Goal: Information Seeking & Learning: Learn about a topic

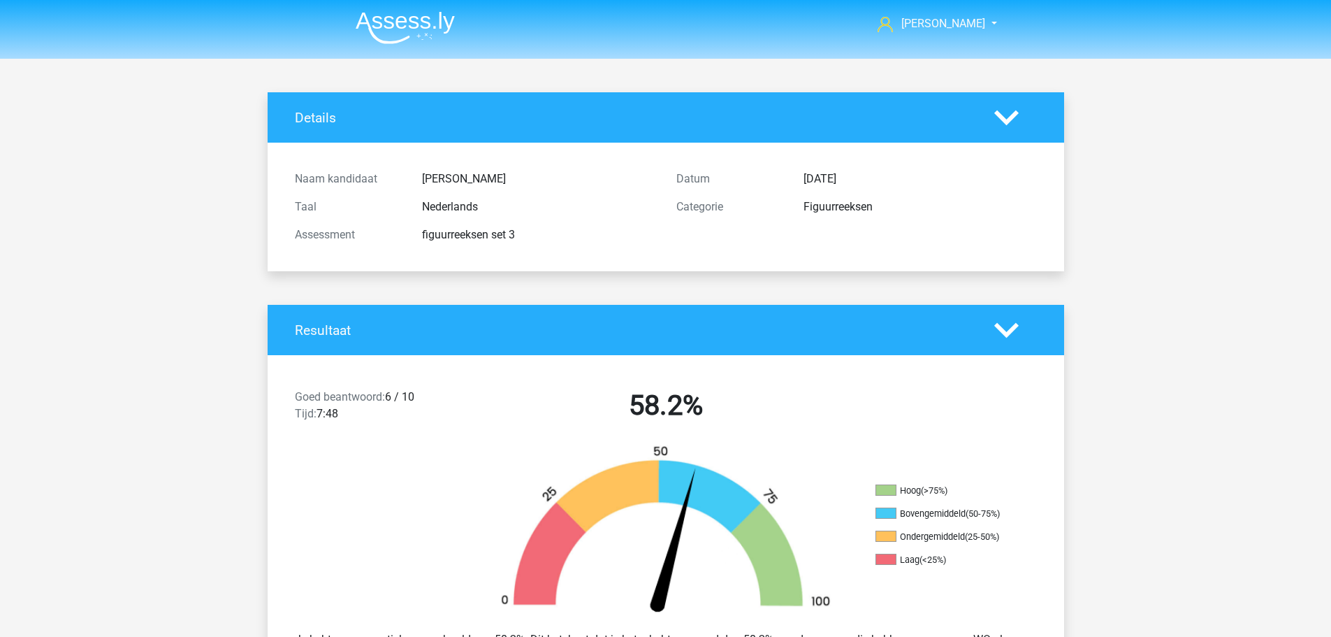
click at [386, 13] on img at bounding box center [405, 27] width 99 height 33
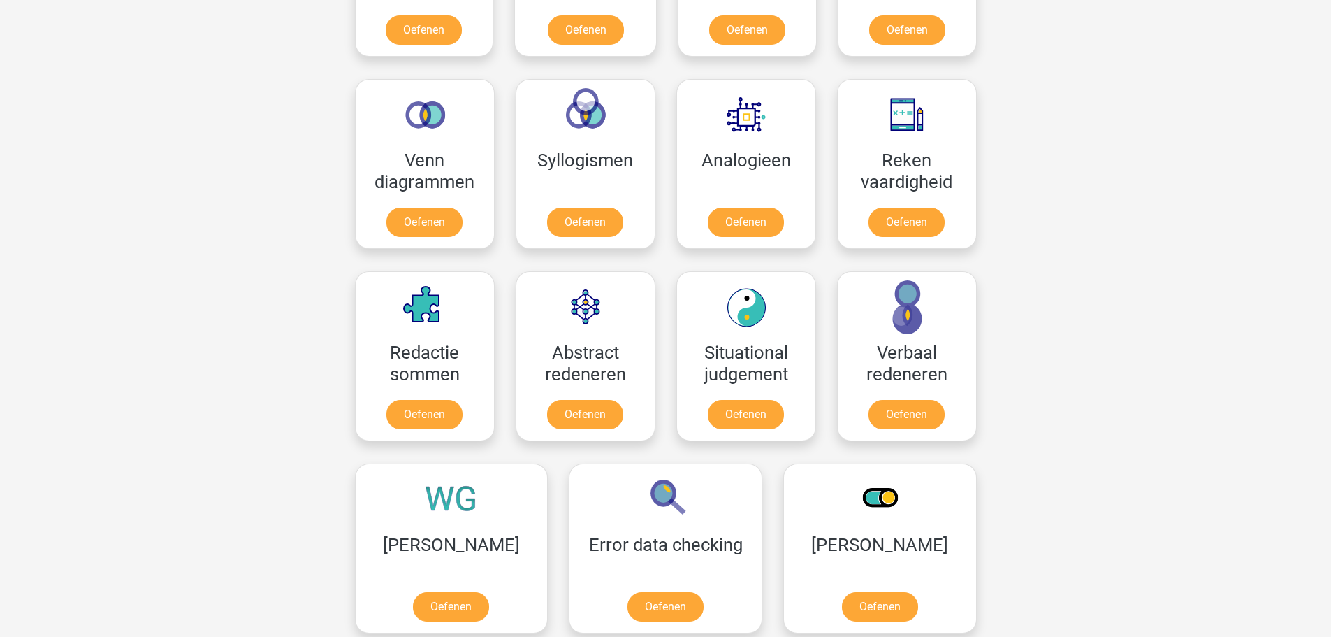
scroll to position [838, 0]
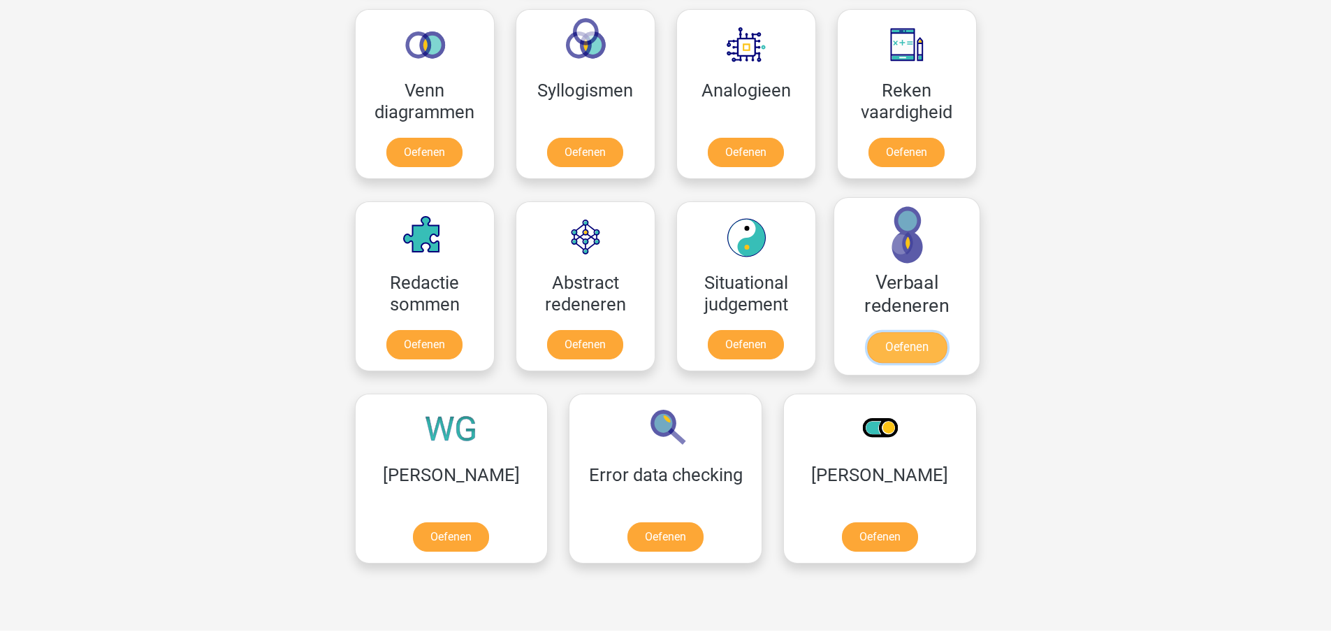
click at [912, 343] on link "Oefenen" at bounding box center [906, 347] width 80 height 31
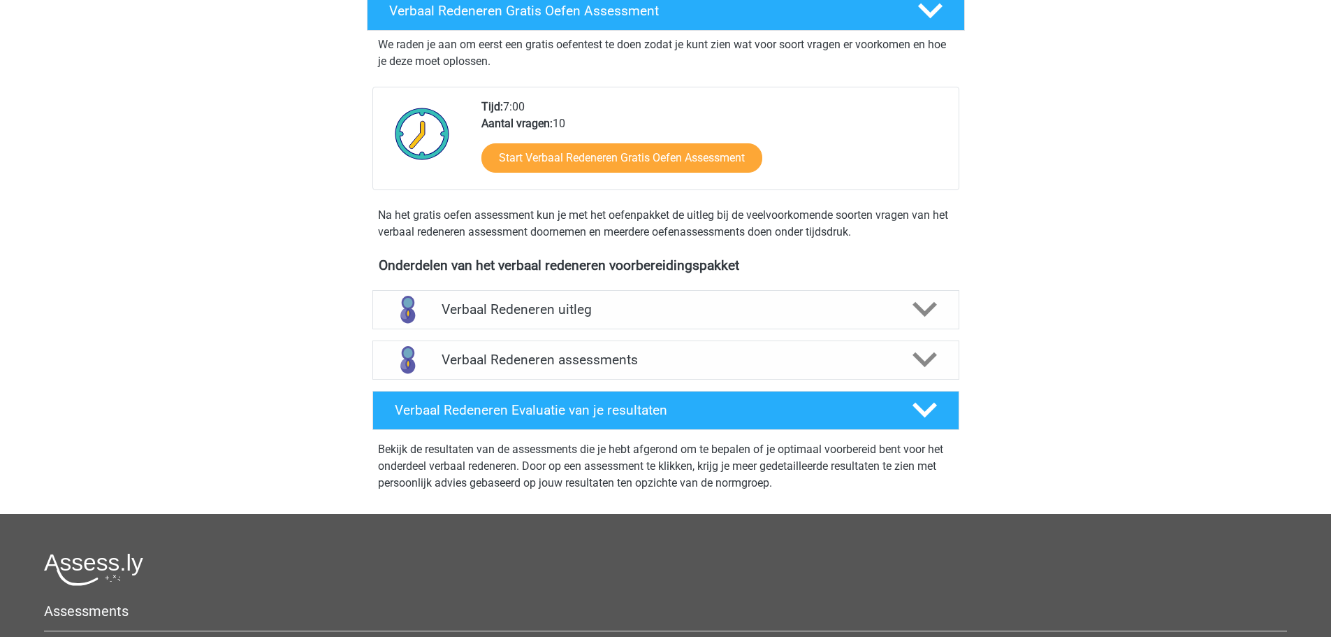
scroll to position [279, 0]
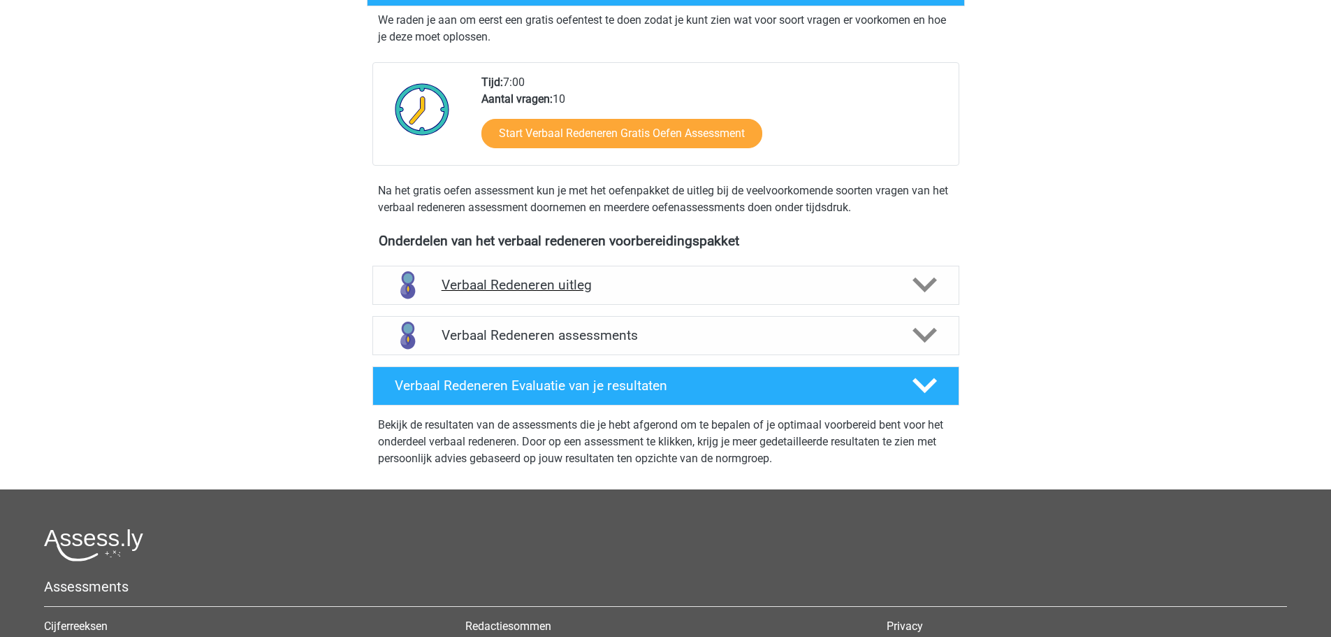
click at [490, 279] on h4 "Verbaal Redeneren uitleg" at bounding box center [666, 285] width 449 height 16
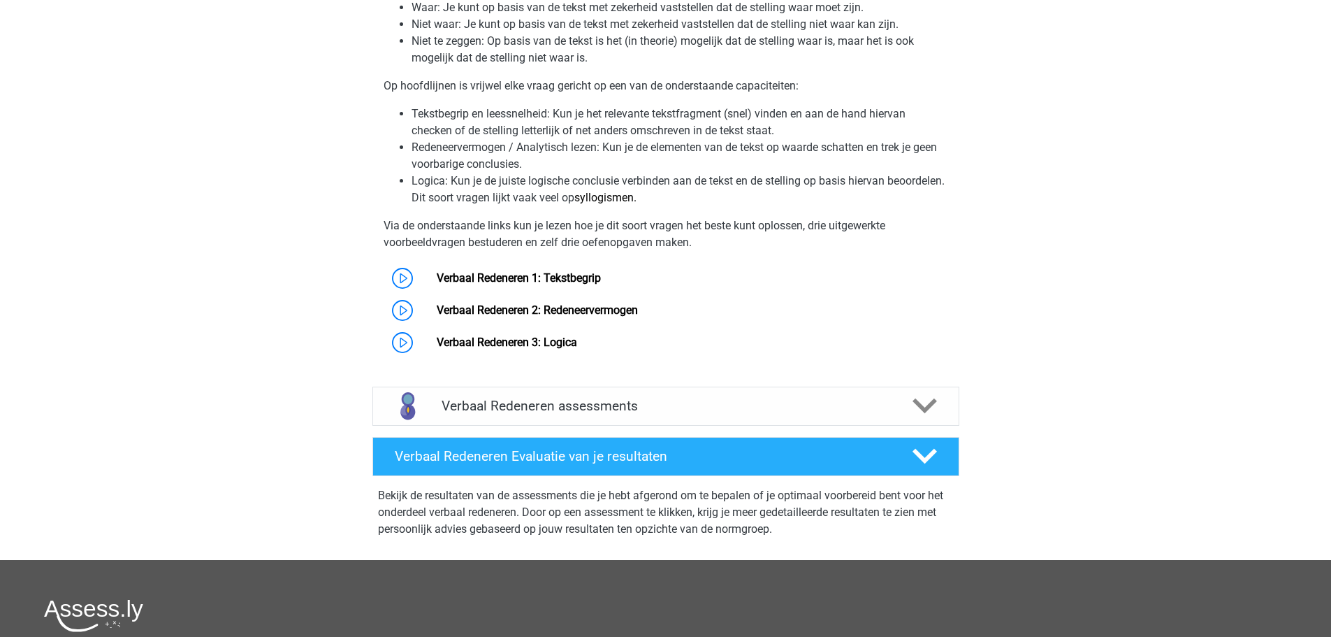
scroll to position [699, 0]
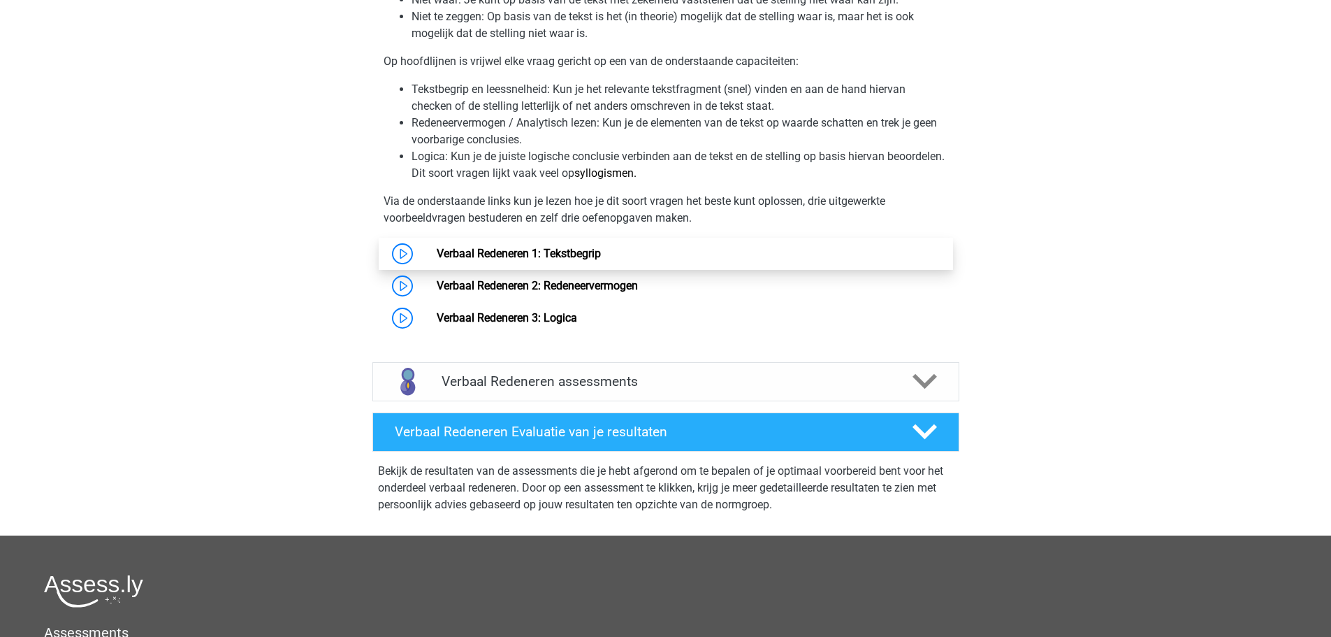
click at [467, 247] on link "Verbaal Redeneren 1: Tekstbegrip" at bounding box center [519, 253] width 164 height 13
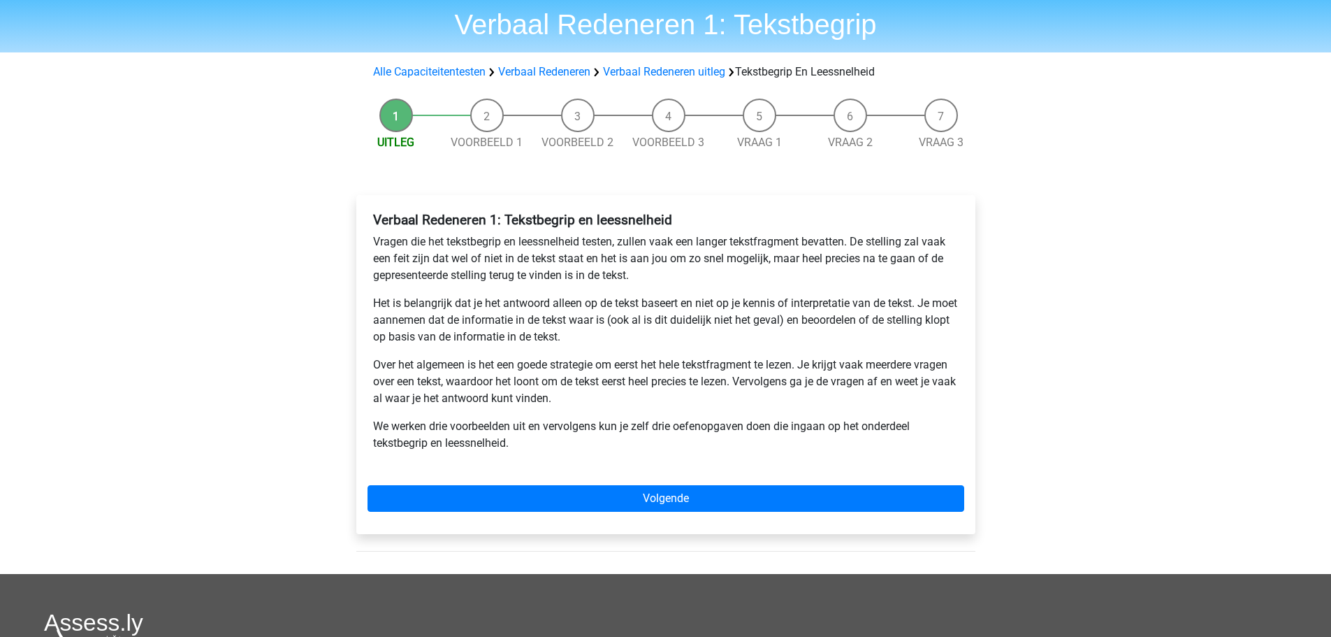
scroll to position [70, 0]
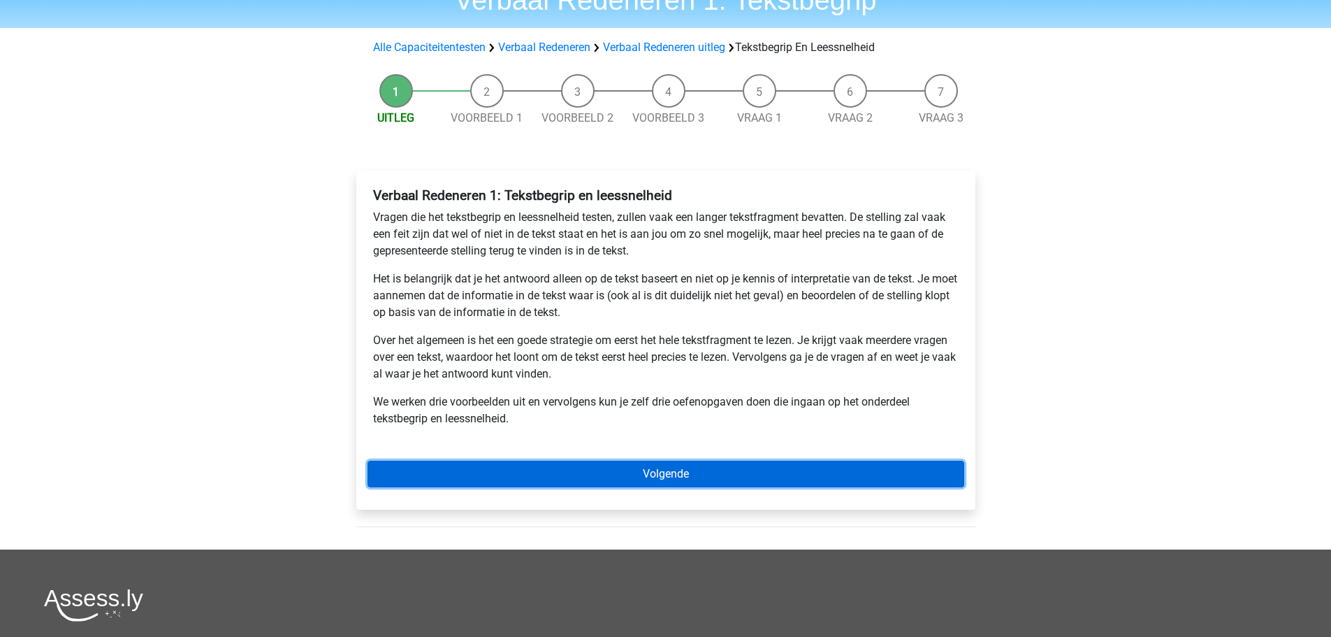
click at [508, 467] on link "Volgende" at bounding box center [666, 473] width 597 height 27
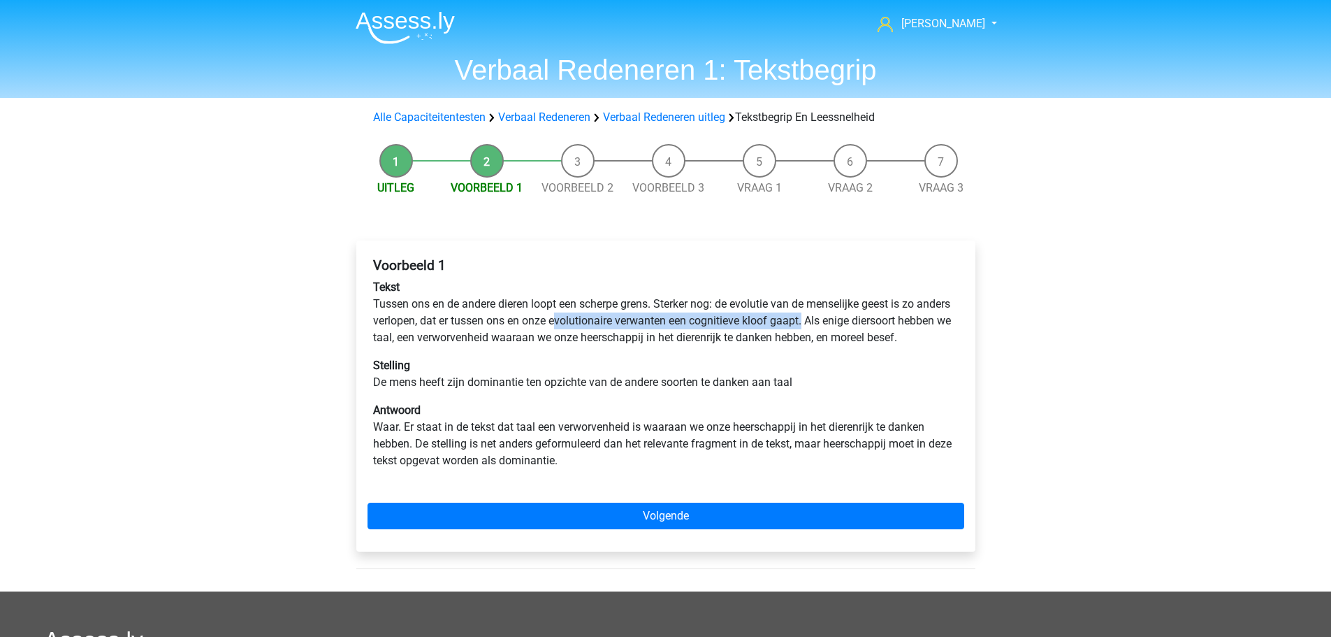
drag, startPoint x: 593, startPoint y: 321, endPoint x: 841, endPoint y: 313, distance: 248.2
click at [841, 313] on p "Tekst Tussen ons en de andere dieren loopt een scherpe grens. Sterker nog: de e…" at bounding box center [666, 312] width 586 height 67
click at [456, 368] on div "Voorbeeld 1 Tekst Tussen ons en de andere dieren loopt een scherpe grens. Sterk…" at bounding box center [666, 369] width 597 height 234
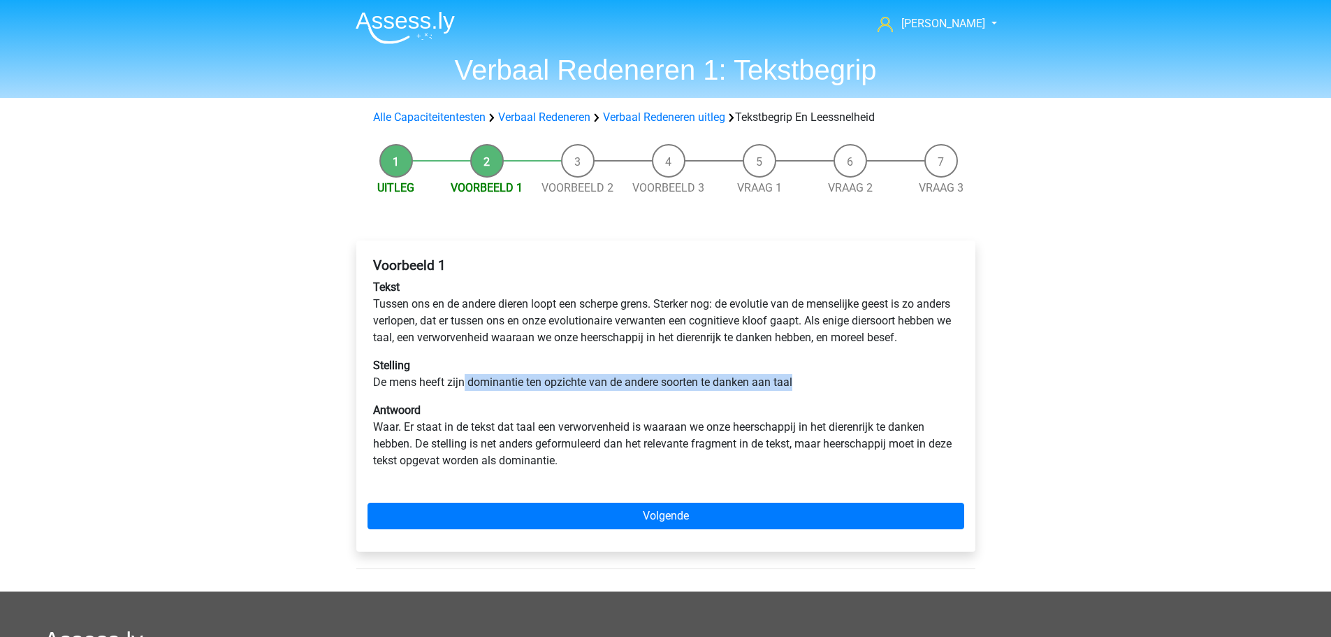
drag, startPoint x: 462, startPoint y: 395, endPoint x: 811, endPoint y: 400, distance: 349.4
click at [811, 391] on p "Stelling De mens heeft zijn dominantie ten opzichte van de andere soorten te da…" at bounding box center [666, 374] width 586 height 34
click at [805, 391] on p "Stelling De mens heeft zijn dominantie ten opzichte van de andere soorten te da…" at bounding box center [666, 374] width 586 height 34
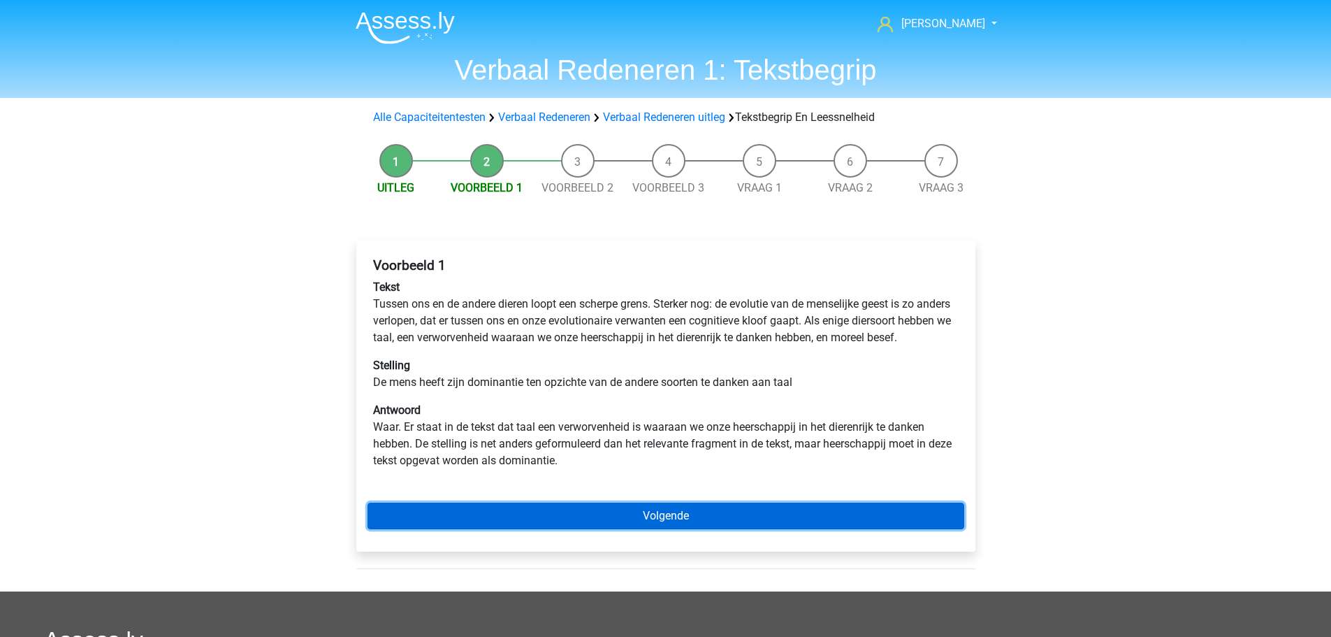
drag, startPoint x: 662, startPoint y: 528, endPoint x: 645, endPoint y: 533, distance: 18.3
click at [662, 528] on link "Volgende" at bounding box center [666, 515] width 597 height 27
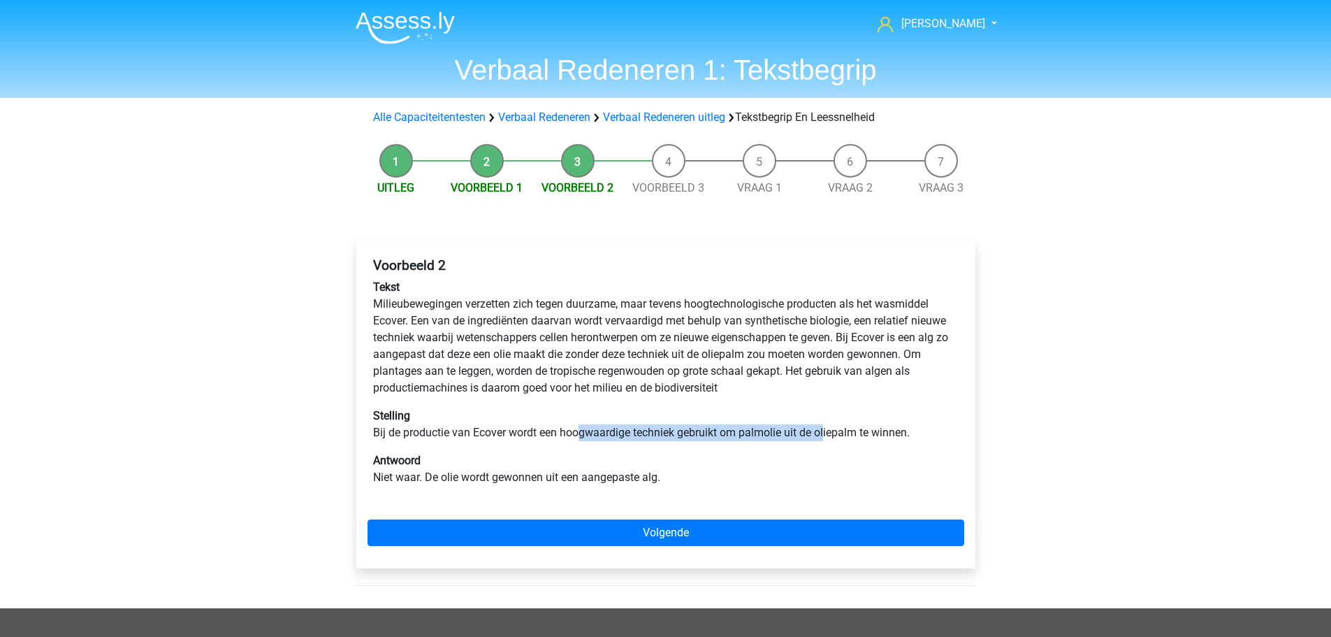
drag, startPoint x: 599, startPoint y: 432, endPoint x: 826, endPoint y: 426, distance: 227.1
click at [826, 426] on p "Stelling Bij de productie van Ecover wordt een hoogwaardige techniek gebruikt o…" at bounding box center [666, 424] width 586 height 34
click at [516, 430] on p "Stelling Bij de productie van Ecover wordt een hoogwaardige techniek gebruikt o…" at bounding box center [666, 424] width 586 height 34
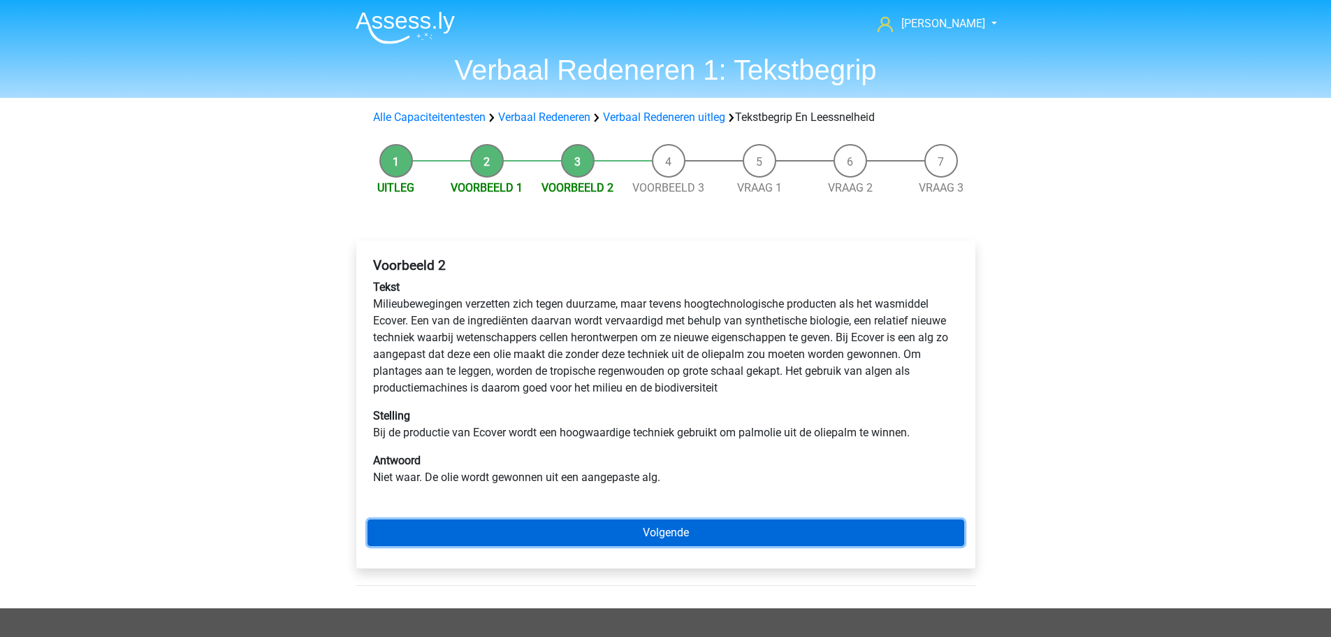
click at [657, 525] on link "Volgende" at bounding box center [666, 532] width 597 height 27
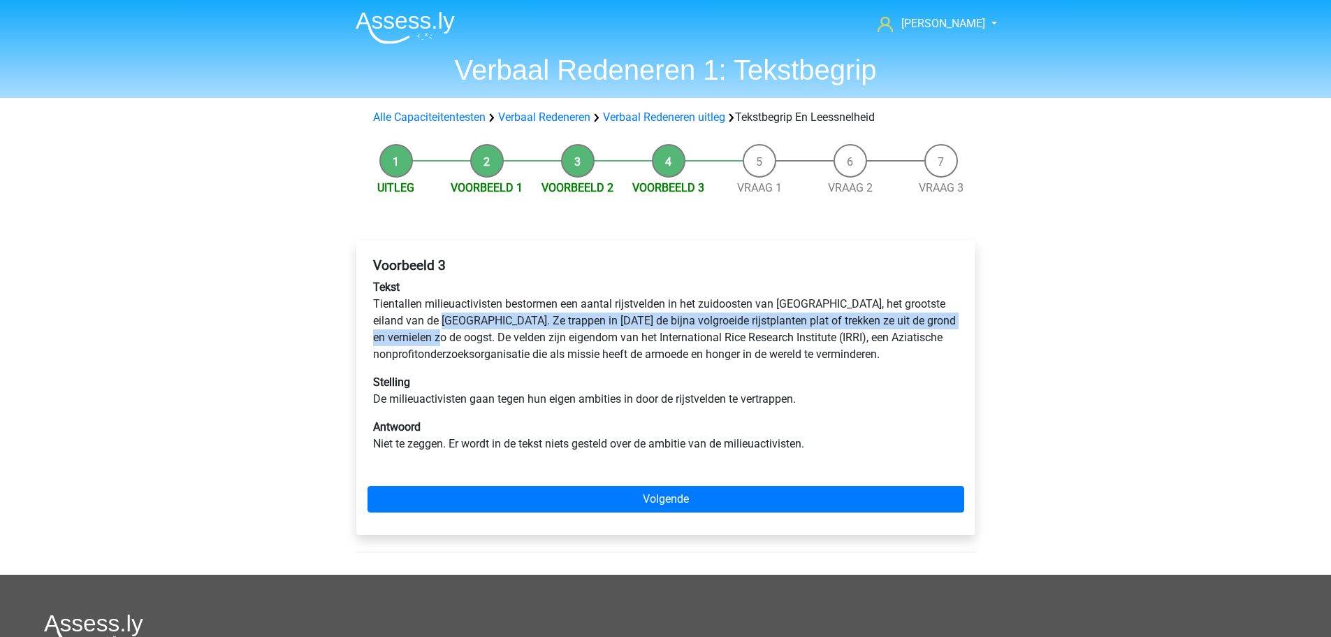
drag, startPoint x: 422, startPoint y: 319, endPoint x: 423, endPoint y: 331, distance: 12.0
click at [423, 331] on p "Tekst Tientallen milieuactivisten bestormen een aantal rijstvelden in het zuido…" at bounding box center [666, 321] width 586 height 84
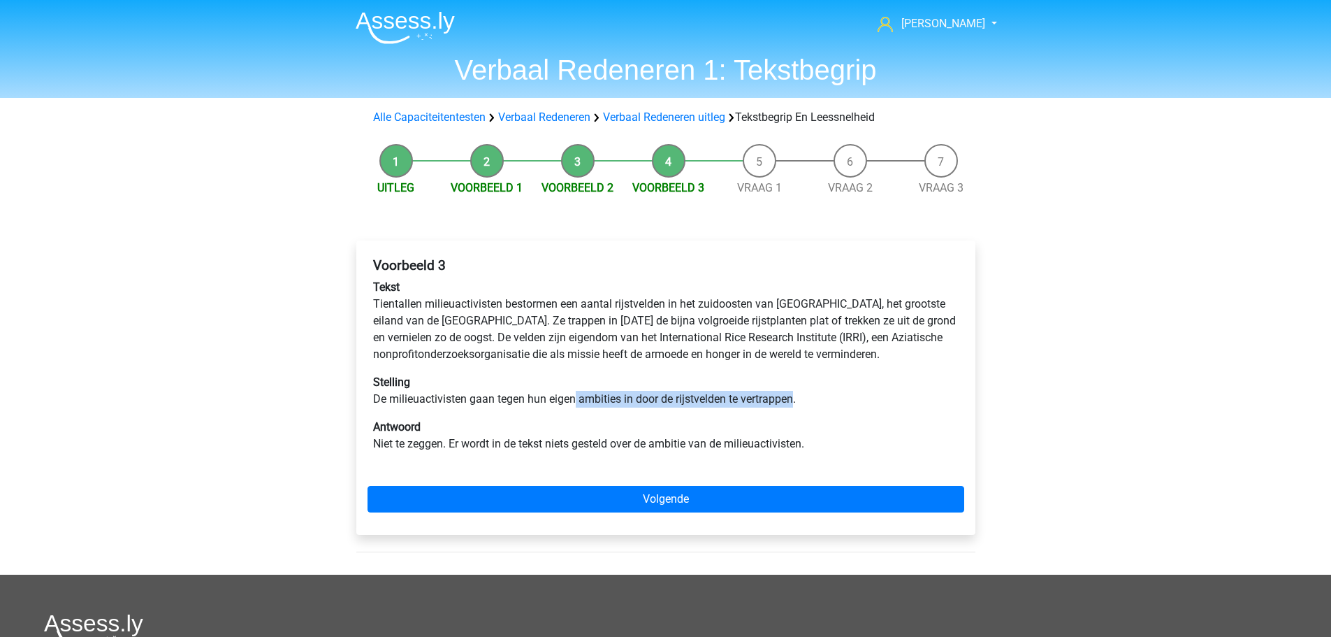
drag, startPoint x: 574, startPoint y: 405, endPoint x: 797, endPoint y: 407, distance: 222.2
click at [797, 407] on p "Stelling De milieuactivisten gaan tegen hun eigen ambities in door de rijstveld…" at bounding box center [666, 391] width 586 height 34
click at [728, 399] on p "Stelling De milieuactivisten gaan tegen hun eigen ambities in door de rijstveld…" at bounding box center [666, 391] width 586 height 34
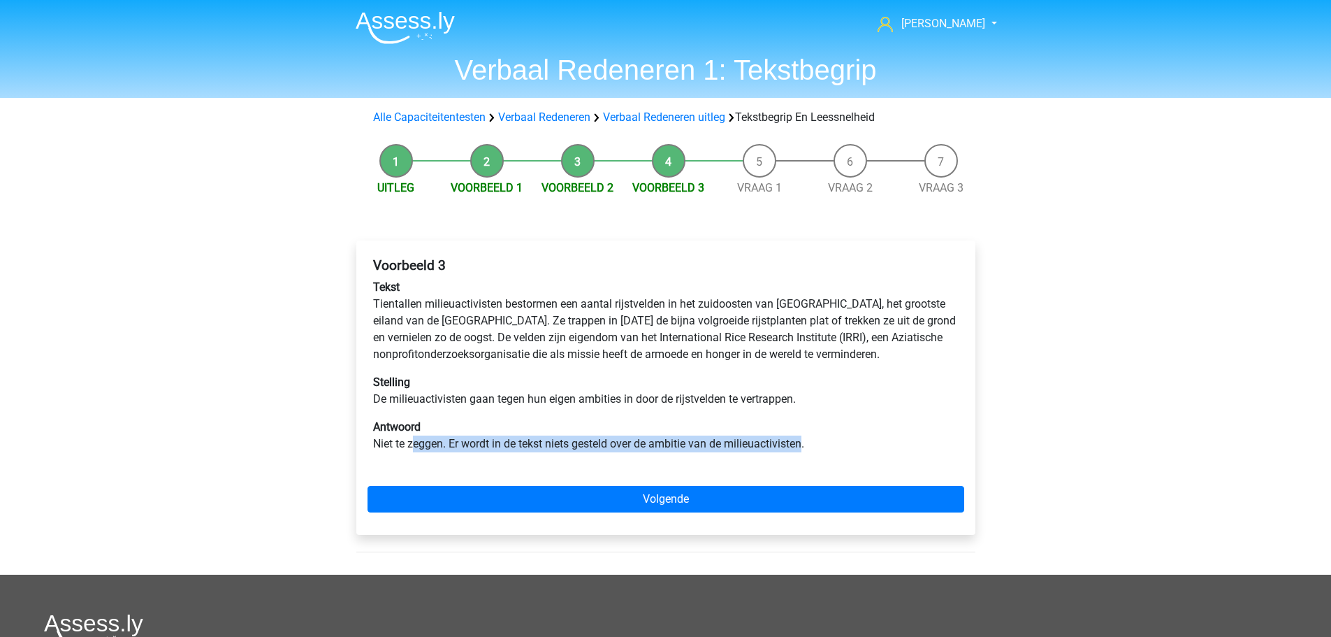
drag, startPoint x: 414, startPoint y: 449, endPoint x: 808, endPoint y: 446, distance: 394.8
click at [808, 446] on p "Antwoord Niet te zeggen. Er wordt in de tekst niets gesteld over de ambitie van…" at bounding box center [666, 436] width 586 height 34
click at [754, 446] on p "Antwoord Niet te zeggen. Er wordt in de tekst niets gesteld over de ambitie van…" at bounding box center [666, 436] width 586 height 34
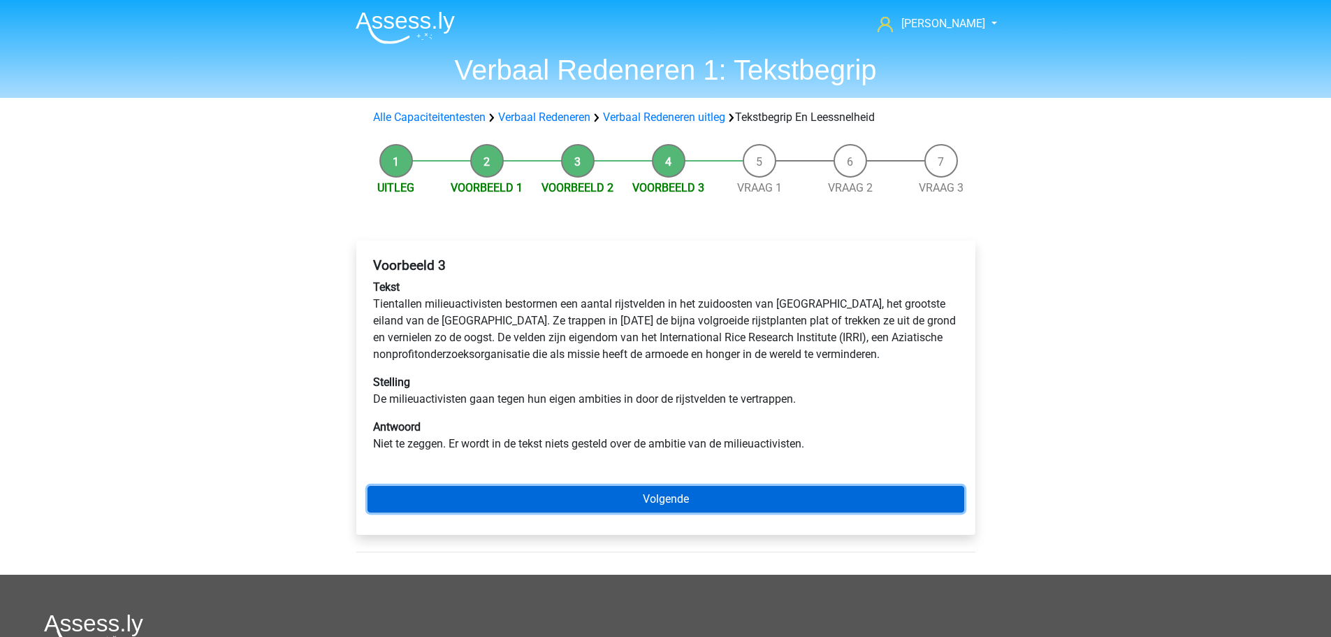
click at [670, 495] on link "Volgende" at bounding box center [666, 499] width 597 height 27
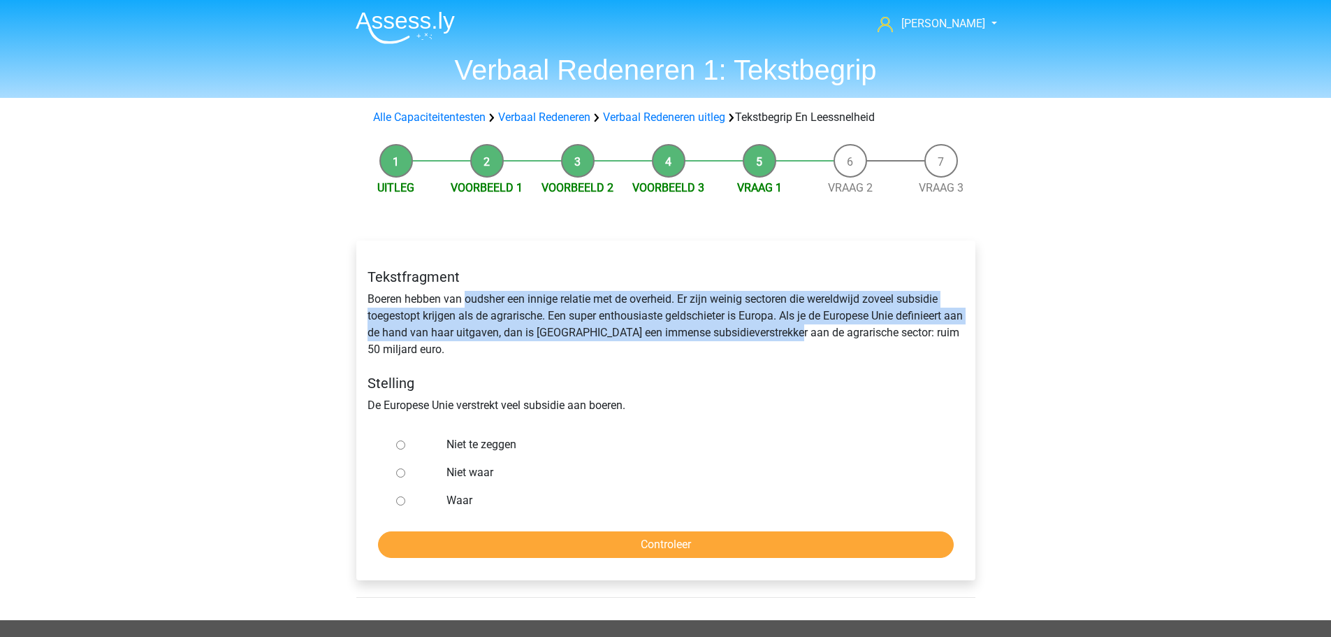
drag, startPoint x: 467, startPoint y: 303, endPoint x: 810, endPoint y: 335, distance: 344.6
click at [810, 335] on div "Tekstfragment Boeren hebben van oudsher een innige relatie met de overheid. Er …" at bounding box center [666, 341] width 618 height 168
click at [648, 339] on div "Tekstfragment Boeren hebben van oudsher een innige relatie met de overheid. Er …" at bounding box center [666, 341] width 618 height 168
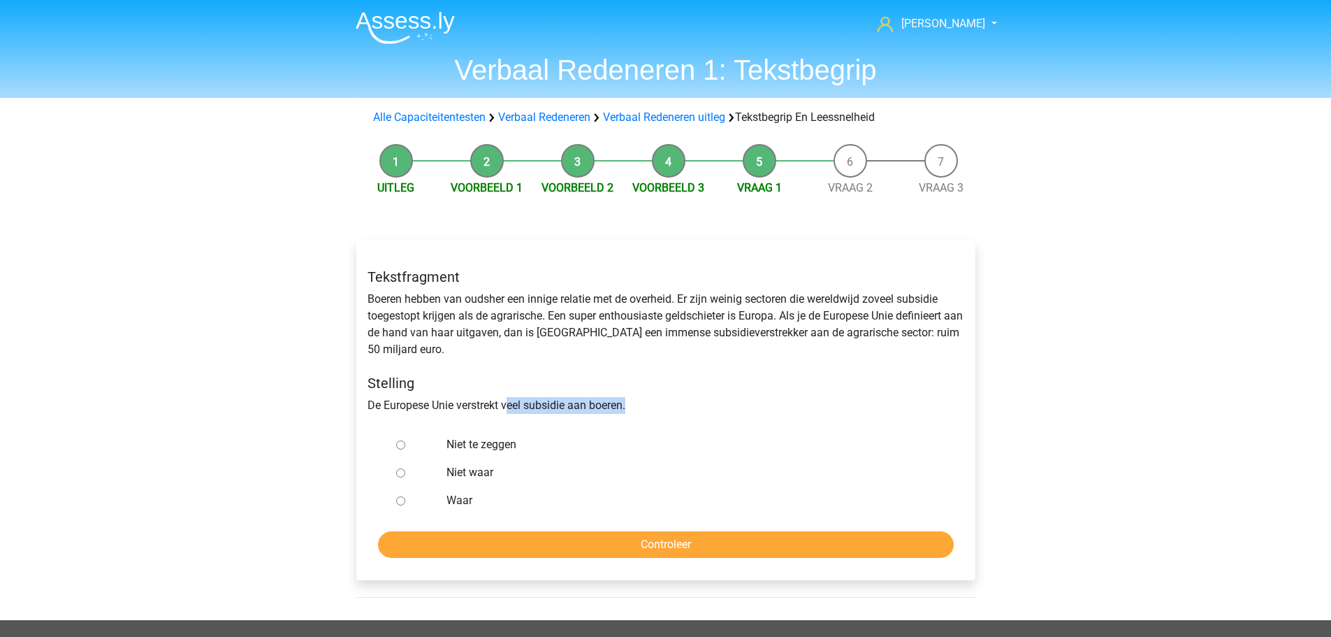
drag, startPoint x: 507, startPoint y: 406, endPoint x: 657, endPoint y: 406, distance: 149.5
click at [657, 406] on div "Tekstfragment Boeren hebben van oudsher een innige relatie met de overheid. Er …" at bounding box center [666, 341] width 618 height 168
click at [400, 501] on input "Waar" at bounding box center [400, 500] width 9 height 9
radio input "true"
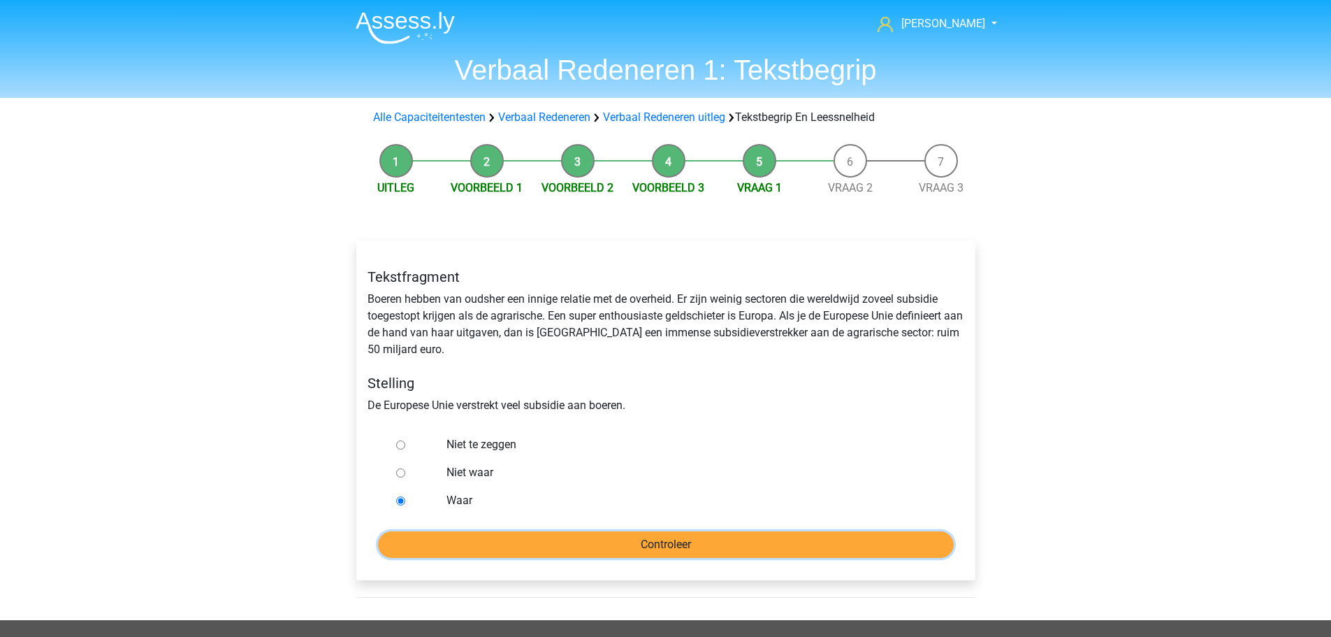
click at [680, 542] on input "Controleer" at bounding box center [666, 544] width 576 height 27
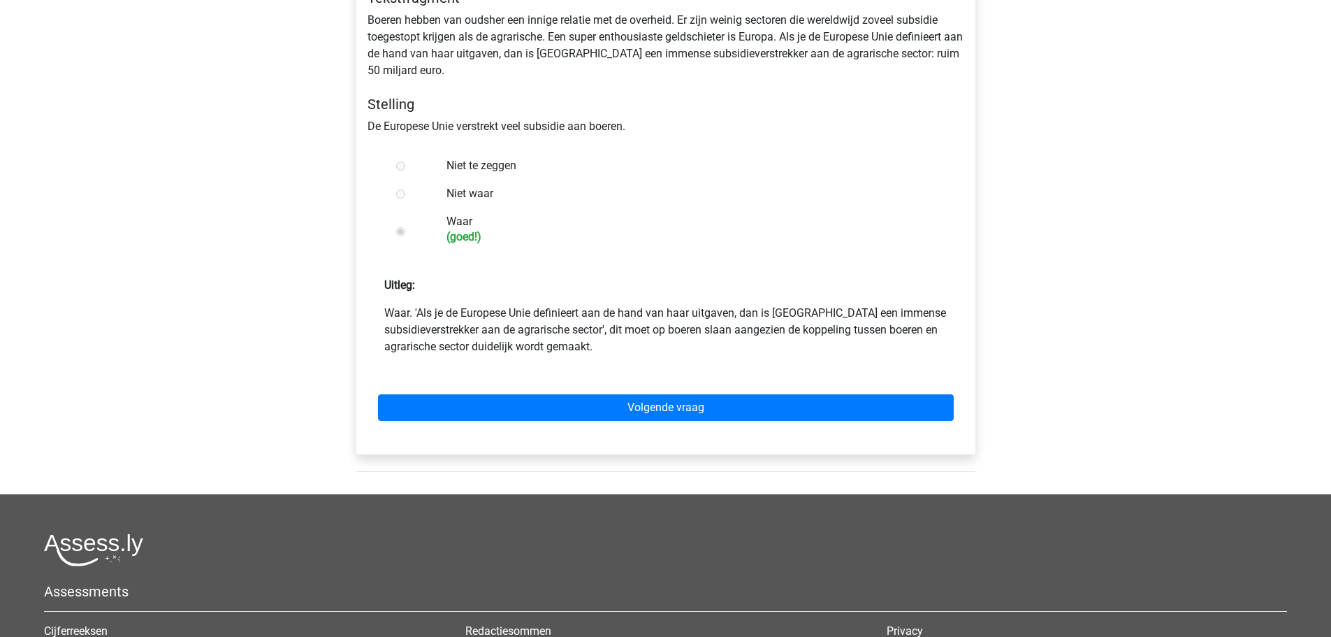
scroll to position [279, 0]
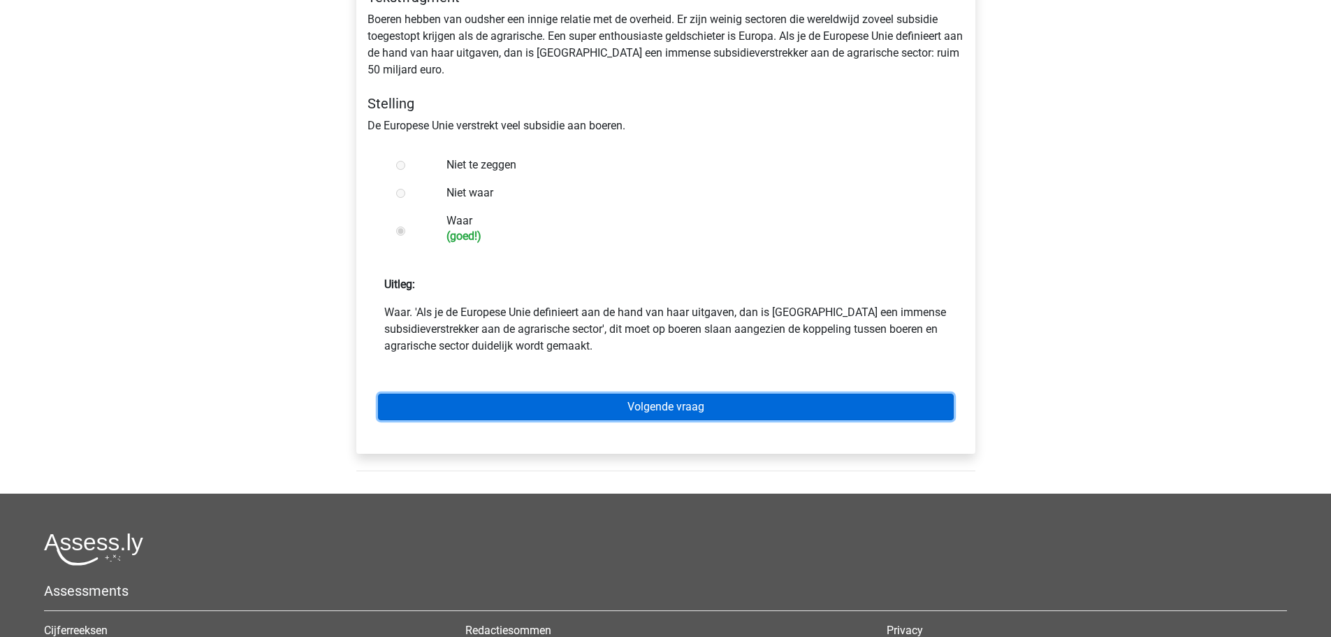
click at [746, 400] on link "Volgende vraag" at bounding box center [666, 406] width 576 height 27
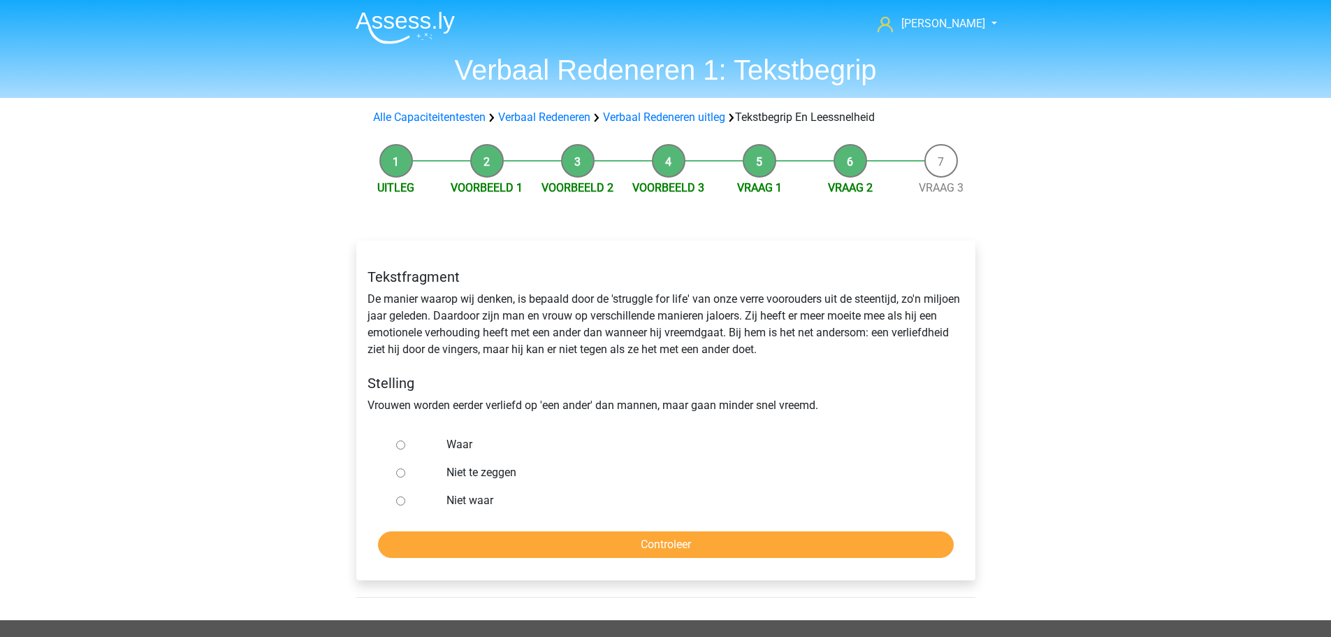
click at [403, 470] on input "Niet te zeggen" at bounding box center [400, 472] width 9 height 9
radio input "true"
click at [500, 545] on input "Controleer" at bounding box center [666, 544] width 576 height 27
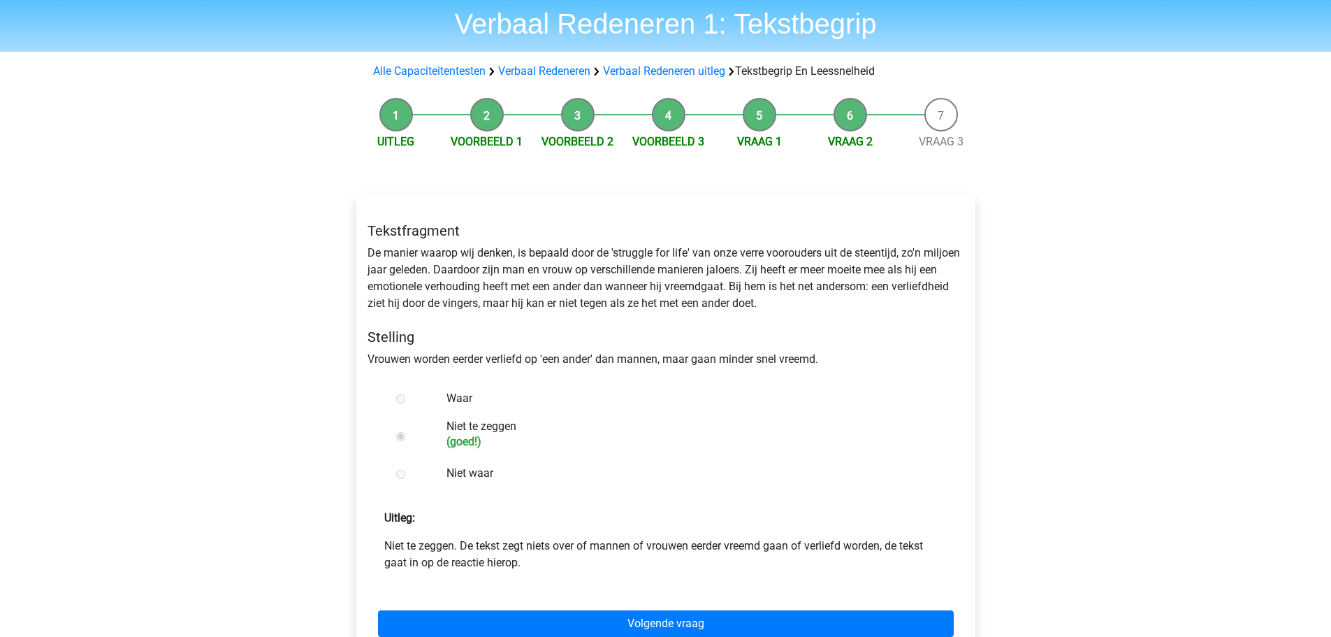
scroll to position [70, 0]
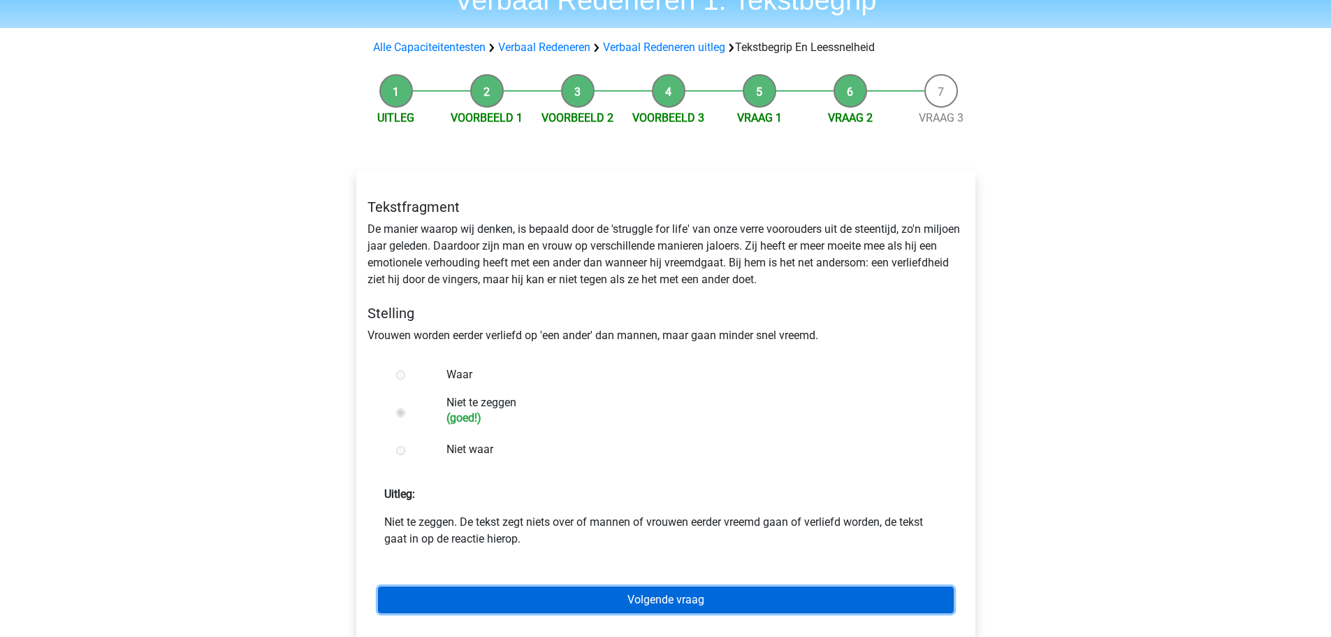
click at [507, 590] on link "Volgende vraag" at bounding box center [666, 599] width 576 height 27
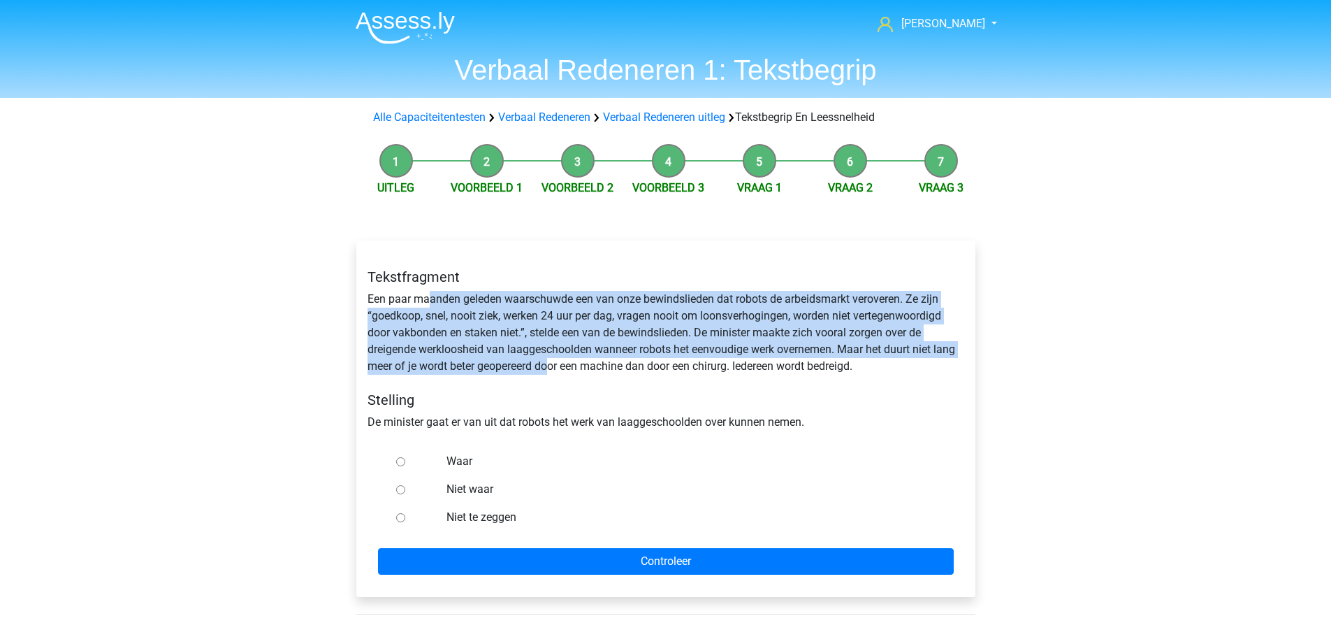
drag, startPoint x: 431, startPoint y: 302, endPoint x: 551, endPoint y: 370, distance: 137.7
click at [551, 370] on div "Tekstfragment Een paar maanden geleden waarschuwde een van onze bewindslieden d…" at bounding box center [666, 349] width 618 height 184
click at [688, 345] on div "Tekstfragment Een paar maanden geleden waarschuwde een van onze bewindslieden d…" at bounding box center [666, 349] width 618 height 184
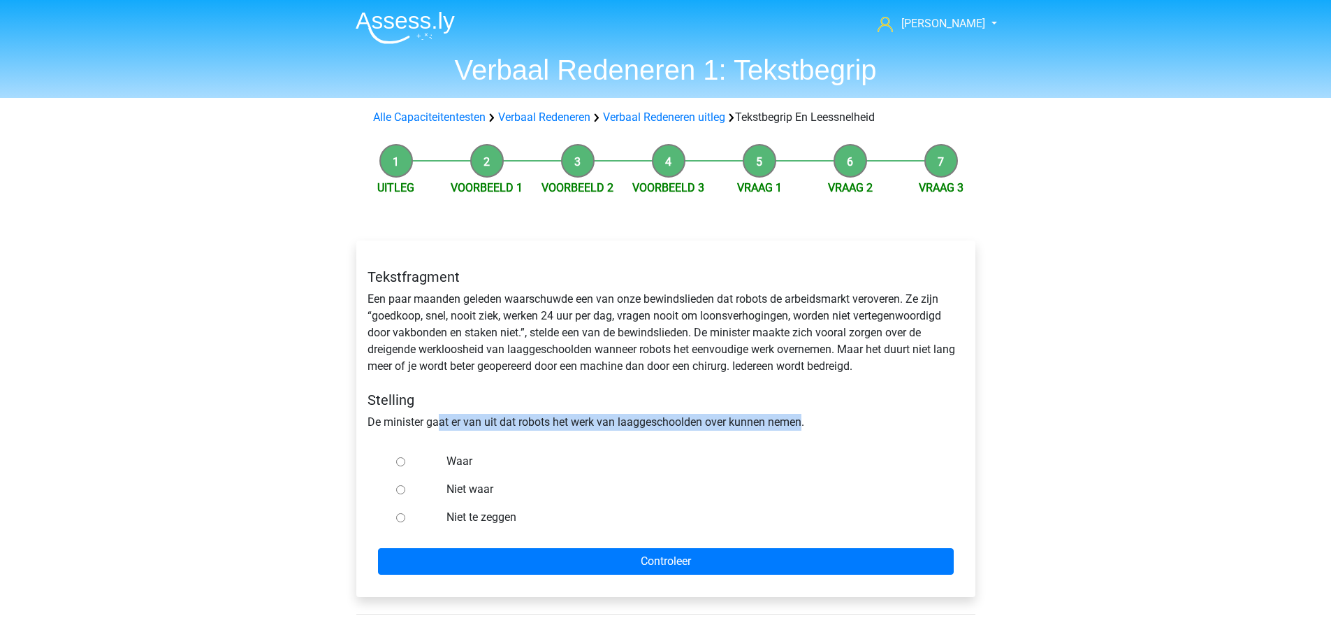
drag, startPoint x: 440, startPoint y: 427, endPoint x: 804, endPoint y: 412, distance: 363.7
click at [804, 412] on div "Tekstfragment Een paar maanden geleden waarschuwde een van onze bewindslieden d…" at bounding box center [666, 349] width 618 height 184
click at [732, 419] on div "Tekstfragment Een paar maanden geleden waarschuwde een van onze bewindslieden d…" at bounding box center [666, 349] width 618 height 184
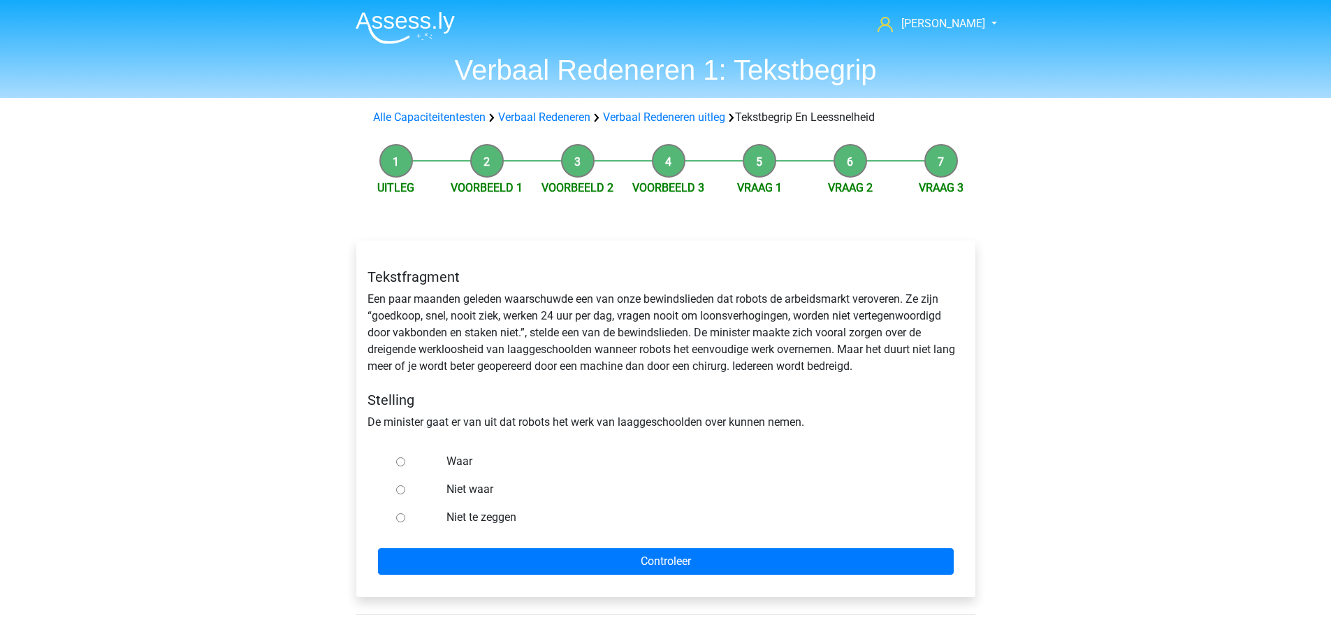
click at [455, 463] on label "Waar" at bounding box center [688, 461] width 484 height 17
click at [405, 463] on input "Waar" at bounding box center [400, 461] width 9 height 9
radio input "true"
drag, startPoint x: 511, startPoint y: 416, endPoint x: 904, endPoint y: 416, distance: 392.7
click at [904, 416] on div "Tekstfragment Een paar maanden geleden waarschuwde een van onze bewindslieden d…" at bounding box center [666, 349] width 618 height 184
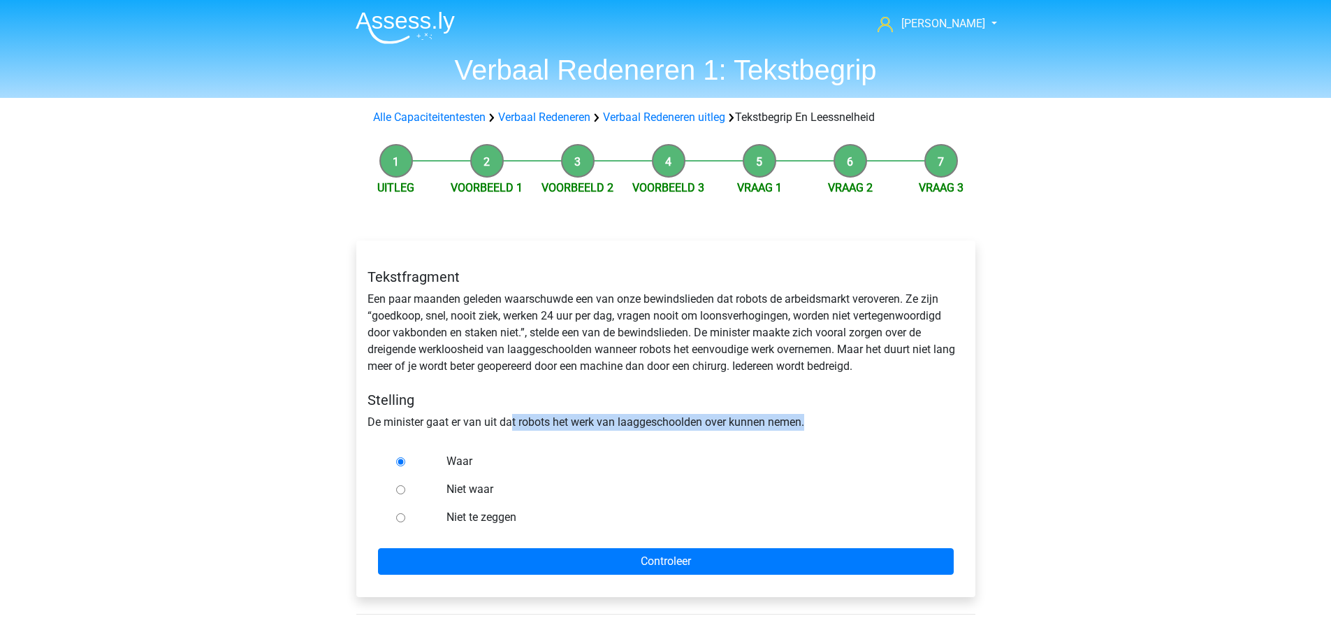
click at [905, 417] on div "Tekstfragment Een paar maanden geleden waarschuwde een van onze bewindslieden d…" at bounding box center [666, 349] width 618 height 184
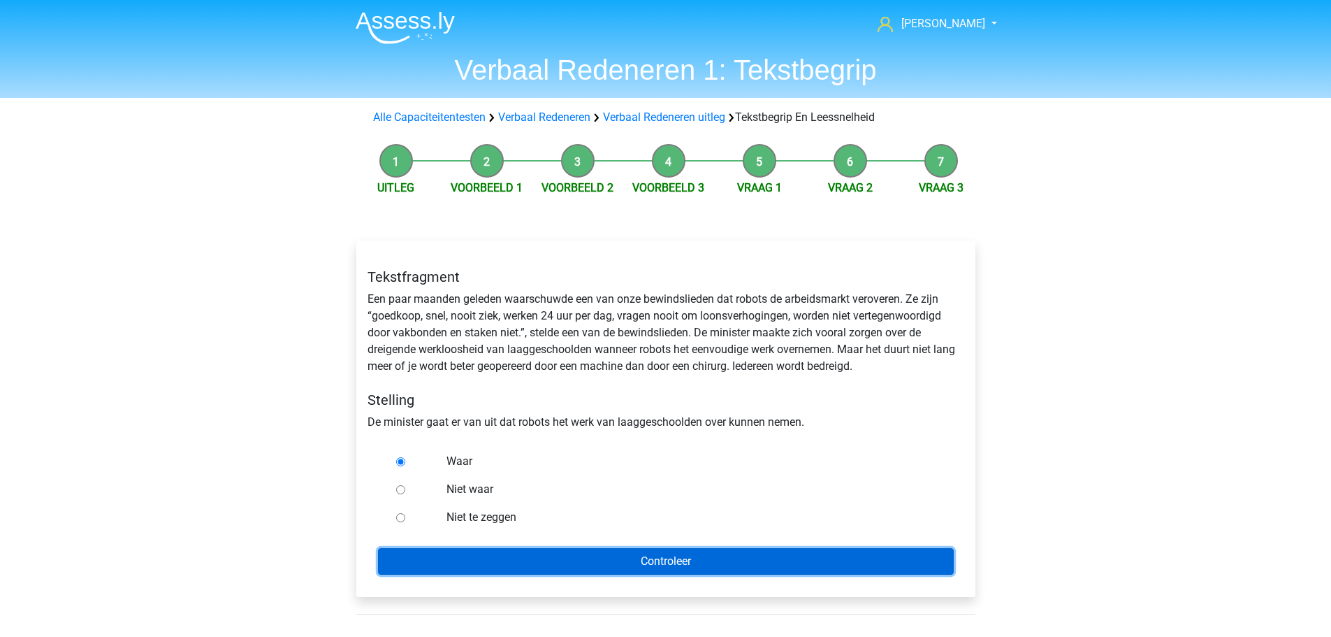
click at [729, 560] on input "Controleer" at bounding box center [666, 561] width 576 height 27
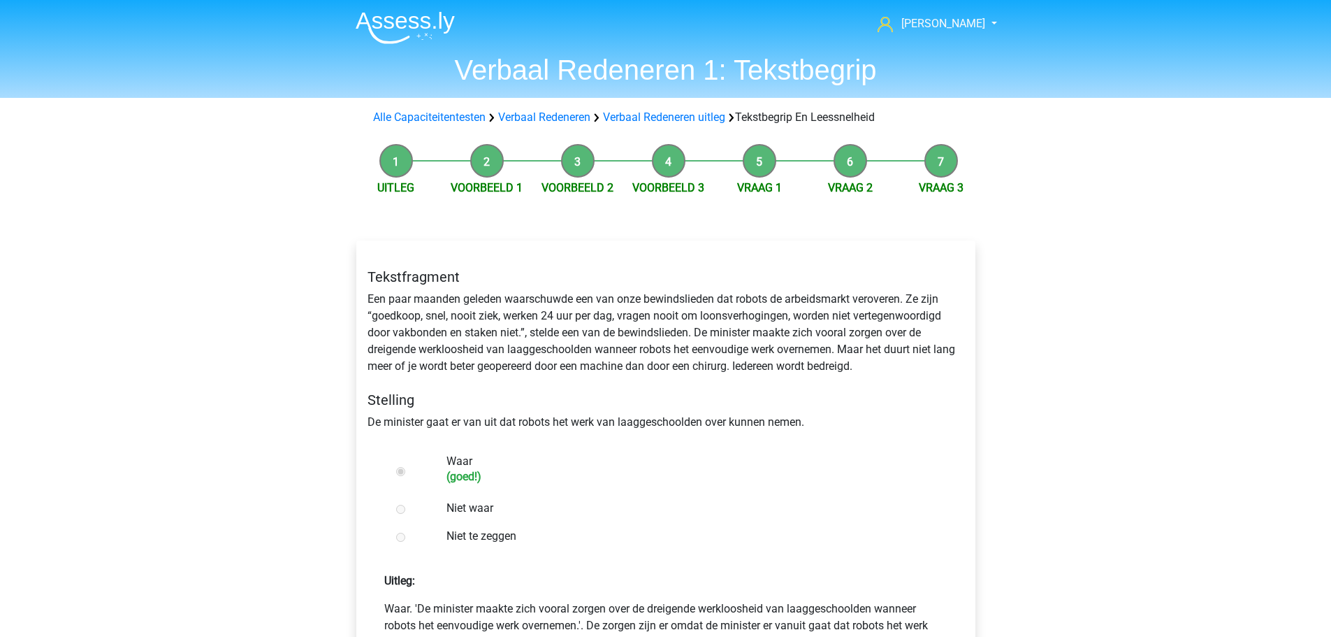
scroll to position [210, 0]
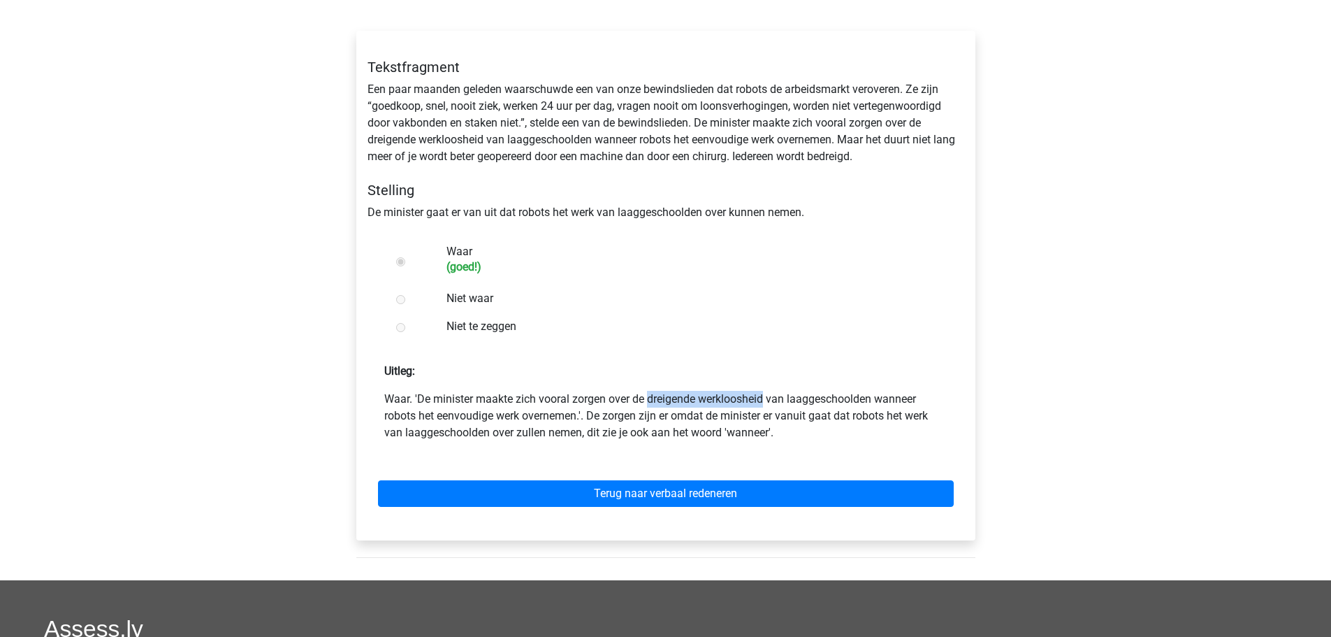
drag, startPoint x: 537, startPoint y: 394, endPoint x: 645, endPoint y: 394, distance: 108.3
click at [645, 394] on p "Waar. 'De minister maakte zich vooral zorgen over de dreigende werkloosheid van…" at bounding box center [665, 416] width 563 height 50
click at [667, 412] on p "Waar. 'De minister maakte zich vooral zorgen over de dreigende werkloosheid van…" at bounding box center [665, 416] width 563 height 50
drag, startPoint x: 623, startPoint y: 426, endPoint x: 783, endPoint y: 439, distance: 161.3
click at [783, 439] on p "Waar. 'De minister maakte zich vooral zorgen over de dreigende werkloosheid van…" at bounding box center [665, 416] width 563 height 50
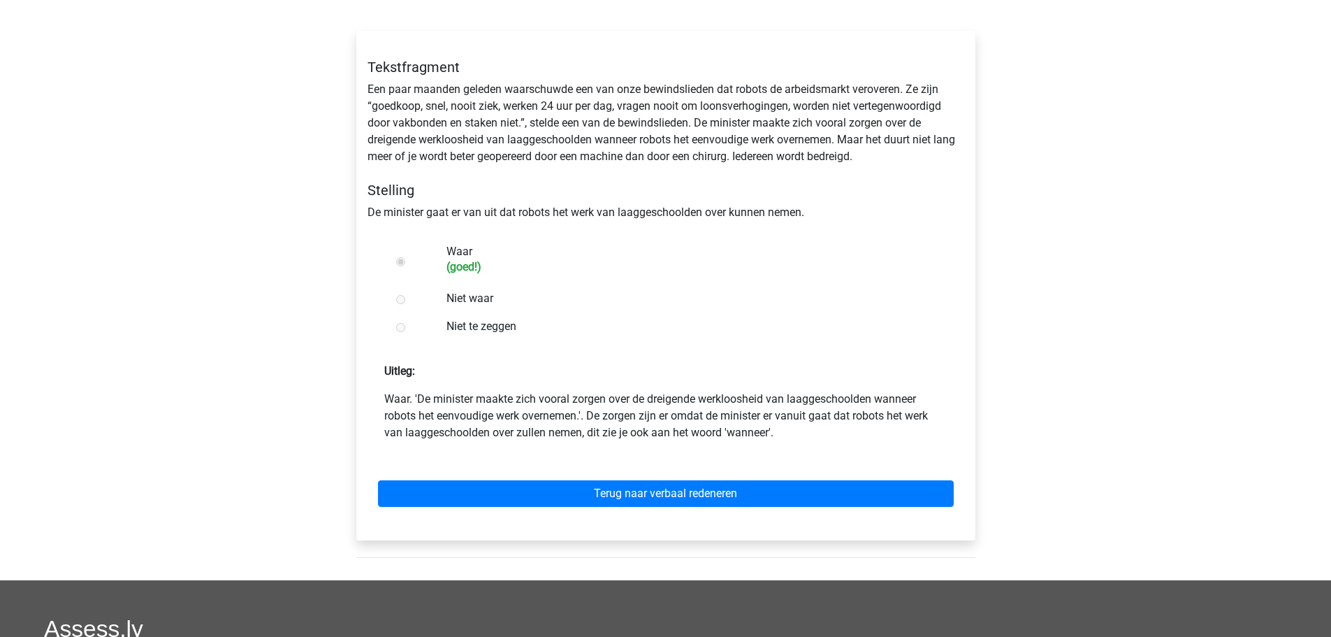
click at [709, 432] on p "Waar. 'De minister maakte zich vooral zorgen over de dreigende werkloosheid van…" at bounding box center [665, 416] width 563 height 50
drag, startPoint x: 637, startPoint y: 416, endPoint x: 732, endPoint y: 428, distance: 95.7
click at [732, 428] on p "Waar. 'De minister maakte zich vooral zorgen over de dreigende werkloosheid van…" at bounding box center [665, 416] width 563 height 50
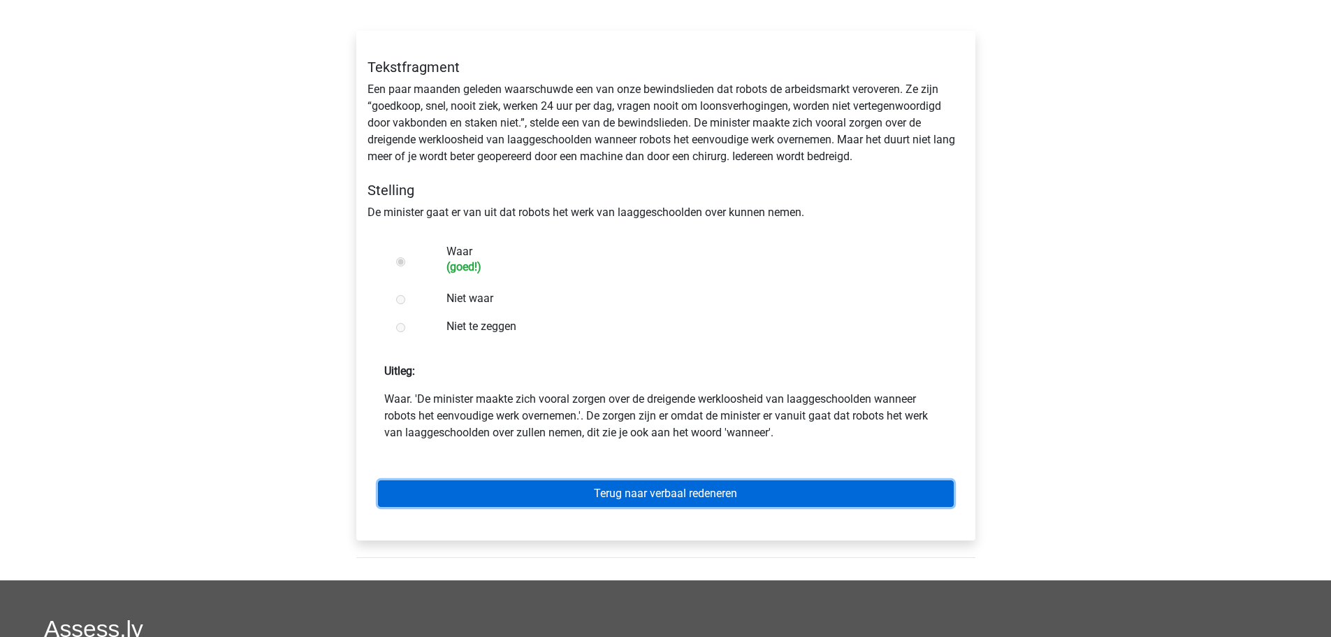
click at [728, 485] on link "Terug naar verbaal redeneren" at bounding box center [666, 493] width 576 height 27
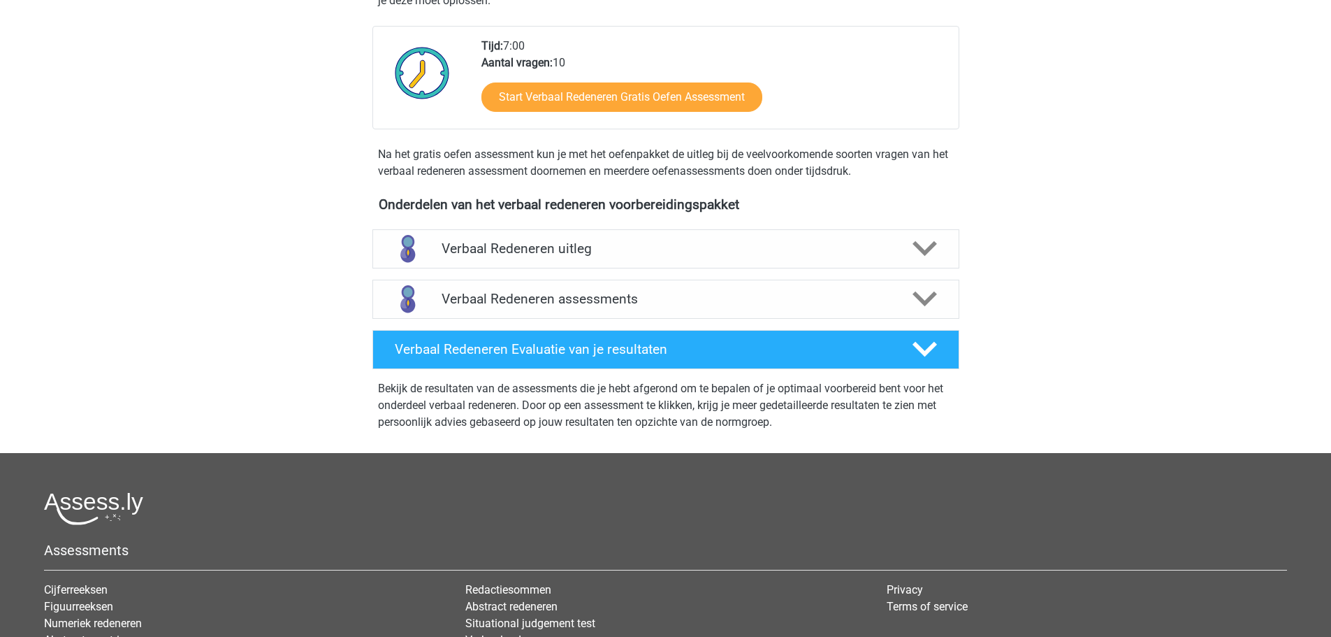
scroll to position [349, 0]
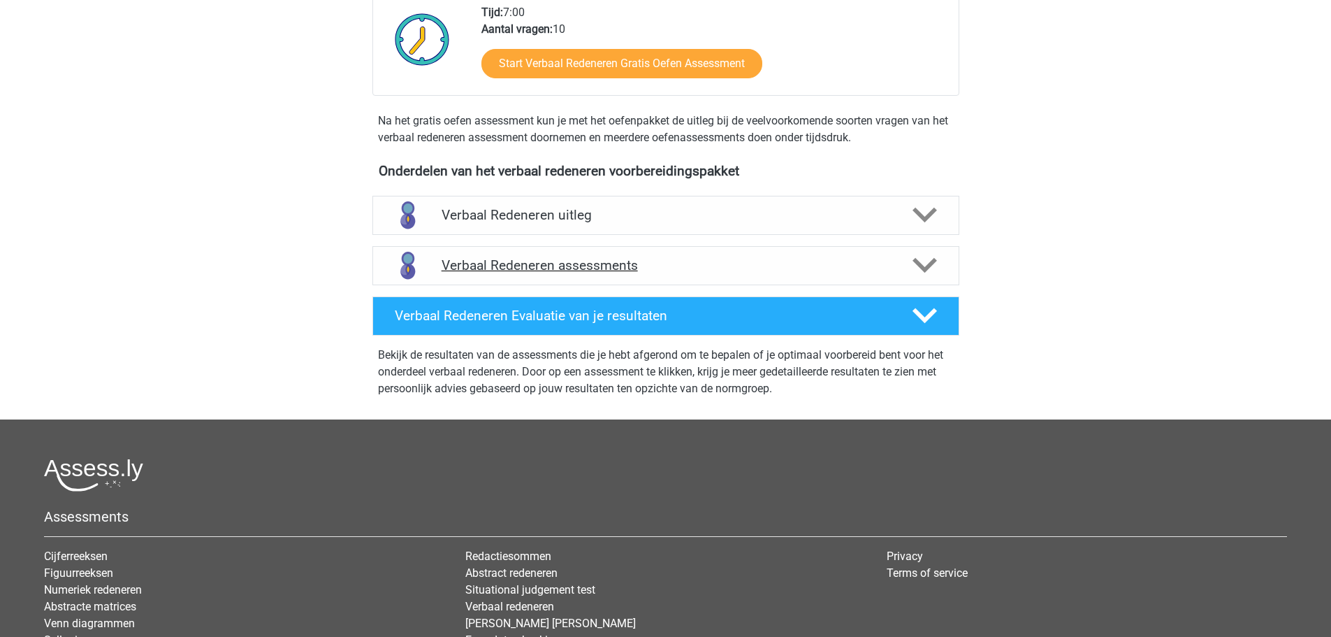
click at [510, 268] on h4 "Verbaal Redeneren assessments" at bounding box center [666, 265] width 449 height 16
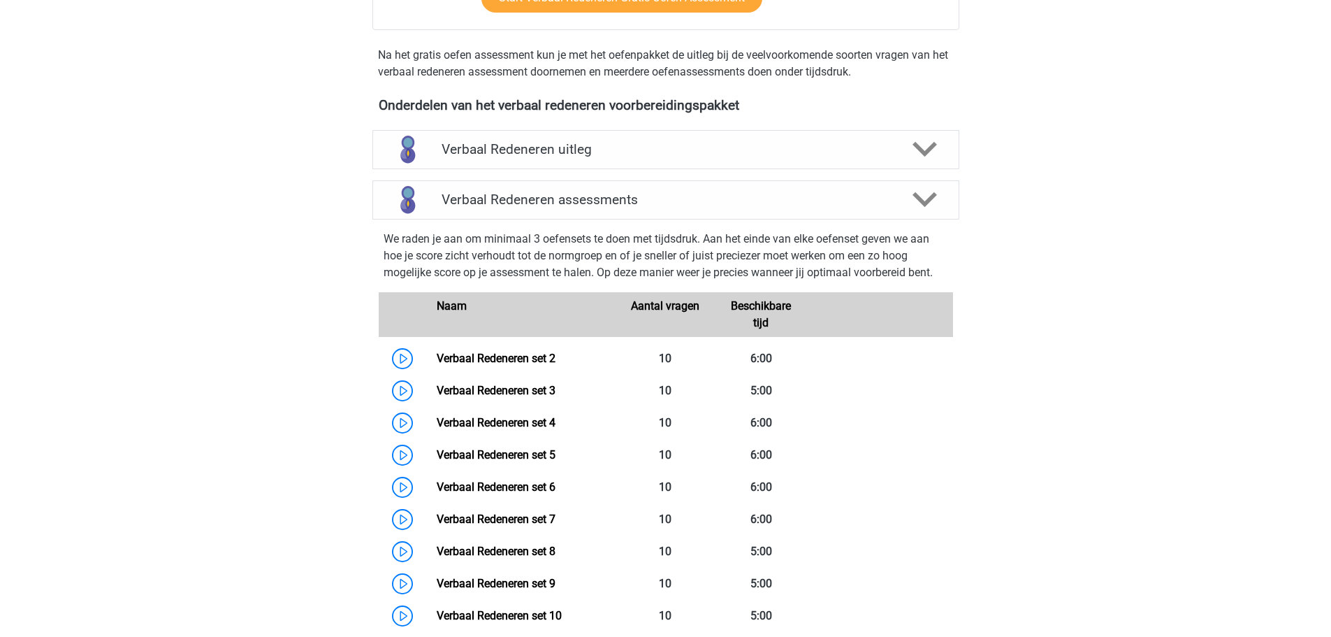
scroll to position [489, 0]
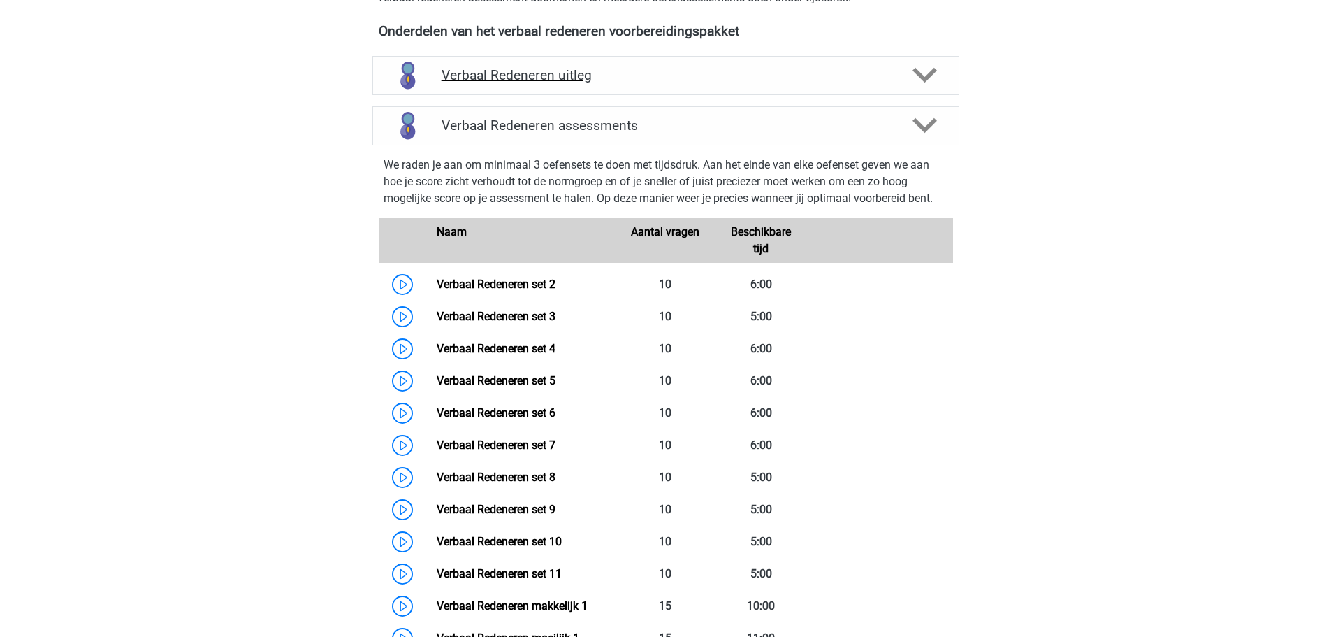
click at [540, 66] on div "Verbaal Redeneren uitleg" at bounding box center [665, 75] width 587 height 39
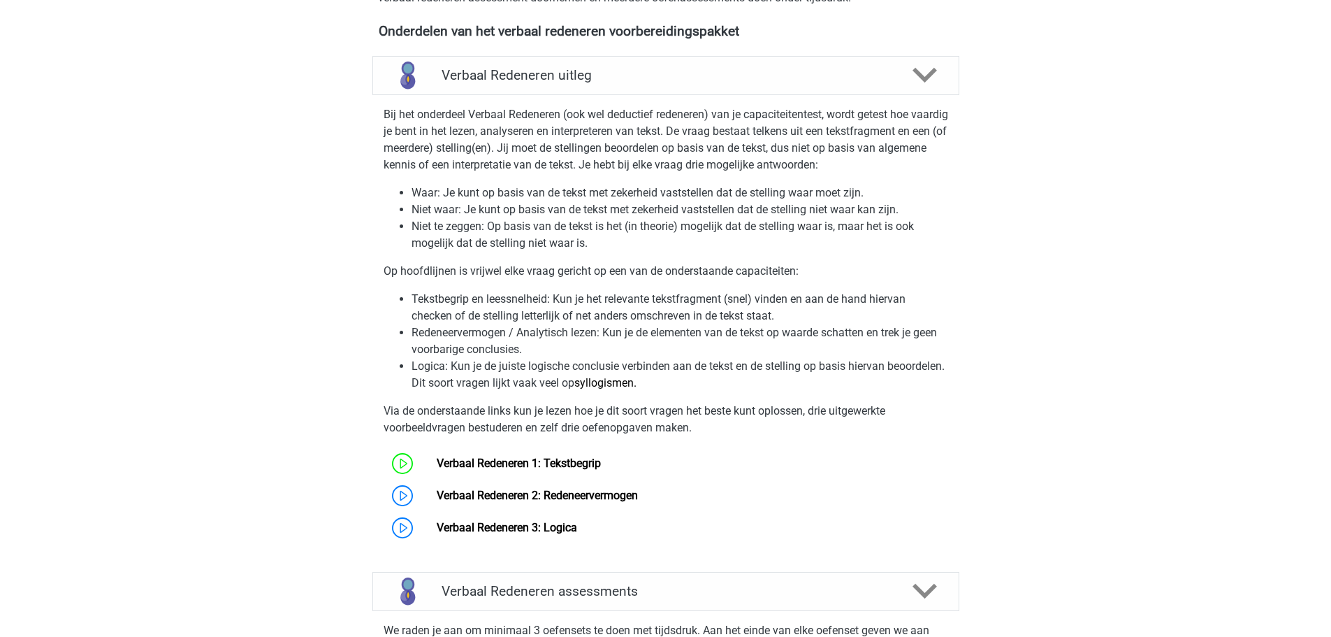
scroll to position [629, 0]
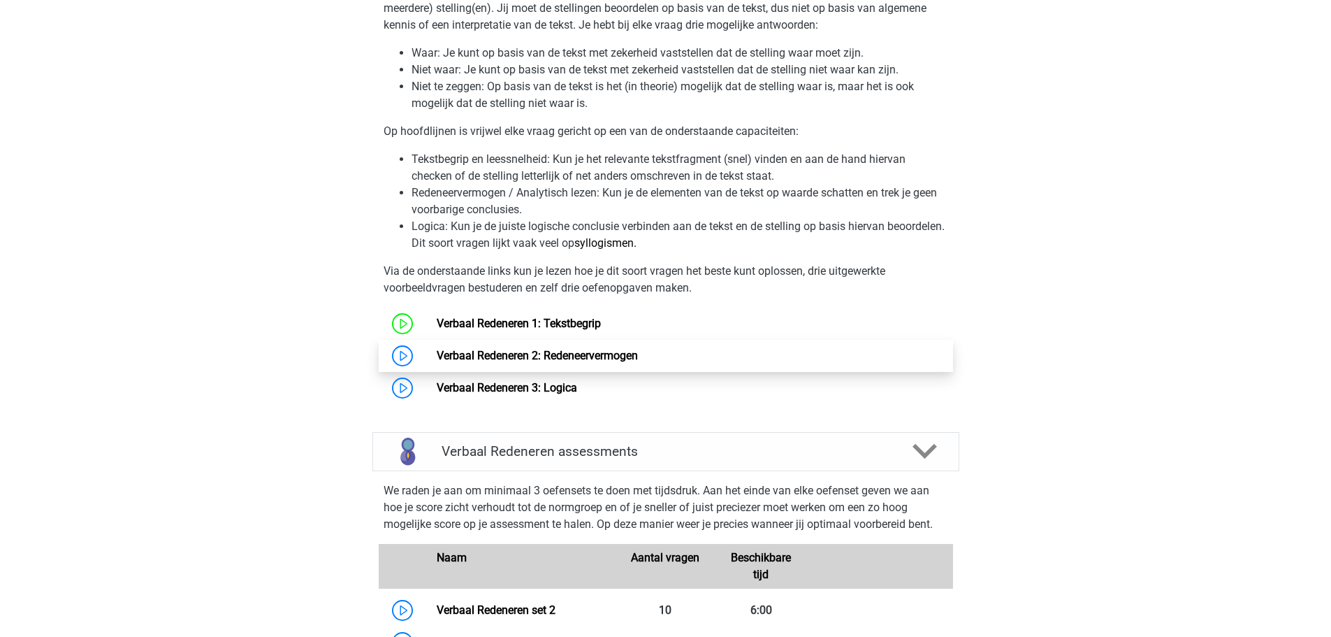
click at [521, 350] on link "Verbaal Redeneren 2: Redeneervermogen" at bounding box center [537, 355] width 201 height 13
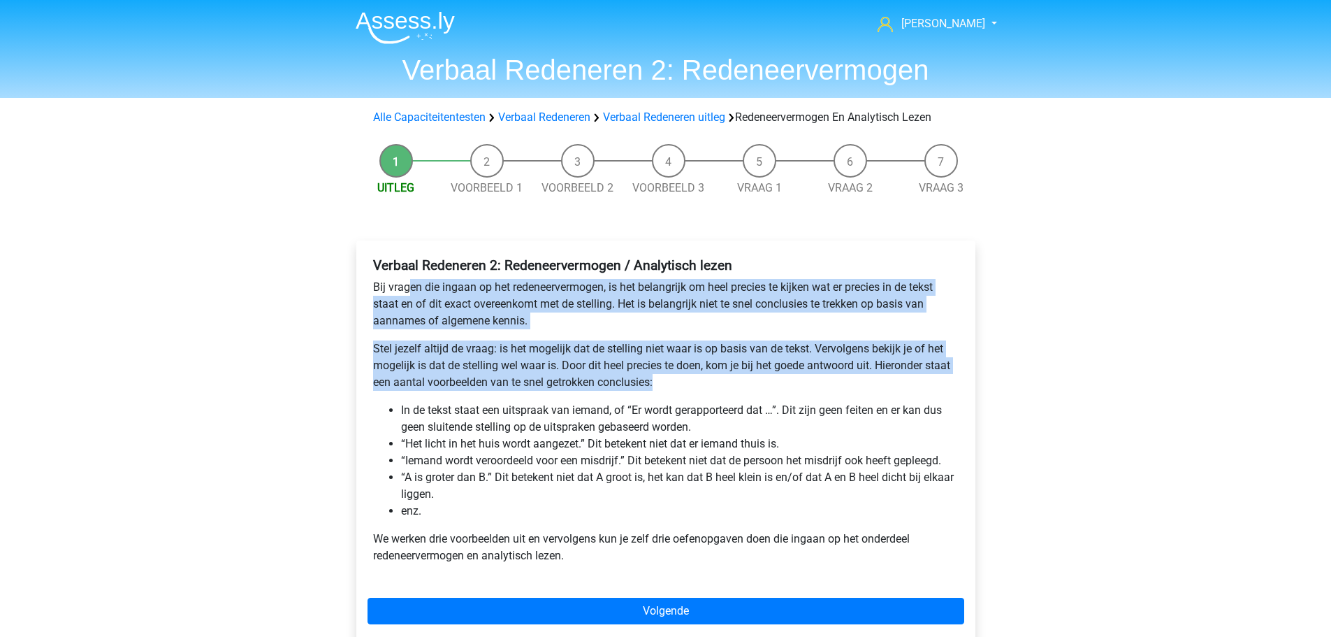
drag, startPoint x: 409, startPoint y: 286, endPoint x: 717, endPoint y: 381, distance: 321.6
click at [717, 381] on div "Verbaal Redeneren 2: Redeneervermogen / Analytisch lezen Bij vragen die ingaan …" at bounding box center [666, 416] width 597 height 329
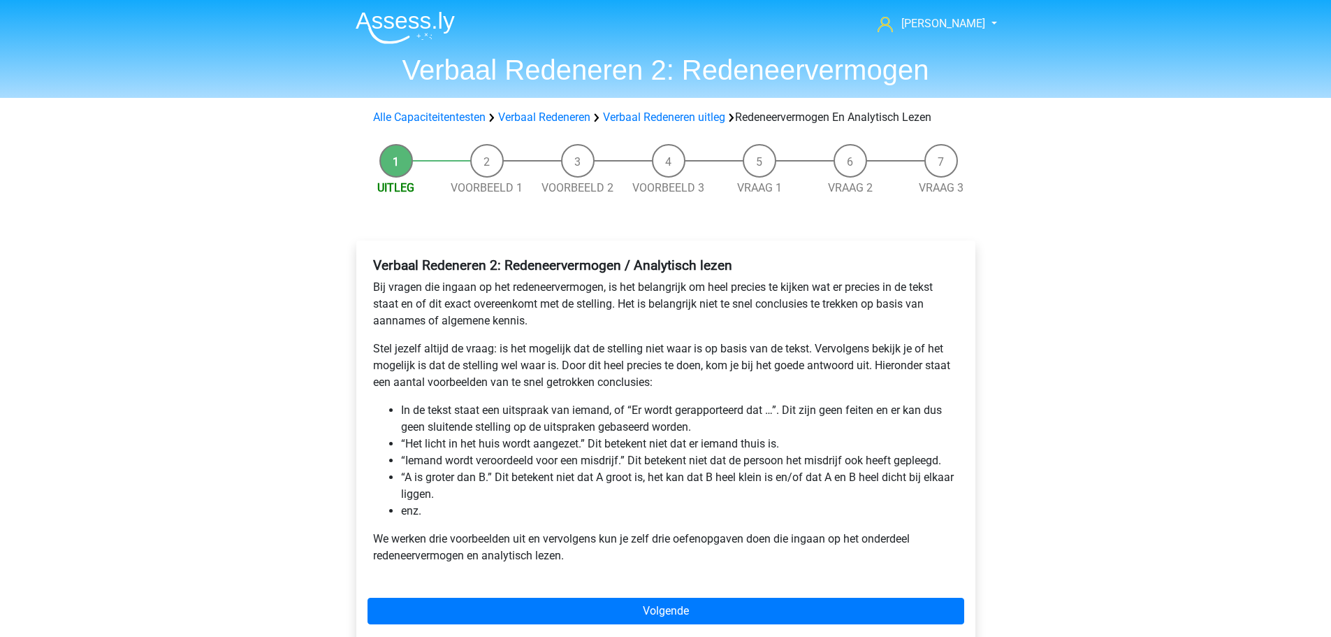
click at [411, 419] on li "In de tekst staat een uitspraak van iemand, of “Er wordt gerapporteerd dat …”. …" at bounding box center [680, 419] width 558 height 34
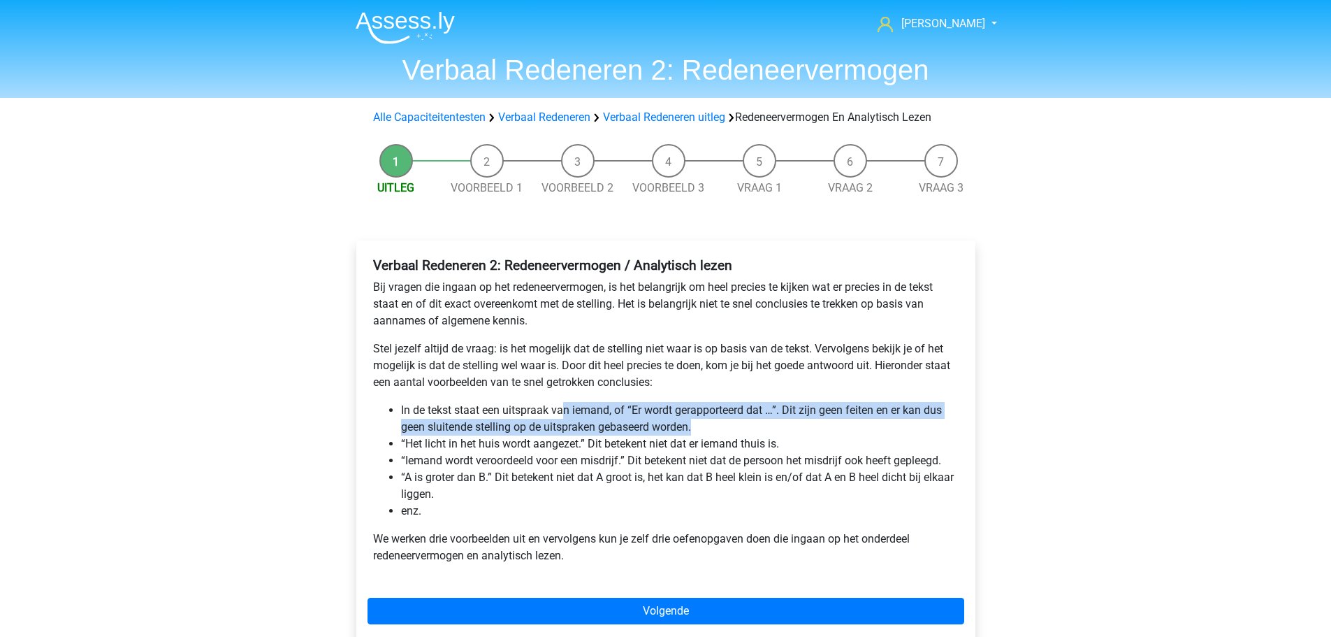
drag, startPoint x: 613, startPoint y: 413, endPoint x: 947, endPoint y: 426, distance: 334.2
click at [947, 426] on li "In de tekst staat een uitspraak van iemand, of “Er wordt gerapporteerd dat …”. …" at bounding box center [680, 419] width 558 height 34
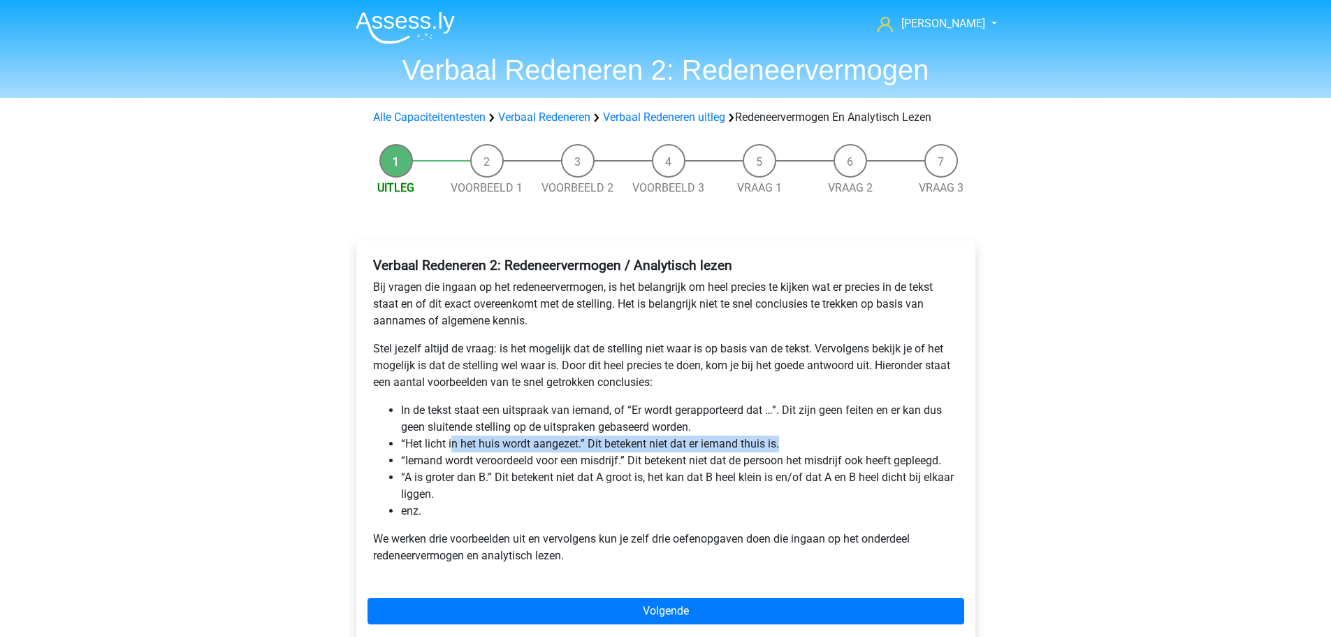
drag, startPoint x: 451, startPoint y: 447, endPoint x: 782, endPoint y: 435, distance: 331.4
click at [782, 435] on li "“Het licht in het huis wordt aangezet.” Dit betekent niet dat er iemand thuis i…" at bounding box center [680, 443] width 558 height 17
click at [536, 442] on li "“Het licht in het huis wordt aangezet.” Dit betekent niet dat er iemand thuis i…" at bounding box center [680, 443] width 558 height 17
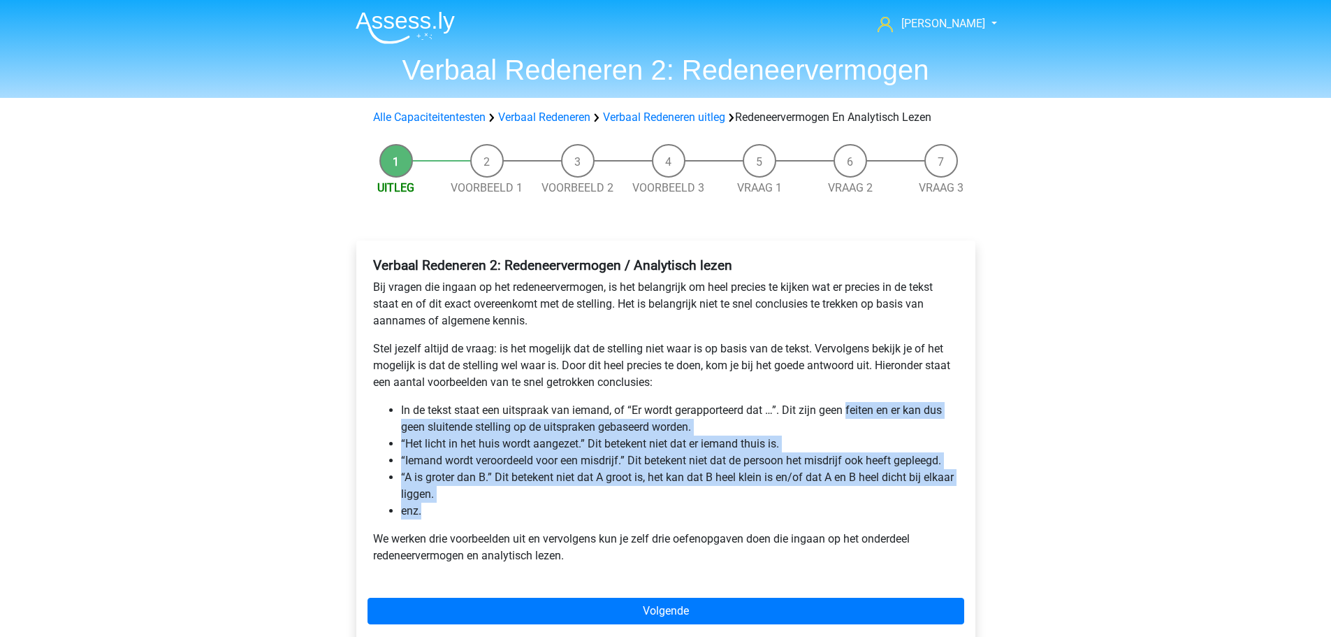
drag, startPoint x: 901, startPoint y: 415, endPoint x: 429, endPoint y: 515, distance: 482.1
click at [429, 515] on ul "In de tekst staat een uitspraak van iemand, of “Er wordt gerapporteerd dat …”. …" at bounding box center [666, 460] width 586 height 117
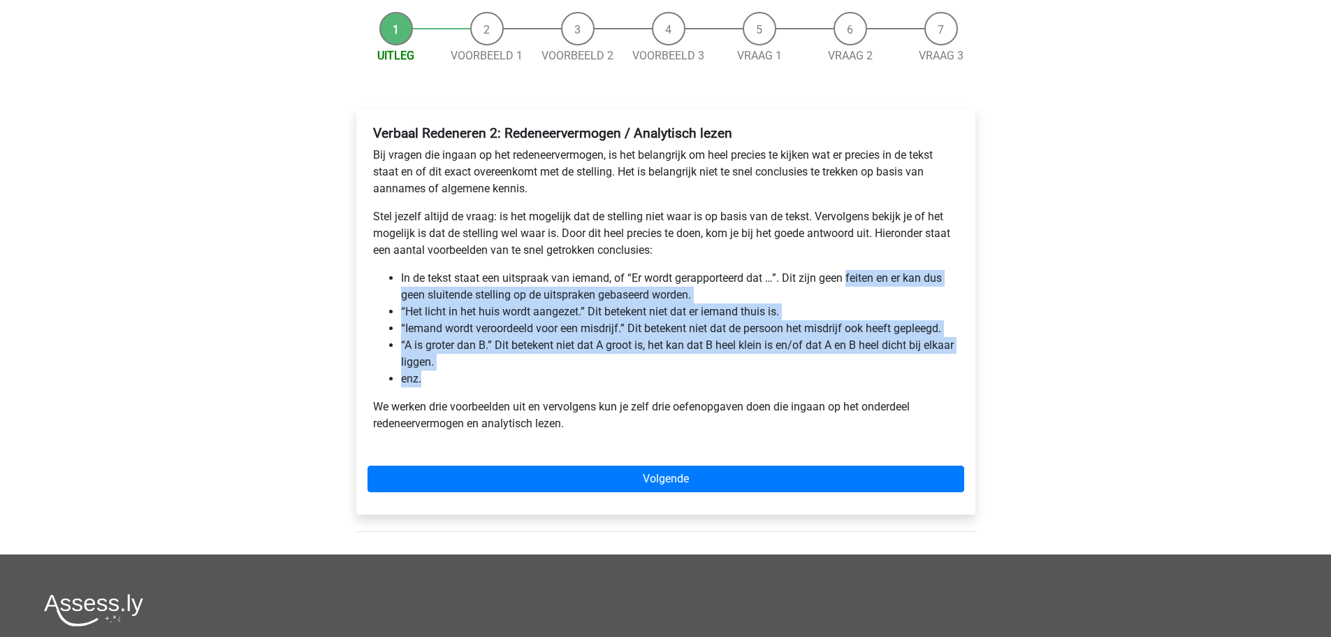
scroll to position [140, 0]
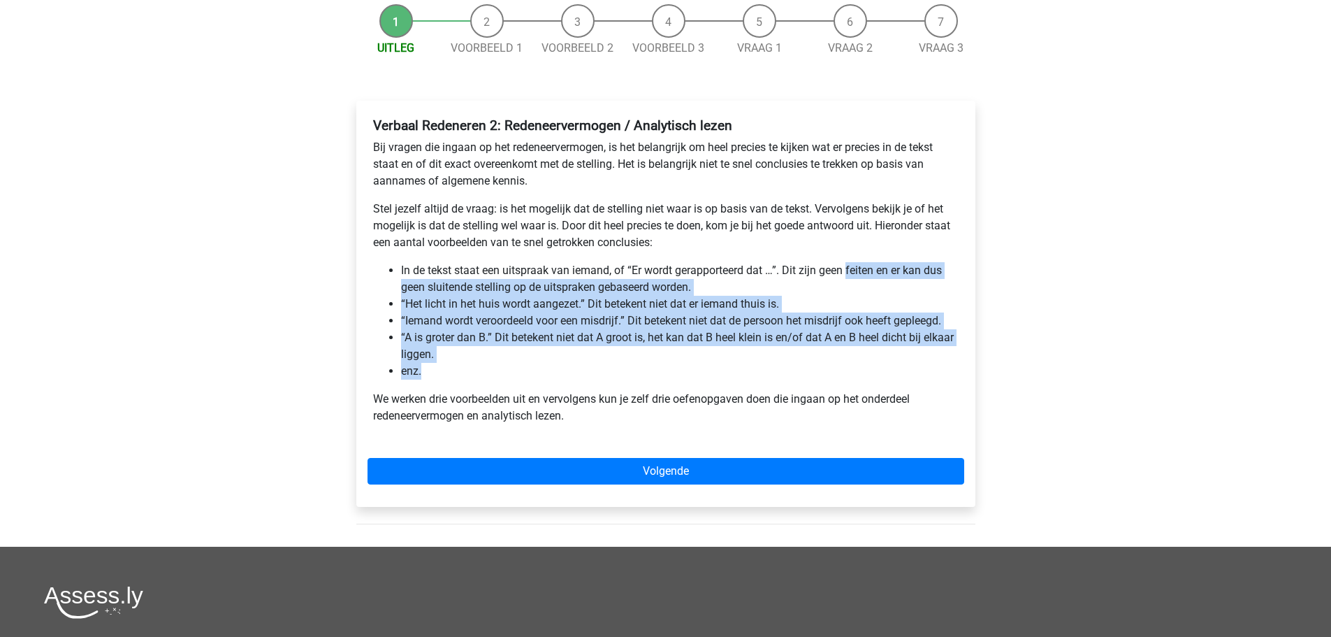
drag, startPoint x: 632, startPoint y: 432, endPoint x: 643, endPoint y: 430, distance: 11.4
click at [632, 432] on div "Verbaal Redeneren 2: Redeneervermogen / Analytisch lezen Bij vragen die ingaan …" at bounding box center [666, 276] width 597 height 329
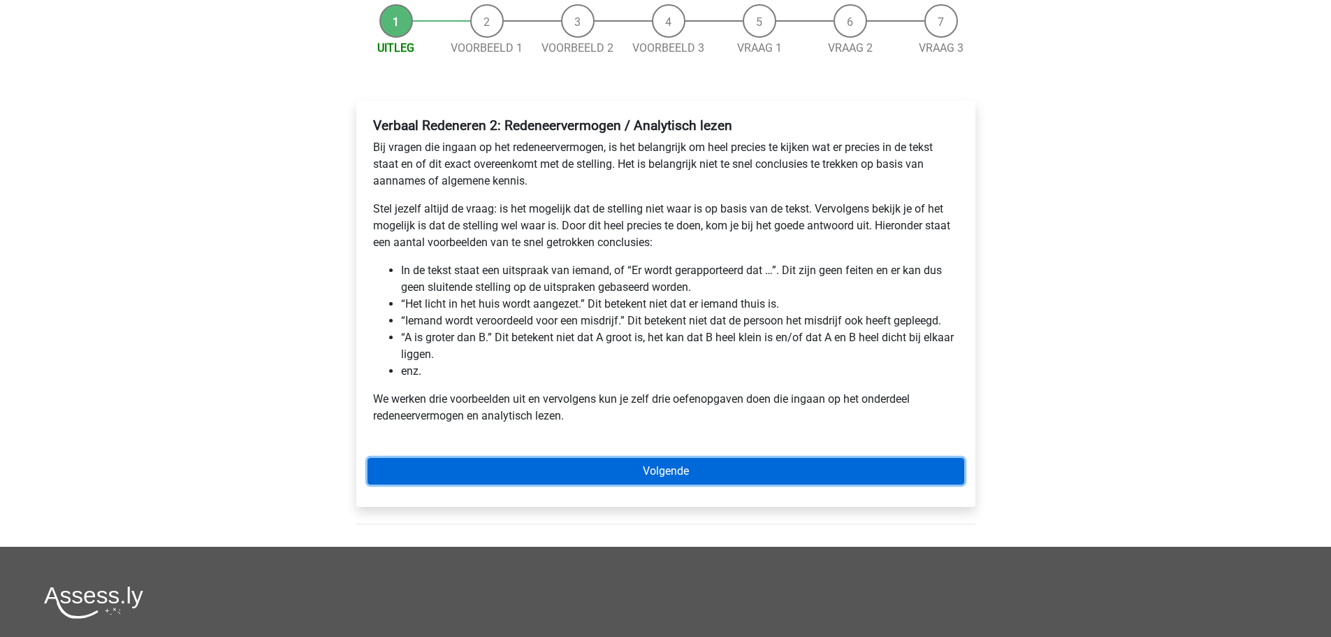
click at [666, 476] on link "Volgende" at bounding box center [666, 471] width 597 height 27
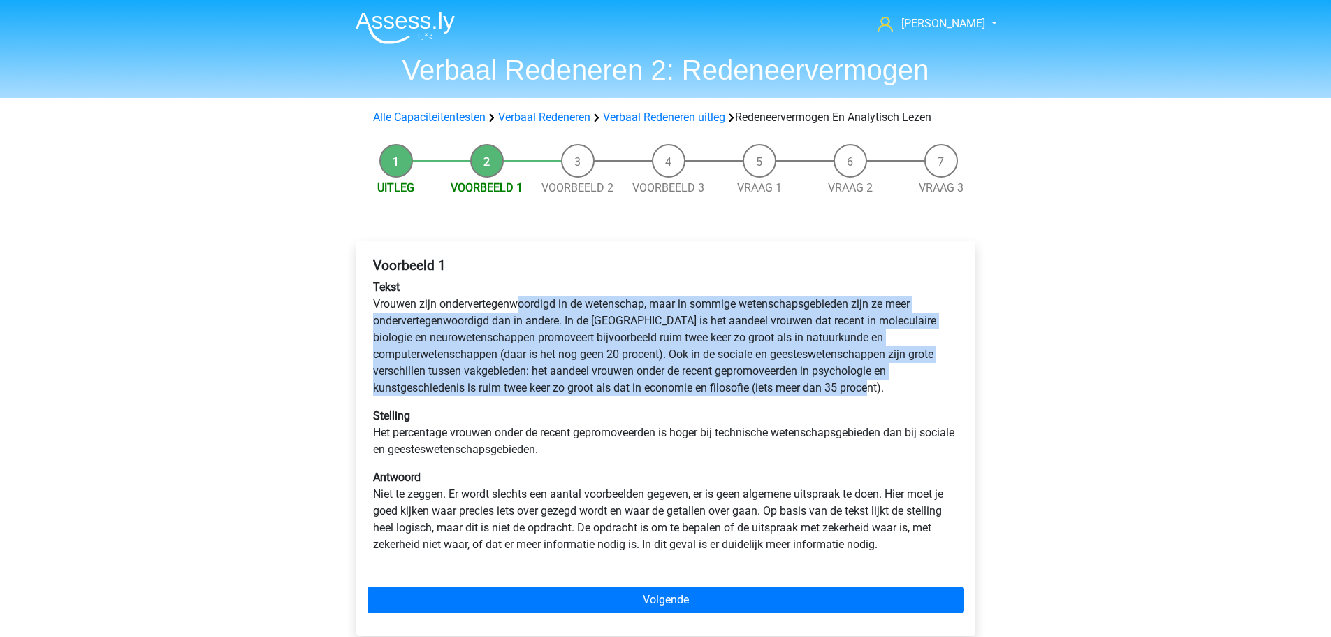
drag, startPoint x: 523, startPoint y: 303, endPoint x: 879, endPoint y: 391, distance: 366.5
click at [879, 391] on p "Tekst Vrouwen zijn ondervertegenwoordigd in de wetenschap, maar in sommige wete…" at bounding box center [666, 337] width 586 height 117
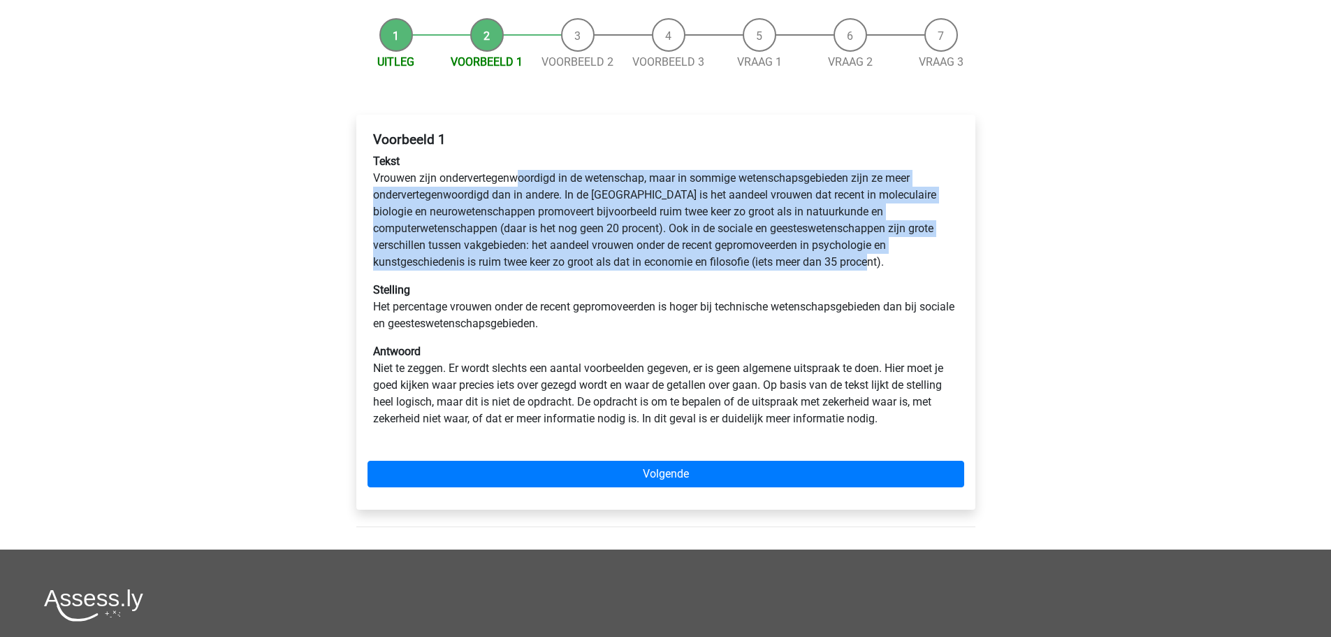
scroll to position [140, 0]
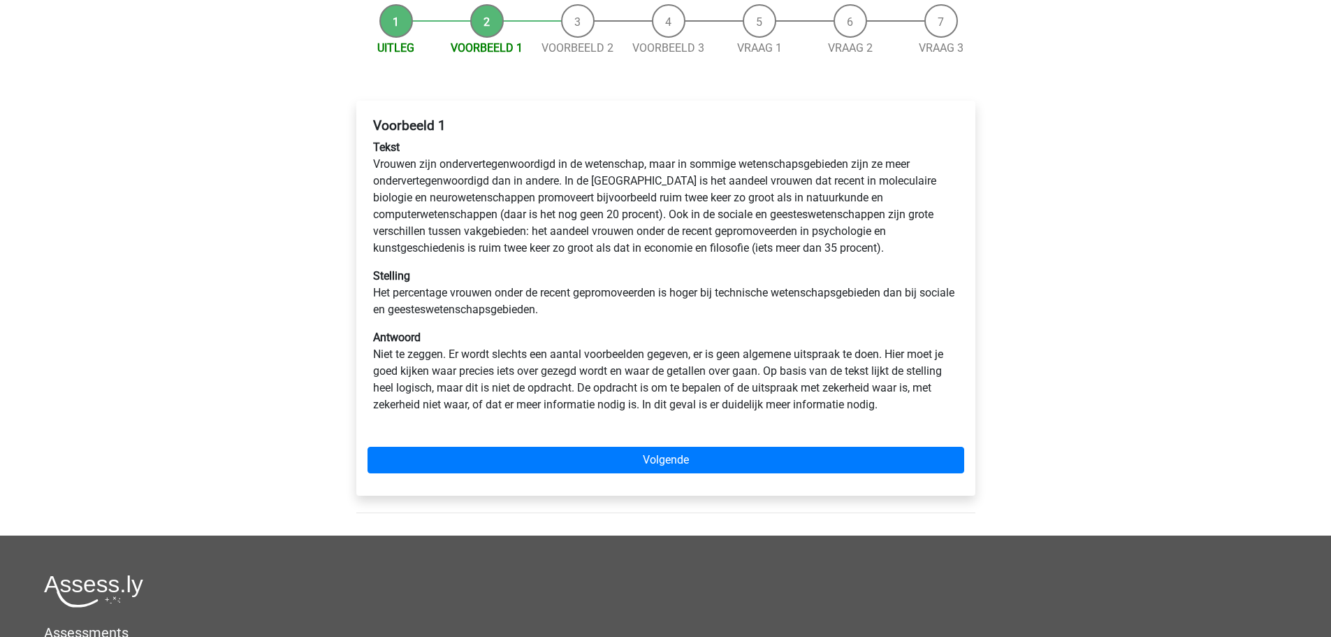
click at [440, 300] on p "Stelling Het percentage vrouwen onder de recent gepromoveerden is hoger bij tec…" at bounding box center [666, 293] width 586 height 50
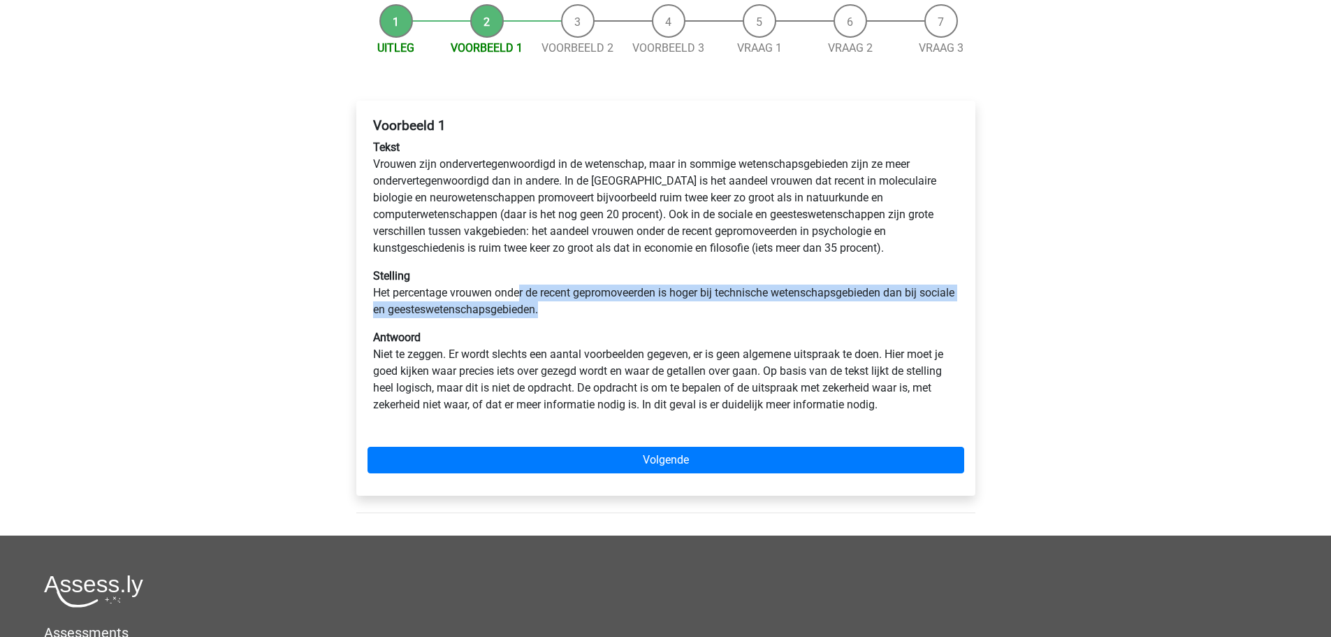
drag, startPoint x: 533, startPoint y: 292, endPoint x: 713, endPoint y: 307, distance: 180.2
click at [713, 307] on p "Stelling Het percentage vrouwen onder de recent gepromoveerden is hoger bij tec…" at bounding box center [666, 293] width 586 height 50
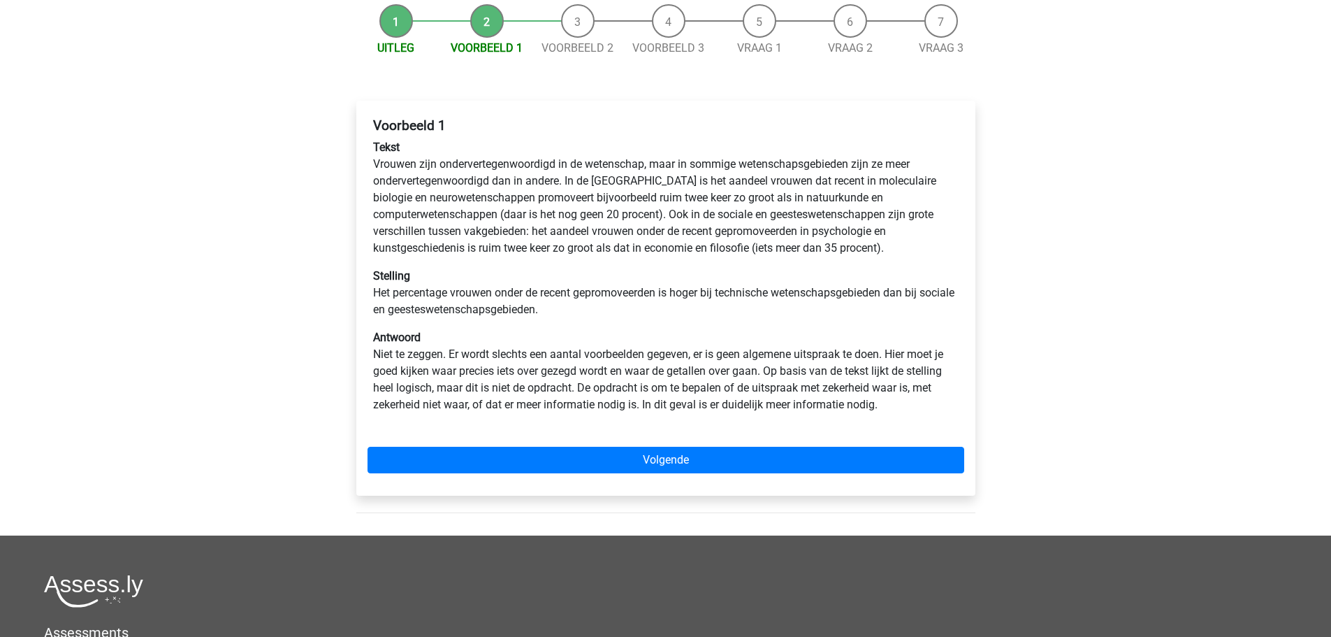
click at [594, 323] on div "Voorbeeld 1 Tekst Vrouwen zijn ondervertegenwoordigd in de wetenschap, maar in …" at bounding box center [666, 271] width 597 height 318
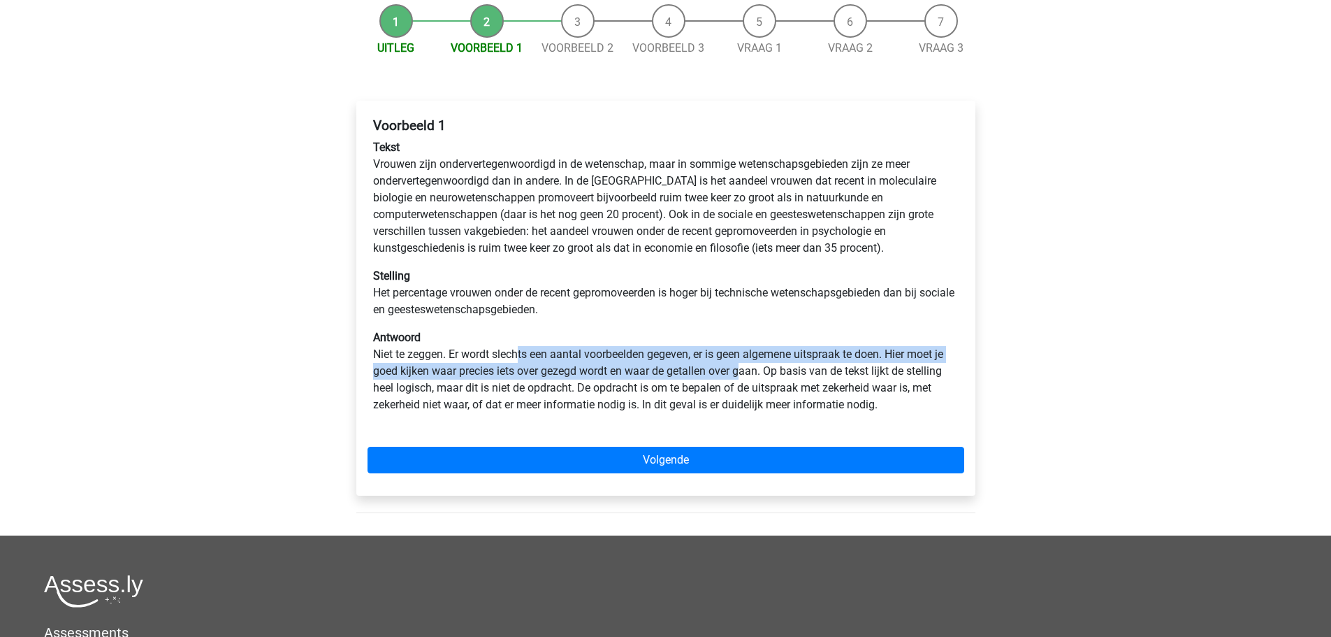
drag, startPoint x: 522, startPoint y: 354, endPoint x: 741, endPoint y: 372, distance: 220.1
click at [741, 372] on p "Antwoord Niet te zeggen. Er wordt slechts een aantal voorbeelden gegeven, er is…" at bounding box center [666, 371] width 586 height 84
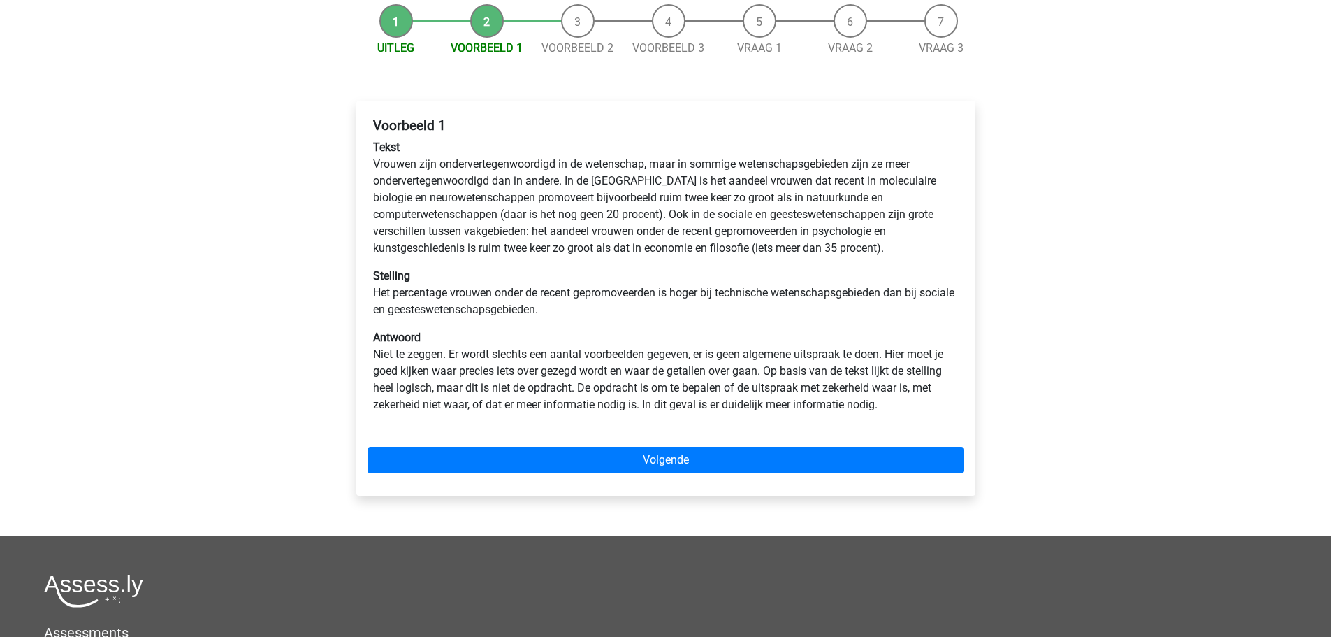
click at [643, 298] on p "Stelling Het percentage vrouwen onder de recent gepromoveerden is hoger bij tec…" at bounding box center [666, 293] width 586 height 50
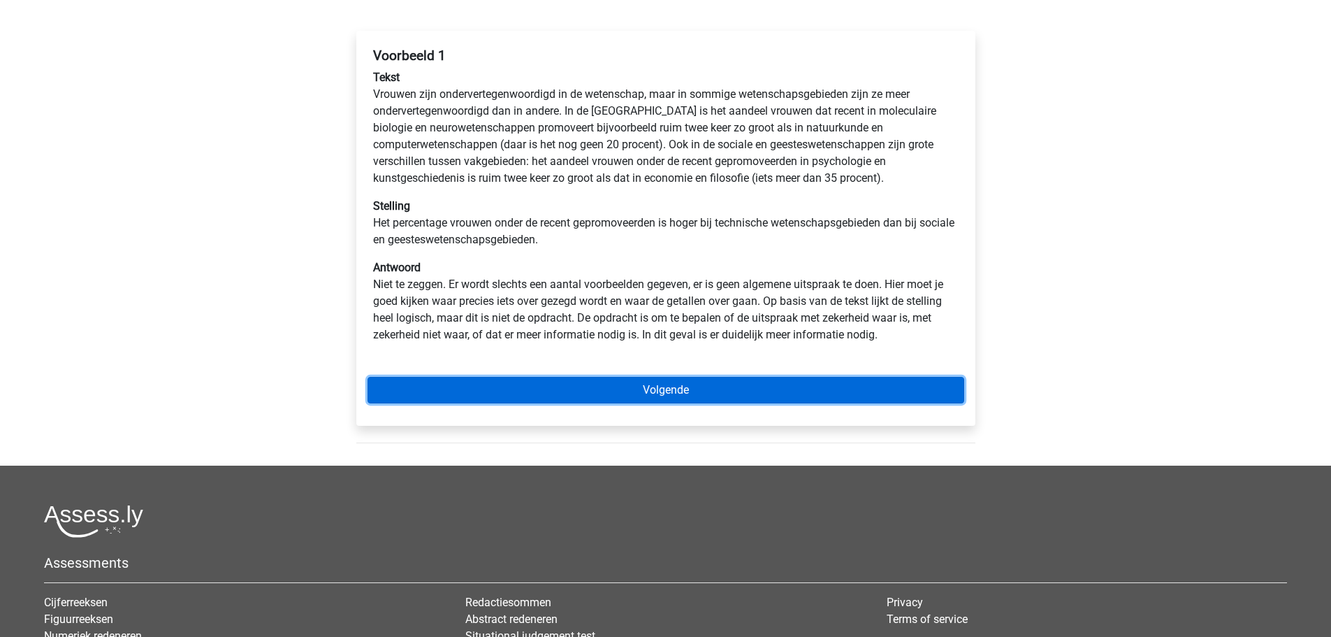
click at [678, 384] on link "Volgende" at bounding box center [666, 390] width 597 height 27
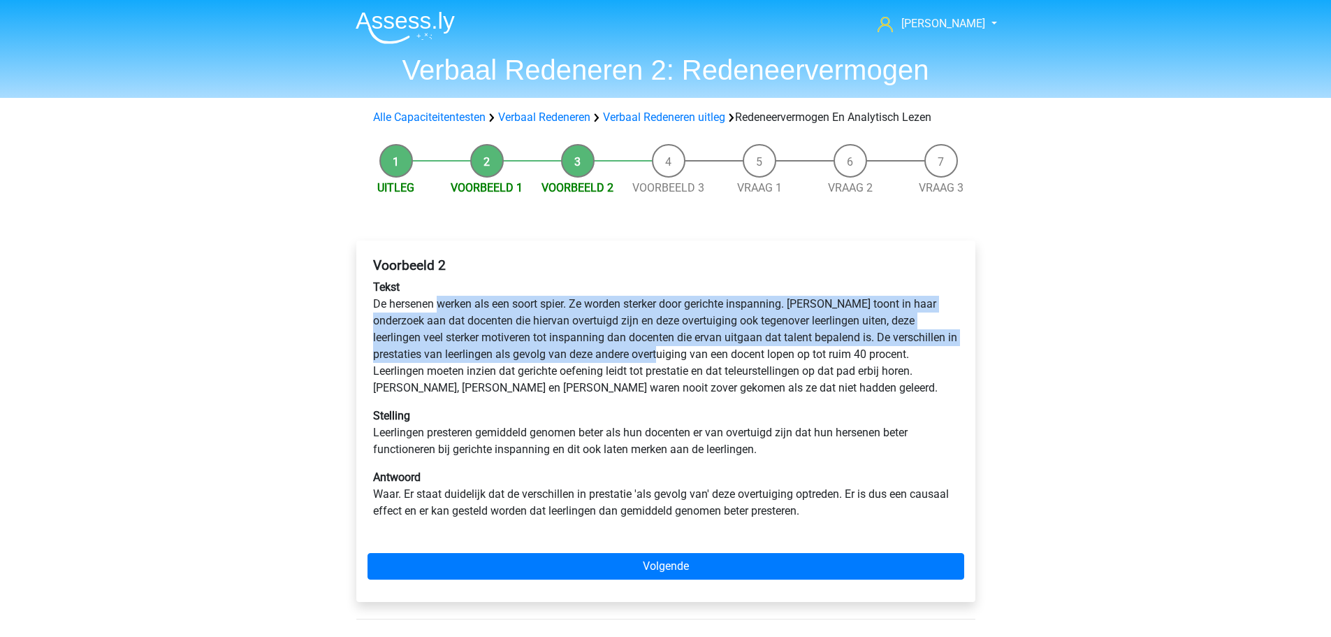
drag, startPoint x: 490, startPoint y: 302, endPoint x: 642, endPoint y: 356, distance: 161.5
click at [642, 356] on p "Tekst De hersenen werken als een soort spier. Ze worden sterker door gerichte i…" at bounding box center [666, 337] width 586 height 117
click at [592, 359] on p "Tekst De hersenen werken als een soort spier. Ze worden sterker door gerichte i…" at bounding box center [666, 337] width 586 height 117
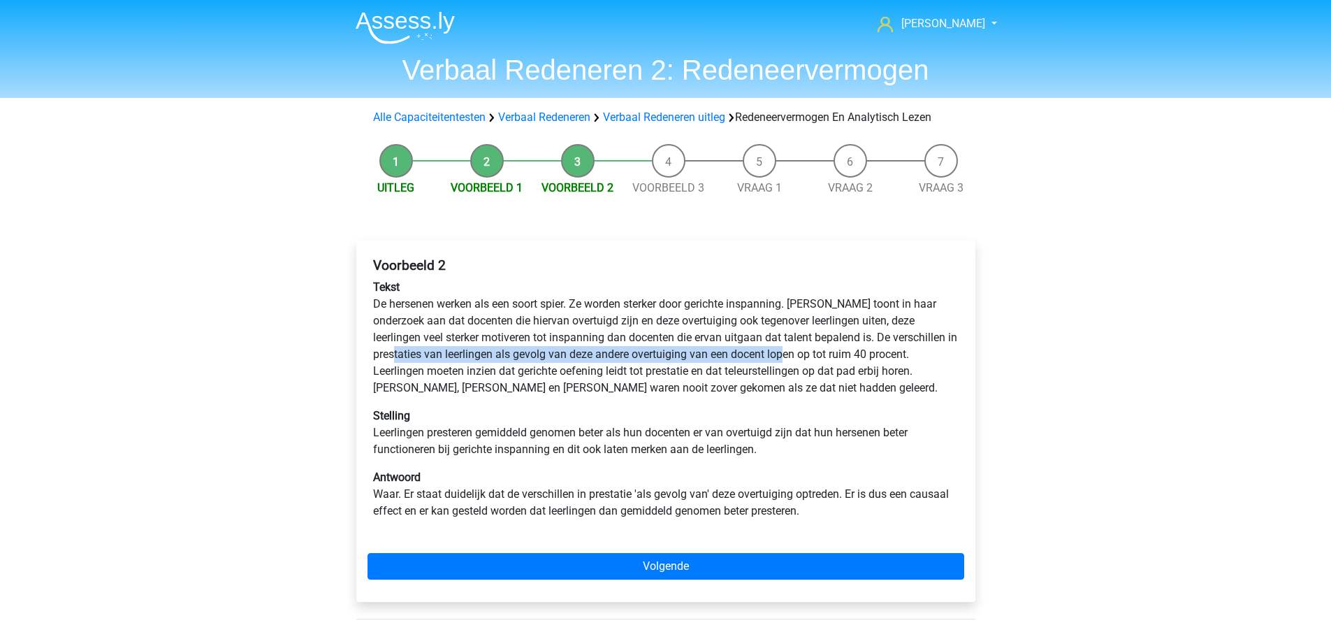
drag, startPoint x: 377, startPoint y: 353, endPoint x: 772, endPoint y: 359, distance: 394.8
click at [772, 359] on p "Tekst De hersenen werken als een soort spier. Ze worden sterker door gerichte i…" at bounding box center [666, 337] width 586 height 117
click at [468, 368] on p "Tekst De hersenen werken als een soort spier. Ze worden sterker door gerichte i…" at bounding box center [666, 337] width 586 height 117
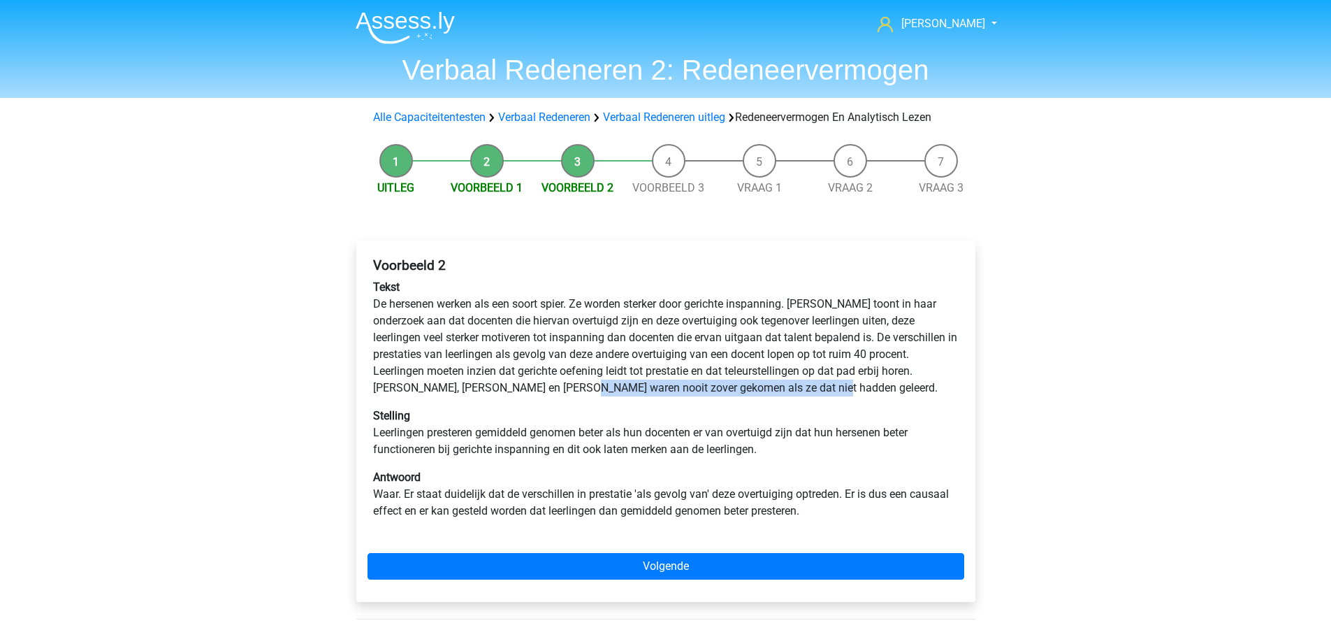
drag, startPoint x: 484, startPoint y: 387, endPoint x: 729, endPoint y: 387, distance: 244.5
click at [729, 387] on p "Tekst De hersenen werken als een soort spier. Ze worden sterker door gerichte i…" at bounding box center [666, 337] width 586 height 117
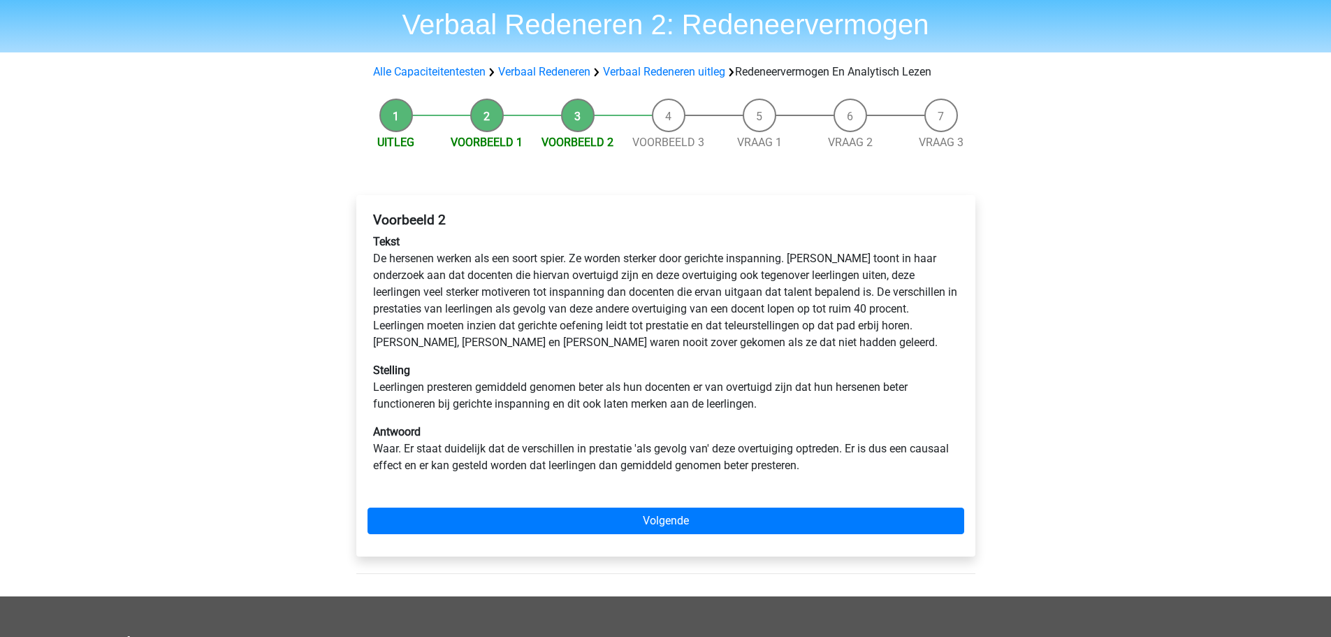
scroll to position [70, 0]
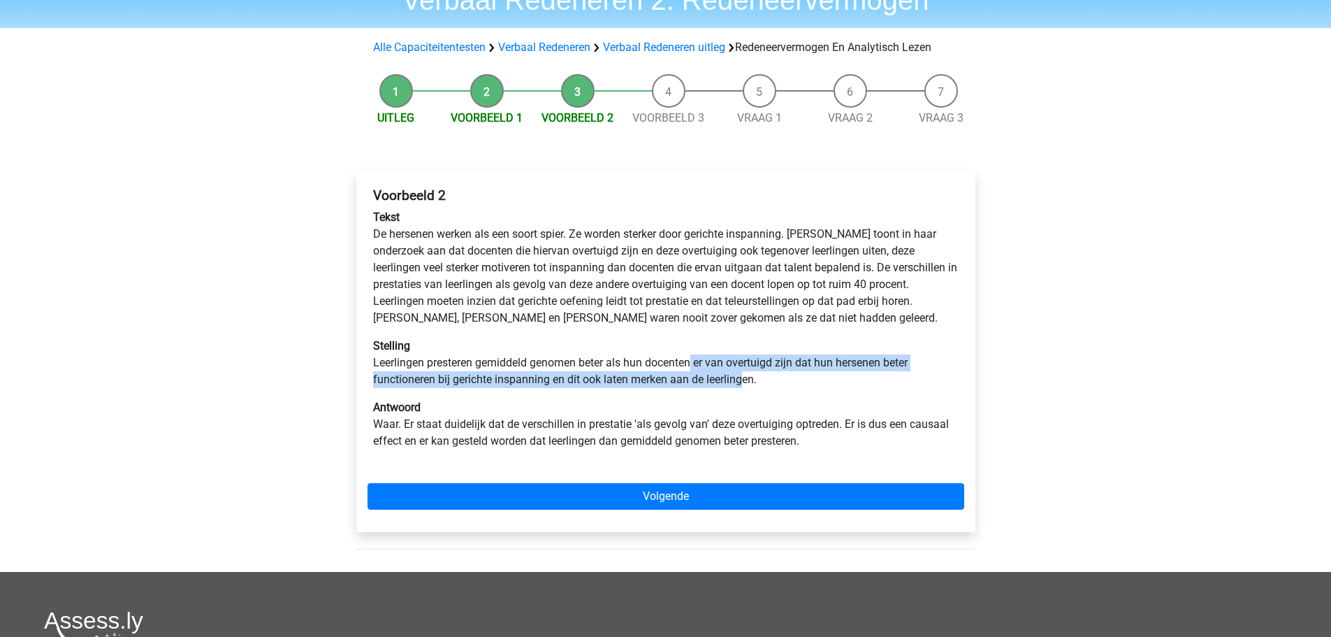
drag, startPoint x: 694, startPoint y: 362, endPoint x: 746, endPoint y: 376, distance: 54.2
click at [746, 376] on p "Stelling Leerlingen presteren gemiddeld genomen beter als hun docenten er van o…" at bounding box center [666, 362] width 586 height 50
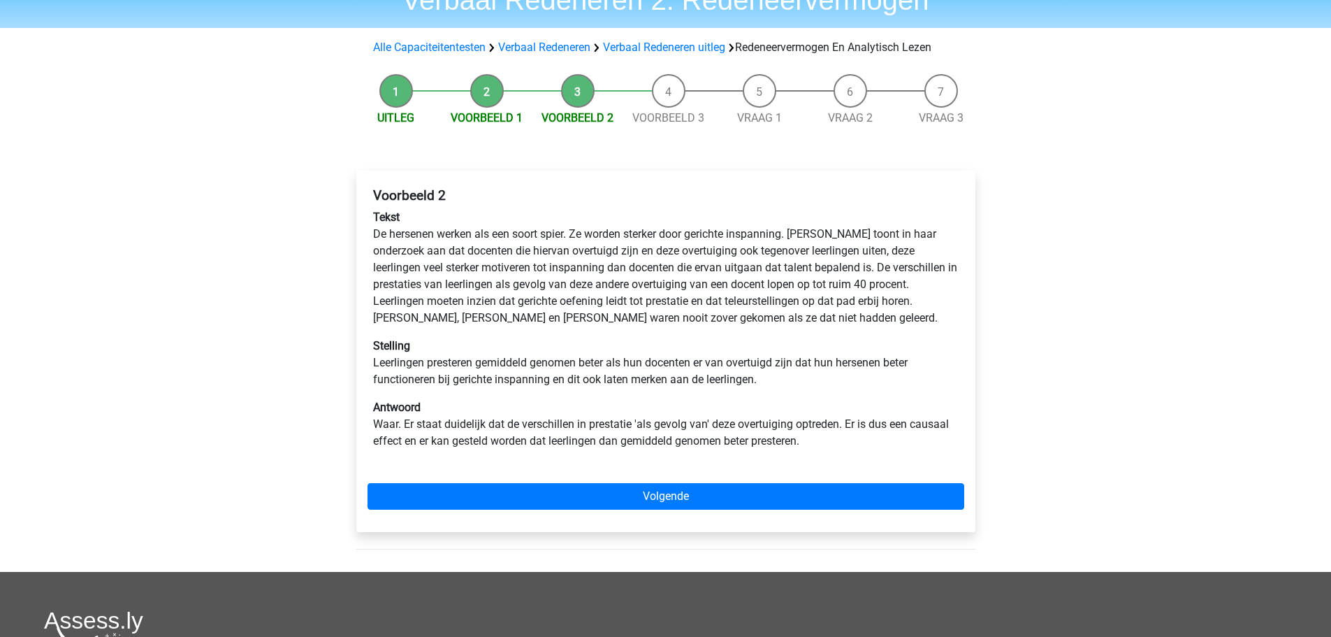
click at [642, 268] on p "Tekst De hersenen werken als een soort spier. Ze worden sterker door gerichte i…" at bounding box center [666, 267] width 586 height 117
drag, startPoint x: 605, startPoint y: 282, endPoint x: 845, endPoint y: 291, distance: 240.6
click at [845, 291] on p "Tekst De hersenen werken als een soort spier. Ze worden sterker door gerichte i…" at bounding box center [666, 267] width 586 height 117
click at [623, 361] on p "Stelling Leerlingen presteren gemiddeld genomen beter als hun docenten er van o…" at bounding box center [666, 362] width 586 height 50
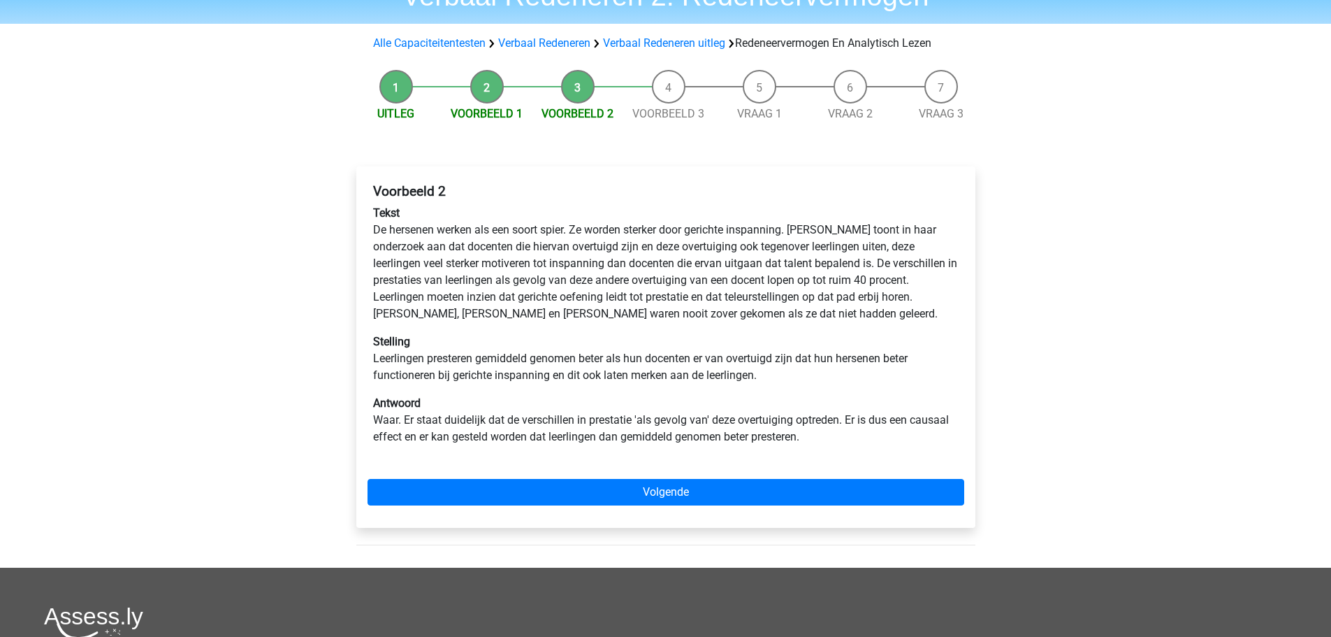
scroll to position [140, 0]
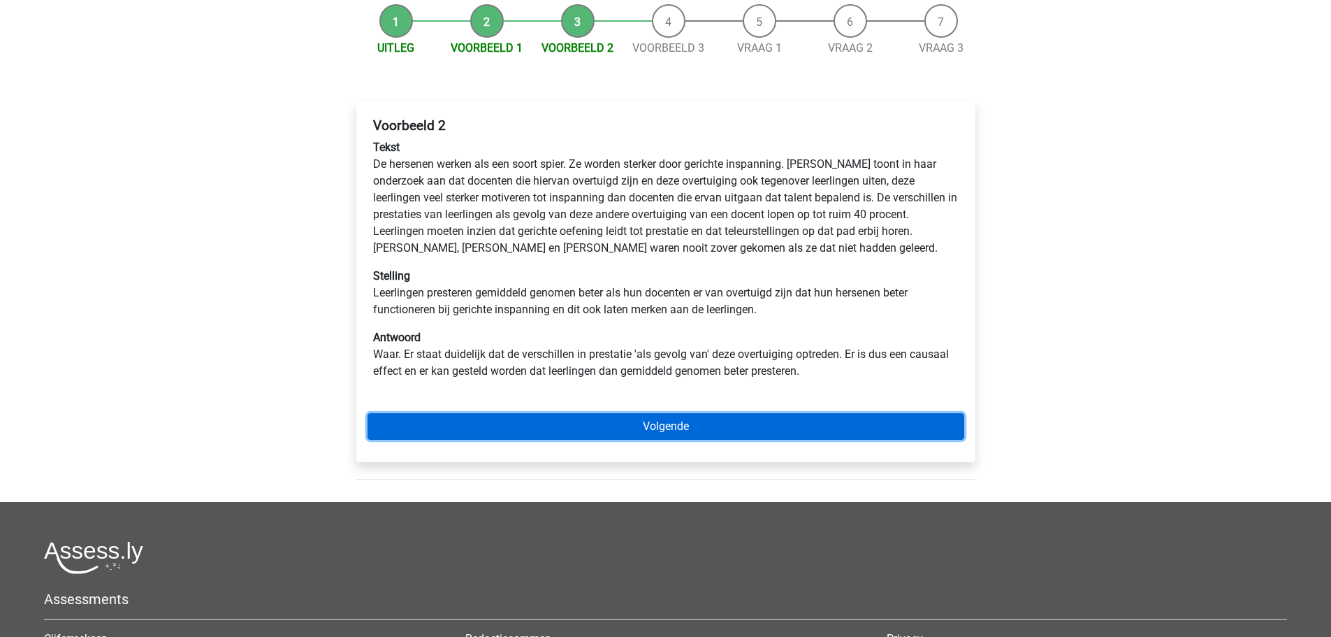
click at [695, 418] on link "Volgende" at bounding box center [666, 426] width 597 height 27
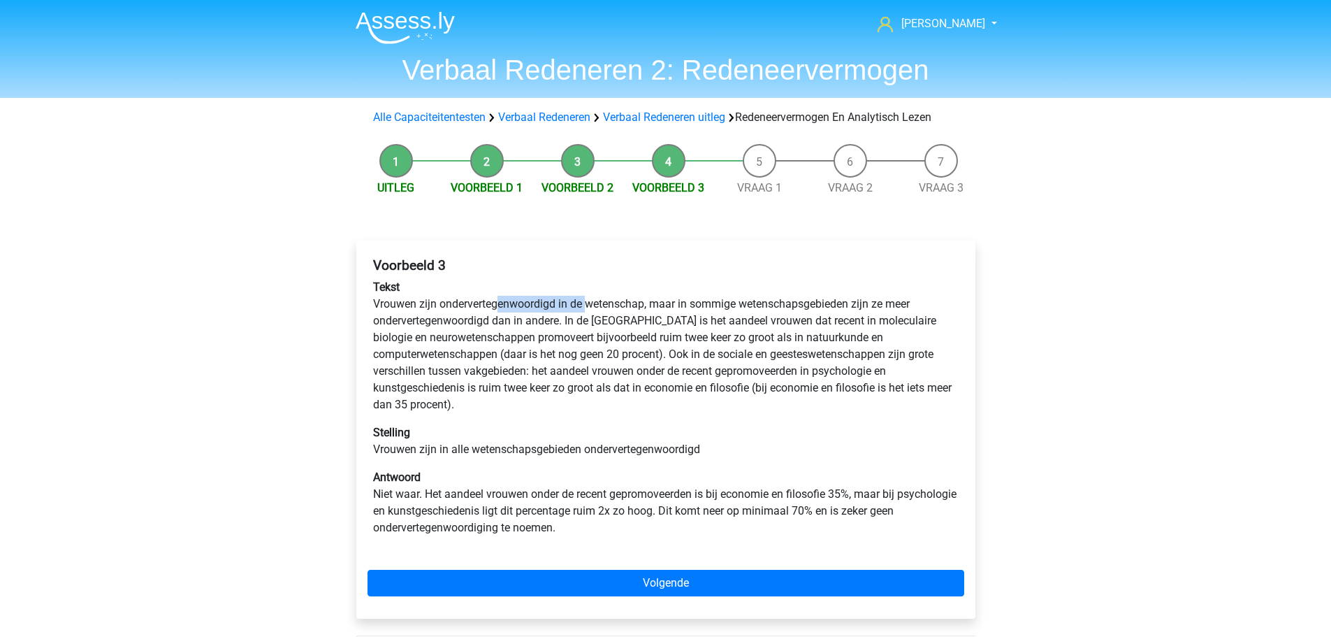
drag, startPoint x: 497, startPoint y: 304, endPoint x: 588, endPoint y: 304, distance: 91.5
click at [588, 304] on p "Tekst Vrouwen zijn ondervertegenwoordigd in de wetenschap, maar in sommige wete…" at bounding box center [666, 346] width 586 height 134
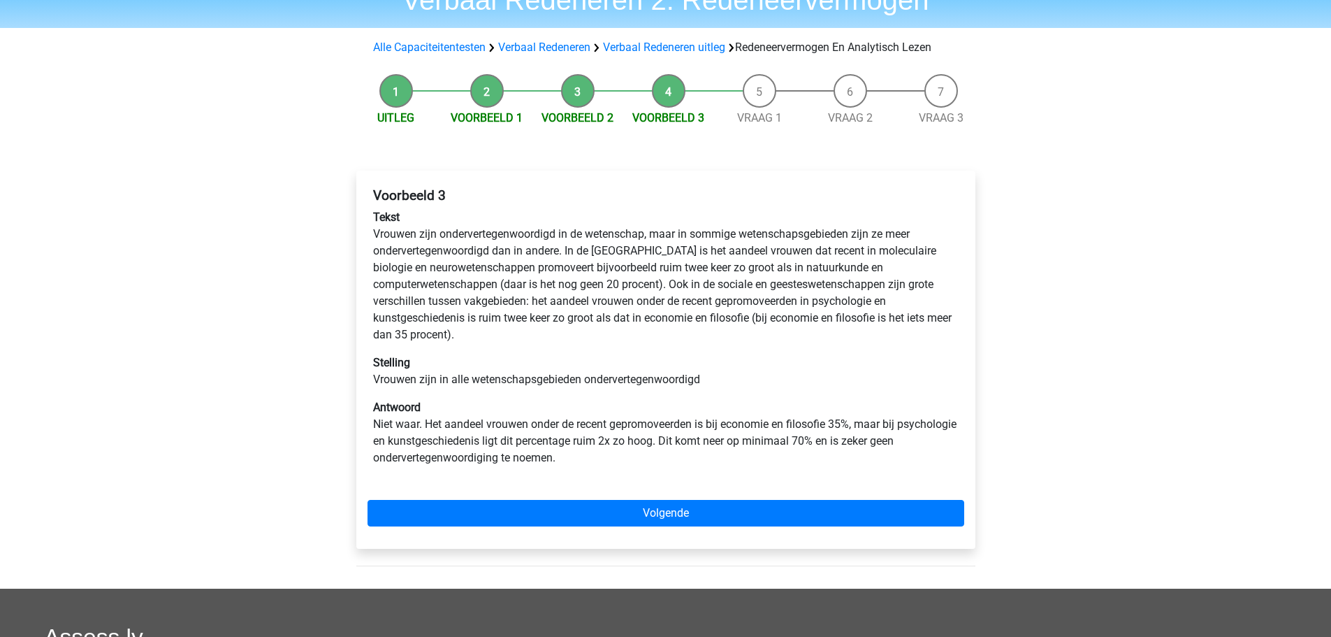
click at [523, 314] on p "Tekst Vrouwen zijn ondervertegenwoordigd in de wetenschap, maar in sommige wete…" at bounding box center [666, 276] width 586 height 134
drag, startPoint x: 430, startPoint y: 379, endPoint x: 522, endPoint y: 380, distance: 92.2
click at [522, 380] on p "Stelling Vrouwen zijn in alle wetenschapsgebieden ondervertegenwoordigd" at bounding box center [666, 371] width 586 height 34
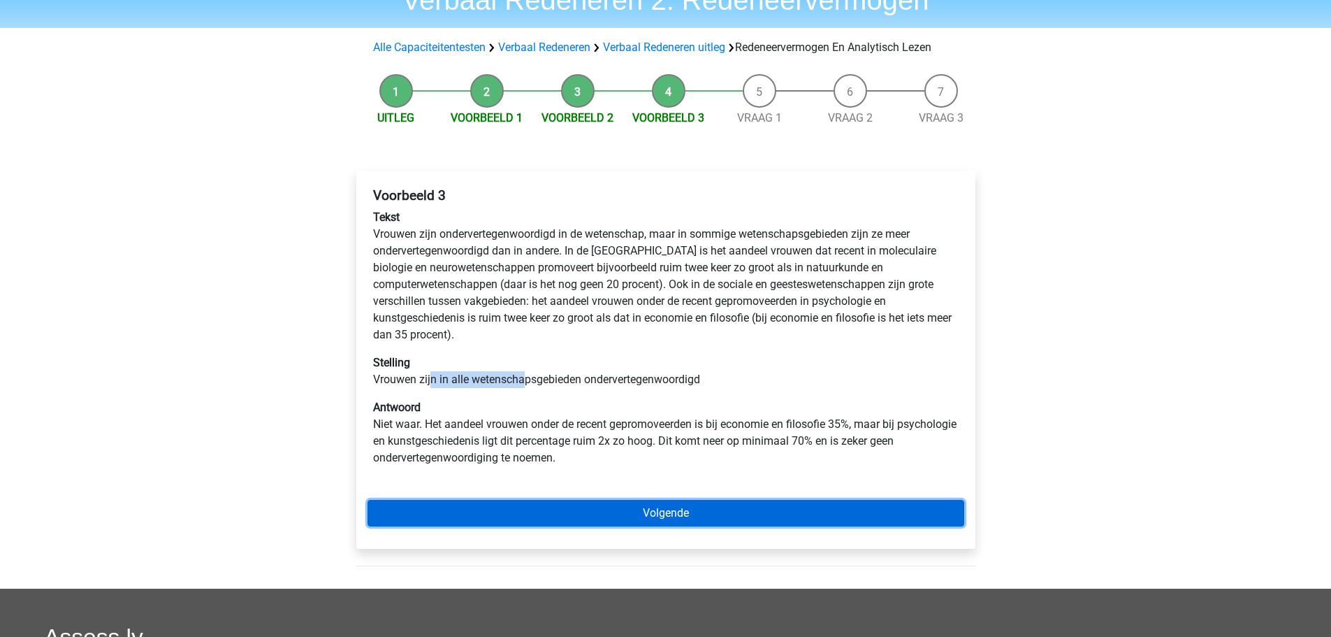
click at [674, 518] on link "Volgende" at bounding box center [666, 513] width 597 height 27
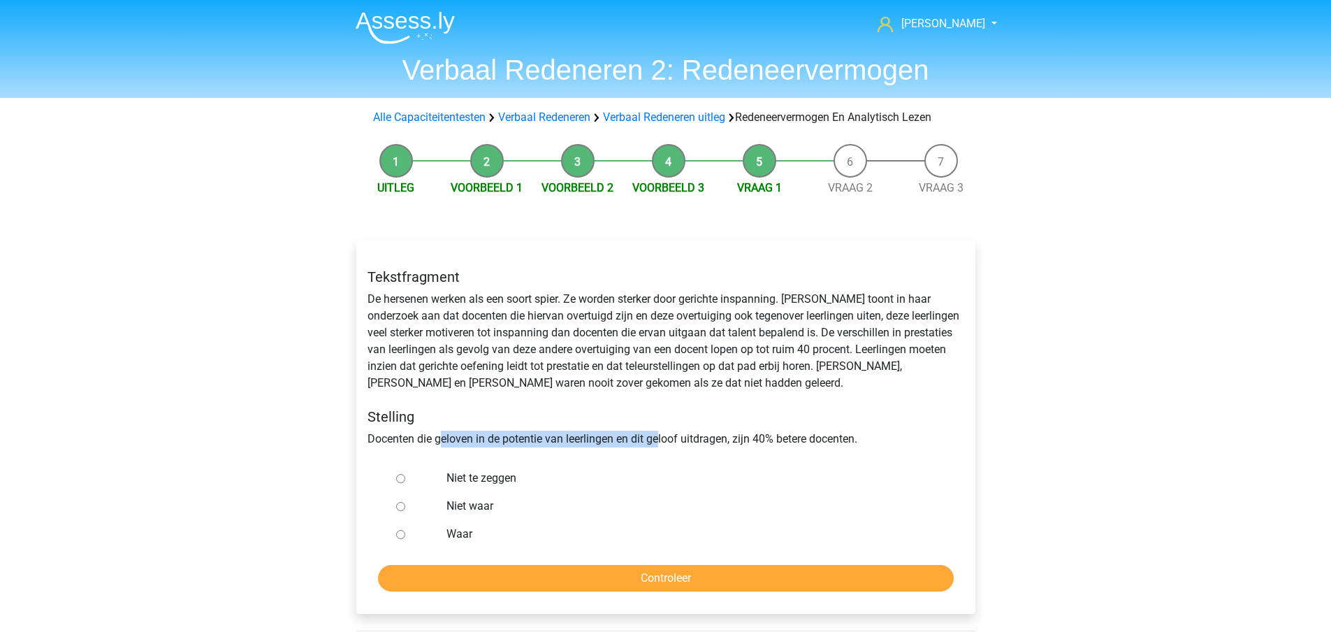
drag, startPoint x: 442, startPoint y: 437, endPoint x: 658, endPoint y: 432, distance: 215.9
click at [658, 432] on div "Tekstfragment De hersenen werken als een soort spier. Ze worden sterker door ge…" at bounding box center [666, 357] width 618 height 201
click at [583, 438] on div "Tekstfragment De hersenen werken als een soort spier. Ze worden sterker door ge…" at bounding box center [666, 357] width 618 height 201
drag, startPoint x: 735, startPoint y: 438, endPoint x: 830, endPoint y: 434, distance: 95.1
click at [830, 434] on div "Tekstfragment De hersenen werken als een soort spier. Ze worden sterker door ge…" at bounding box center [666, 357] width 618 height 201
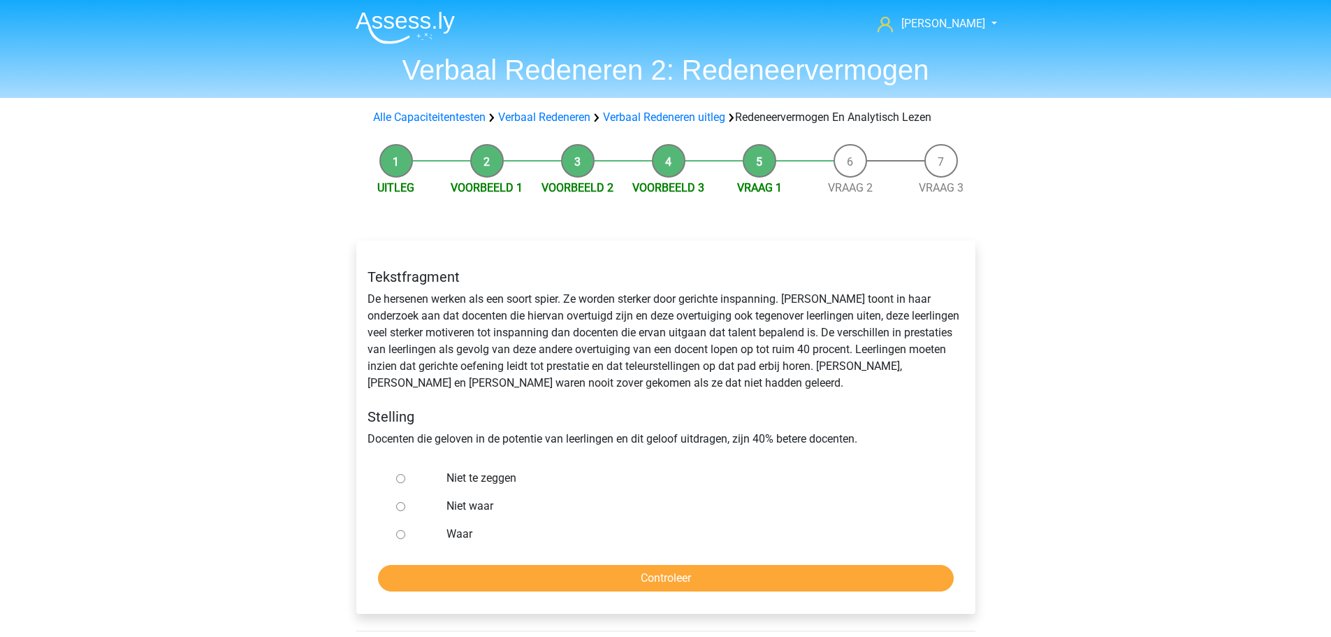
click at [459, 502] on label "Niet waar" at bounding box center [688, 505] width 484 height 17
click at [405, 502] on input "Niet waar" at bounding box center [400, 506] width 9 height 9
radio input "true"
click at [659, 576] on input "Controleer" at bounding box center [666, 578] width 576 height 27
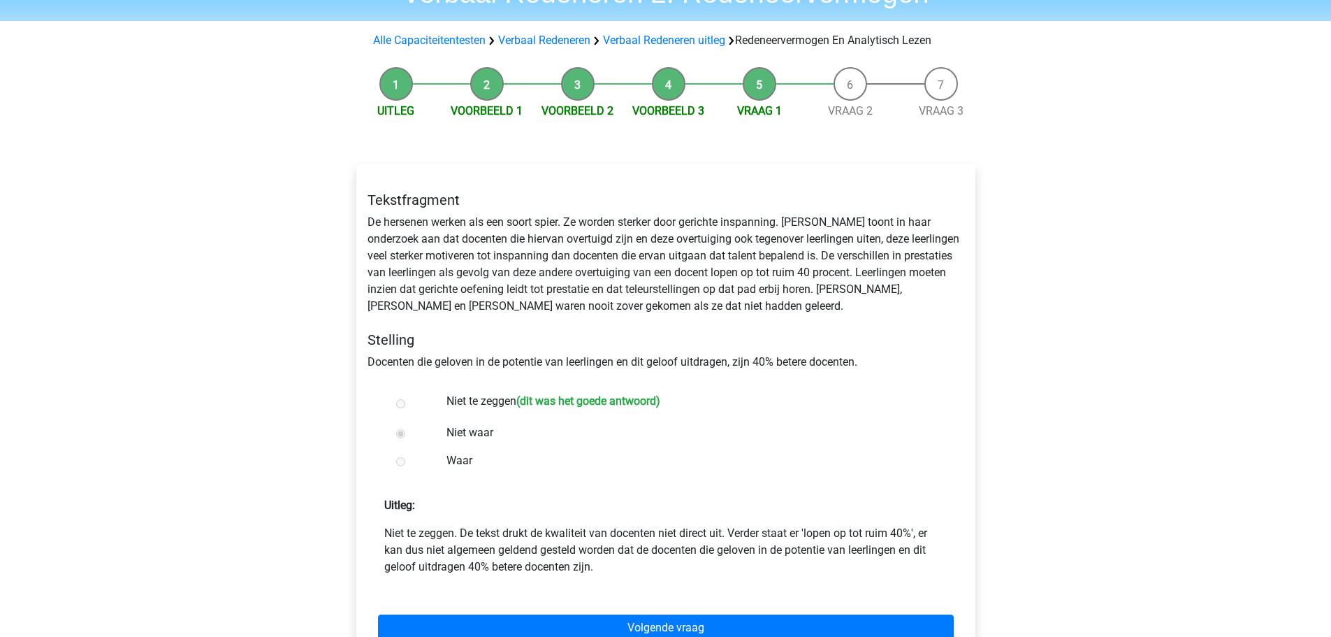
scroll to position [140, 0]
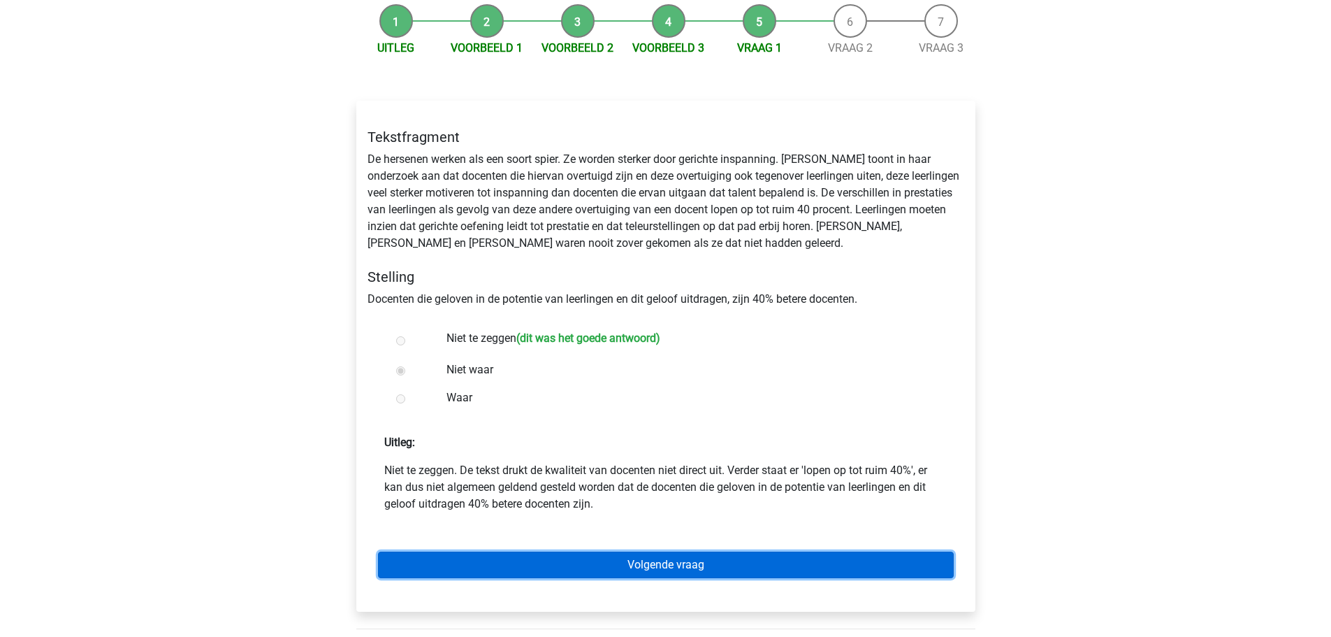
click at [654, 560] on link "Volgende vraag" at bounding box center [666, 564] width 576 height 27
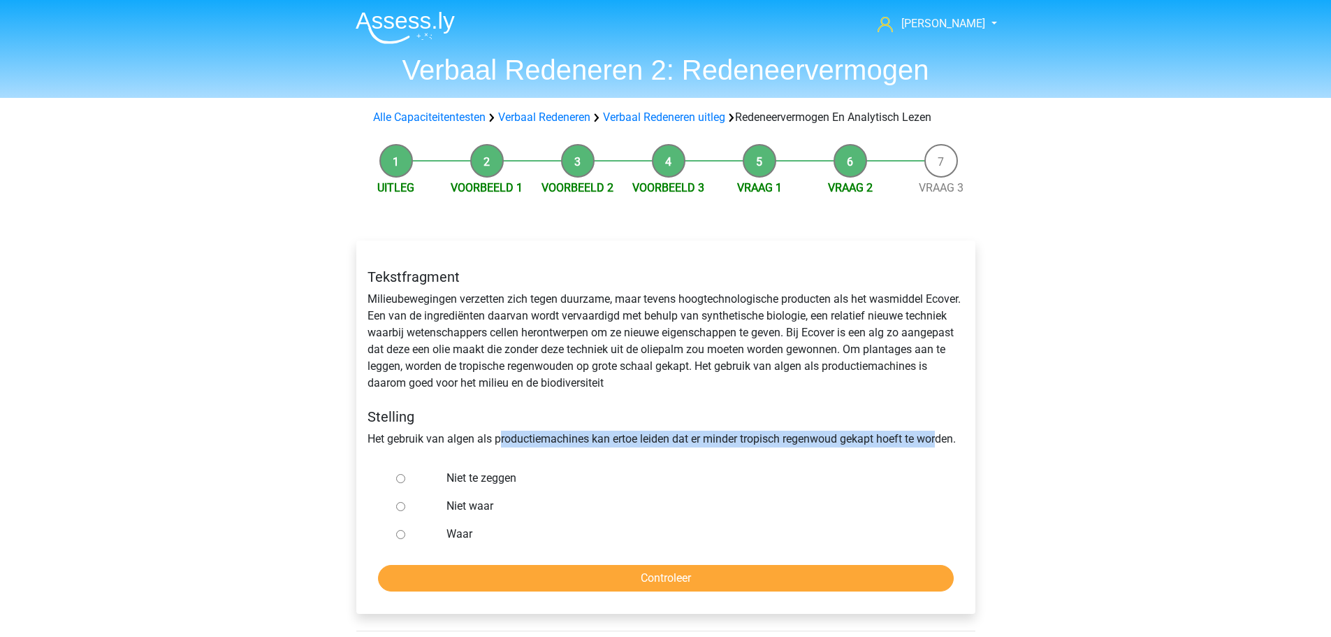
drag, startPoint x: 502, startPoint y: 442, endPoint x: 940, endPoint y: 430, distance: 437.6
click at [940, 430] on div "Tekstfragment Milieubewegingen verzetten zich tegen duurzame, maar tevens hoogt…" at bounding box center [666, 357] width 618 height 201
click at [569, 429] on div "Tekstfragment Milieubewegingen verzetten zich tegen duurzame, maar tevens hoogt…" at bounding box center [666, 357] width 618 height 201
click at [416, 536] on div at bounding box center [414, 534] width 46 height 28
click at [455, 539] on label "Waar" at bounding box center [688, 533] width 484 height 17
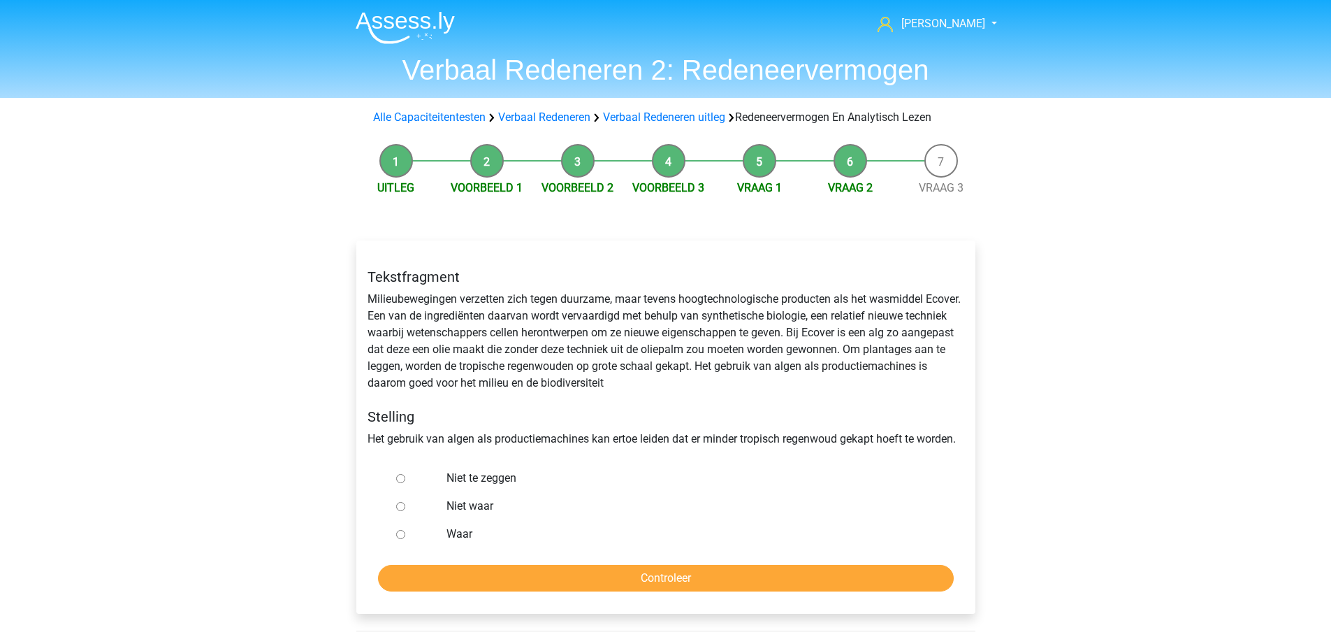
click at [405, 539] on input "Waar" at bounding box center [400, 534] width 9 height 9
radio input "true"
click at [588, 578] on input "Controleer" at bounding box center [666, 578] width 576 height 27
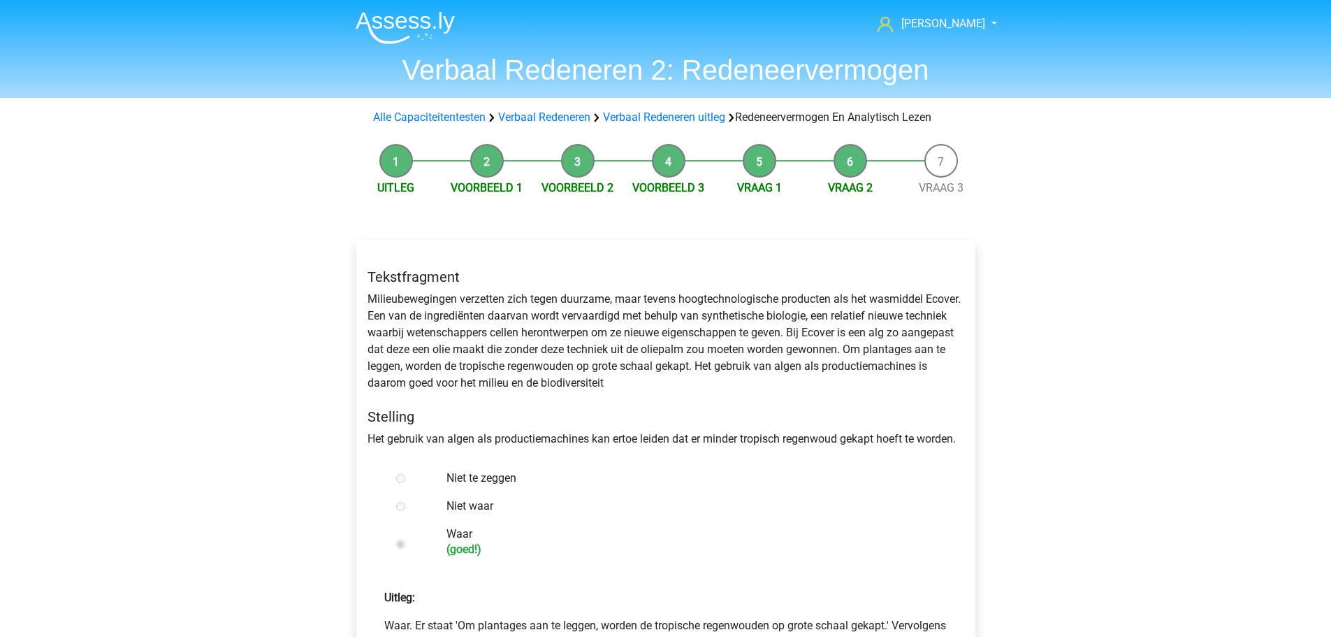
scroll to position [210, 0]
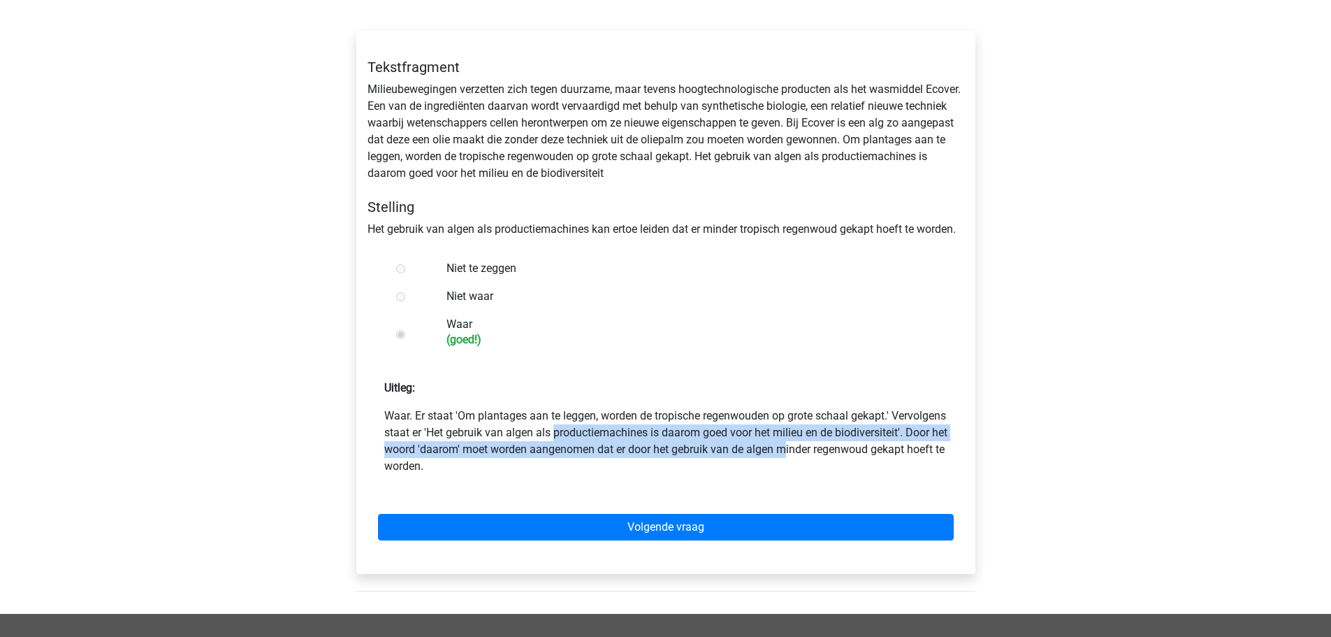
drag, startPoint x: 500, startPoint y: 432, endPoint x: 787, endPoint y: 446, distance: 287.5
click at [787, 446] on p "Waar. Er staat 'Om plantages aan te leggen, worden de tropische regenwouden op …" at bounding box center [665, 440] width 563 height 67
click at [515, 452] on p "Waar. Er staat 'Om plantages aan te leggen, worden de tropische regenwouden op …" at bounding box center [665, 440] width 563 height 67
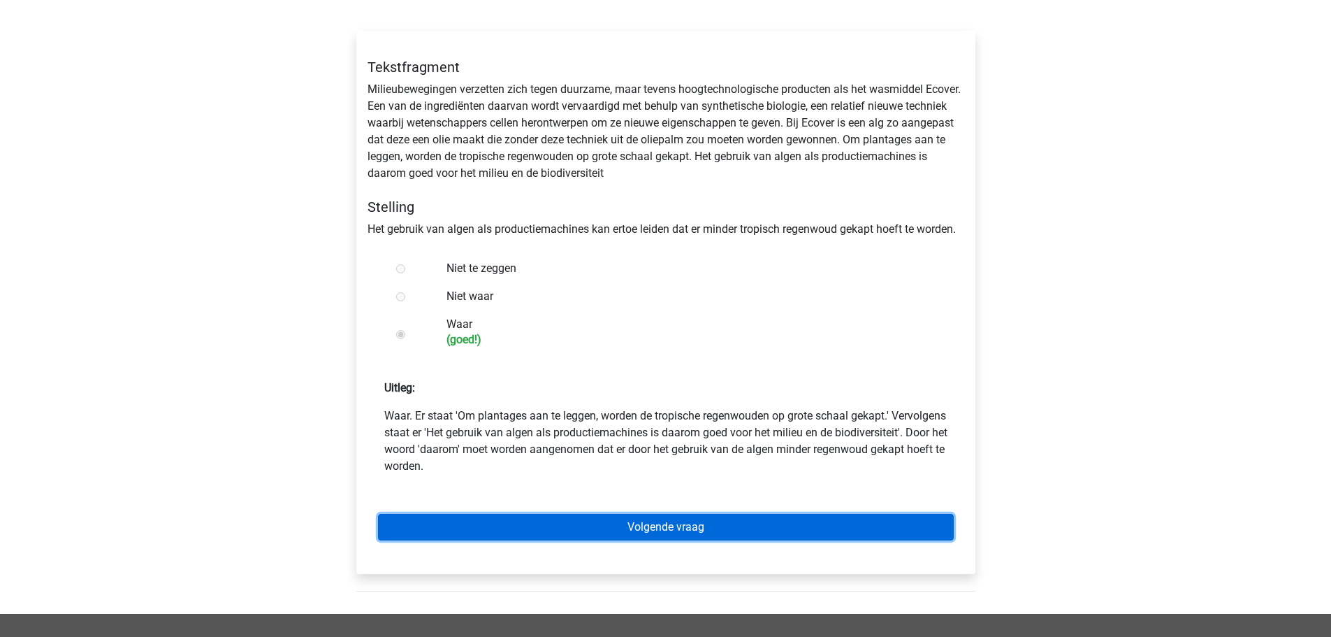
click at [770, 530] on link "Volgende vraag" at bounding box center [666, 527] width 576 height 27
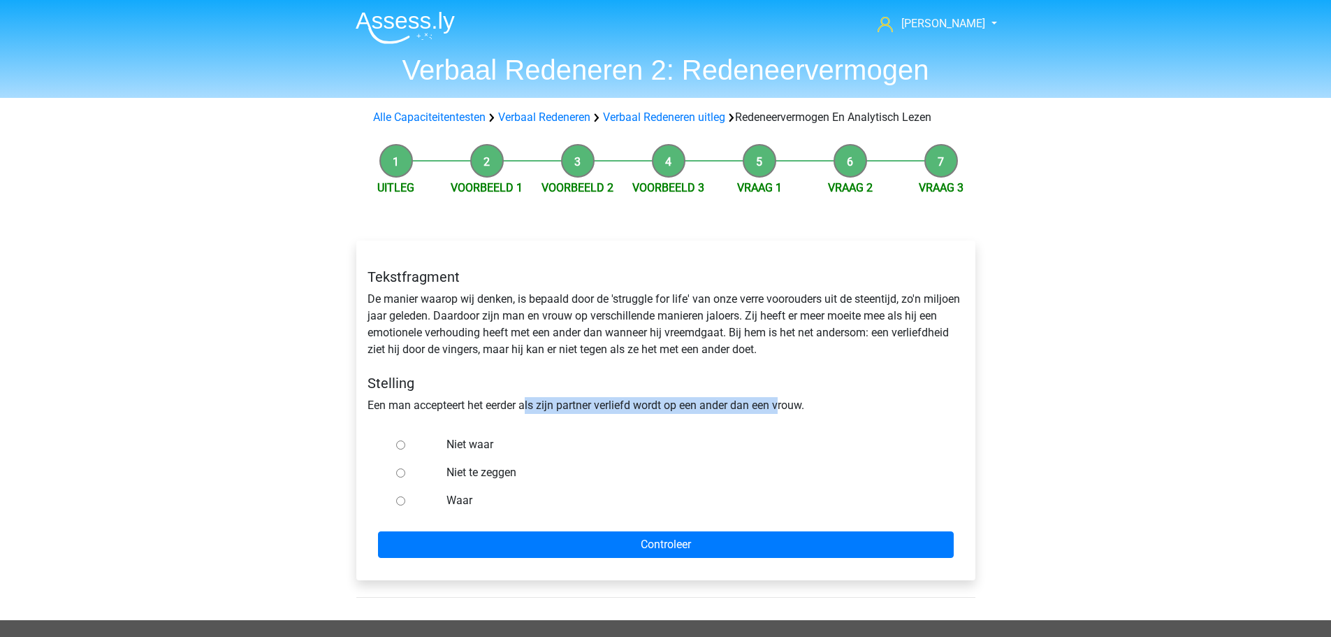
drag, startPoint x: 530, startPoint y: 408, endPoint x: 785, endPoint y: 413, distance: 255.1
click at [785, 413] on div "Tekstfragment De manier waarop wij denken, is bepaald door de 'struggle for lif…" at bounding box center [666, 341] width 618 height 168
click at [694, 358] on div "Tekstfragment De manier waarop wij denken, is bepaald door de 'struggle for lif…" at bounding box center [666, 341] width 618 height 168
click at [456, 497] on label "Waar" at bounding box center [688, 500] width 484 height 17
click at [405, 497] on input "Waar" at bounding box center [400, 500] width 9 height 9
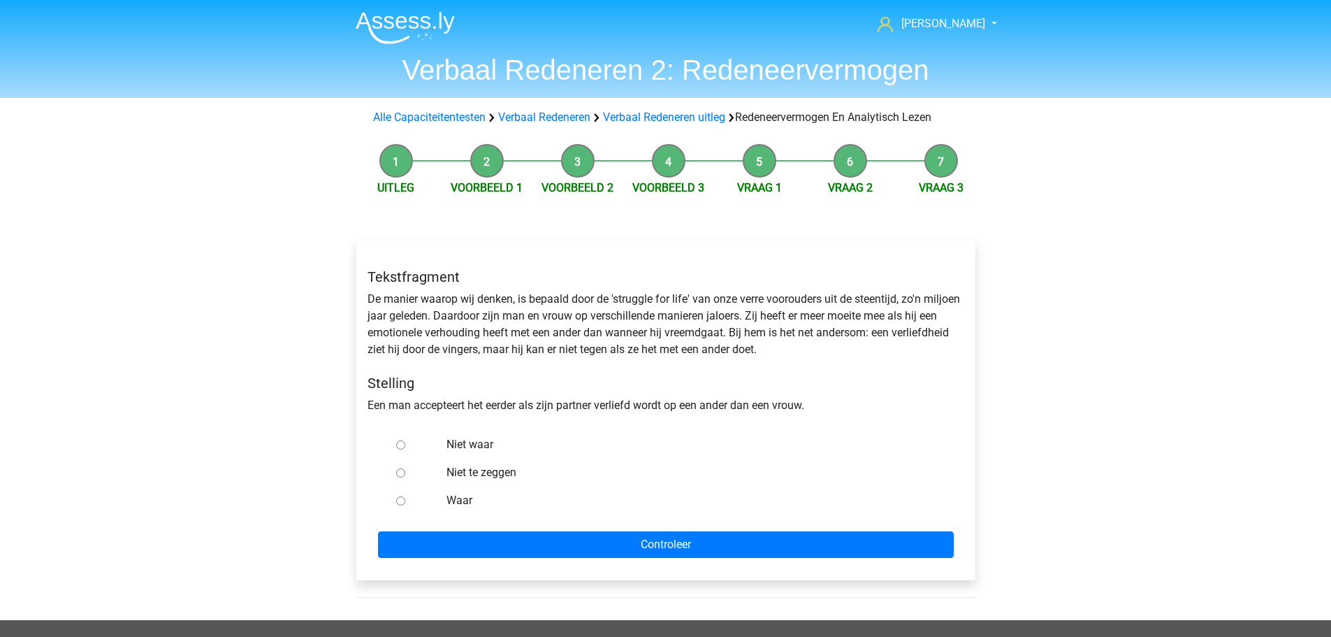
radio input "true"
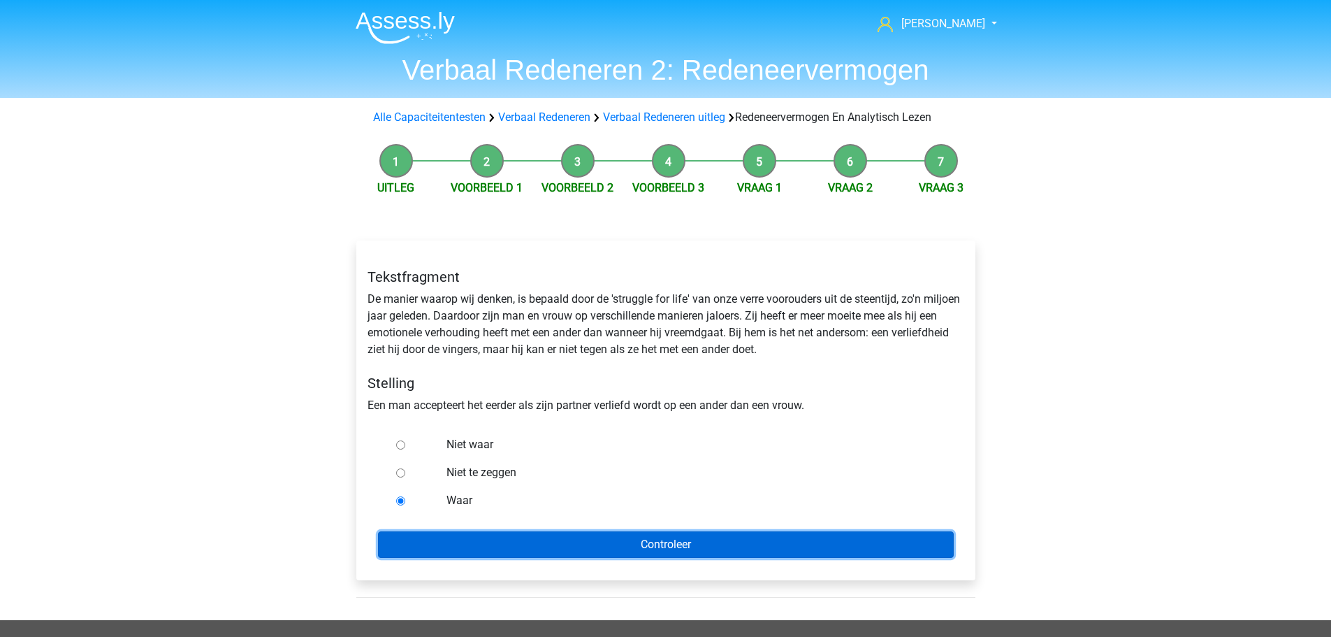
click at [581, 548] on input "Controleer" at bounding box center [666, 544] width 576 height 27
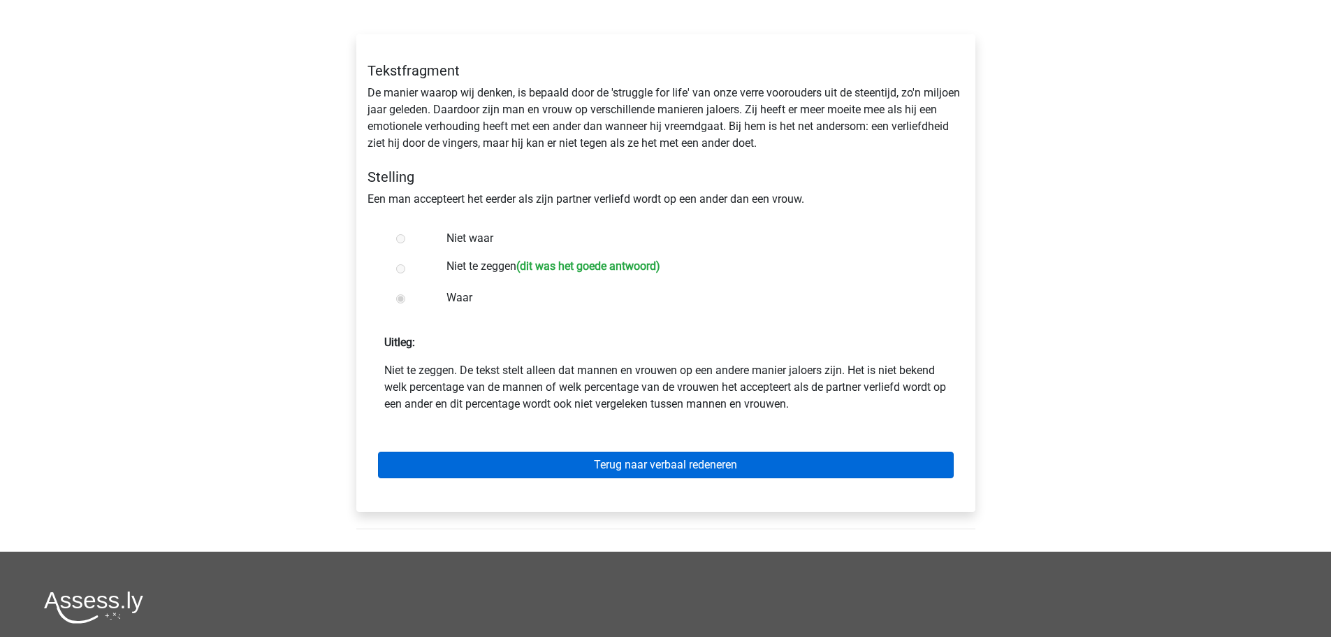
scroll to position [210, 0]
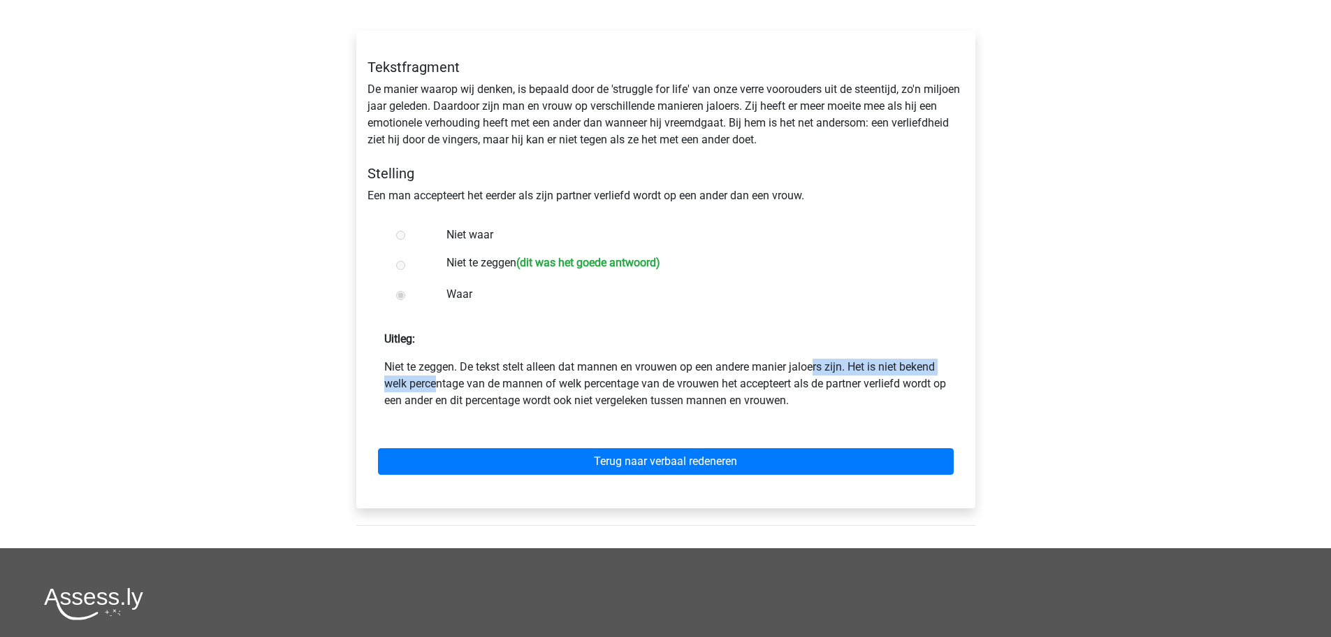
drag, startPoint x: 699, startPoint y: 365, endPoint x: 881, endPoint y: 370, distance: 181.7
click at [881, 370] on p "Niet te zeggen. De tekst stelt alleen dat mannen en vrouwen op een andere manie…" at bounding box center [665, 383] width 563 height 50
click at [441, 400] on p "Niet te zeggen. De tekst stelt alleen dat mannen en vrouwen op een andere manie…" at bounding box center [665, 383] width 563 height 50
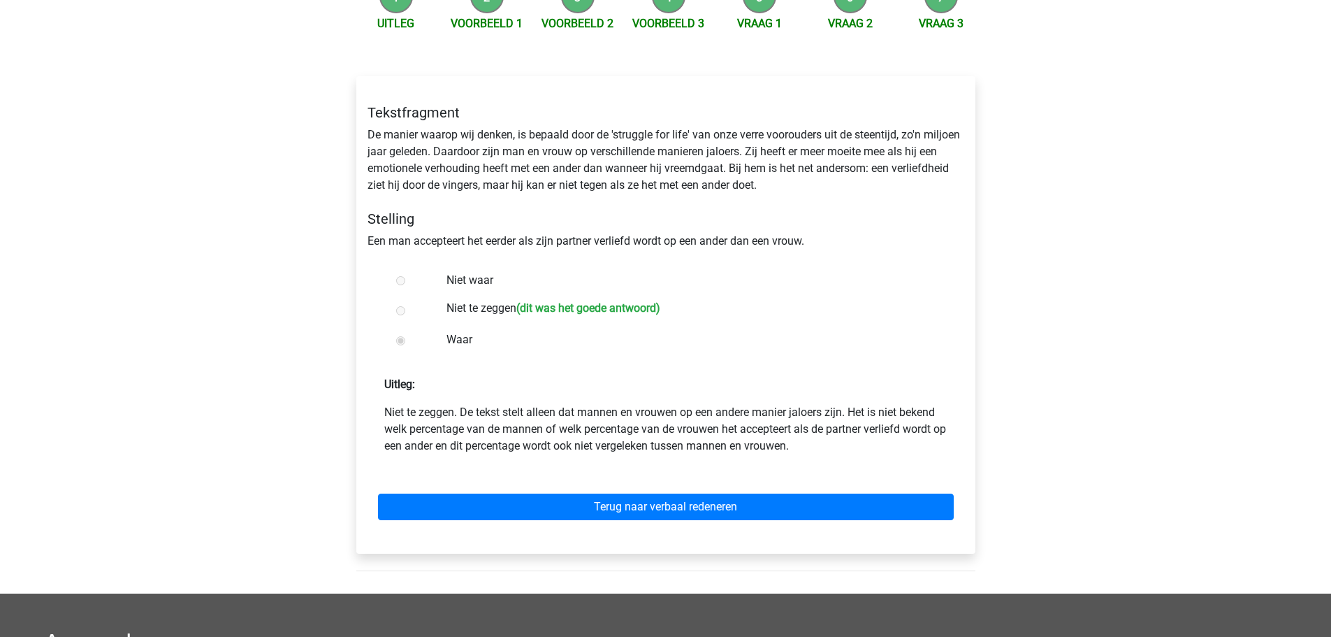
scroll to position [140, 0]
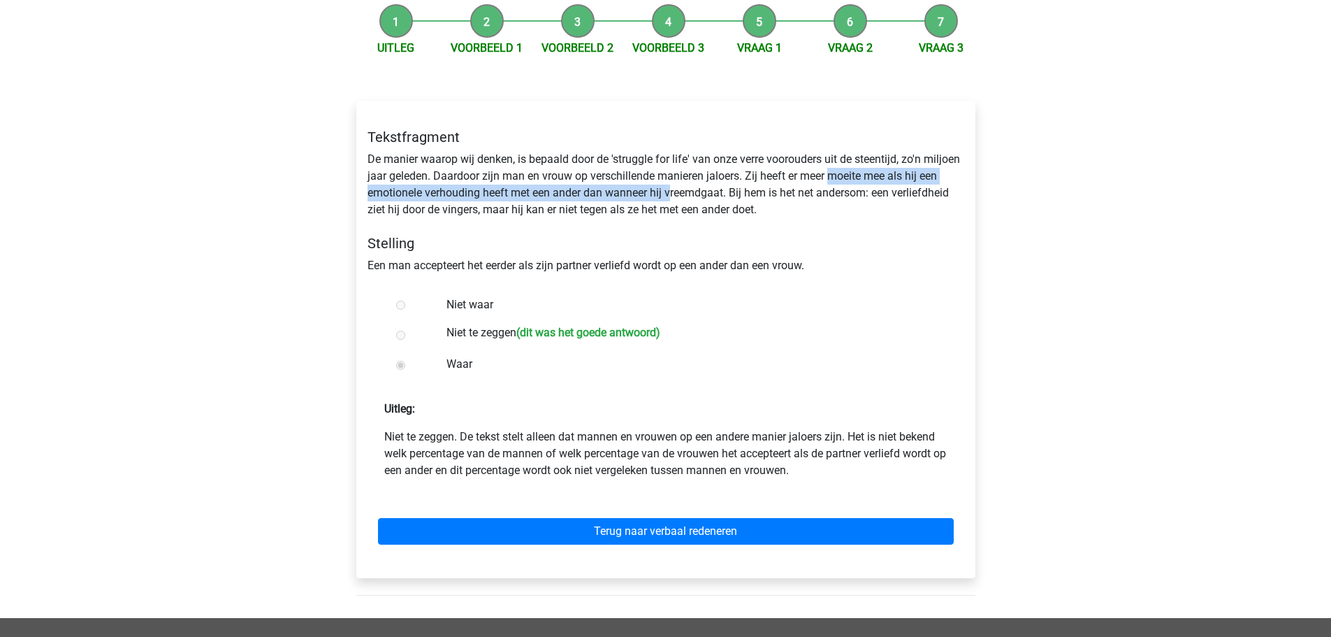
drag, startPoint x: 829, startPoint y: 172, endPoint x: 674, endPoint y: 198, distance: 157.9
click at [674, 198] on div "Tekstfragment De manier waarop wij denken, is bepaald door de 'struggle for lif…" at bounding box center [666, 201] width 618 height 168
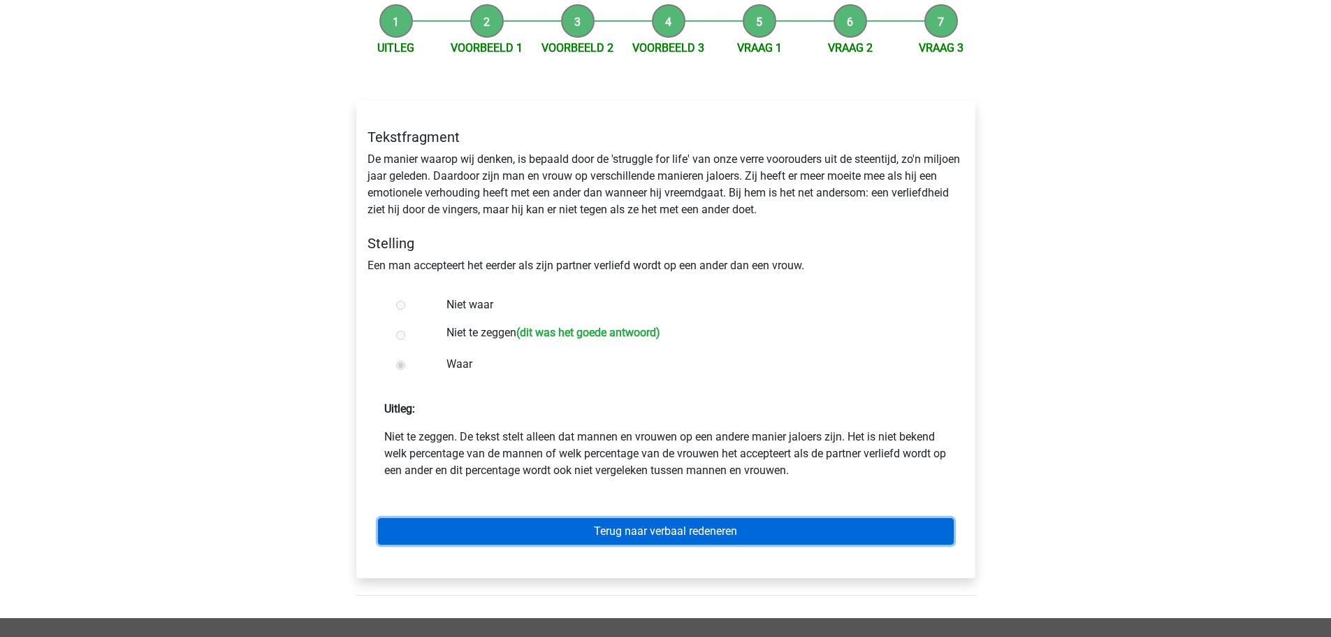
click at [563, 532] on link "Terug naar verbaal redeneren" at bounding box center [666, 531] width 576 height 27
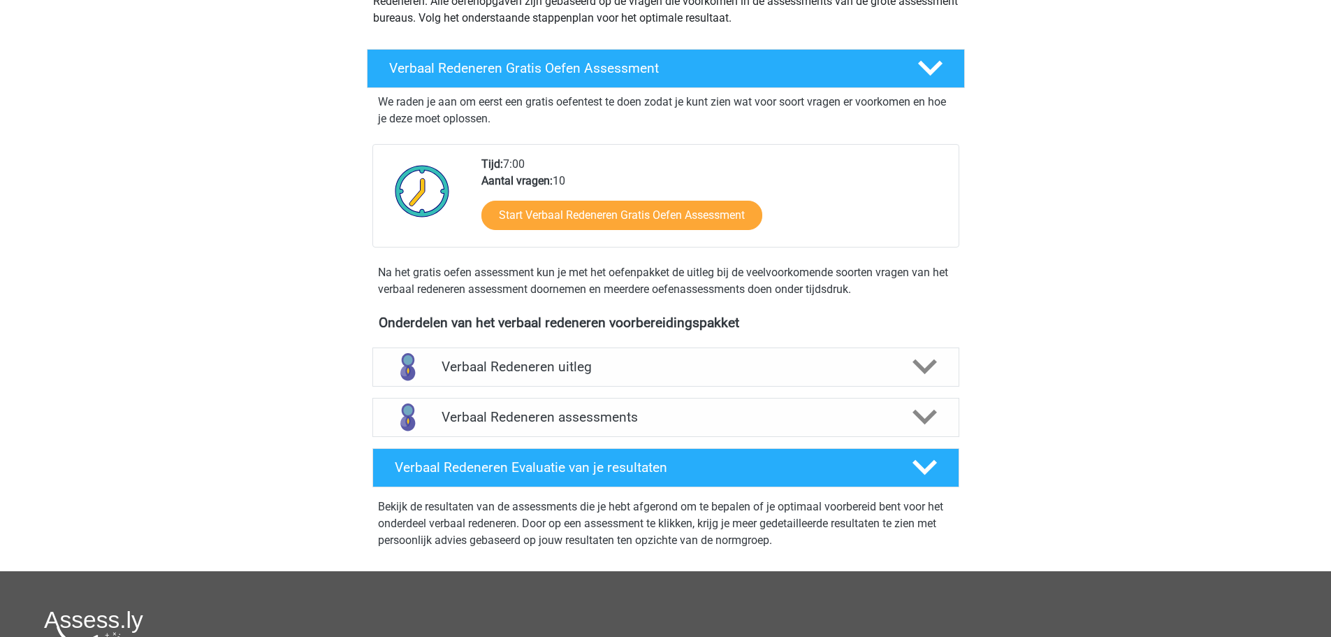
scroll to position [210, 0]
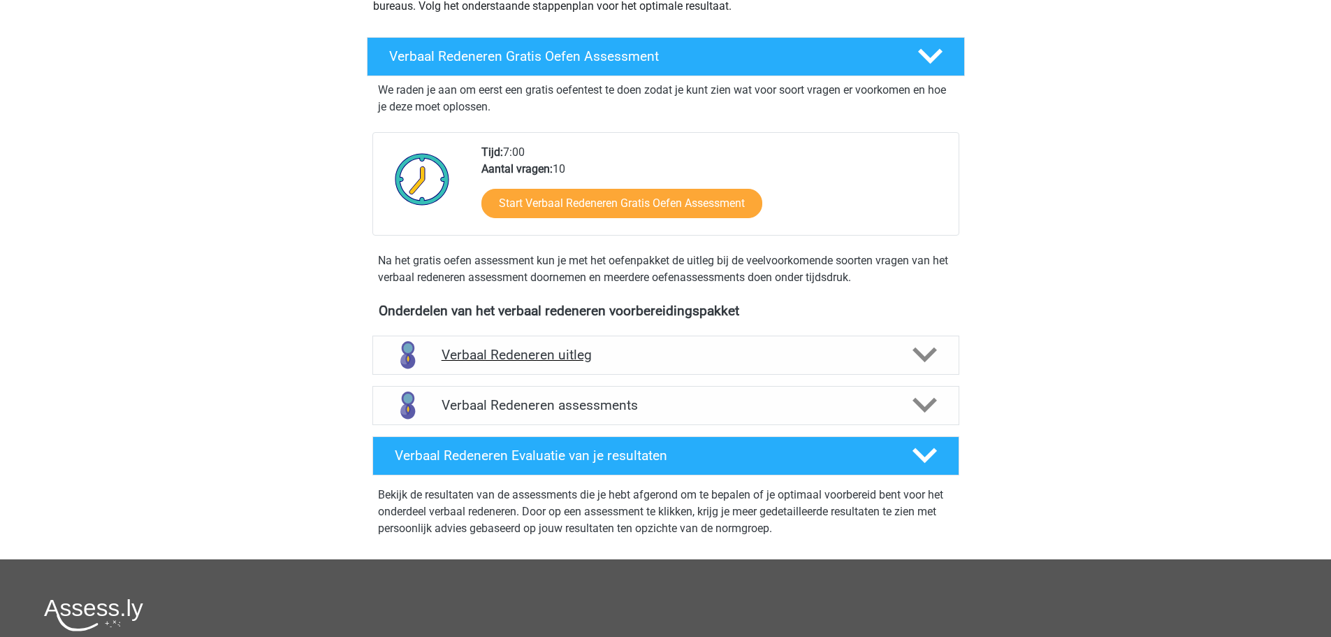
click at [567, 354] on h4 "Verbaal Redeneren uitleg" at bounding box center [666, 355] width 449 height 16
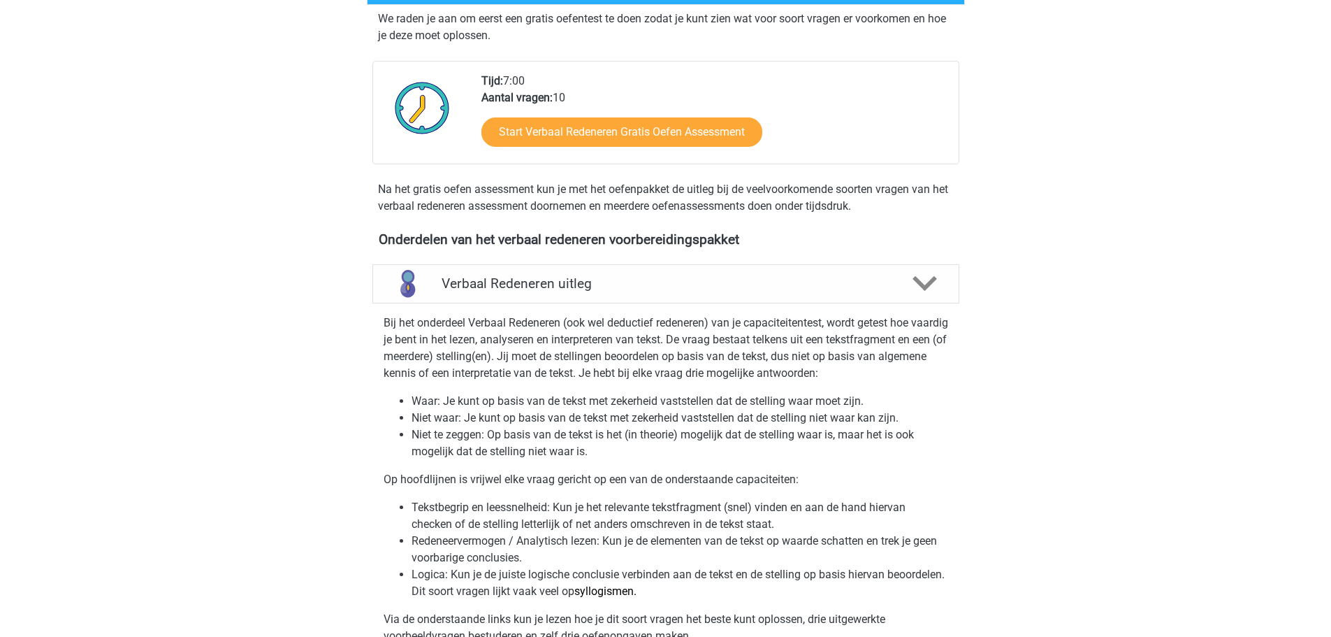
scroll to position [489, 0]
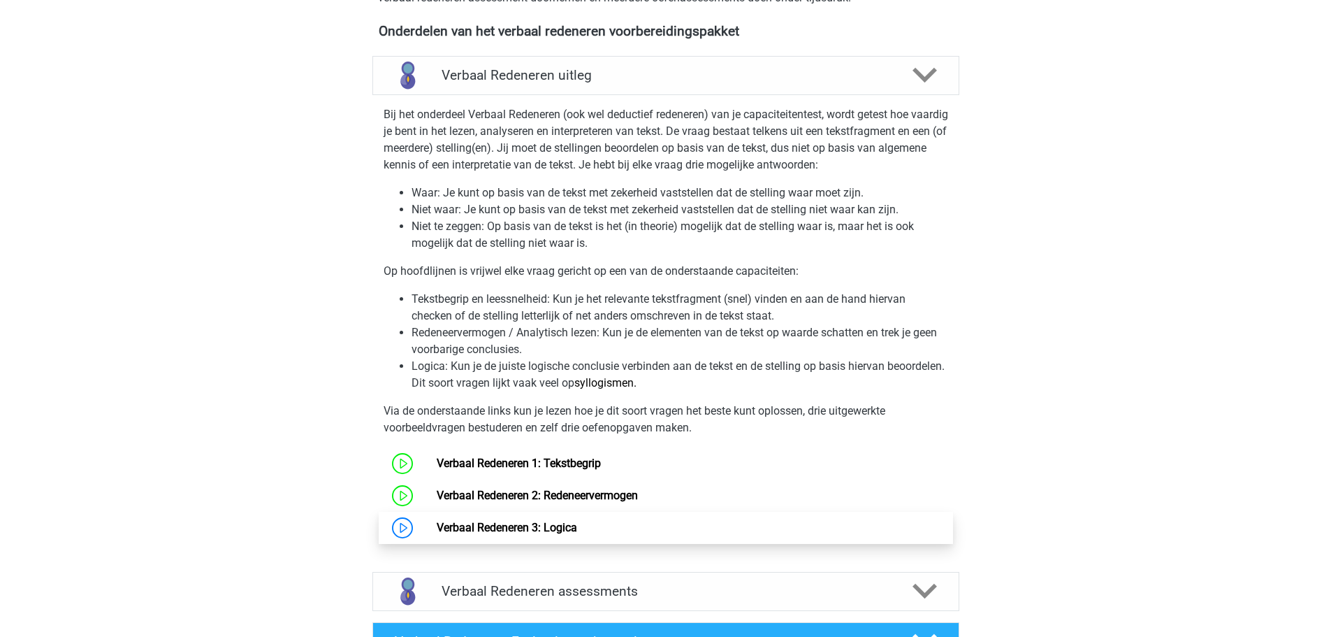
click at [507, 524] on link "Verbaal Redeneren 3: Logica" at bounding box center [507, 527] width 140 height 13
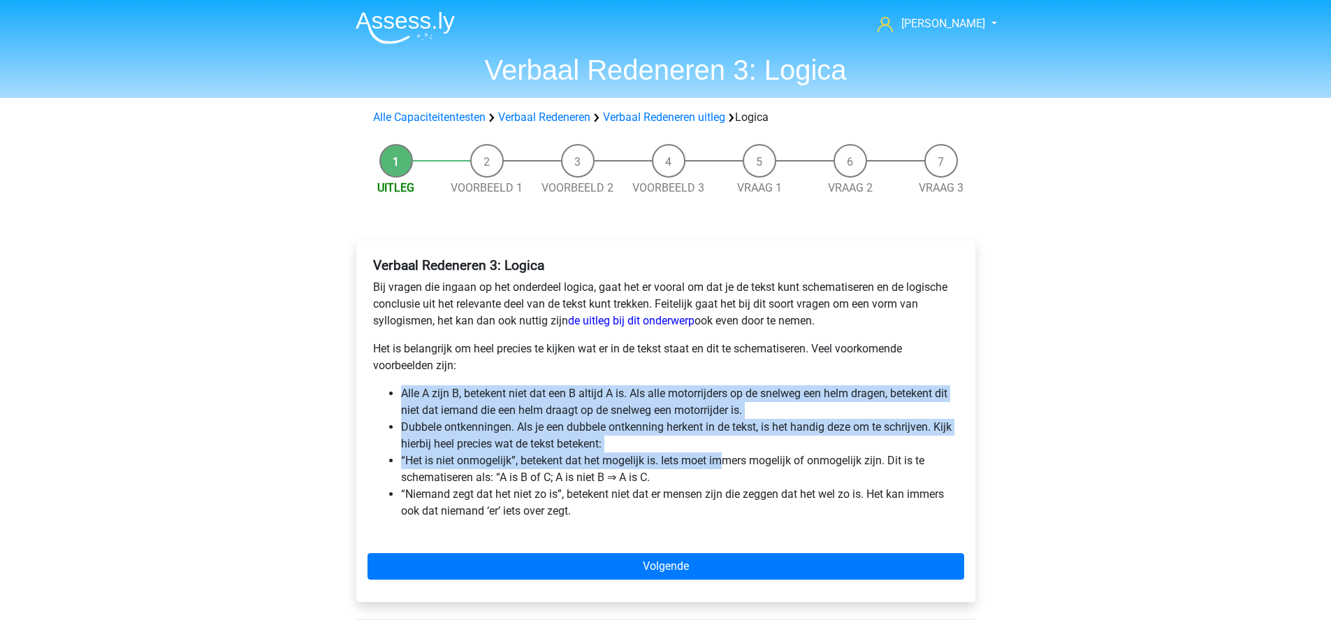
drag, startPoint x: 402, startPoint y: 392, endPoint x: 722, endPoint y: 460, distance: 326.4
click at [722, 460] on ul "Alle A zijn B, betekent niet dat een B altijd A is. Als alle motorrijders op de…" at bounding box center [666, 452] width 586 height 134
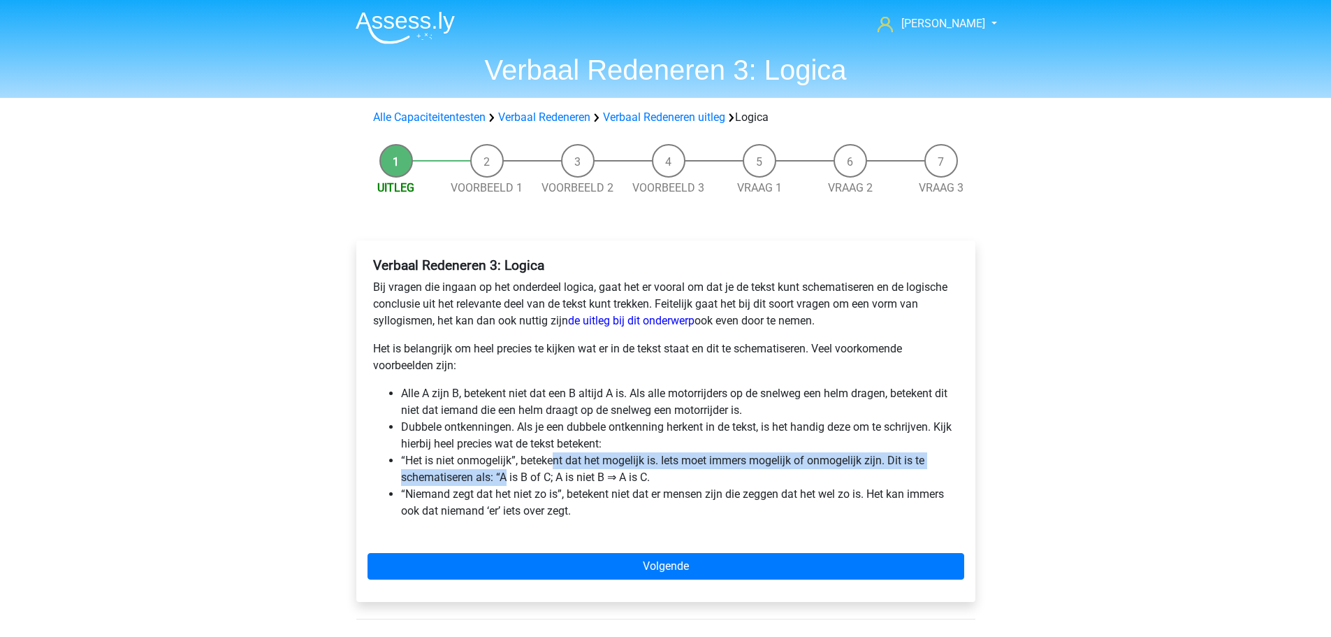
drag, startPoint x: 509, startPoint y: 477, endPoint x: 553, endPoint y: 469, distance: 44.8
click at [553, 469] on li "“Het is niet onmogelijk”, betekent dat het mogelijk is. Iets moet immers mogeli…" at bounding box center [680, 469] width 558 height 34
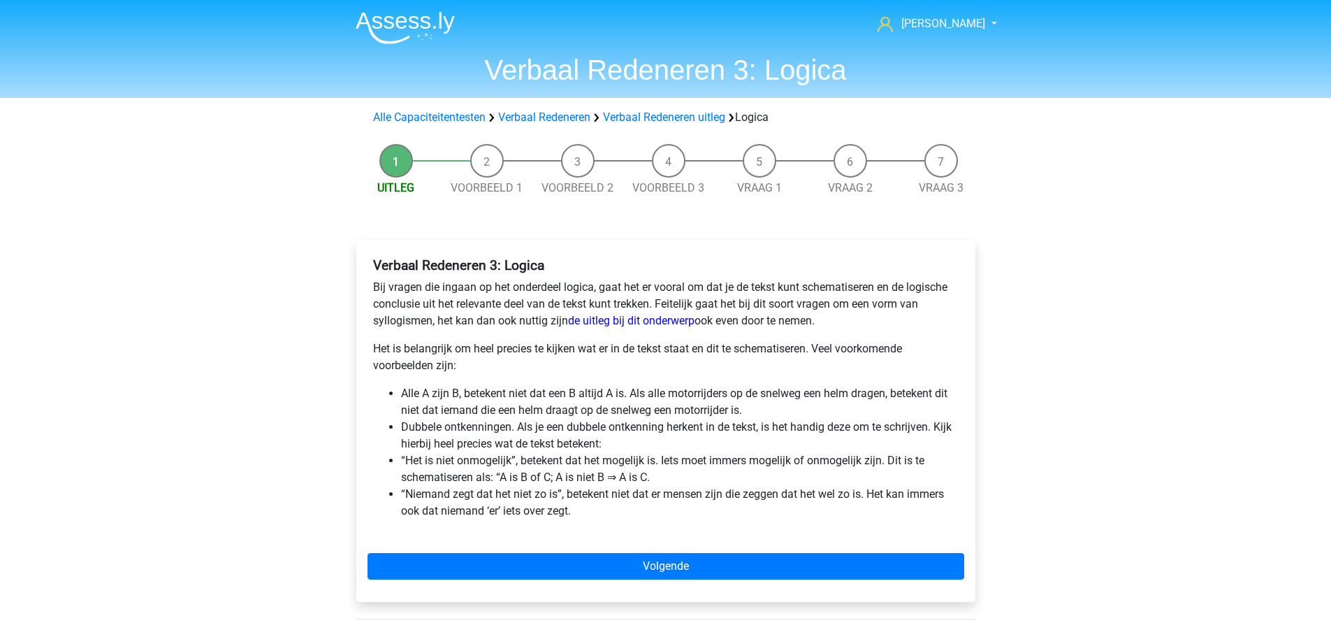
click at [555, 473] on li "“Het is niet onmogelijk”, betekent dat het mogelijk is. Iets moet immers mogeli…" at bounding box center [680, 469] width 558 height 34
drag, startPoint x: 432, startPoint y: 464, endPoint x: 533, endPoint y: 460, distance: 100.7
click at [533, 460] on li "“Het is niet onmogelijk”, betekent dat het mogelijk is. Iets moet immers mogeli…" at bounding box center [680, 469] width 558 height 34
click at [597, 458] on li "“Het is niet onmogelijk”, betekent dat het mogelijk is. Iets moet immers mogeli…" at bounding box center [680, 469] width 558 height 34
drag, startPoint x: 725, startPoint y: 458, endPoint x: 834, endPoint y: 460, distance: 108.3
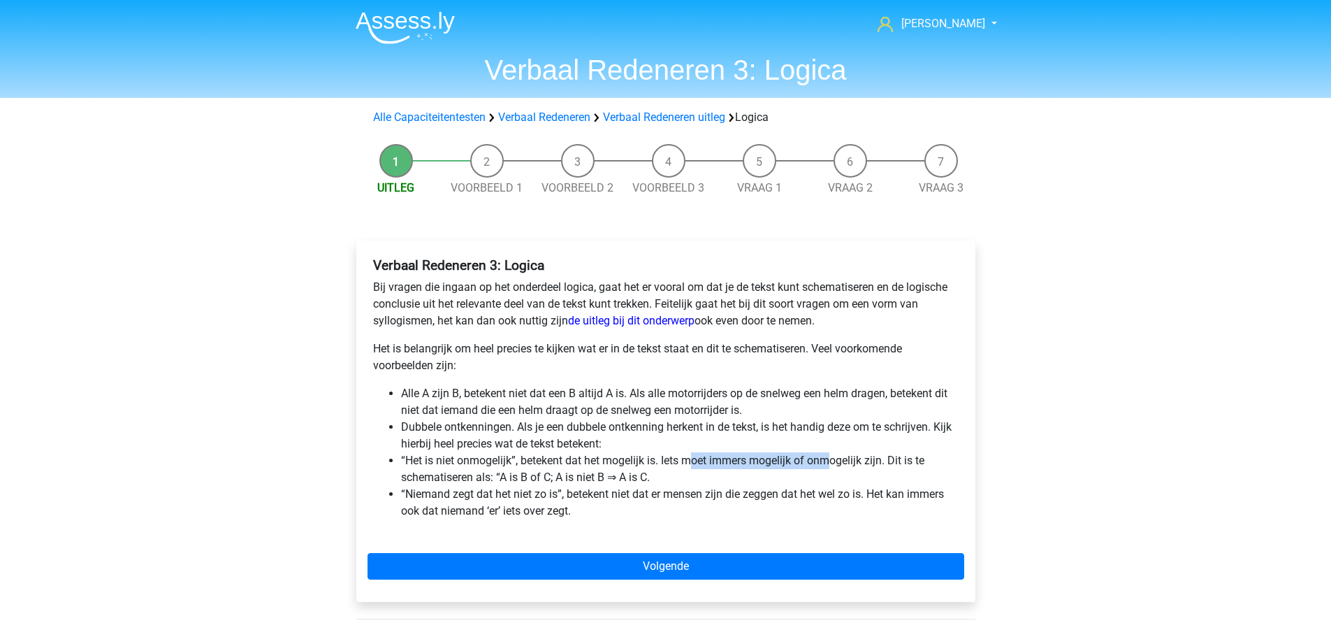
click at [834, 460] on li "“Het is niet onmogelijk”, betekent dat het mogelijk is. Iets moet immers mogeli…" at bounding box center [680, 469] width 558 height 34
click at [555, 466] on li "“Het is niet onmogelijk”, betekent dat het mogelijk is. Iets moet immers mogeli…" at bounding box center [680, 469] width 558 height 34
drag, startPoint x: 456, startPoint y: 490, endPoint x: 718, endPoint y: 492, distance: 262.0
click at [718, 492] on li "“Niemand zegt dat het niet zo is”, betekent niet dat er mensen zijn die zeggen …" at bounding box center [680, 503] width 558 height 34
click at [791, 496] on li "“Niemand zegt dat het niet zo is”, betekent niet dat er mensen zijn die zeggen …" at bounding box center [680, 503] width 558 height 34
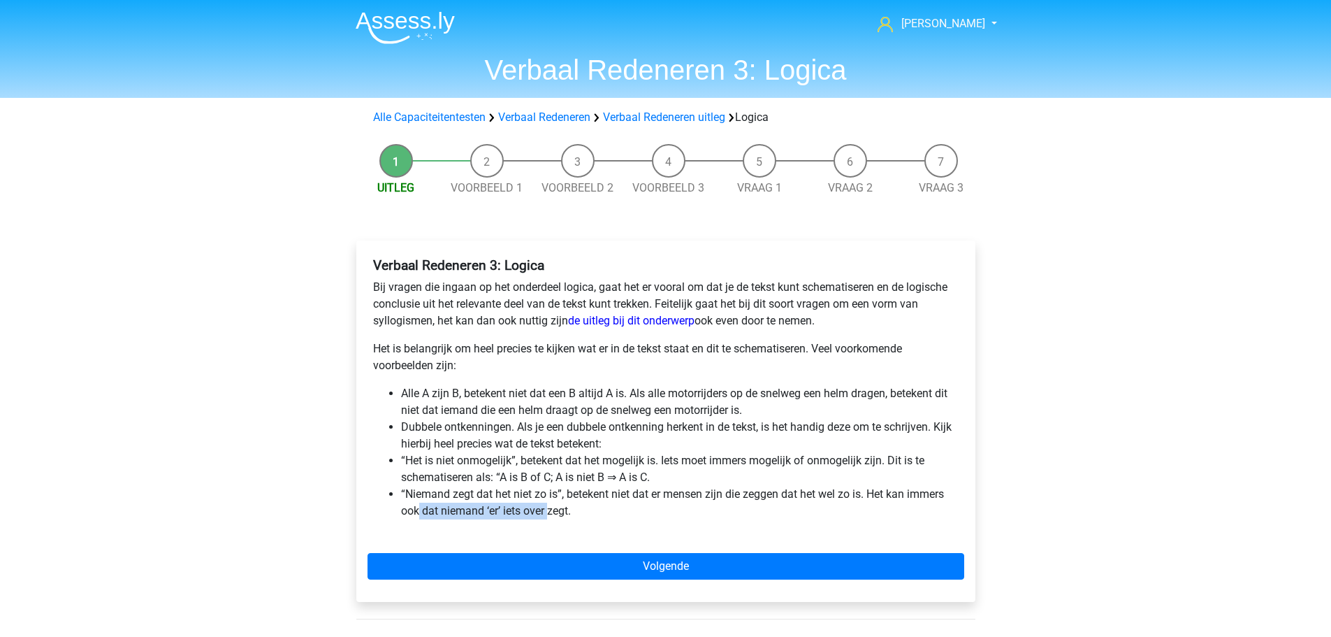
drag, startPoint x: 420, startPoint y: 515, endPoint x: 547, endPoint y: 518, distance: 127.2
click at [547, 518] on li "“Niemand zegt dat het niet zo is”, betekent niet dat er mensen zijn die zeggen …" at bounding box center [680, 503] width 558 height 34
click at [554, 514] on li "“Niemand zegt dat het niet zo is”, betekent niet dat er mensen zijn die zeggen …" at bounding box center [680, 503] width 558 height 34
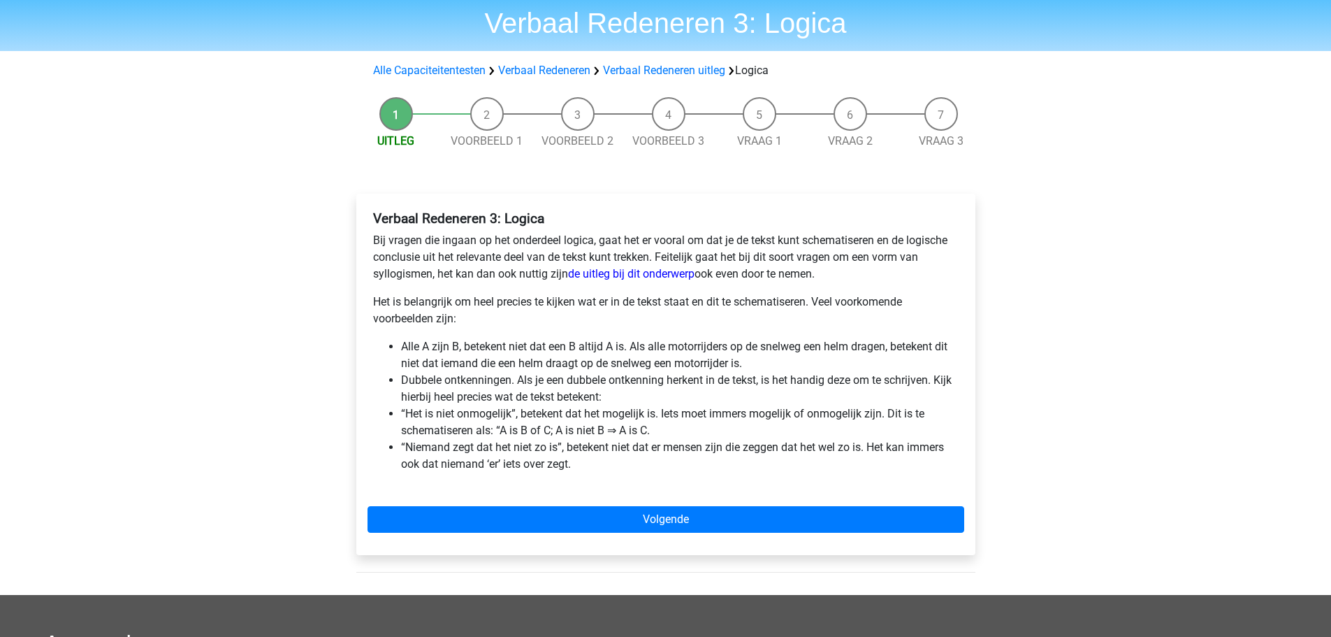
scroll to position [70, 0]
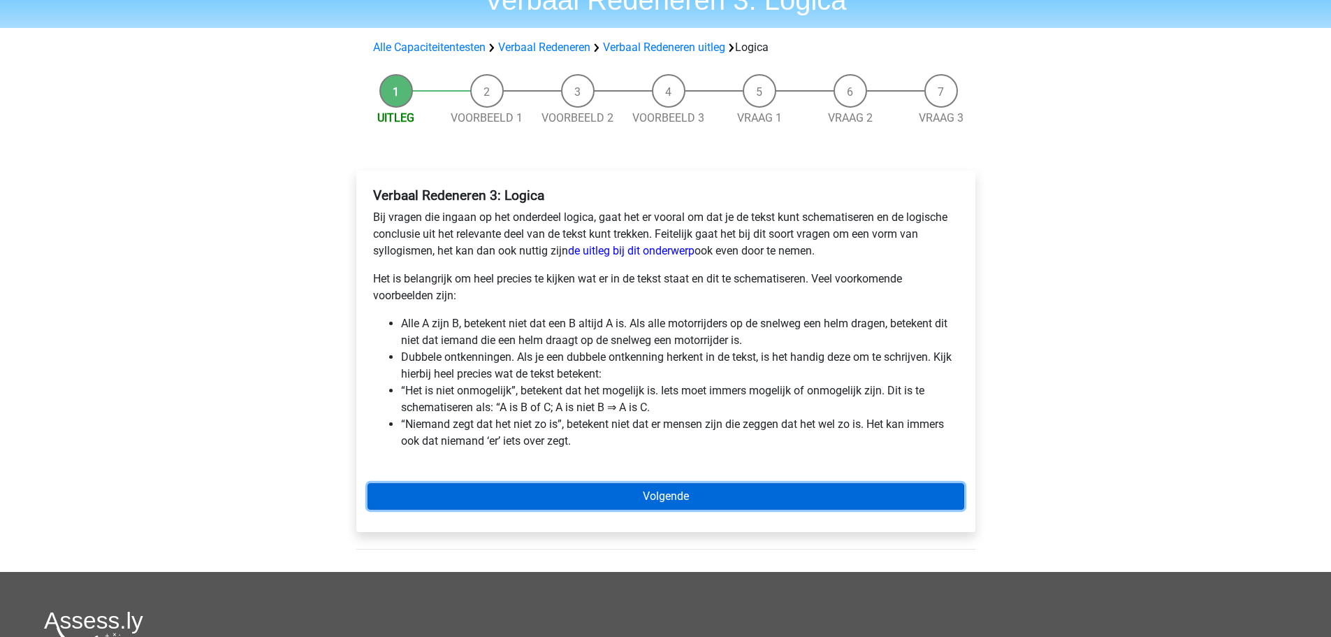
click at [731, 499] on link "Volgende" at bounding box center [666, 496] width 597 height 27
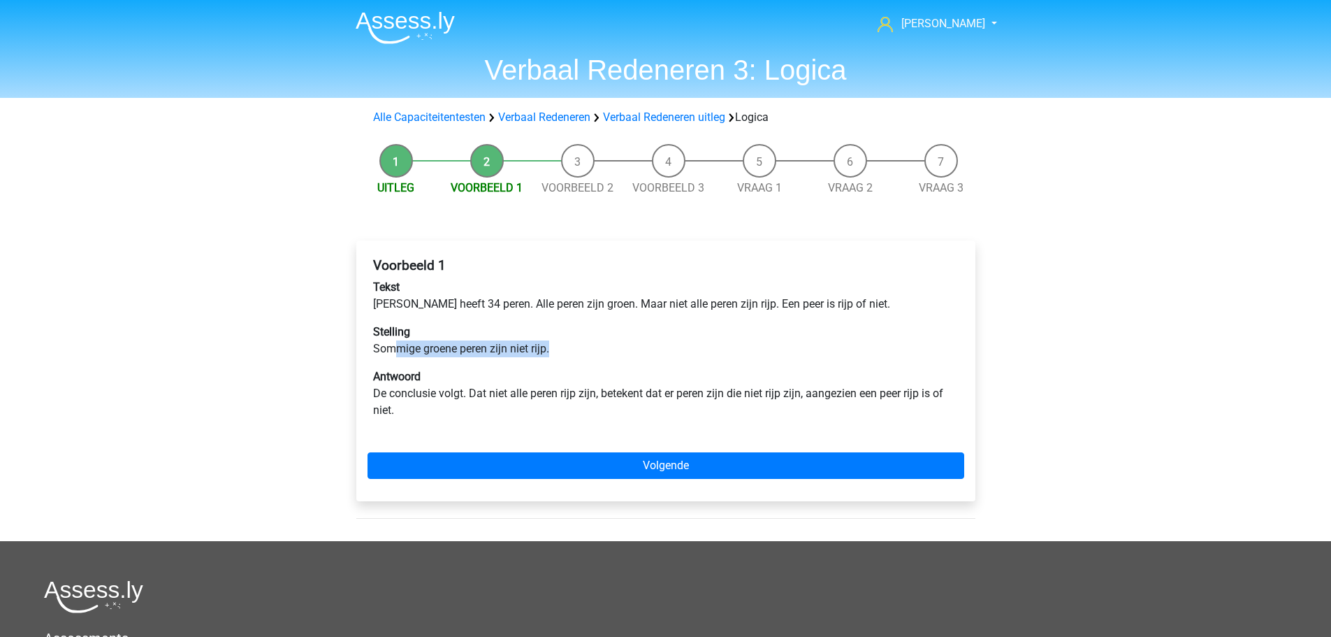
drag, startPoint x: 391, startPoint y: 350, endPoint x: 599, endPoint y: 348, distance: 208.2
click at [599, 348] on p "Stelling Sommige groene peren zijn niet rijp." at bounding box center [666, 341] width 586 height 34
click at [598, 348] on p "Stelling Sommige groene peren zijn niet rijp." at bounding box center [666, 341] width 586 height 34
drag, startPoint x: 671, startPoint y: 389, endPoint x: 805, endPoint y: 397, distance: 133.7
click at [805, 397] on p "Antwoord De conclusie volgt. Dat niet alle peren rijp zijn, betekent dat er per…" at bounding box center [666, 393] width 586 height 50
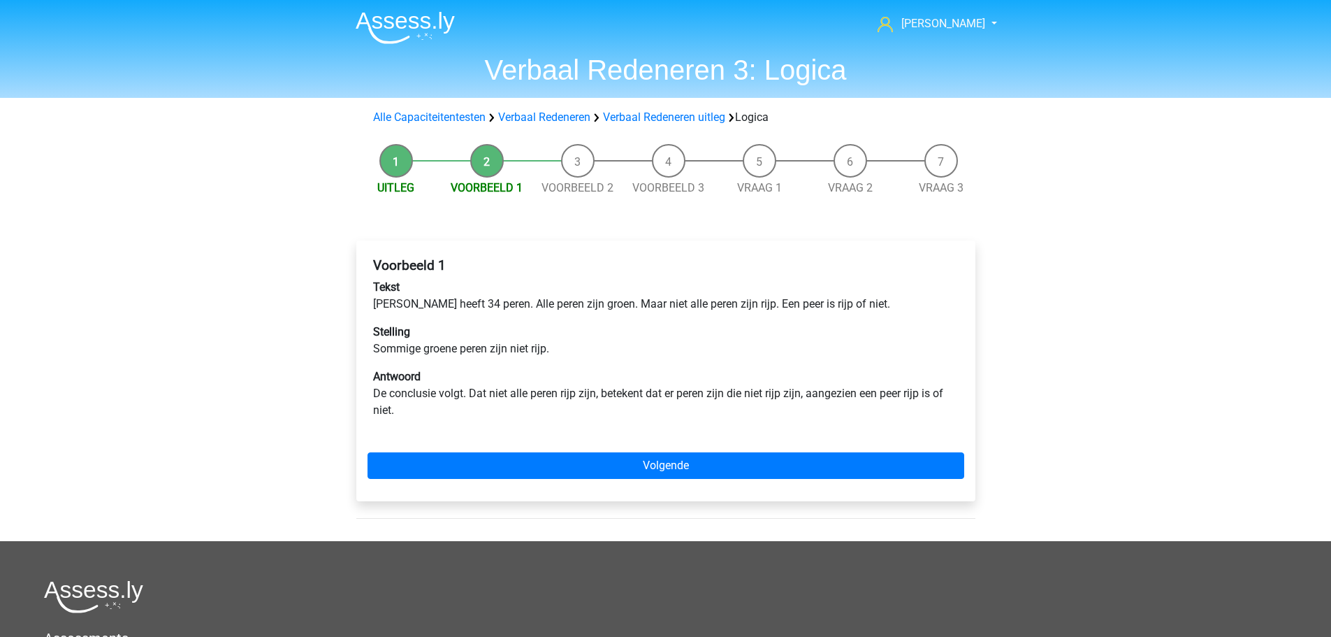
click at [732, 369] on p "Antwoord De conclusie volgt. Dat niet alle peren rijp zijn, betekent dat er per…" at bounding box center [666, 393] width 586 height 50
drag, startPoint x: 438, startPoint y: 391, endPoint x: 577, endPoint y: 384, distance: 139.2
click at [577, 384] on p "Antwoord De conclusie volgt. Dat niet alle peren rijp zijn, betekent dat er per…" at bounding box center [666, 393] width 586 height 50
click at [530, 402] on p "Antwoord De conclusie volgt. Dat niet alle peren rijp zijn, betekent dat er per…" at bounding box center [666, 393] width 586 height 50
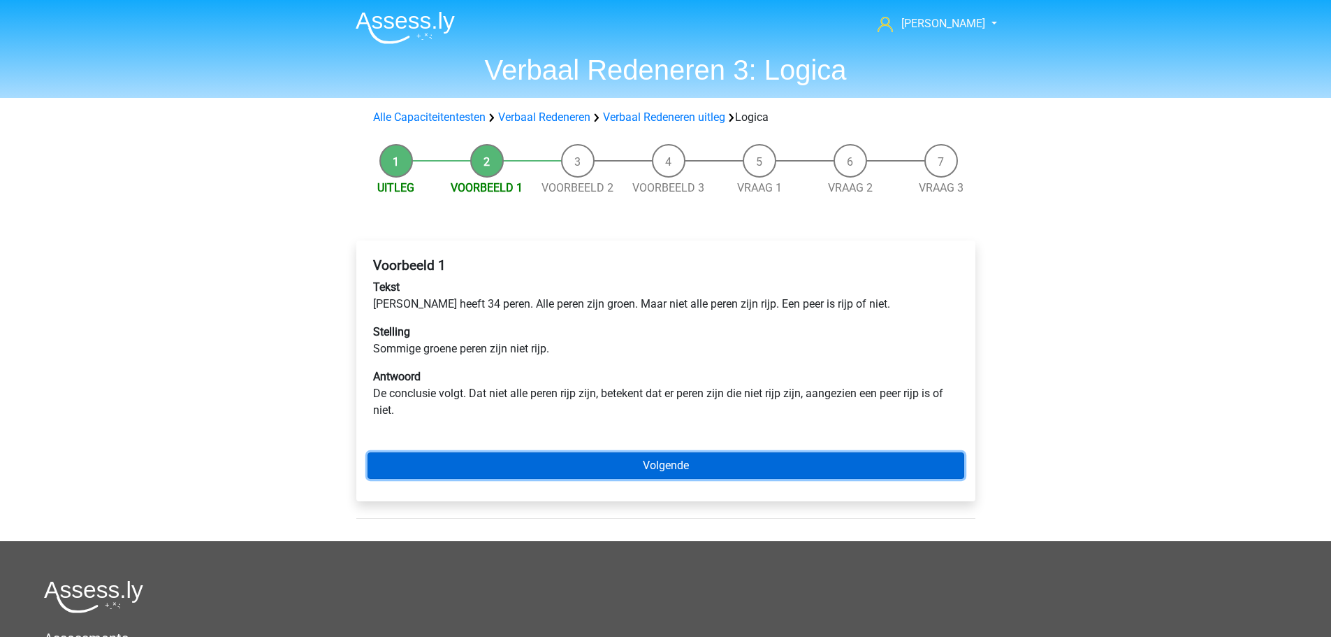
click at [542, 465] on link "Volgende" at bounding box center [666, 465] width 597 height 27
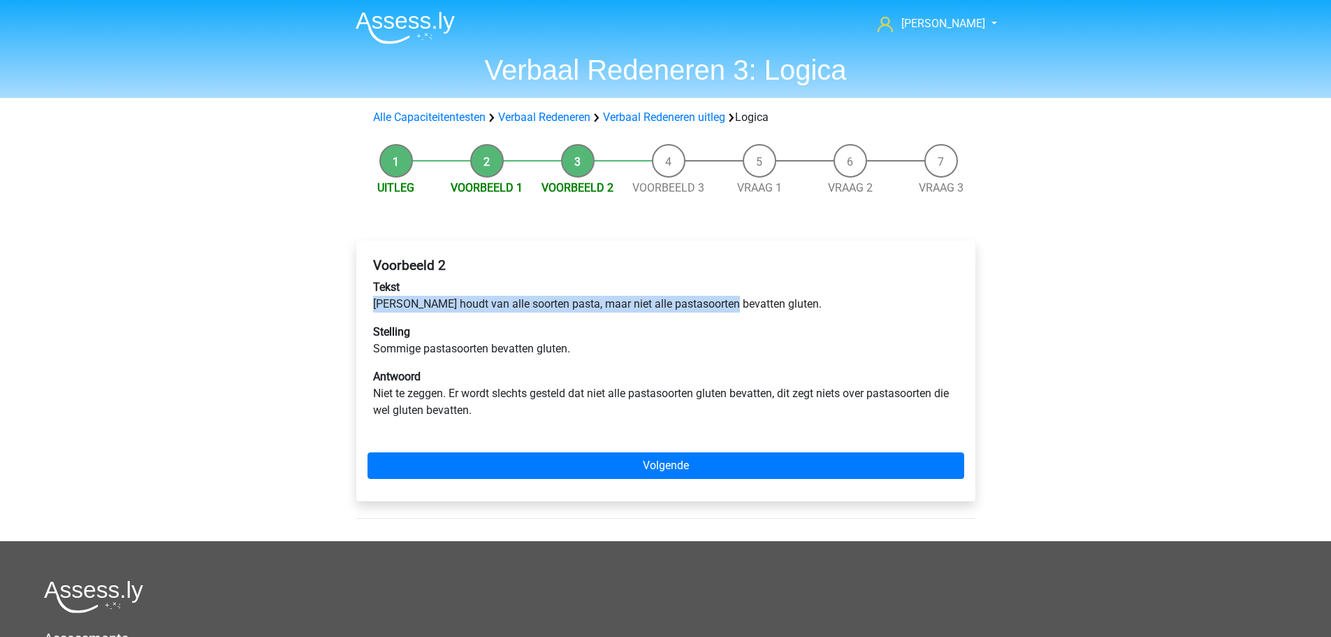
drag, startPoint x: 374, startPoint y: 307, endPoint x: 722, endPoint y: 299, distance: 348.0
click at [722, 299] on p "Tekst [PERSON_NAME] houdt van alle soorten pasta, maar niet alle pastasoorten b…" at bounding box center [666, 296] width 586 height 34
click at [721, 298] on p "Tekst [PERSON_NAME] houdt van alle soorten pasta, maar niet alle pastasoorten b…" at bounding box center [666, 296] width 586 height 34
click at [749, 298] on p "Tekst [PERSON_NAME] houdt van alle soorten pasta, maar niet alle pastasoorten b…" at bounding box center [666, 296] width 586 height 34
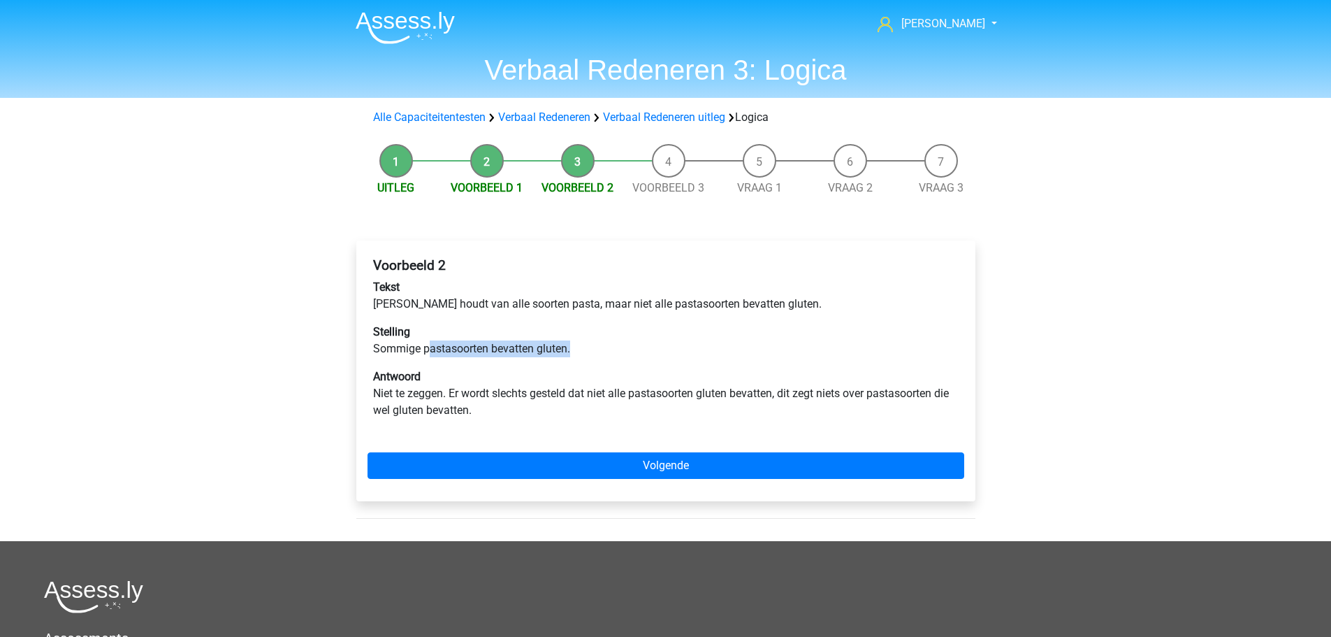
drag, startPoint x: 433, startPoint y: 346, endPoint x: 588, endPoint y: 343, distance: 155.1
click at [588, 343] on p "Stelling Sommige pastasoorten bevatten gluten." at bounding box center [666, 341] width 586 height 34
drag, startPoint x: 481, startPoint y: 350, endPoint x: 555, endPoint y: 351, distance: 73.4
click at [555, 351] on p "Stelling Sommige pastasoorten bevatten gluten." at bounding box center [666, 341] width 586 height 34
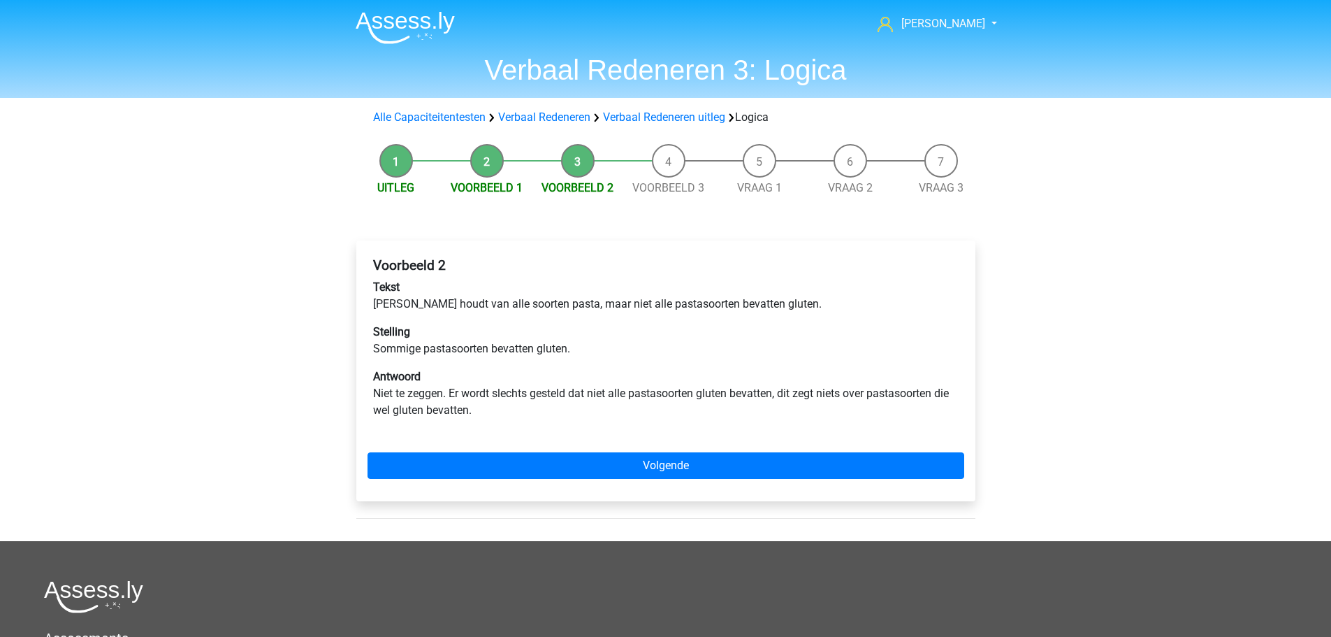
click at [584, 355] on p "Stelling Sommige pastasoorten bevatten gluten." at bounding box center [666, 341] width 586 height 34
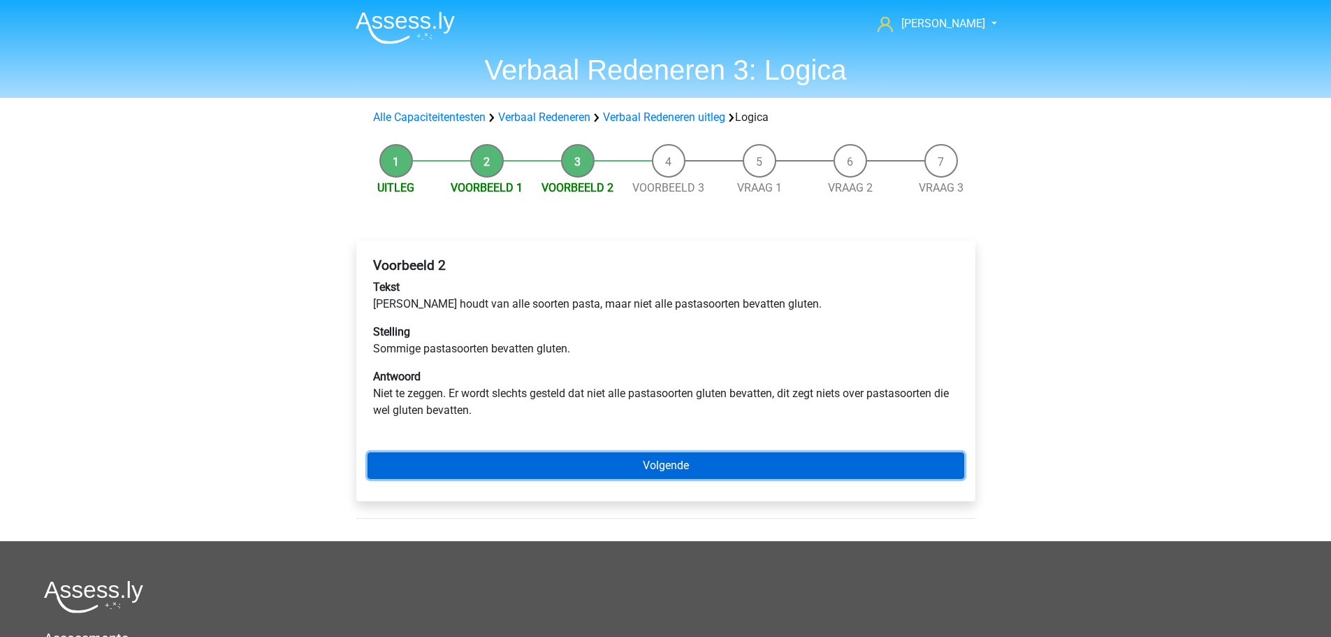
click at [621, 470] on link "Volgende" at bounding box center [666, 465] width 597 height 27
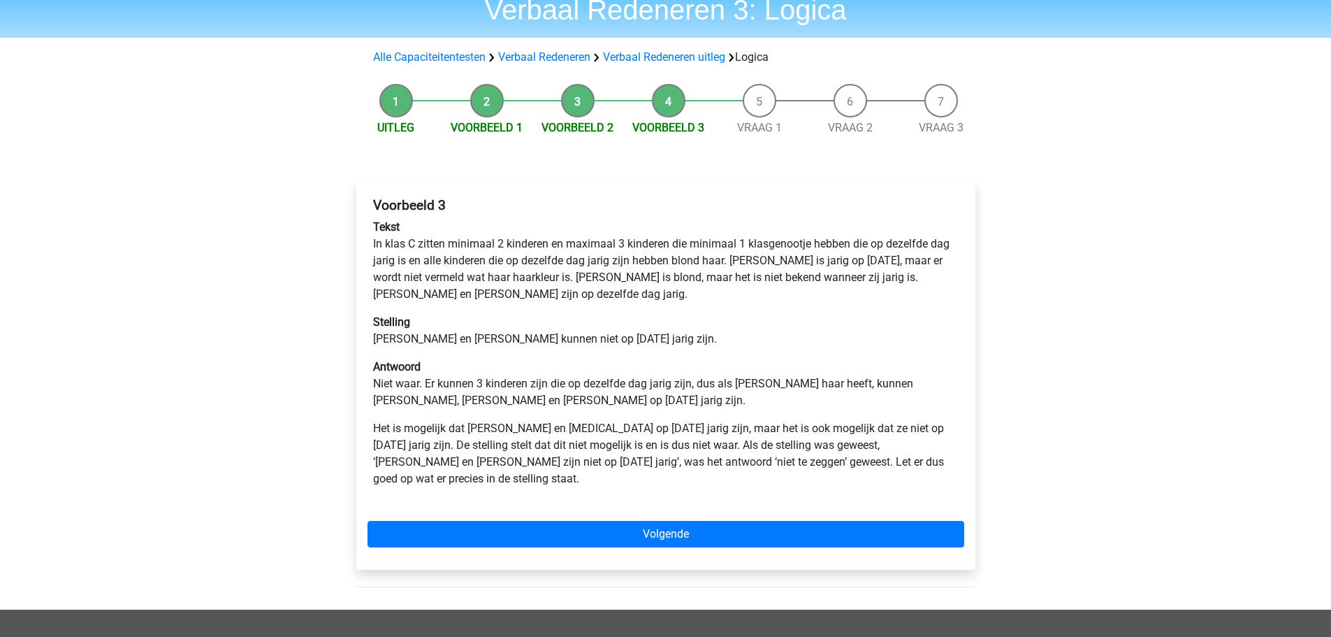
scroll to position [140, 0]
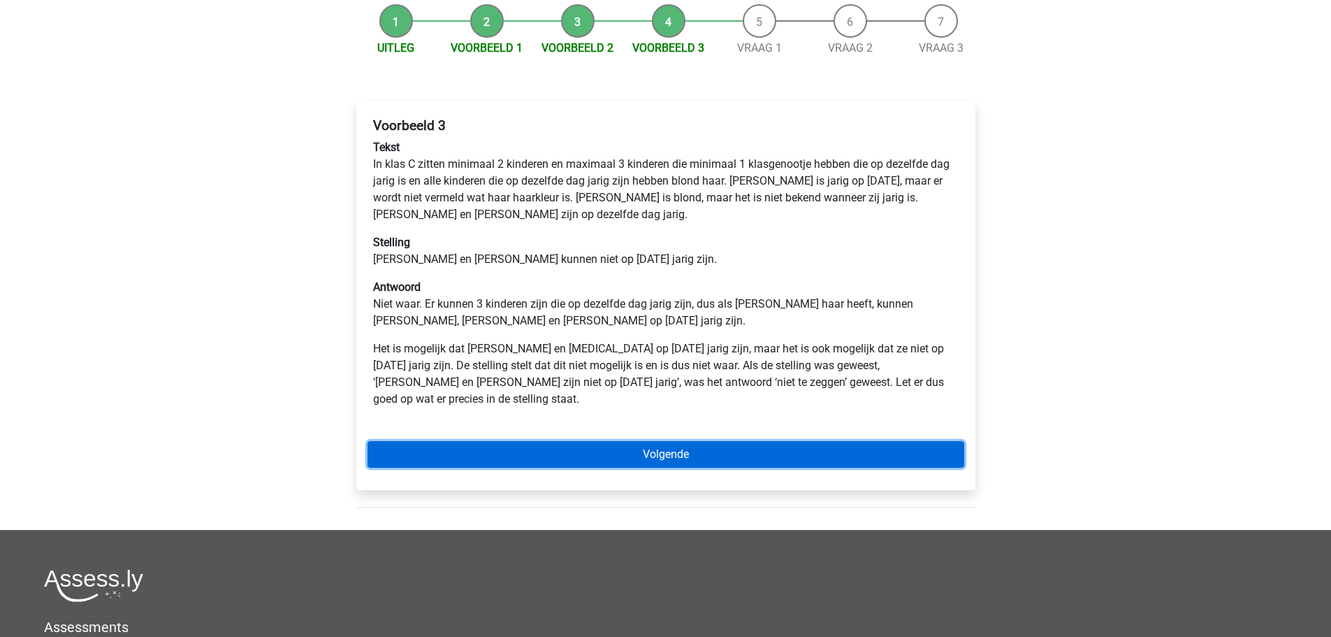
click at [648, 441] on link "Volgende" at bounding box center [666, 454] width 597 height 27
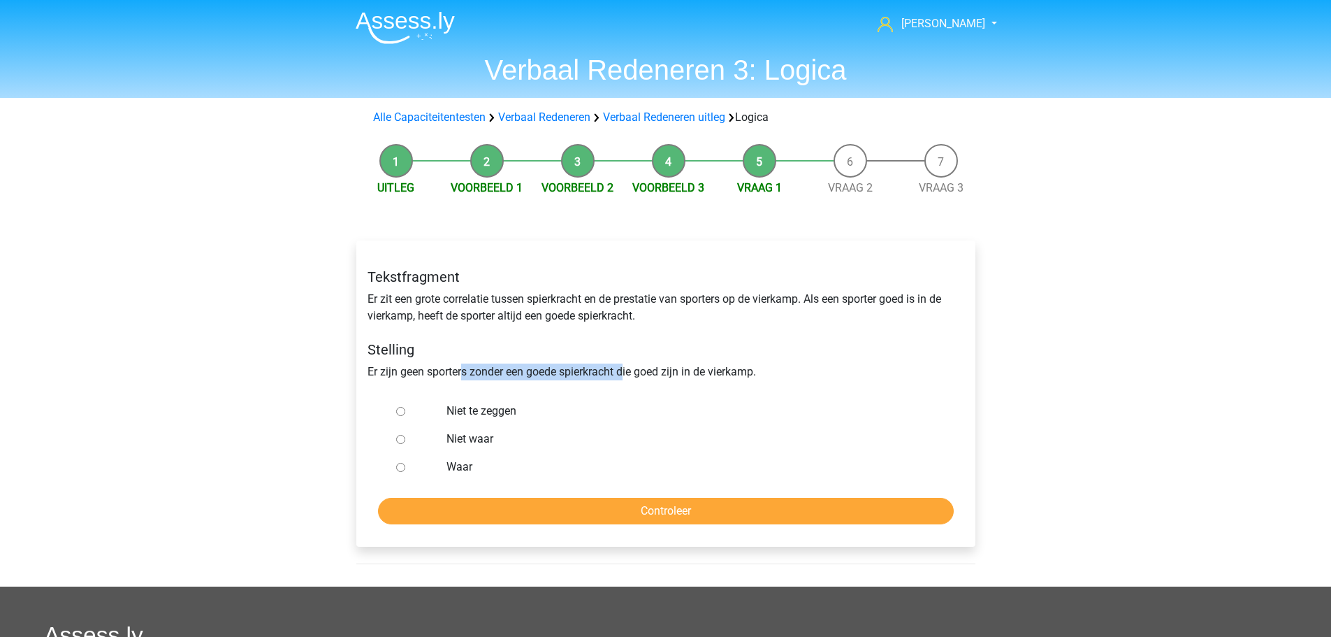
drag, startPoint x: 462, startPoint y: 371, endPoint x: 628, endPoint y: 377, distance: 166.4
click at [628, 377] on div "Tekstfragment Er zit een grote correlatie tussen spierkracht en de prestatie va…" at bounding box center [666, 324] width 618 height 134
click at [581, 349] on h5 "Stelling" at bounding box center [666, 349] width 597 height 17
click at [477, 442] on label "Niet waar" at bounding box center [688, 438] width 484 height 17
click at [405, 442] on input "Niet waar" at bounding box center [400, 439] width 9 height 9
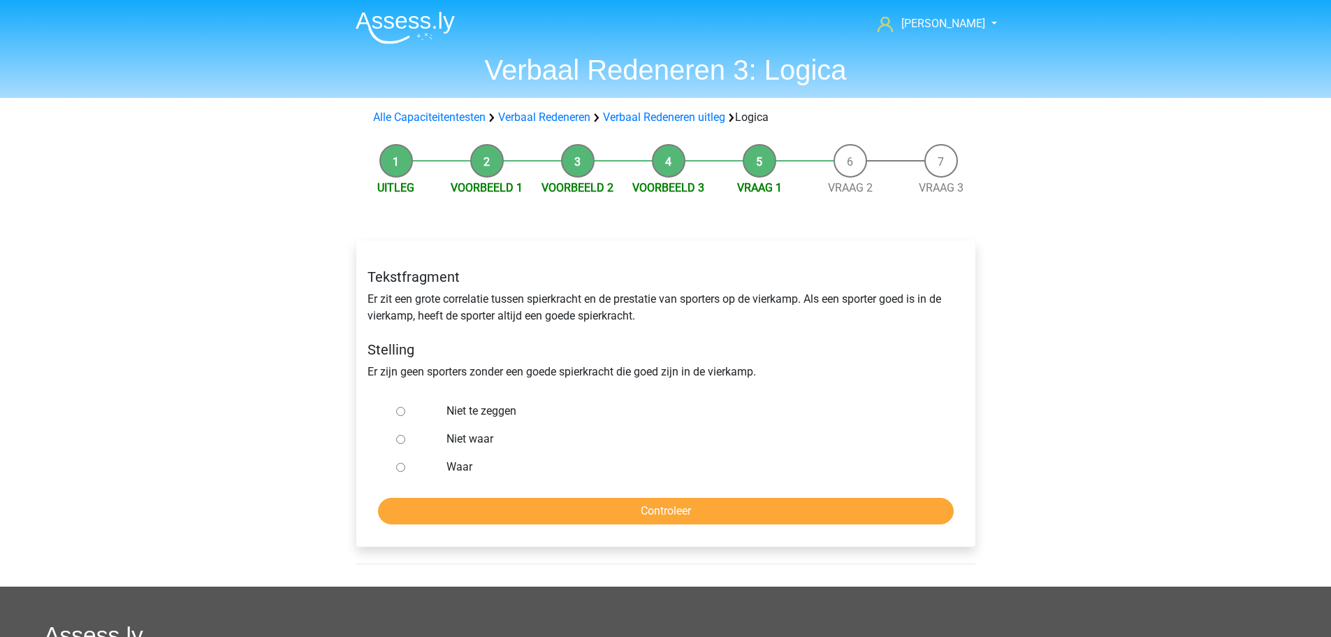
radio input "true"
click at [702, 501] on input "Controleer" at bounding box center [666, 510] width 576 height 27
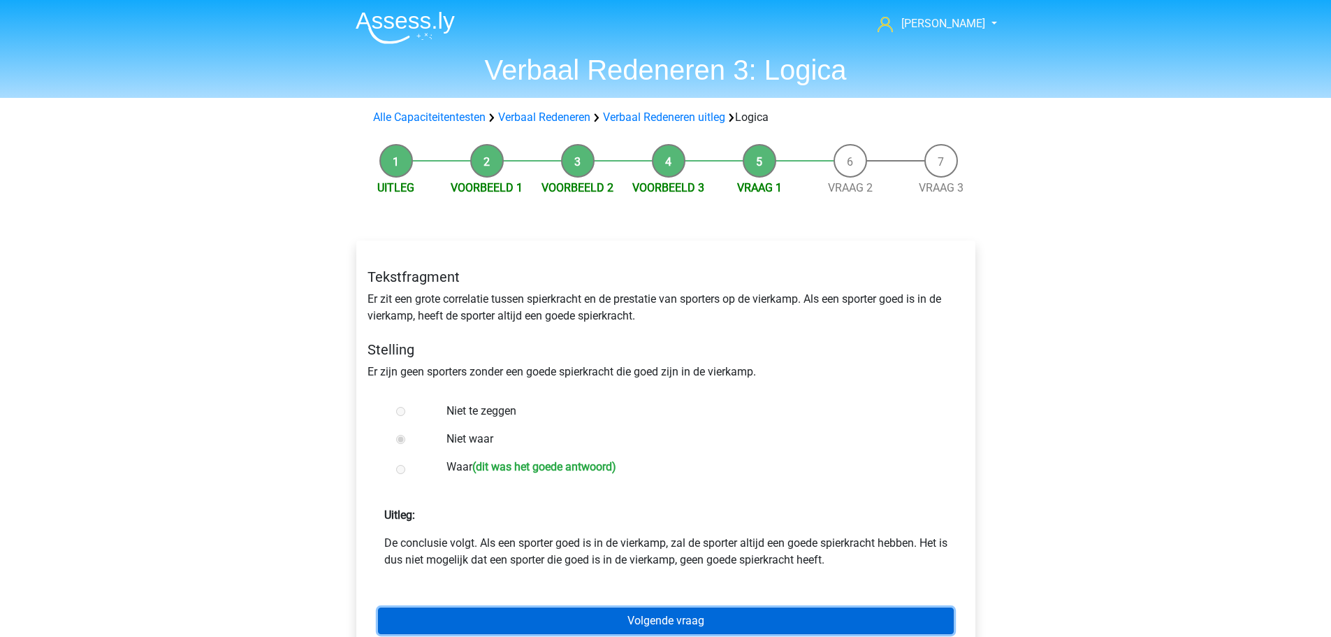
click at [760, 619] on link "Volgende vraag" at bounding box center [666, 620] width 576 height 27
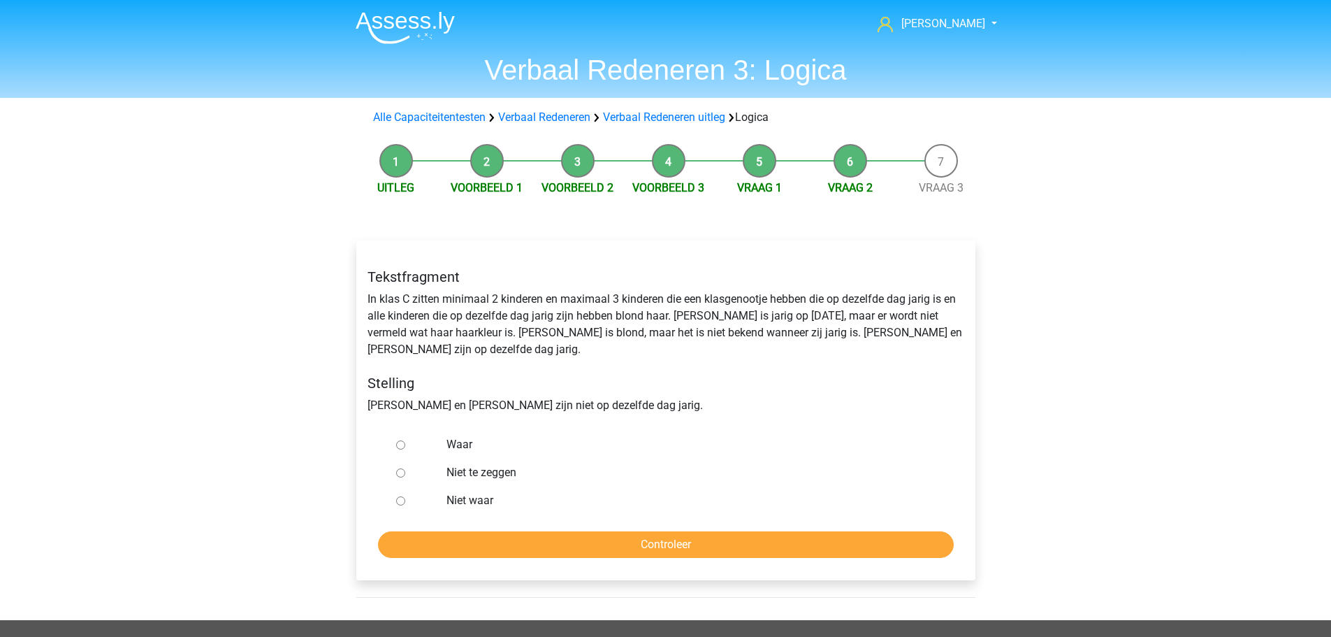
click at [478, 464] on label "Niet te zeggen" at bounding box center [688, 472] width 484 height 17
click at [405, 468] on input "Niet te zeggen" at bounding box center [400, 472] width 9 height 9
radio input "true"
click at [586, 531] on input "Controleer" at bounding box center [666, 544] width 576 height 27
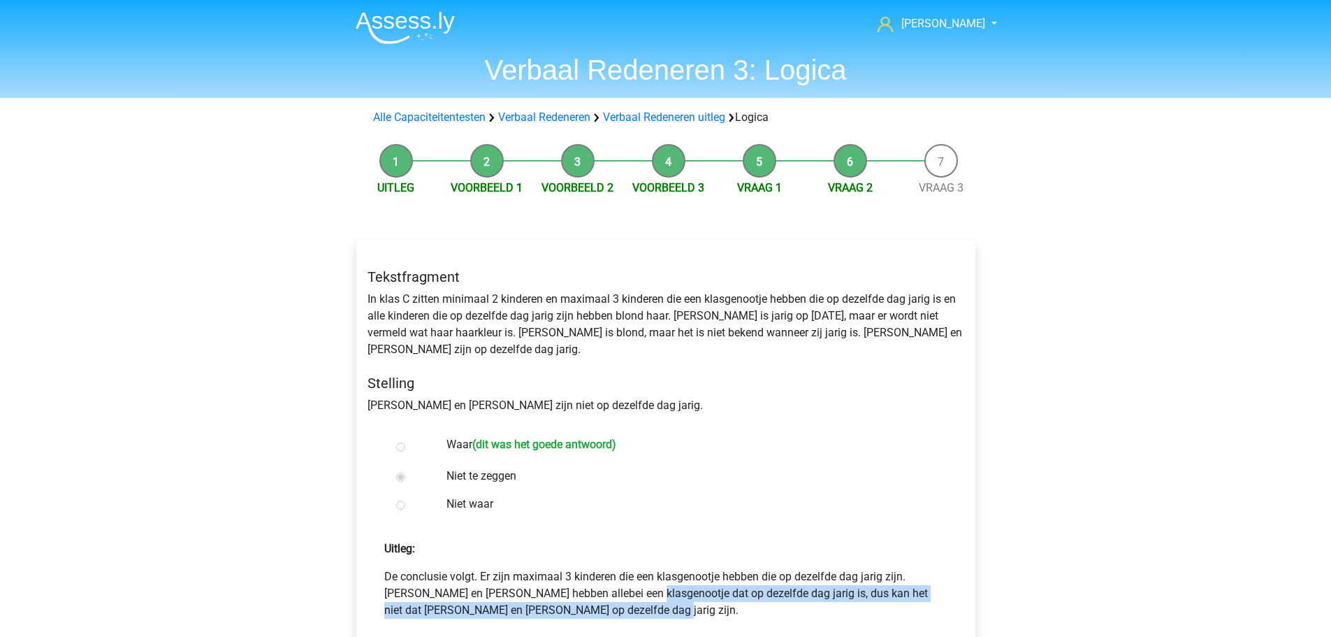
drag, startPoint x: 577, startPoint y: 574, endPoint x: 728, endPoint y: 588, distance: 151.5
click at [728, 588] on p "De conclusie volgt. Er zijn maximaal 3 kinderen die een klasgenootje hebben die…" at bounding box center [665, 593] width 563 height 50
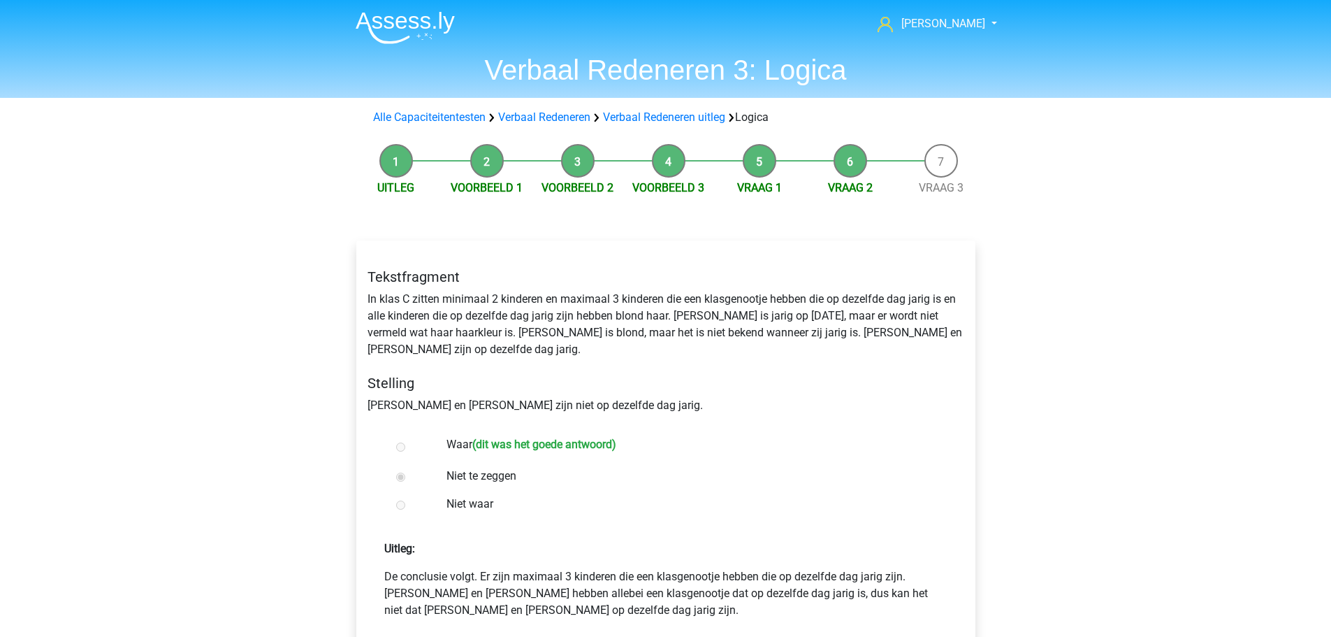
click at [726, 495] on label "Niet waar" at bounding box center [688, 503] width 484 height 17
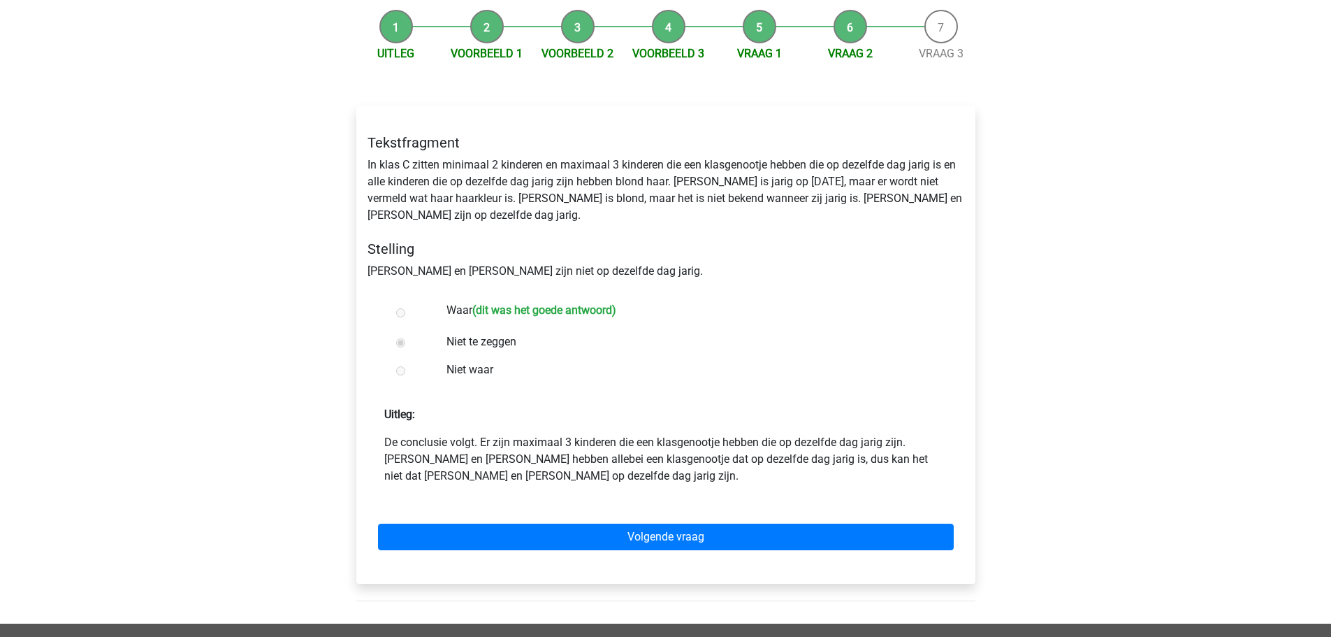
scroll to position [140, 0]
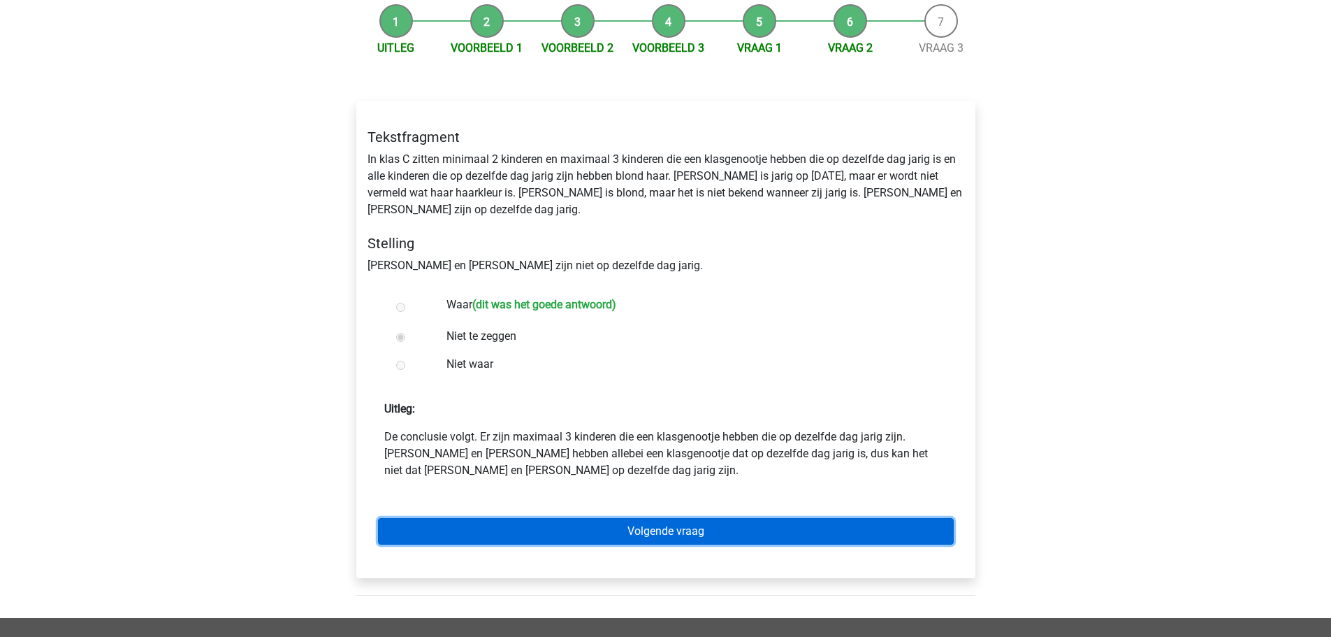
click at [678, 518] on link "Volgende vraag" at bounding box center [666, 531] width 576 height 27
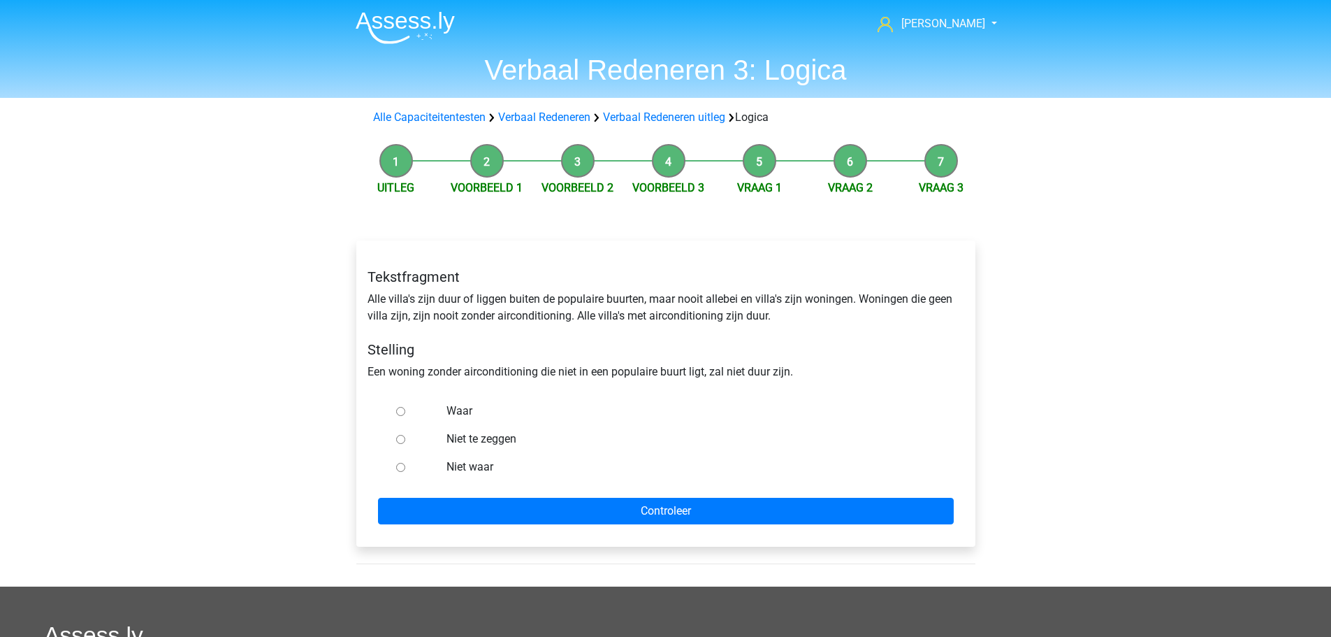
click at [396, 410] on input "Waar" at bounding box center [400, 411] width 9 height 9
radio input "true"
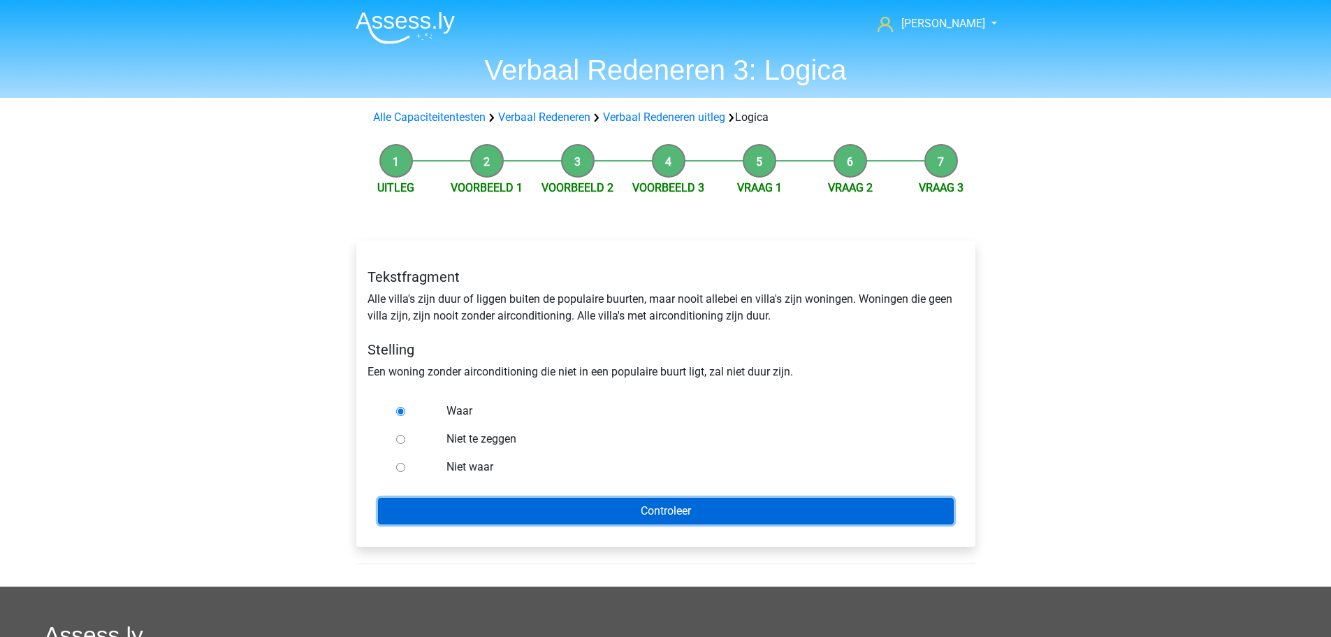
click at [536, 508] on input "Controleer" at bounding box center [666, 510] width 576 height 27
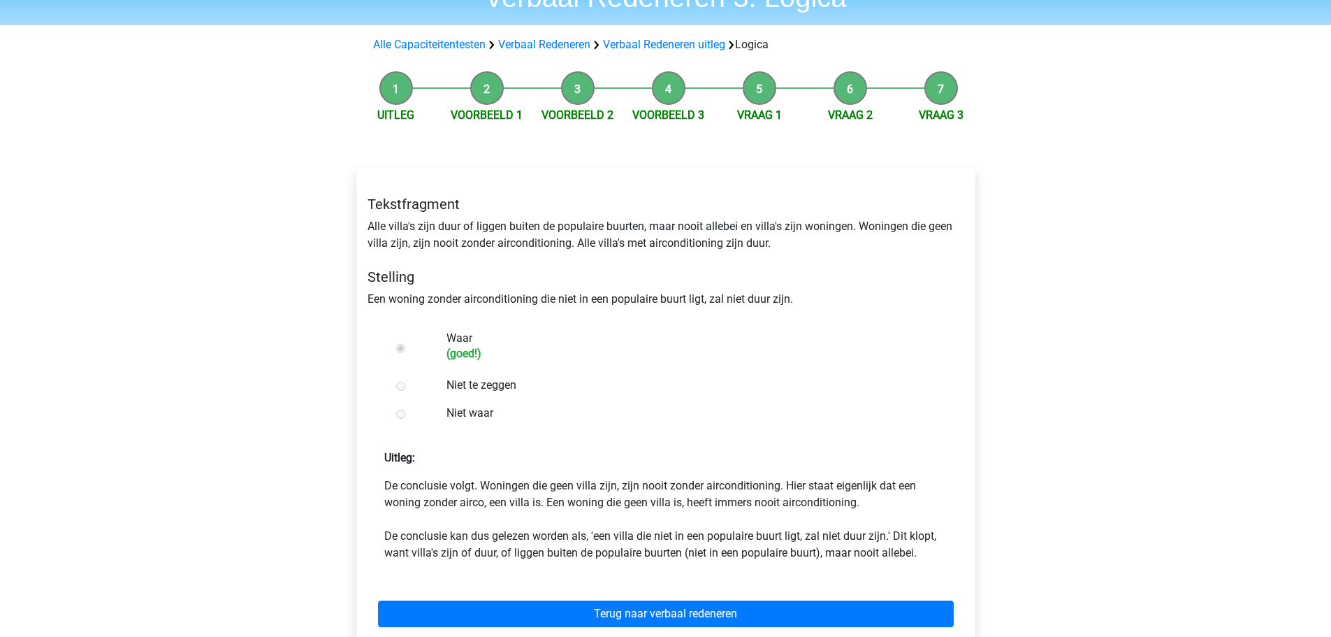
scroll to position [210, 0]
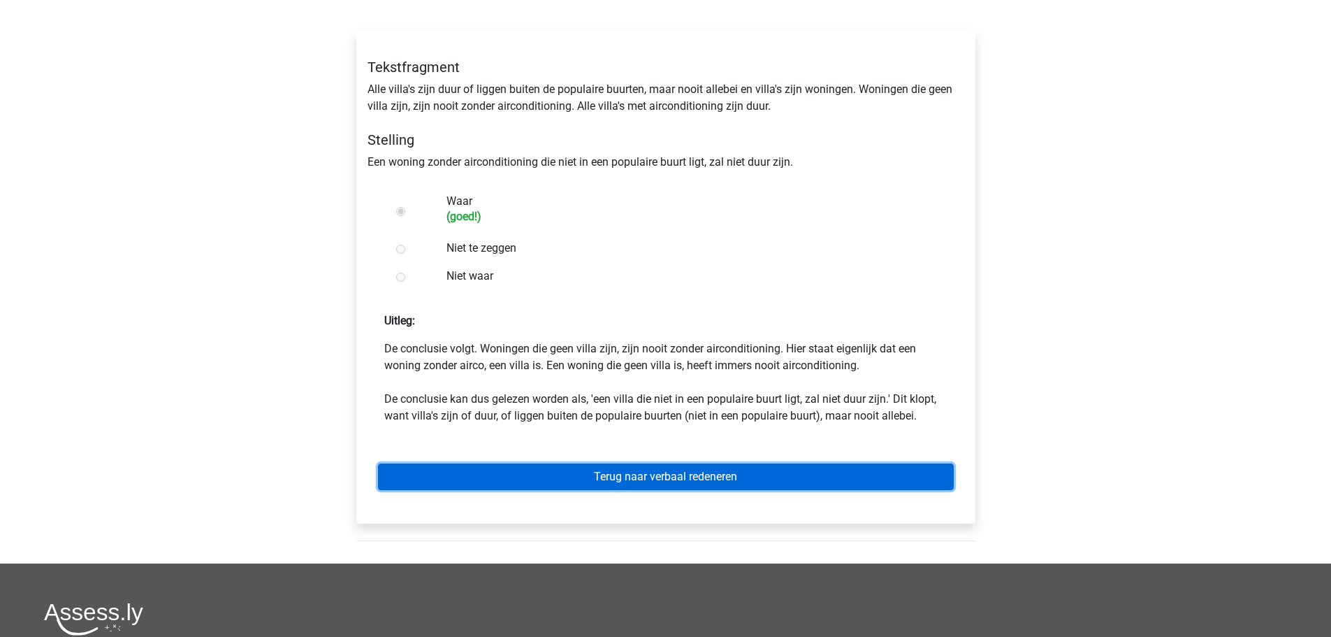
click at [518, 476] on link "Terug naar verbaal redeneren" at bounding box center [666, 476] width 576 height 27
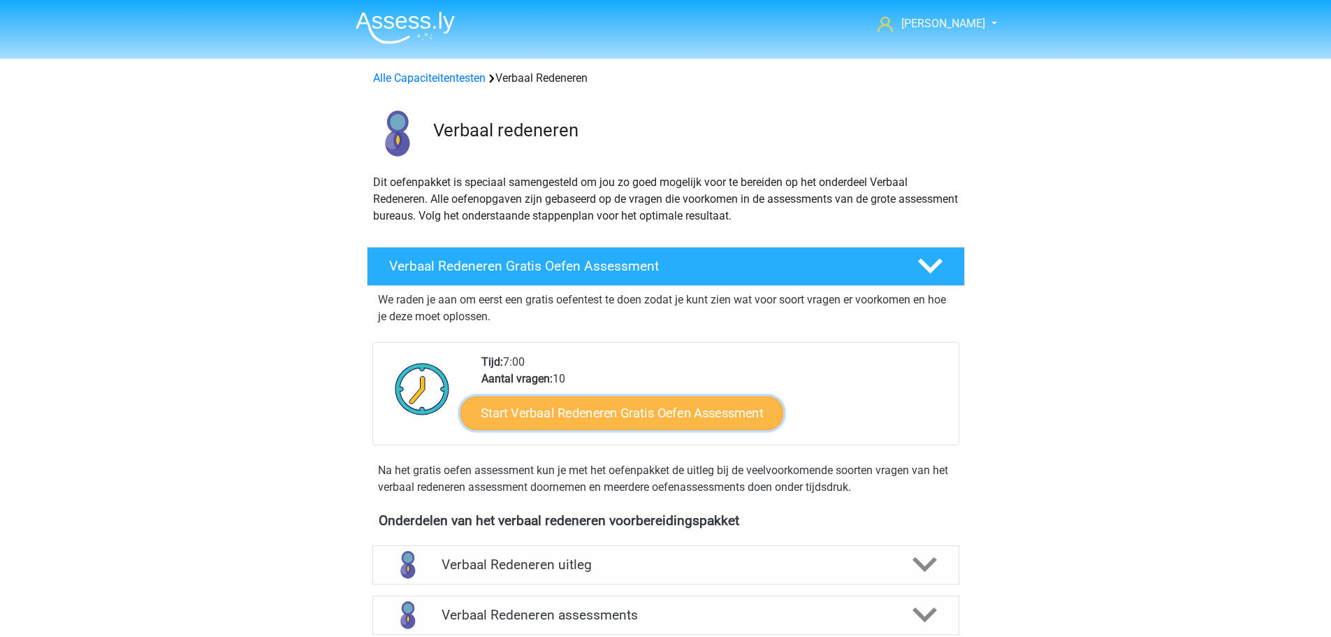
click at [667, 416] on link "Start Verbaal Redeneren Gratis Oefen Assessment" at bounding box center [621, 413] width 323 height 34
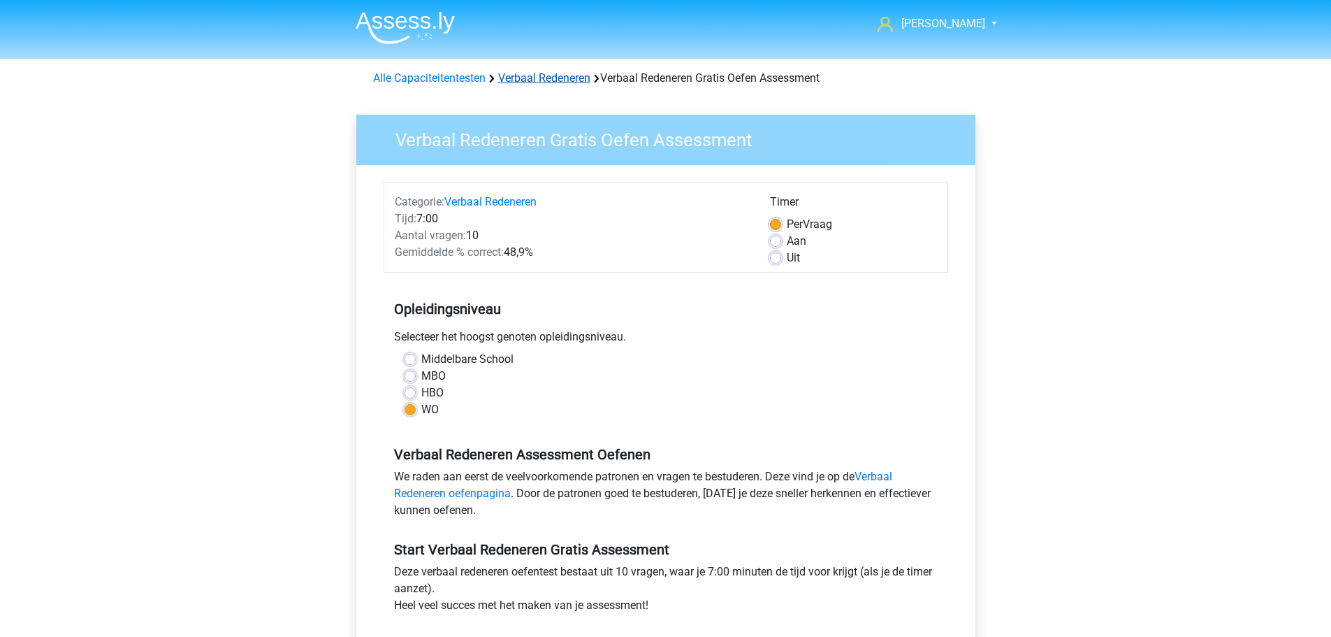
click at [558, 74] on link "Verbaal Redeneren" at bounding box center [544, 77] width 92 height 13
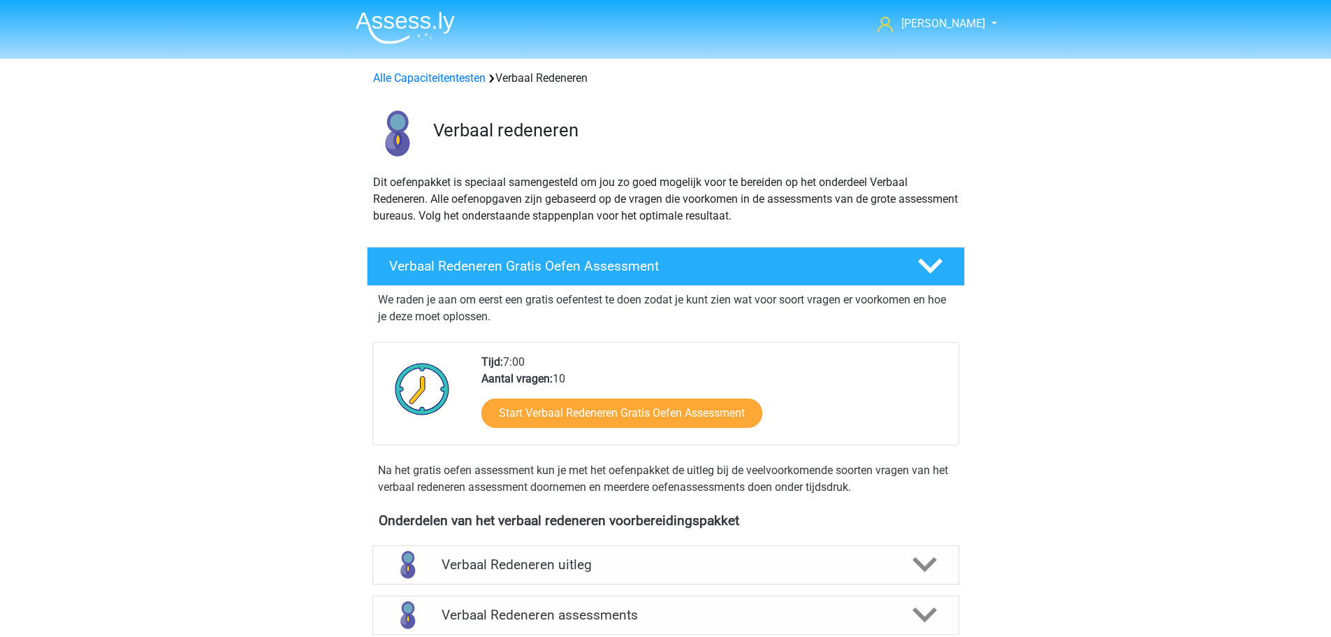
scroll to position [279, 0]
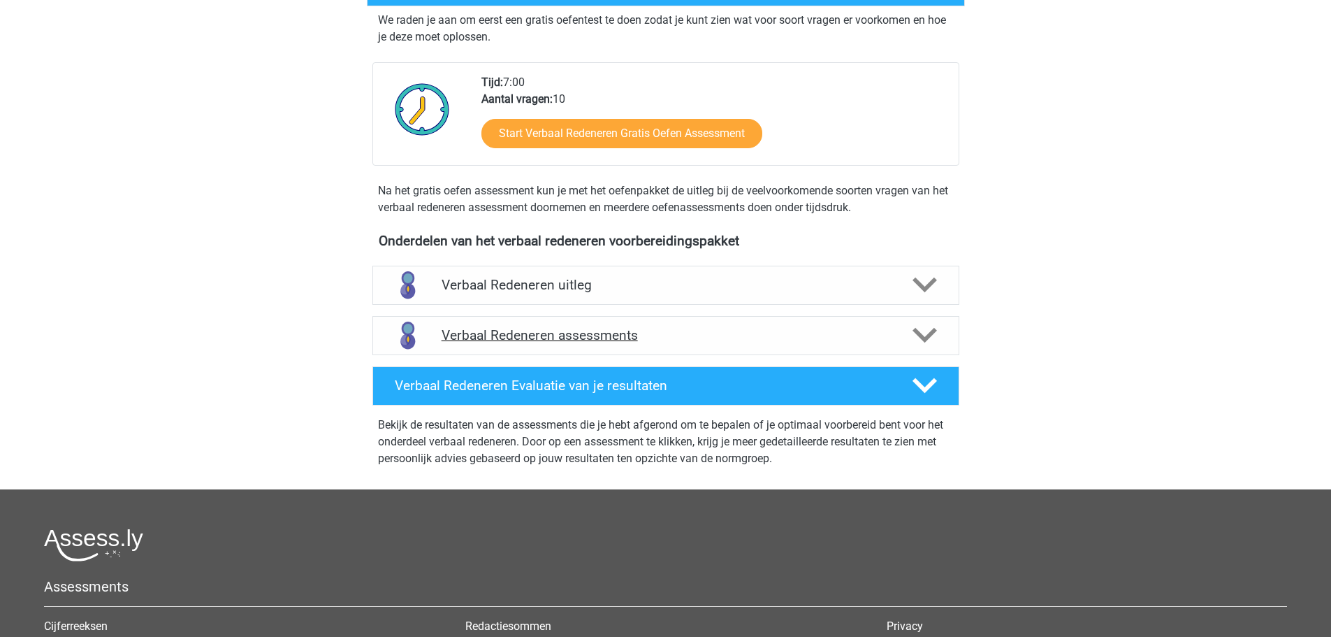
click at [706, 344] on div "Verbaal Redeneren assessments" at bounding box center [665, 335] width 587 height 39
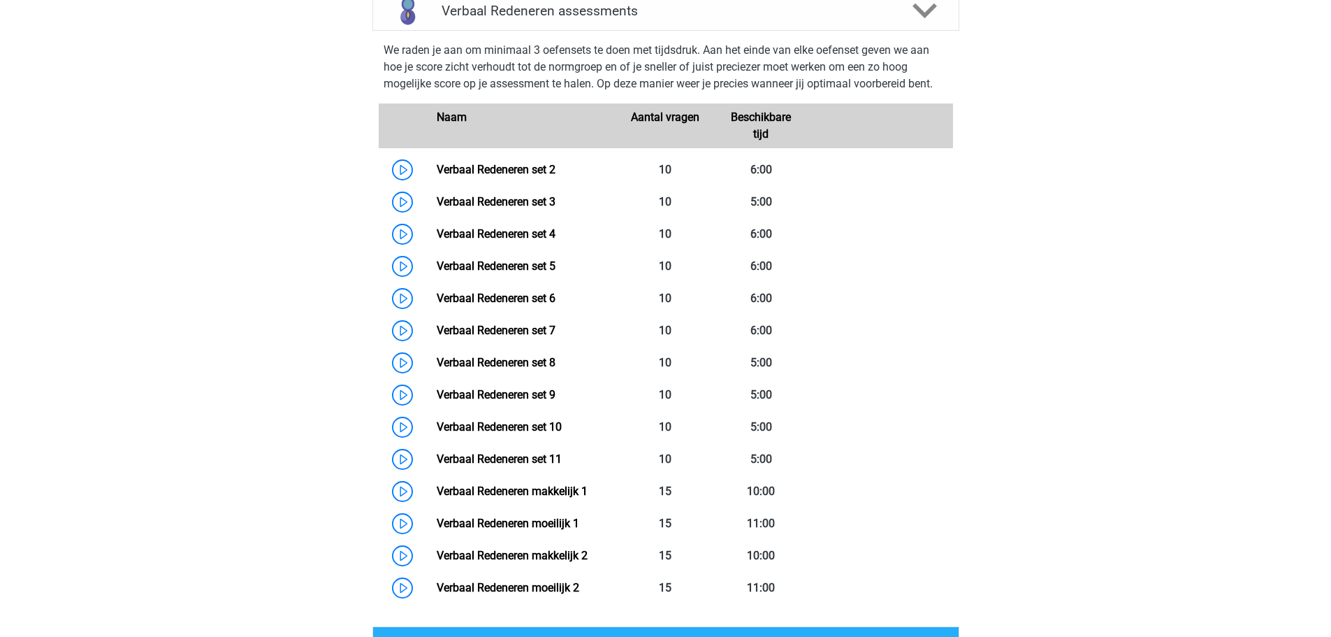
scroll to position [629, 0]
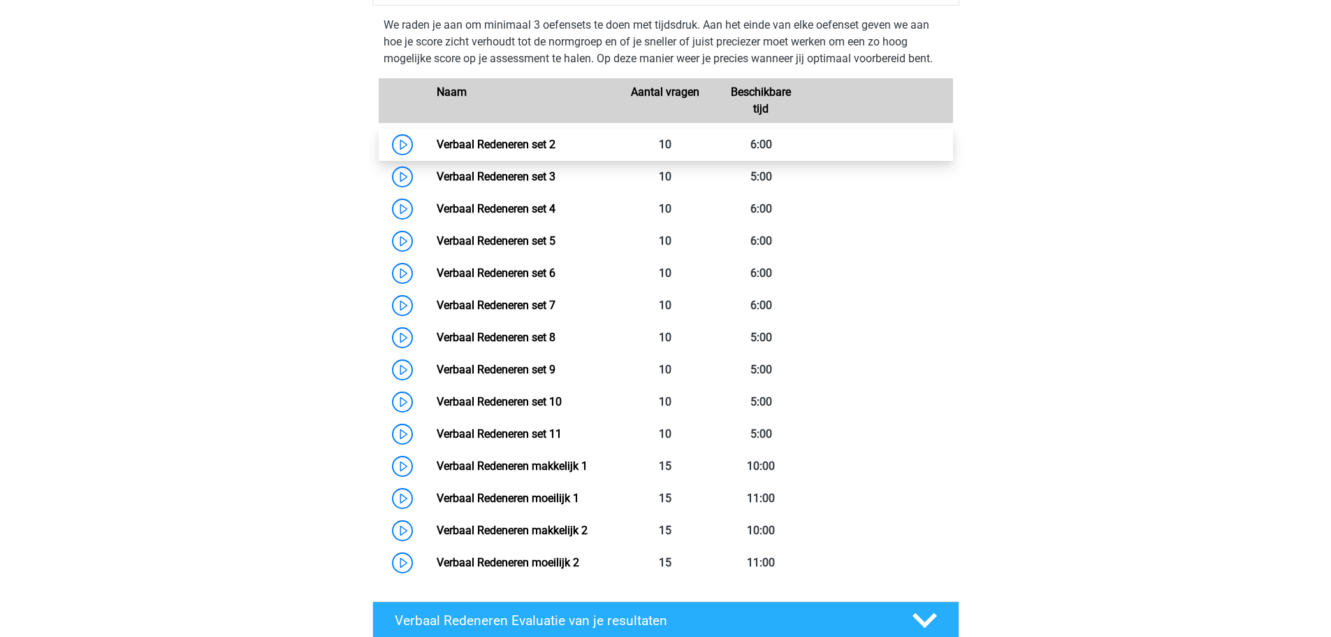
click at [437, 138] on link "Verbaal Redeneren set 2" at bounding box center [496, 144] width 119 height 13
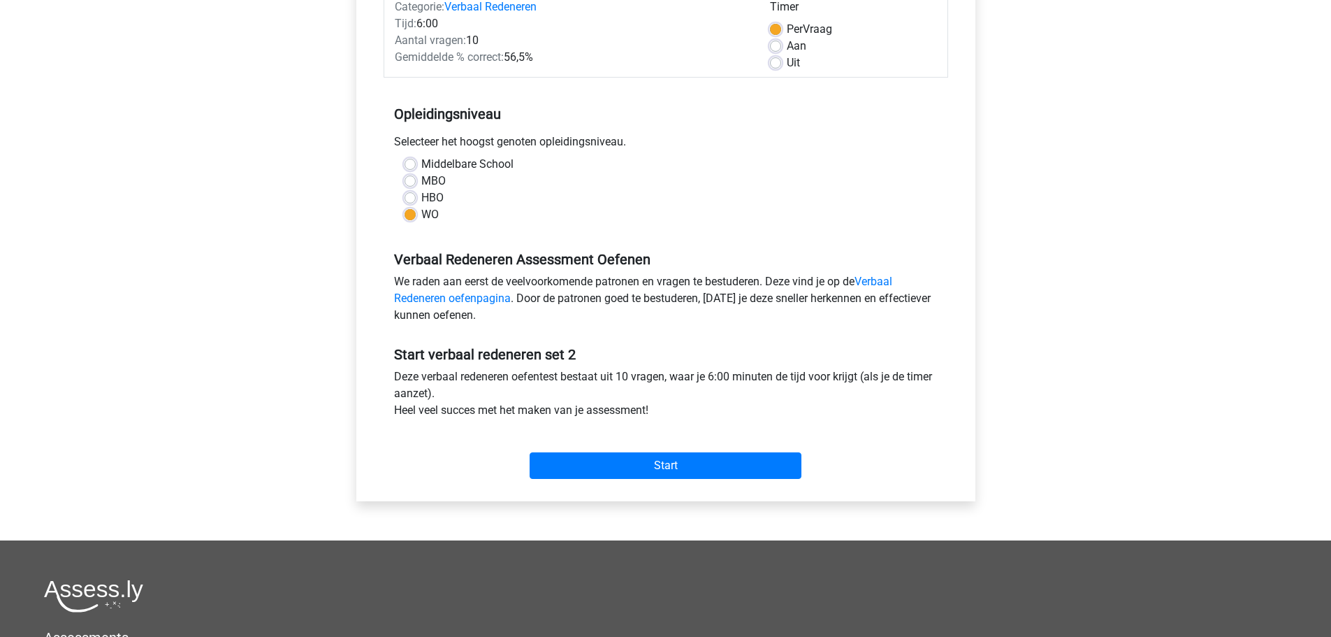
scroll to position [349, 0]
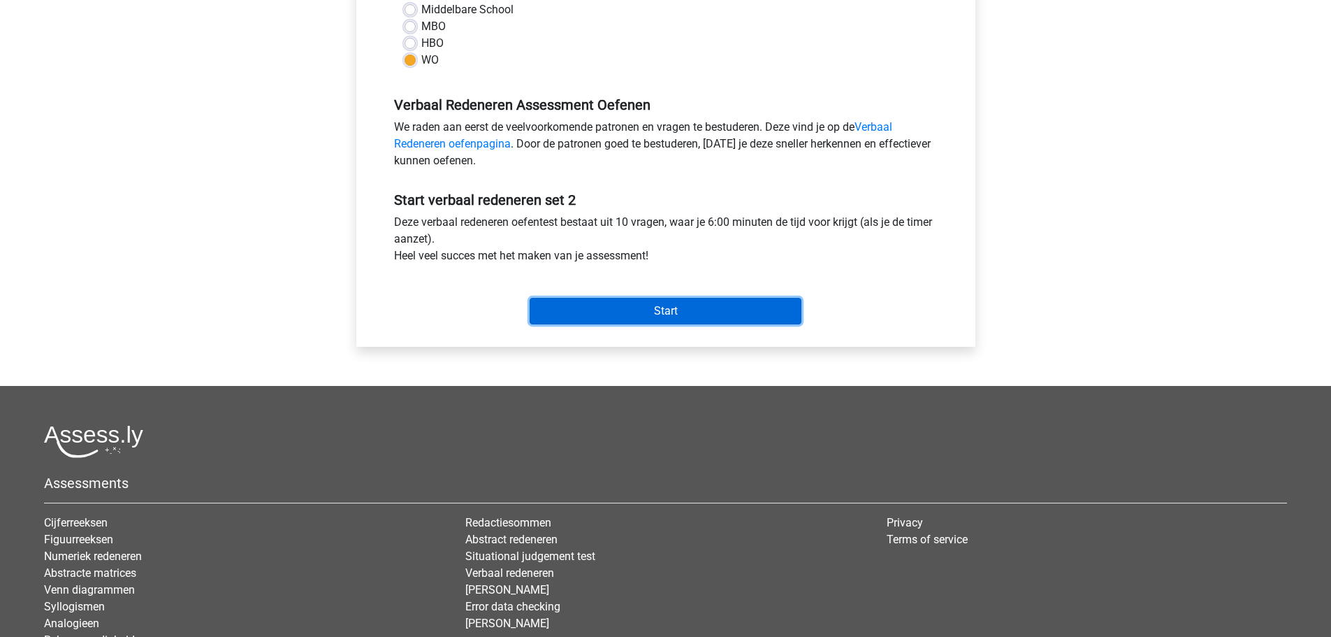
click at [692, 305] on input "Start" at bounding box center [666, 311] width 272 height 27
click at [676, 319] on input "Start" at bounding box center [666, 311] width 272 height 27
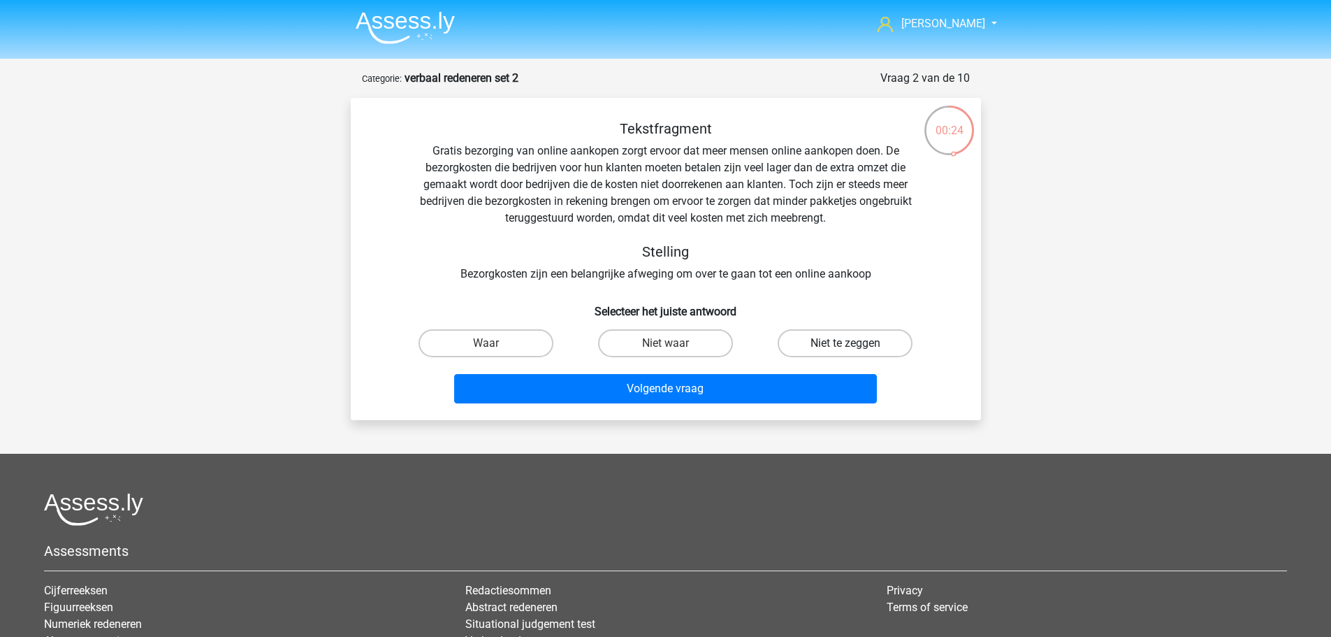
click at [855, 342] on label "Niet te zeggen" at bounding box center [845, 343] width 135 height 28
click at [855, 343] on input "Niet te zeggen" at bounding box center [849, 347] width 9 height 9
radio input "true"
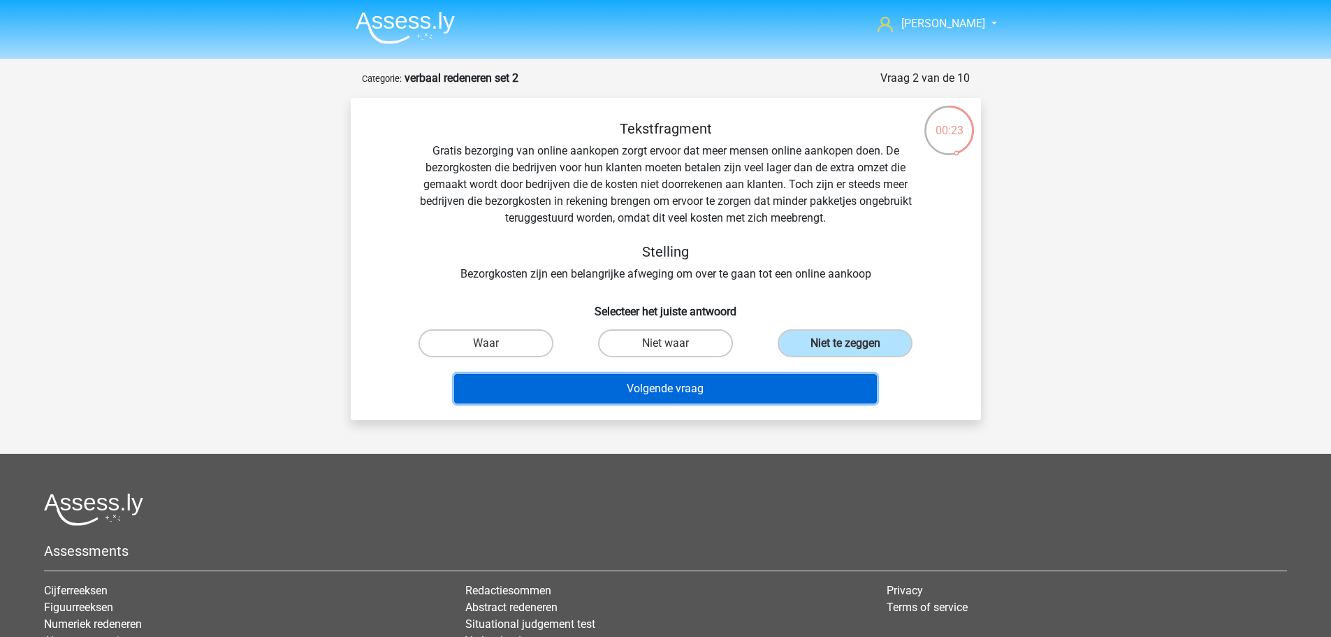
click at [792, 384] on button "Volgende vraag" at bounding box center [665, 388] width 423 height 29
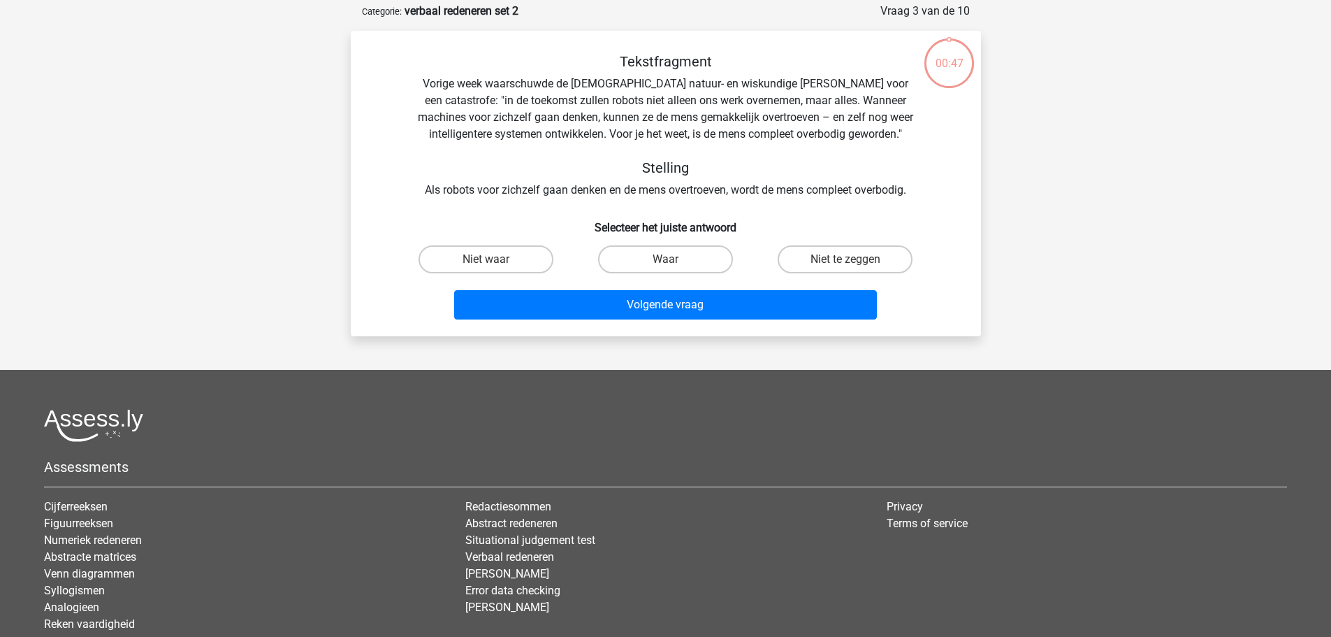
scroll to position [70, 0]
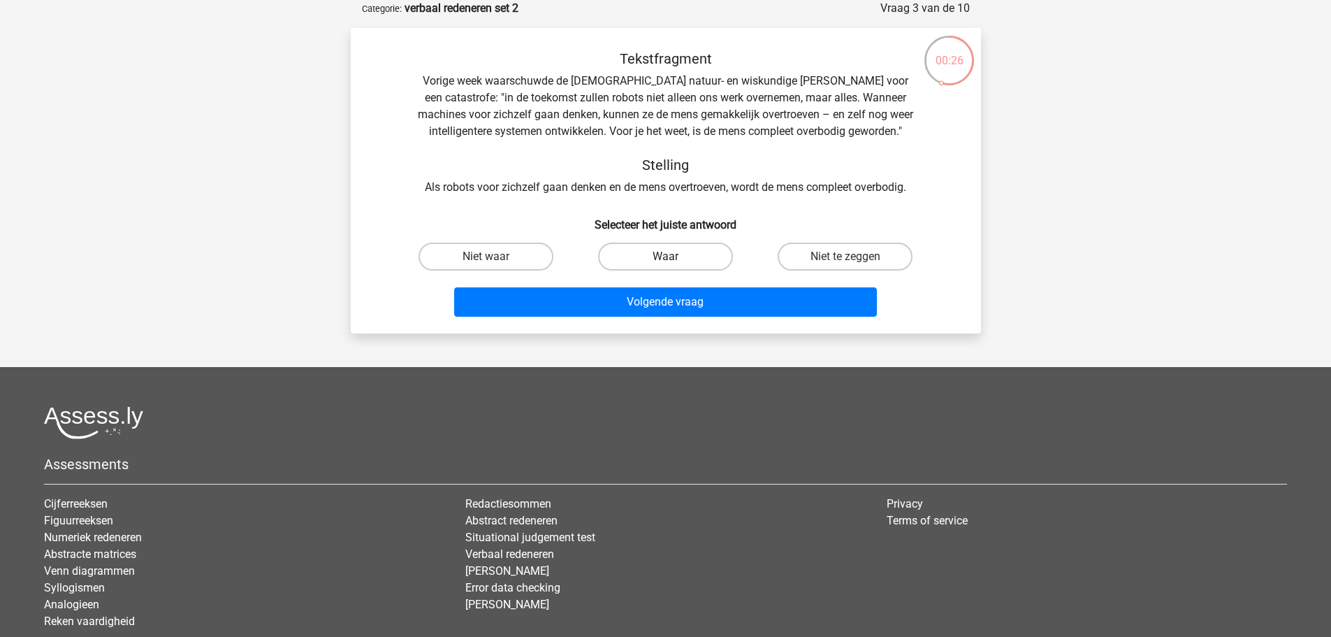
click at [648, 257] on label "Waar" at bounding box center [665, 256] width 135 height 28
click at [665, 257] on input "Waar" at bounding box center [669, 260] width 9 height 9
radio input "true"
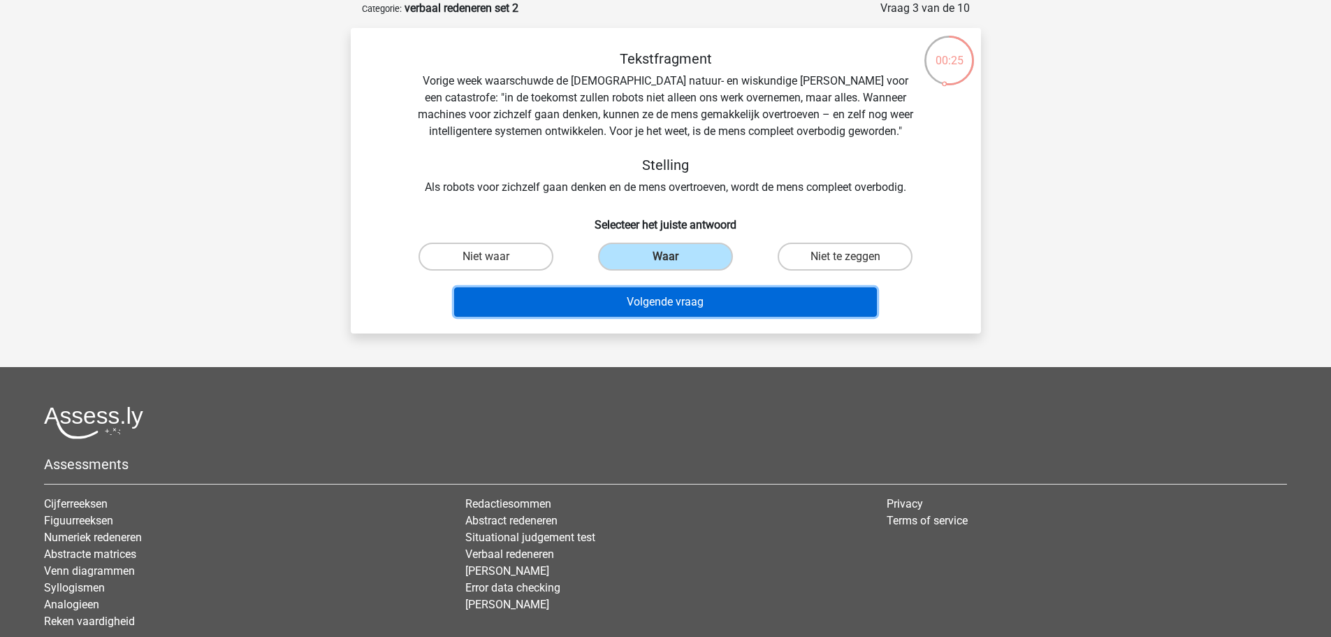
click at [724, 305] on button "Volgende vraag" at bounding box center [665, 301] width 423 height 29
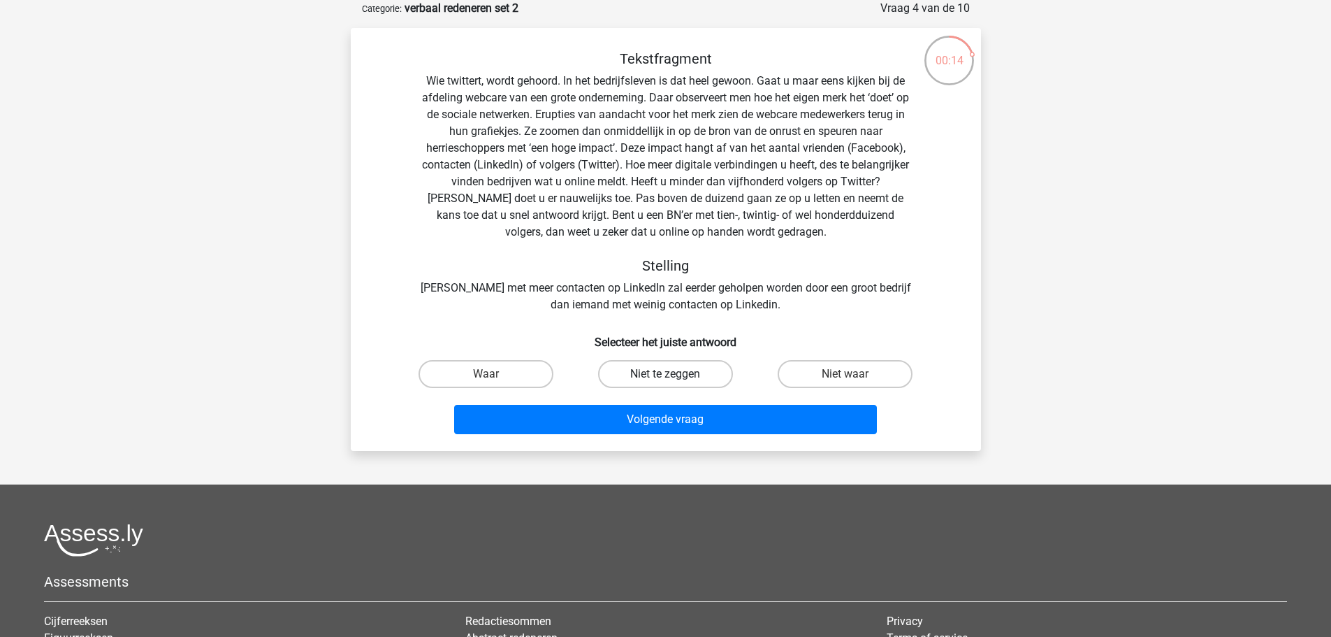
click at [662, 371] on label "Niet te zeggen" at bounding box center [665, 374] width 135 height 28
click at [665, 374] on input "Niet te zeggen" at bounding box center [669, 378] width 9 height 9
radio input "true"
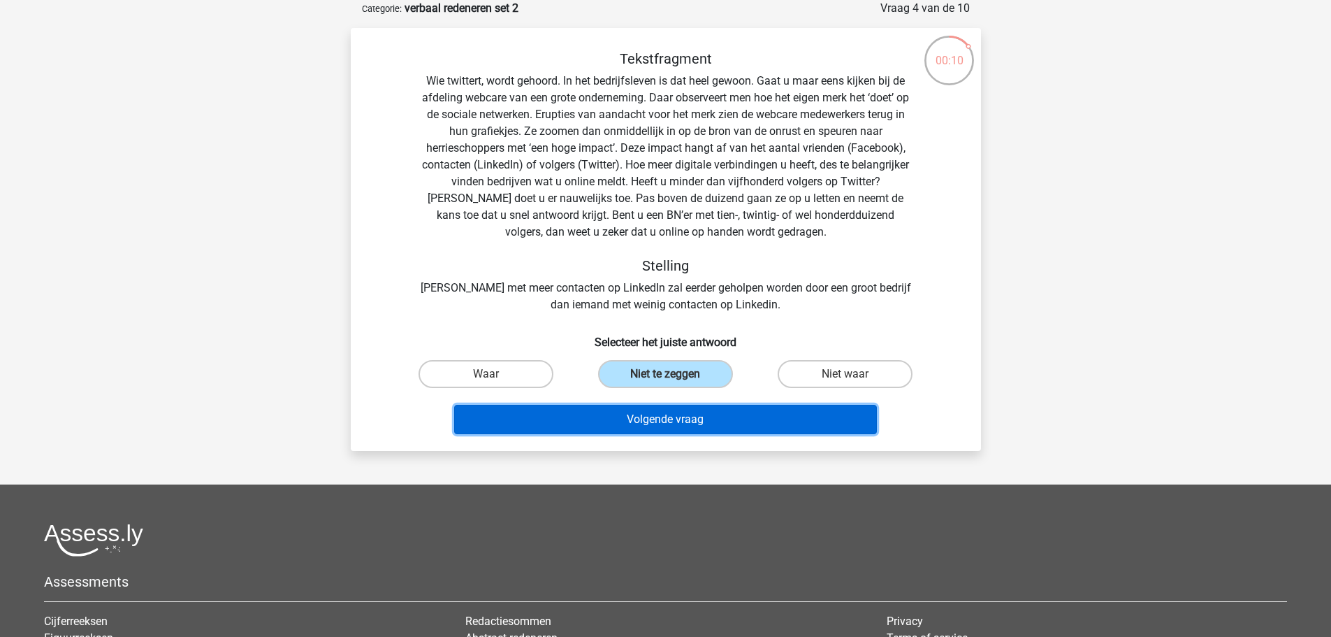
click at [629, 424] on button "Volgende vraag" at bounding box center [665, 419] width 423 height 29
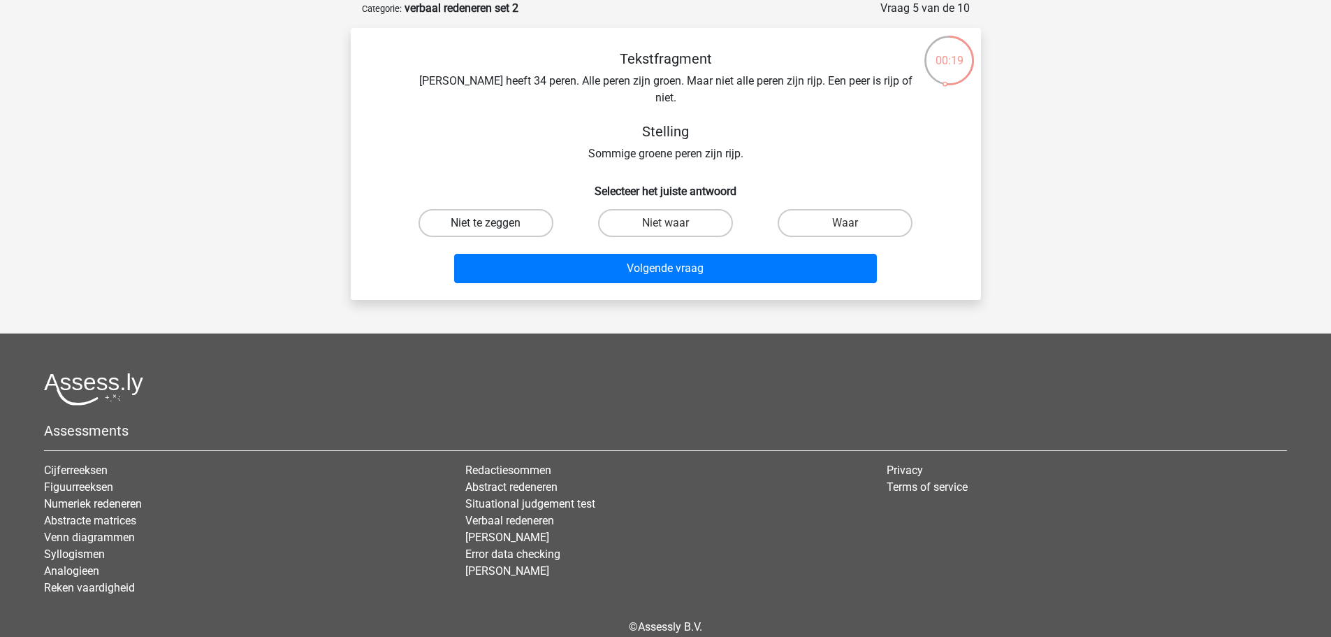
click at [480, 209] on label "Niet te zeggen" at bounding box center [486, 223] width 135 height 28
click at [486, 223] on input "Niet te zeggen" at bounding box center [490, 227] width 9 height 9
radio input "true"
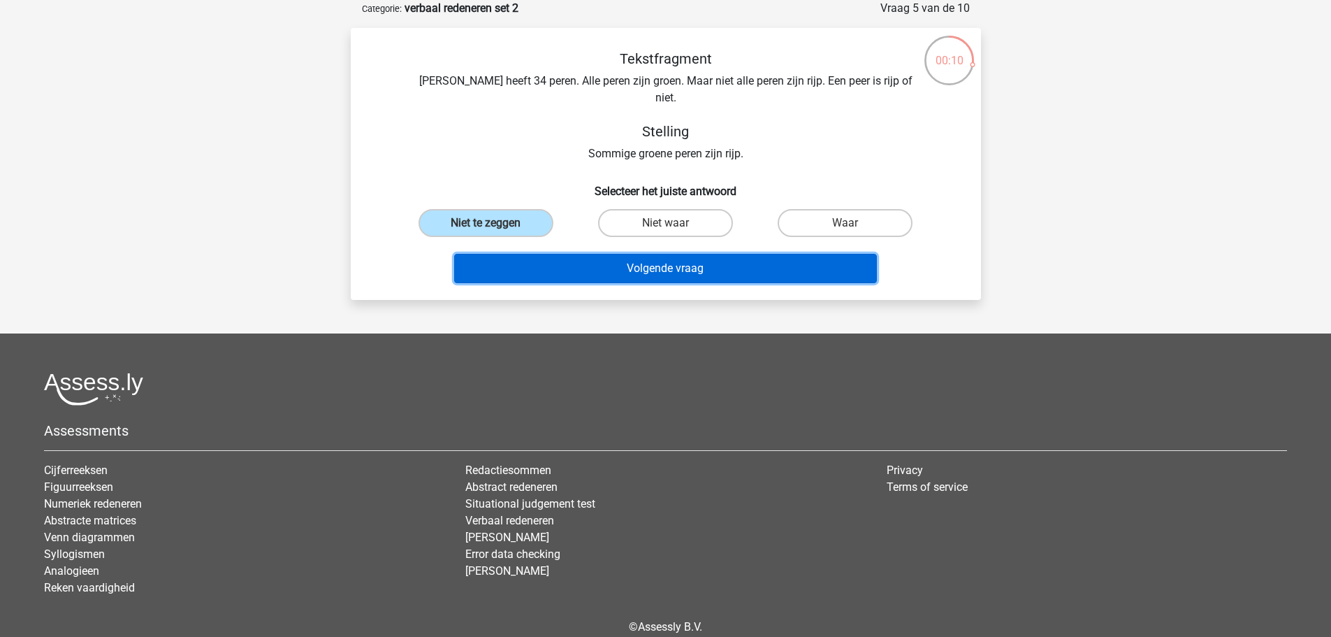
click at [595, 254] on button "Volgende vraag" at bounding box center [665, 268] width 423 height 29
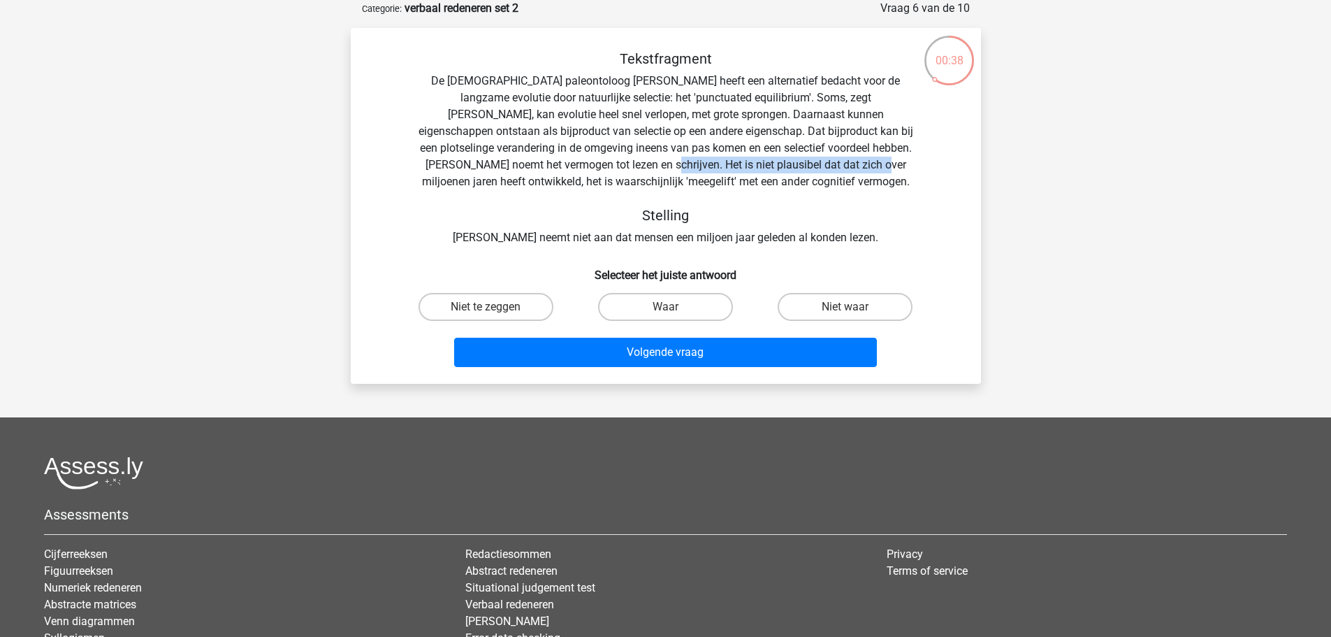
drag, startPoint x: 563, startPoint y: 163, endPoint x: 799, endPoint y: 168, distance: 236.2
click at [790, 168] on div "Tekstfragment De Amerikaanse paleontoloog Stephen Jay Gould heeft een alternati…" at bounding box center [666, 148] width 586 height 196
click at [681, 168] on div "Tekstfragment De Amerikaanse paleontoloog Stephen Jay Gould heeft een alternati…" at bounding box center [666, 148] width 586 height 196
drag, startPoint x: 615, startPoint y: 180, endPoint x: 820, endPoint y: 189, distance: 205.7
click at [820, 189] on div "Tekstfragment De Amerikaanse paleontoloog Stephen Jay Gould heeft een alternati…" at bounding box center [666, 148] width 586 height 196
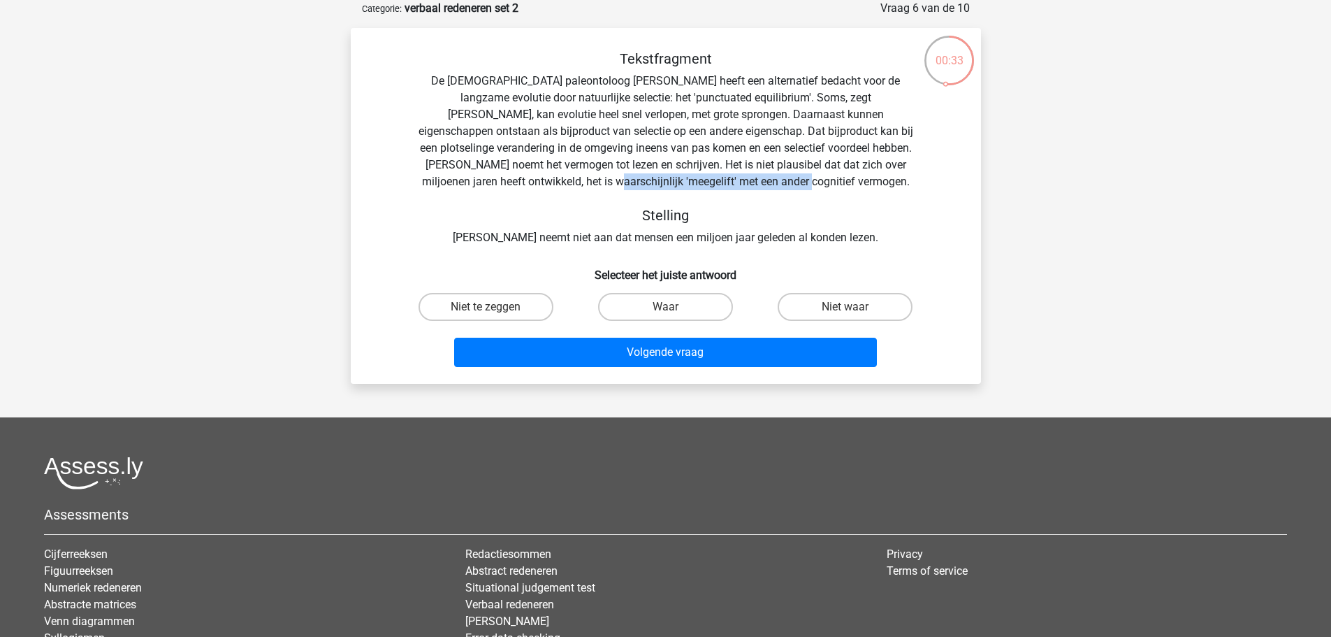
click at [820, 180] on div "Tekstfragment De Amerikaanse paleontoloog Stephen Jay Gould heeft een alternati…" at bounding box center [666, 148] width 586 height 196
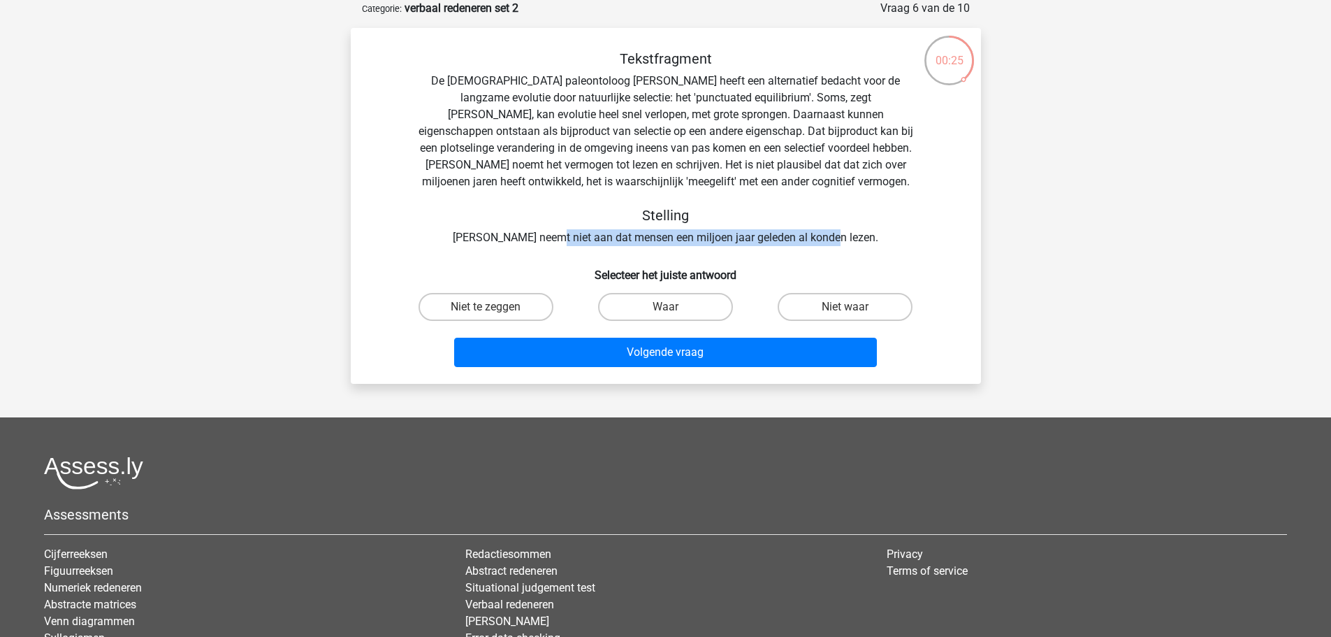
drag, startPoint x: 609, startPoint y: 231, endPoint x: 859, endPoint y: 238, distance: 250.2
click at [859, 238] on div "Tekstfragment De Amerikaanse paleontoloog Stephen Jay Gould heeft een alternati…" at bounding box center [666, 148] width 586 height 196
click at [801, 231] on div "Tekstfragment De Amerikaanse paleontoloog Stephen Jay Gould heeft een alternati…" at bounding box center [666, 148] width 586 height 196
click at [499, 307] on label "Niet te zeggen" at bounding box center [486, 307] width 135 height 28
click at [495, 307] on input "Niet te zeggen" at bounding box center [490, 311] width 9 height 9
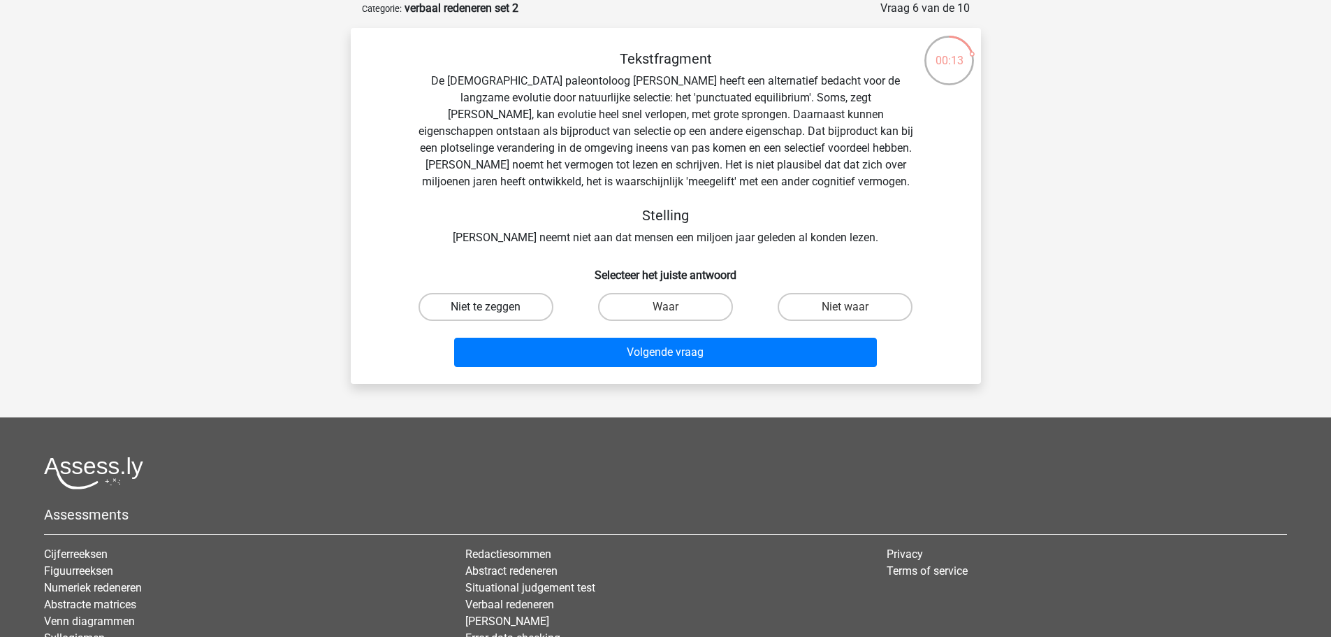
radio input "true"
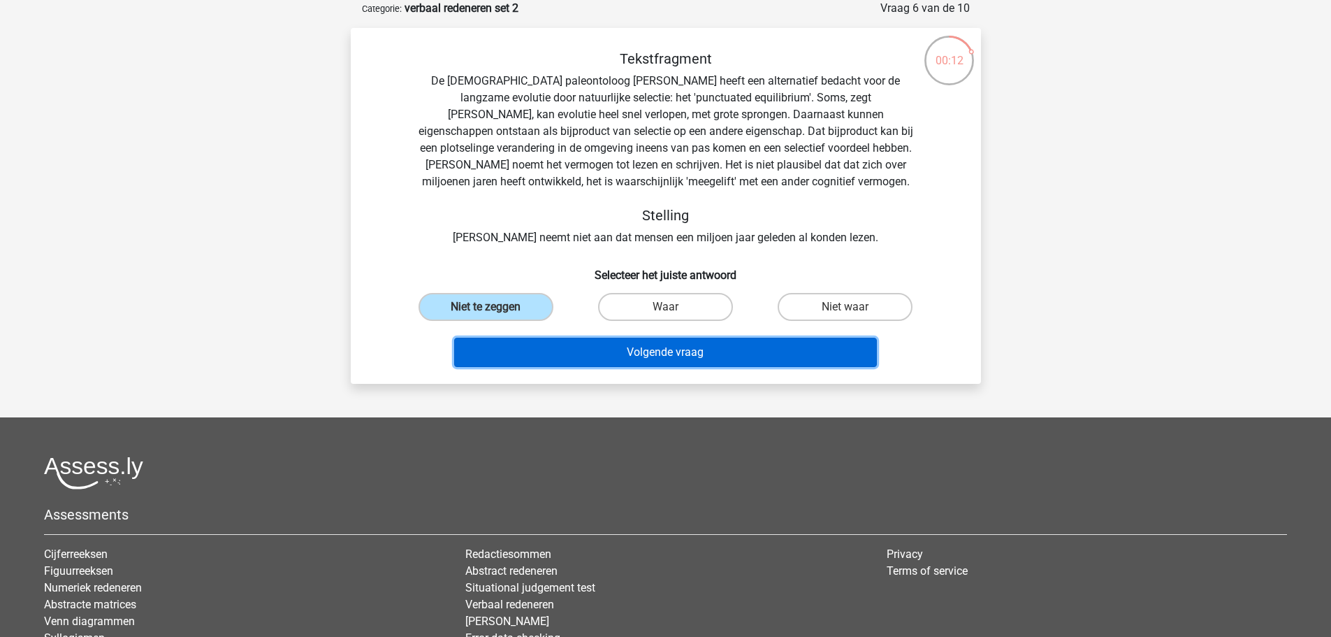
click at [655, 343] on button "Volgende vraag" at bounding box center [665, 351] width 423 height 29
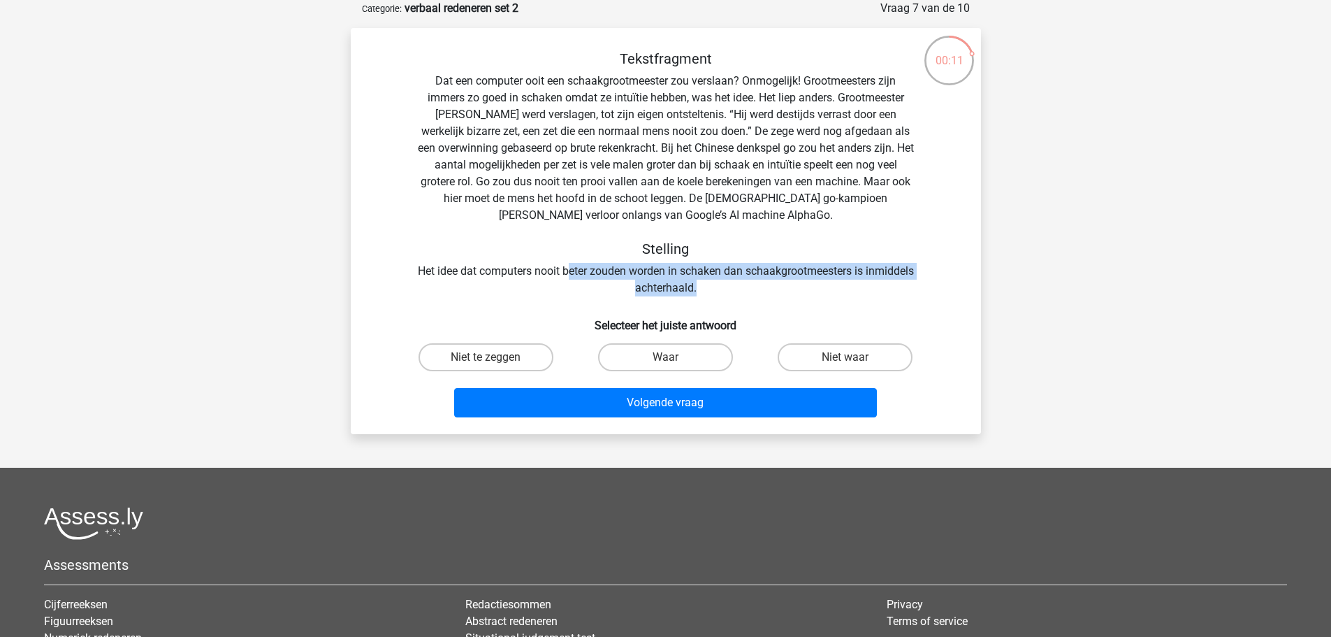
drag, startPoint x: 618, startPoint y: 274, endPoint x: 827, endPoint y: 284, distance: 209.1
click at [827, 284] on div "Tekstfragment Dat een computer ooit een schaakgrootmeester zou verslaan? Onmoge…" at bounding box center [666, 173] width 586 height 246
click at [678, 352] on label "Waar" at bounding box center [665, 357] width 135 height 28
click at [674, 357] on input "Waar" at bounding box center [669, 361] width 9 height 9
radio input "true"
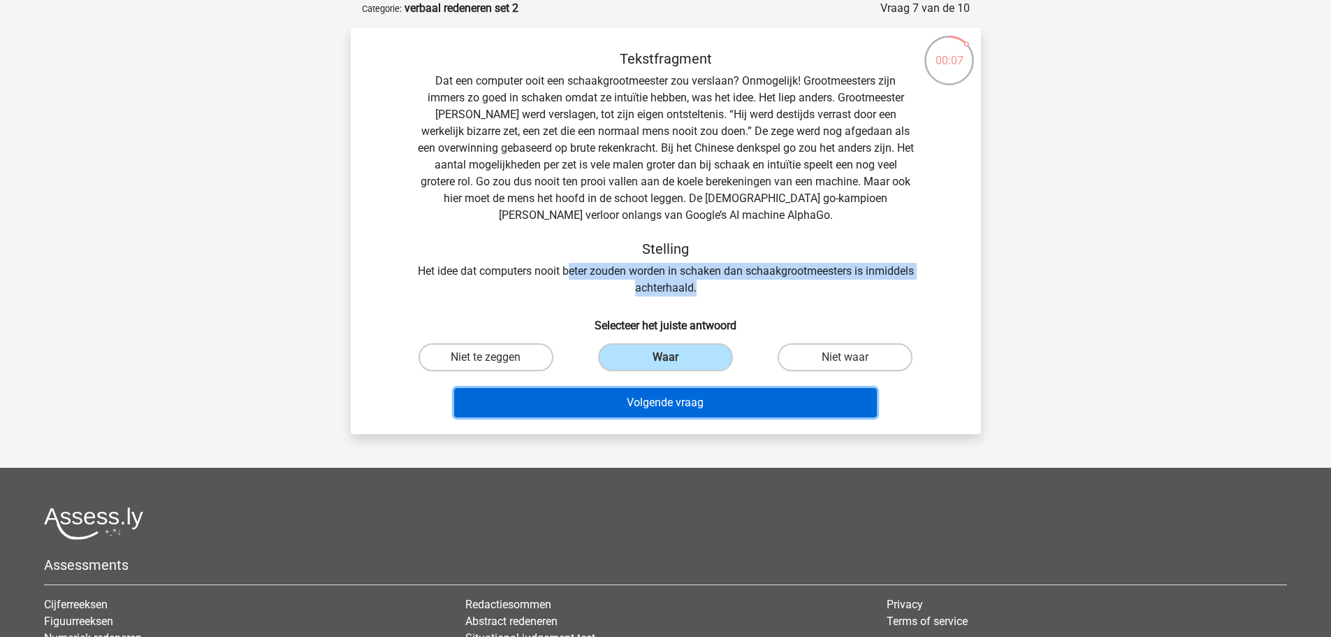
click at [711, 408] on button "Volgende vraag" at bounding box center [665, 402] width 423 height 29
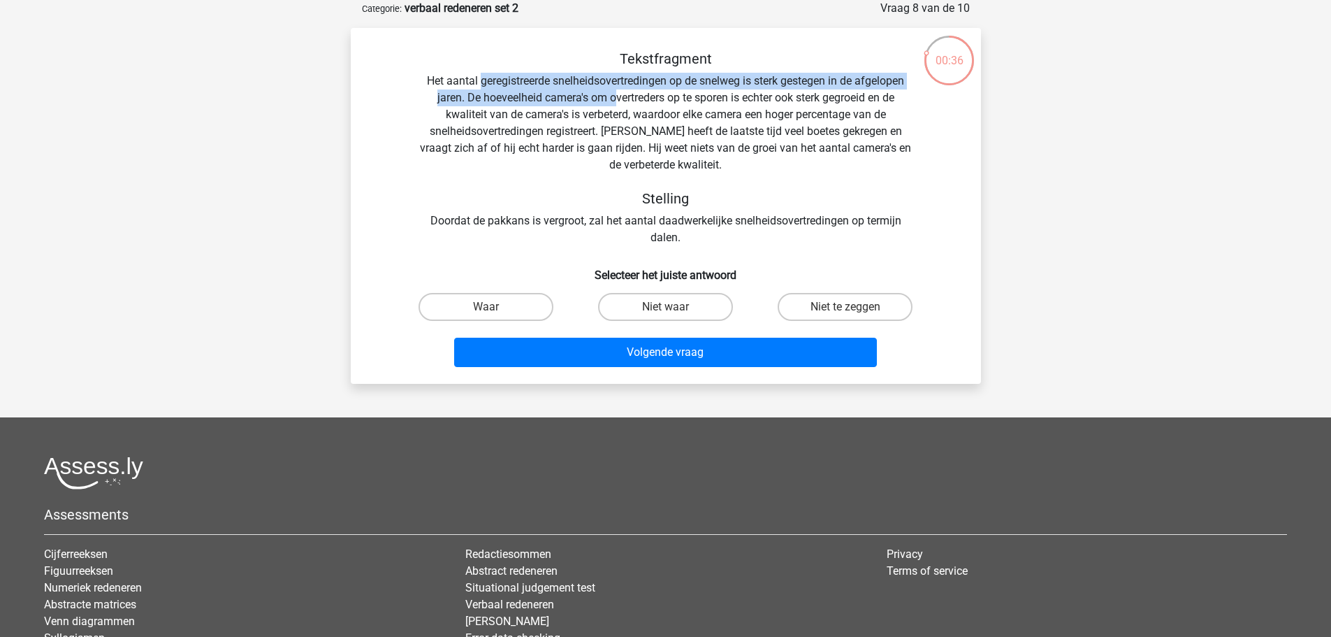
drag, startPoint x: 484, startPoint y: 82, endPoint x: 611, endPoint y: 106, distance: 129.4
click at [611, 106] on div "Tekstfragment Het aantal geregistreerde snelheidsovertredingen op de snelweg is…" at bounding box center [666, 148] width 586 height 196
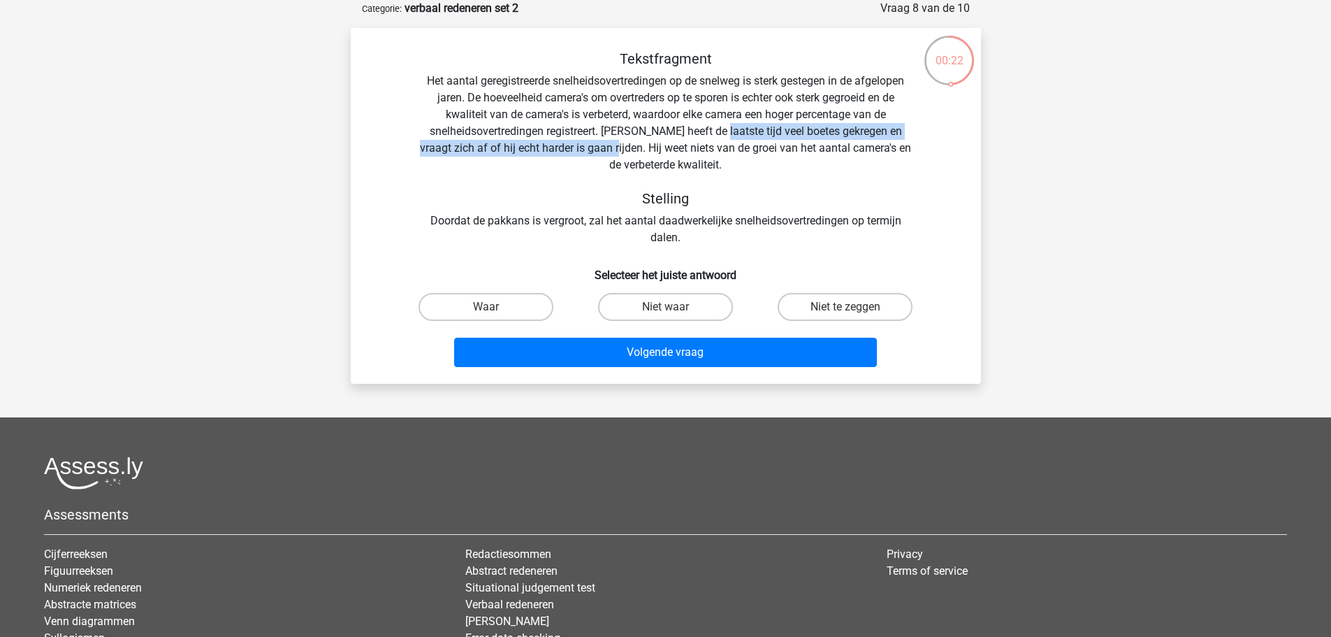
drag, startPoint x: 703, startPoint y: 131, endPoint x: 585, endPoint y: 149, distance: 119.4
click at [585, 149] on div "Tekstfragment Het aantal geregistreerde snelheidsovertredingen op de snelweg is…" at bounding box center [666, 148] width 586 height 196
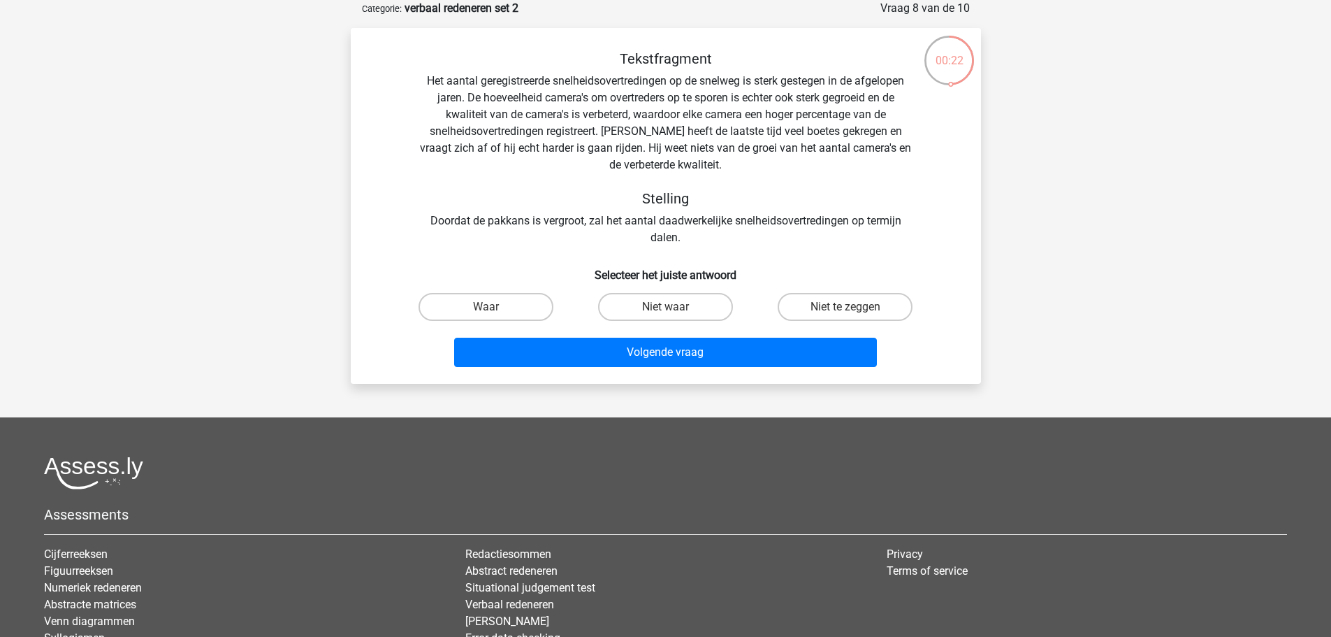
click at [659, 144] on div "Tekstfragment Het aantal geregistreerde snelheidsovertredingen op de snelweg is…" at bounding box center [666, 148] width 586 height 196
drag, startPoint x: 579, startPoint y: 222, endPoint x: 870, endPoint y: 233, distance: 290.9
click at [870, 233] on div "Tekstfragment Het aantal geregistreerde snelheidsovertredingen op de snelweg is…" at bounding box center [666, 148] width 586 height 196
click at [831, 307] on label "Niet te zeggen" at bounding box center [845, 307] width 135 height 28
click at [845, 307] on input "Niet te zeggen" at bounding box center [849, 311] width 9 height 9
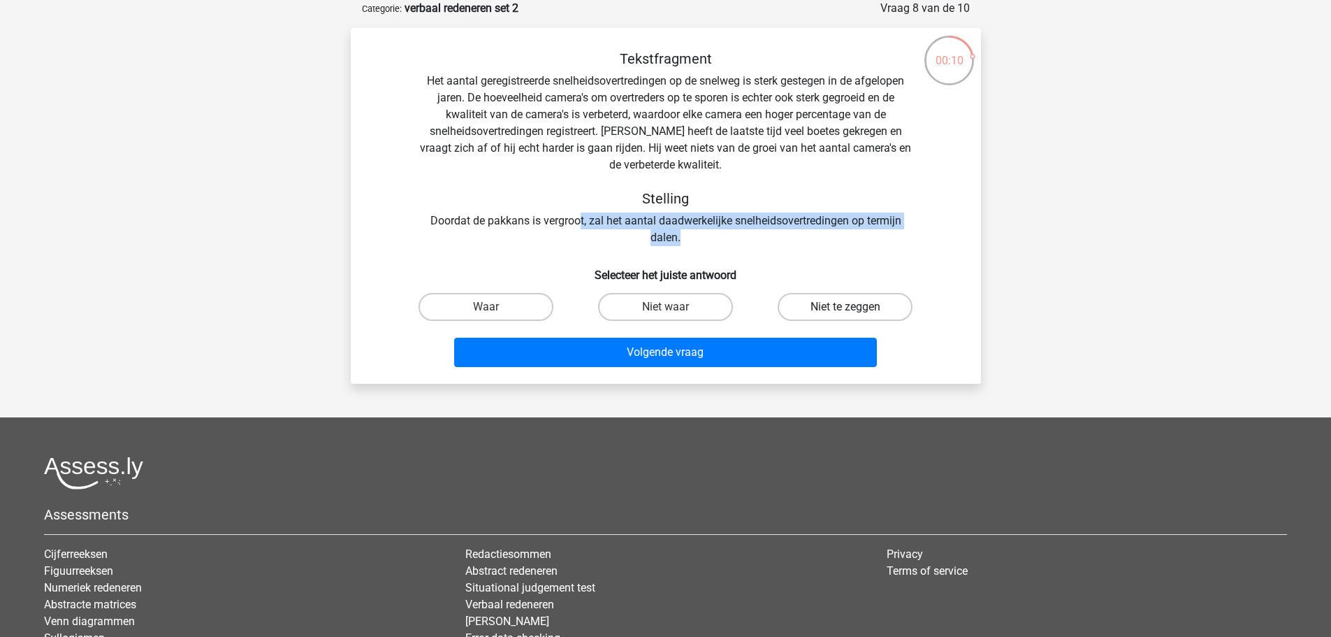
radio input "true"
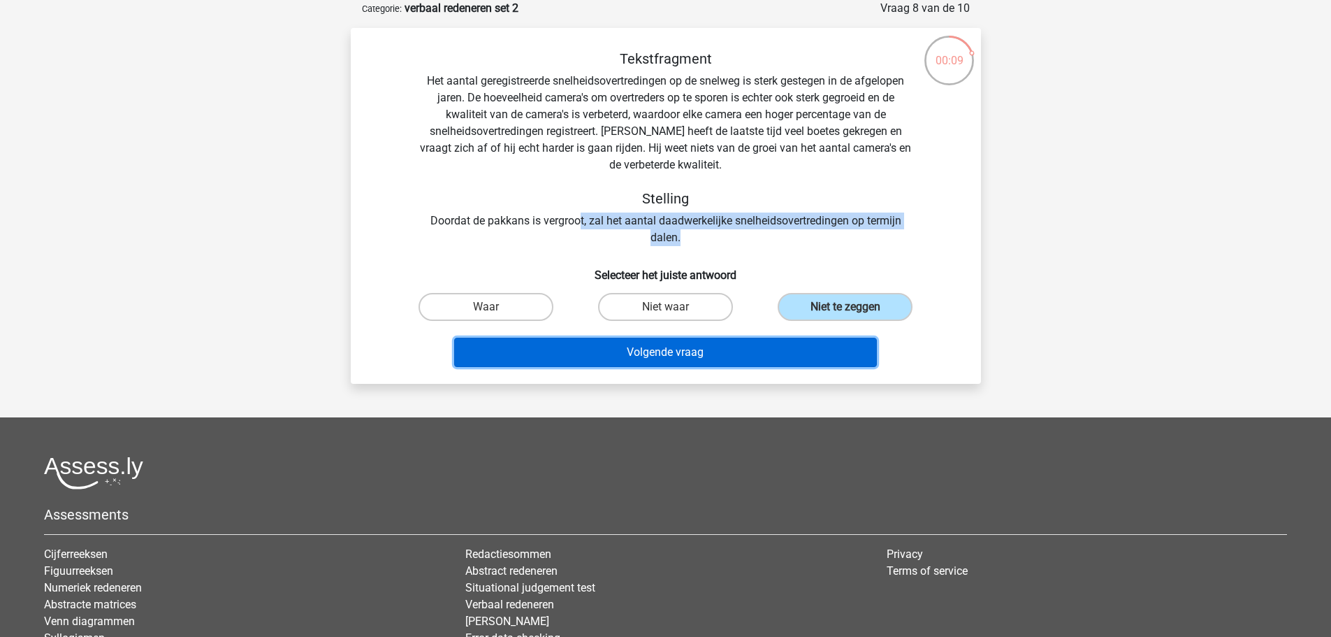
click at [727, 349] on button "Volgende vraag" at bounding box center [665, 351] width 423 height 29
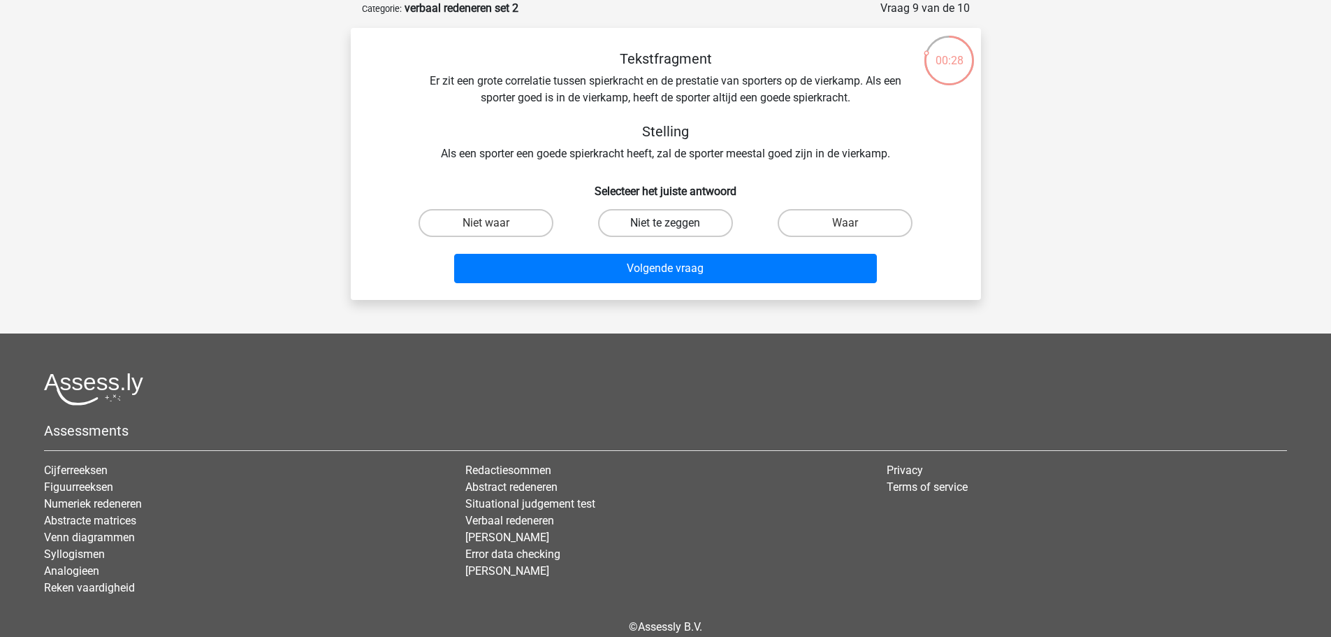
click at [681, 211] on label "Niet te zeggen" at bounding box center [665, 223] width 135 height 28
click at [674, 223] on input "Niet te zeggen" at bounding box center [669, 227] width 9 height 9
radio input "true"
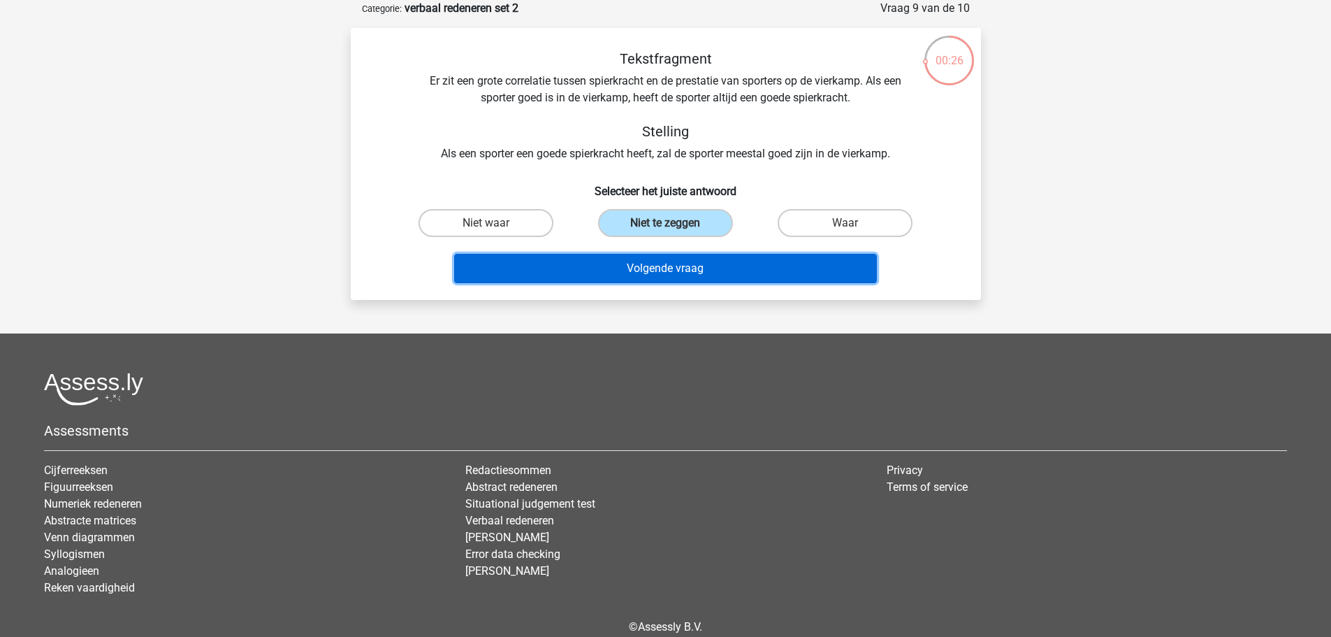
click at [648, 268] on button "Volgende vraag" at bounding box center [665, 268] width 423 height 29
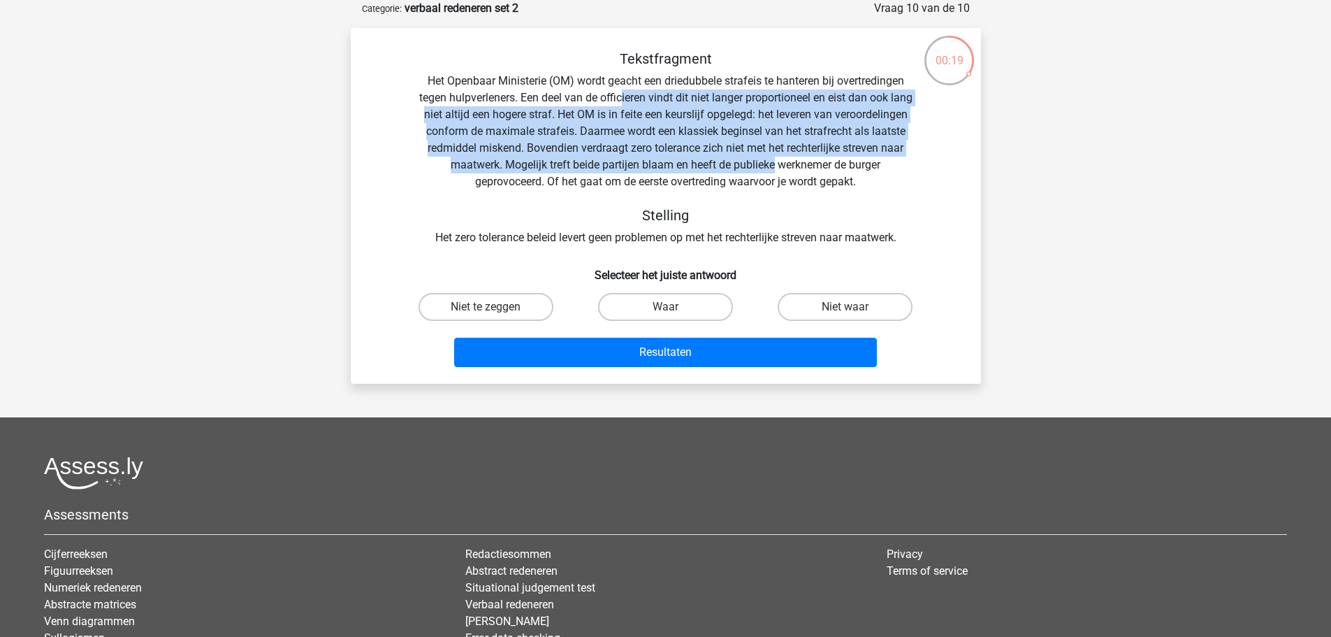
drag, startPoint x: 634, startPoint y: 93, endPoint x: 893, endPoint y: 160, distance: 267.8
click at [893, 160] on div "Tekstfragment Het Openbaar Ministerie (OM) wordt geacht een driedubbele strafei…" at bounding box center [666, 148] width 586 height 196
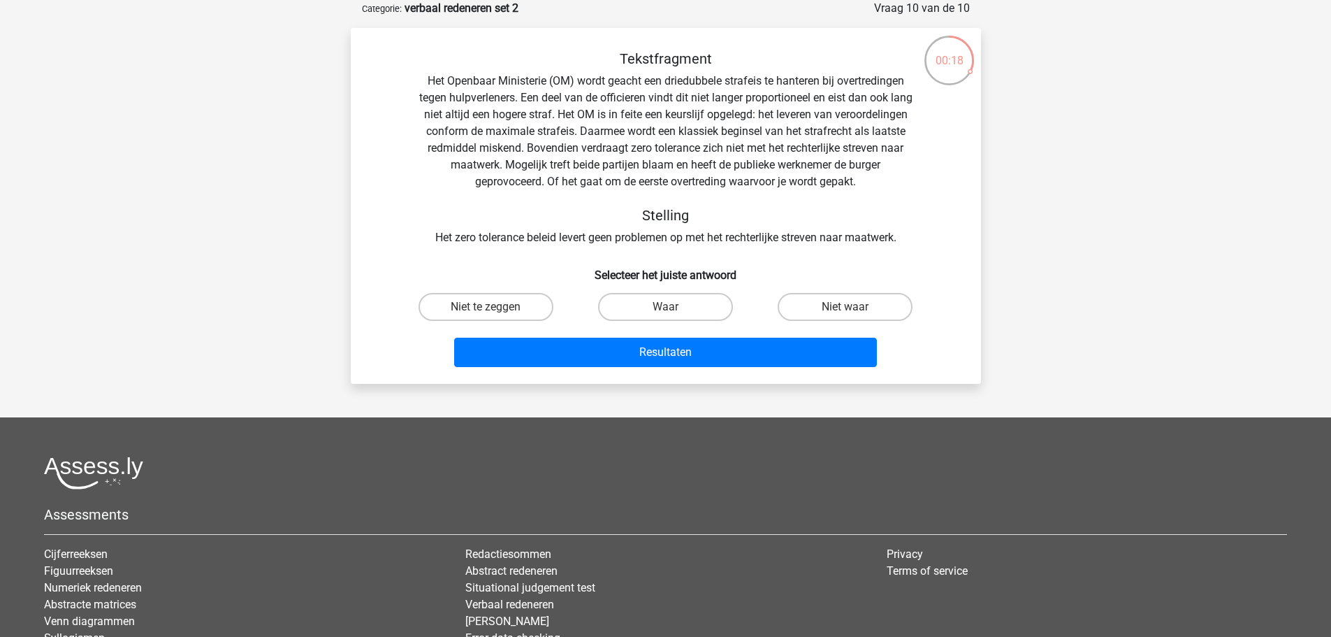
click at [523, 188] on div "Tekstfragment Het Openbaar Ministerie (OM) wordt geacht een driedubbele strafei…" at bounding box center [666, 148] width 586 height 196
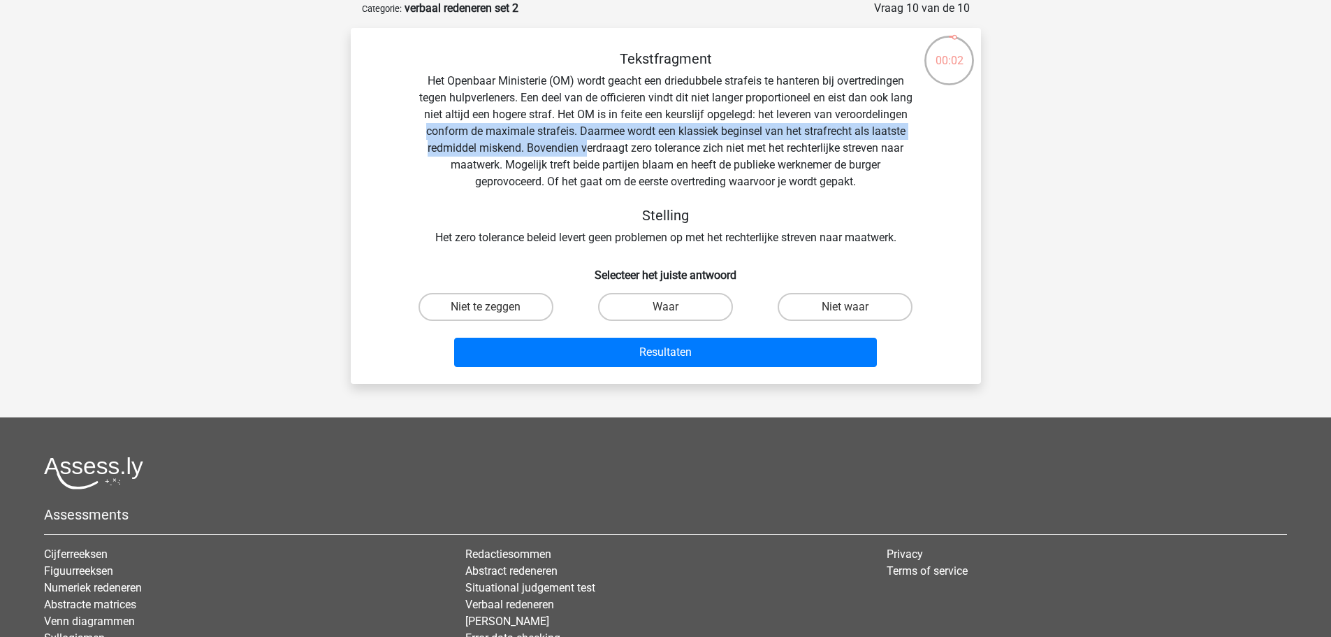
drag, startPoint x: 513, startPoint y: 131, endPoint x: 699, endPoint y: 144, distance: 186.3
click at [699, 144] on div "Tekstfragment Het Openbaar Ministerie (OM) wordt geacht een driedubbele strafei…" at bounding box center [666, 148] width 586 height 196
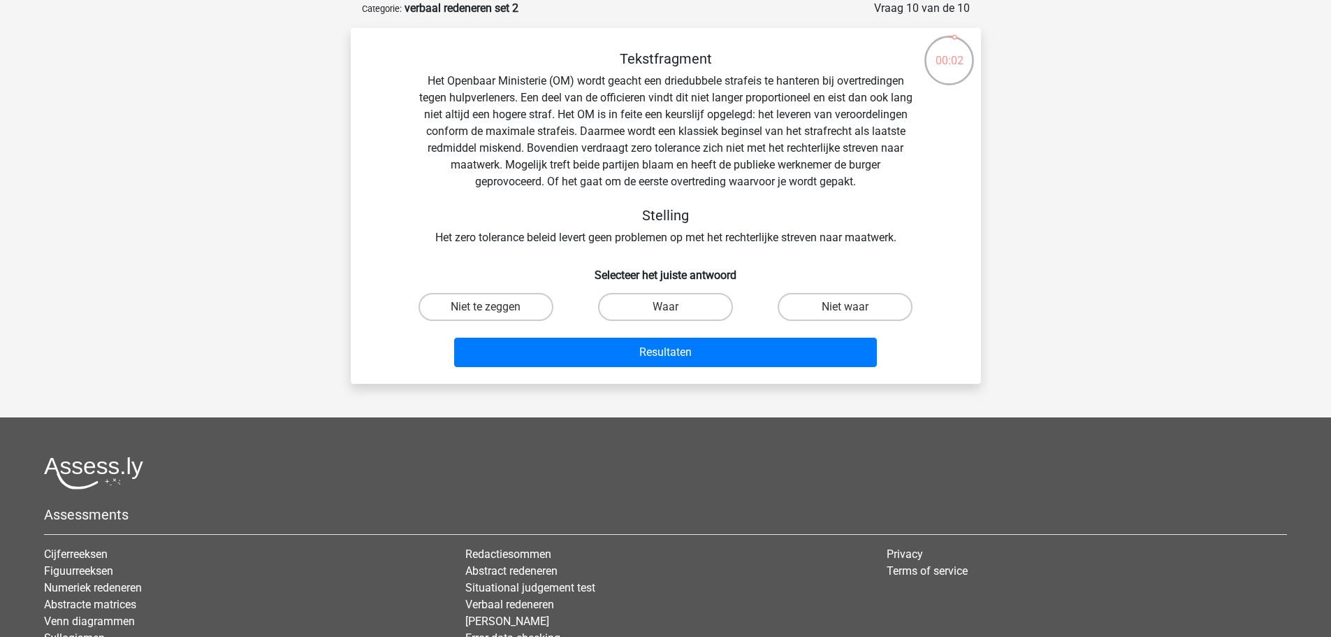
click at [764, 146] on div "Tekstfragment Het Openbaar Ministerie (OM) wordt geacht een driedubbele strafei…" at bounding box center [666, 148] width 586 height 196
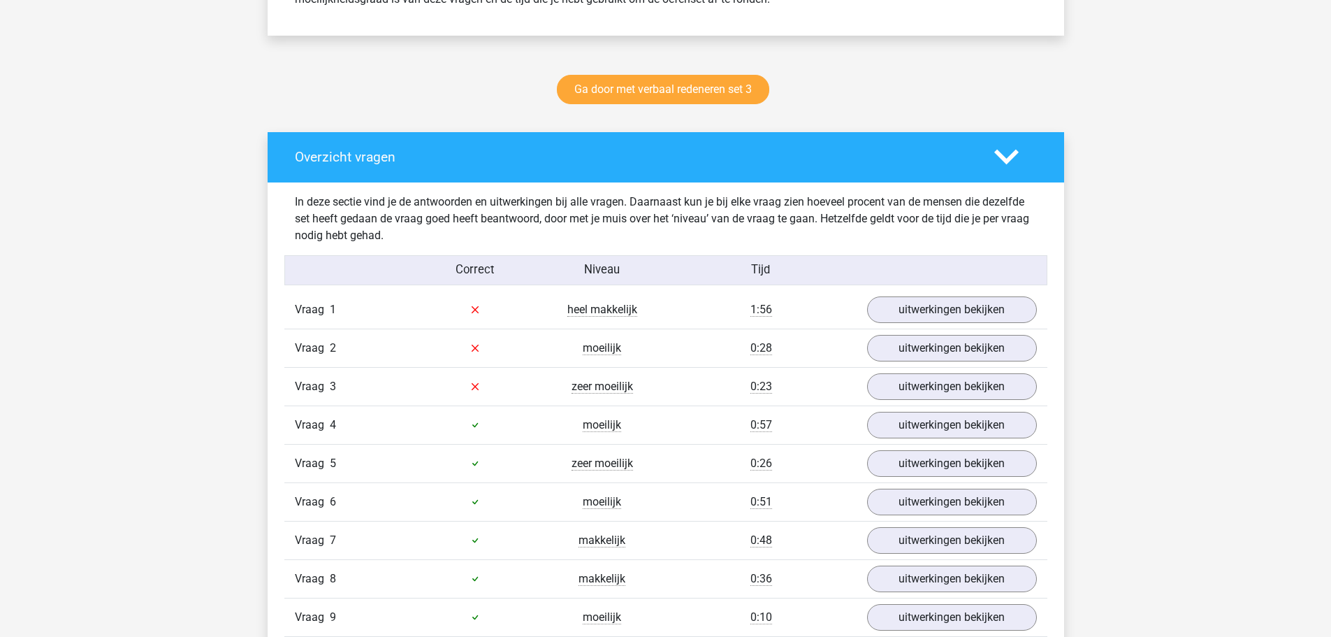
scroll to position [699, 0]
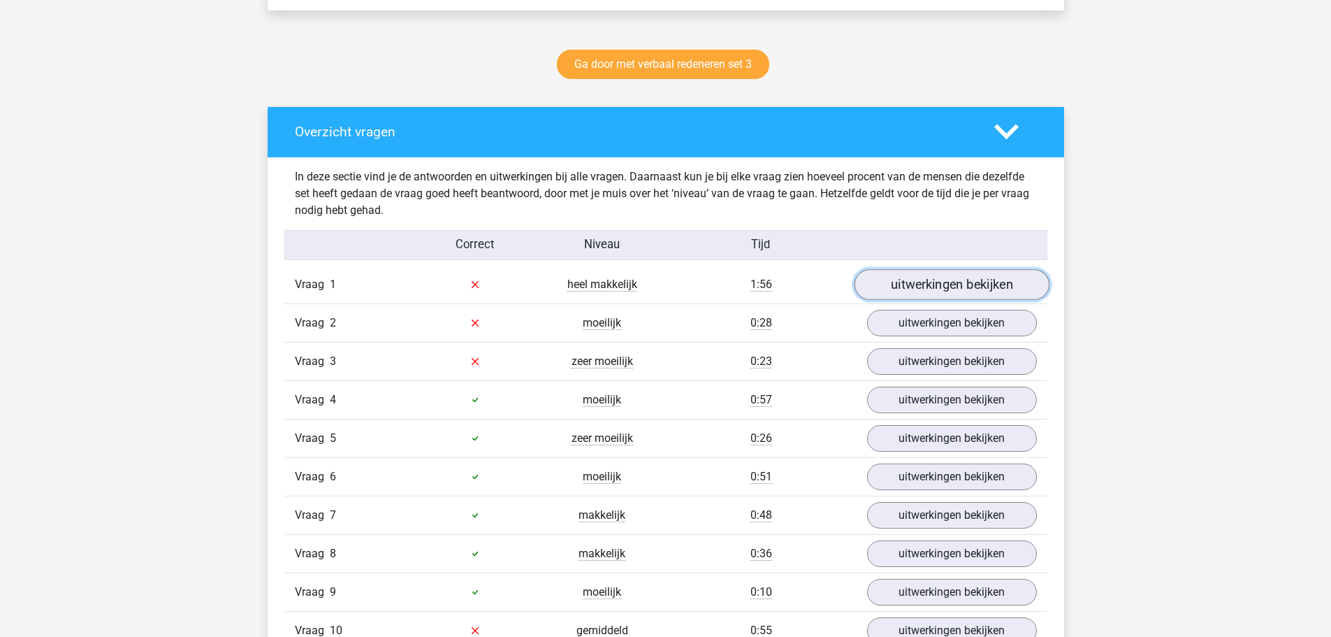
click at [929, 286] on link "uitwerkingen bekijken" at bounding box center [951, 284] width 195 height 31
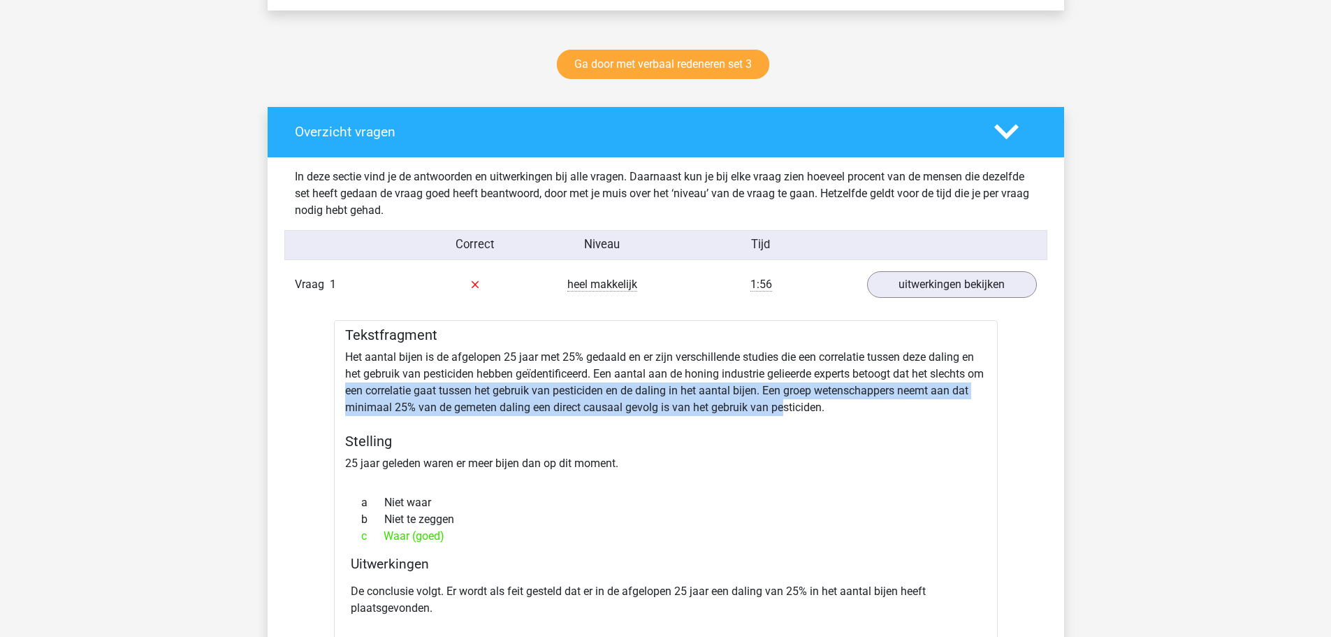
drag, startPoint x: 366, startPoint y: 391, endPoint x: 801, endPoint y: 412, distance: 435.1
click at [801, 412] on div "Tekstfragment Het aantal bijen is de afgelopen 25 jaar met 25% gedaald en er zi…" at bounding box center [666, 508] width 664 height 377
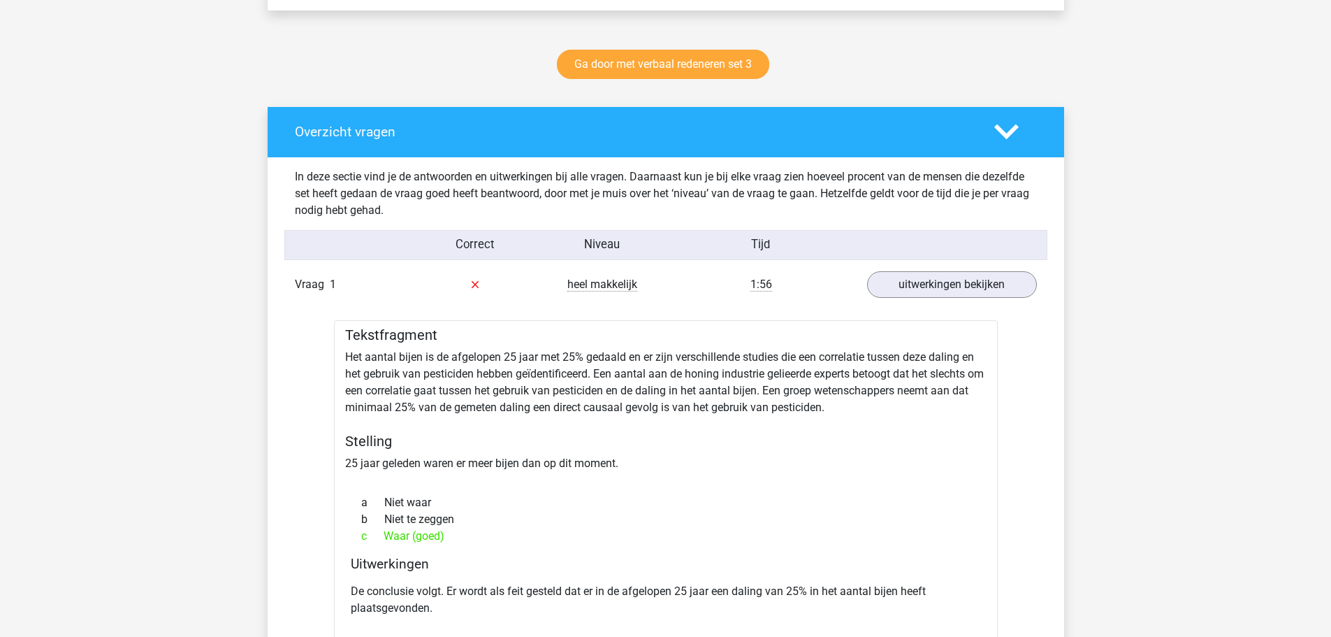
click at [705, 456] on div "Tekstfragment Het aantal bijen is de afgelopen 25 jaar met 25% gedaald en er zi…" at bounding box center [666, 508] width 664 height 377
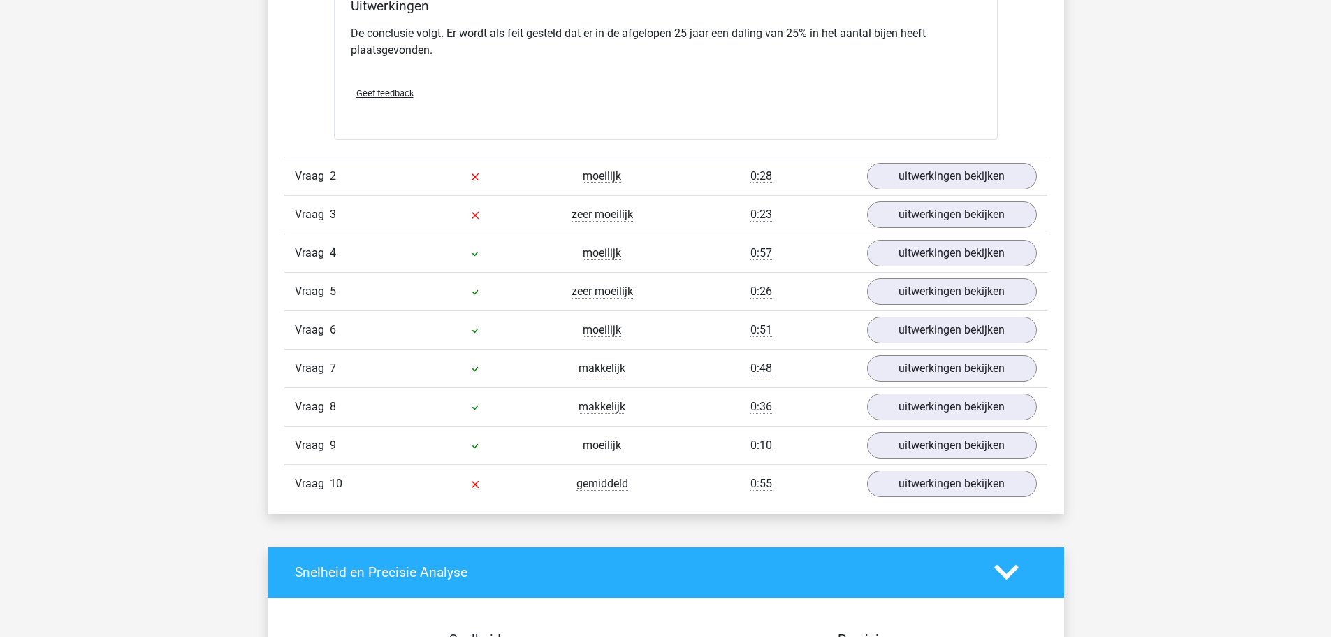
scroll to position [1258, 0]
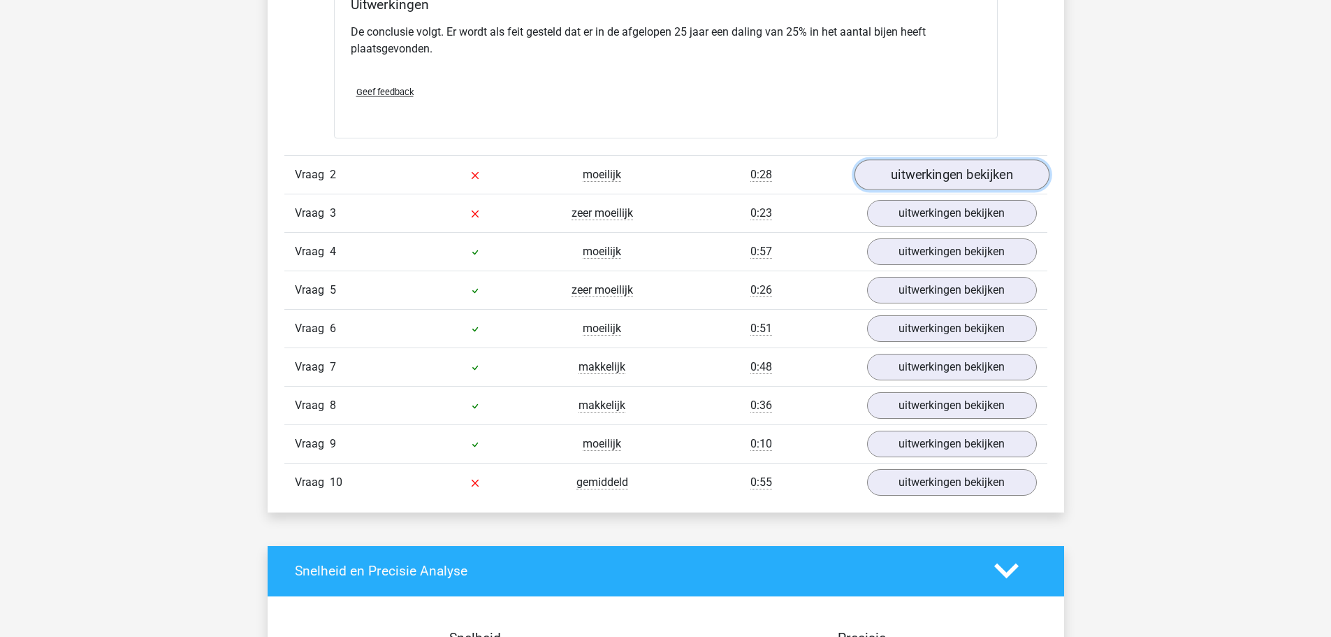
click at [952, 166] on link "uitwerkingen bekijken" at bounding box center [951, 174] width 195 height 31
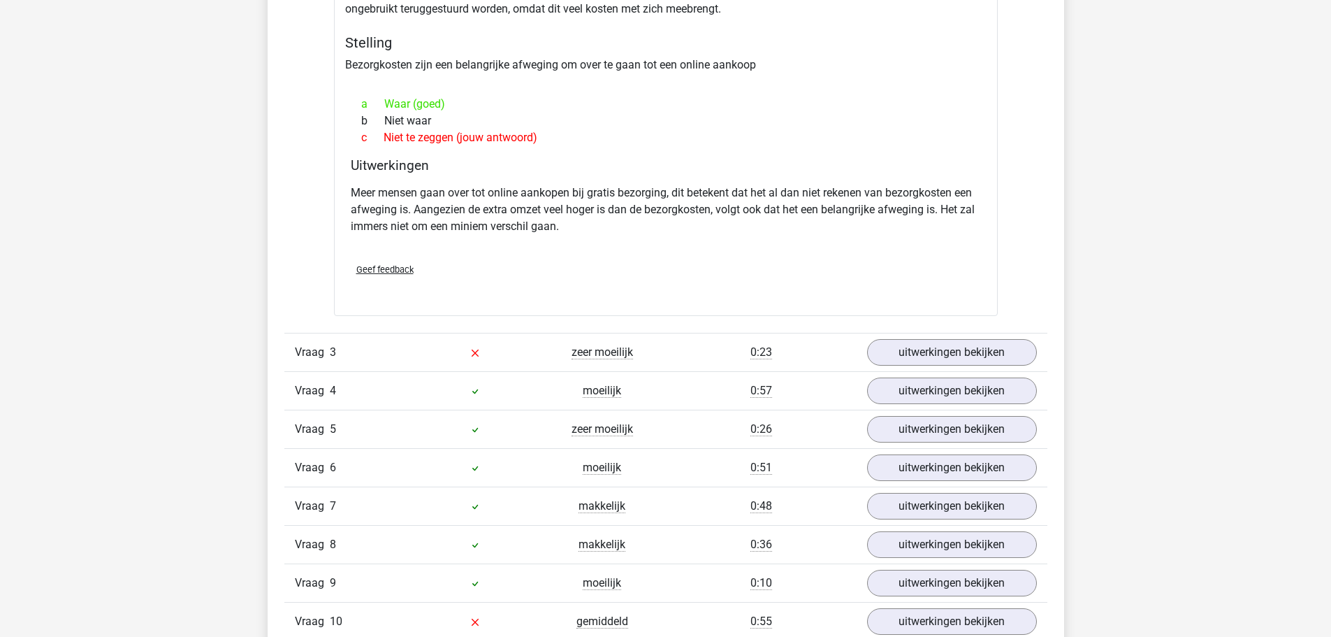
scroll to position [1607, 0]
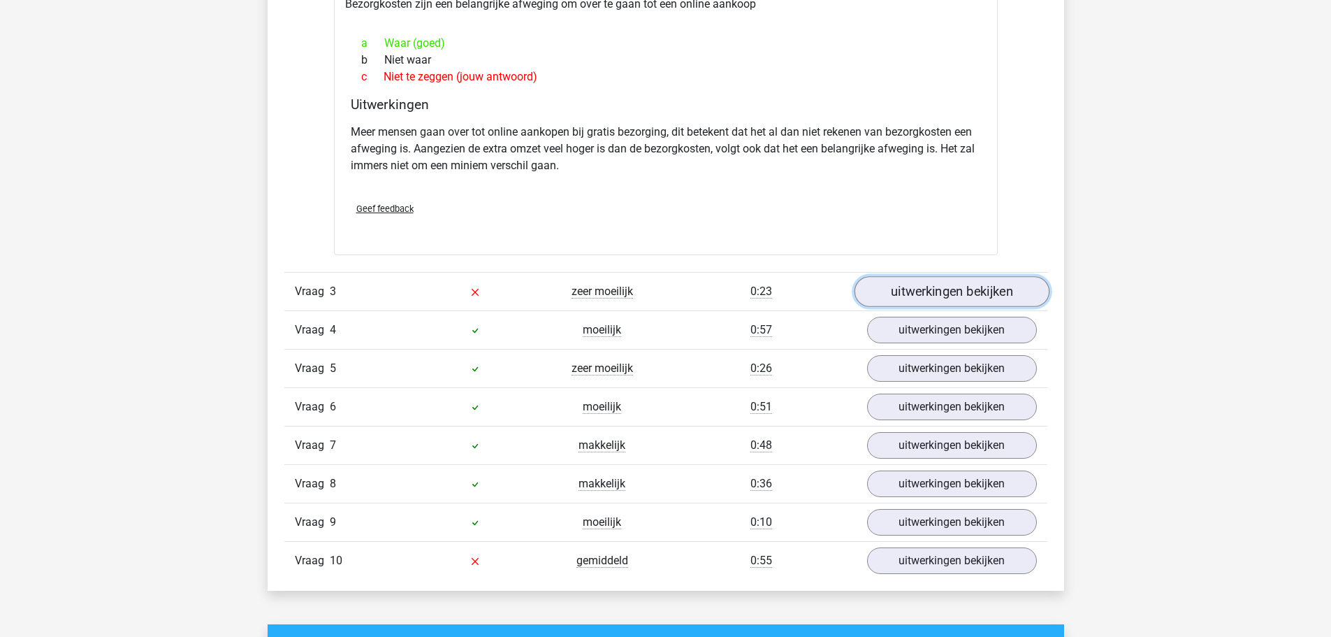
click at [975, 291] on link "uitwerkingen bekijken" at bounding box center [951, 291] width 195 height 31
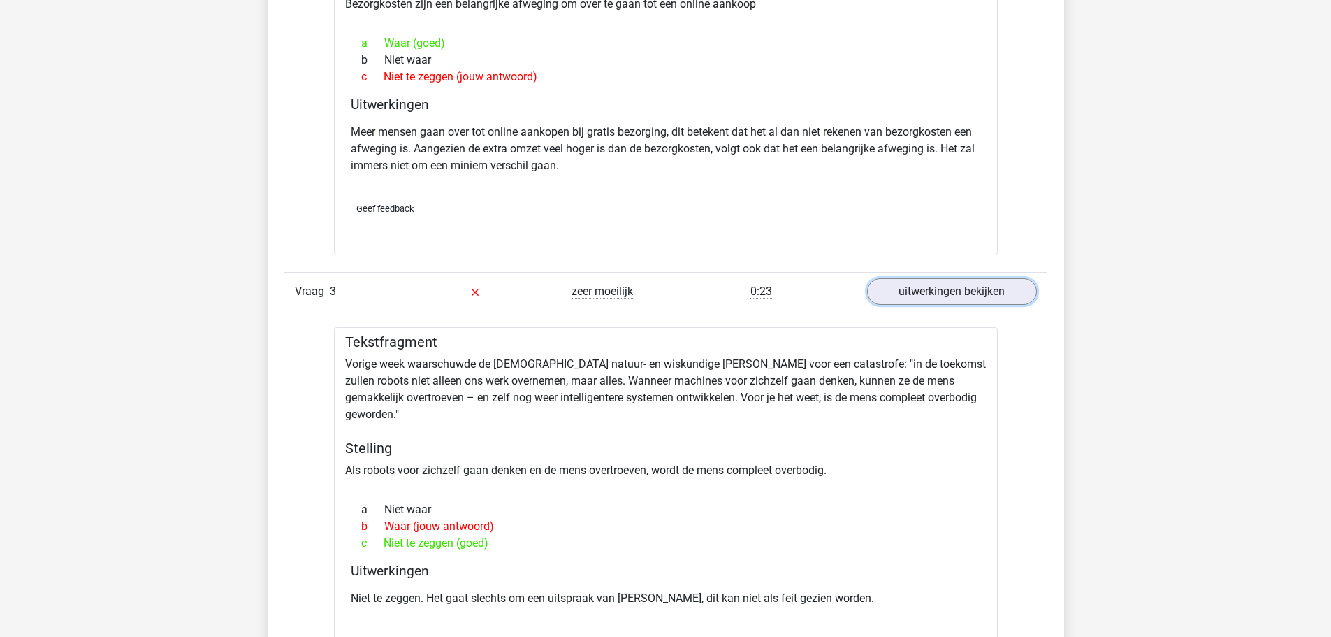
scroll to position [1397, 0]
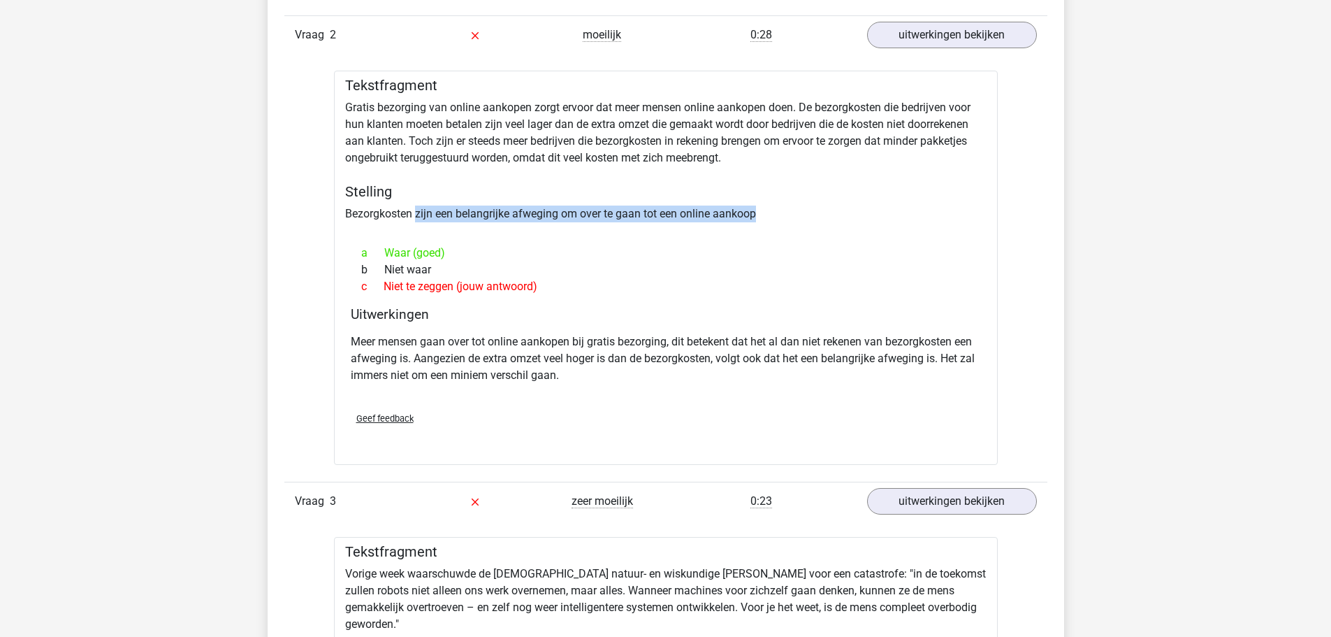
drag, startPoint x: 419, startPoint y: 219, endPoint x: 774, endPoint y: 212, distance: 355.7
click at [774, 212] on div "Tekstfragment Gratis bezorging van online aankopen zorgt ervoor dat meer mensen…" at bounding box center [666, 268] width 664 height 394
click at [786, 212] on div "Tekstfragment Gratis bezorging van online aankopen zorgt ervoor dat meer mensen…" at bounding box center [666, 268] width 664 height 394
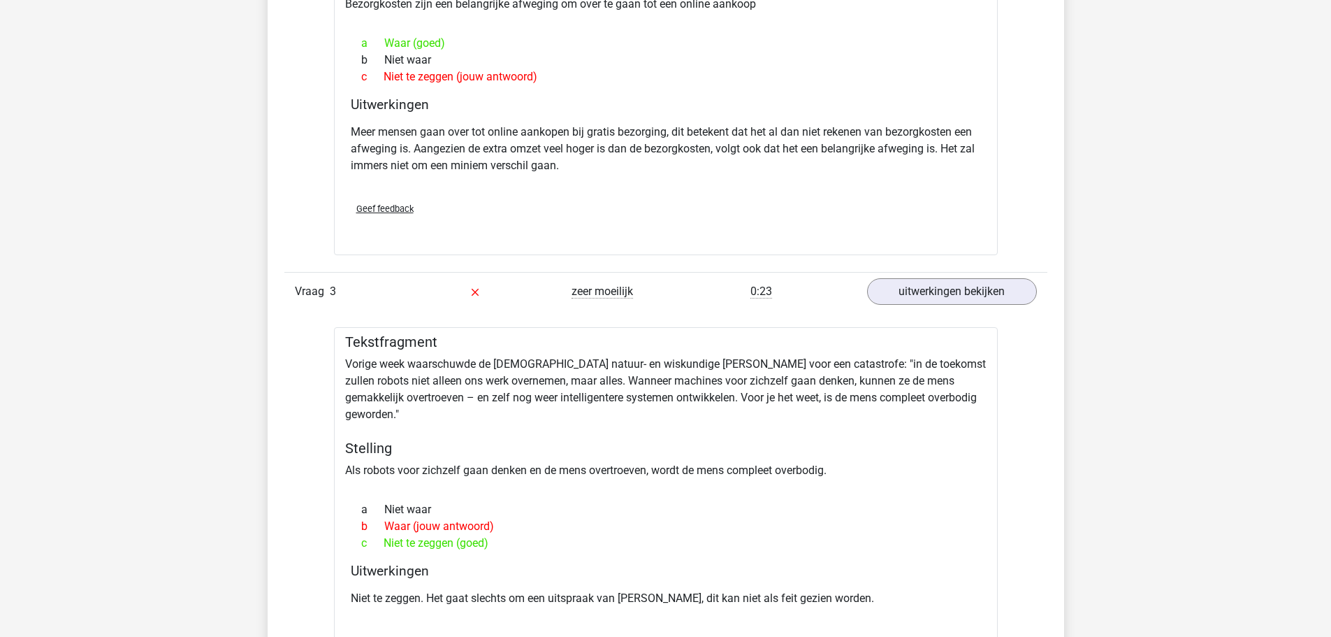
scroll to position [1677, 0]
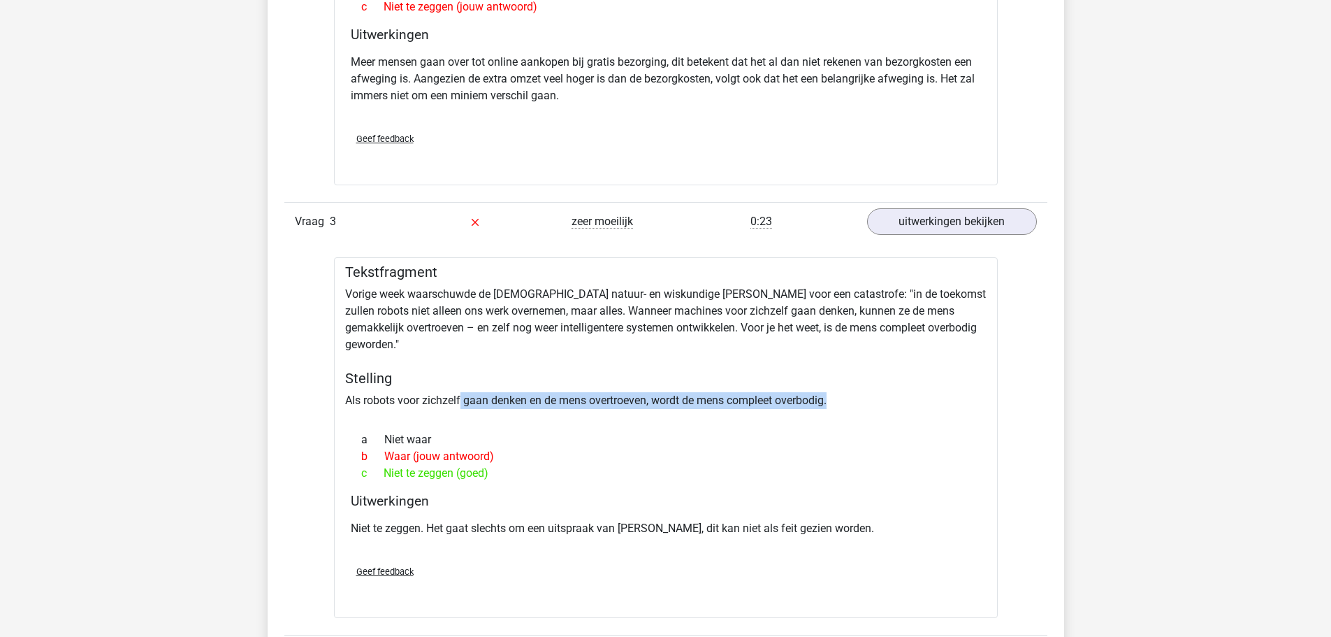
drag, startPoint x: 463, startPoint y: 381, endPoint x: 855, endPoint y: 379, distance: 392.7
click at [855, 379] on div "Tekstfragment Vorige week waarschuwde de Britse natuur- en wiskundige Stephen H…" at bounding box center [666, 437] width 664 height 361
click at [801, 327] on div "Tekstfragment Vorige week waarschuwde de Britse natuur- en wiskundige Stephen H…" at bounding box center [666, 437] width 664 height 361
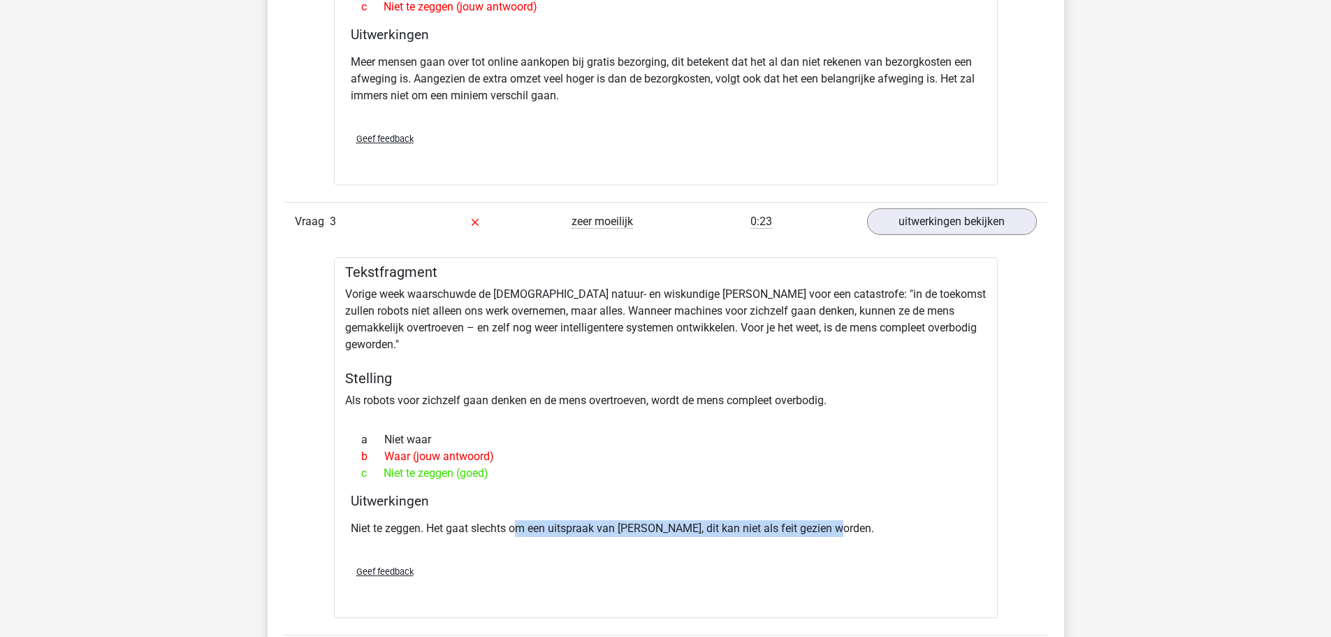
drag, startPoint x: 627, startPoint y: 514, endPoint x: 868, endPoint y: 514, distance: 241.1
click at [868, 520] on p "Niet te zeggen. Het gaat slechts om een uitspraak van Hawking, dit kan niet als…" at bounding box center [666, 528] width 630 height 17
click at [871, 520] on p "Niet te zeggen. Het gaat slechts om een uitspraak van Hawking, dit kan niet als…" at bounding box center [666, 528] width 630 height 17
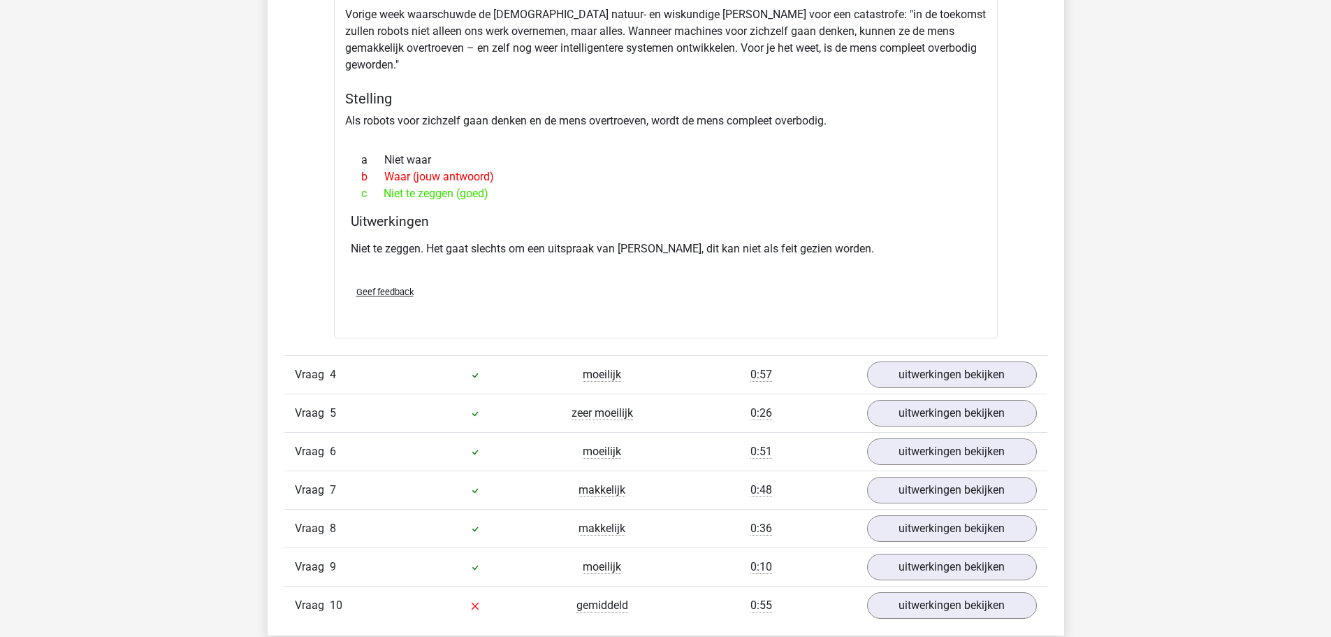
scroll to position [2026, 0]
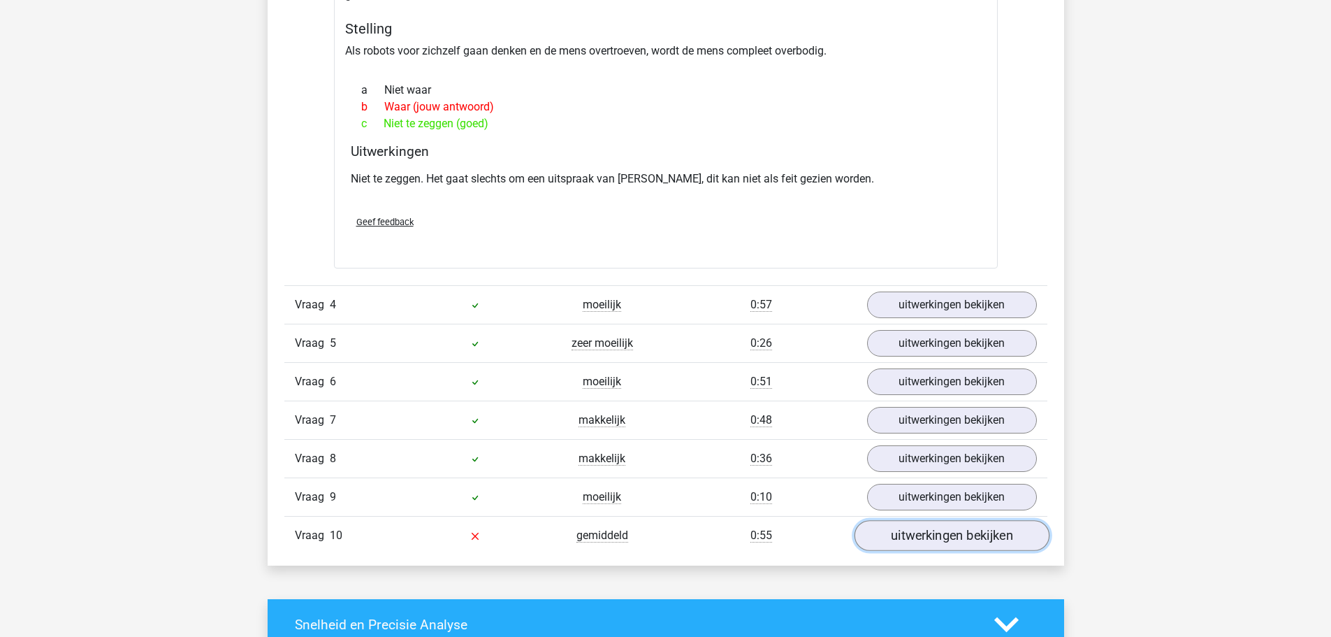
click at [953, 520] on link "uitwerkingen bekijken" at bounding box center [951, 535] width 195 height 31
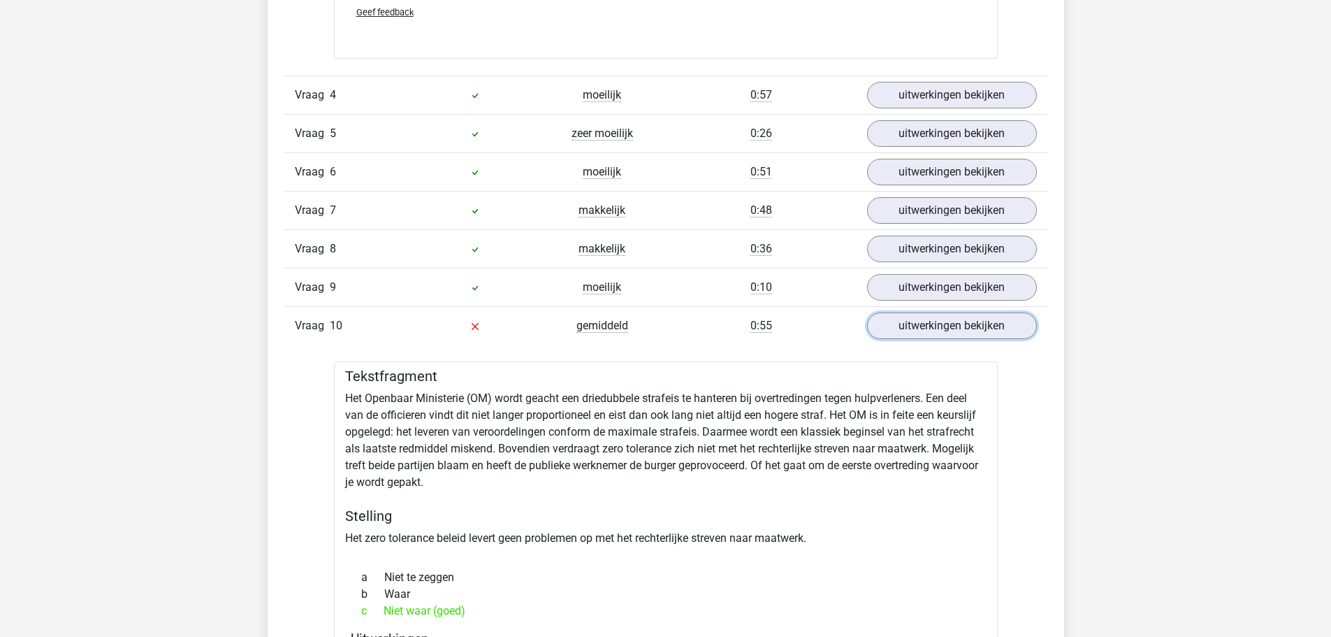
scroll to position [2306, 0]
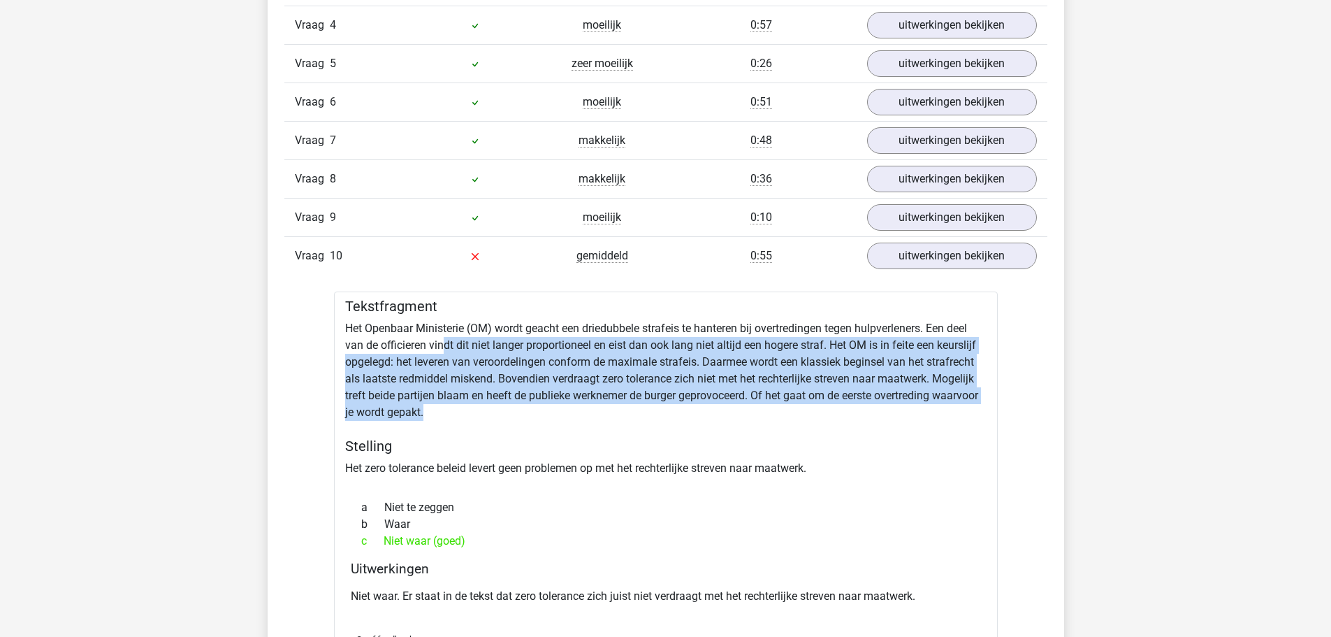
drag, startPoint x: 443, startPoint y: 328, endPoint x: 750, endPoint y: 388, distance: 312.6
click at [750, 388] on div "Tekstfragment Het Openbaar Ministerie (OM) wordt geacht een driedubbele strafei…" at bounding box center [666, 488] width 664 height 394
click at [702, 397] on div "Tekstfragment Het Openbaar Ministerie (OM) wordt geacht een driedubbele strafei…" at bounding box center [666, 488] width 664 height 394
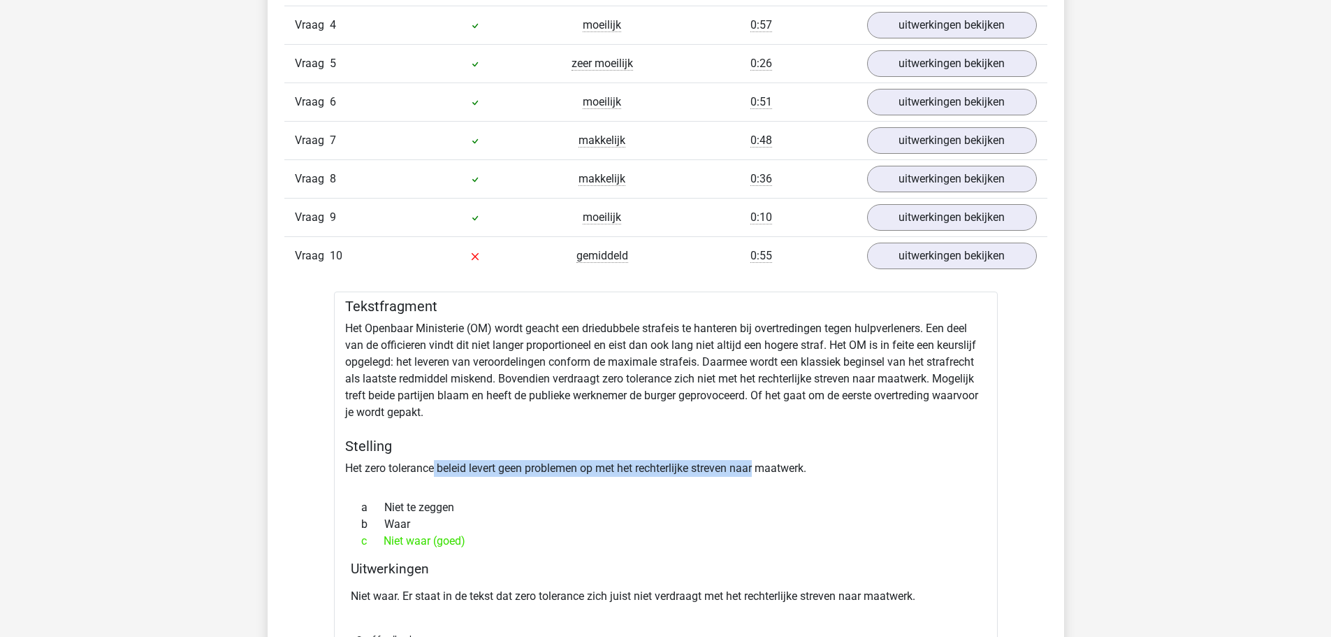
drag, startPoint x: 435, startPoint y: 447, endPoint x: 759, endPoint y: 443, distance: 323.5
click at [759, 443] on div "Tekstfragment Het Openbaar Ministerie (OM) wordt geacht een driedubbele strafei…" at bounding box center [666, 488] width 664 height 394
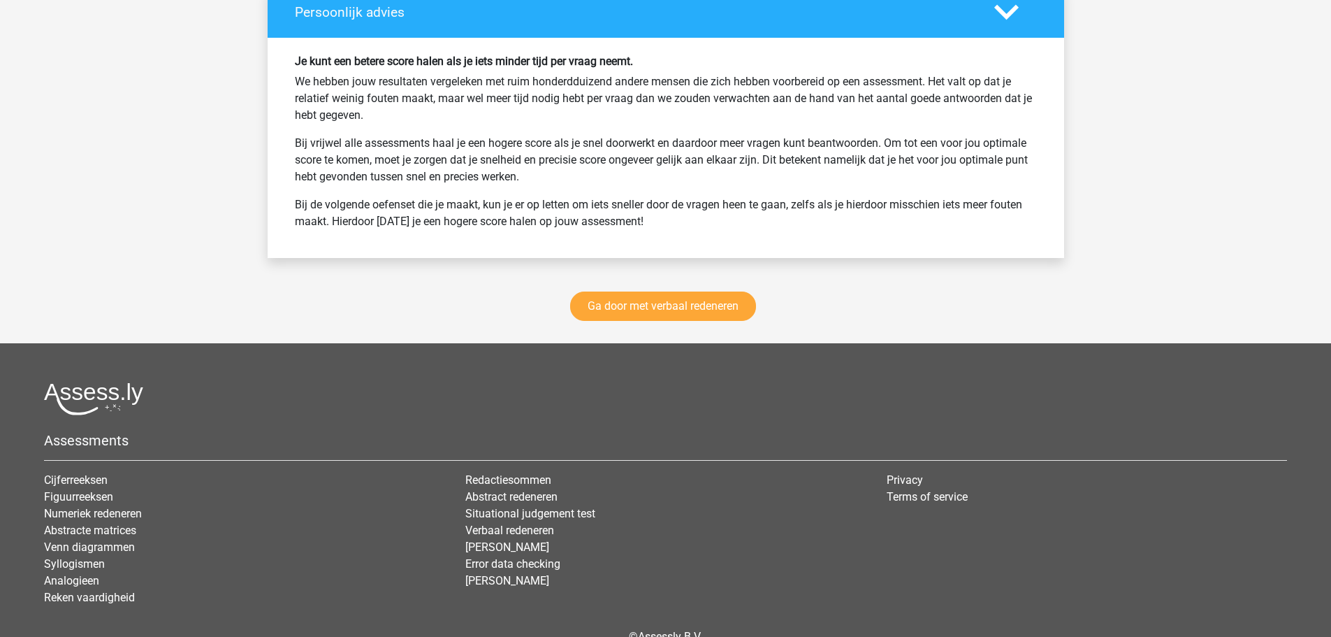
scroll to position [3454, 0]
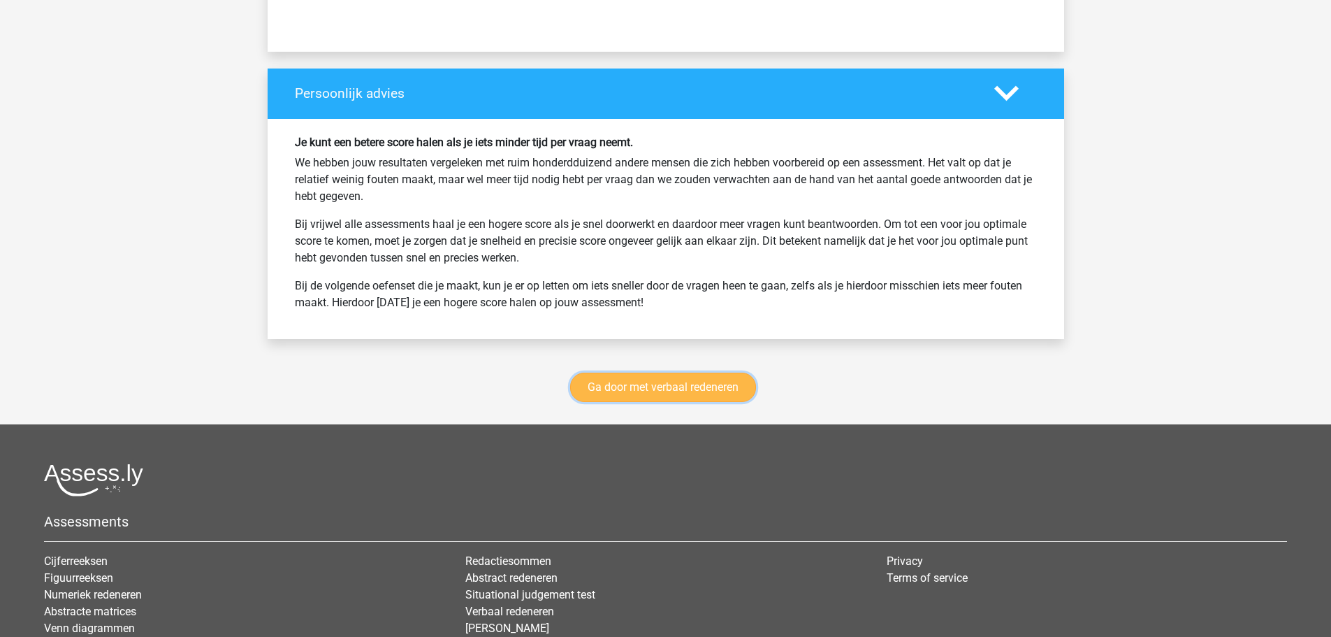
click at [664, 372] on link "Ga door met verbaal redeneren" at bounding box center [663, 386] width 186 height 29
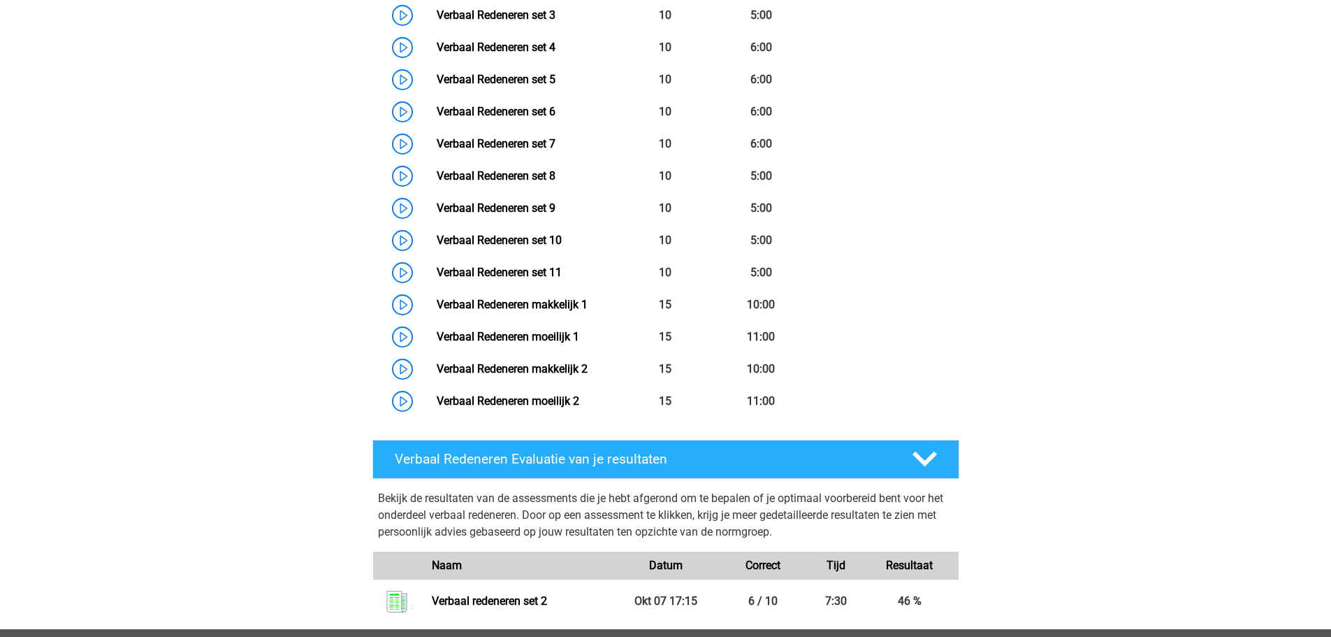
scroll to position [520, 0]
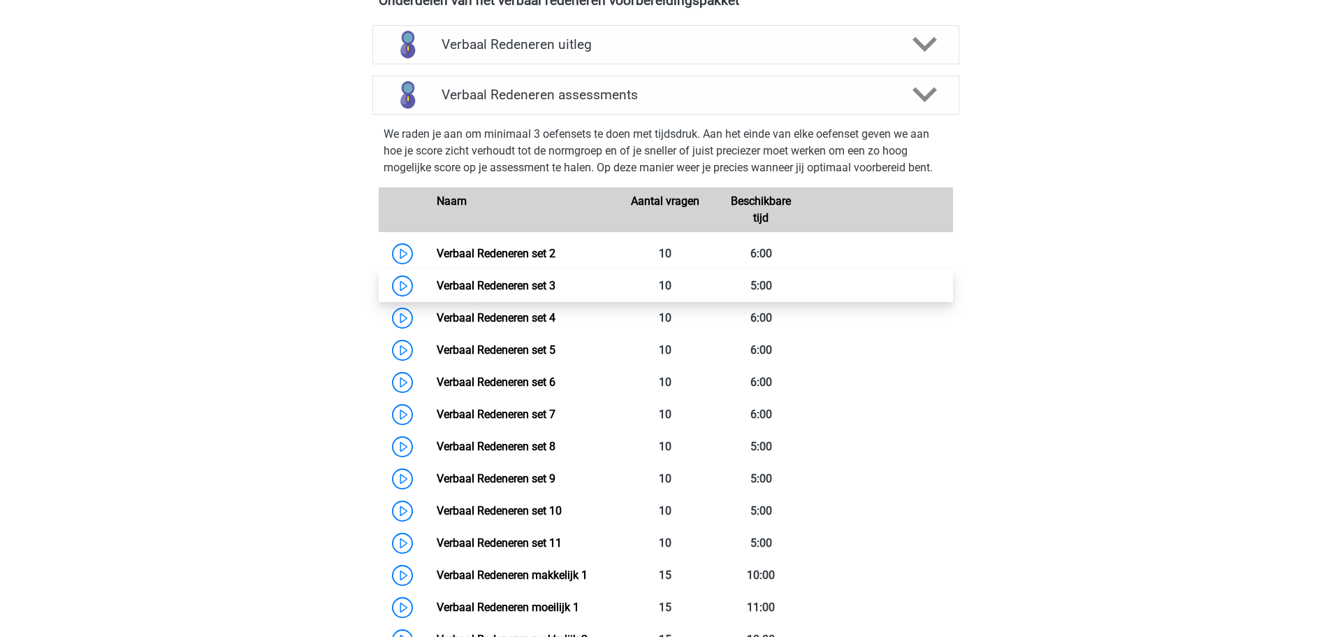
click at [437, 281] on link "Verbaal Redeneren set 3" at bounding box center [496, 285] width 119 height 13
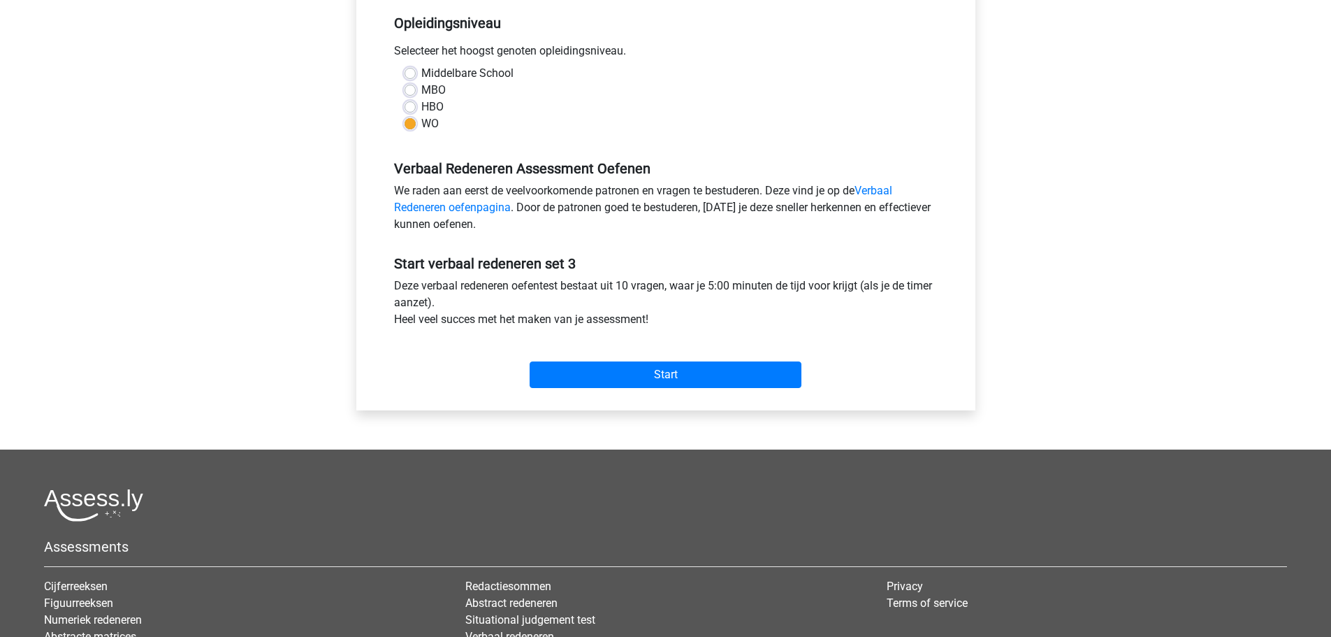
scroll to position [210, 0]
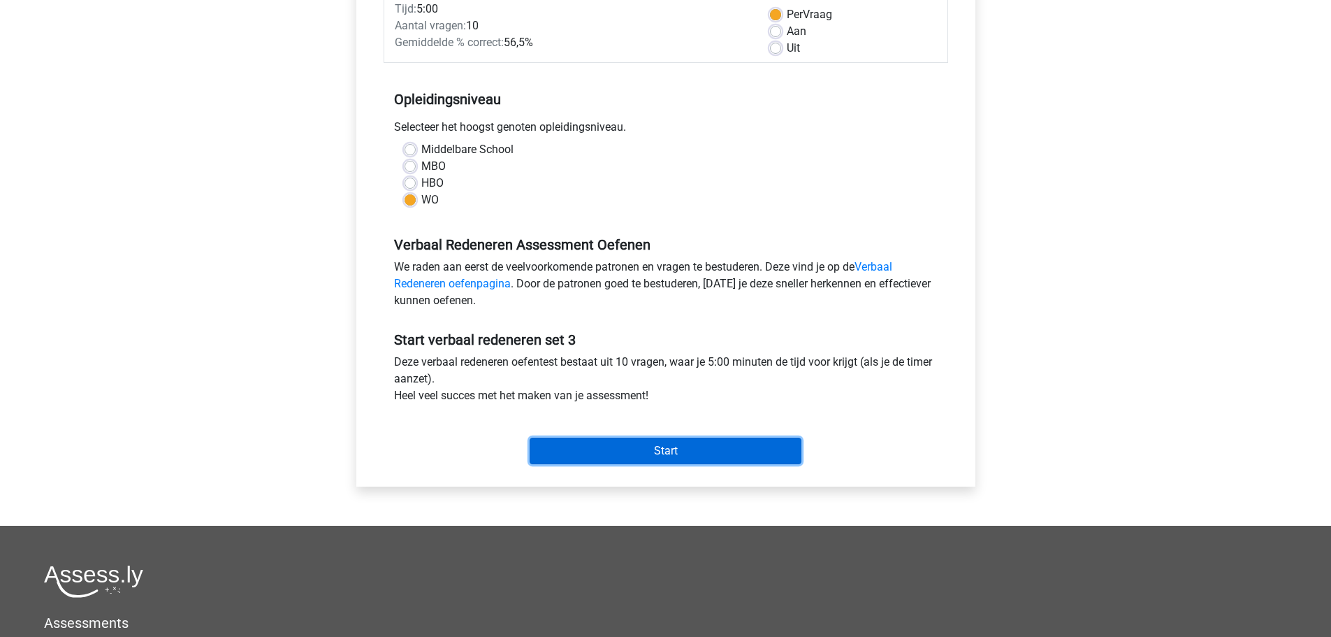
click at [669, 441] on input "Start" at bounding box center [666, 450] width 272 height 27
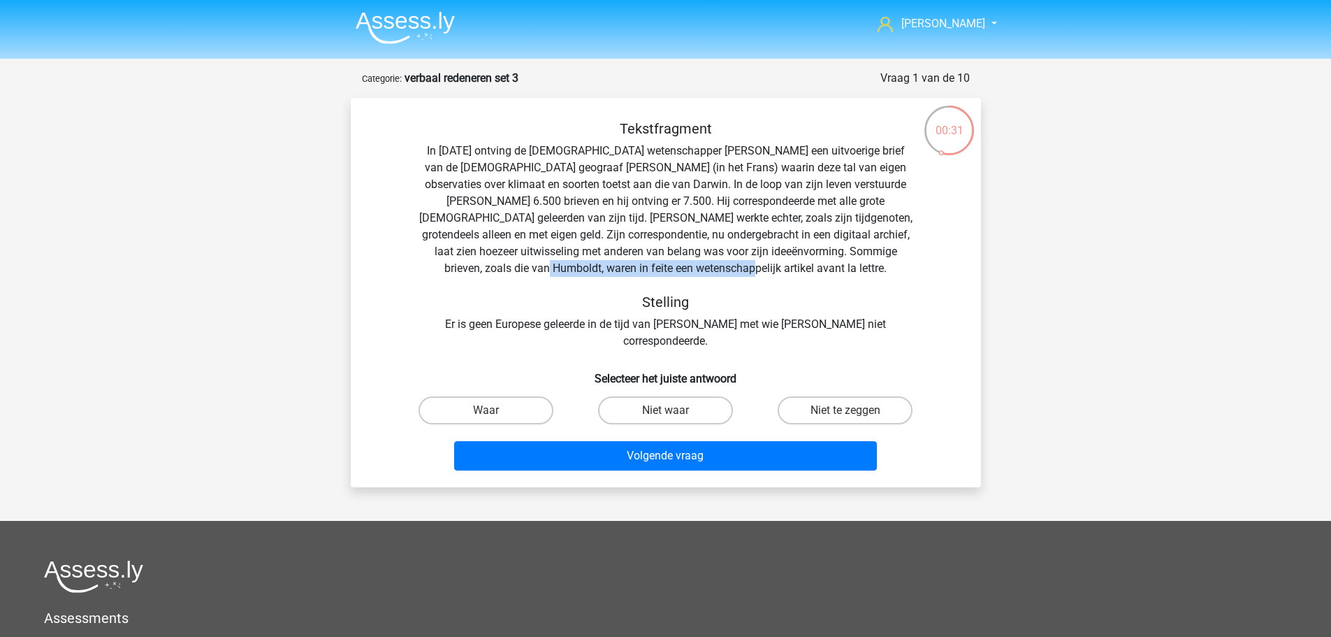
drag, startPoint x: 627, startPoint y: 267, endPoint x: 810, endPoint y: 266, distance: 183.8
click at [810, 266] on div "Tekstfragment In [DATE] ontving de [DEMOGRAPHIC_DATA] wetenschapper [PERSON_NAM…" at bounding box center [666, 234] width 586 height 229
click at [812, 267] on div "Tekstfragment In [DATE] ontving de [DEMOGRAPHIC_DATA] wetenschapper [PERSON_NAM…" at bounding box center [666, 234] width 586 height 229
drag, startPoint x: 637, startPoint y: 203, endPoint x: 812, endPoint y: 196, distance: 174.8
click at [812, 196] on div "Tekstfragment In [DATE] ontving de [DEMOGRAPHIC_DATA] wetenschapper [PERSON_NAM…" at bounding box center [666, 234] width 586 height 229
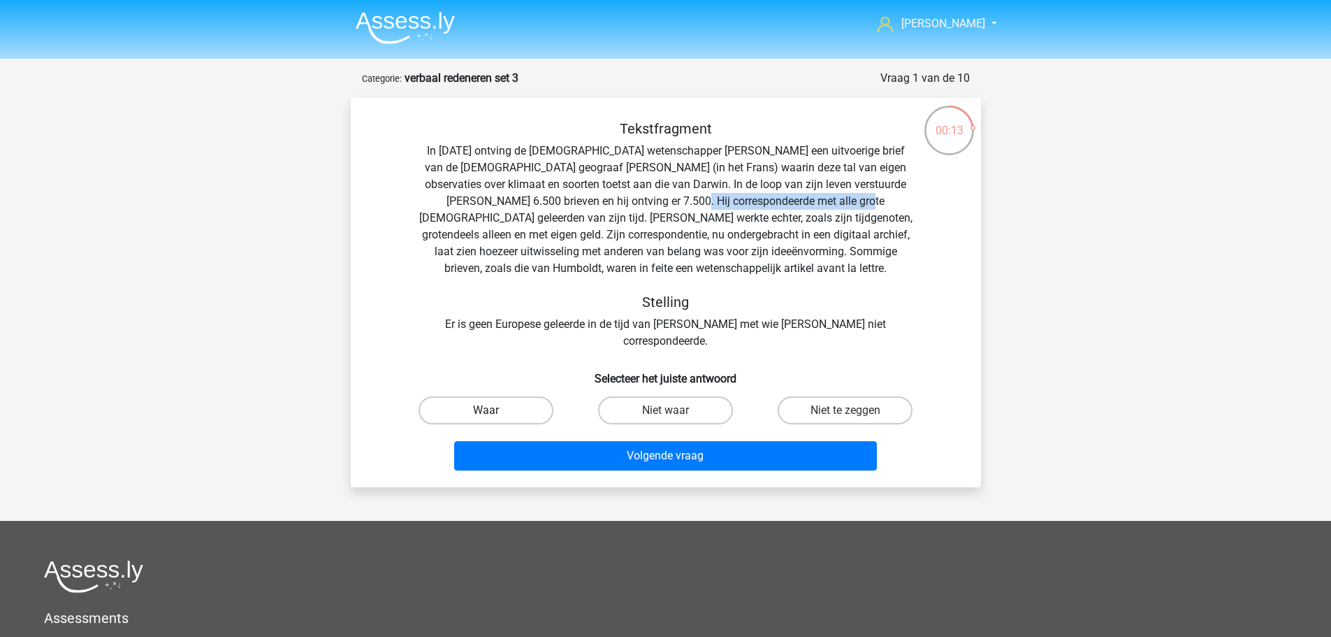
click at [512, 396] on label "Waar" at bounding box center [486, 410] width 135 height 28
click at [495, 410] on input "Waar" at bounding box center [490, 414] width 9 height 9
radio input "true"
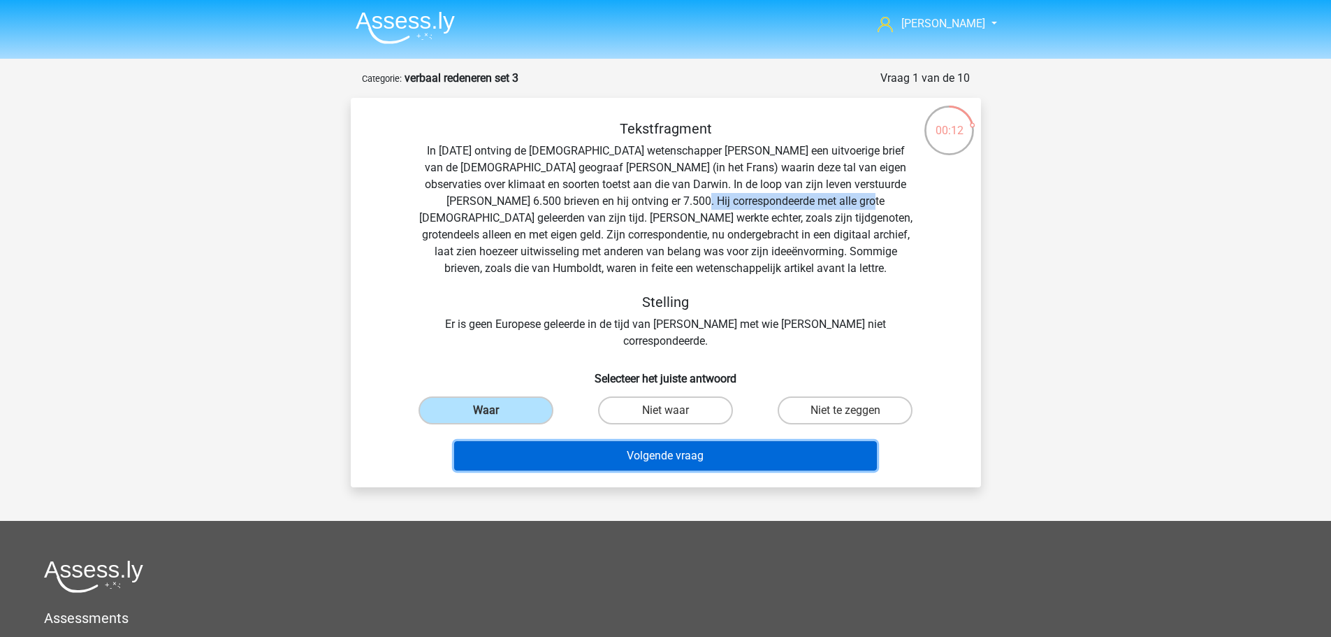
click at [624, 441] on button "Volgende vraag" at bounding box center [665, 455] width 423 height 29
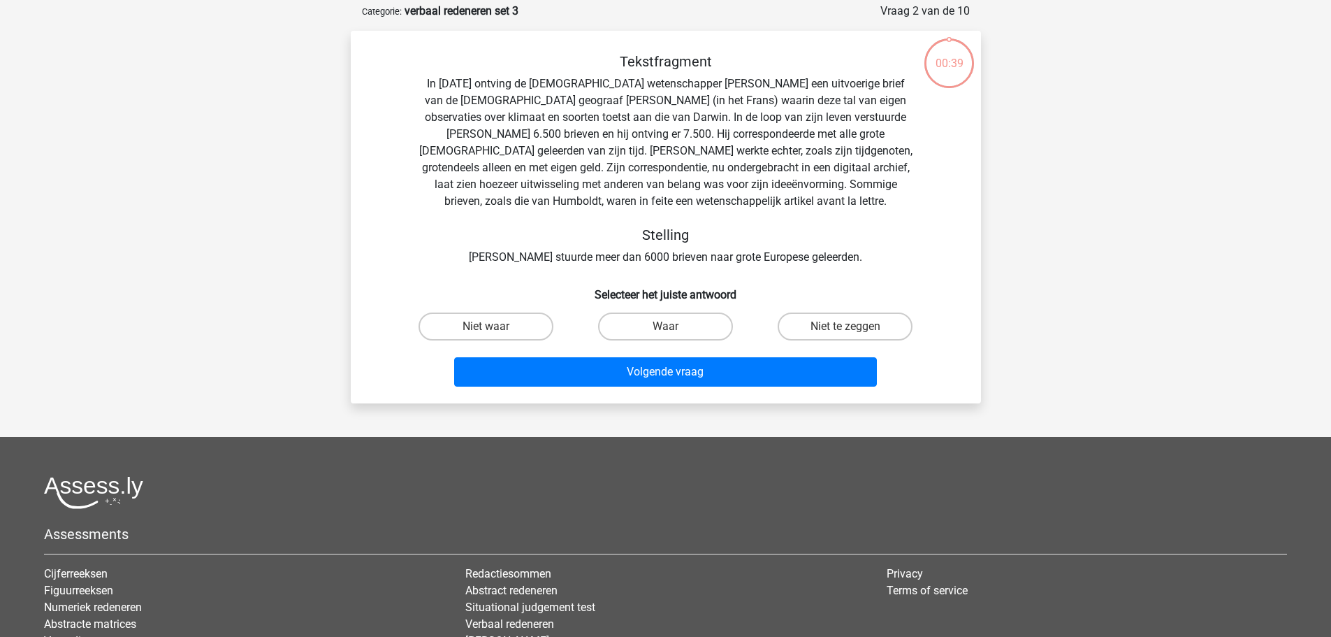
scroll to position [70, 0]
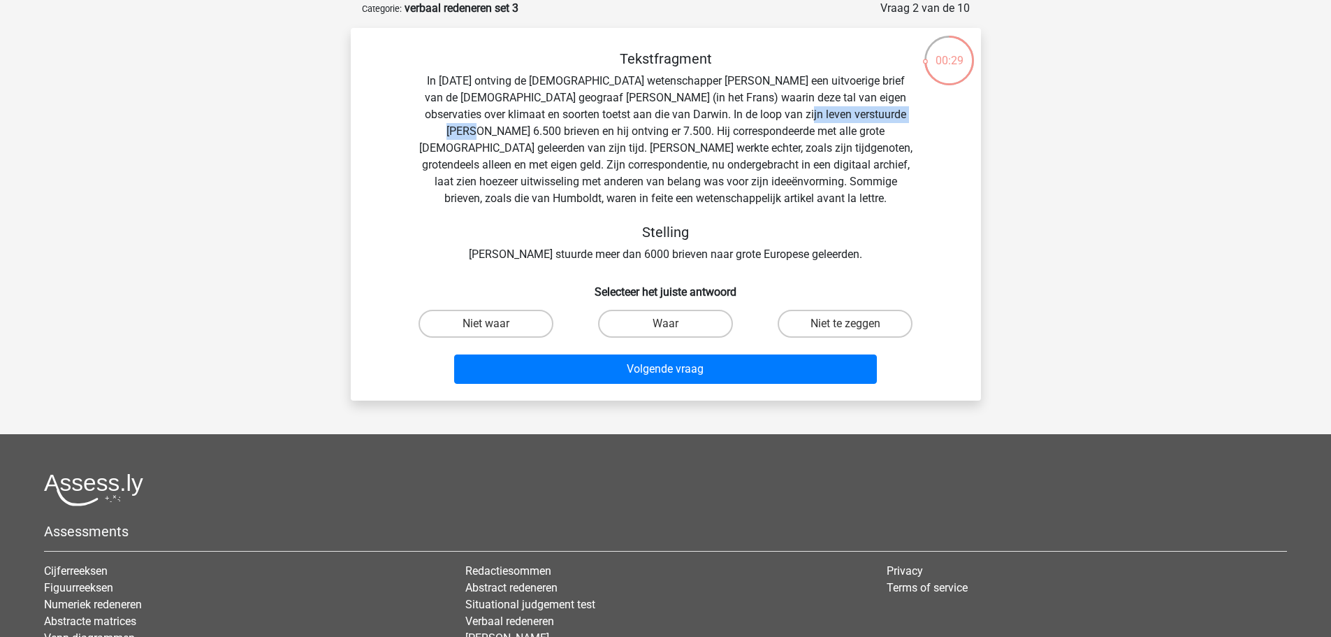
drag, startPoint x: 768, startPoint y: 116, endPoint x: 908, endPoint y: 112, distance: 139.8
click at [908, 112] on div "Tekstfragment In [DATE] ontving de [DEMOGRAPHIC_DATA] wetenschapper [PERSON_NAM…" at bounding box center [666, 156] width 586 height 212
click at [852, 324] on input "Niet te zeggen" at bounding box center [849, 328] width 9 height 9
radio input "true"
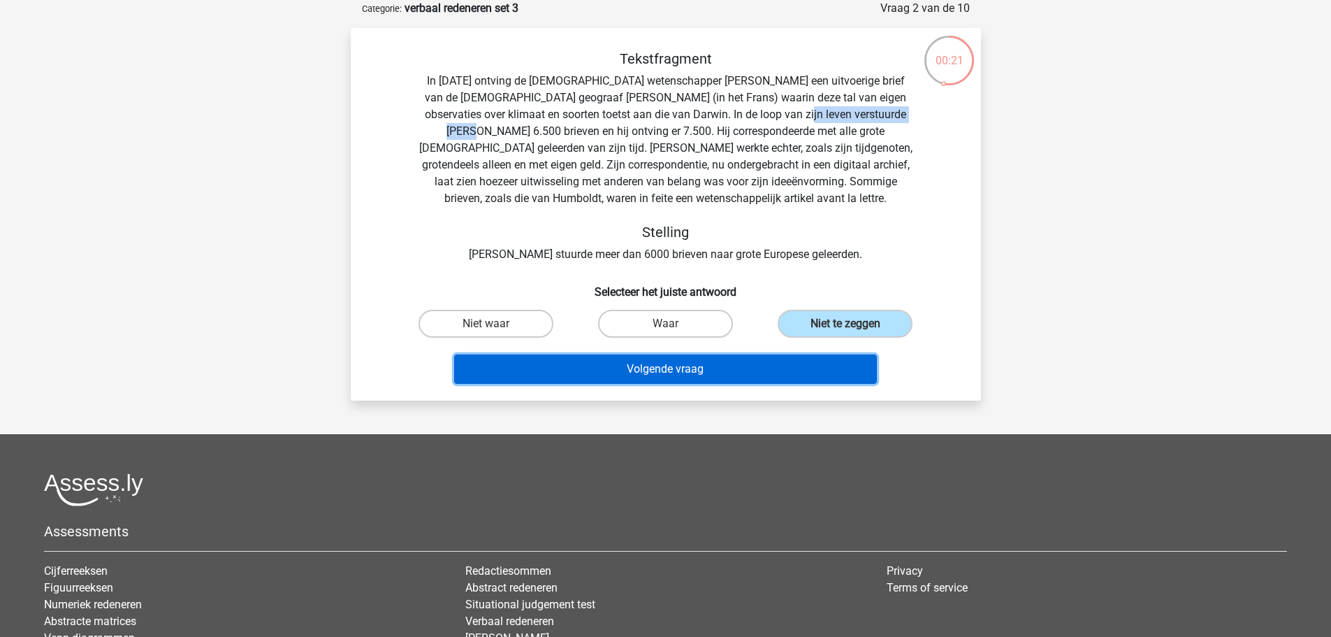
click at [695, 373] on button "Volgende vraag" at bounding box center [665, 368] width 423 height 29
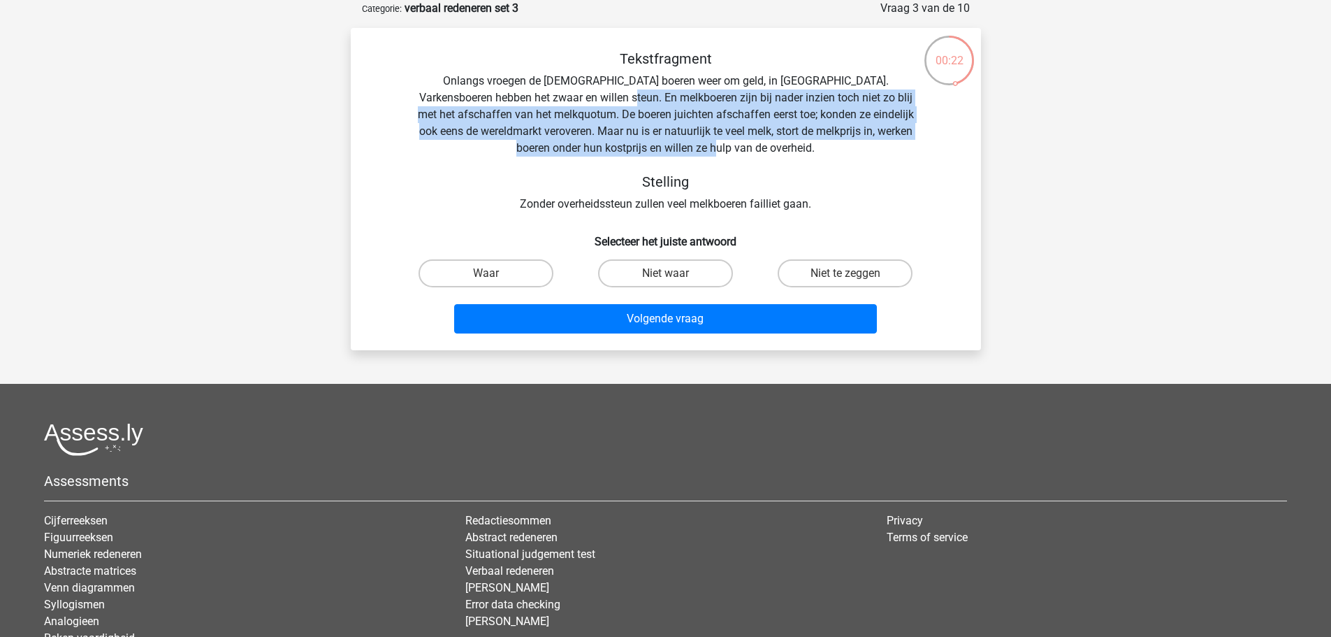
drag, startPoint x: 581, startPoint y: 95, endPoint x: 833, endPoint y: 142, distance: 255.9
click at [833, 142] on div "Tekstfragment Onlangs vroegen de [DEMOGRAPHIC_DATA] boeren weer om geld, in [GE…" at bounding box center [666, 131] width 586 height 162
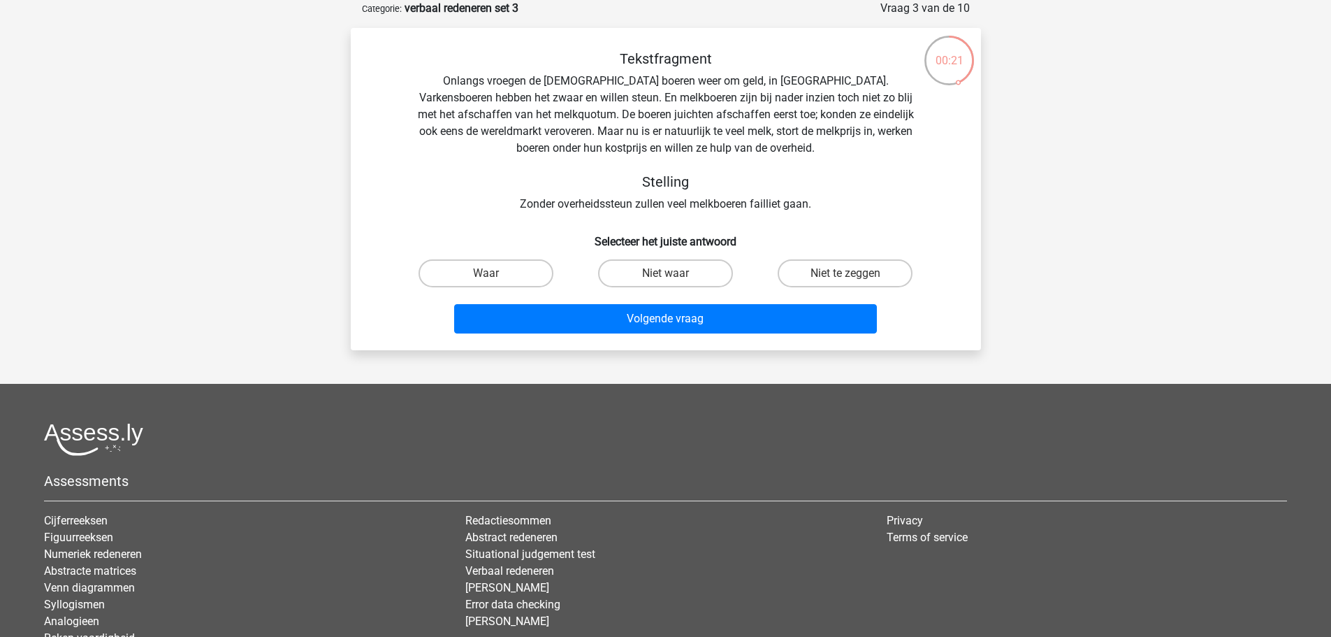
click at [606, 212] on div "Tekstfragment Onlangs vroegen de [DEMOGRAPHIC_DATA] boeren weer om geld, in [GE…" at bounding box center [666, 131] width 586 height 162
click at [609, 208] on div "Tekstfragment Onlangs vroegen de [DEMOGRAPHIC_DATA] boeren weer om geld, in [GE…" at bounding box center [666, 131] width 586 height 162
click at [848, 272] on label "Niet te zeggen" at bounding box center [845, 273] width 135 height 28
click at [848, 273] on input "Niet te zeggen" at bounding box center [849, 277] width 9 height 9
radio input "true"
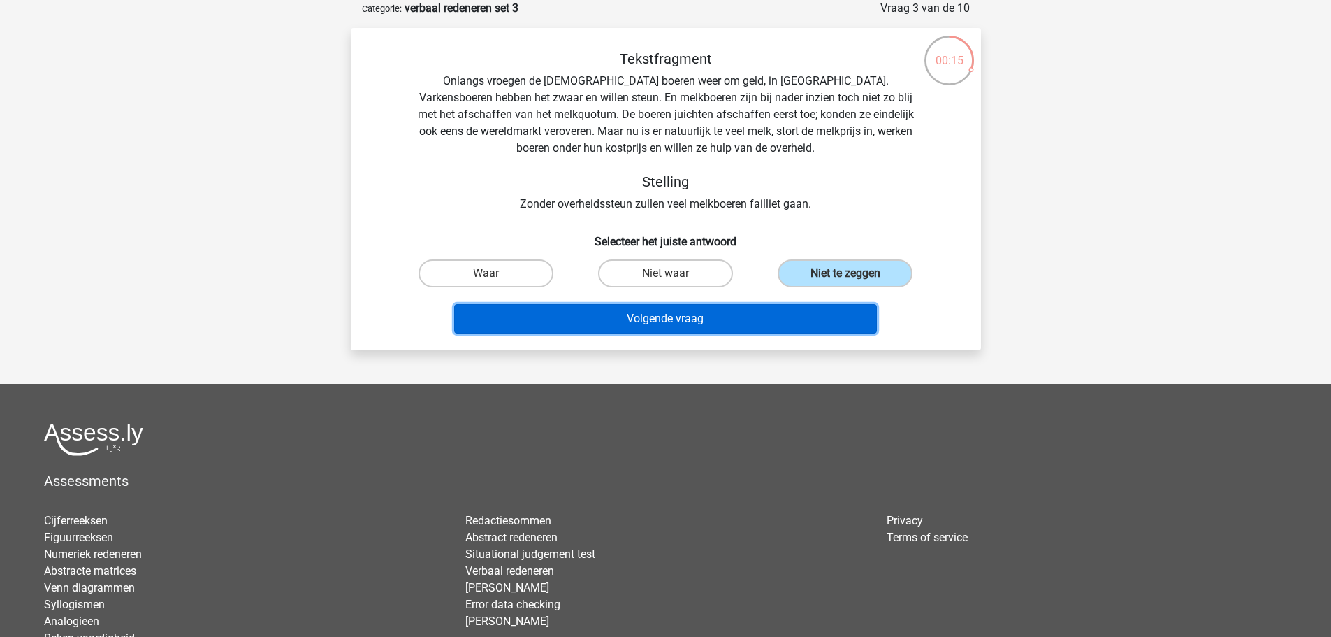
click at [744, 307] on button "Volgende vraag" at bounding box center [665, 318] width 423 height 29
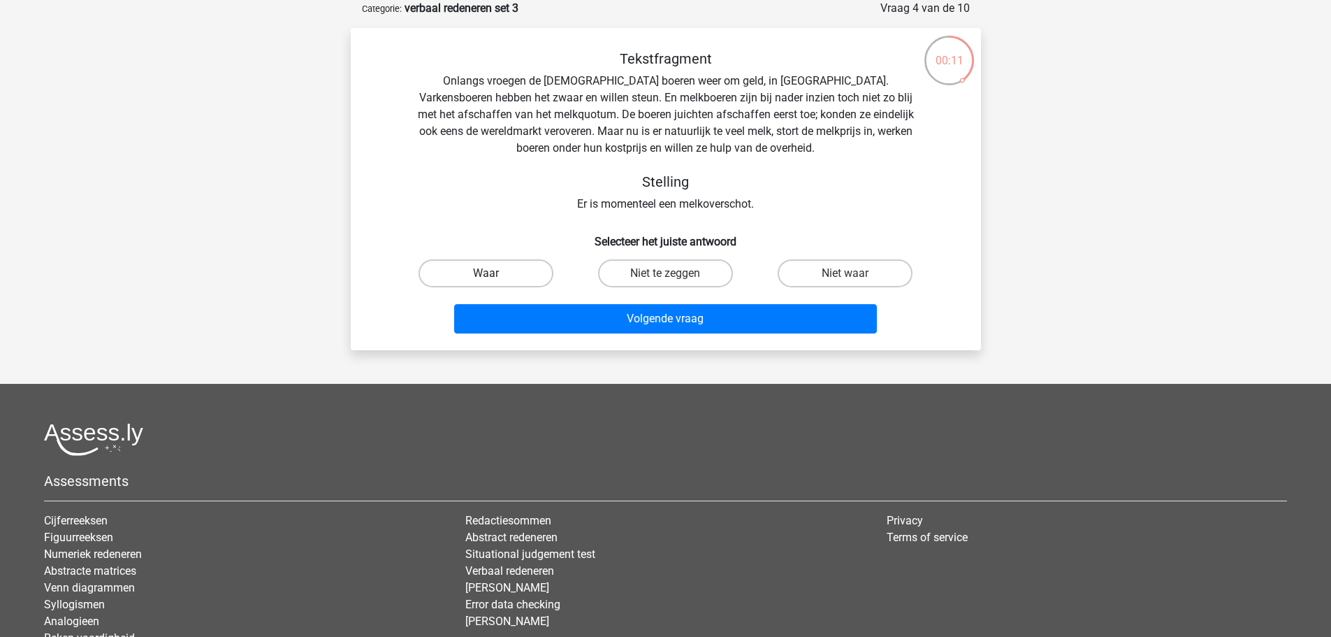
click at [498, 263] on label "Waar" at bounding box center [486, 273] width 135 height 28
click at [495, 273] on input "Waar" at bounding box center [490, 277] width 9 height 9
radio input "true"
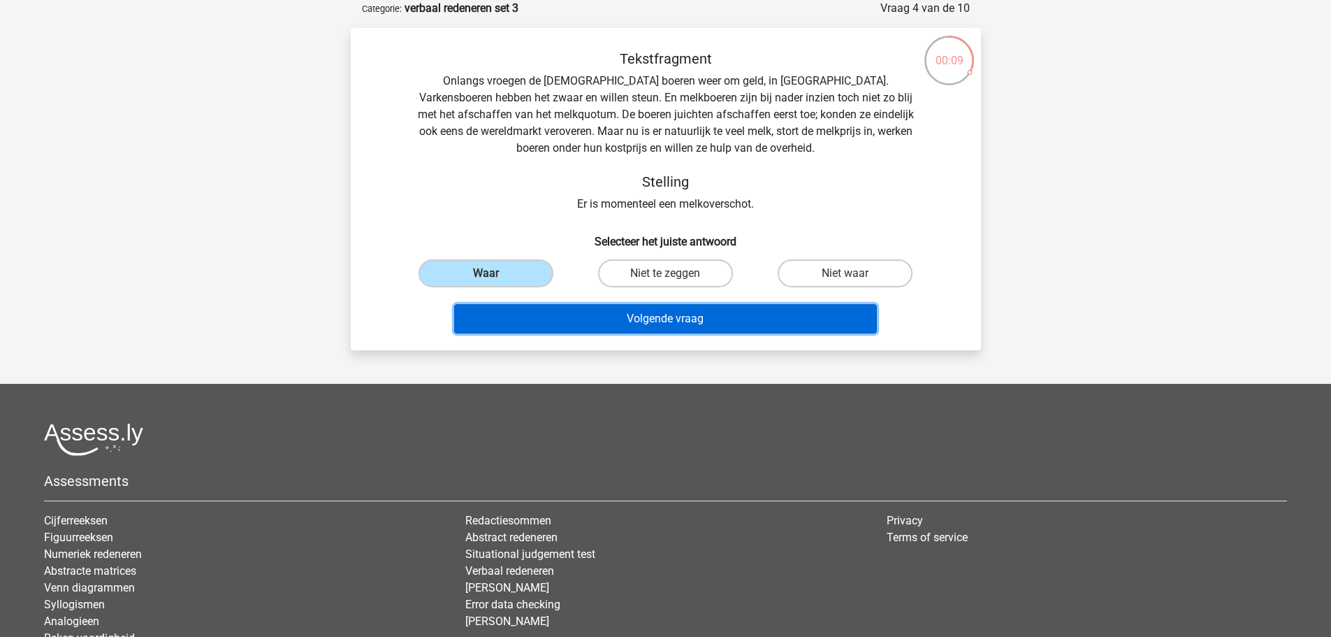
click at [669, 319] on button "Volgende vraag" at bounding box center [665, 318] width 423 height 29
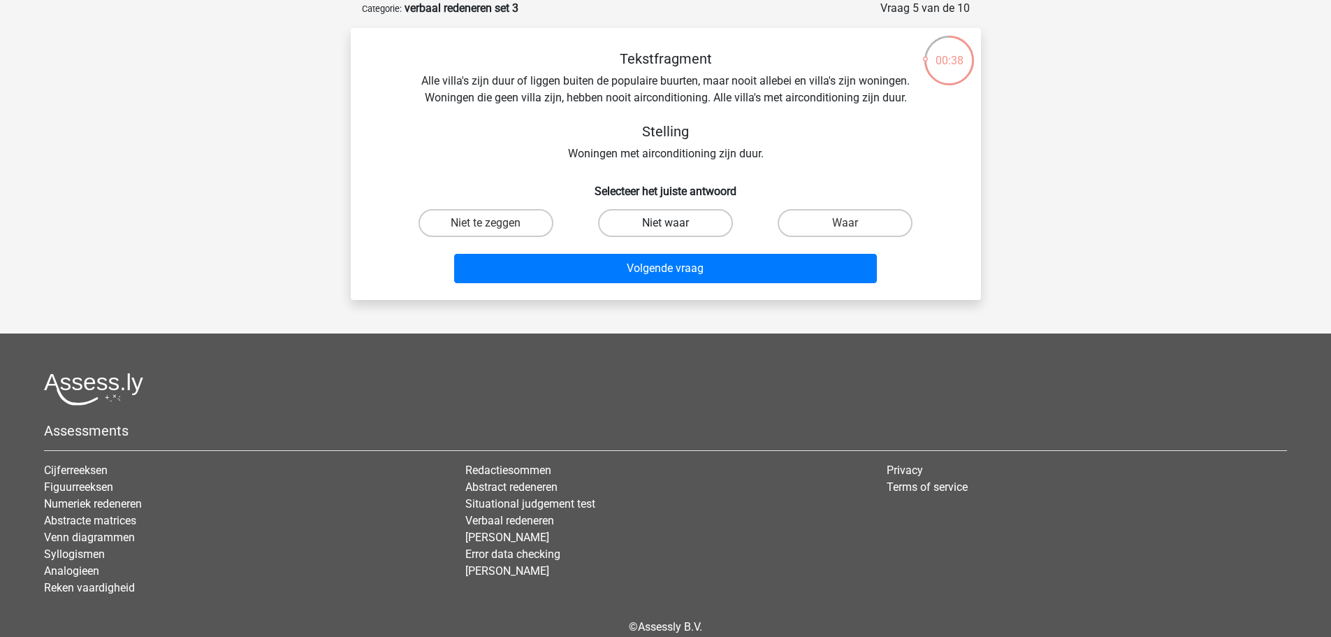
click at [663, 224] on label "Niet waar" at bounding box center [665, 223] width 135 height 28
click at [665, 224] on input "Niet waar" at bounding box center [669, 227] width 9 height 9
radio input "true"
click at [471, 218] on label "Niet te zeggen" at bounding box center [486, 223] width 135 height 28
click at [486, 223] on input "Niet te zeggen" at bounding box center [490, 227] width 9 height 9
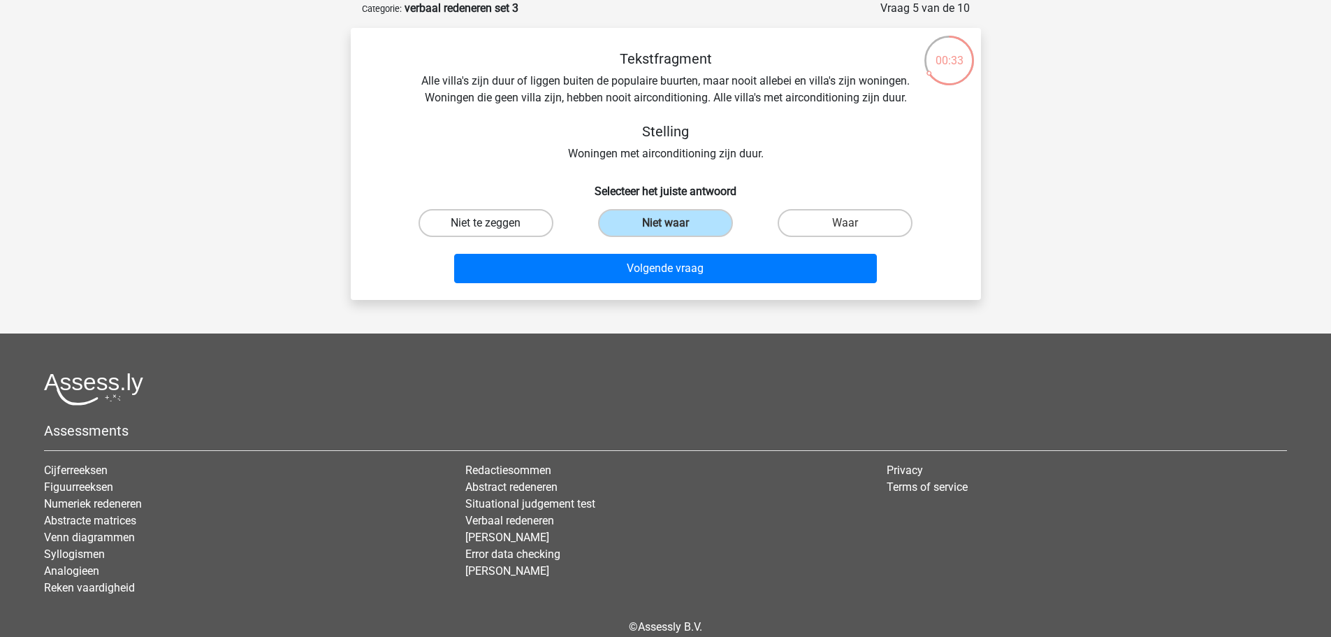
radio input "true"
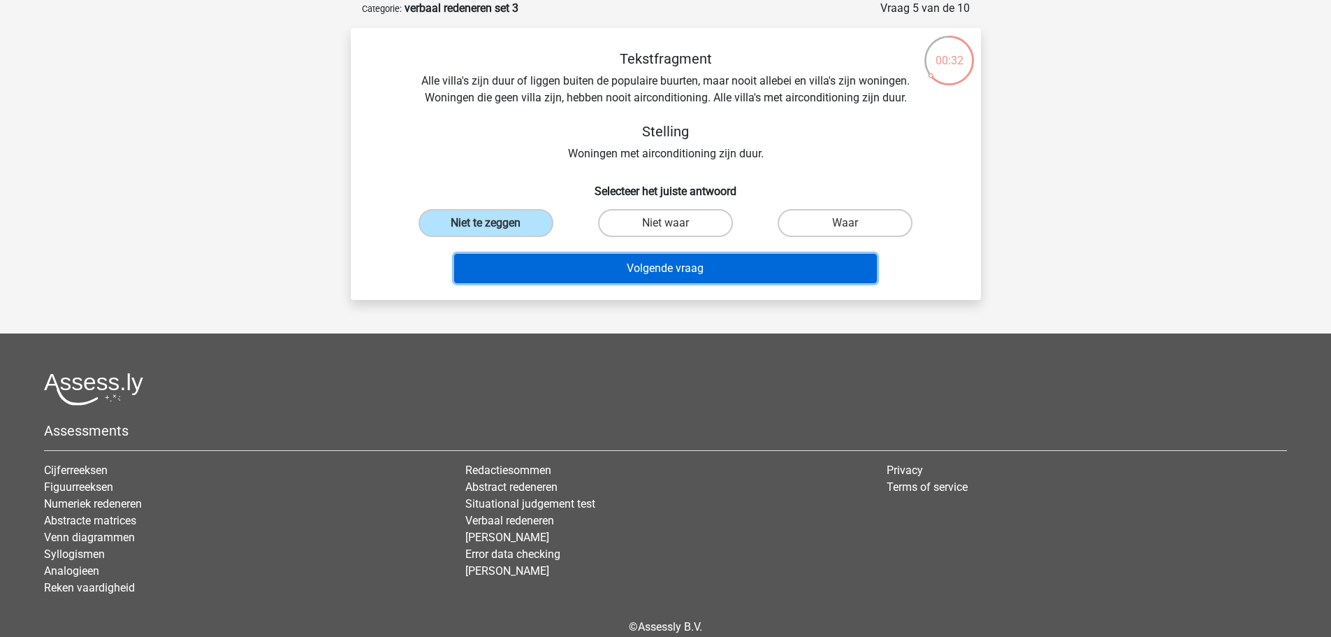
click at [636, 273] on button "Volgende vraag" at bounding box center [665, 268] width 423 height 29
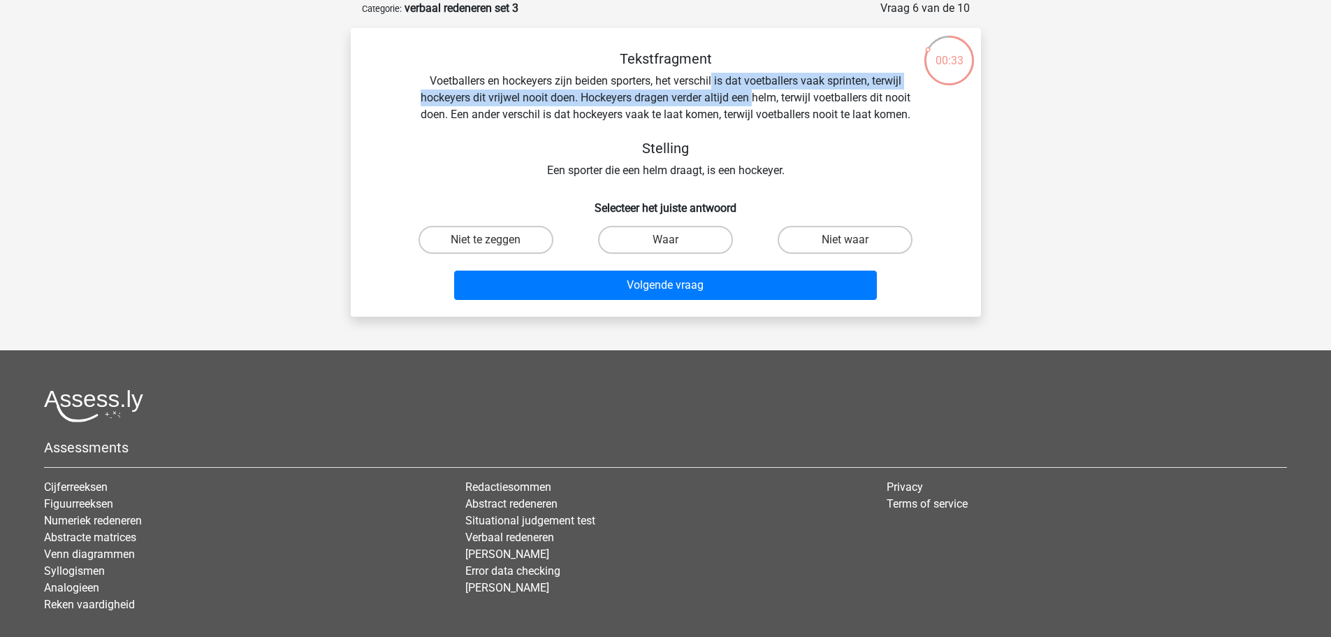
drag, startPoint x: 712, startPoint y: 75, endPoint x: 754, endPoint y: 104, distance: 50.8
click at [754, 104] on div "Tekstfragment Voetballers en hockeyers zijn beiden sporters, het verschil is da…" at bounding box center [666, 114] width 586 height 129
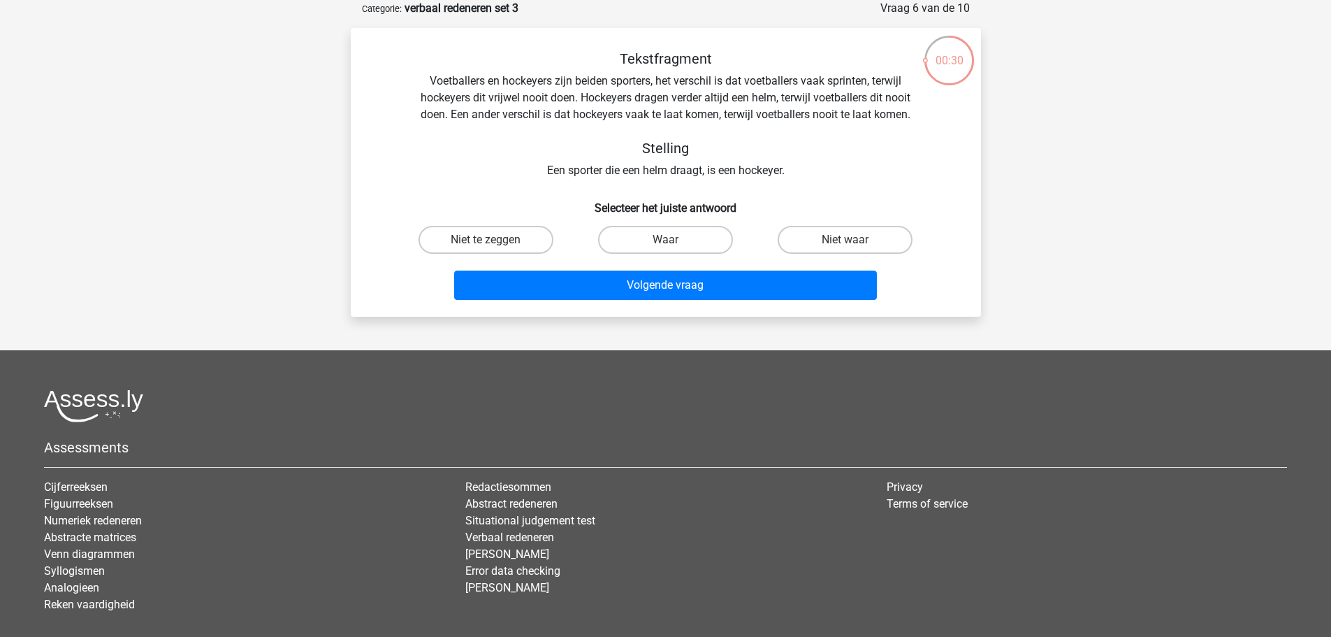
click at [521, 119] on div "Tekstfragment Voetballers en hockeyers zijn beiden sporters, het verschil is da…" at bounding box center [666, 114] width 586 height 129
drag, startPoint x: 583, startPoint y: 112, endPoint x: 906, endPoint y: 120, distance: 322.9
click at [906, 120] on div "Tekstfragment Voetballers en hockeyers zijn beiden sporters, het verschil is da…" at bounding box center [666, 114] width 586 height 129
click at [509, 103] on div "Tekstfragment Voetballers en hockeyers zijn beiden sporters, het verschil is da…" at bounding box center [666, 114] width 586 height 129
drag, startPoint x: 609, startPoint y: 100, endPoint x: 757, endPoint y: 99, distance: 148.1
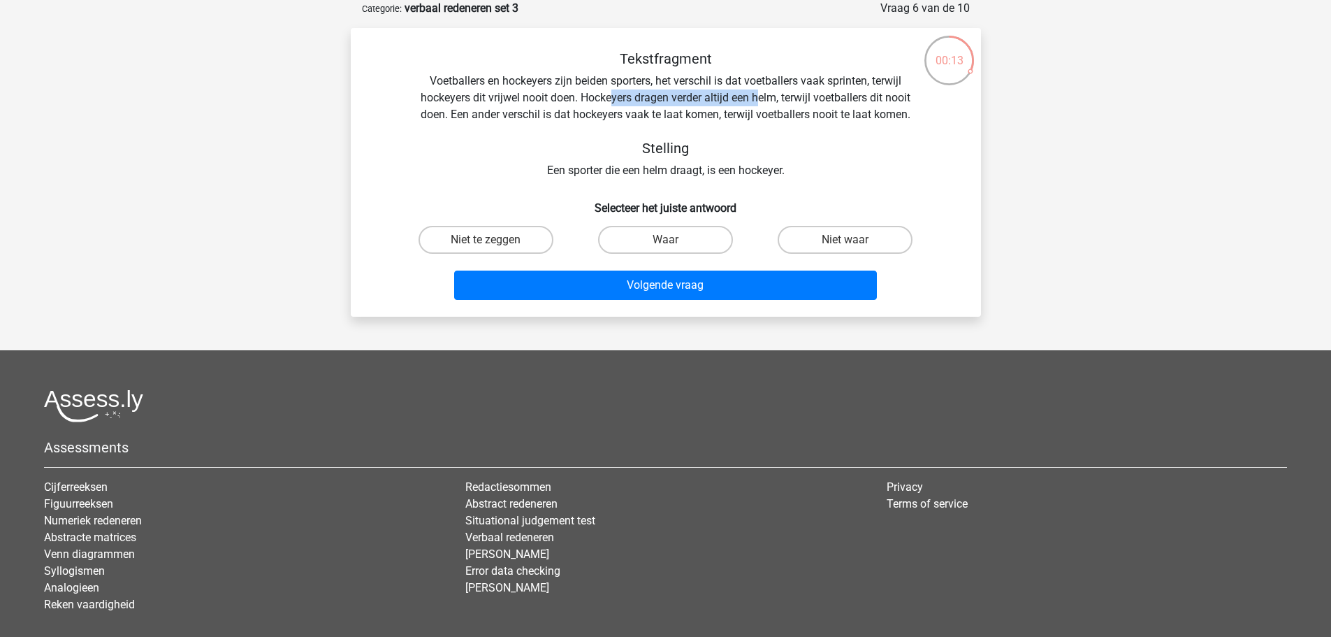
click at [757, 99] on div "Tekstfragment Voetballers en hockeyers zijn beiden sporters, het verschil is da…" at bounding box center [666, 114] width 586 height 129
click at [497, 243] on label "Niet te zeggen" at bounding box center [486, 240] width 135 height 28
click at [495, 243] on input "Niet te zeggen" at bounding box center [490, 244] width 9 height 9
radio input "true"
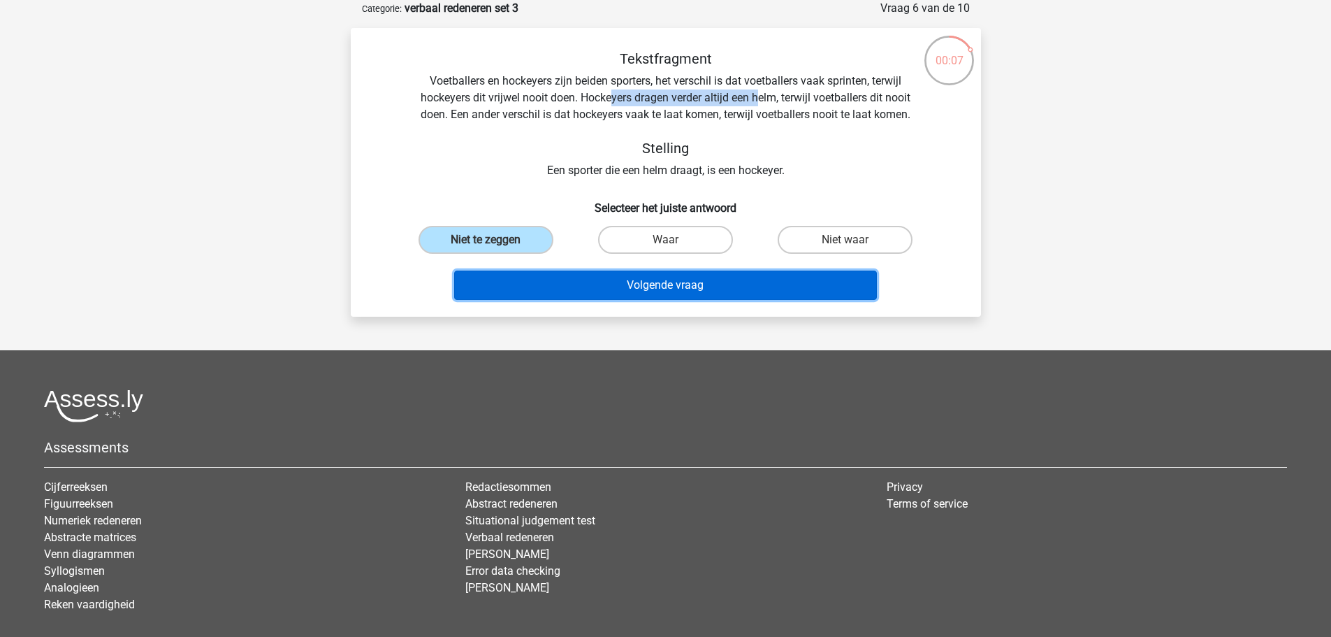
click at [716, 293] on button "Volgende vraag" at bounding box center [665, 284] width 423 height 29
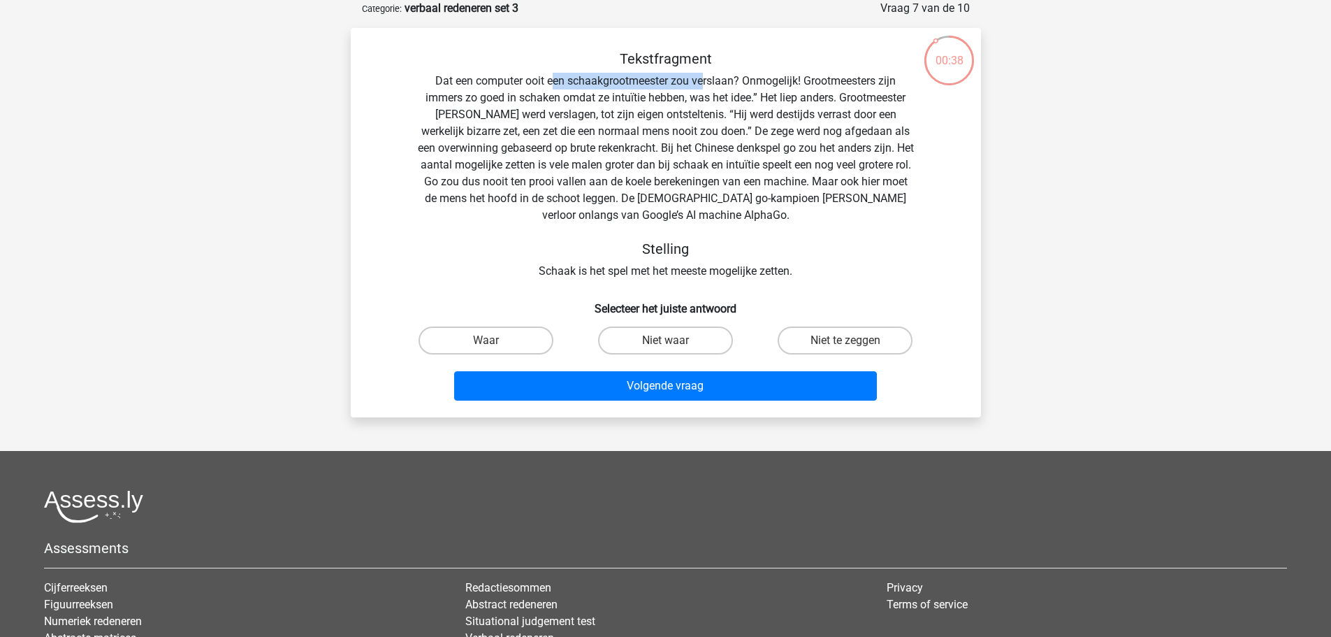
drag, startPoint x: 569, startPoint y: 79, endPoint x: 704, endPoint y: 81, distance: 135.6
click at [704, 81] on div "Tekstfragment Dat een computer ooit een schaakgrootmeester zou verslaan? Onmoge…" at bounding box center [666, 164] width 586 height 229
click at [711, 138] on div "Tekstfragment Dat een computer ooit een schaakgrootmeester zou verslaan? Onmoge…" at bounding box center [666, 164] width 586 height 229
drag, startPoint x: 522, startPoint y: 166, endPoint x: 671, endPoint y: 164, distance: 148.8
click at [671, 164] on div "Tekstfragment Dat een computer ooit een schaakgrootmeester zou verslaan? Onmoge…" at bounding box center [666, 164] width 586 height 229
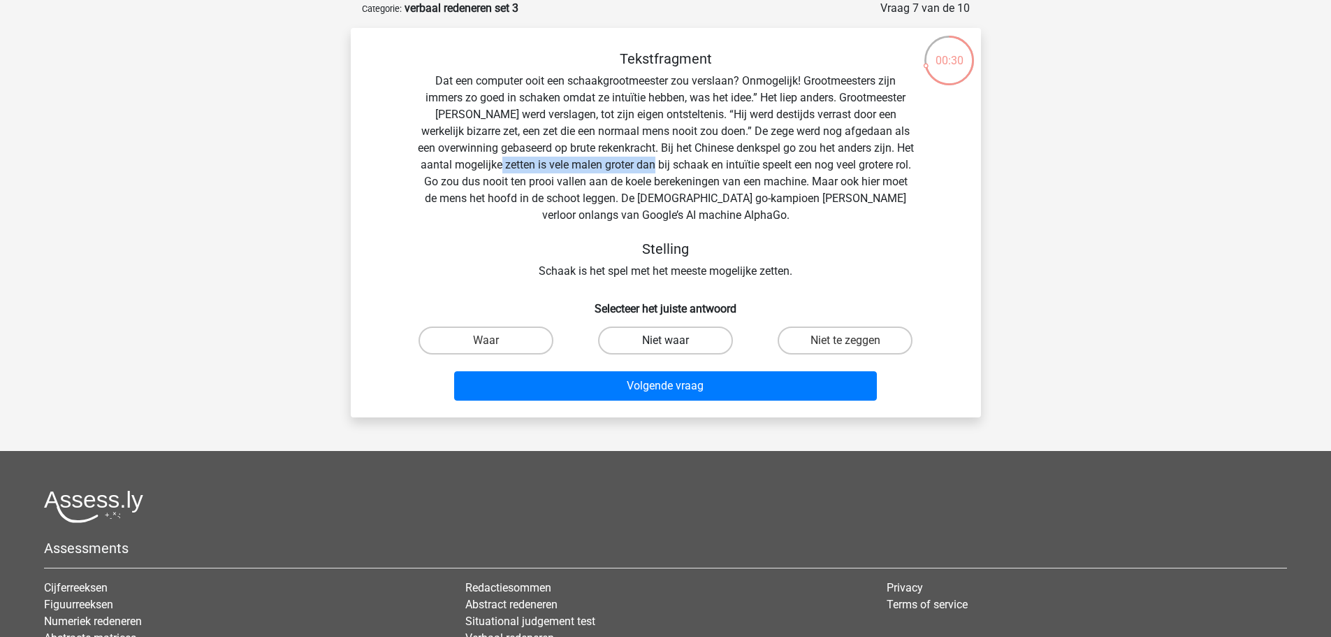
click at [655, 339] on label "Niet waar" at bounding box center [665, 340] width 135 height 28
click at [665, 340] on input "Niet waar" at bounding box center [669, 344] width 9 height 9
radio input "true"
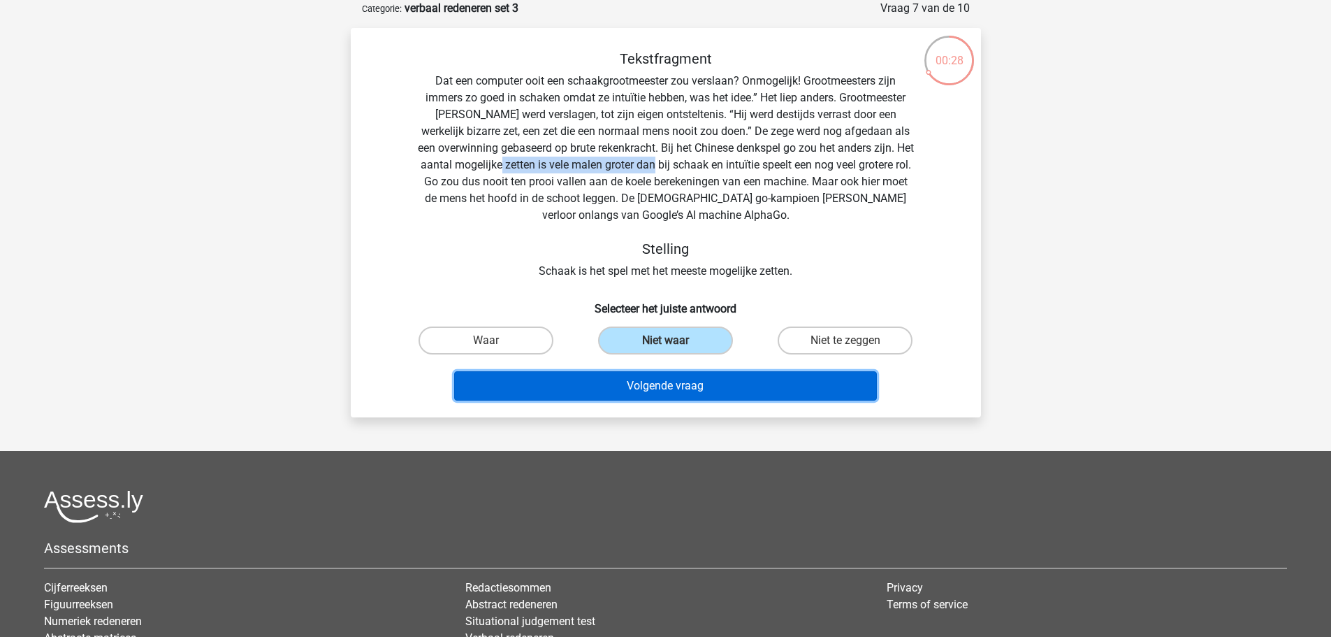
click at [707, 384] on button "Volgende vraag" at bounding box center [665, 385] width 423 height 29
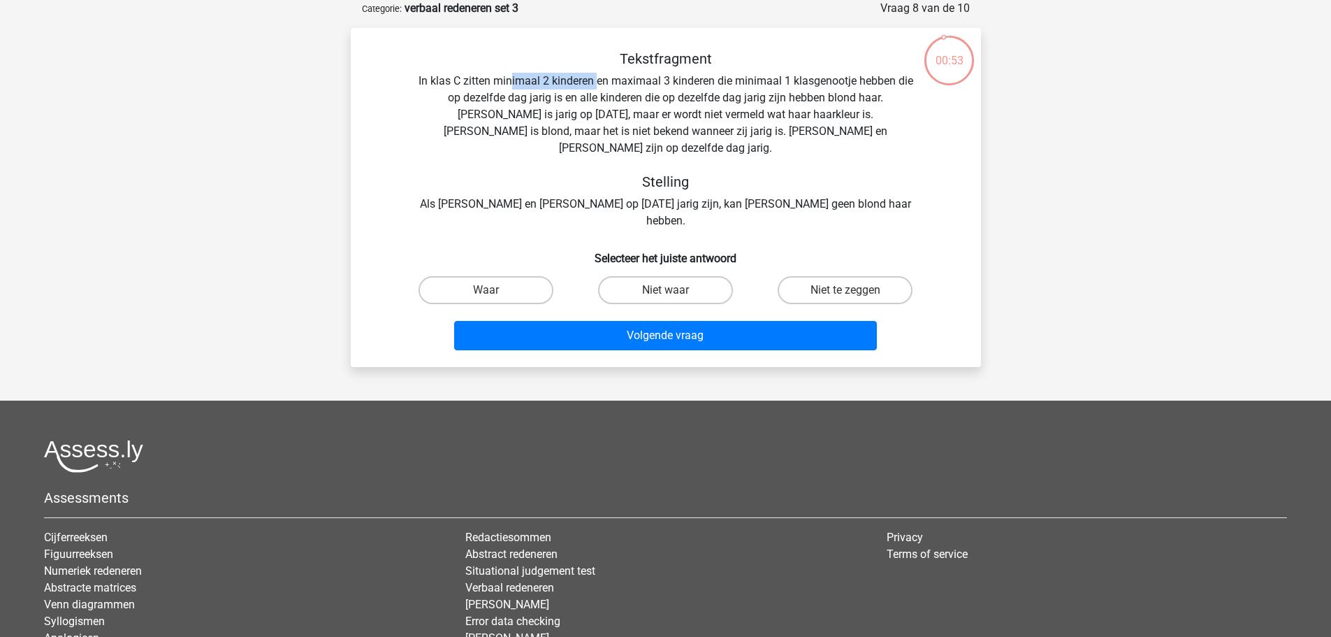
drag, startPoint x: 523, startPoint y: 80, endPoint x: 606, endPoint y: 74, distance: 83.4
click at [606, 74] on div "Tekstfragment In klas C zitten minimaal 2 kinderen en maximaal 3 kinderen die m…" at bounding box center [666, 139] width 586 height 179
click at [501, 276] on label "Waar" at bounding box center [486, 290] width 135 height 28
click at [495, 290] on input "Waar" at bounding box center [490, 294] width 9 height 9
radio input "true"
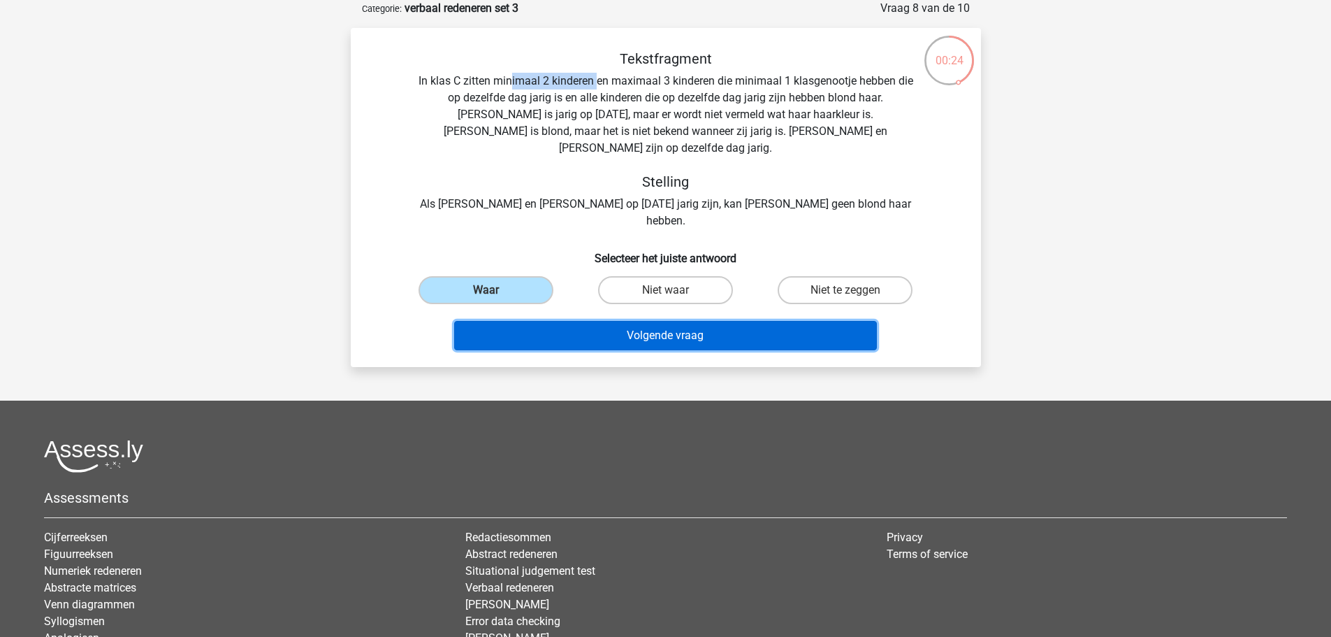
click at [581, 321] on button "Volgende vraag" at bounding box center [665, 335] width 423 height 29
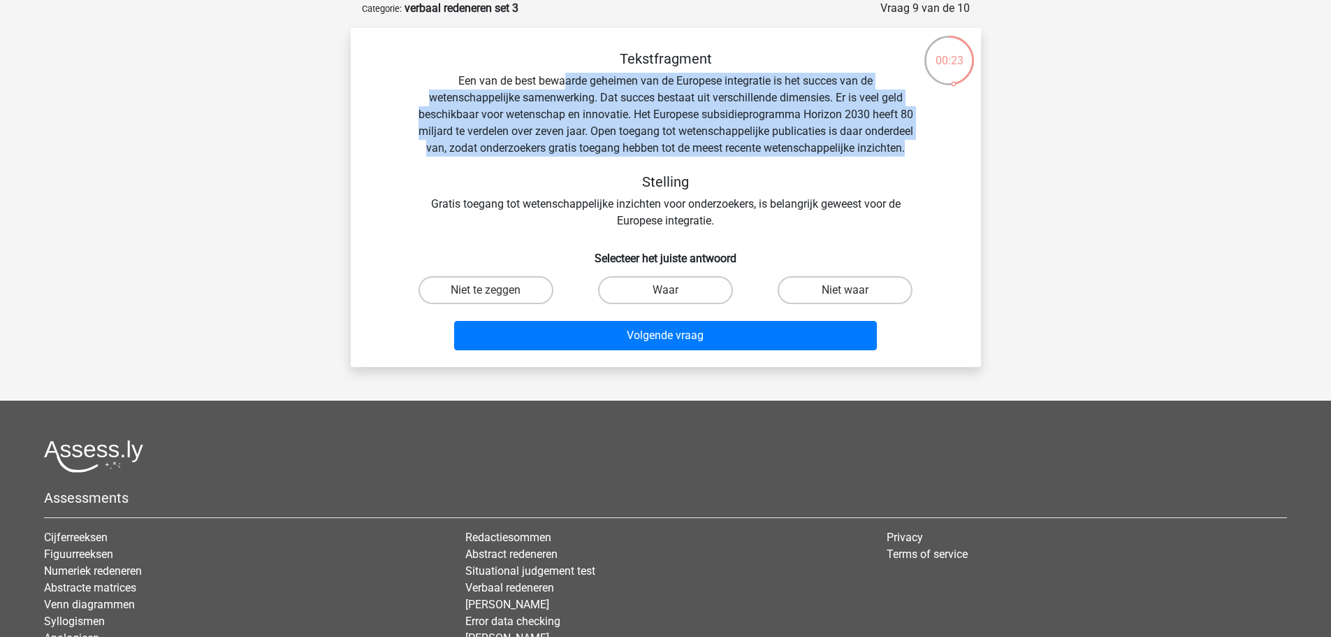
drag, startPoint x: 563, startPoint y: 82, endPoint x: 791, endPoint y: 166, distance: 242.7
click at [791, 166] on div "Tekstfragment Een van de best bewaarde geheimen van de Europese integratie is h…" at bounding box center [666, 139] width 586 height 179
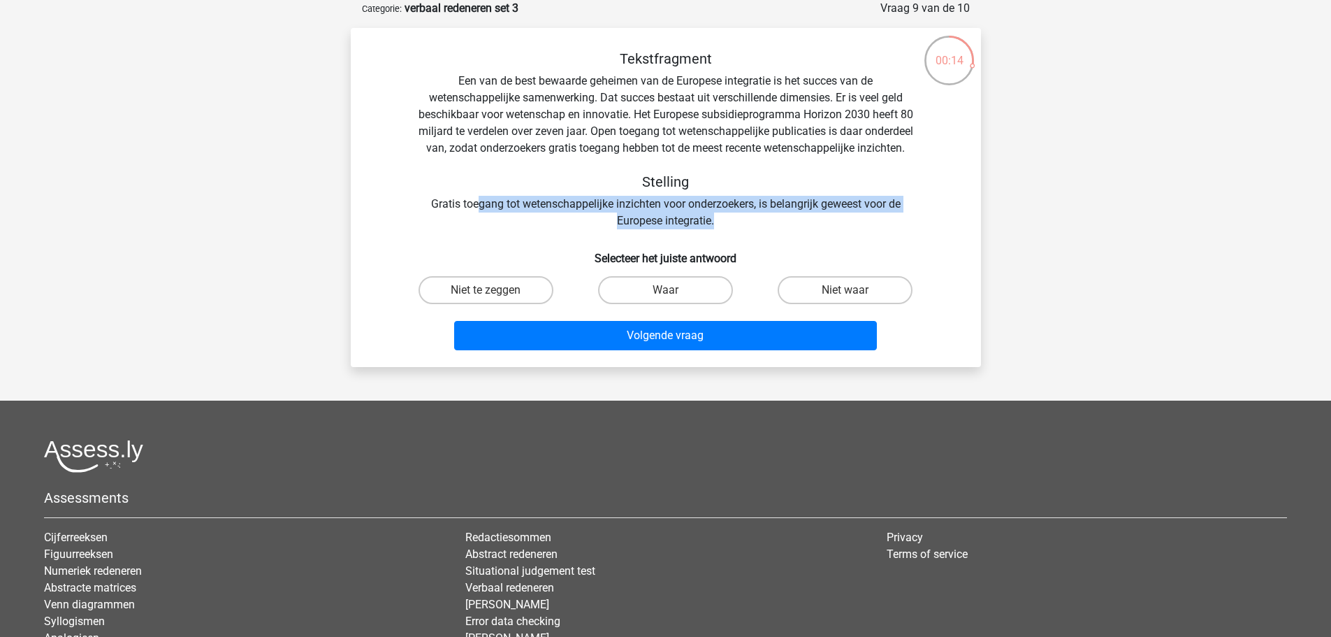
drag, startPoint x: 473, startPoint y: 224, endPoint x: 788, endPoint y: 235, distance: 315.3
click at [788, 229] on div "Tekstfragment Een van de best bewaarde geheimen van de Europese integratie is h…" at bounding box center [666, 139] width 586 height 179
click at [481, 304] on label "Niet te zeggen" at bounding box center [486, 290] width 135 height 28
click at [486, 299] on input "Niet te zeggen" at bounding box center [490, 294] width 9 height 9
radio input "true"
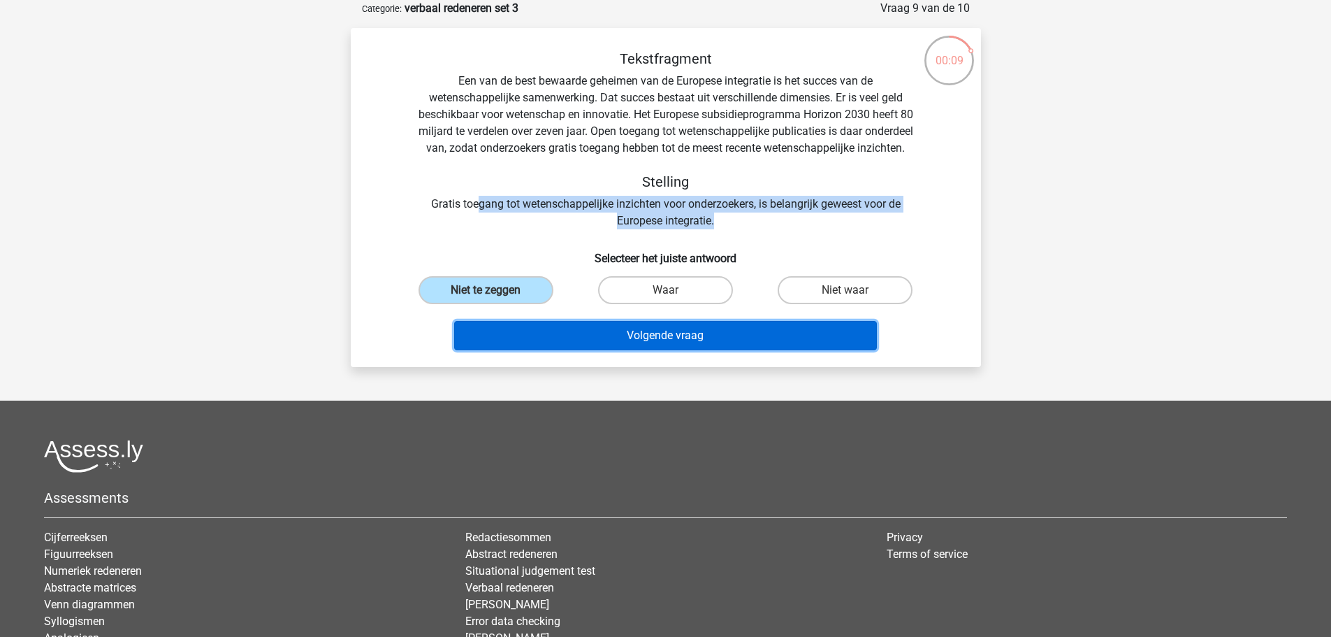
click at [590, 344] on button "Volgende vraag" at bounding box center [665, 335] width 423 height 29
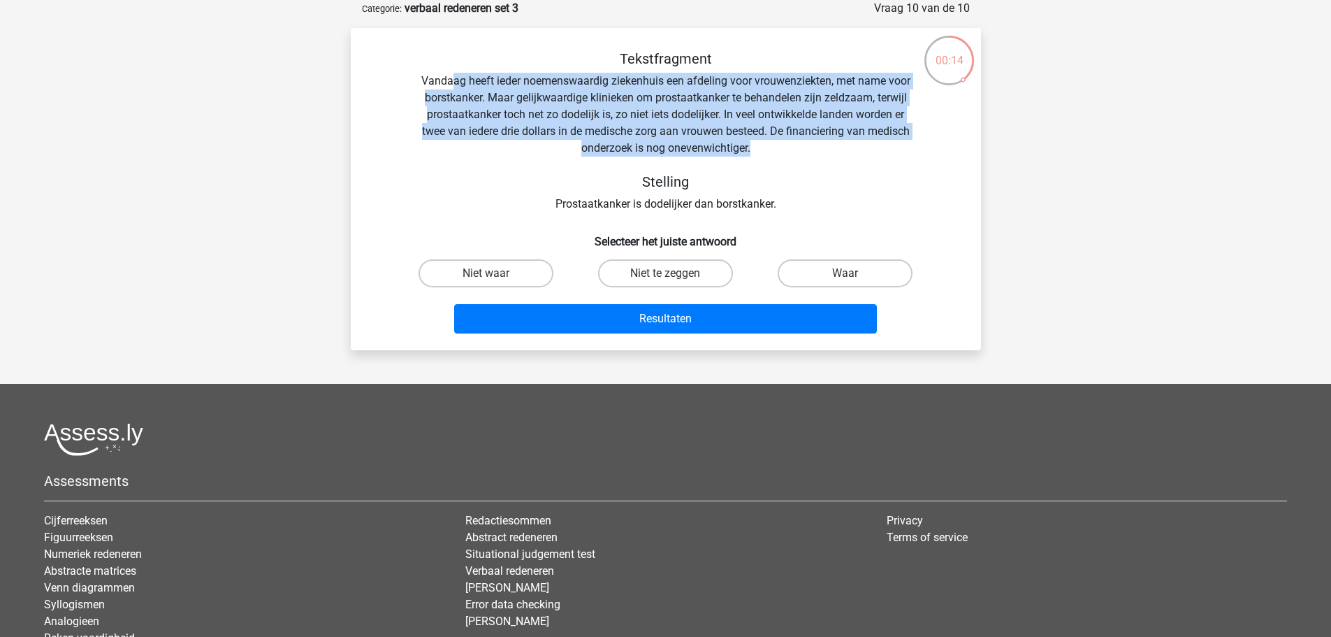
drag, startPoint x: 467, startPoint y: 85, endPoint x: 773, endPoint y: 145, distance: 312.0
click at [773, 145] on div "Tekstfragment Vandaag heeft ieder noemenswaardig ziekenhuis een afdeling voor v…" at bounding box center [666, 131] width 586 height 162
click at [673, 272] on label "Niet te zeggen" at bounding box center [665, 273] width 135 height 28
click at [673, 273] on input "Niet te zeggen" at bounding box center [669, 277] width 9 height 9
radio input "true"
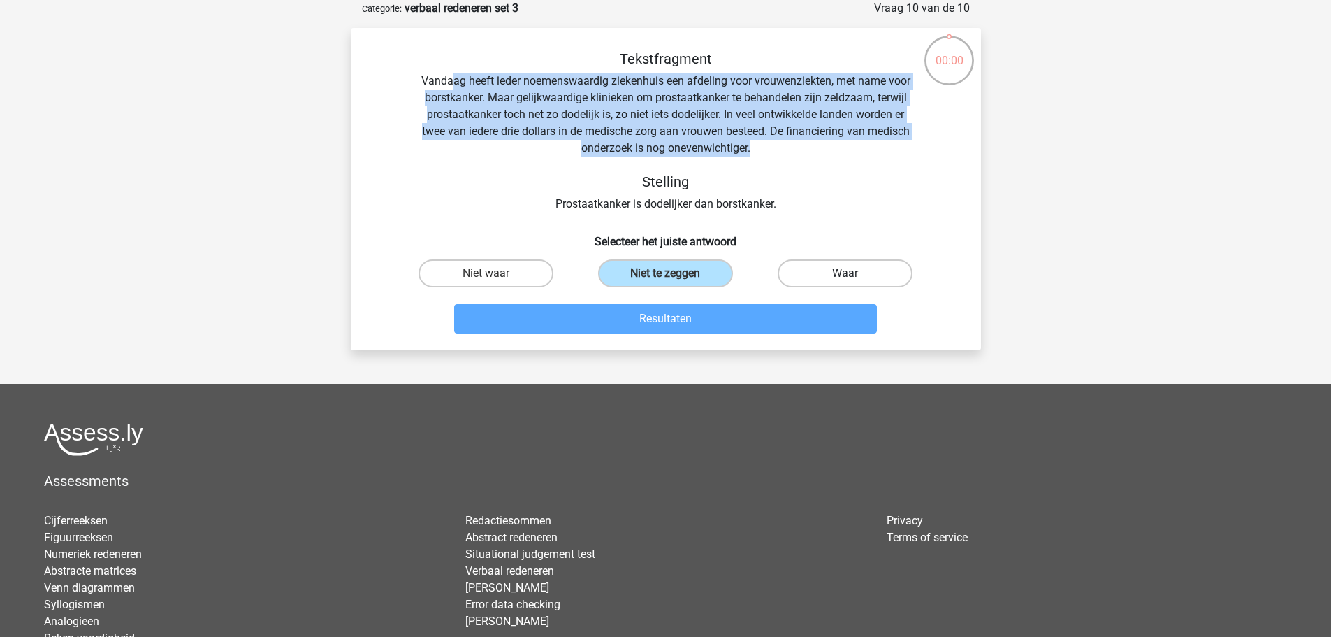
click at [858, 271] on label "Waar" at bounding box center [845, 273] width 135 height 28
click at [855, 273] on input "Waar" at bounding box center [849, 277] width 9 height 9
radio input "true"
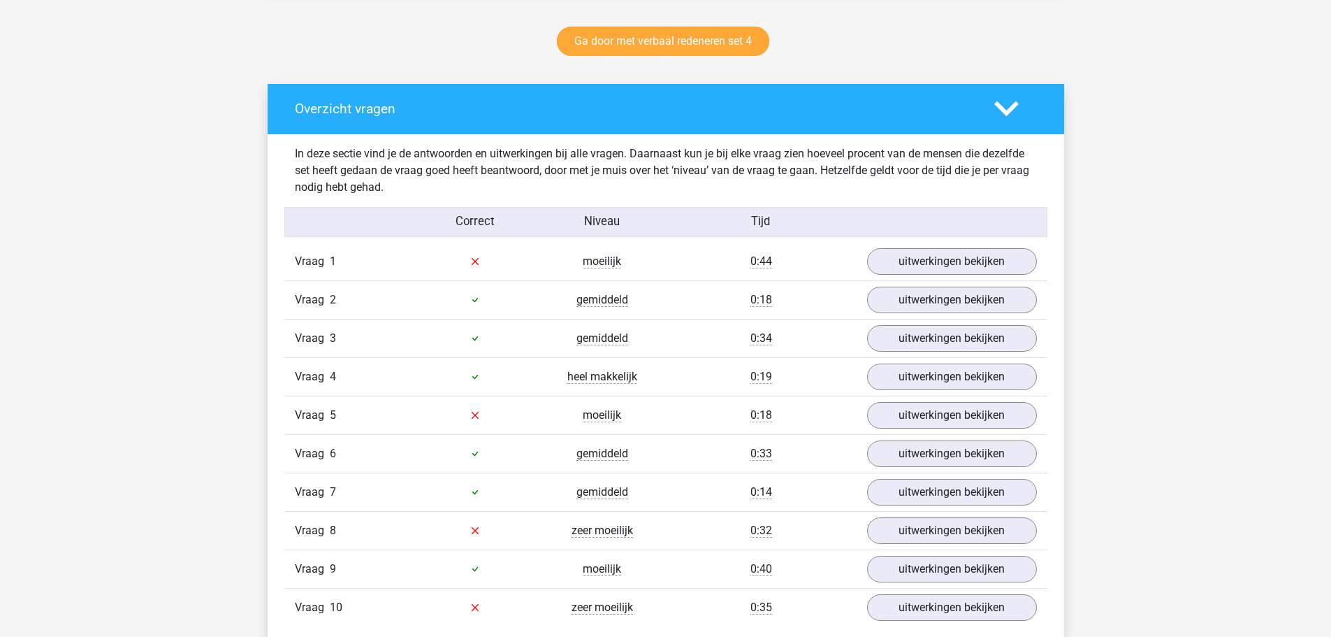
scroll to position [699, 0]
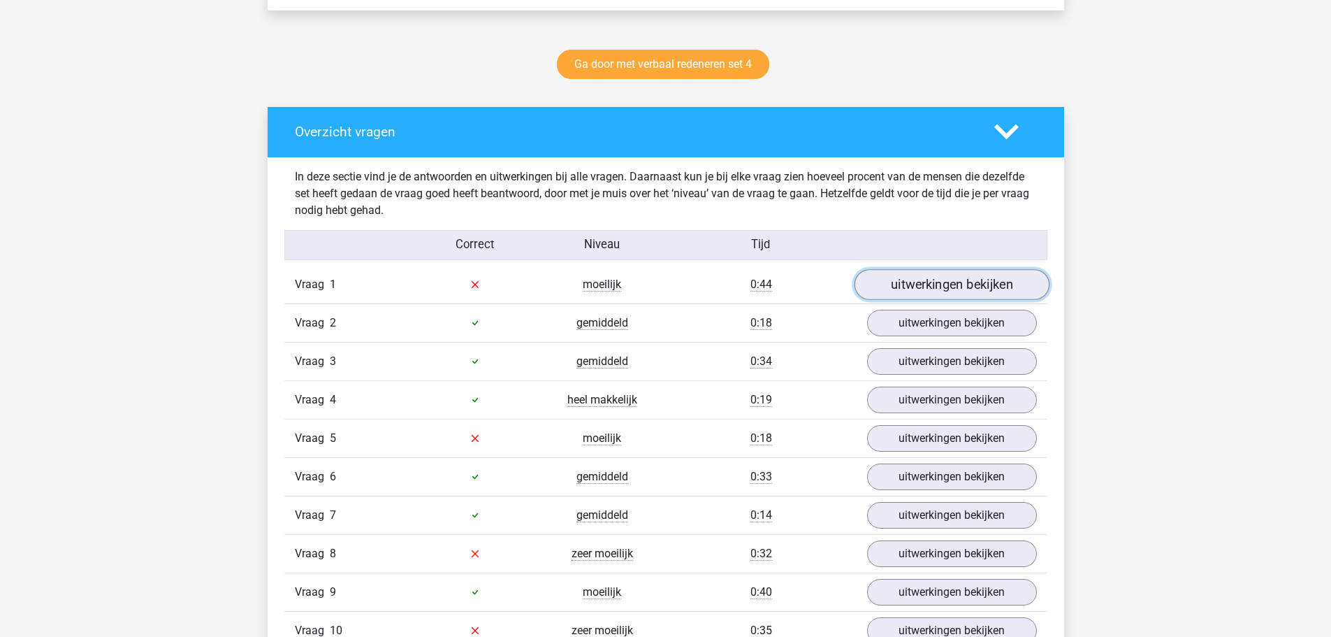
click at [976, 275] on link "uitwerkingen bekijken" at bounding box center [951, 284] width 195 height 31
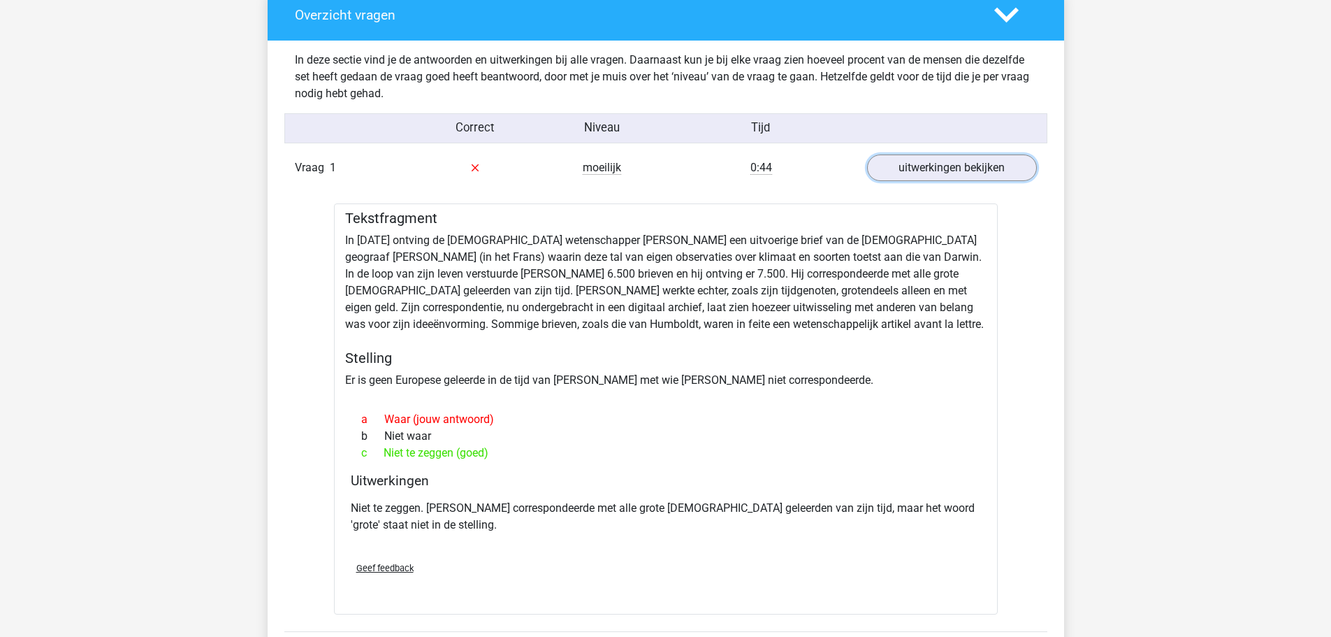
scroll to position [838, 0]
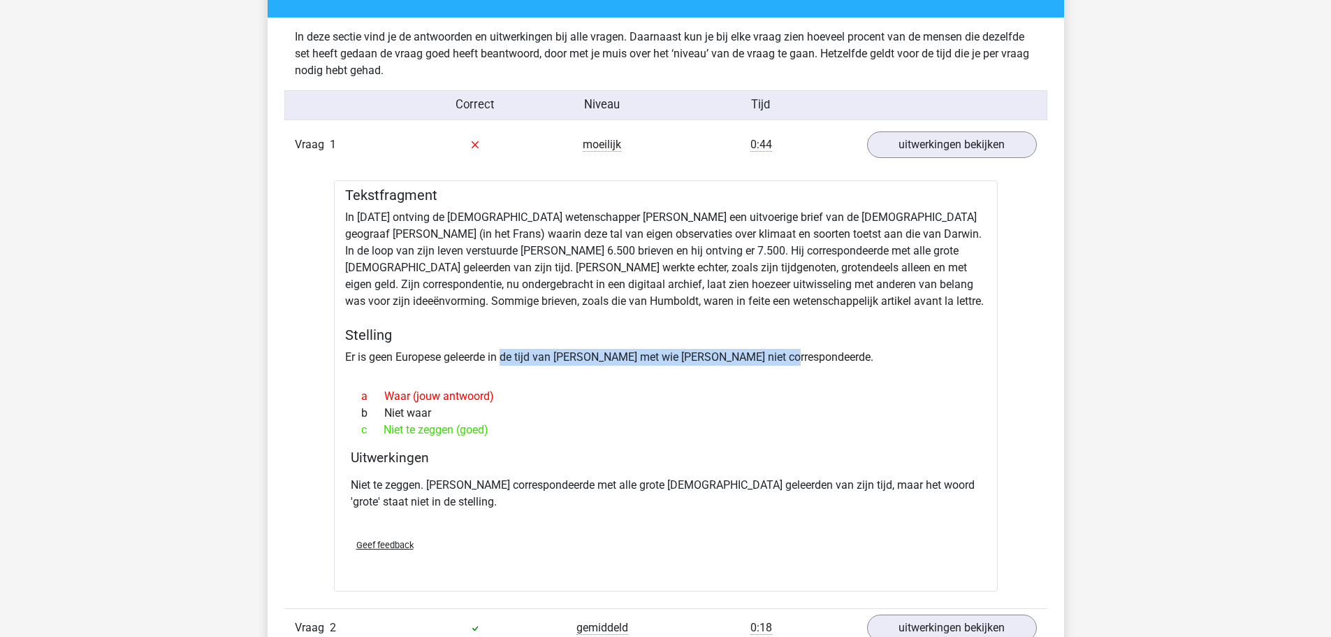
drag, startPoint x: 502, startPoint y: 357, endPoint x: 844, endPoint y: 357, distance: 342.4
click at [844, 357] on div "Tekstfragment In [DATE] ontving de [DEMOGRAPHIC_DATA] wetenschapper [PERSON_NAM…" at bounding box center [666, 385] width 664 height 411
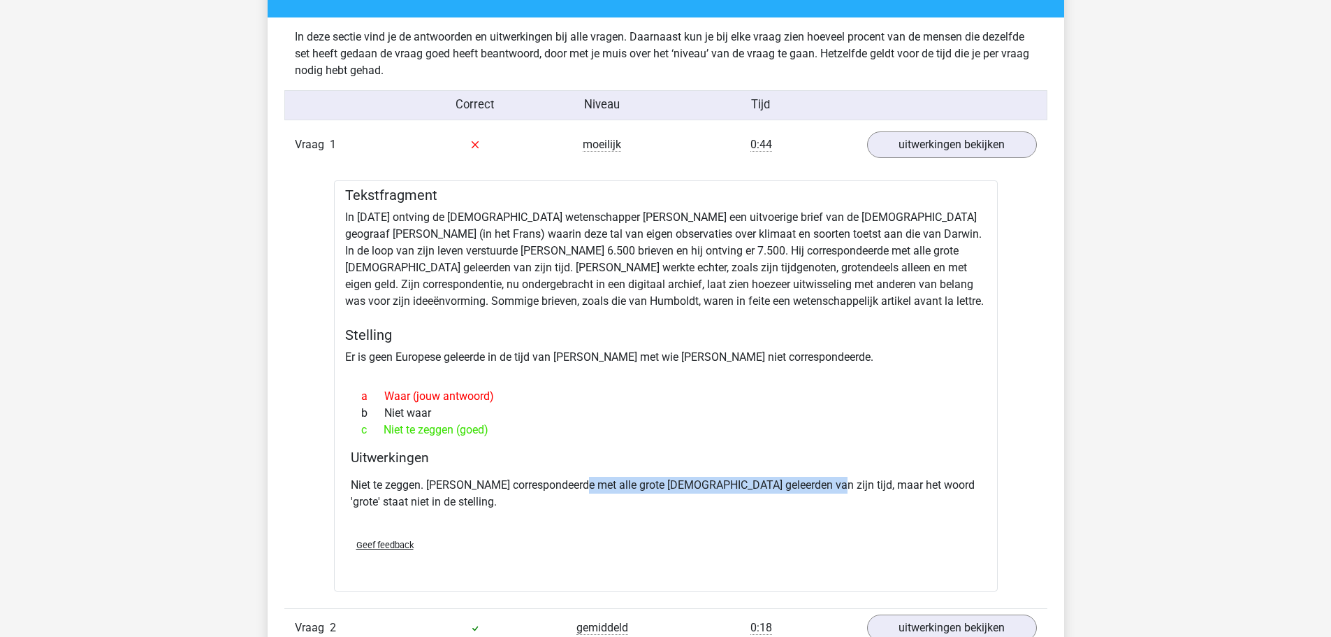
drag, startPoint x: 580, startPoint y: 484, endPoint x: 810, endPoint y: 488, distance: 230.6
click at [810, 488] on p "Niet te zeggen. [PERSON_NAME] correspondeerde met alle grote [DEMOGRAPHIC_DATA]…" at bounding box center [666, 494] width 630 height 34
drag, startPoint x: 380, startPoint y: 361, endPoint x: 532, endPoint y: 359, distance: 151.6
click at [532, 359] on div "Tekstfragment In [DATE] ontving de [DEMOGRAPHIC_DATA] wetenschapper [PERSON_NAM…" at bounding box center [666, 385] width 664 height 411
click at [401, 357] on div "Tekstfragment In [DATE] ontving de [DEMOGRAPHIC_DATA] wetenschapper [PERSON_NAM…" at bounding box center [666, 385] width 664 height 411
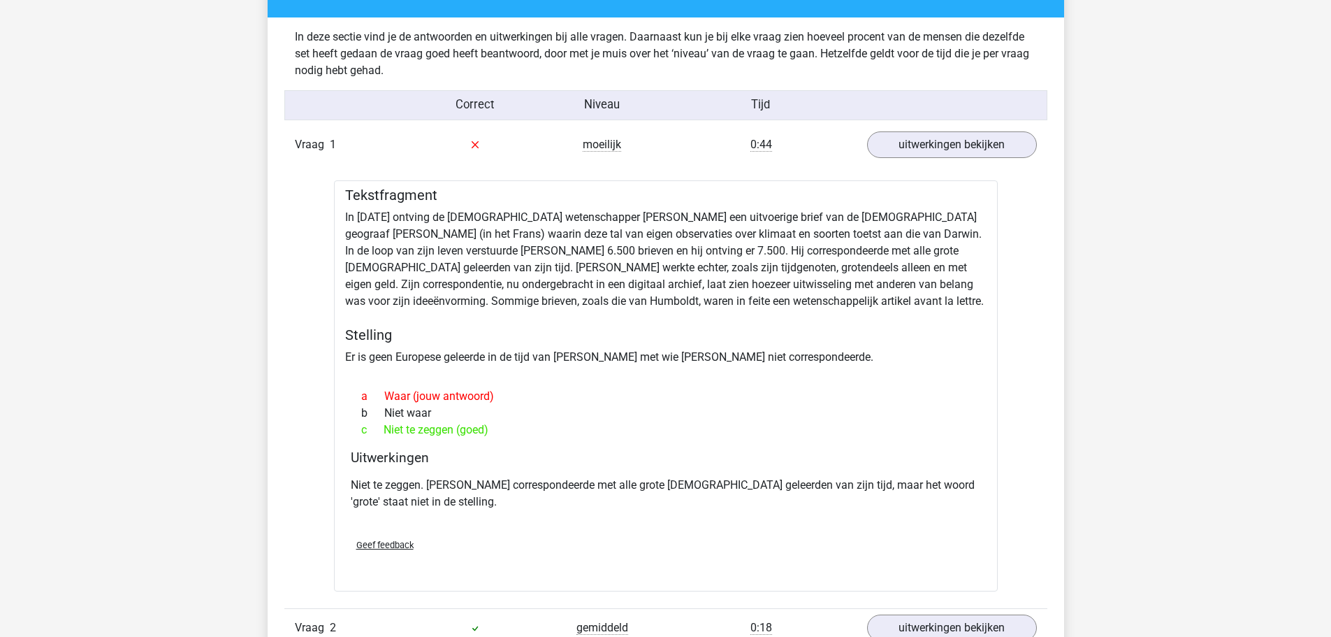
click at [488, 357] on div "Tekstfragment In [DATE] ontving de [DEMOGRAPHIC_DATA] wetenschapper [PERSON_NAM…" at bounding box center [666, 385] width 664 height 411
click at [604, 363] on div "Tekstfragment In [DATE] ontving de [DEMOGRAPHIC_DATA] wetenschapper [PERSON_NAM…" at bounding box center [666, 385] width 664 height 411
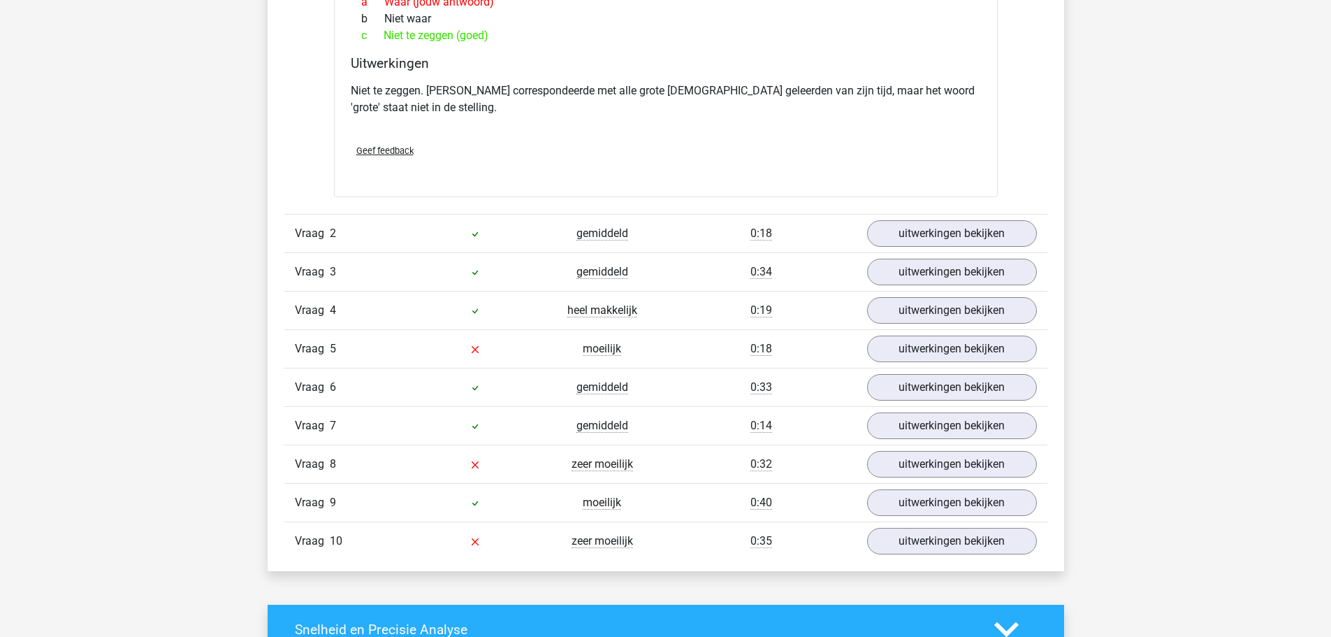
scroll to position [1258, 0]
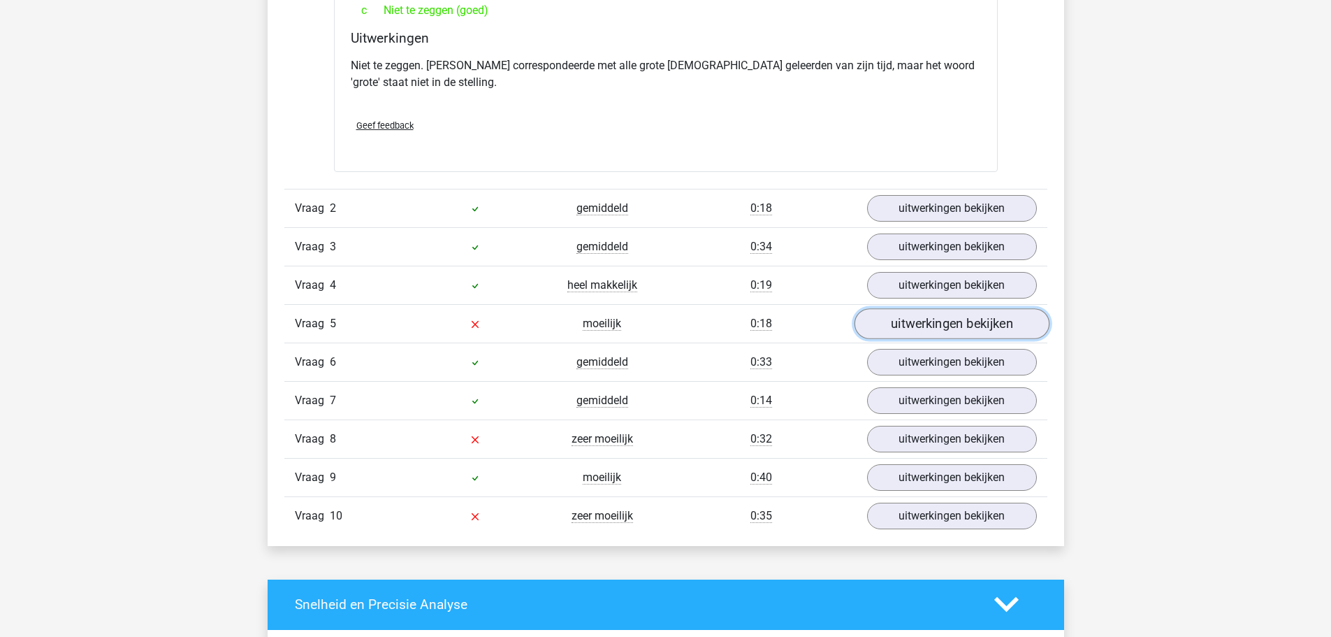
click at [892, 329] on link "uitwerkingen bekijken" at bounding box center [951, 323] width 195 height 31
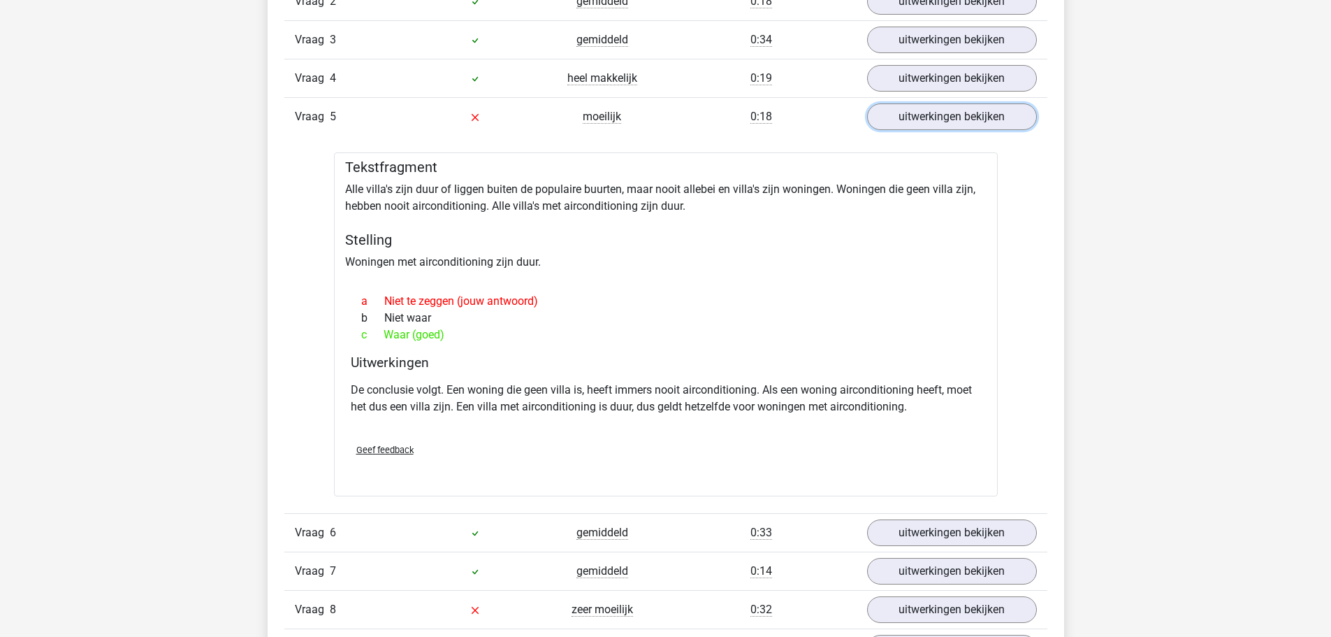
scroll to position [1467, 0]
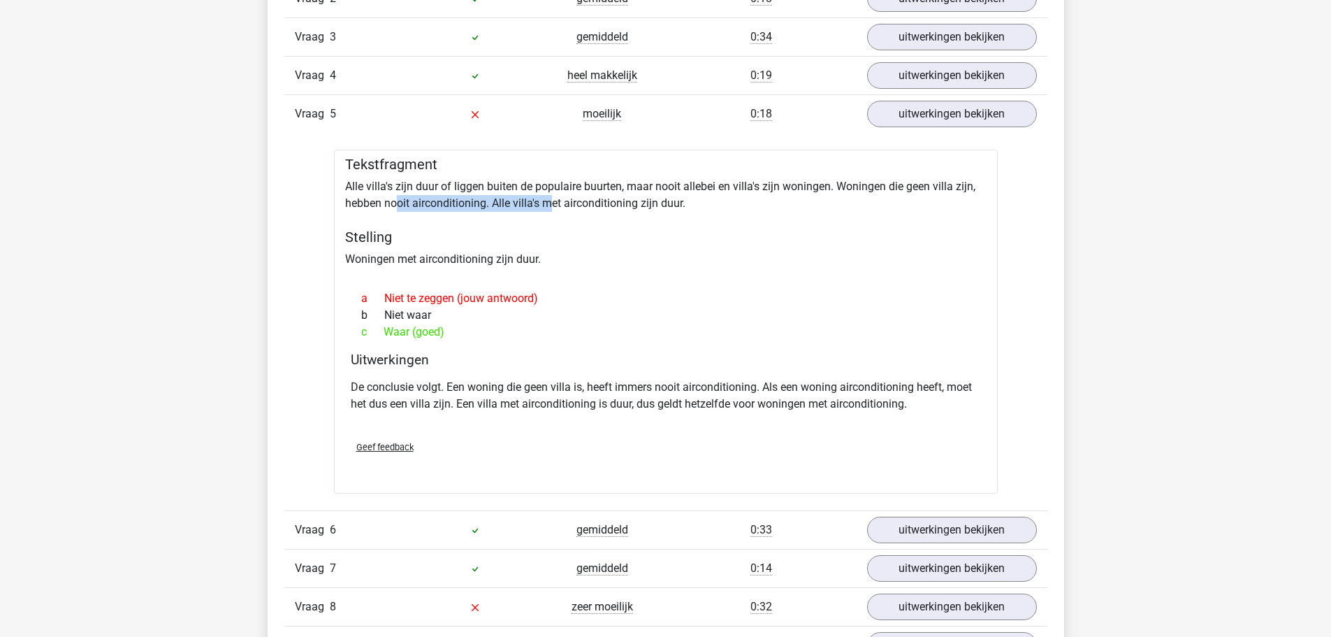
drag, startPoint x: 394, startPoint y: 209, endPoint x: 549, endPoint y: 209, distance: 155.1
click at [549, 209] on div "Tekstfragment Alle villa's zijn duur of liggen buiten de populaire buurten, maa…" at bounding box center [666, 322] width 664 height 344
drag, startPoint x: 967, startPoint y: 189, endPoint x: 995, endPoint y: 189, distance: 27.9
click at [995, 189] on div "Tekstfragment Alle villa's zijn duur of liggen buiten de populaire buurten, maa…" at bounding box center [666, 322] width 664 height 344
click at [424, 198] on div "Tekstfragment Alle villa's zijn duur of liggen buiten de populaire buurten, maa…" at bounding box center [666, 322] width 664 height 344
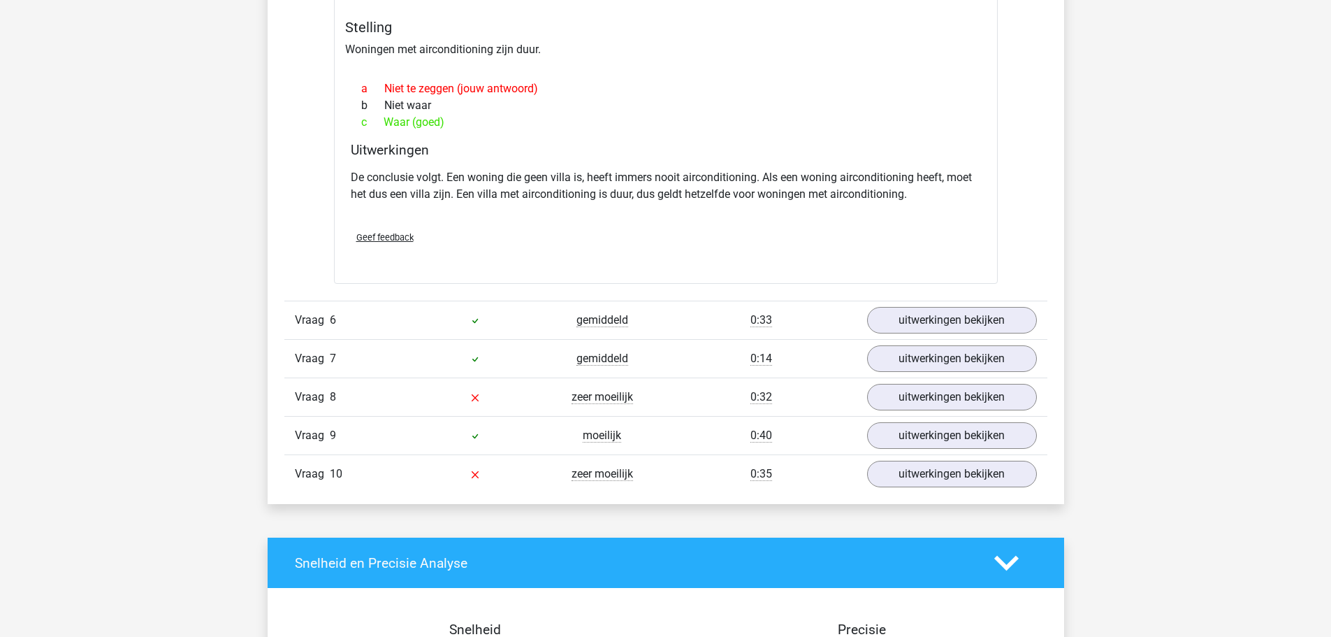
scroll to position [1747, 0]
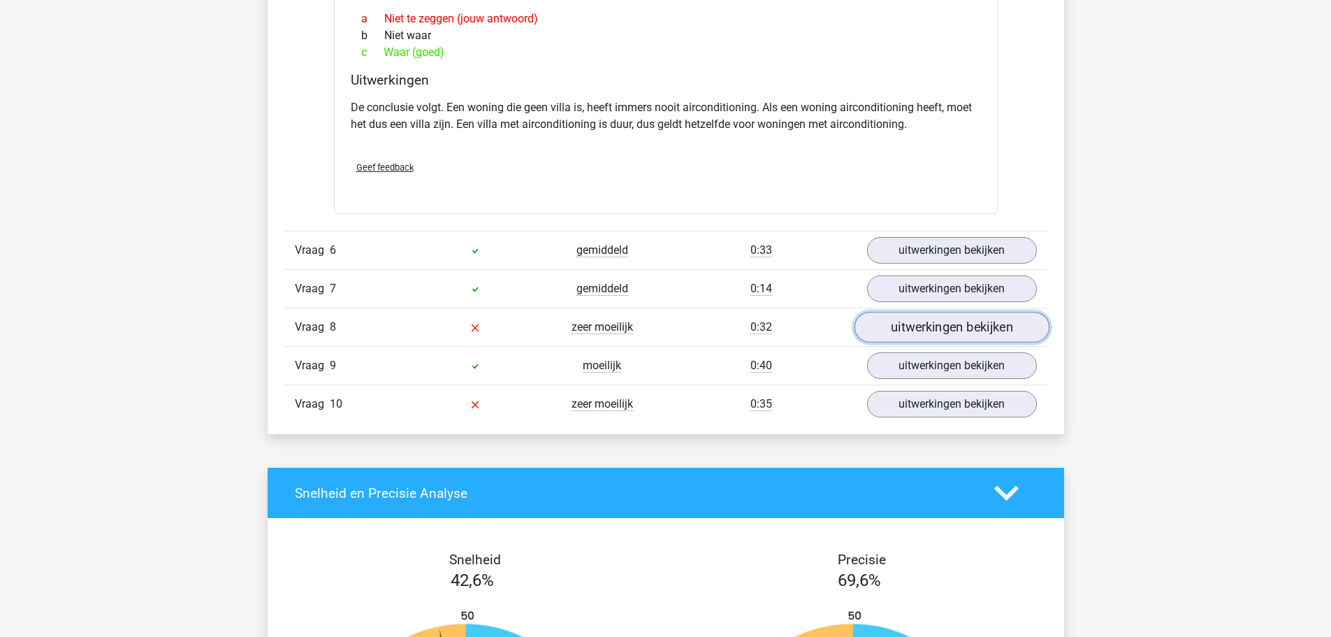
click at [929, 324] on link "uitwerkingen bekijken" at bounding box center [951, 327] width 195 height 31
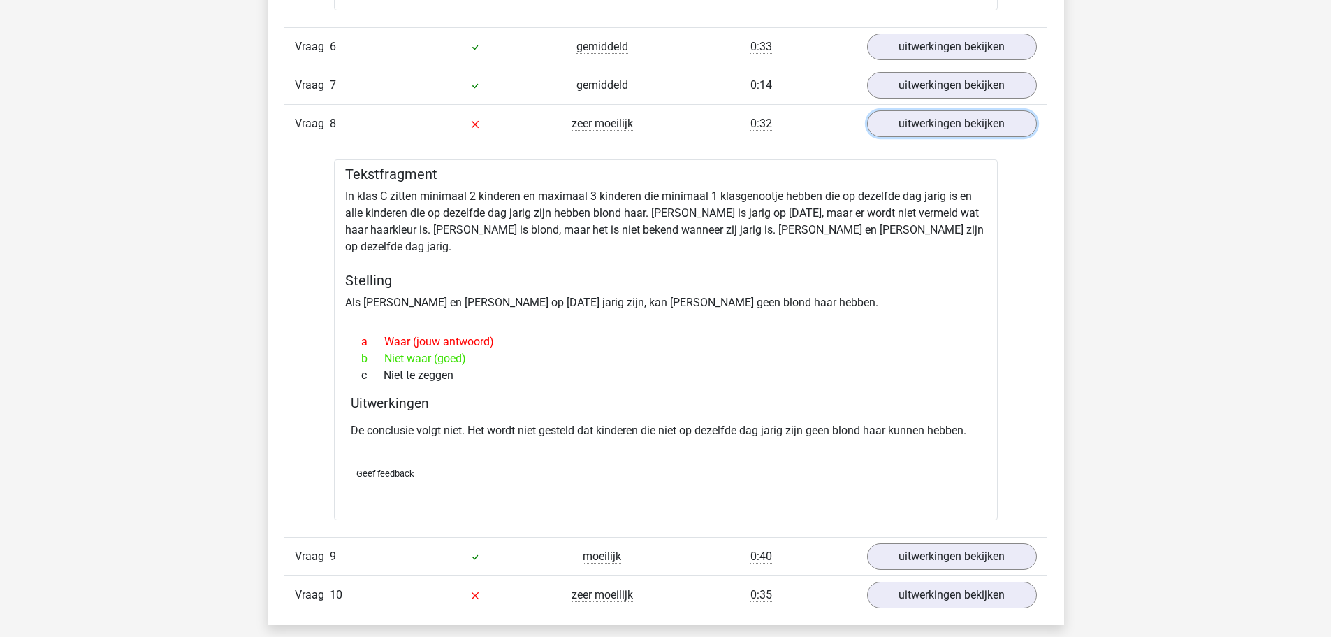
scroll to position [1956, 0]
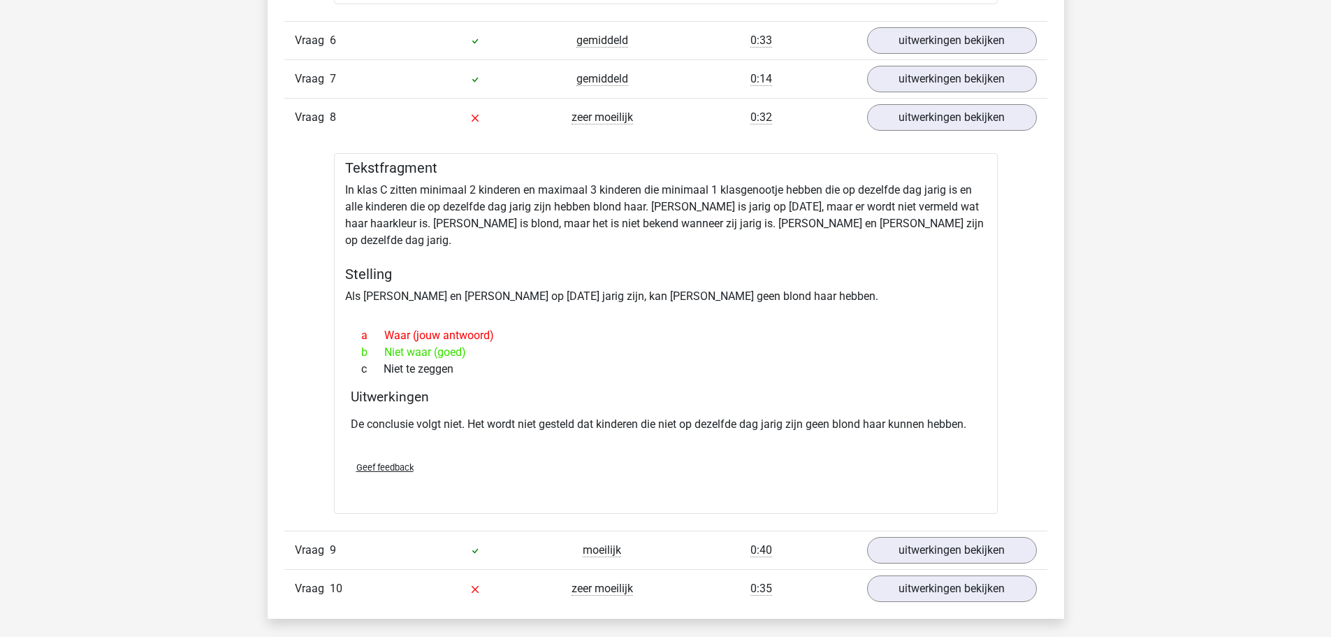
click at [453, 344] on div "b Niet waar (goed)" at bounding box center [666, 352] width 630 height 17
drag, startPoint x: 447, startPoint y: 405, endPoint x: 752, endPoint y: 413, distance: 304.8
click at [752, 416] on p "De conclusie volgt niet. Het wordt niet gesteld dat kinderen die niet op dezelf…" at bounding box center [666, 424] width 630 height 17
click at [676, 416] on p "De conclusie volgt niet. Het wordt niet gesteld dat kinderen die niet op dezelf…" at bounding box center [666, 424] width 630 height 17
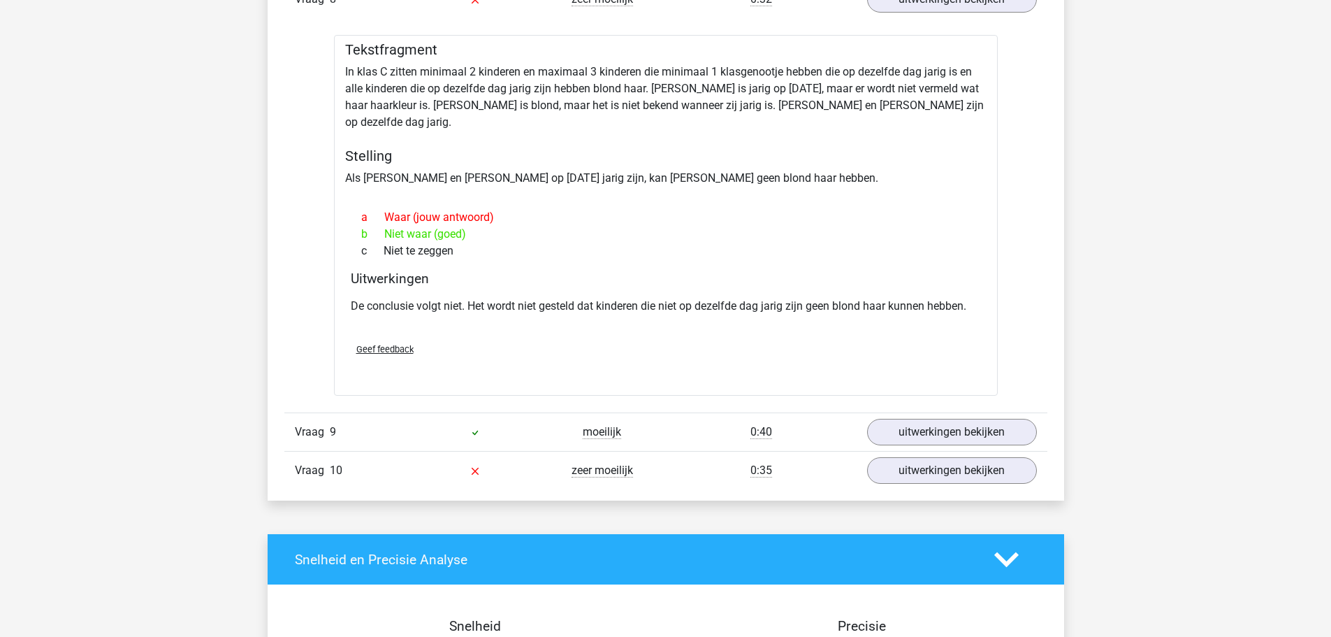
scroll to position [2096, 0]
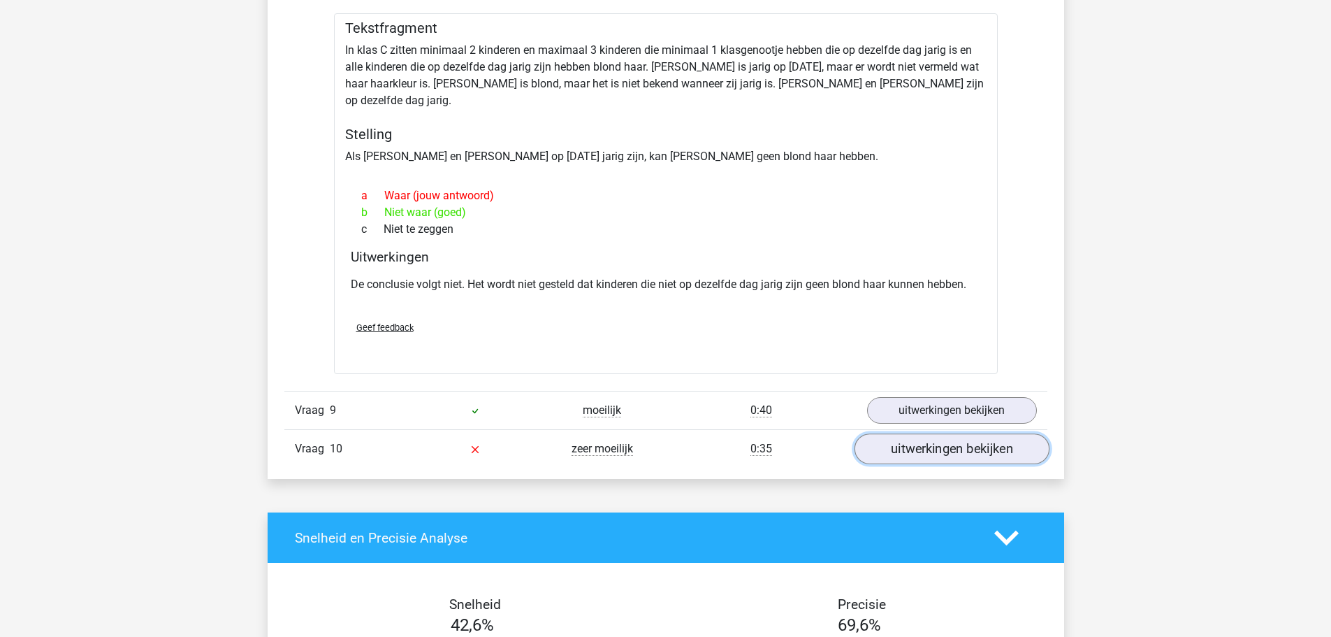
click at [905, 433] on link "uitwerkingen bekijken" at bounding box center [951, 448] width 195 height 31
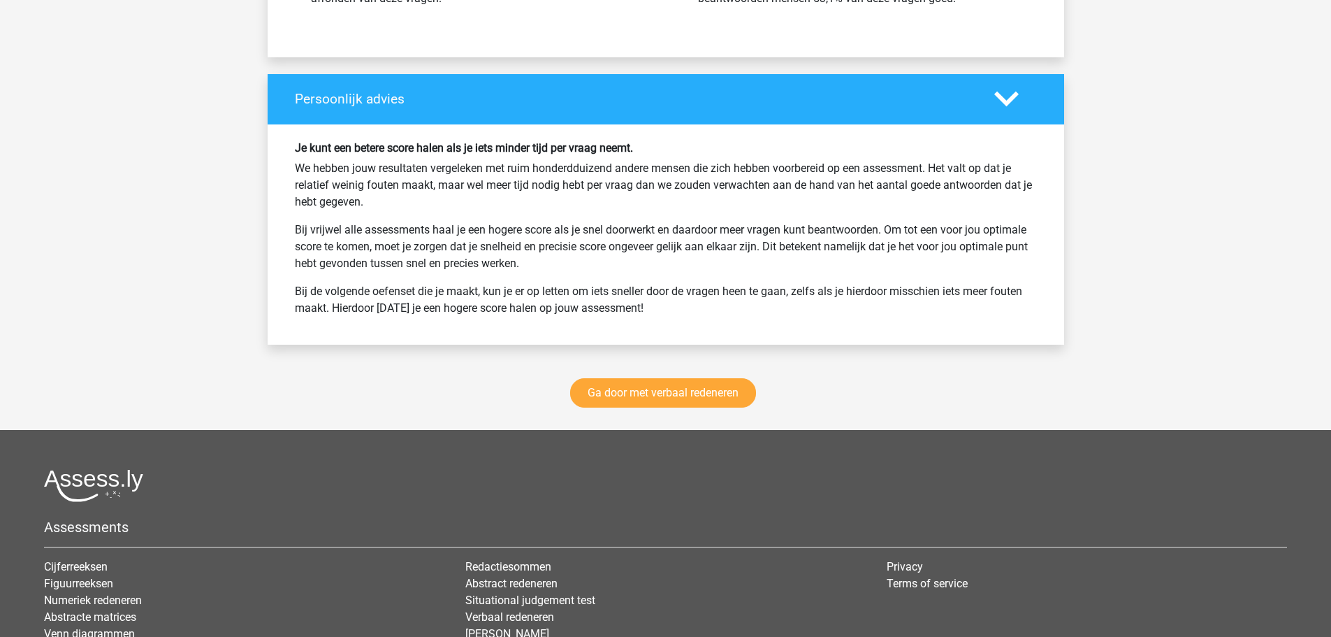
scroll to position [3561, 0]
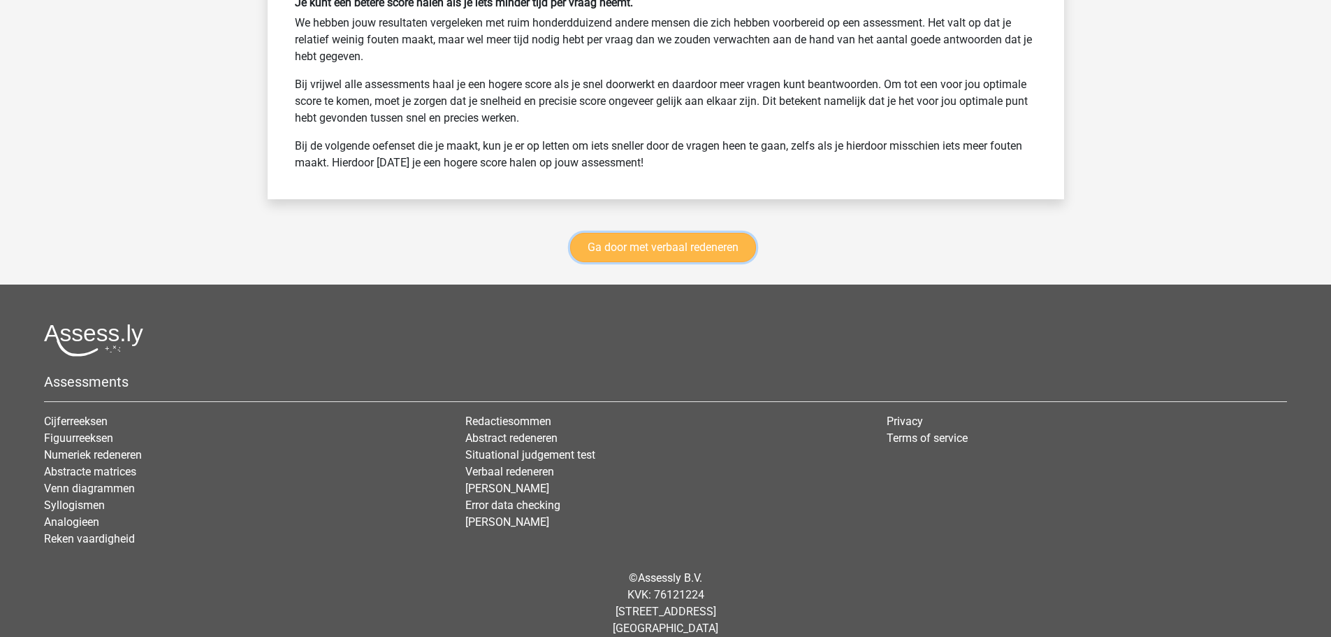
click at [655, 241] on link "Ga door met verbaal redeneren" at bounding box center [663, 247] width 186 height 29
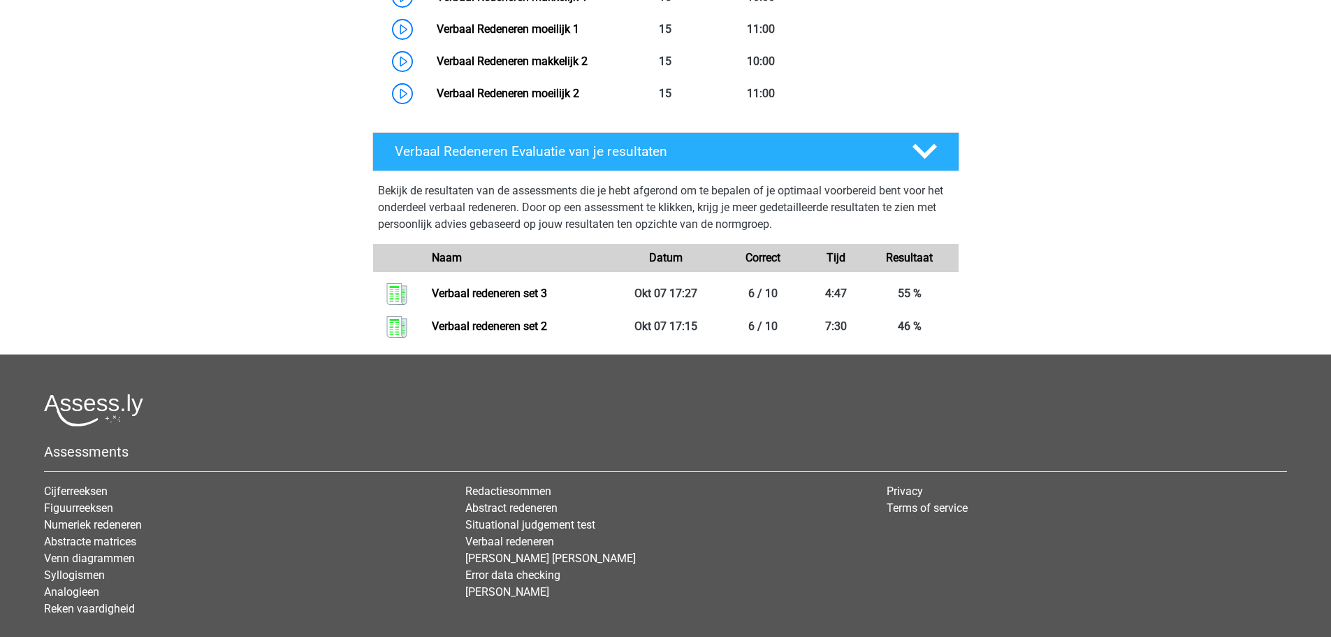
scroll to position [1184, 0]
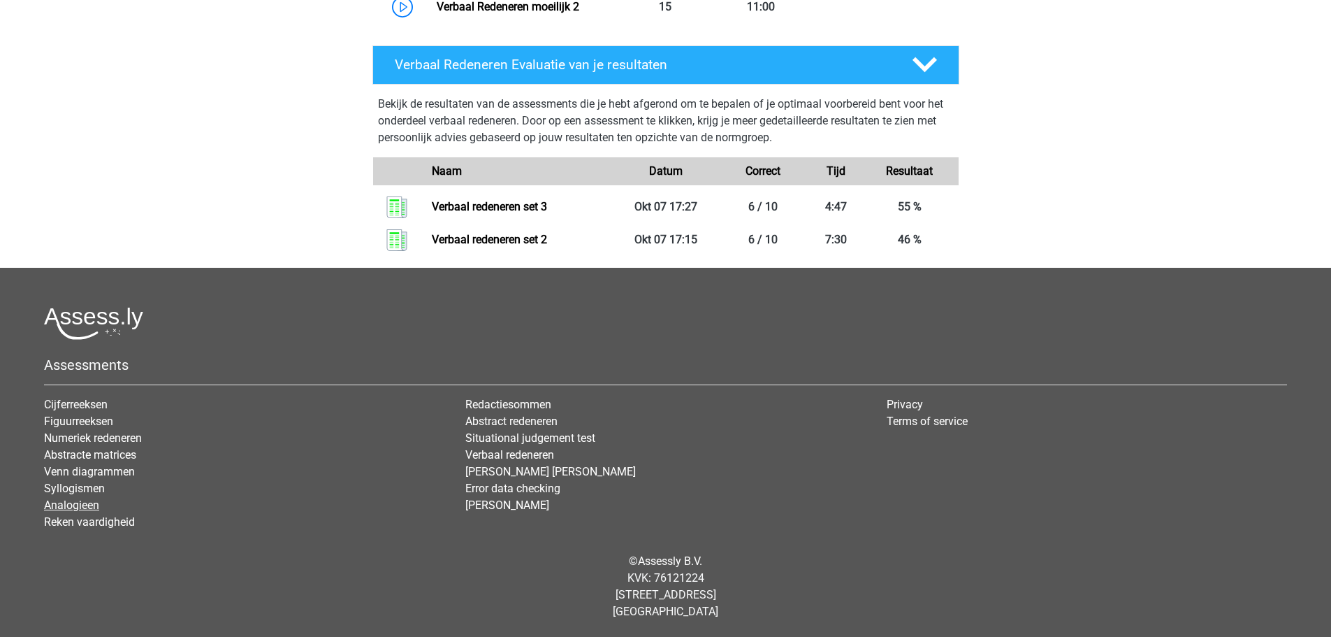
click at [73, 503] on link "Analogieen" at bounding box center [71, 504] width 55 height 13
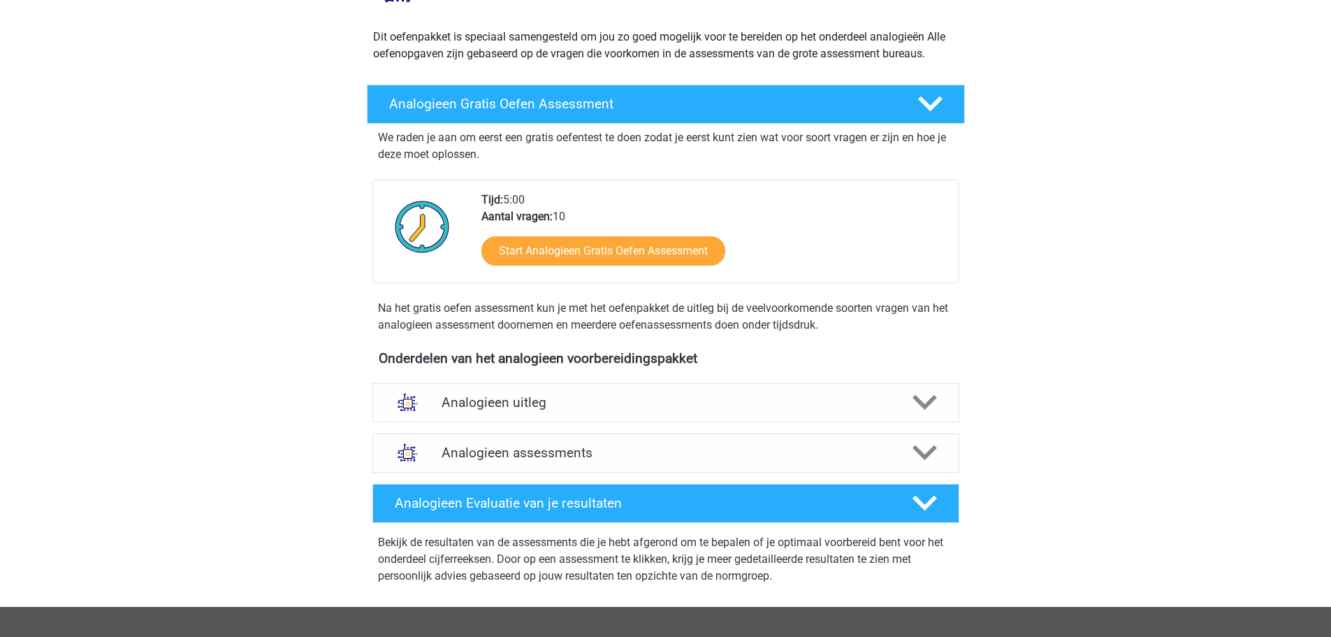
scroll to position [349, 0]
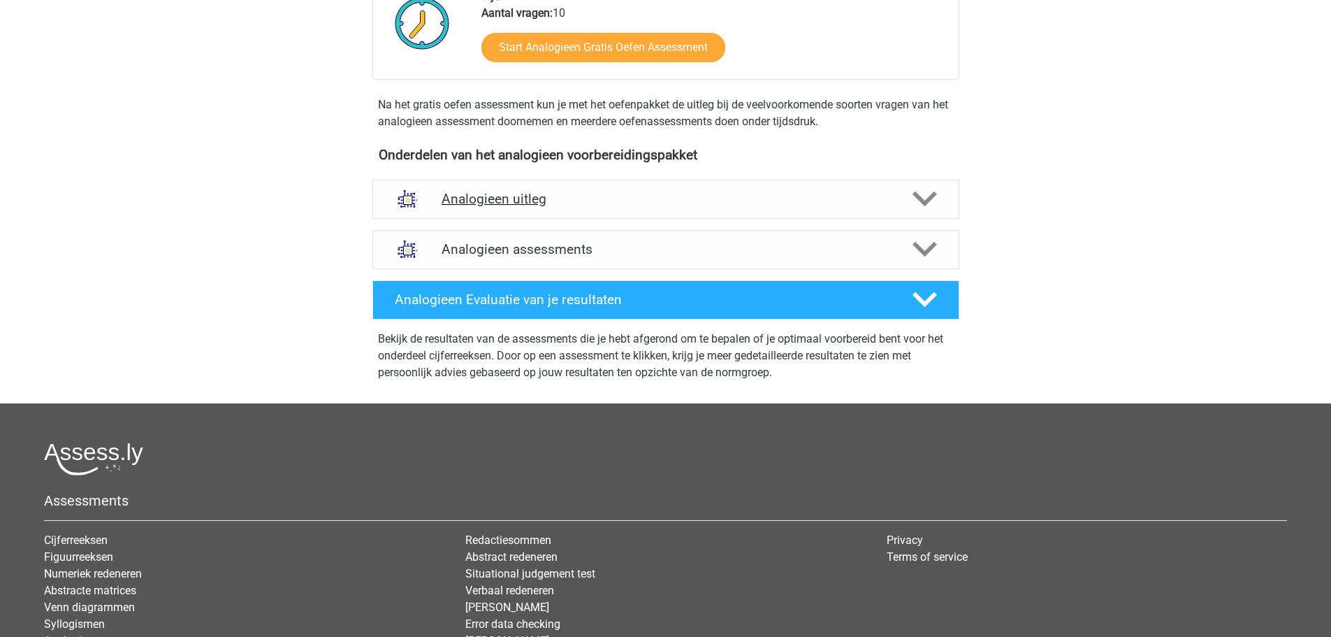
click at [495, 195] on h4 "Analogieen uitleg" at bounding box center [666, 199] width 449 height 16
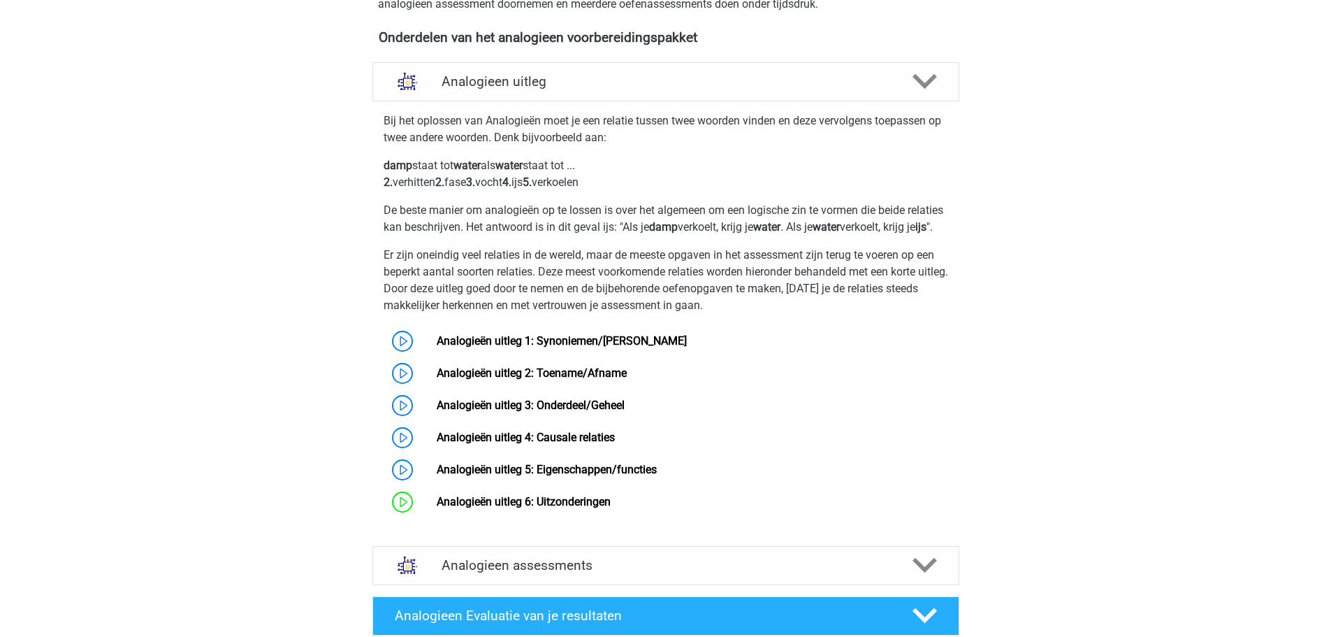
scroll to position [489, 0]
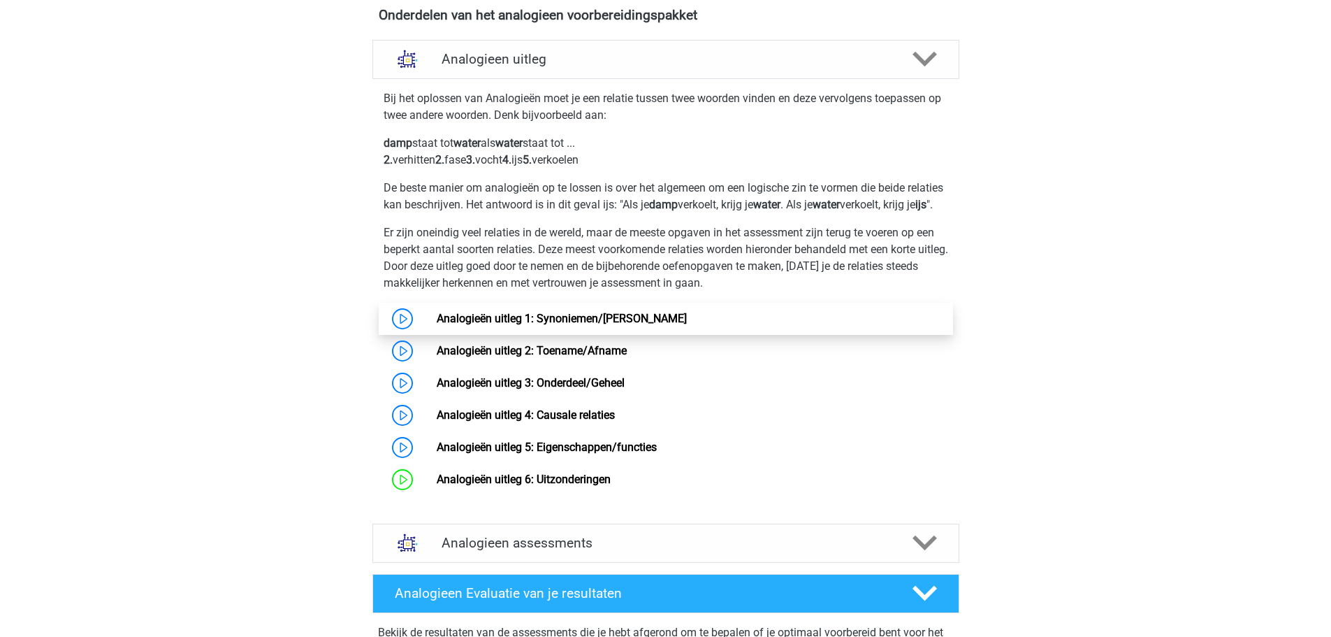
click at [437, 325] on link "Analogieën uitleg 1: Synoniemen/[PERSON_NAME]" at bounding box center [562, 318] width 250 height 13
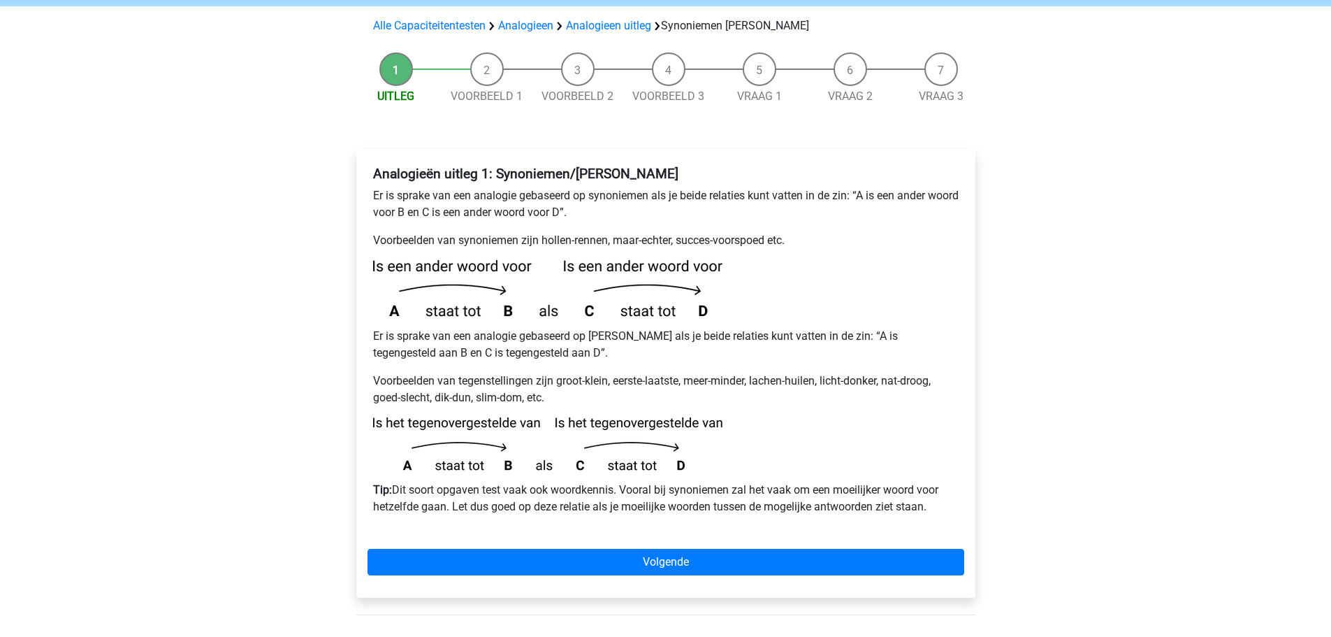
scroll to position [140, 0]
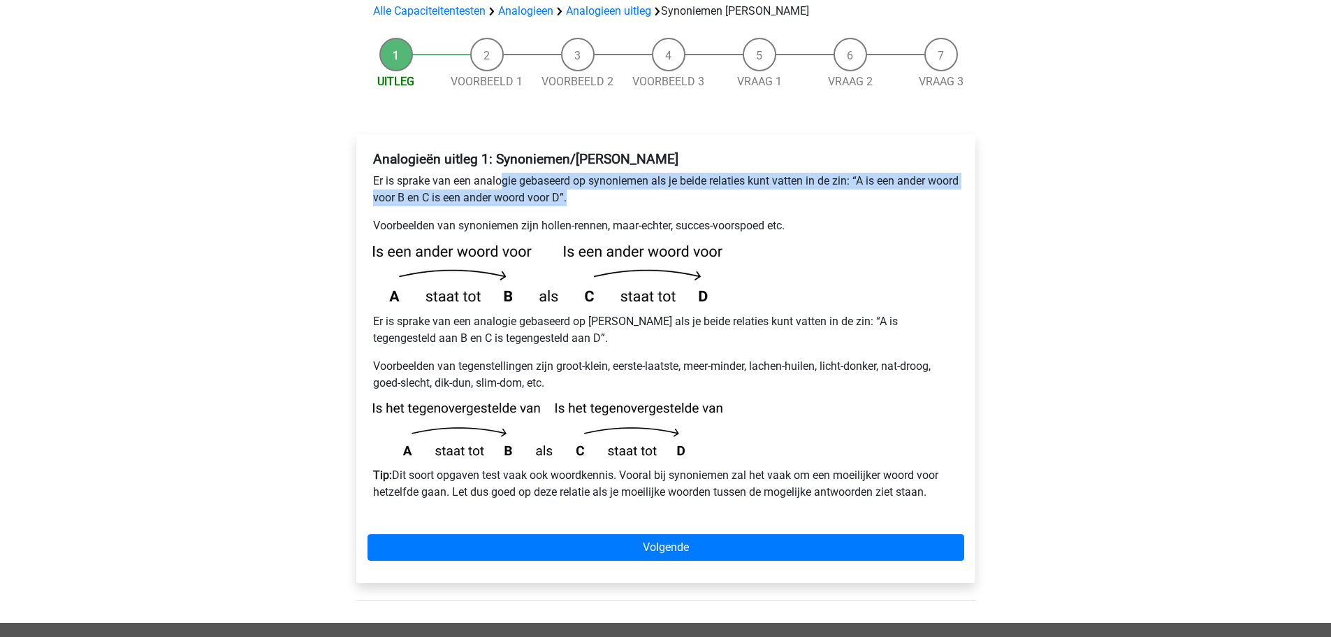
drag, startPoint x: 500, startPoint y: 147, endPoint x: 686, endPoint y: 159, distance: 186.2
click at [686, 173] on p "Er is sprake van een analogie gebaseerd op synoniemen als je beide relaties kun…" at bounding box center [666, 190] width 586 height 34
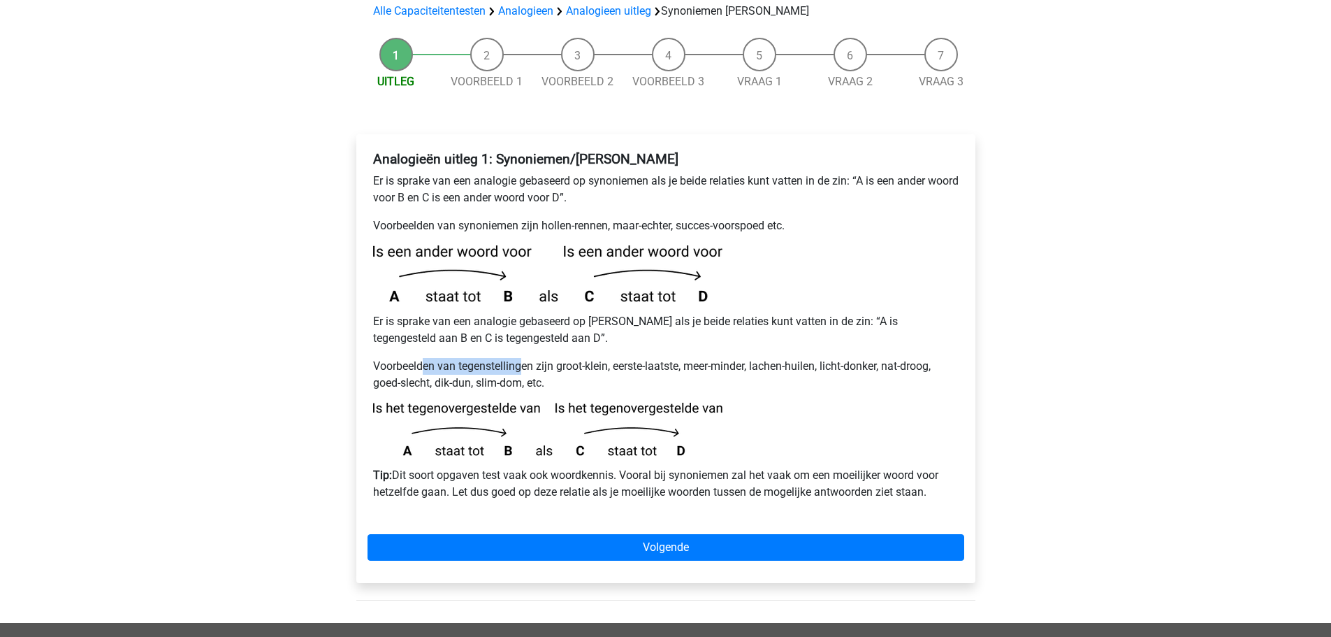
drag, startPoint x: 425, startPoint y: 334, endPoint x: 523, endPoint y: 334, distance: 98.5
click at [523, 358] on p "Voorbeelden van tegenstellingen zijn groot-klein, eerste-laatste, meer-minder, …" at bounding box center [666, 375] width 586 height 34
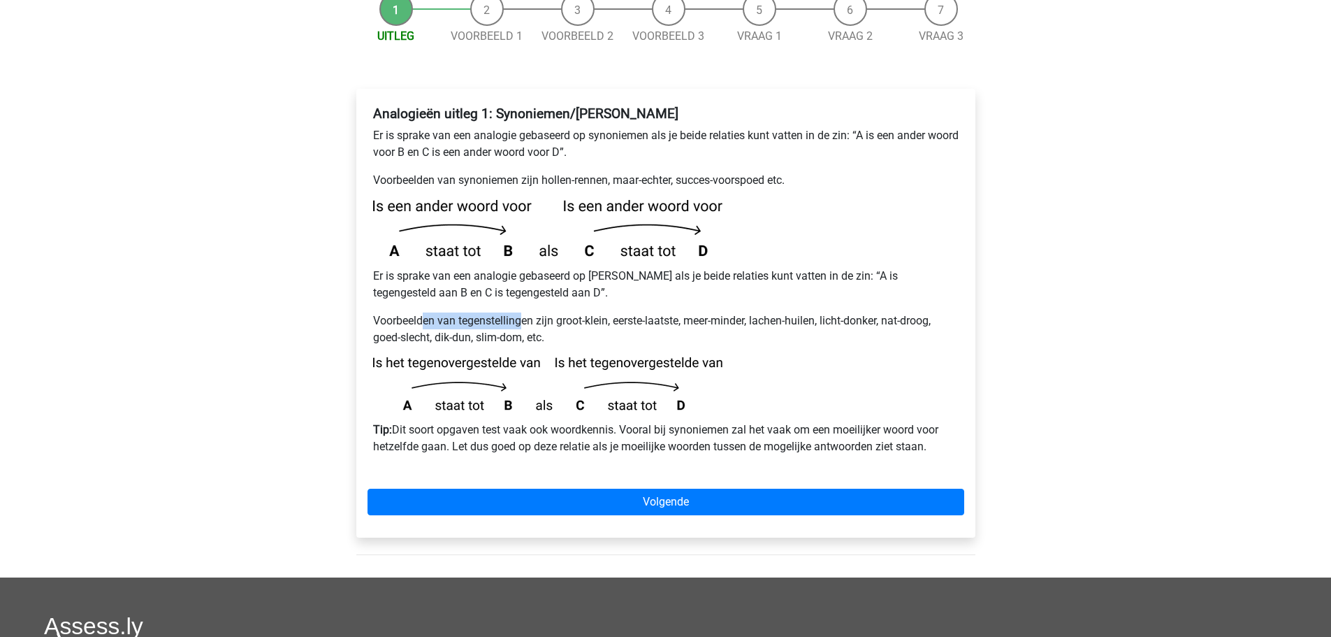
scroll to position [210, 0]
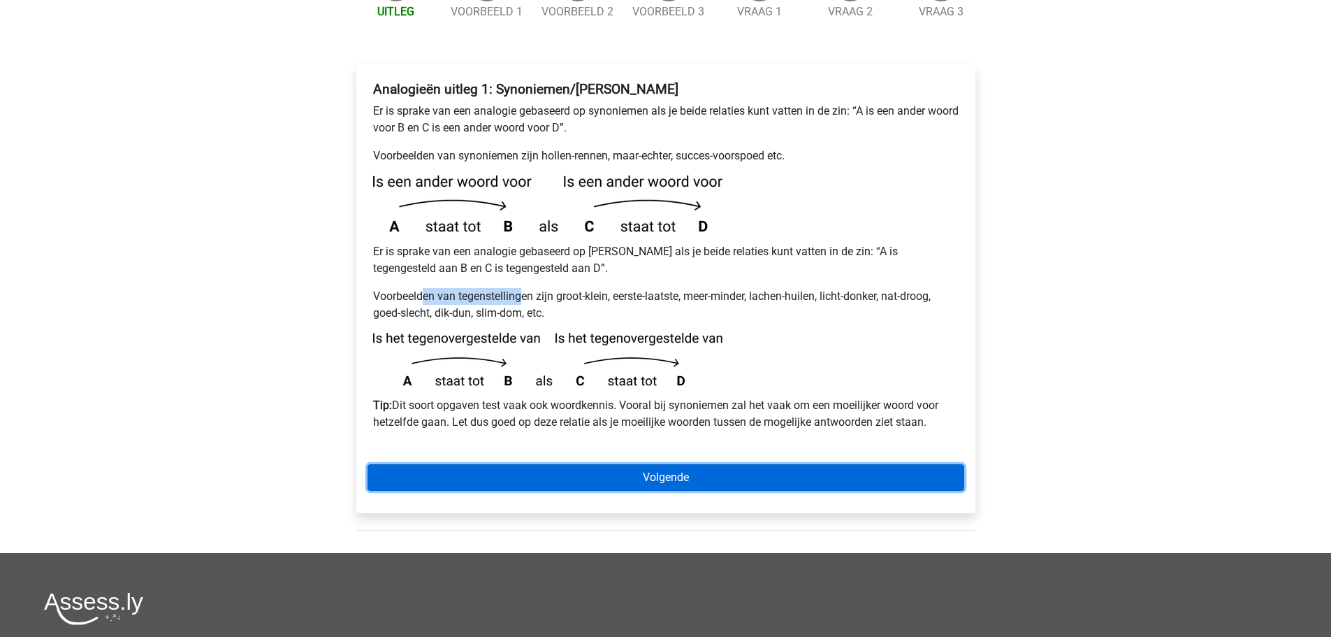
click at [742, 464] on link "Volgende" at bounding box center [666, 477] width 597 height 27
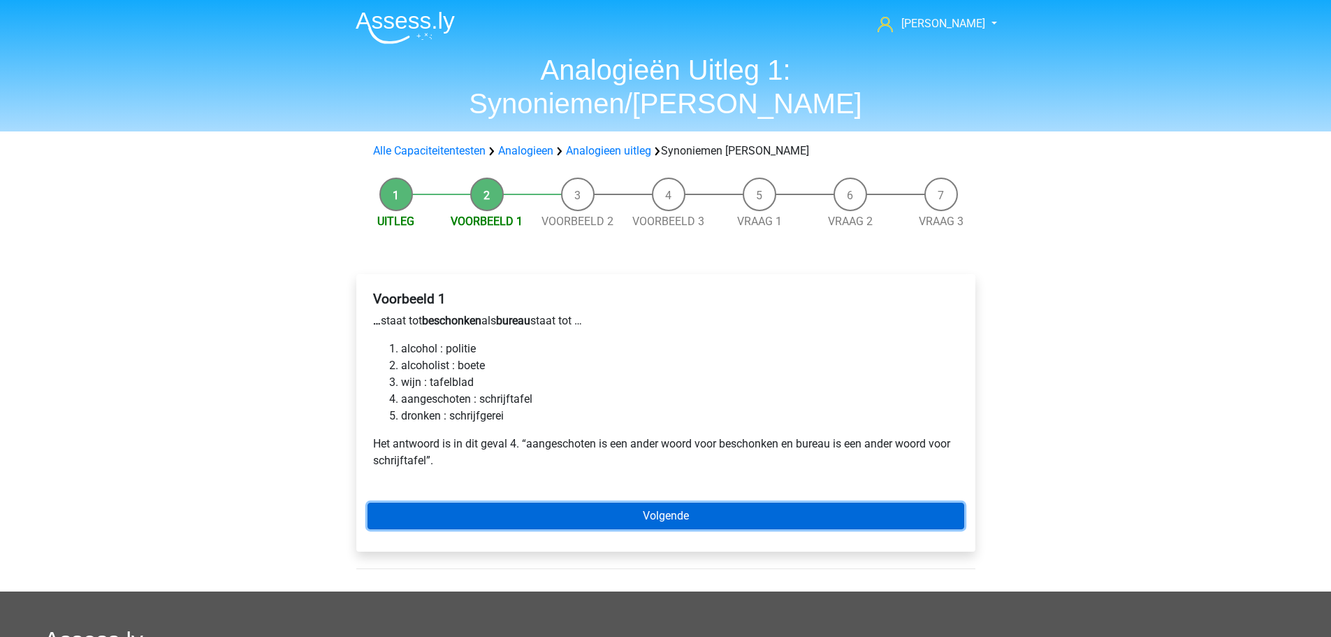
click at [676, 502] on link "Volgende" at bounding box center [666, 515] width 597 height 27
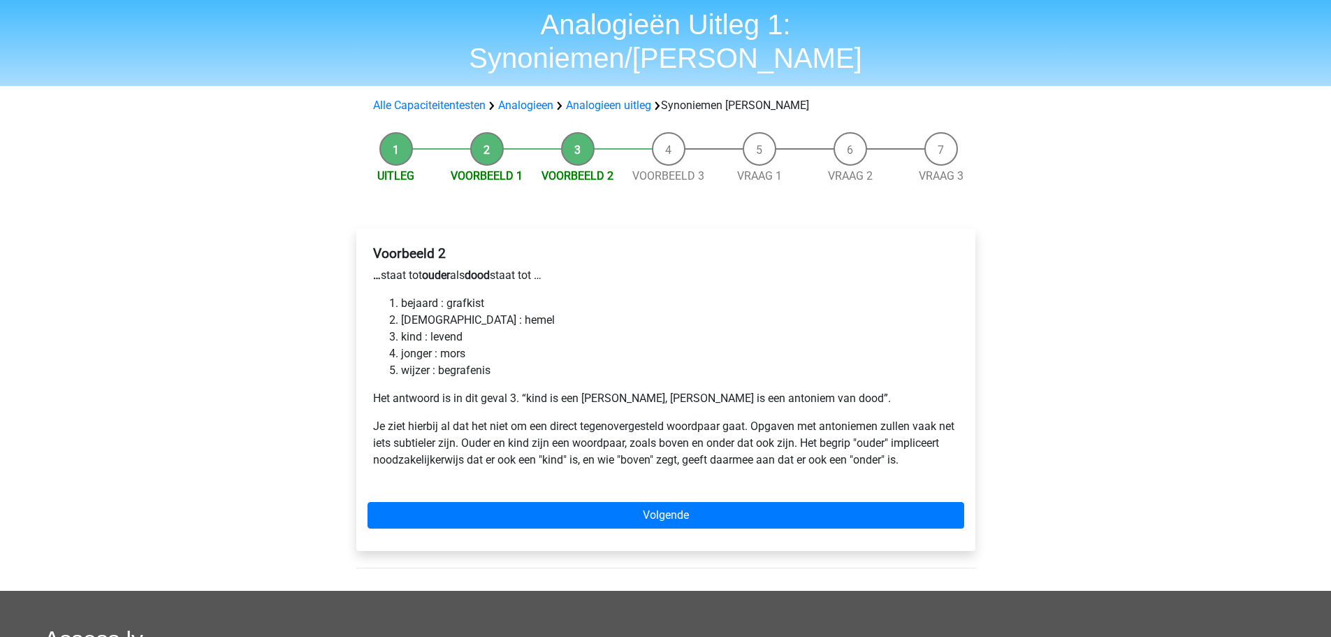
scroll to position [70, 0]
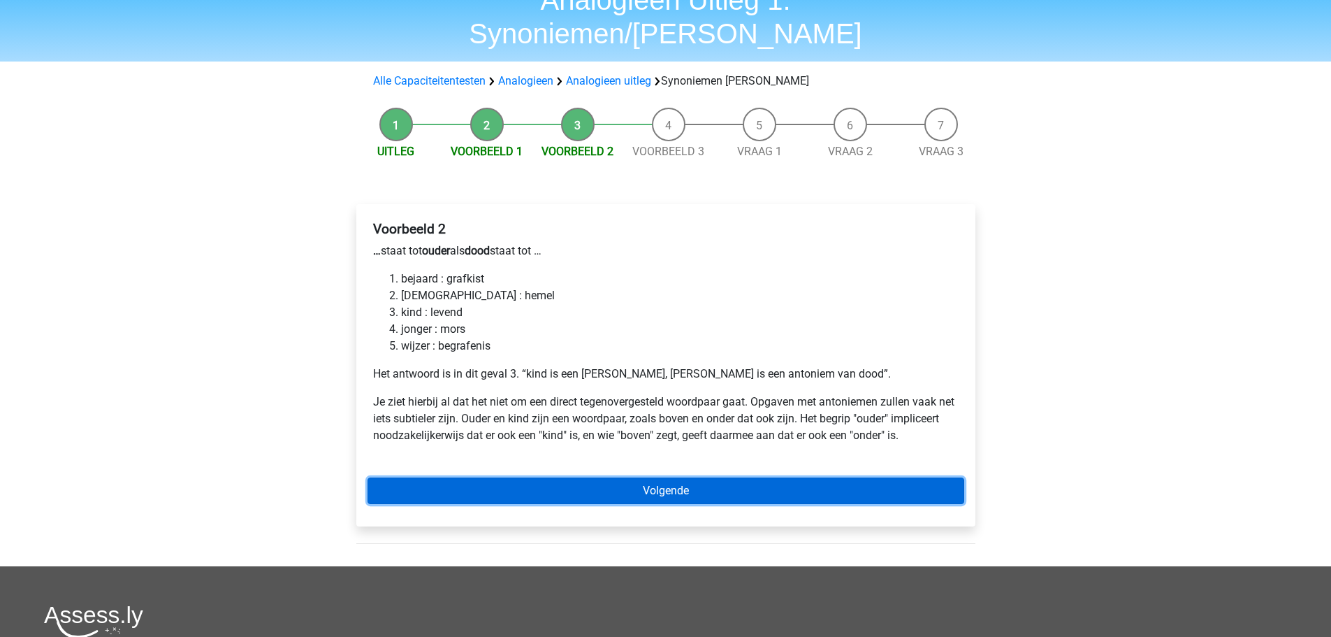
click at [694, 477] on link "Volgende" at bounding box center [666, 490] width 597 height 27
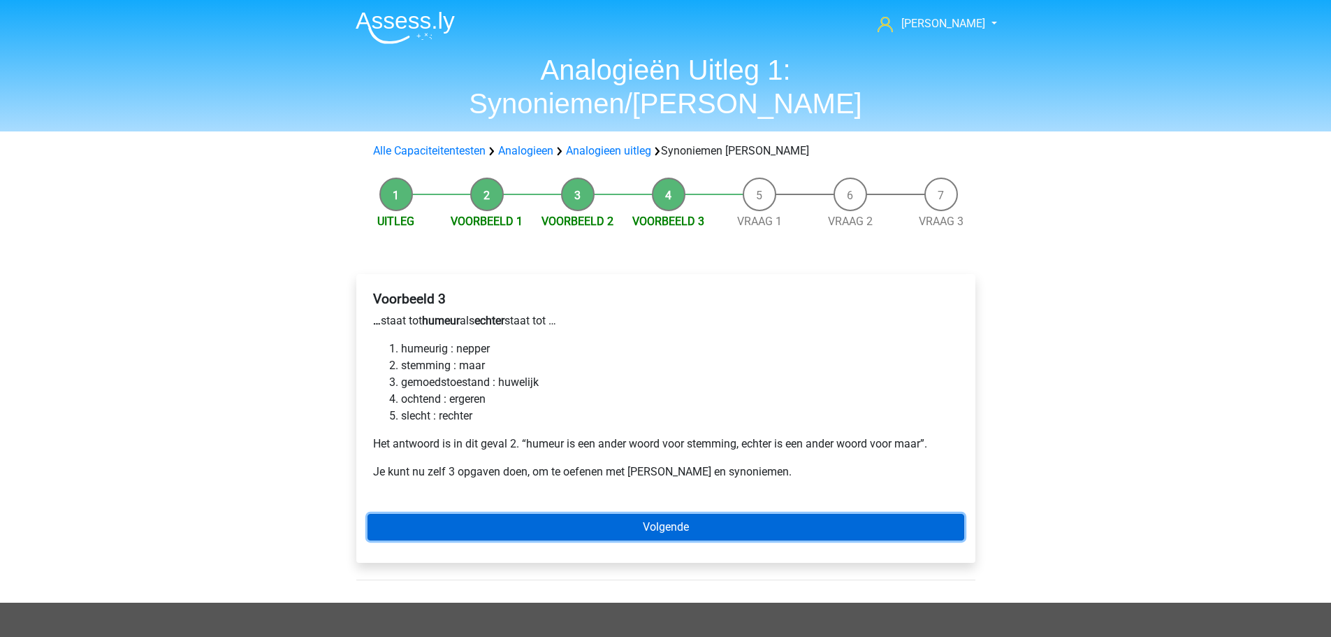
click at [586, 514] on link "Volgende" at bounding box center [666, 527] width 597 height 27
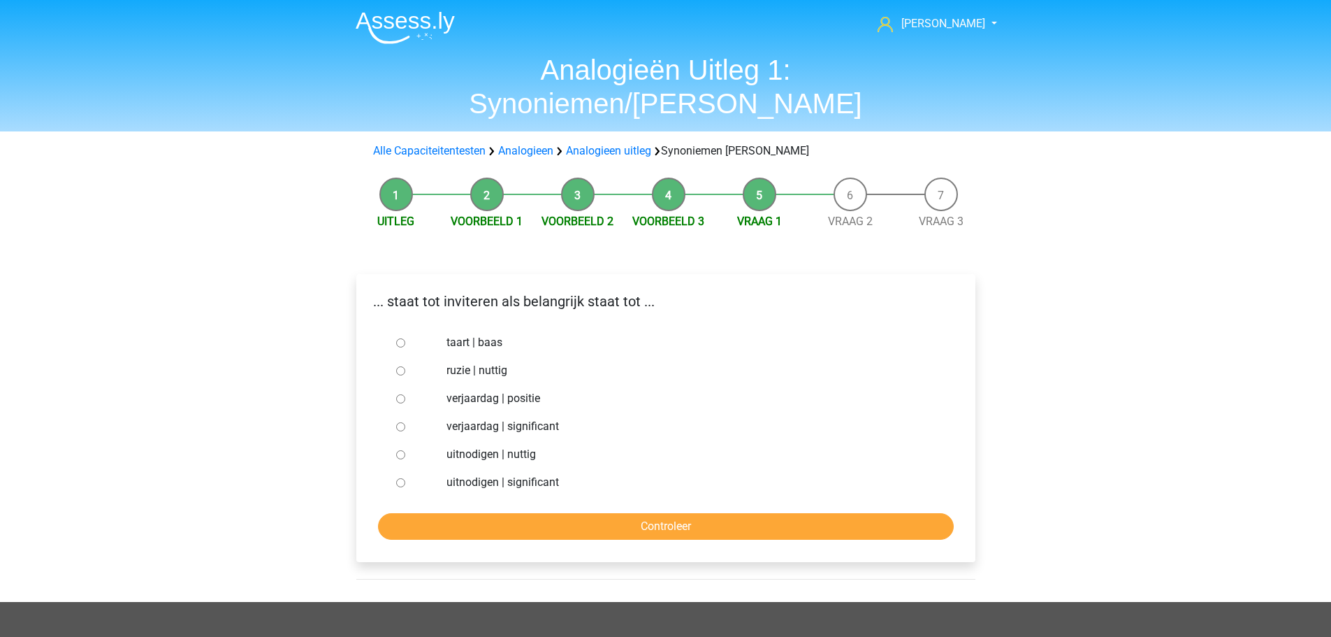
click at [396, 478] on input "uitnodigen | significant" at bounding box center [400, 482] width 9 height 9
radio input "true"
click at [473, 513] on input "Controleer" at bounding box center [666, 526] width 576 height 27
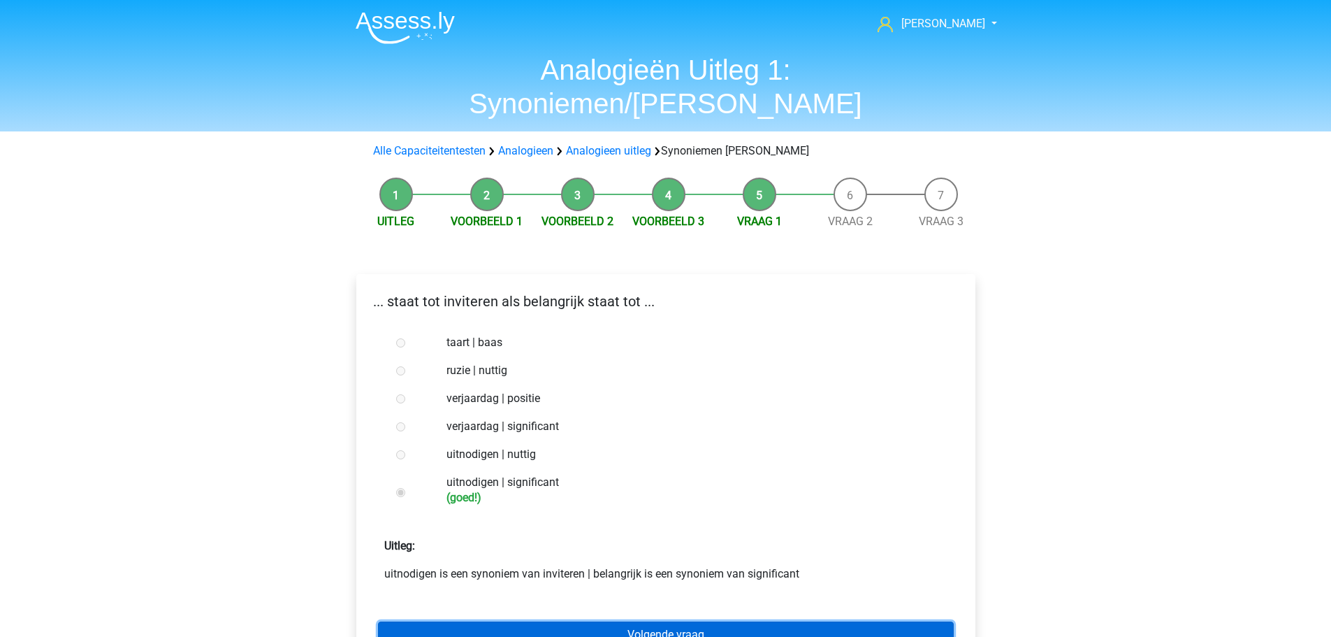
click at [681, 621] on link "Volgende vraag" at bounding box center [666, 634] width 576 height 27
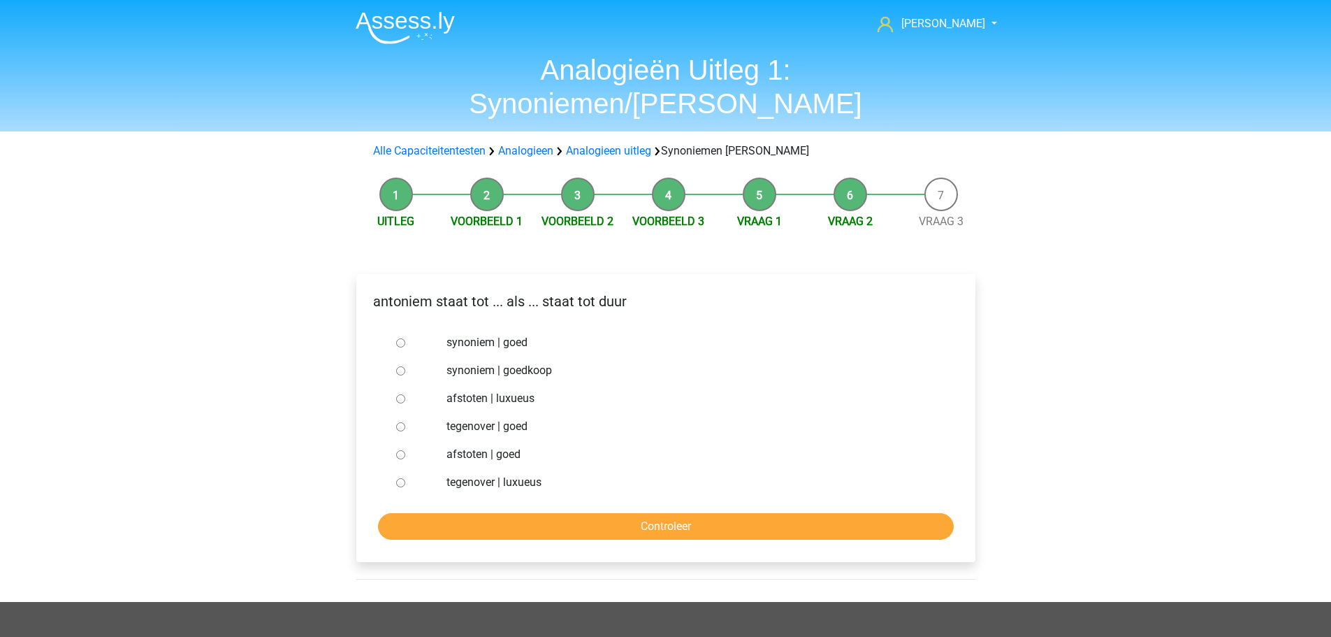
click at [400, 478] on input "tegenover | luxueus" at bounding box center [400, 482] width 9 height 9
radio input "true"
click at [418, 513] on input "Controleer" at bounding box center [666, 526] width 576 height 27
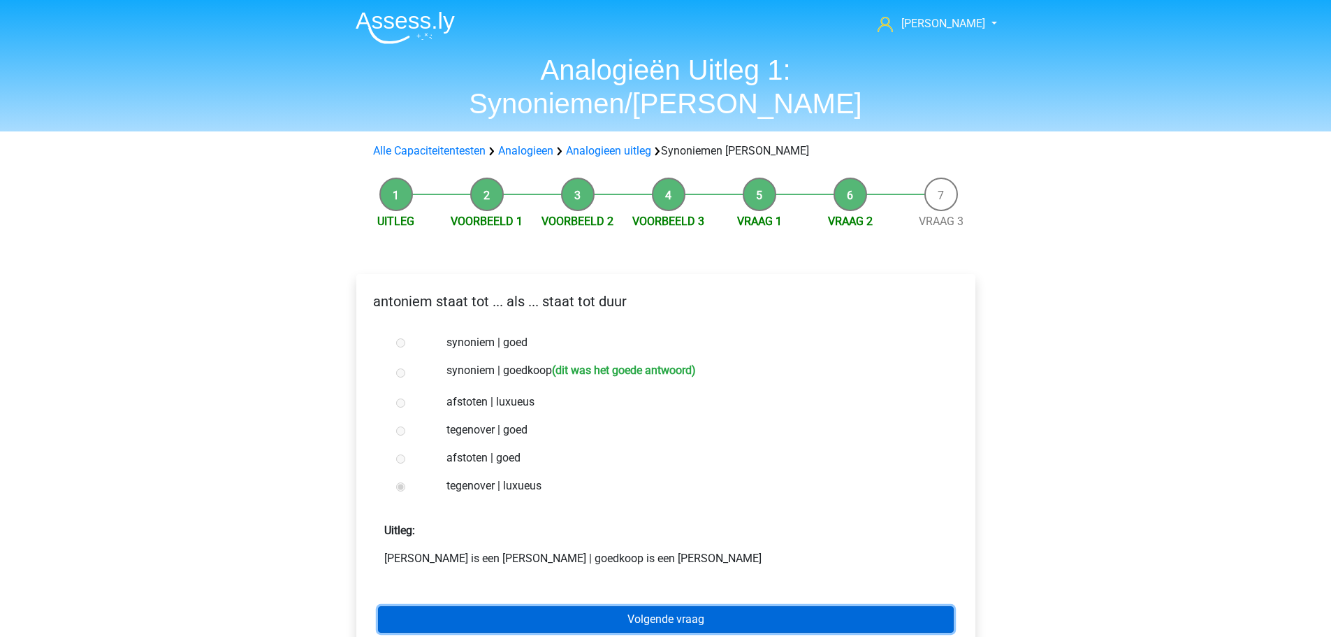
click at [644, 606] on link "Volgende vraag" at bounding box center [666, 619] width 576 height 27
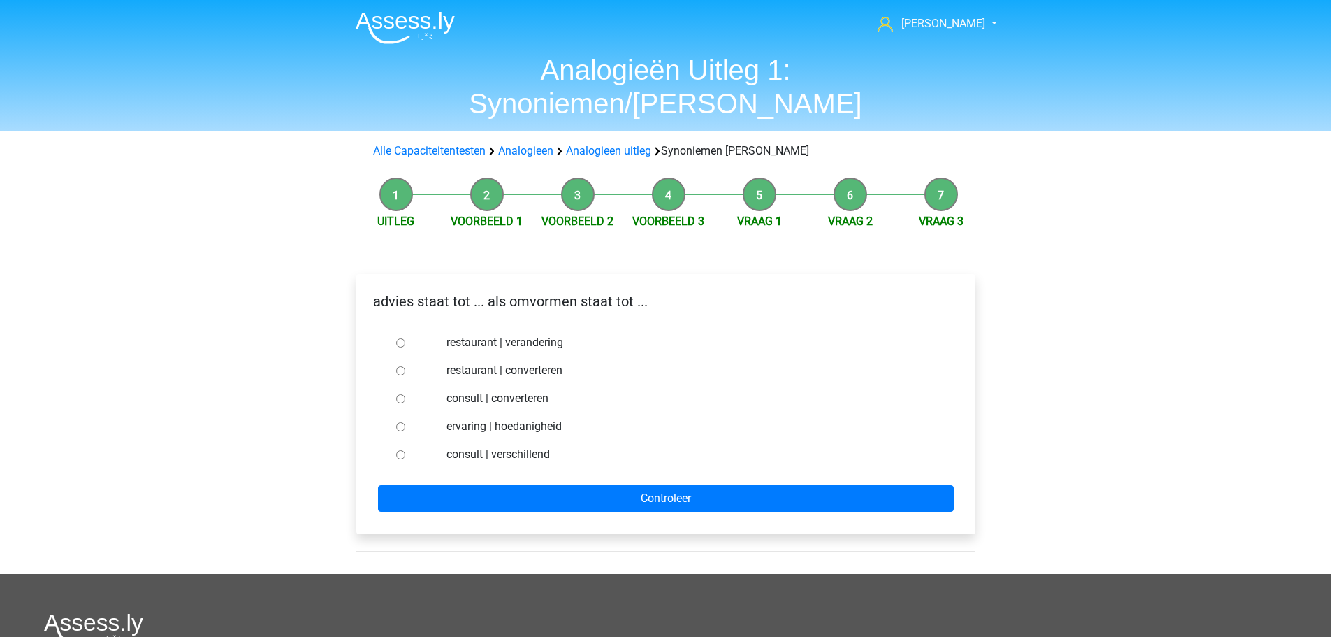
click at [399, 394] on input "consult | converteren" at bounding box center [400, 398] width 9 height 9
radio input "true"
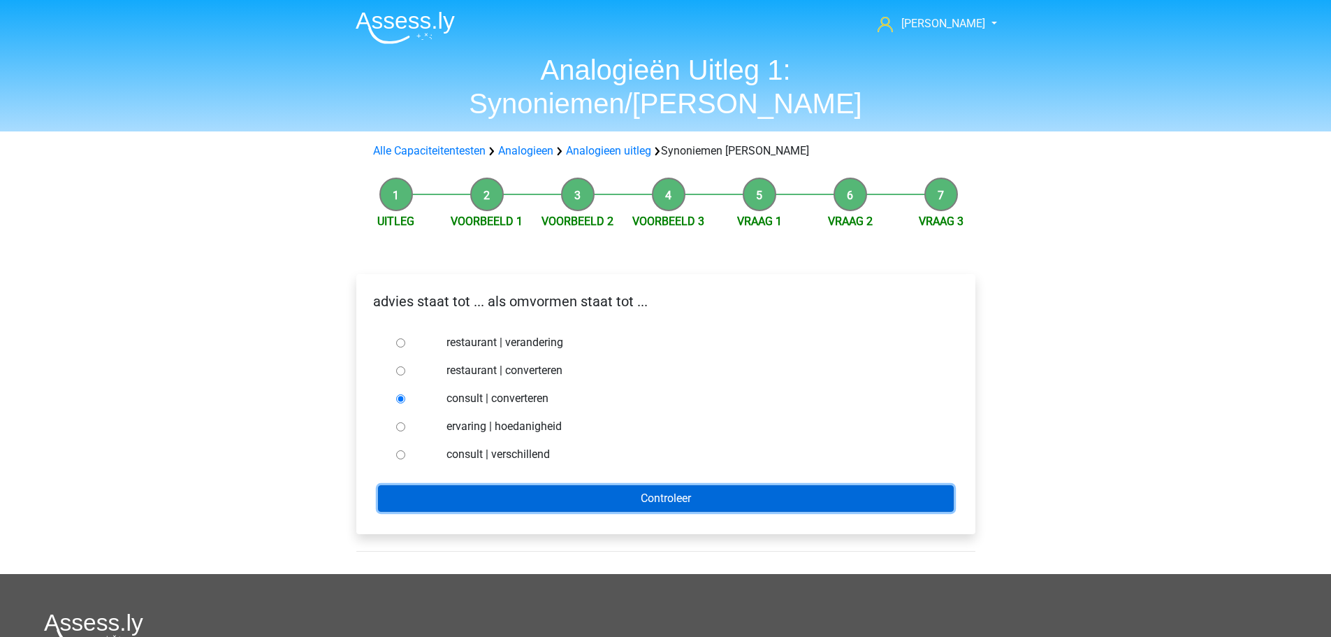
click at [473, 485] on input "Controleer" at bounding box center [666, 498] width 576 height 27
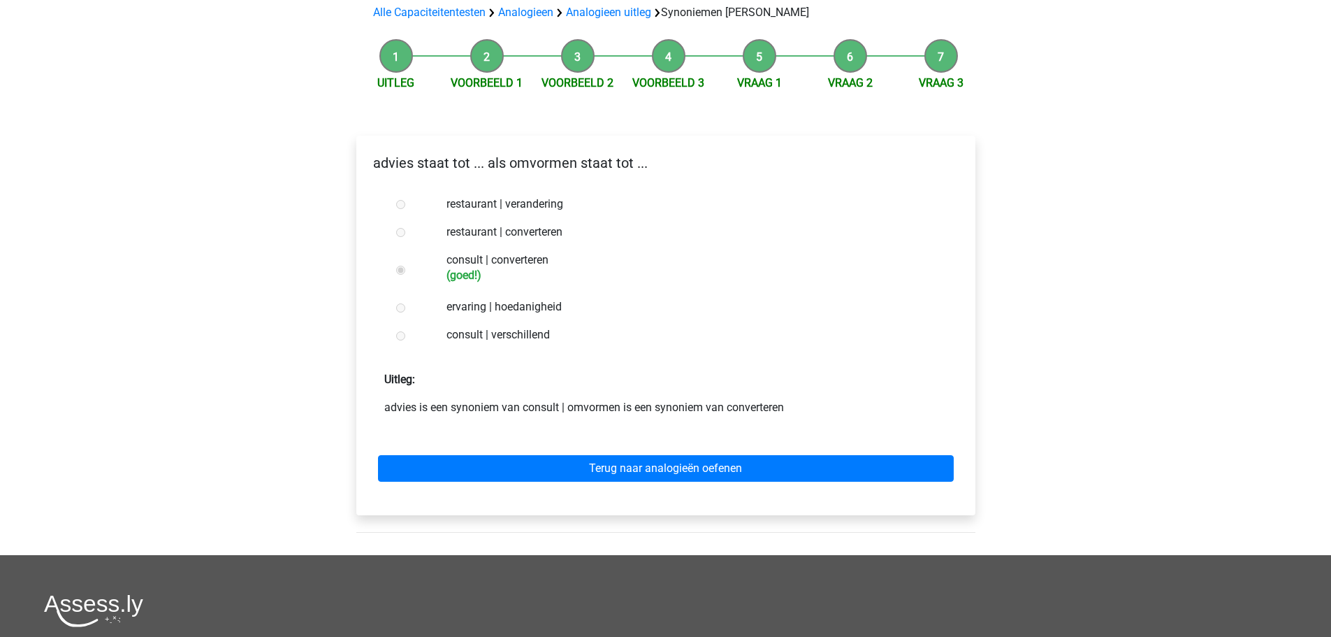
scroll to position [140, 0]
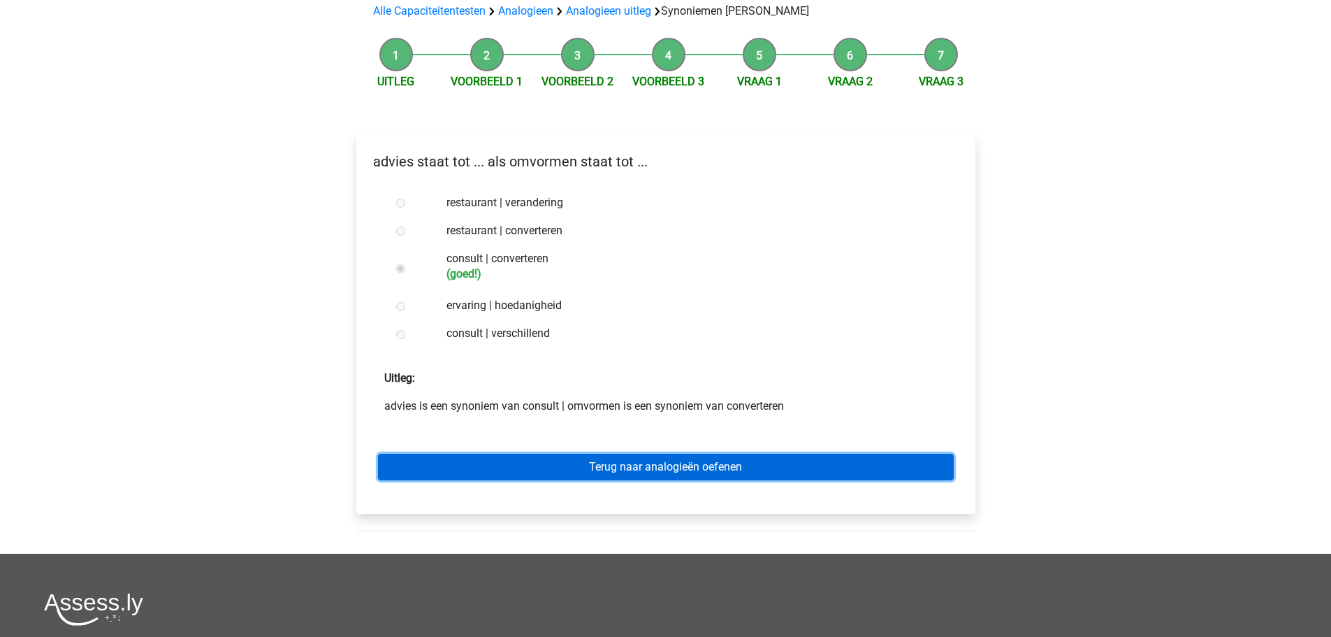
click at [641, 453] on link "Terug naar analogieën oefenen" at bounding box center [666, 466] width 576 height 27
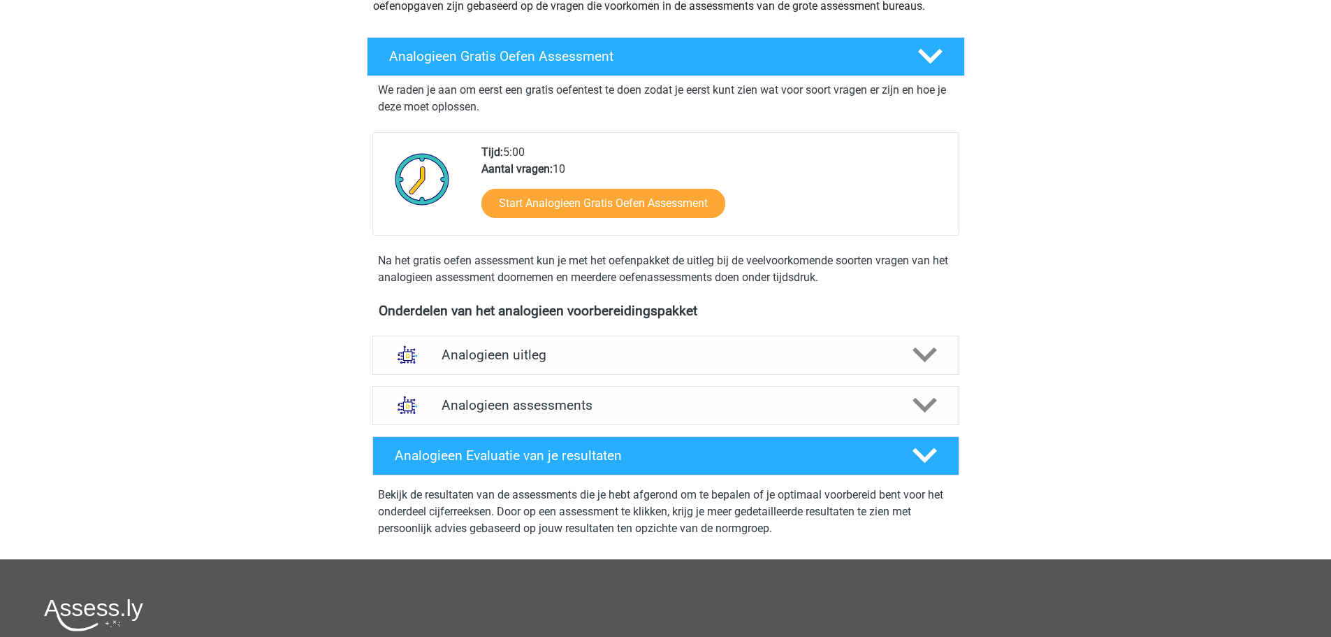
scroll to position [210, 0]
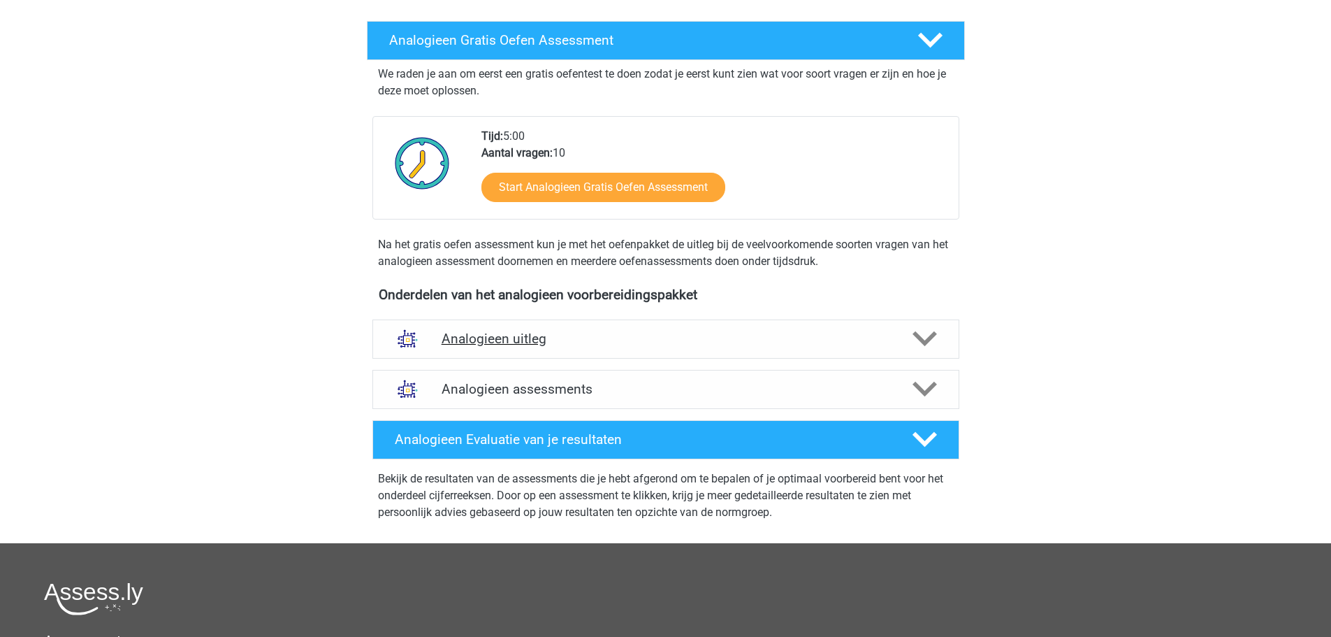
click at [498, 345] on h4 "Analogieen uitleg" at bounding box center [666, 338] width 449 height 16
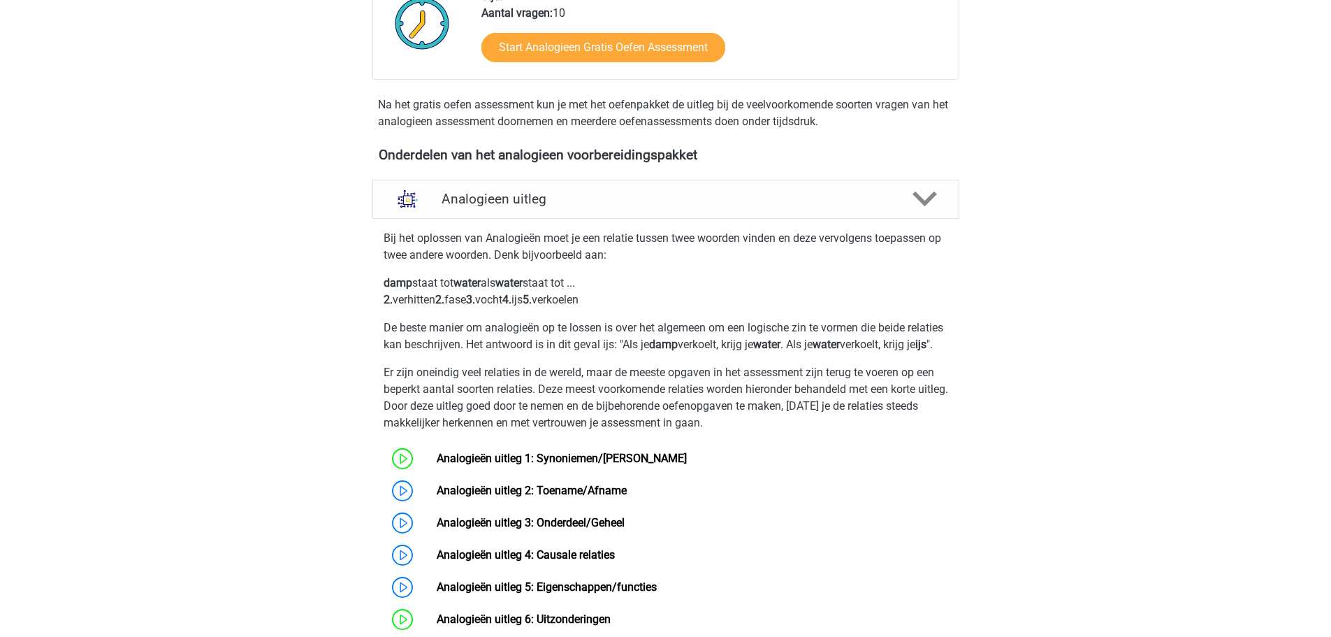
scroll to position [419, 0]
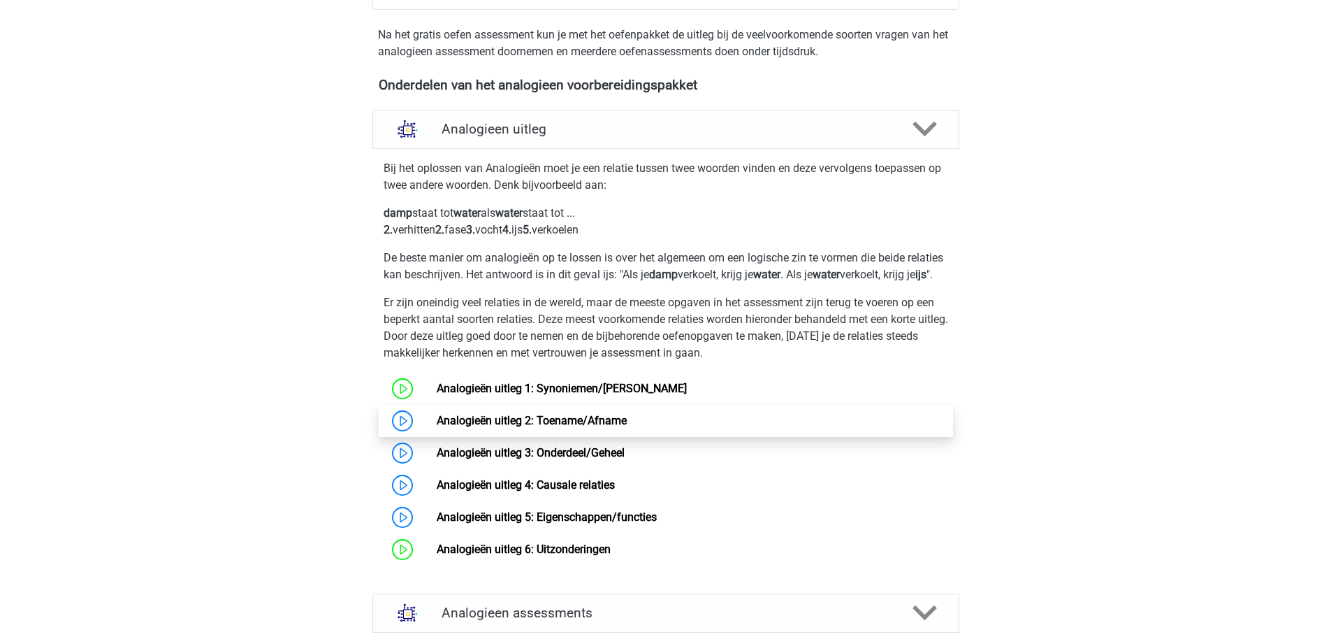
click at [492, 427] on link "Analogieën uitleg 2: Toename/Afname" at bounding box center [532, 420] width 190 height 13
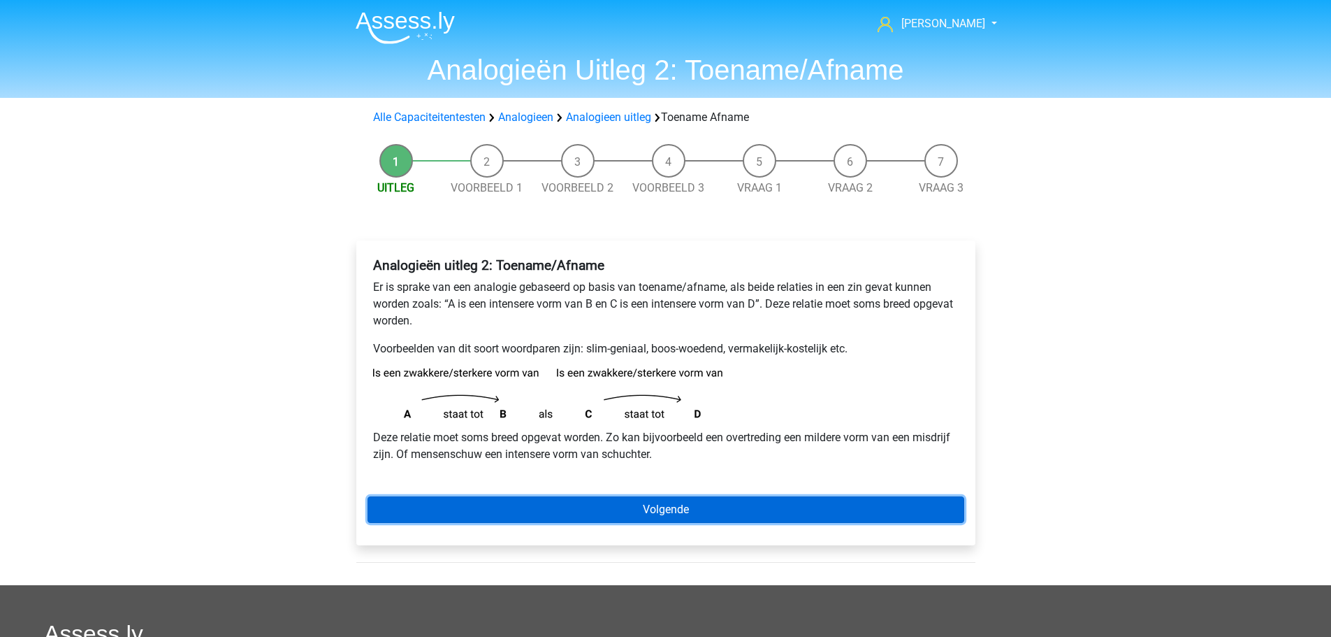
click at [623, 514] on link "Volgende" at bounding box center [666, 509] width 597 height 27
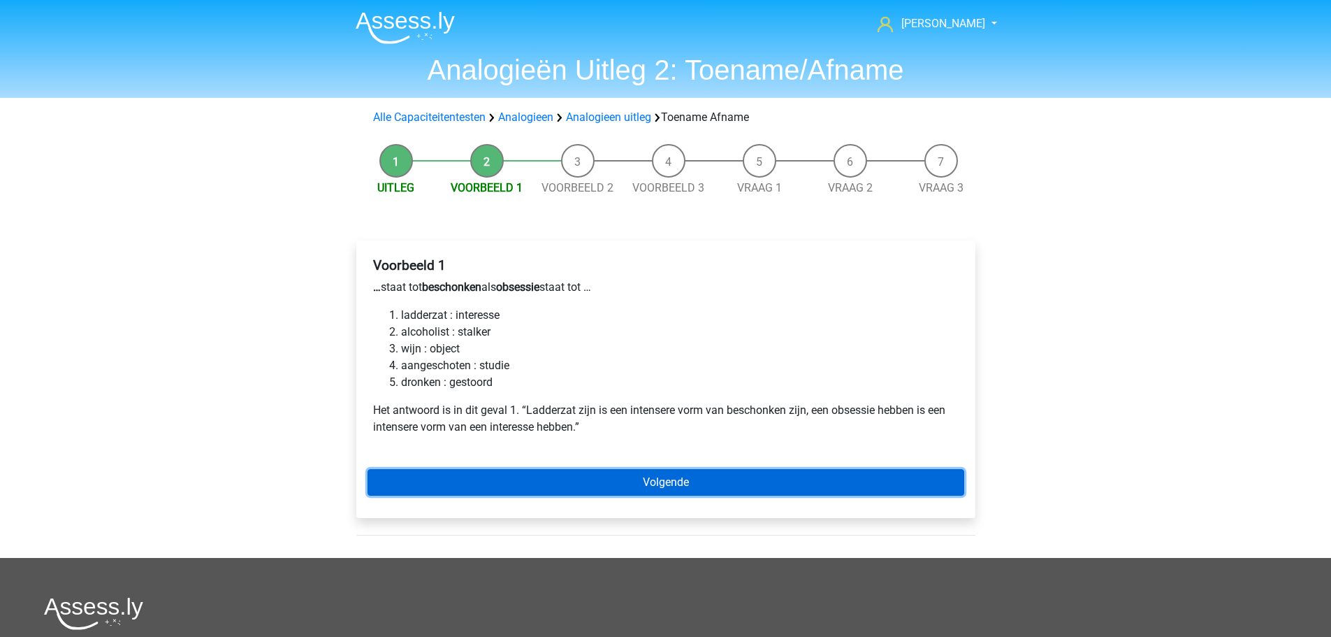
click at [629, 479] on link "Volgende" at bounding box center [666, 482] width 597 height 27
click at [550, 478] on link "Volgende" at bounding box center [666, 482] width 597 height 27
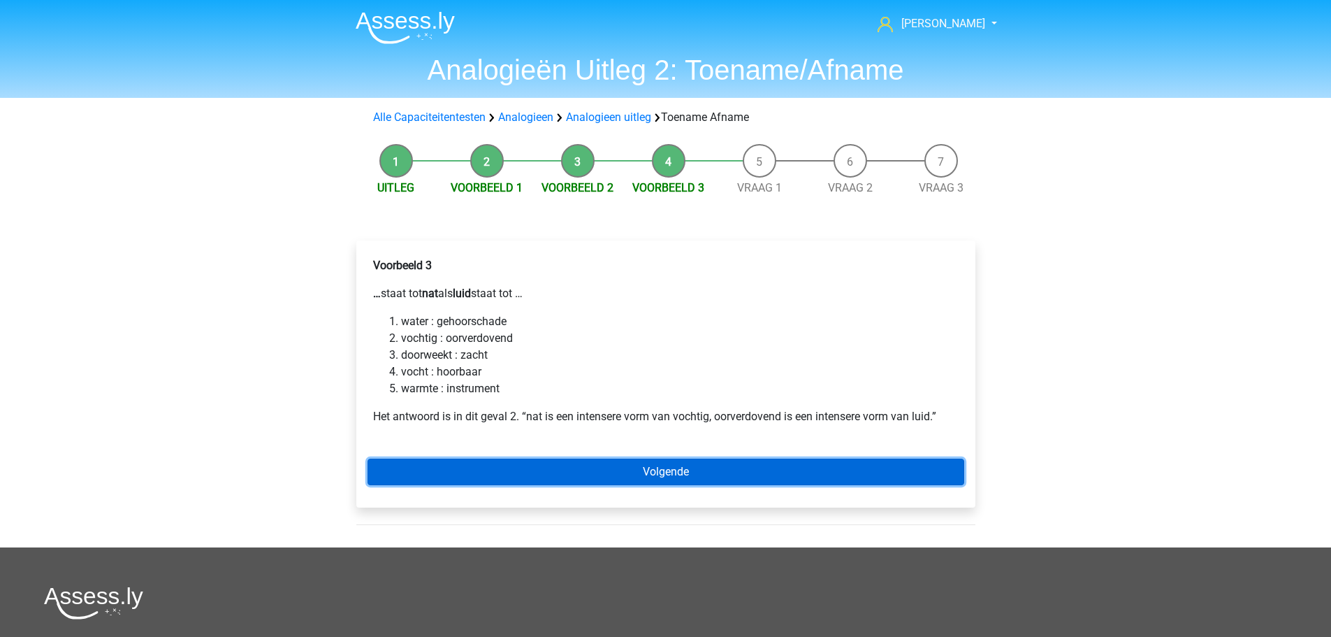
click at [558, 458] on link "Volgende" at bounding box center [666, 471] width 597 height 27
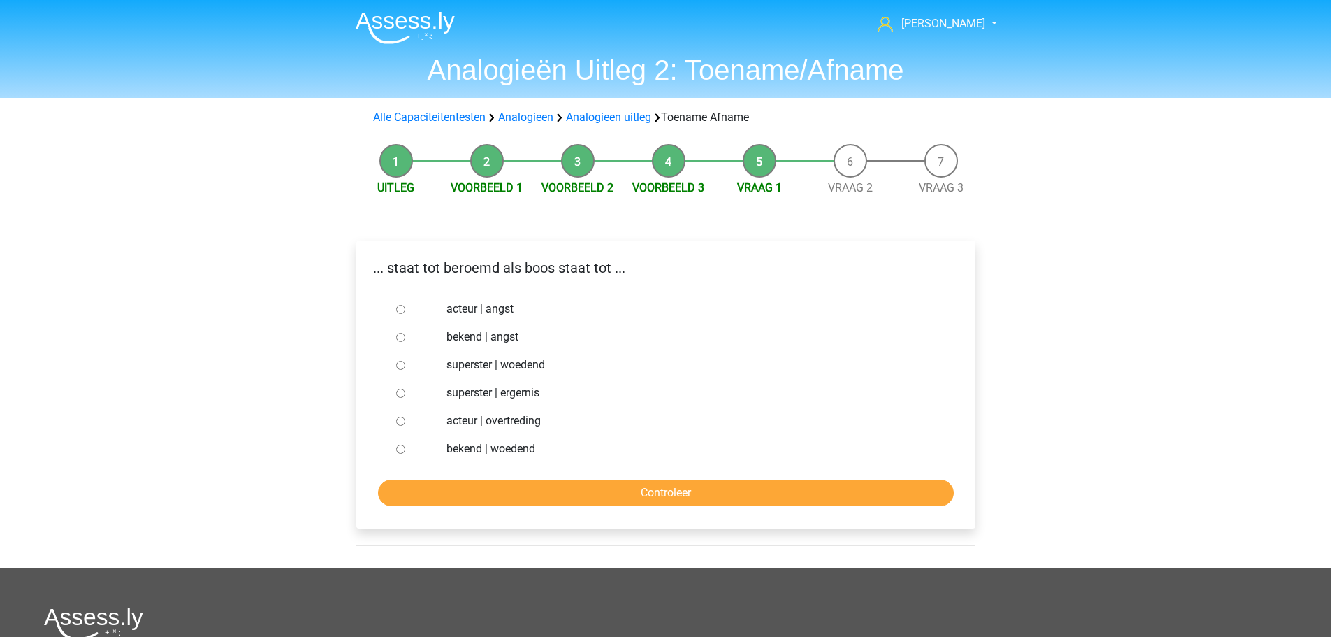
click at [402, 448] on input "bekend | woedend" at bounding box center [400, 448] width 9 height 9
radio input "true"
click at [530, 501] on input "Controleer" at bounding box center [666, 492] width 576 height 27
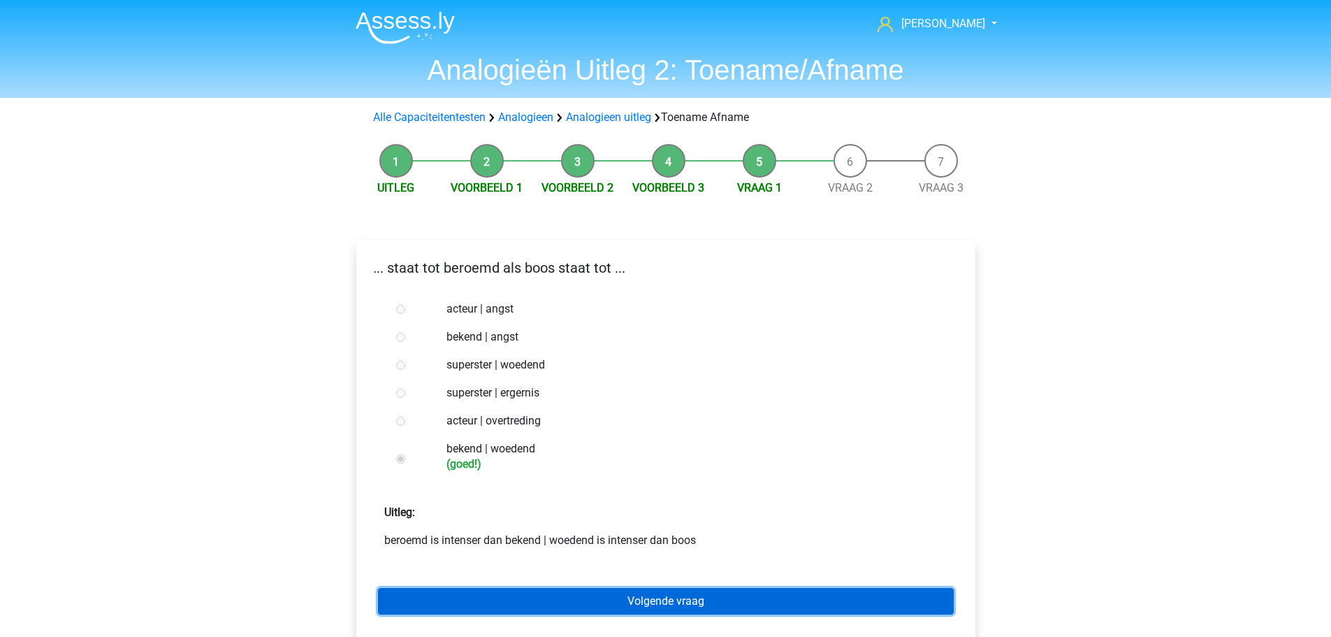
click at [594, 596] on link "Volgende vraag" at bounding box center [666, 601] width 576 height 27
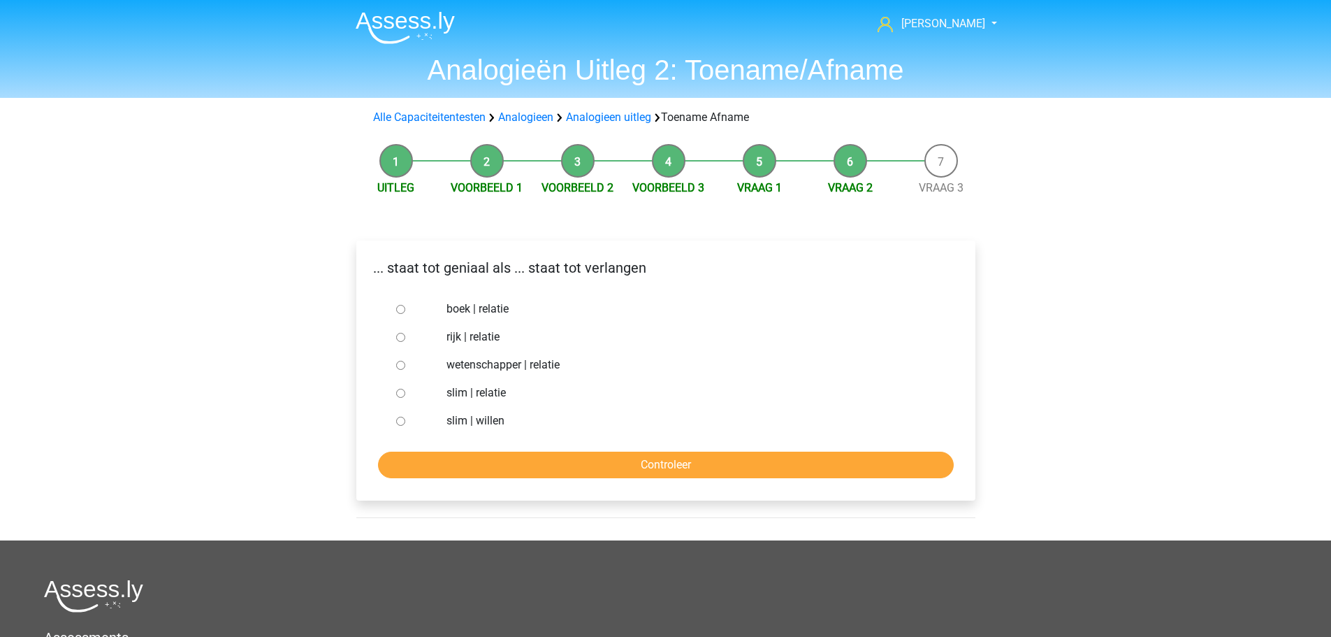
click at [401, 421] on input "slim | willen" at bounding box center [400, 420] width 9 height 9
radio input "true"
click at [528, 470] on input "Controleer" at bounding box center [666, 464] width 576 height 27
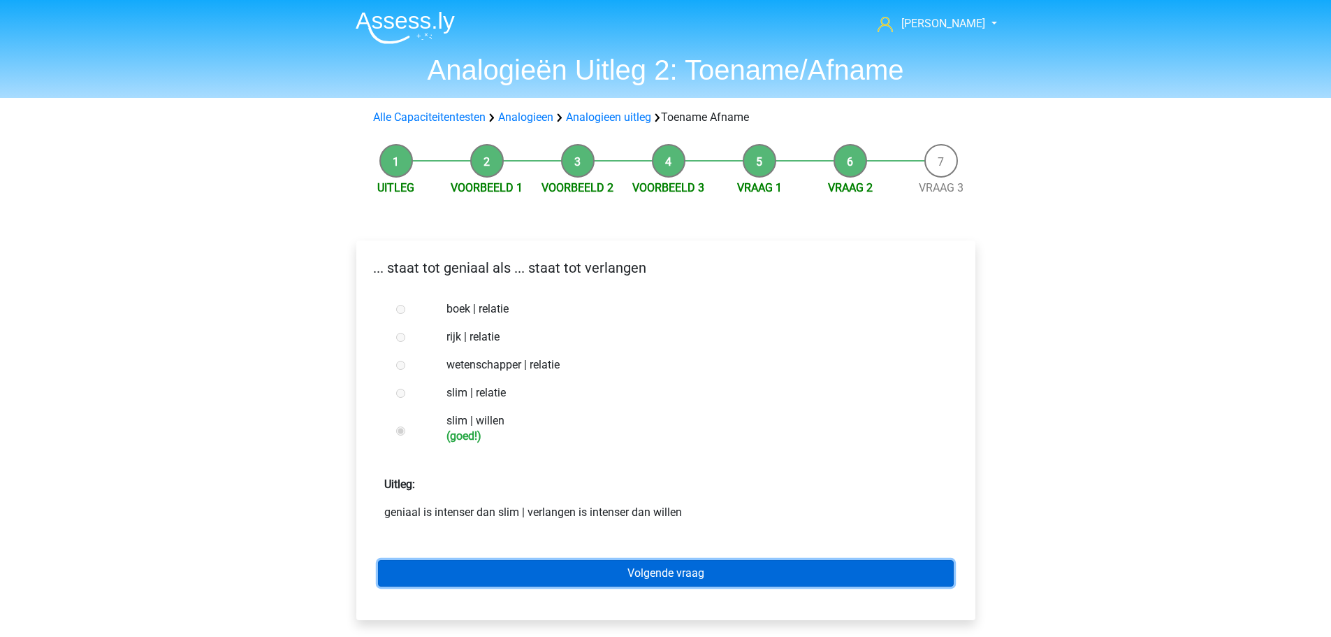
click at [631, 581] on link "Volgende vraag" at bounding box center [666, 573] width 576 height 27
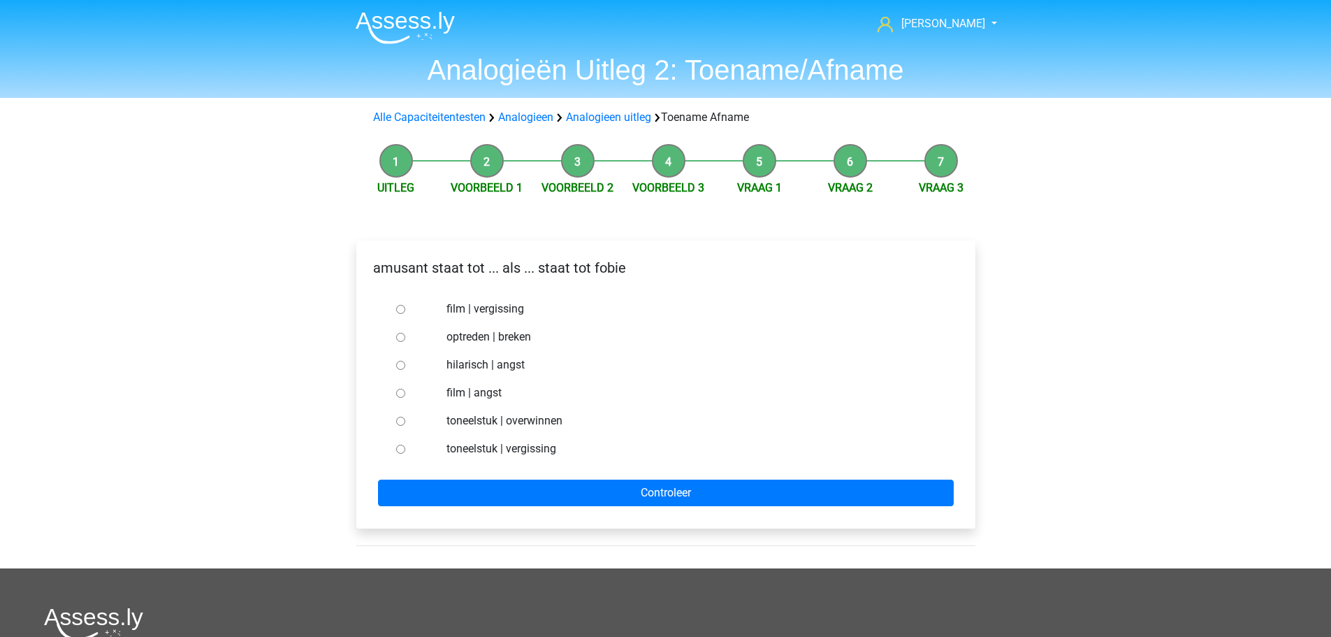
click at [405, 358] on div at bounding box center [414, 365] width 46 height 28
click at [402, 363] on input "hilarisch | angst" at bounding box center [400, 365] width 9 height 9
radio input "true"
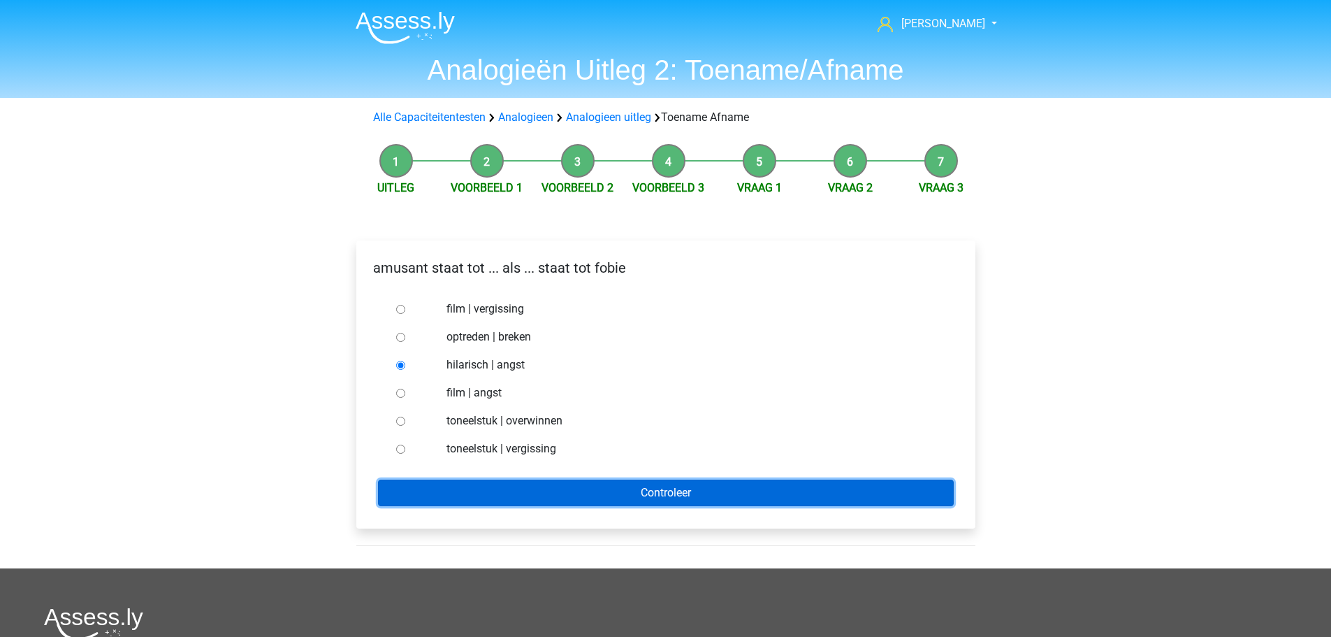
click at [628, 500] on input "Controleer" at bounding box center [666, 492] width 576 height 27
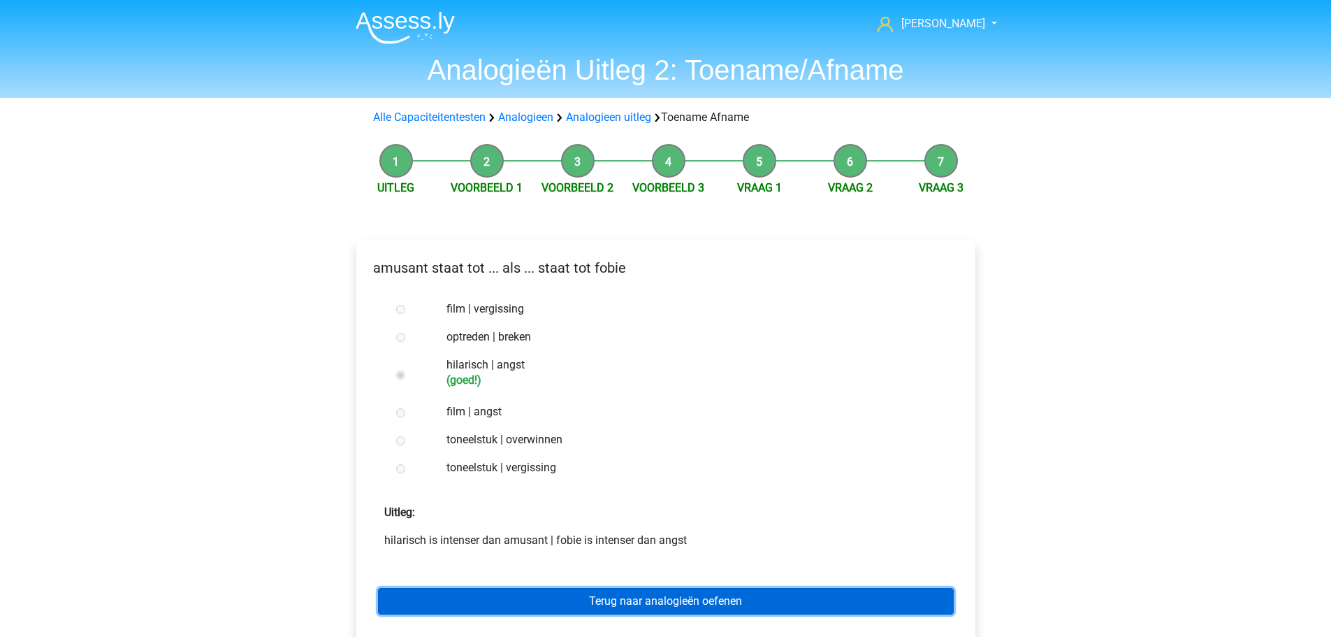
click at [657, 596] on link "Terug naar analogieën oefenen" at bounding box center [666, 601] width 576 height 27
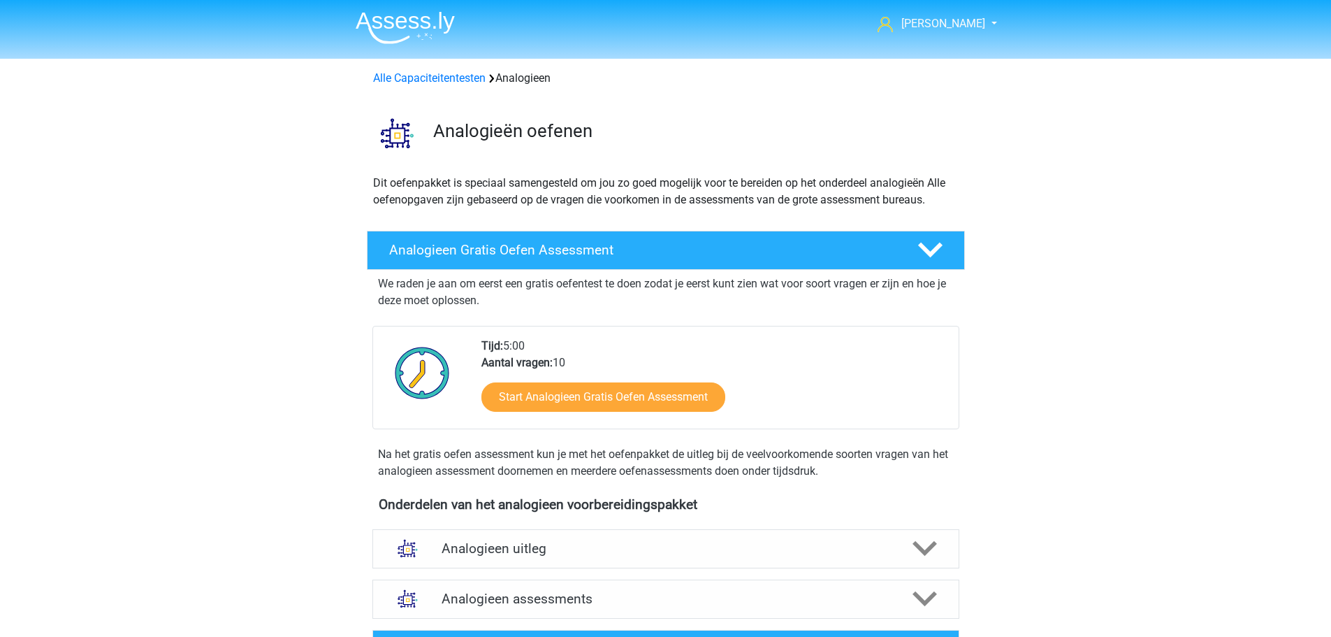
scroll to position [279, 0]
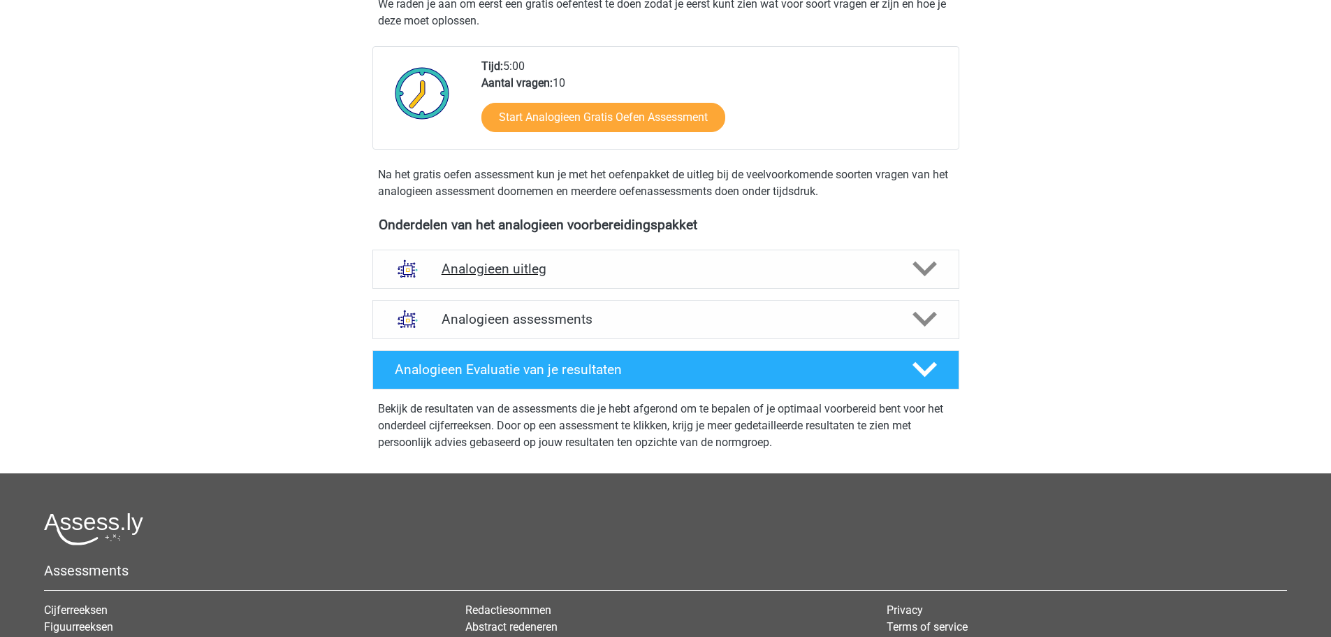
click at [541, 251] on div "Analogieen uitleg" at bounding box center [665, 268] width 587 height 39
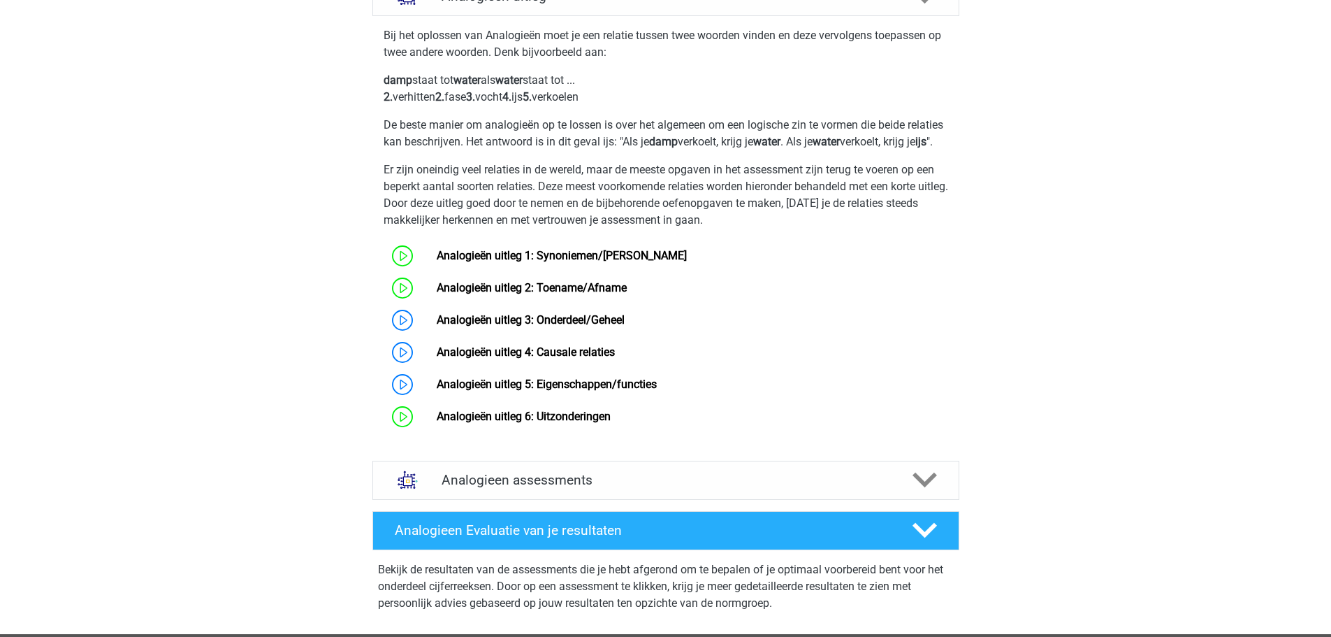
scroll to position [559, 0]
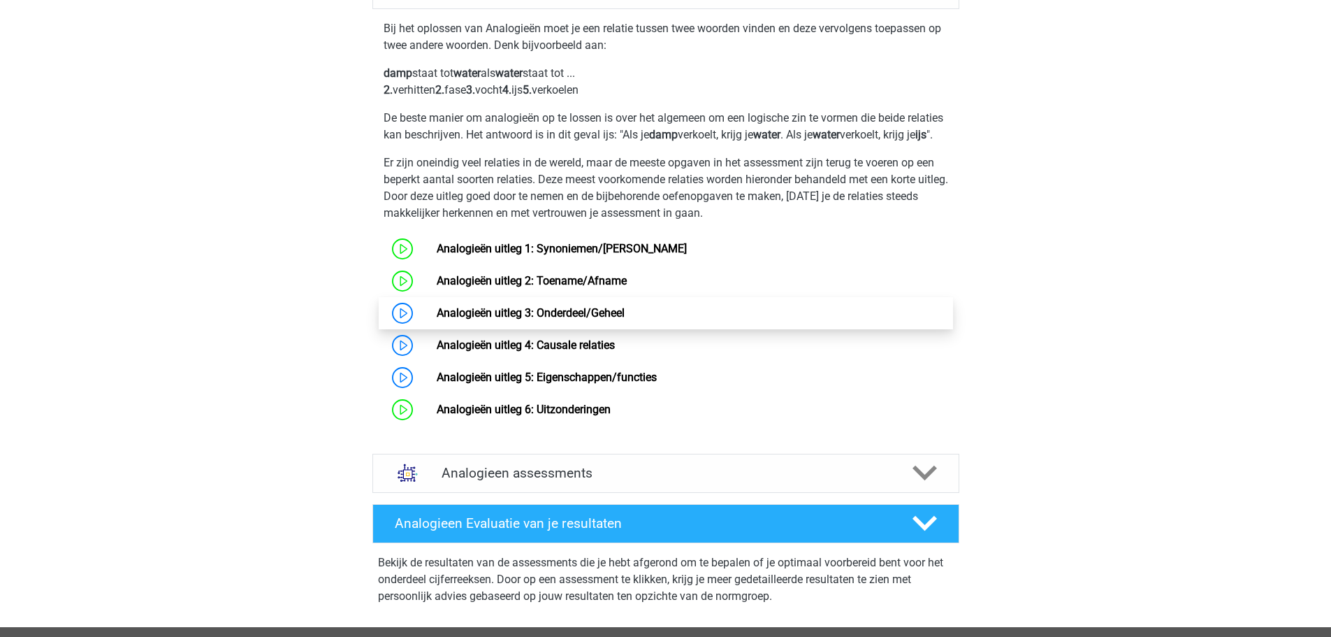
click at [474, 319] on link "Analogieën uitleg 3: Onderdeel/Geheel" at bounding box center [531, 312] width 188 height 13
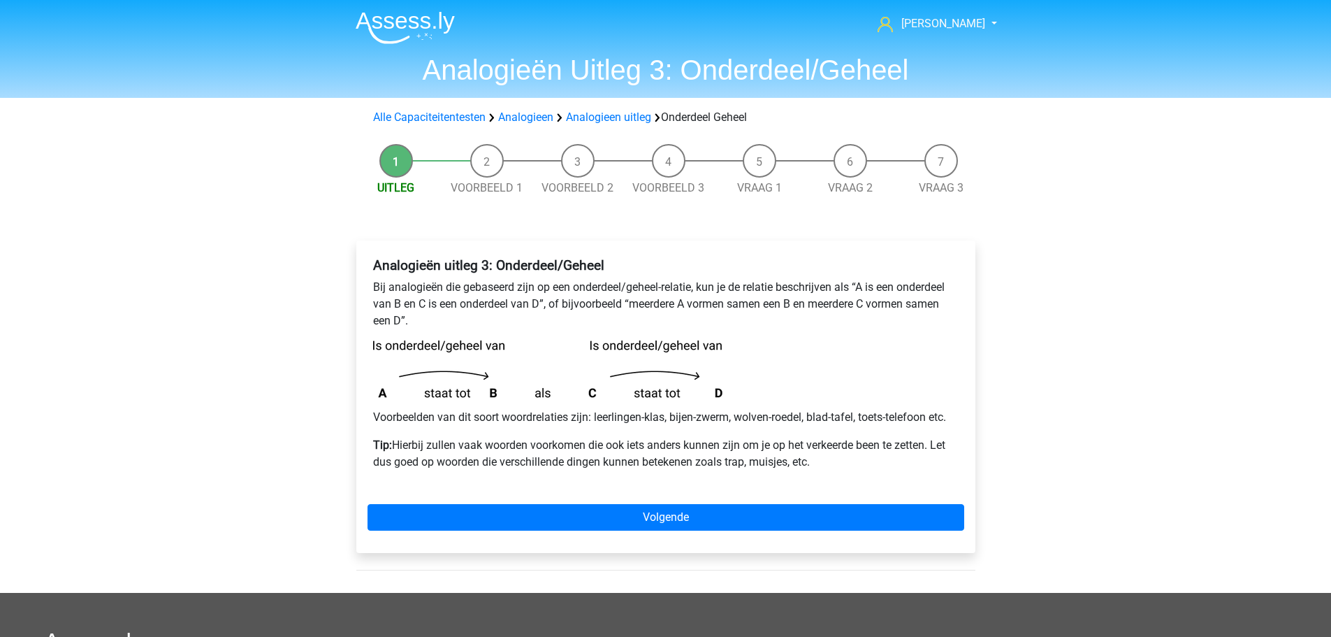
scroll to position [70, 0]
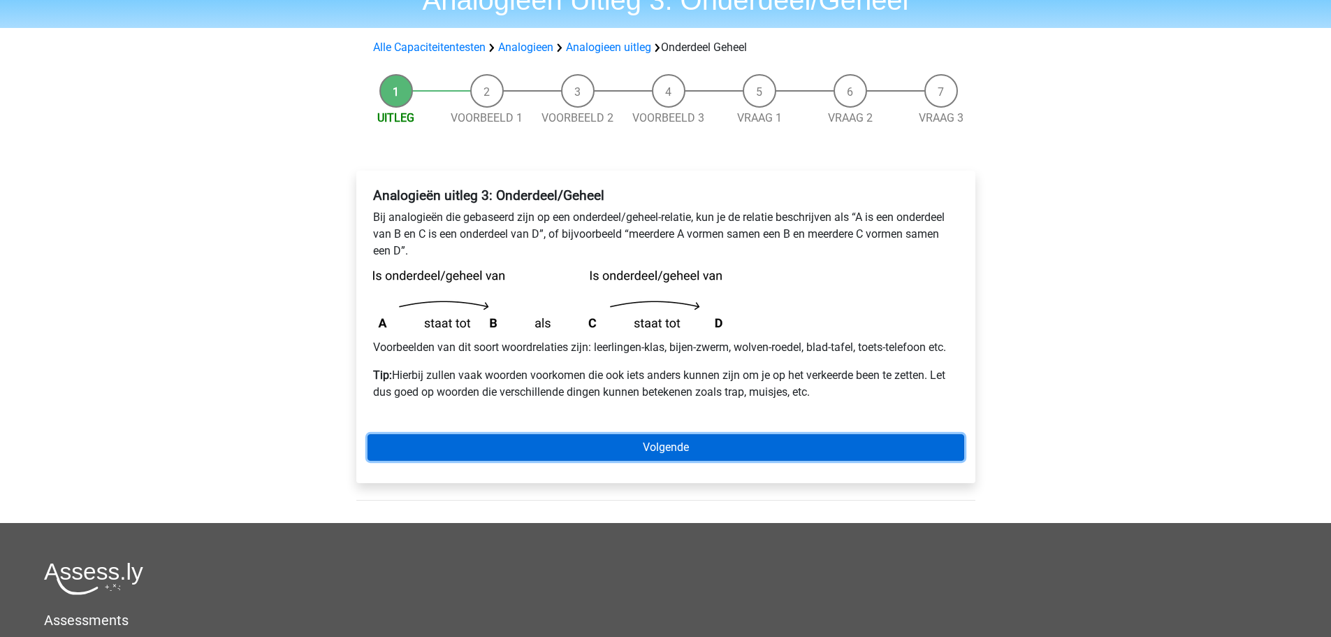
click at [541, 450] on link "Volgende" at bounding box center [666, 447] width 597 height 27
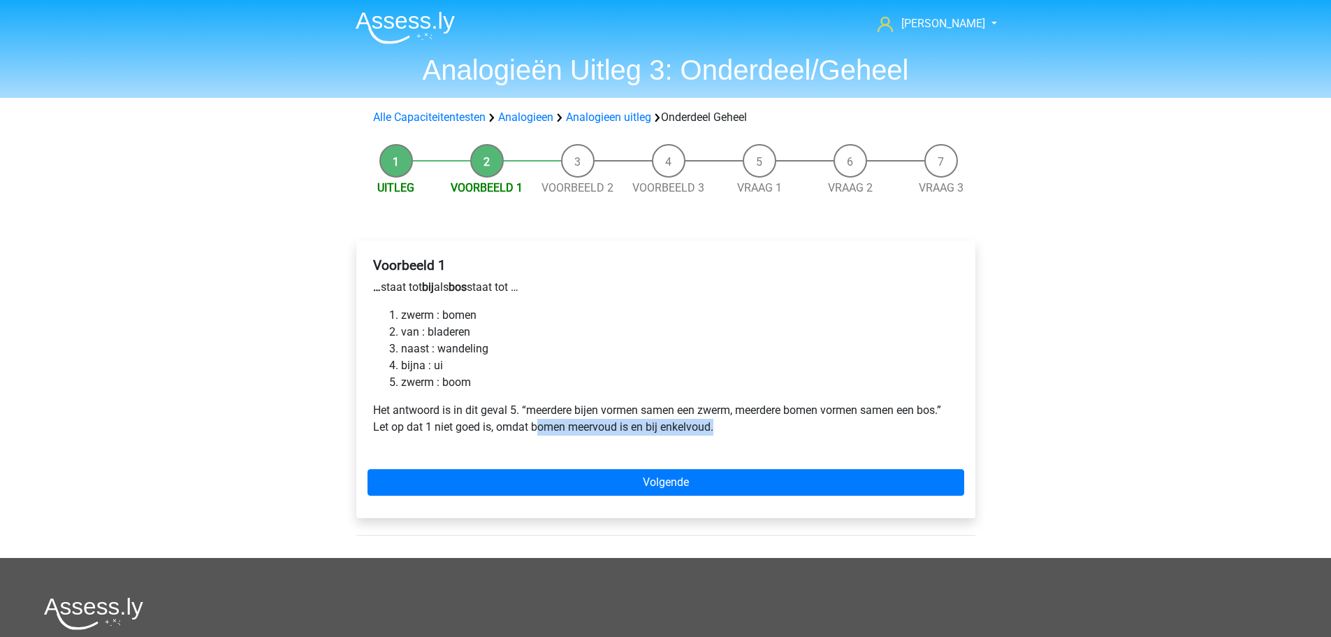
drag, startPoint x: 539, startPoint y: 428, endPoint x: 725, endPoint y: 440, distance: 187.0
click at [725, 440] on div "Voorbeeld 1 … staat tot bij als bos staat tot … zwerm : bomen van : bladeren na…" at bounding box center [666, 352] width 597 height 201
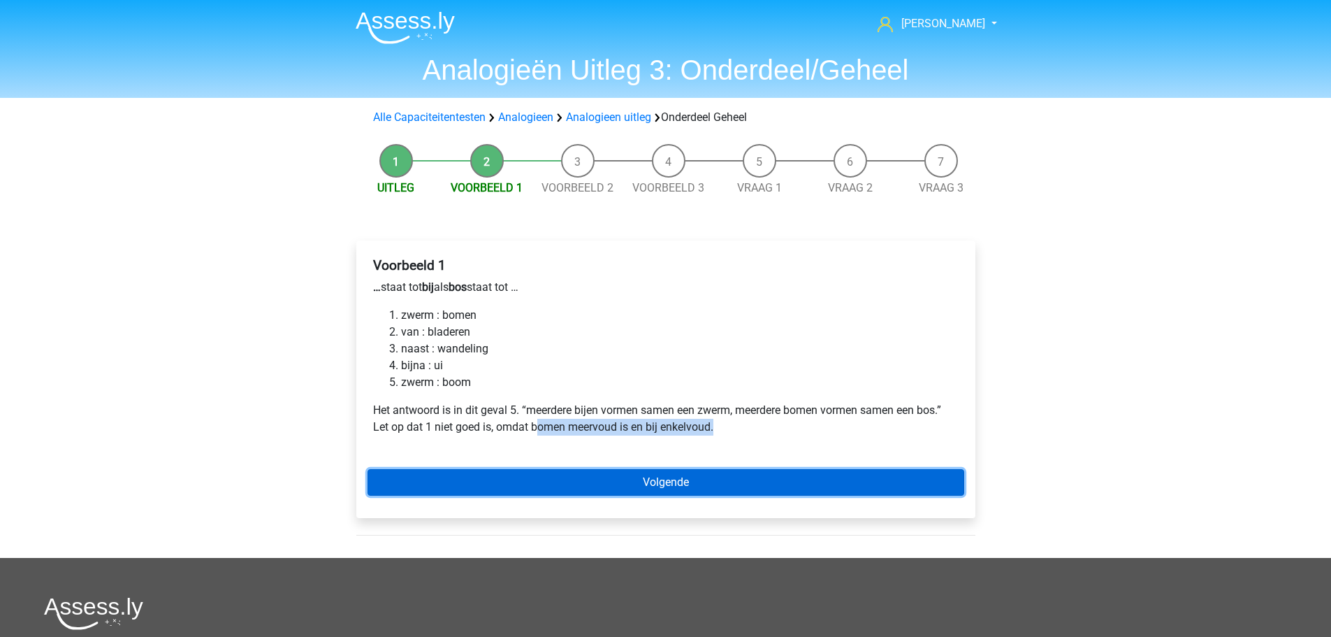
click at [702, 482] on link "Volgende" at bounding box center [666, 482] width 597 height 27
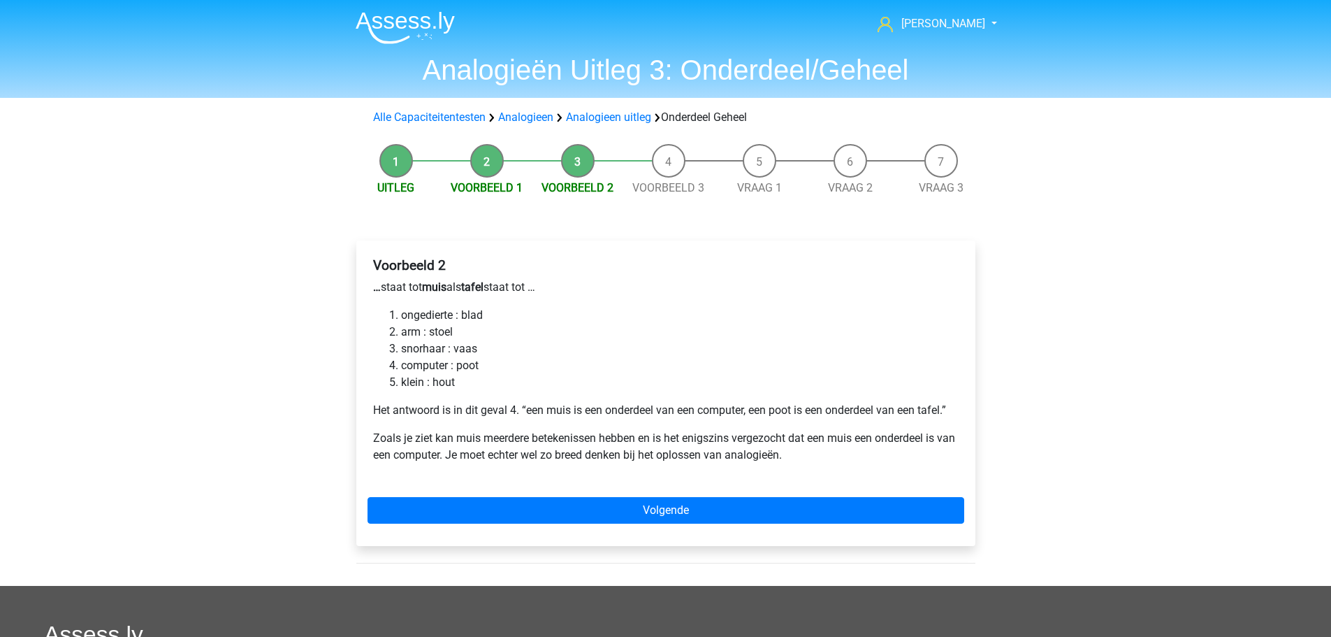
click at [444, 284] on b "muis" at bounding box center [434, 286] width 24 height 13
click at [438, 310] on li "ongedierte : blad" at bounding box center [680, 315] width 558 height 17
click at [481, 314] on li "ongedierte : blad" at bounding box center [680, 315] width 558 height 17
click at [446, 286] on b "muis" at bounding box center [434, 286] width 24 height 13
click at [435, 292] on b "muis" at bounding box center [434, 286] width 24 height 13
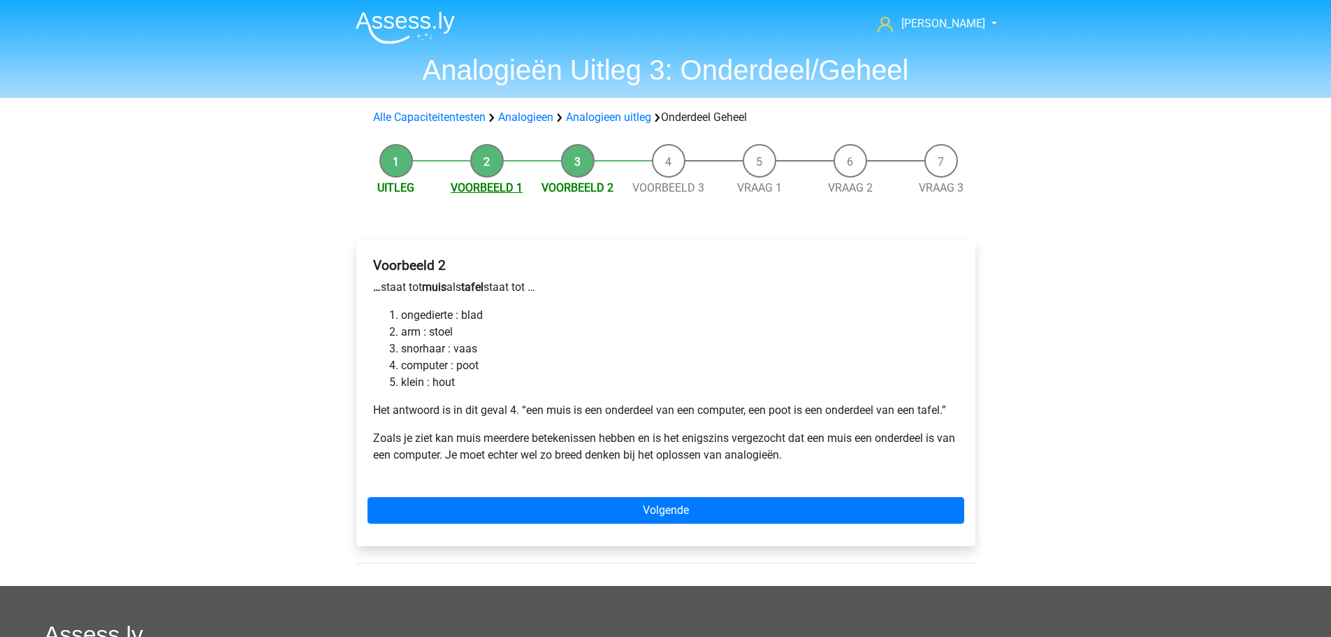
click at [488, 190] on link "Voorbeeld 1" at bounding box center [487, 187] width 72 height 13
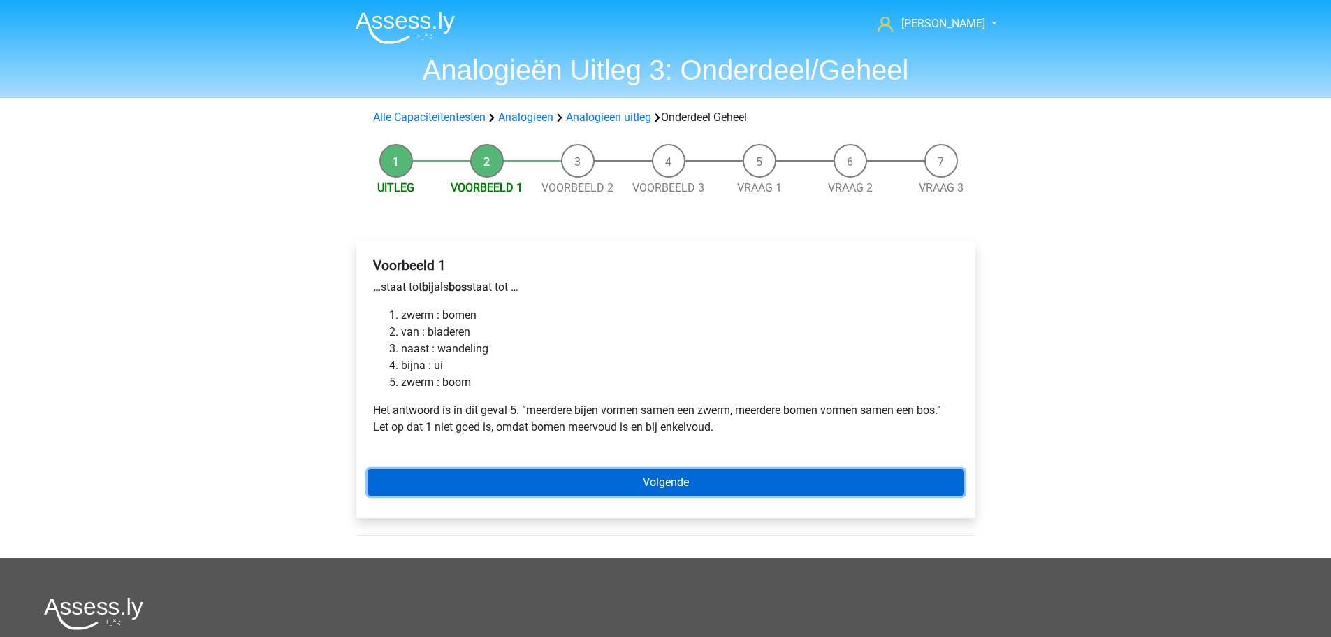
click at [668, 472] on link "Volgende" at bounding box center [666, 482] width 597 height 27
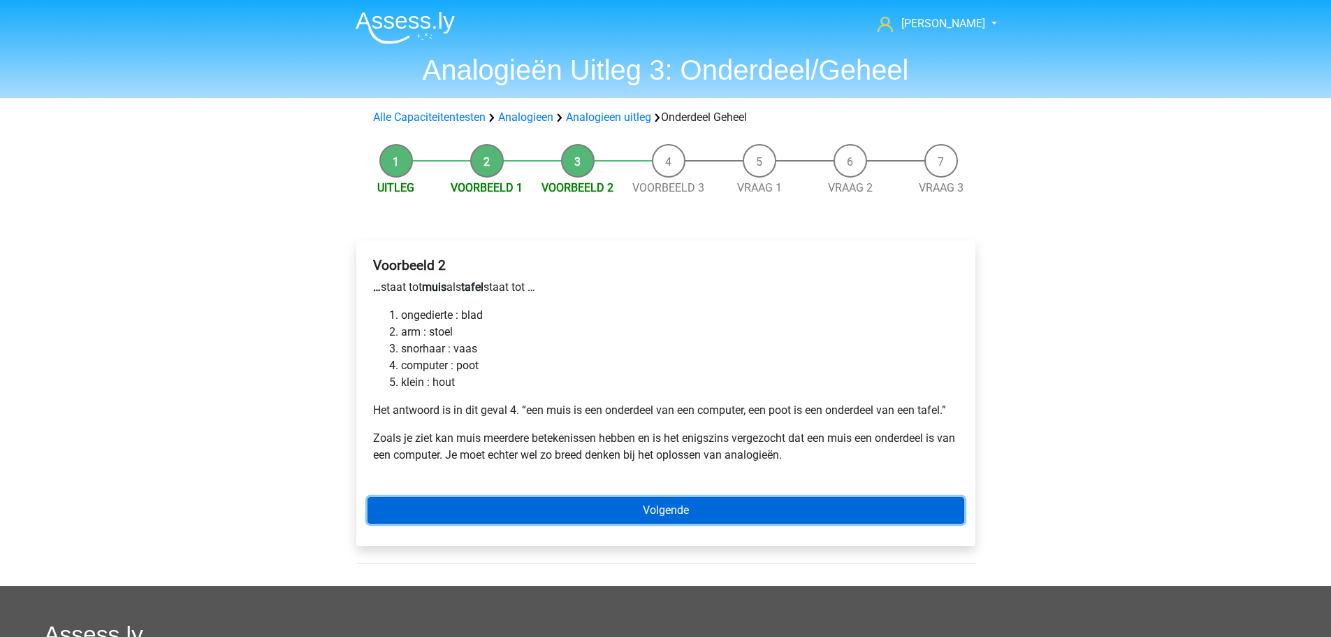
click at [624, 505] on link "Volgende" at bounding box center [666, 510] width 597 height 27
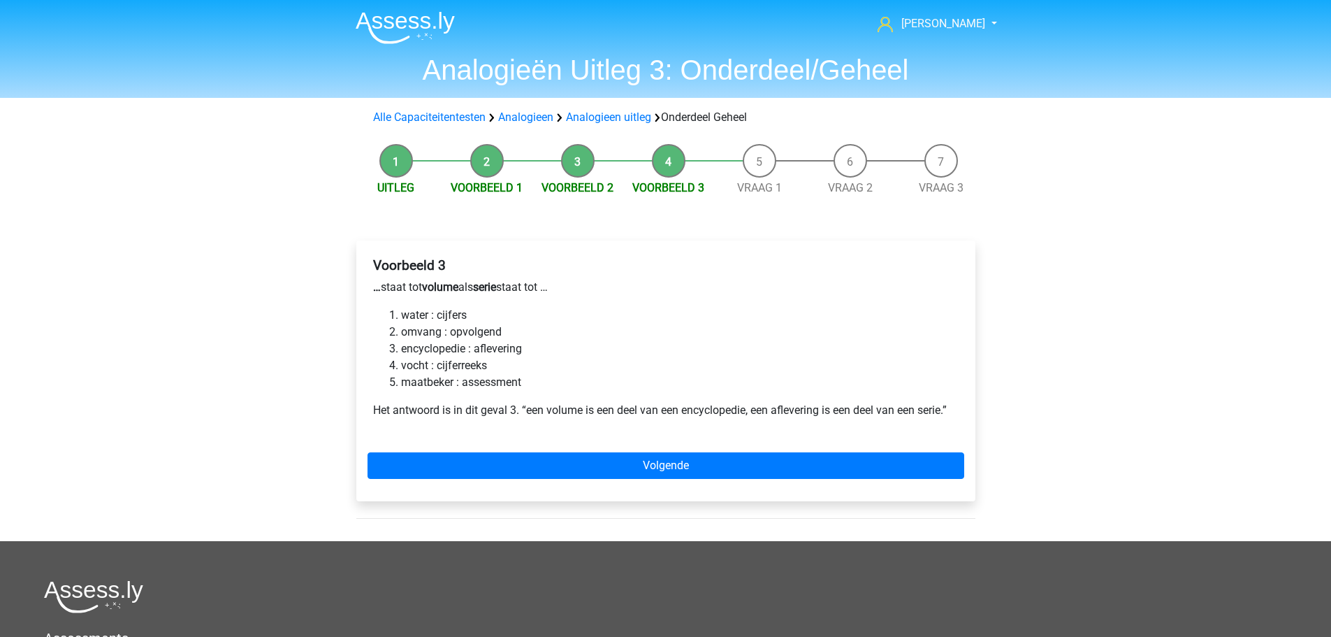
click at [413, 325] on li "omvang : opvolgend" at bounding box center [680, 332] width 558 height 17
click at [454, 328] on li "omvang : opvolgend" at bounding box center [680, 332] width 558 height 17
click at [433, 353] on li "encyclopedie : aflevering" at bounding box center [680, 348] width 558 height 17
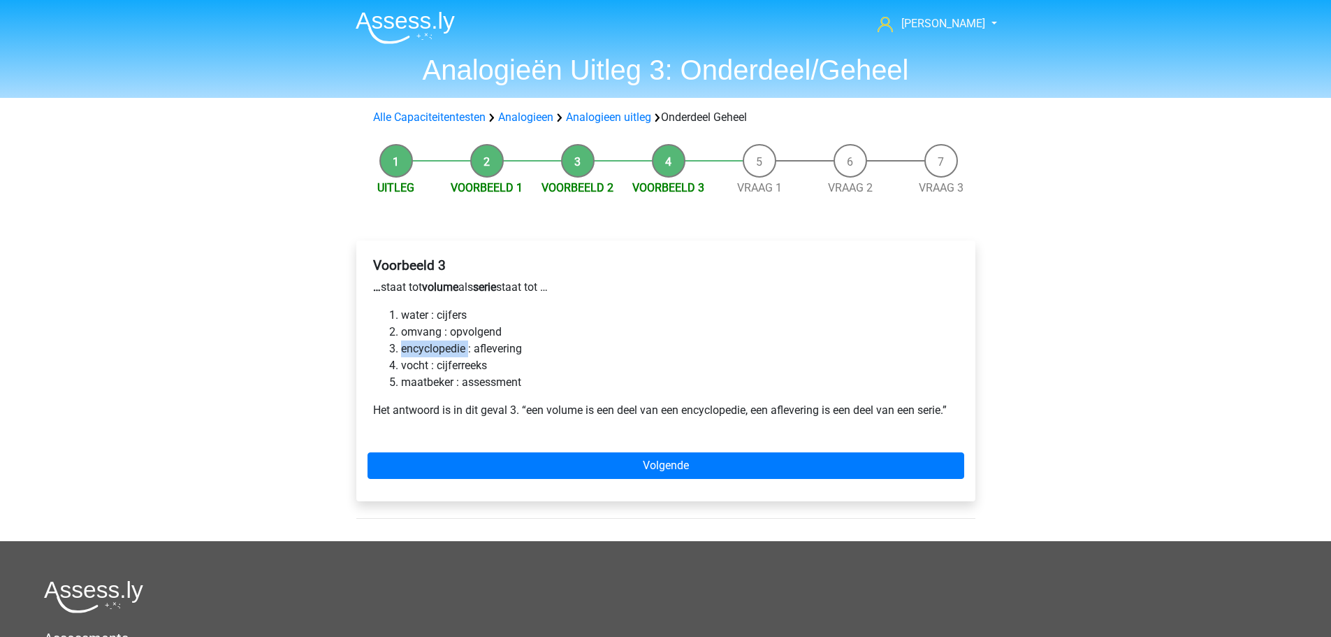
click at [433, 353] on li "encyclopedie : aflevering" at bounding box center [680, 348] width 558 height 17
click at [495, 352] on li "encyclopedie : aflevering" at bounding box center [680, 348] width 558 height 17
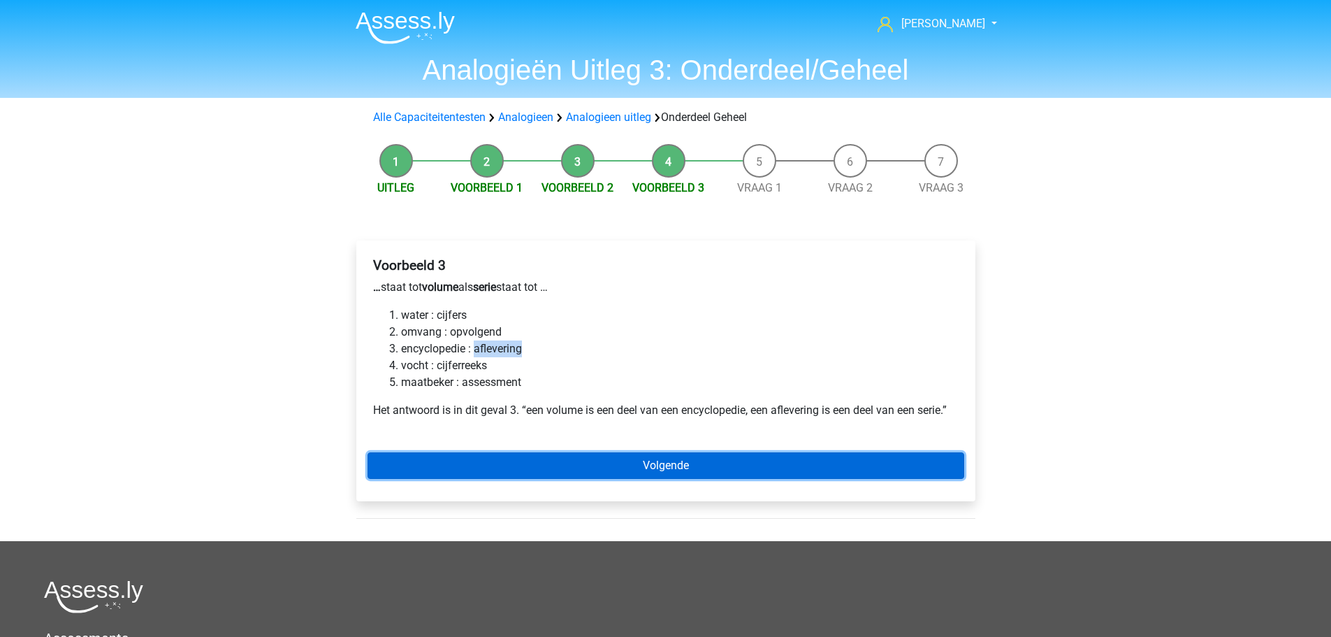
click at [622, 465] on link "Volgende" at bounding box center [666, 465] width 597 height 27
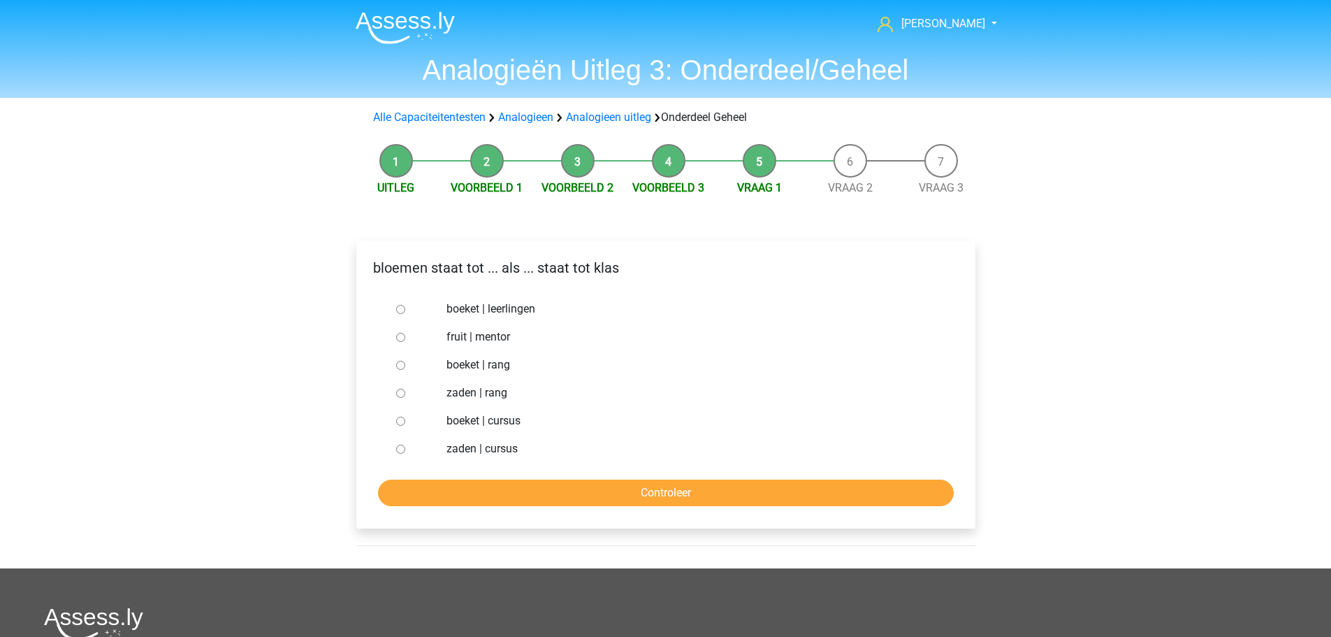
click at [402, 309] on input "boeket | leerlingen" at bounding box center [400, 309] width 9 height 9
radio input "true"
click at [404, 418] on input "boeket | cursus" at bounding box center [400, 420] width 9 height 9
radio input "true"
click at [484, 187] on link "Voorbeeld 1" at bounding box center [487, 187] width 72 height 13
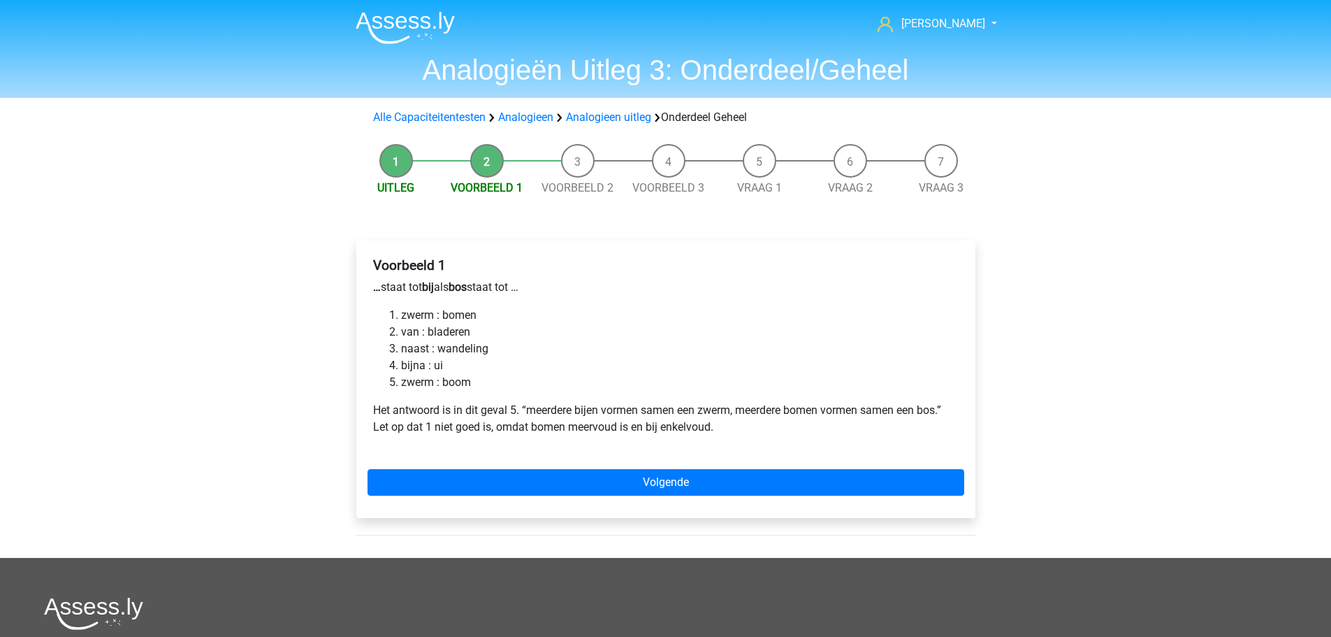
click at [667, 467] on div "Voorbeeld 1 … staat tot bij als bos staat tot … zwerm : bomen van : bladeren na…" at bounding box center [665, 378] width 619 height 277
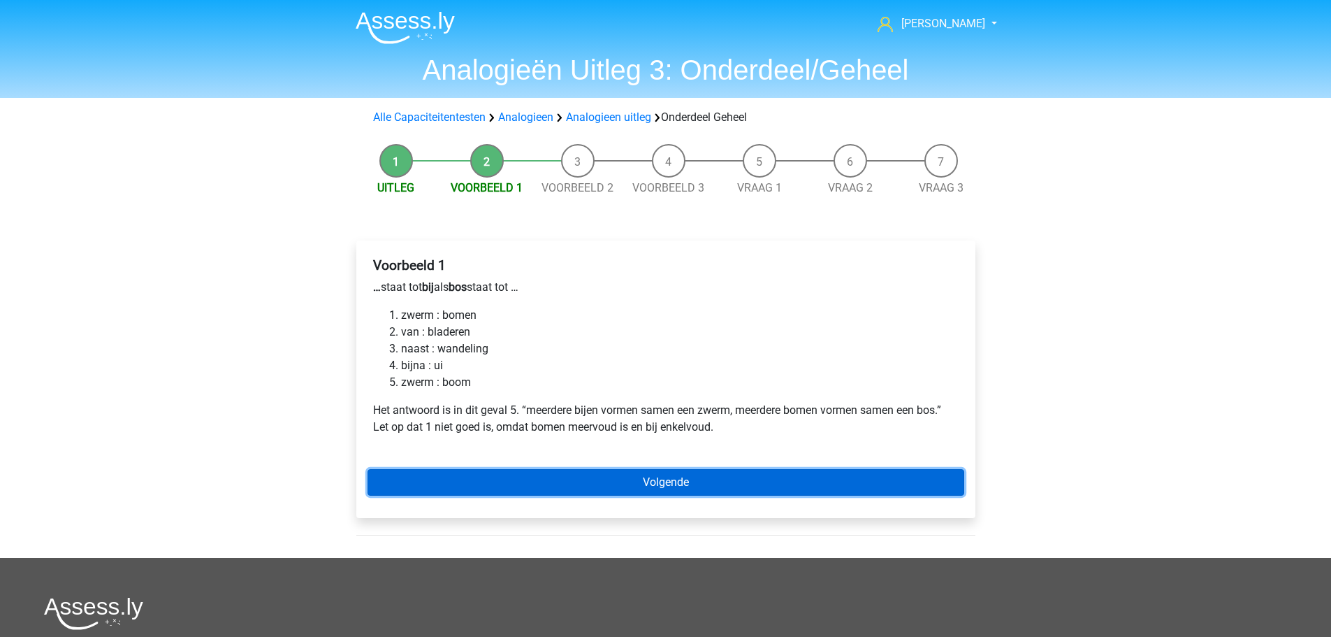
click at [672, 485] on link "Volgende" at bounding box center [666, 482] width 597 height 27
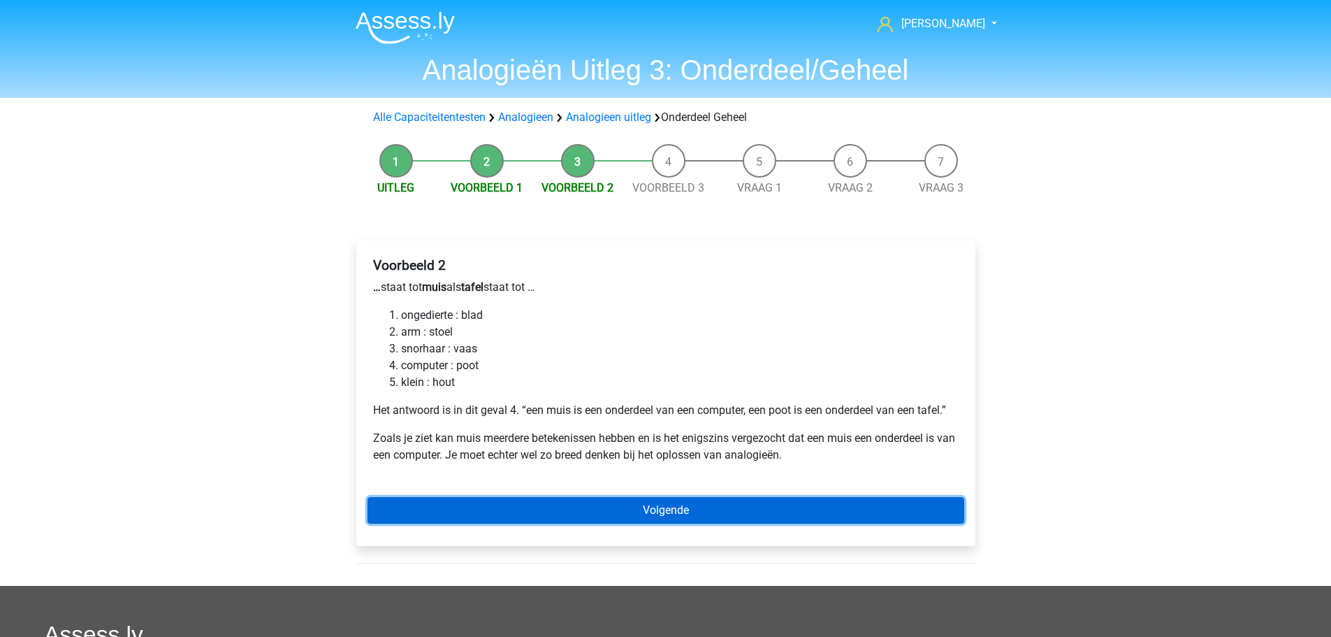
click at [689, 516] on link "Volgende" at bounding box center [666, 510] width 597 height 27
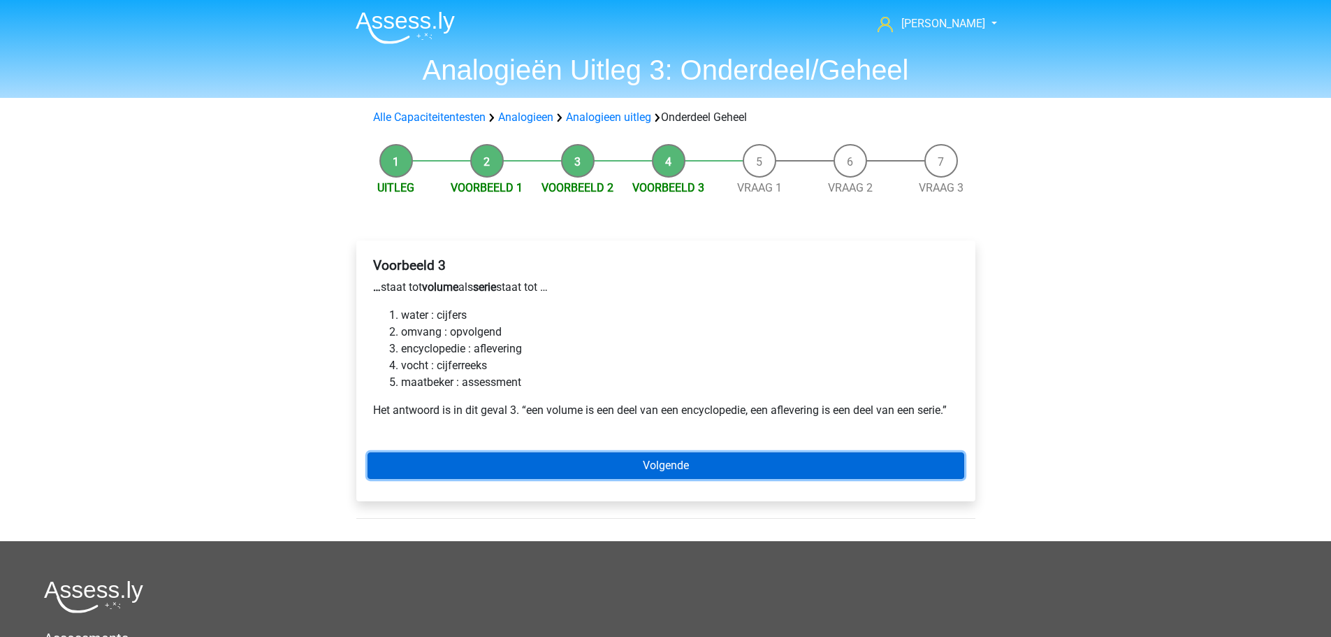
click at [627, 463] on link "Volgende" at bounding box center [666, 465] width 597 height 27
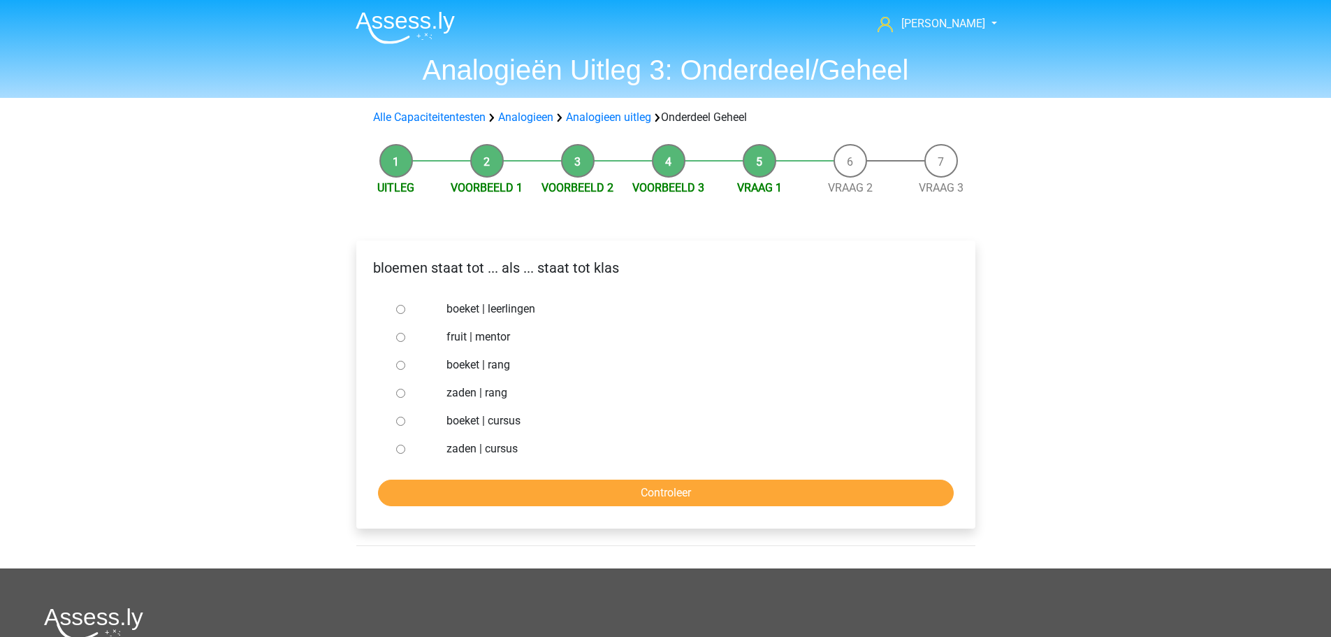
click at [398, 308] on input "boeket | leerlingen" at bounding box center [400, 309] width 9 height 9
radio input "true"
click at [633, 488] on input "Controleer" at bounding box center [666, 492] width 576 height 27
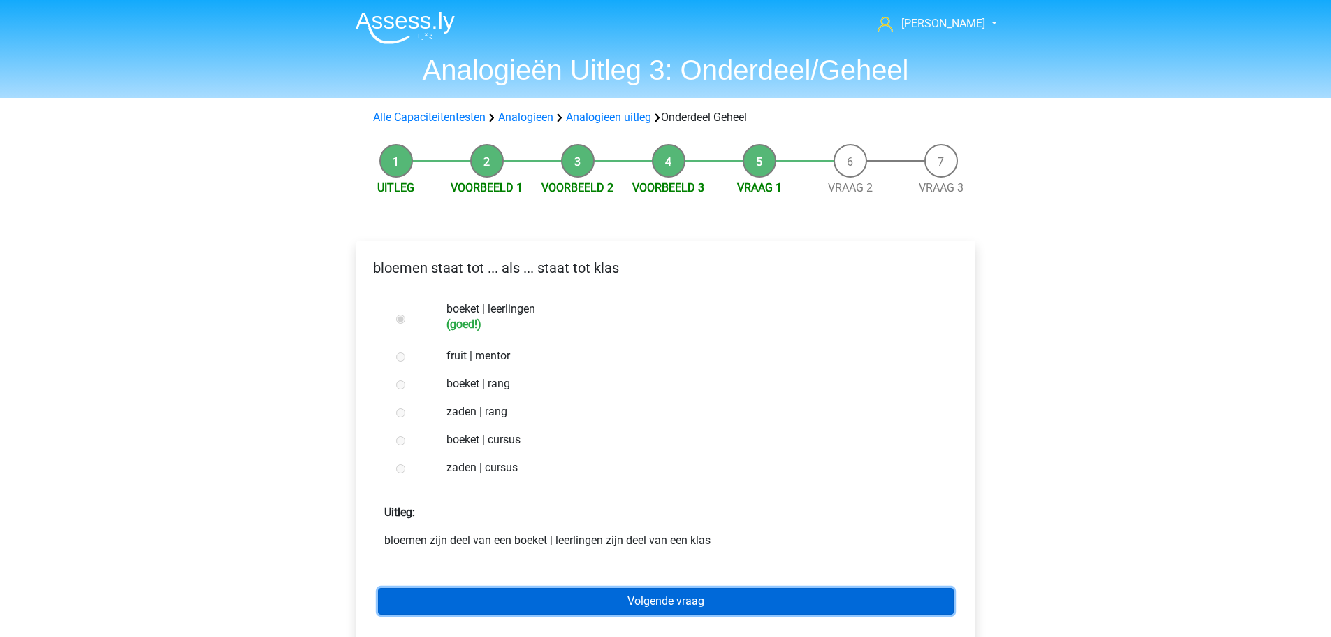
click at [729, 604] on link "Volgende vraag" at bounding box center [666, 601] width 576 height 27
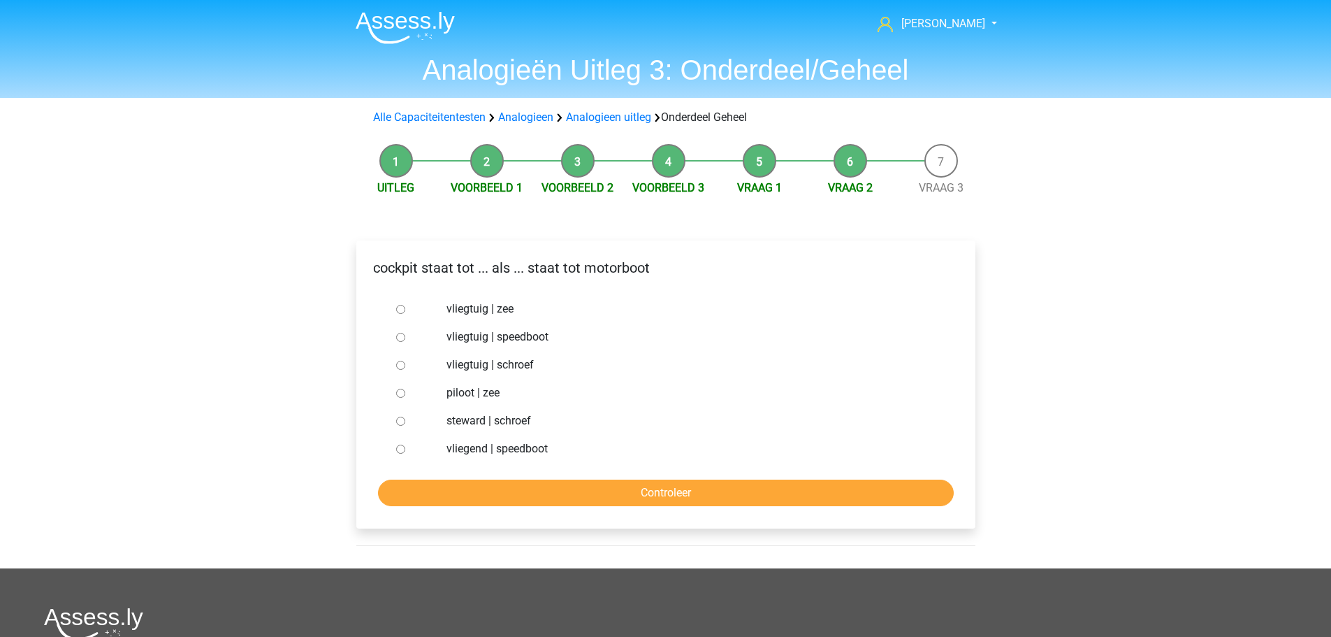
click at [405, 366] on input "vliegtuig | schroef" at bounding box center [400, 365] width 9 height 9
radio input "true"
click at [399, 393] on input "piloot | zee" at bounding box center [400, 392] width 9 height 9
radio input "true"
click at [399, 340] on input "vliegtuig | speedboot" at bounding box center [400, 337] width 9 height 9
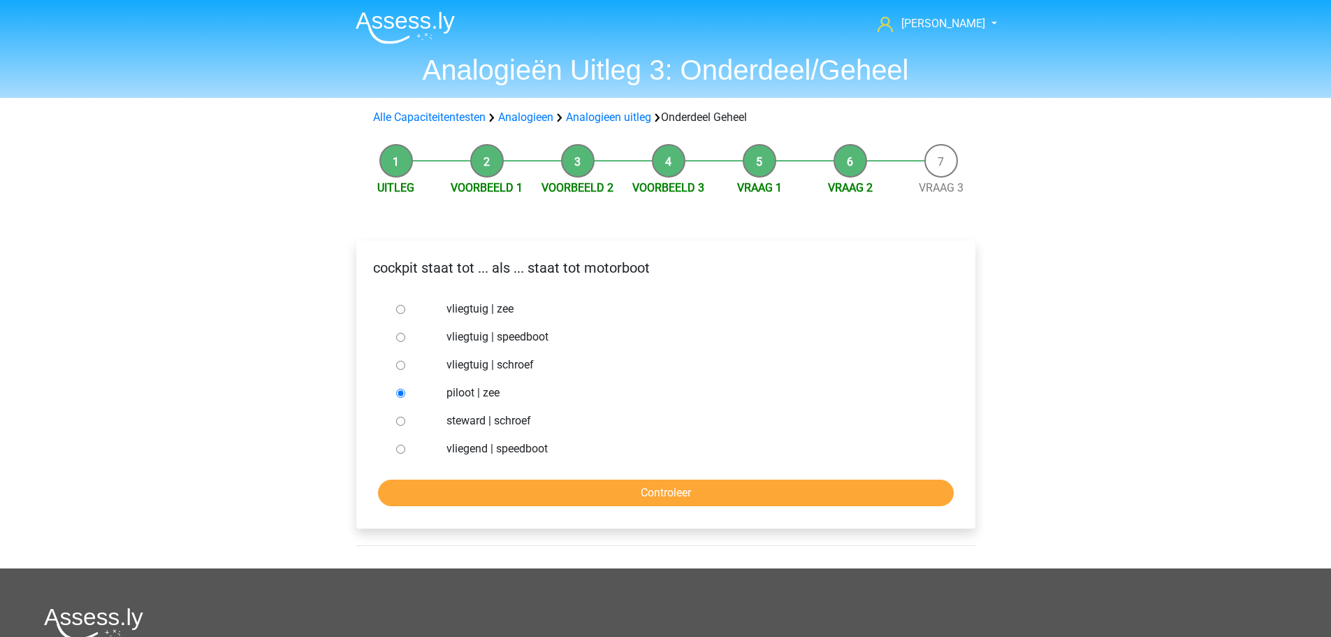
radio input "true"
click at [699, 485] on input "Controleer" at bounding box center [666, 492] width 576 height 27
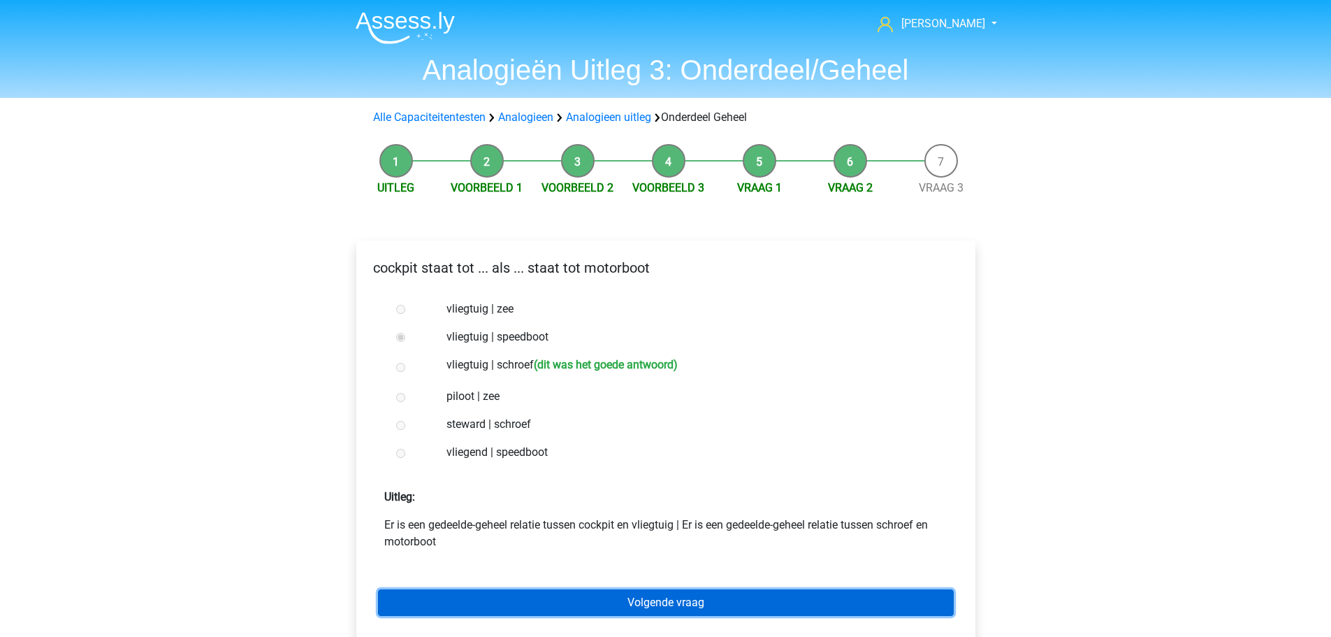
click at [617, 593] on link "Volgende vraag" at bounding box center [666, 602] width 576 height 27
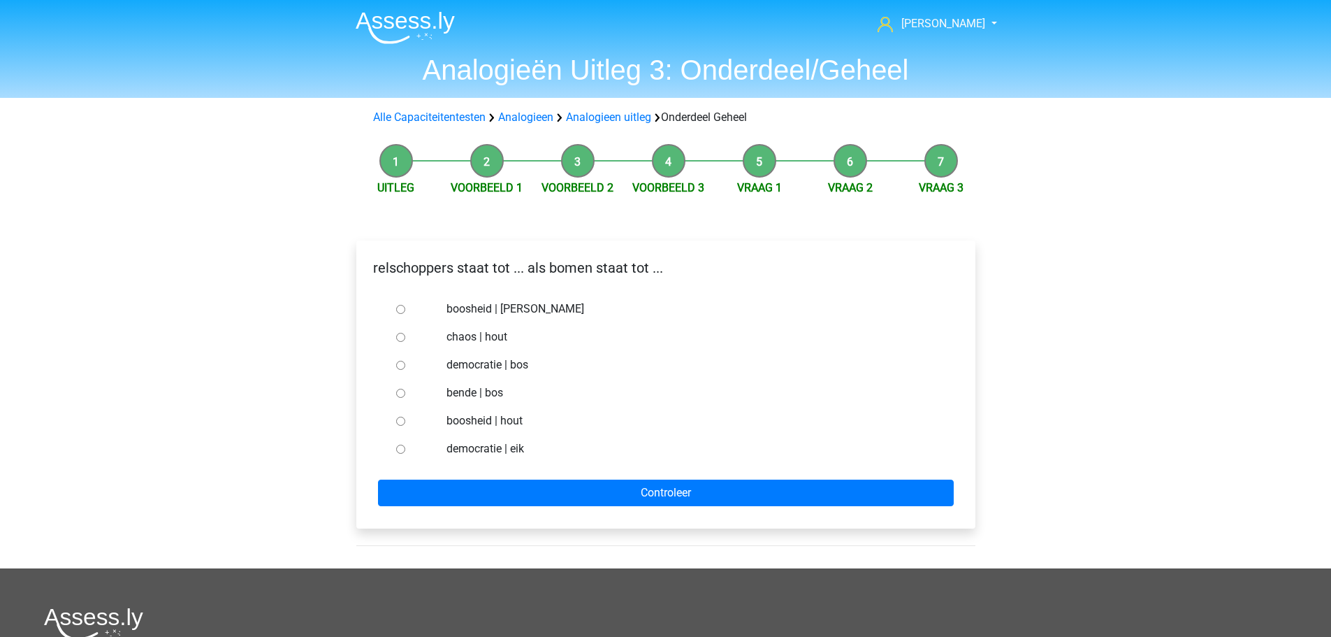
click at [398, 394] on input "bende | bos" at bounding box center [400, 392] width 9 height 9
radio input "true"
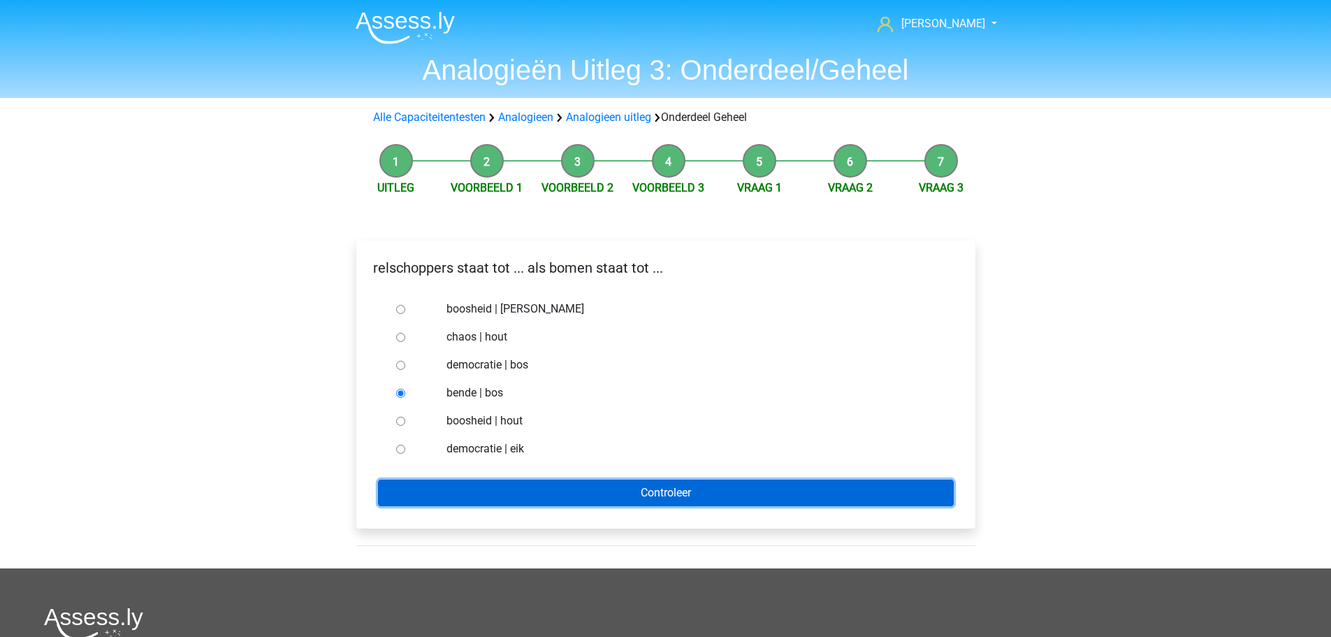
click at [656, 488] on input "Controleer" at bounding box center [666, 492] width 576 height 27
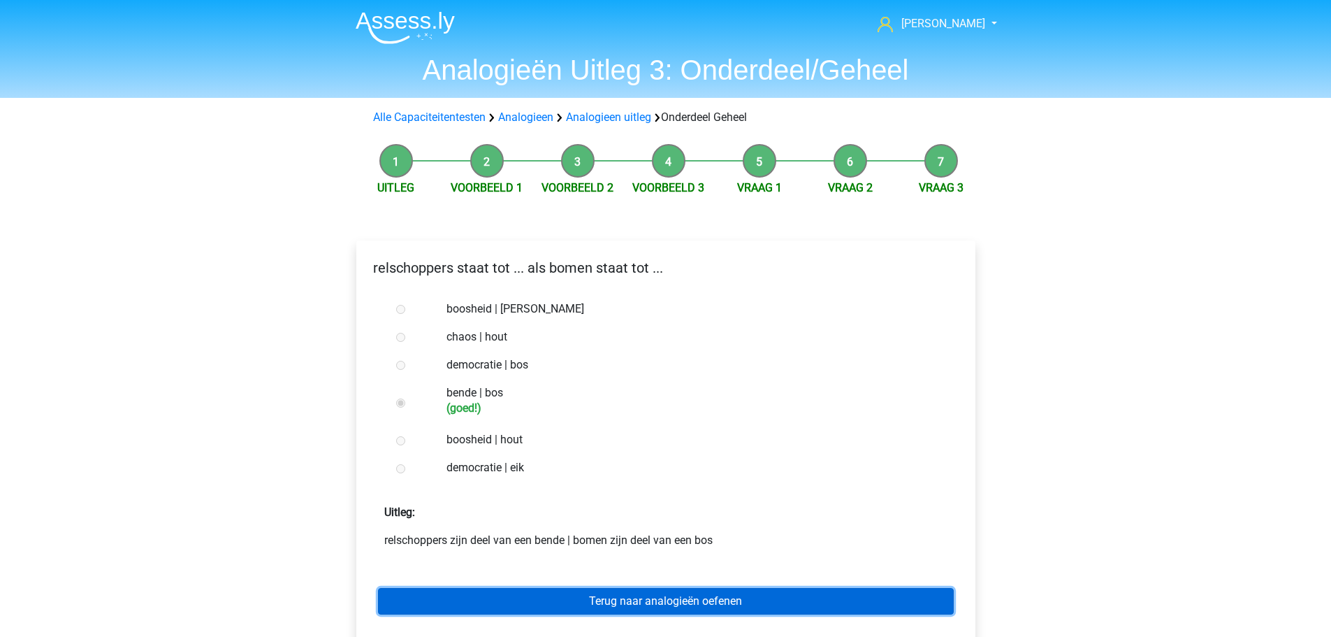
click at [711, 591] on link "Terug naar analogieën oefenen" at bounding box center [666, 601] width 576 height 27
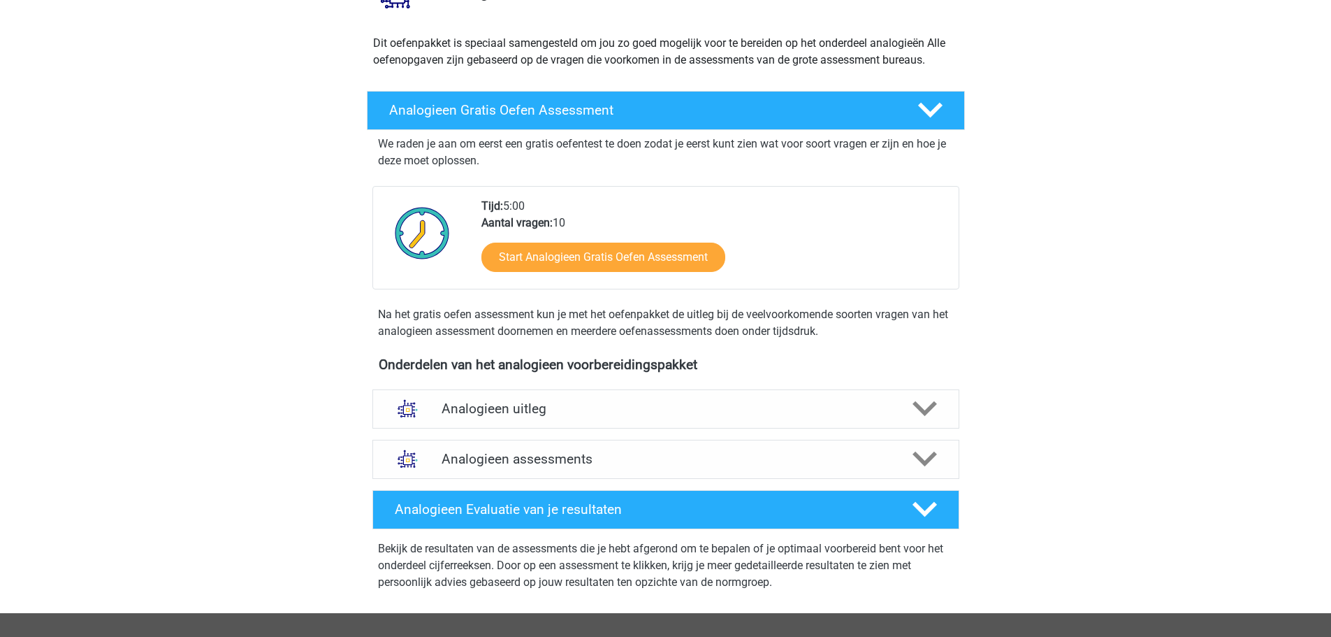
scroll to position [419, 0]
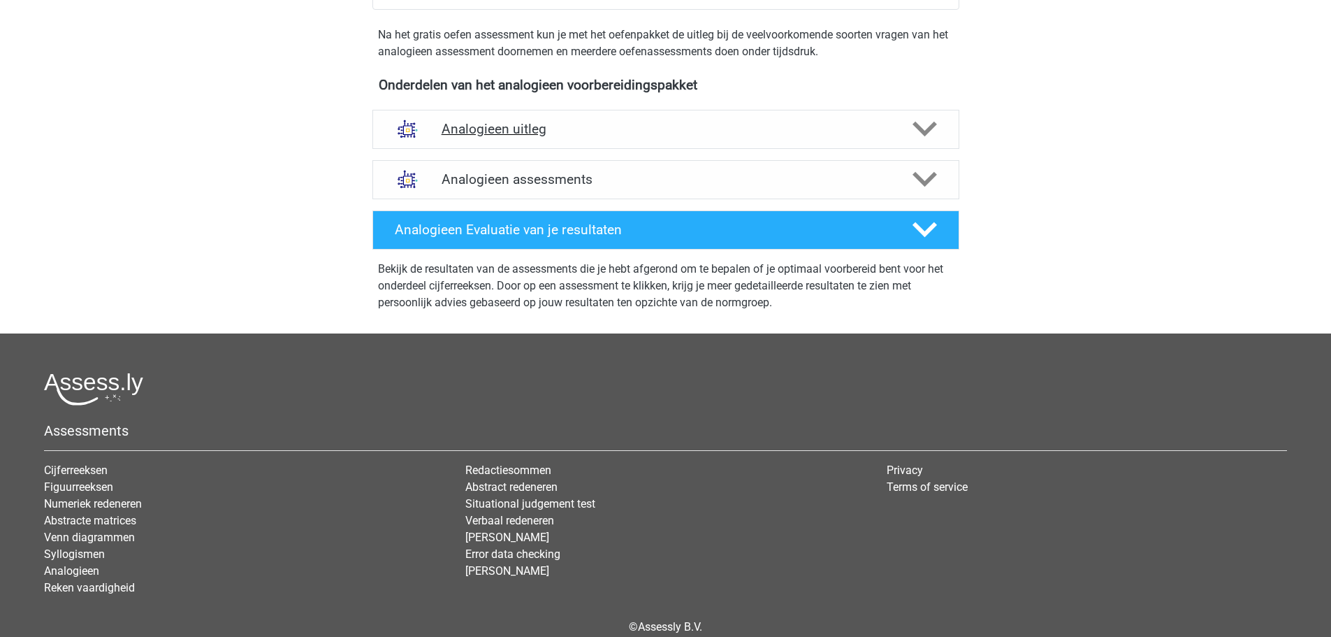
click at [494, 137] on h4 "Analogieen uitleg" at bounding box center [666, 129] width 449 height 16
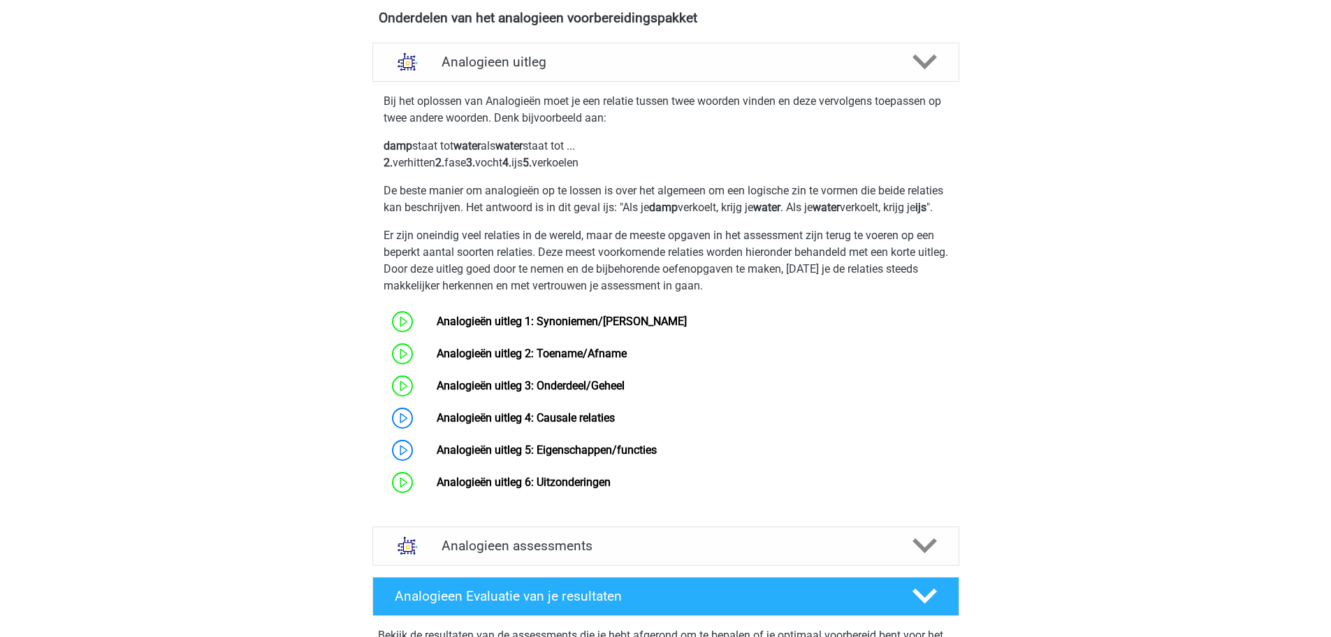
scroll to position [559, 0]
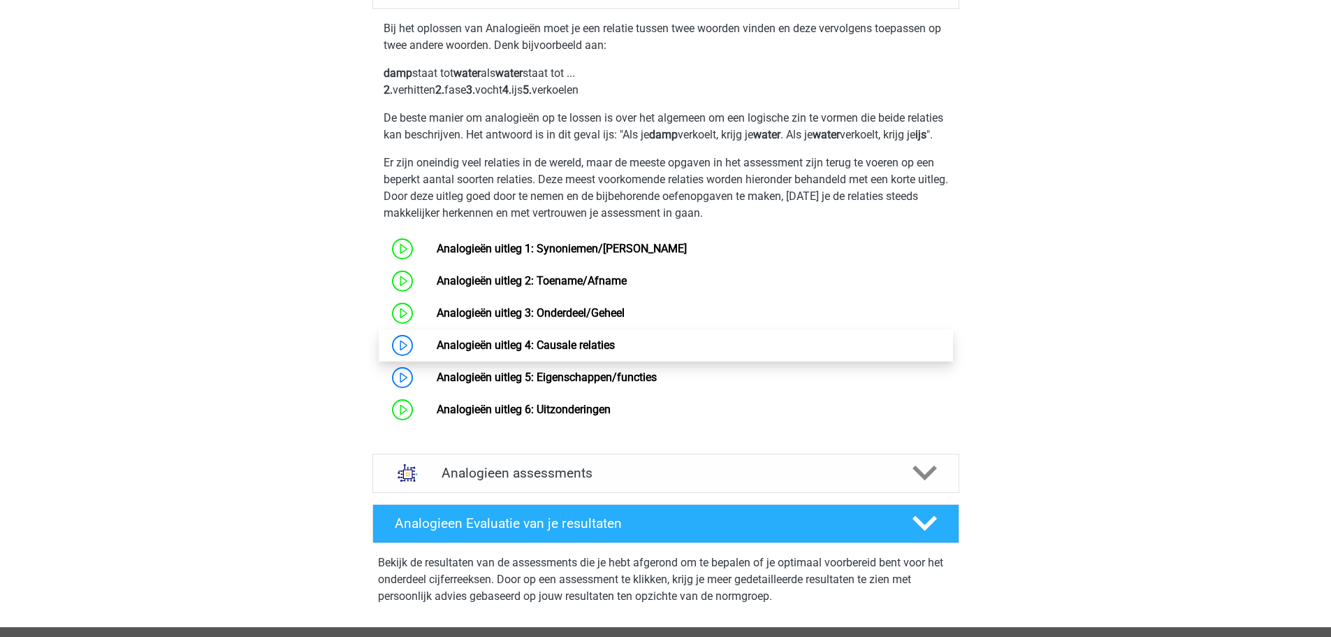
click at [531, 351] on link "Analogieën uitleg 4: Causale relaties" at bounding box center [526, 344] width 178 height 13
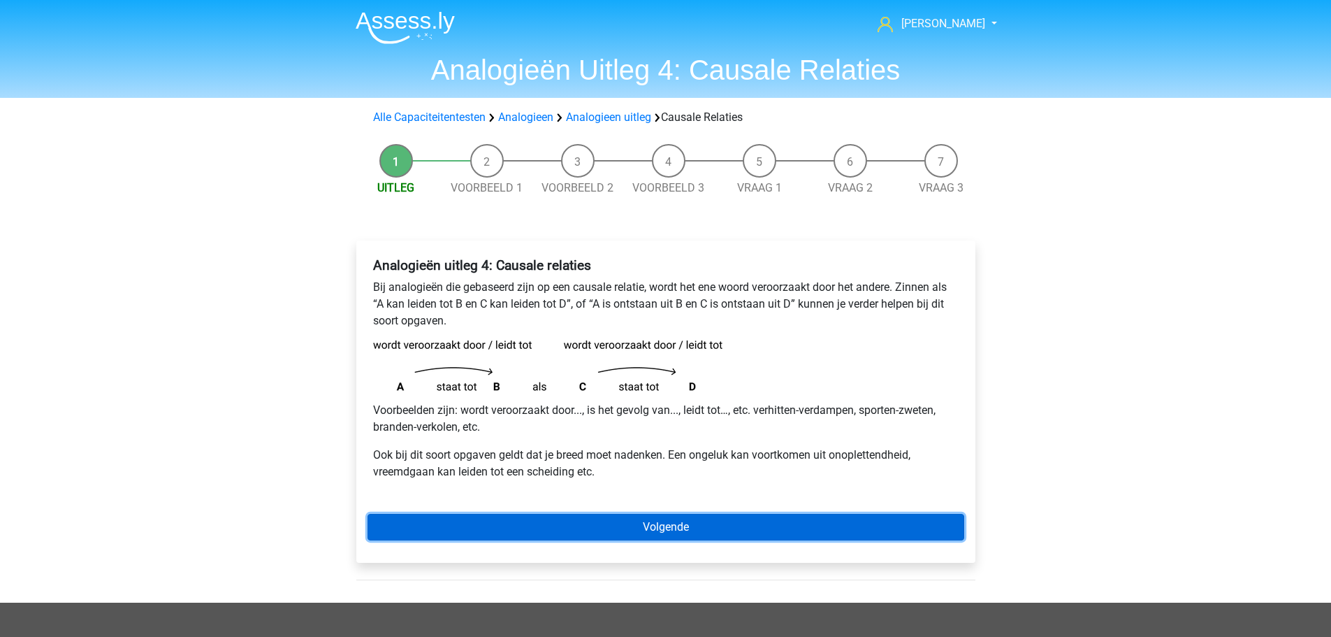
click at [663, 518] on link "Volgende" at bounding box center [666, 527] width 597 height 27
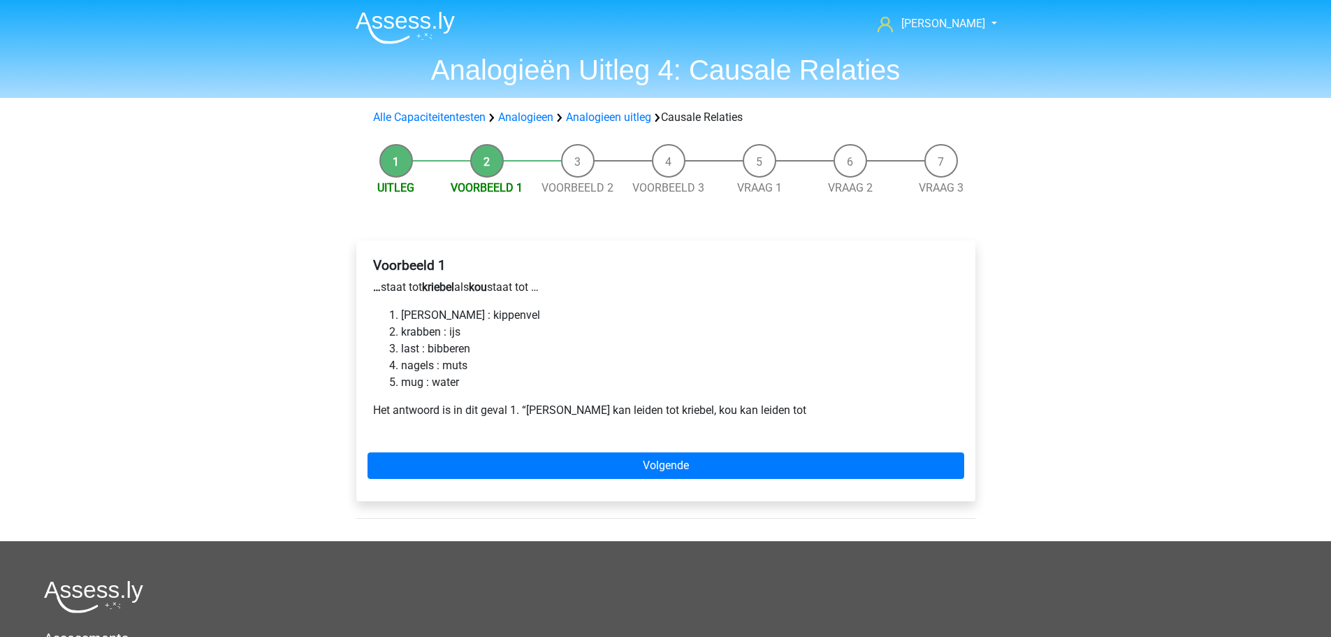
click at [435, 289] on b "kriebel" at bounding box center [438, 286] width 32 height 13
click at [408, 319] on li "luis : kippenvel" at bounding box center [680, 315] width 558 height 17
click at [457, 317] on li "luis : kippenvel" at bounding box center [680, 315] width 558 height 17
click at [484, 278] on div "Voorbeeld 1 … staat tot kriebel als kou staat tot … luis : kippenvel krabben : …" at bounding box center [666, 344] width 597 height 184
click at [405, 317] on li "luis : kippenvel" at bounding box center [680, 315] width 558 height 17
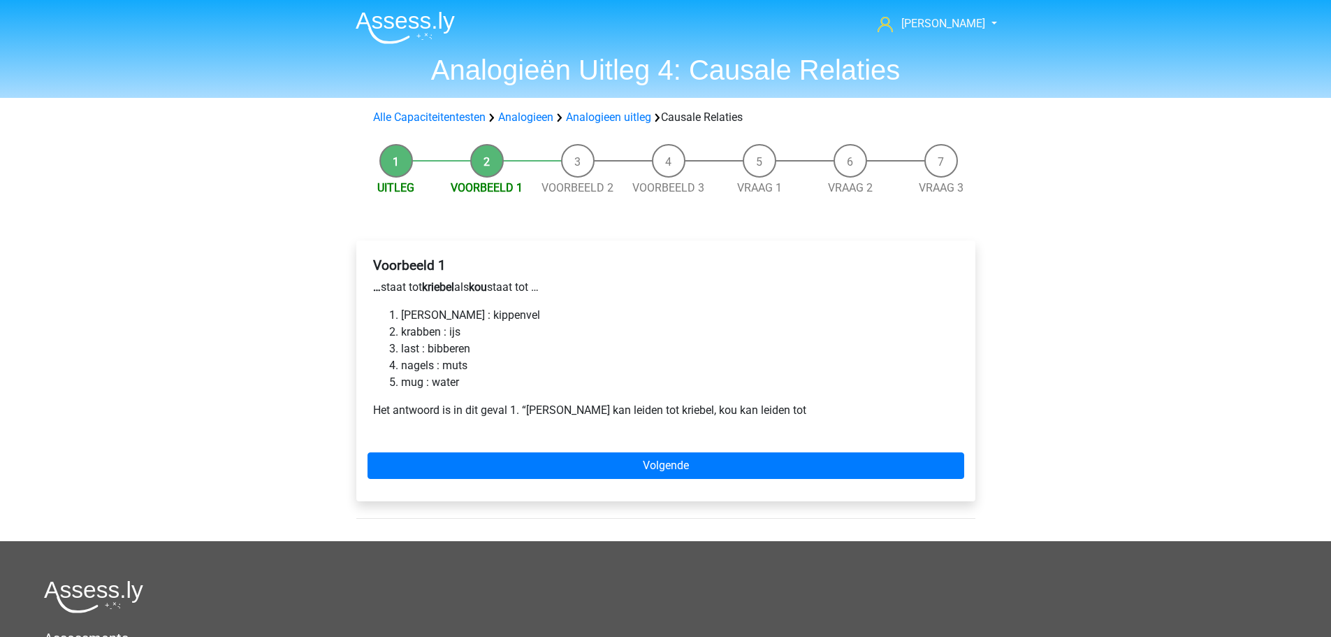
click at [445, 290] on b "kriebel" at bounding box center [438, 286] width 32 height 13
click at [487, 285] on b "kou" at bounding box center [478, 286] width 18 height 13
click at [464, 317] on li "luis : kippenvel" at bounding box center [680, 315] width 558 height 17
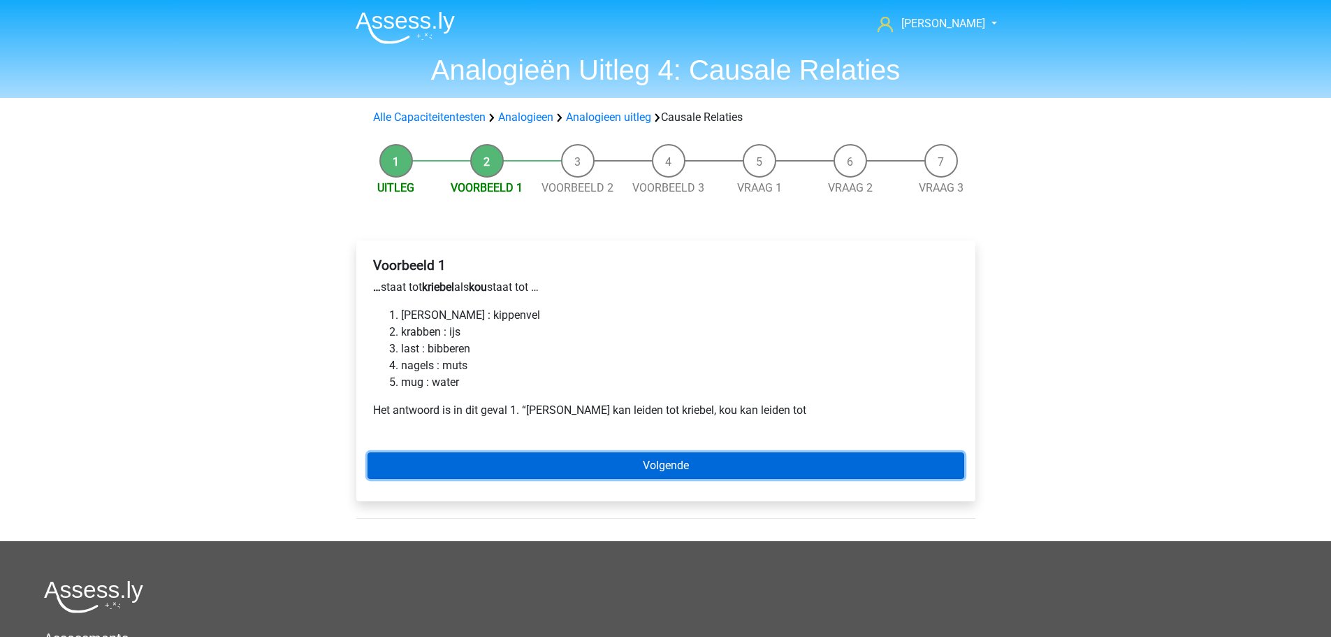
click at [640, 455] on link "Volgende" at bounding box center [666, 465] width 597 height 27
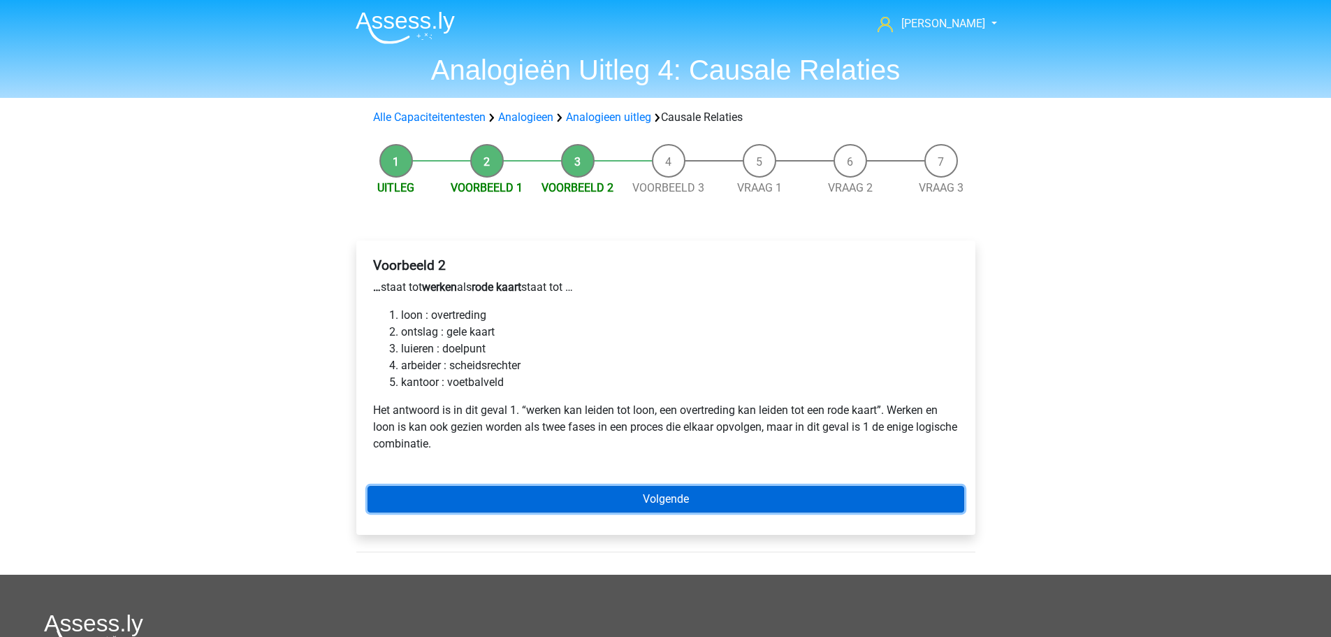
click at [593, 505] on link "Volgende" at bounding box center [666, 499] width 597 height 27
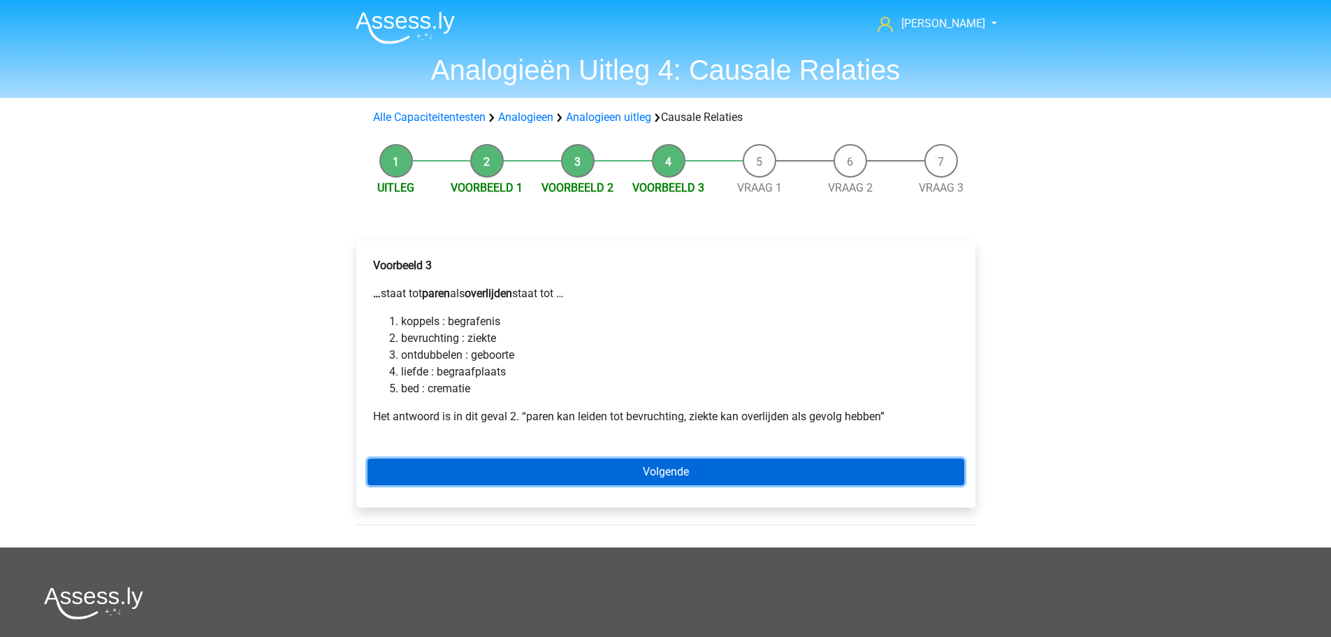
click at [648, 468] on link "Volgende" at bounding box center [666, 471] width 597 height 27
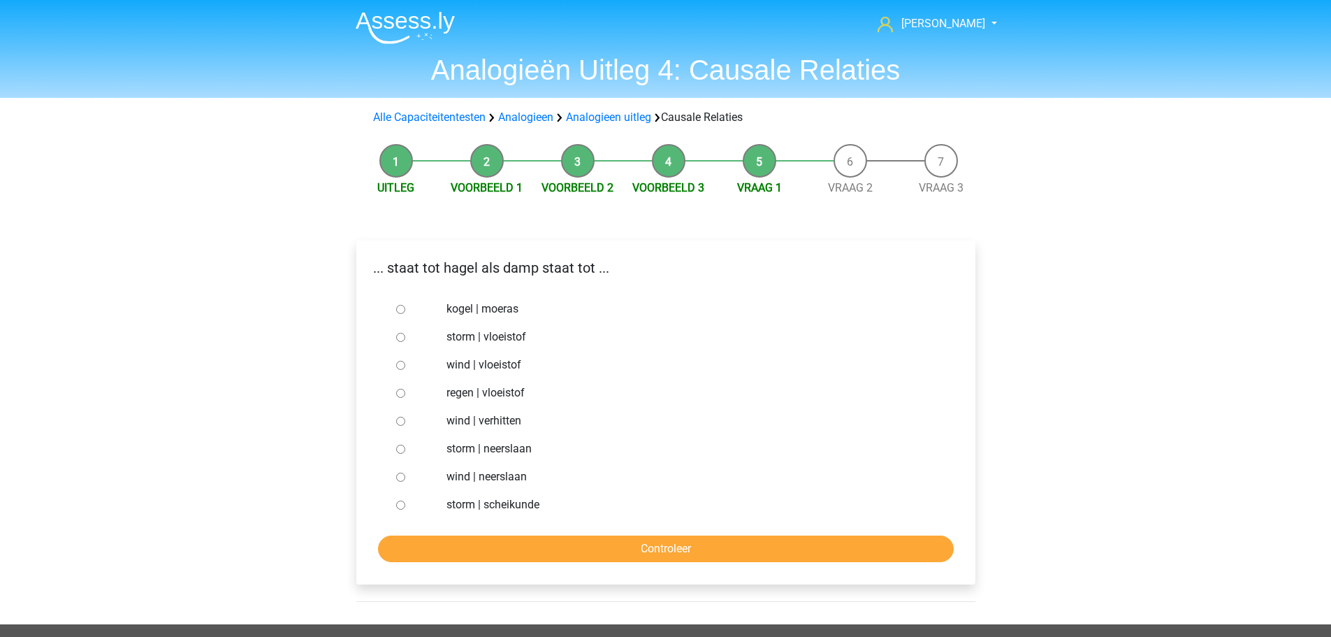
click at [415, 344] on div at bounding box center [414, 337] width 46 height 28
click at [400, 335] on input "storm | vloeistof" at bounding box center [400, 337] width 9 height 9
radio input "true"
click at [504, 546] on input "Controleer" at bounding box center [666, 548] width 576 height 27
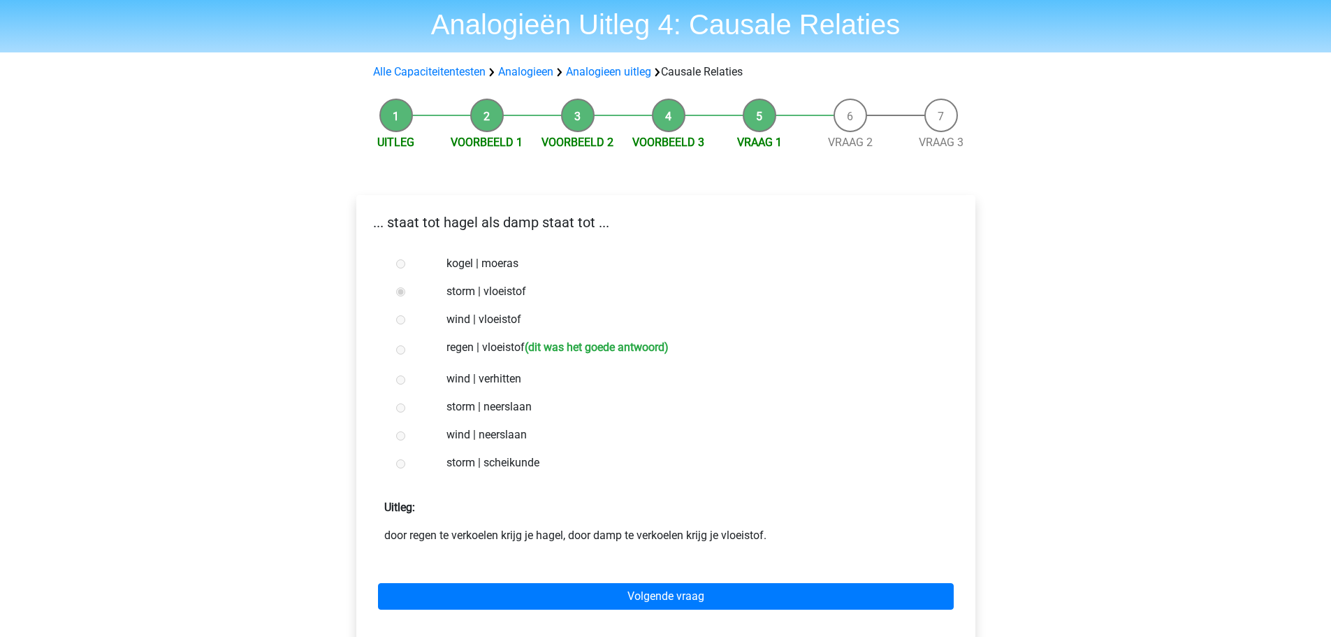
scroll to position [70, 0]
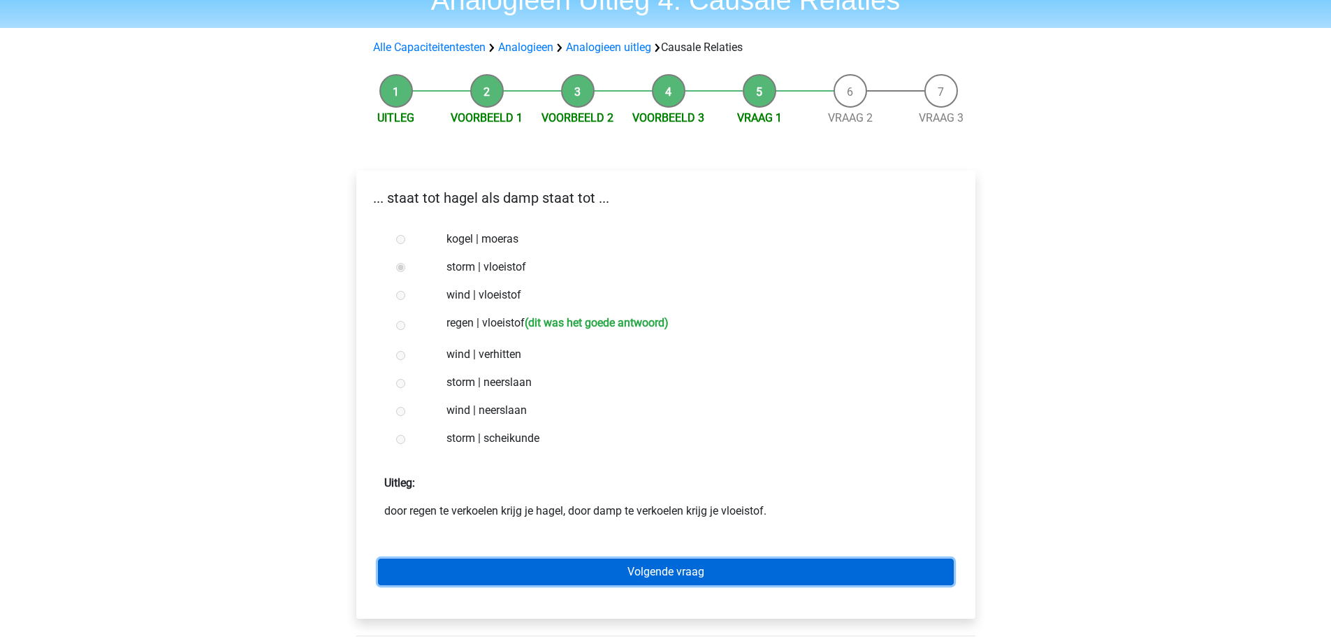
click at [689, 577] on link "Volgende vraag" at bounding box center [666, 571] width 576 height 27
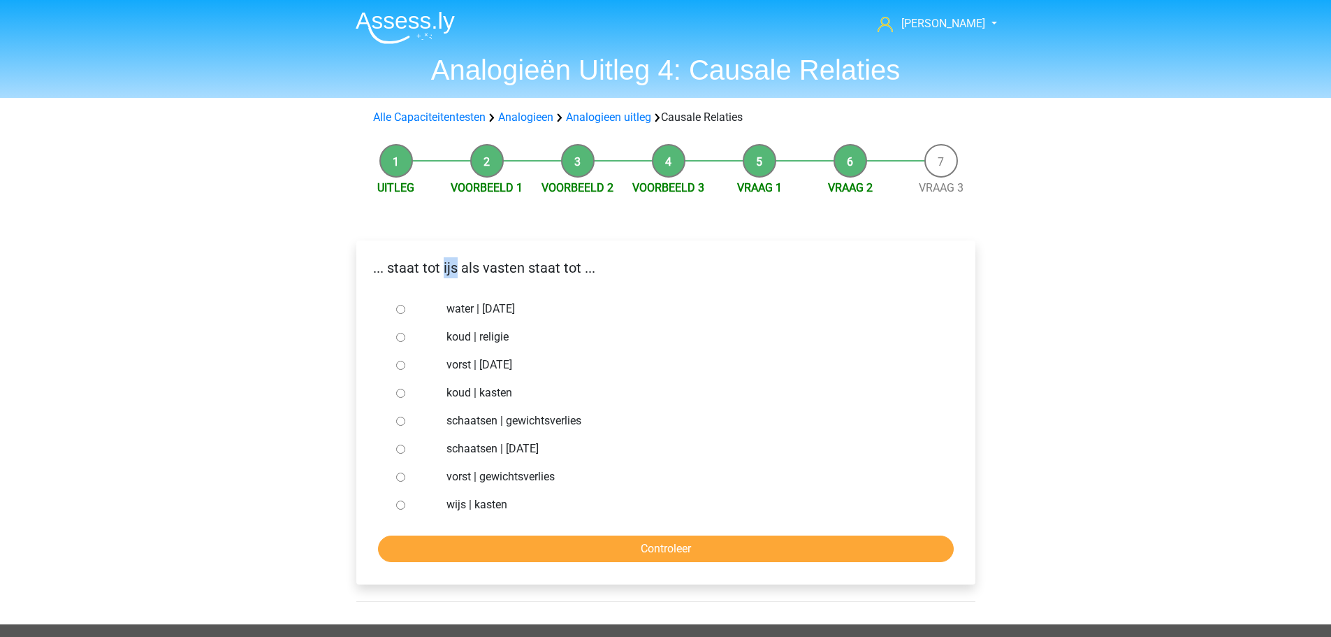
drag, startPoint x: 444, startPoint y: 271, endPoint x: 458, endPoint y: 265, distance: 15.3
click at [458, 265] on p "... staat tot ijs als vasten staat tot ..." at bounding box center [666, 267] width 597 height 21
click at [454, 270] on p "... staat tot ijs als vasten staat tot ..." at bounding box center [666, 267] width 597 height 21
click at [423, 470] on div at bounding box center [414, 477] width 46 height 28
click at [405, 478] on div at bounding box center [414, 477] width 46 height 28
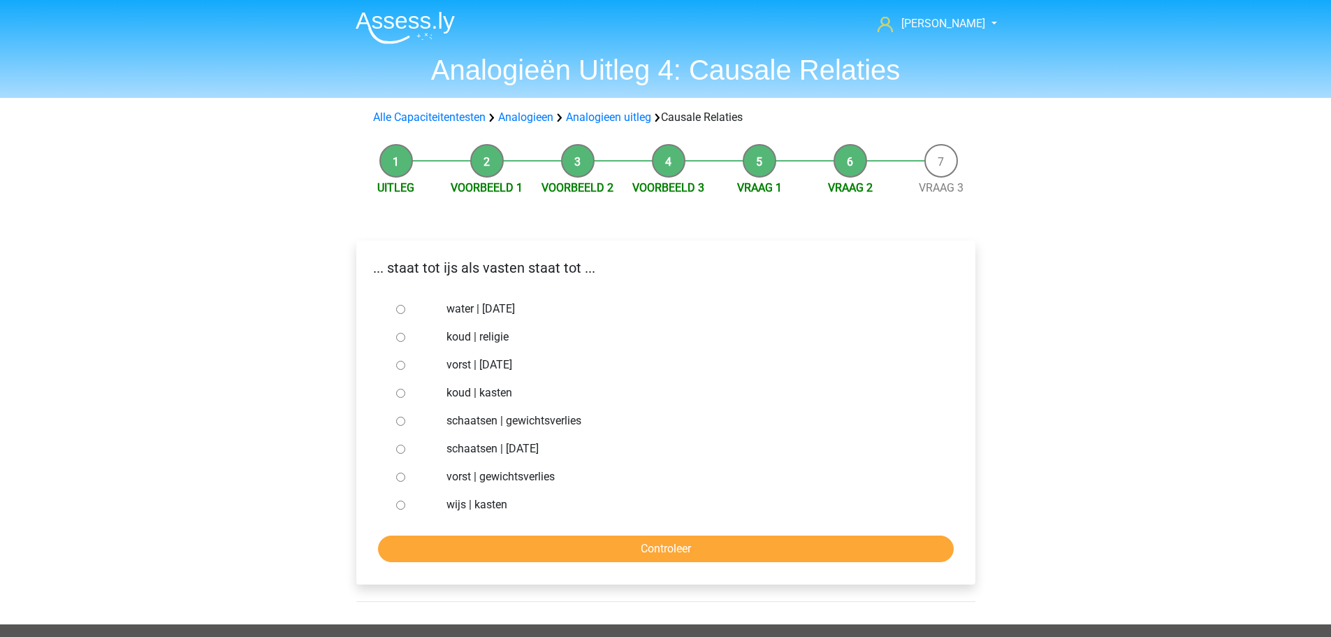
click at [400, 481] on input "vorst | gewichtsverlies" at bounding box center [400, 476] width 9 height 9
radio input "true"
click at [473, 549] on input "Controleer" at bounding box center [666, 548] width 576 height 27
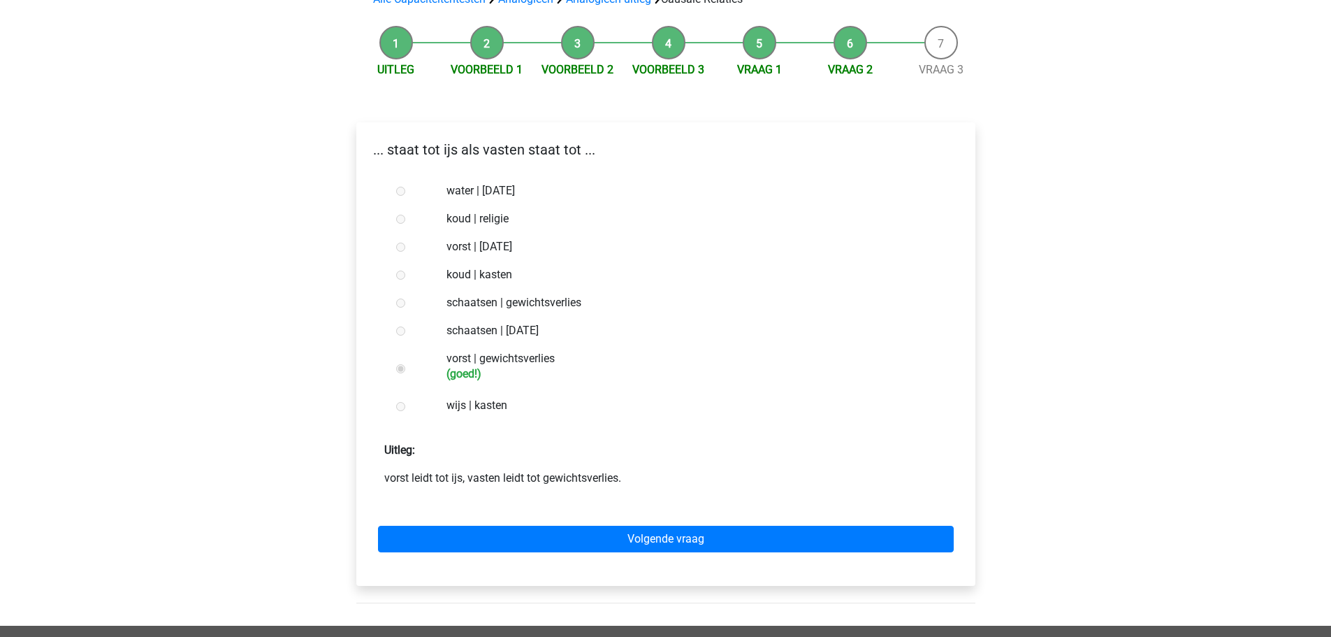
scroll to position [210, 0]
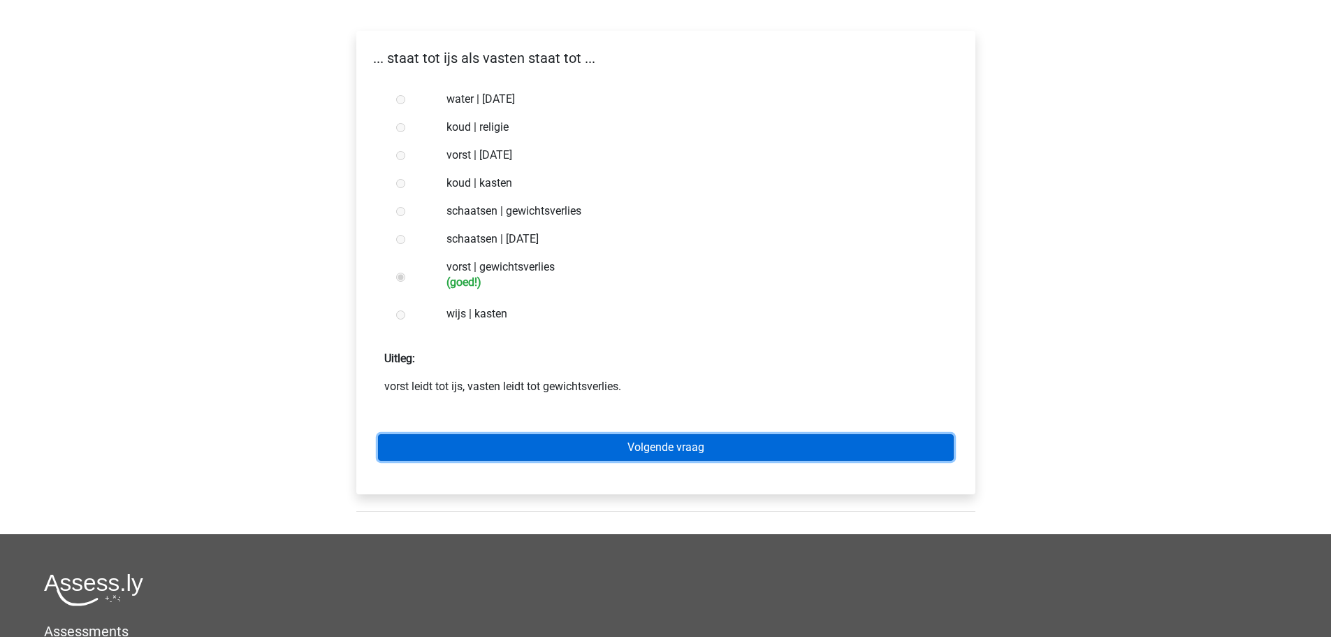
click at [788, 443] on link "Volgende vraag" at bounding box center [666, 447] width 576 height 27
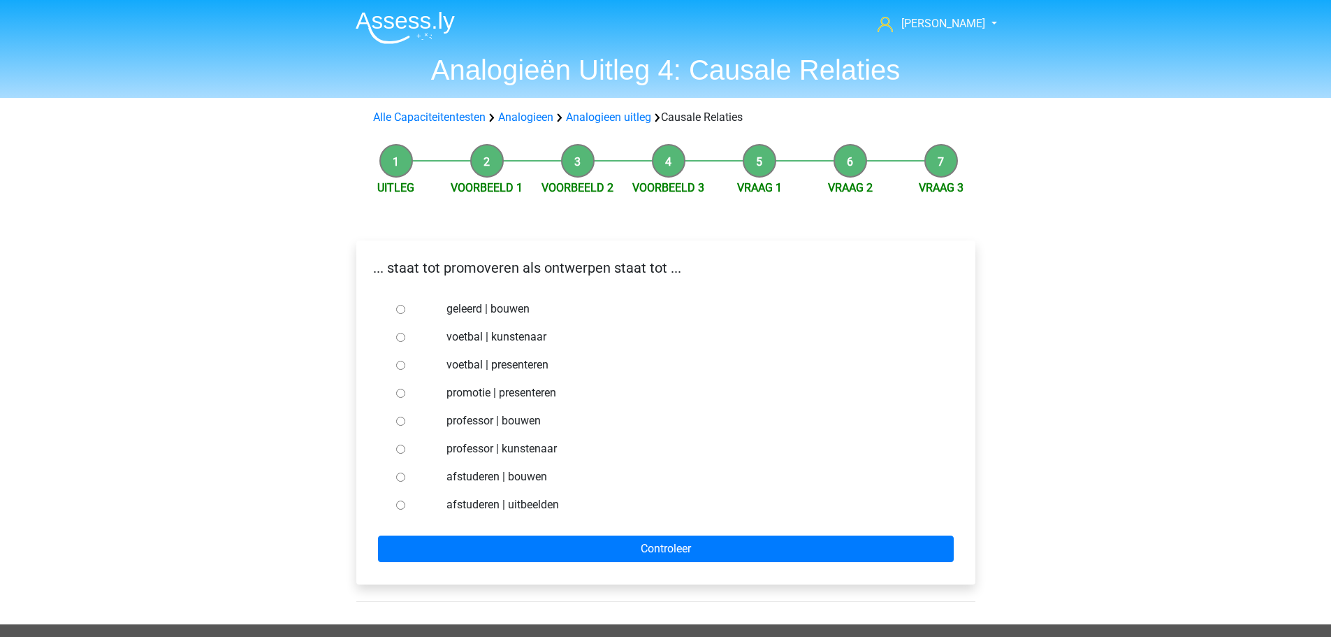
click at [400, 445] on input "professor | kunstenaar" at bounding box center [400, 448] width 9 height 9
radio input "true"
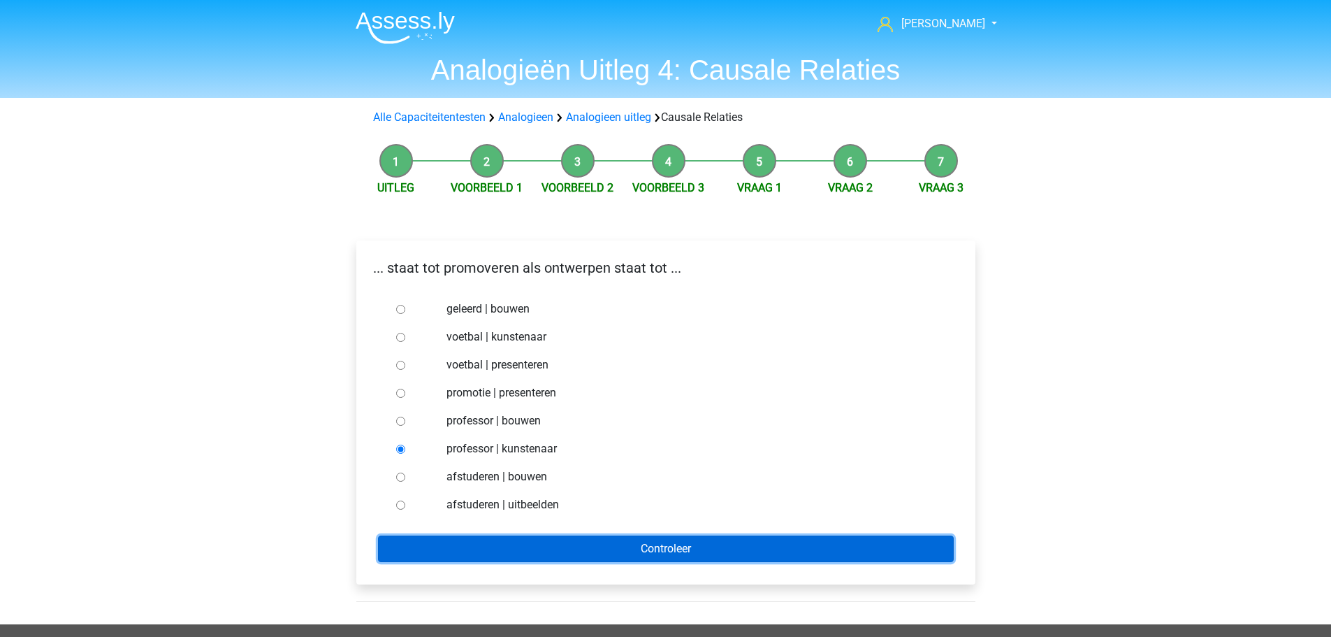
click at [508, 539] on input "Controleer" at bounding box center [666, 548] width 576 height 27
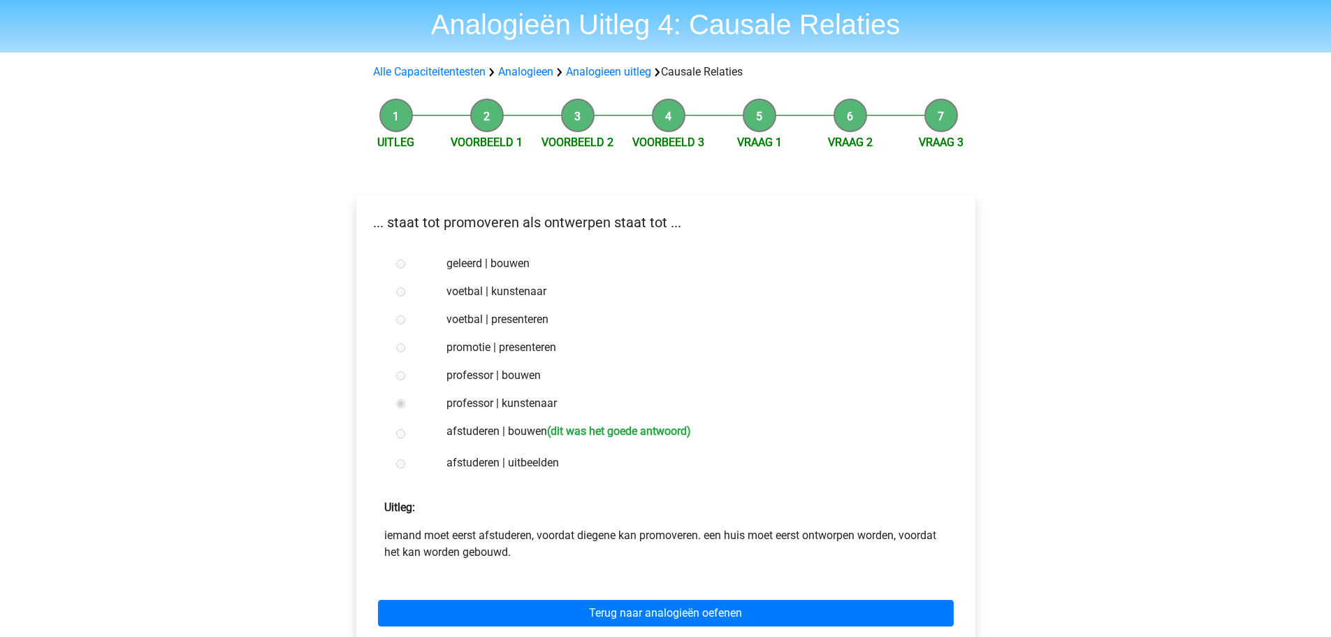
scroll to position [70, 0]
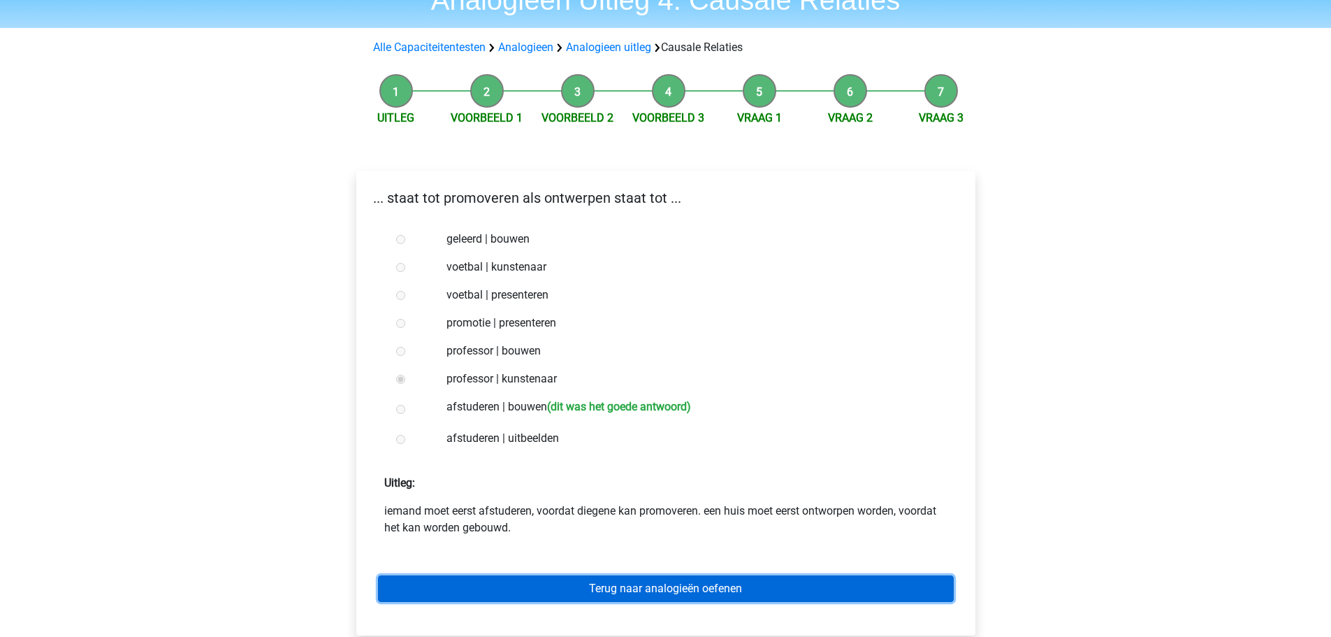
click at [703, 587] on link "Terug naar analogieën oefenen" at bounding box center [666, 588] width 576 height 27
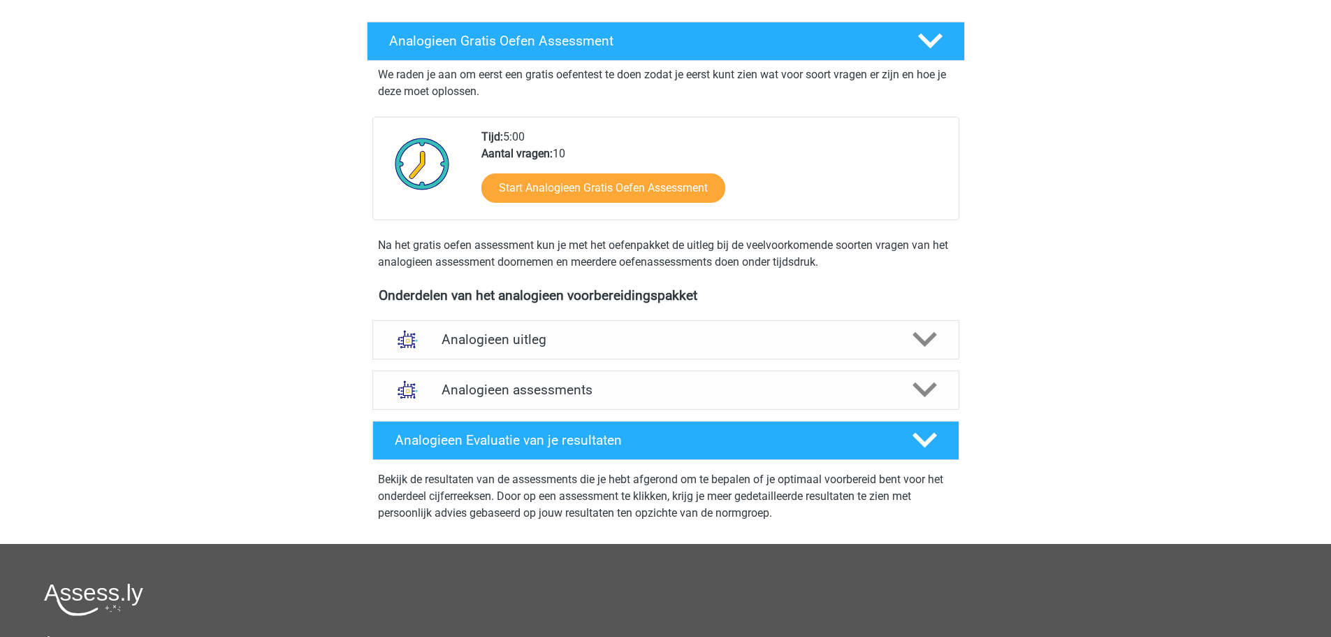
scroll to position [210, 0]
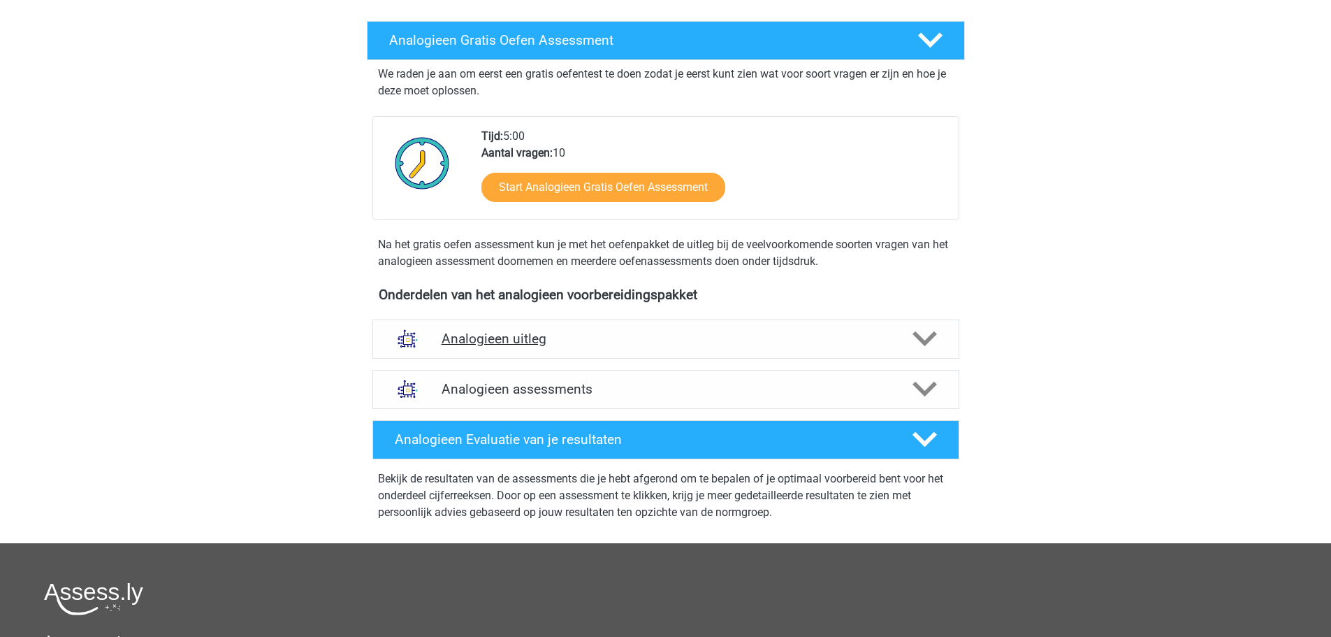
click at [509, 336] on h4 "Analogieen uitleg" at bounding box center [666, 338] width 449 height 16
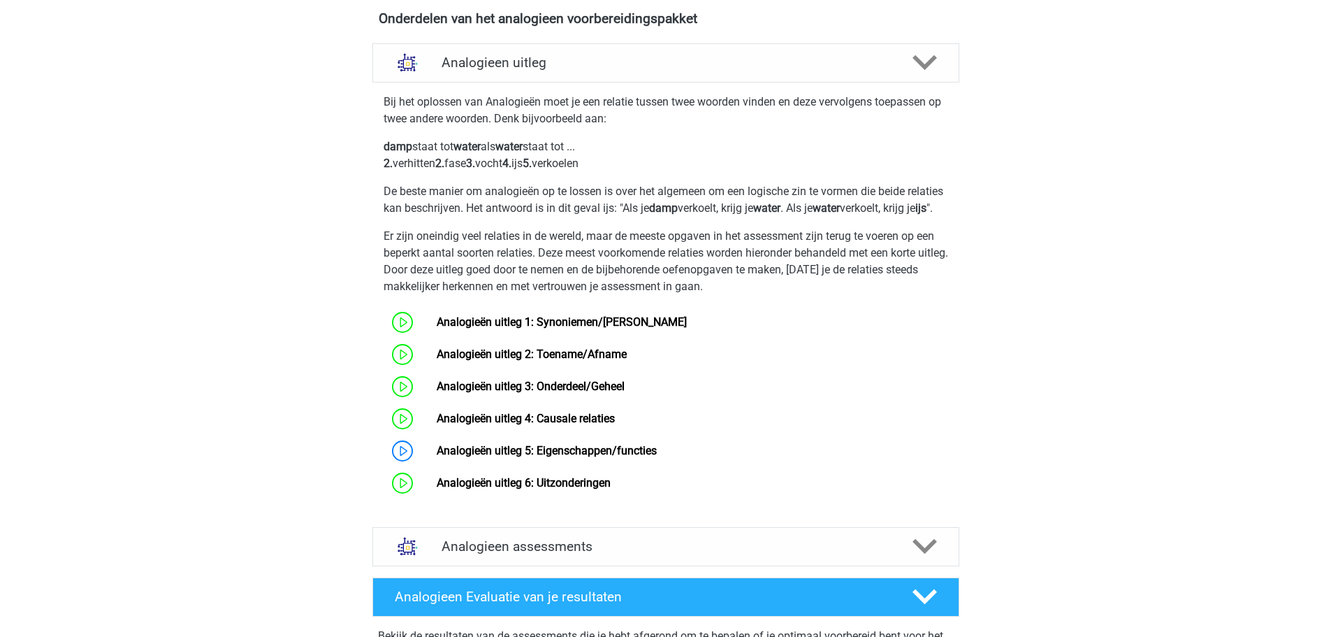
scroll to position [489, 0]
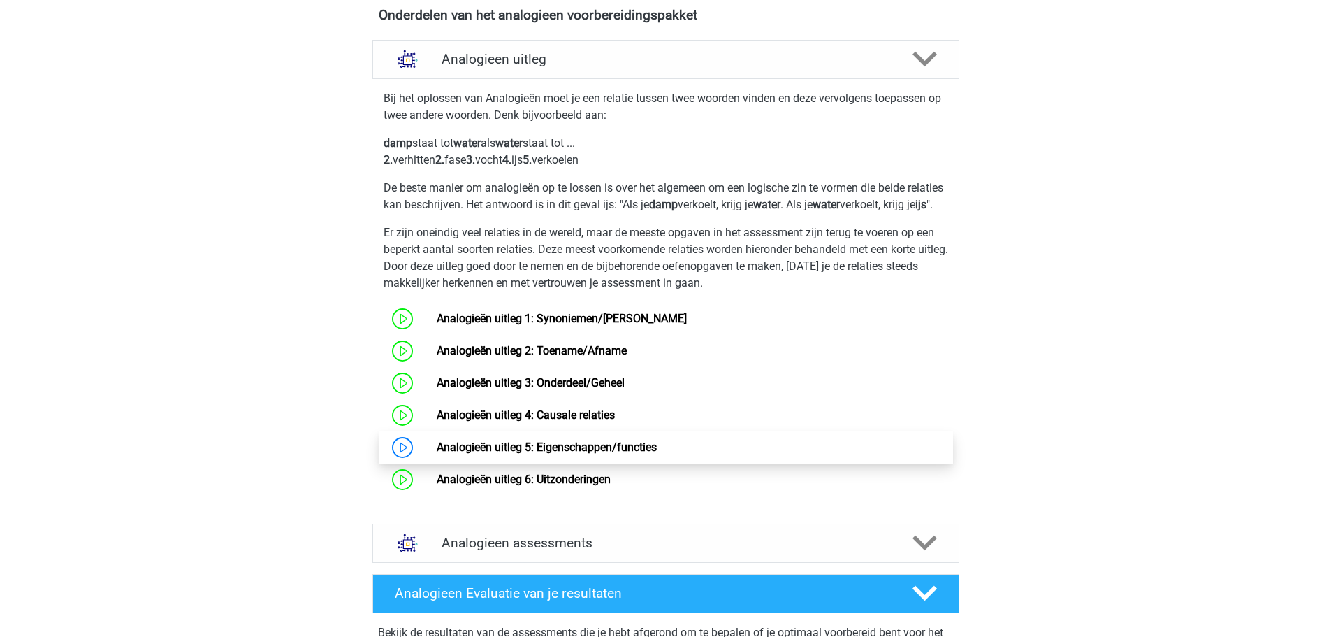
click at [465, 453] on link "Analogieën uitleg 5: Eigenschappen/functies" at bounding box center [547, 446] width 220 height 13
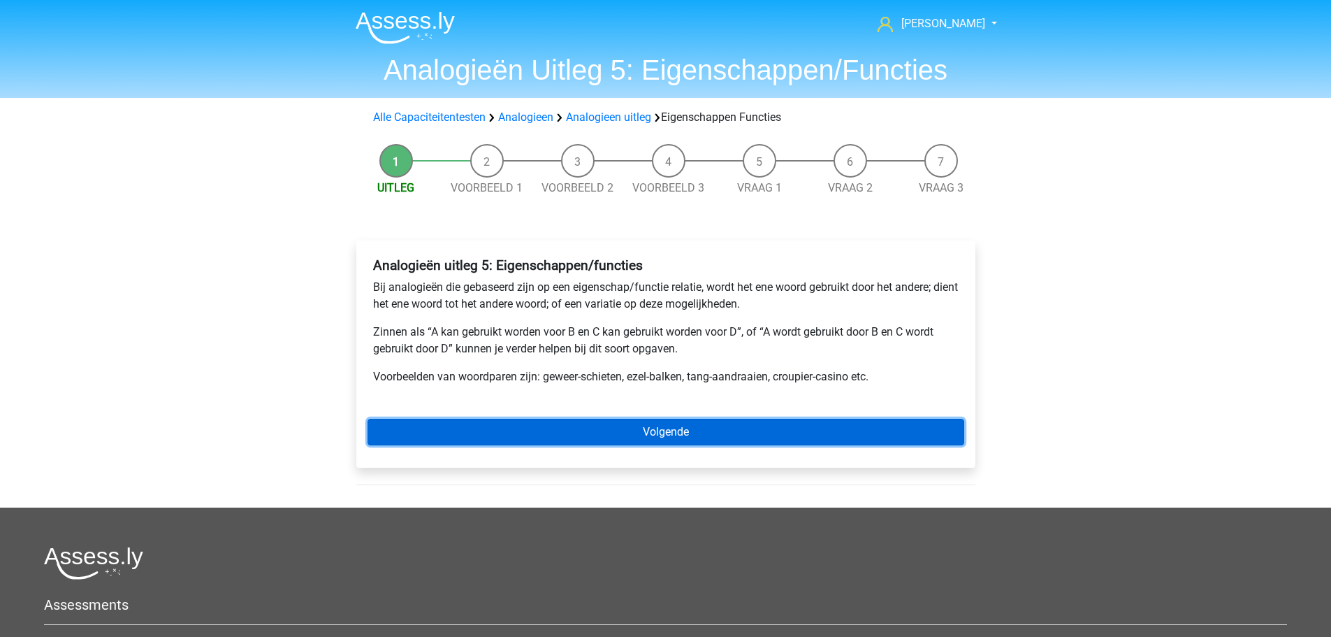
click at [489, 427] on link "Volgende" at bounding box center [666, 432] width 597 height 27
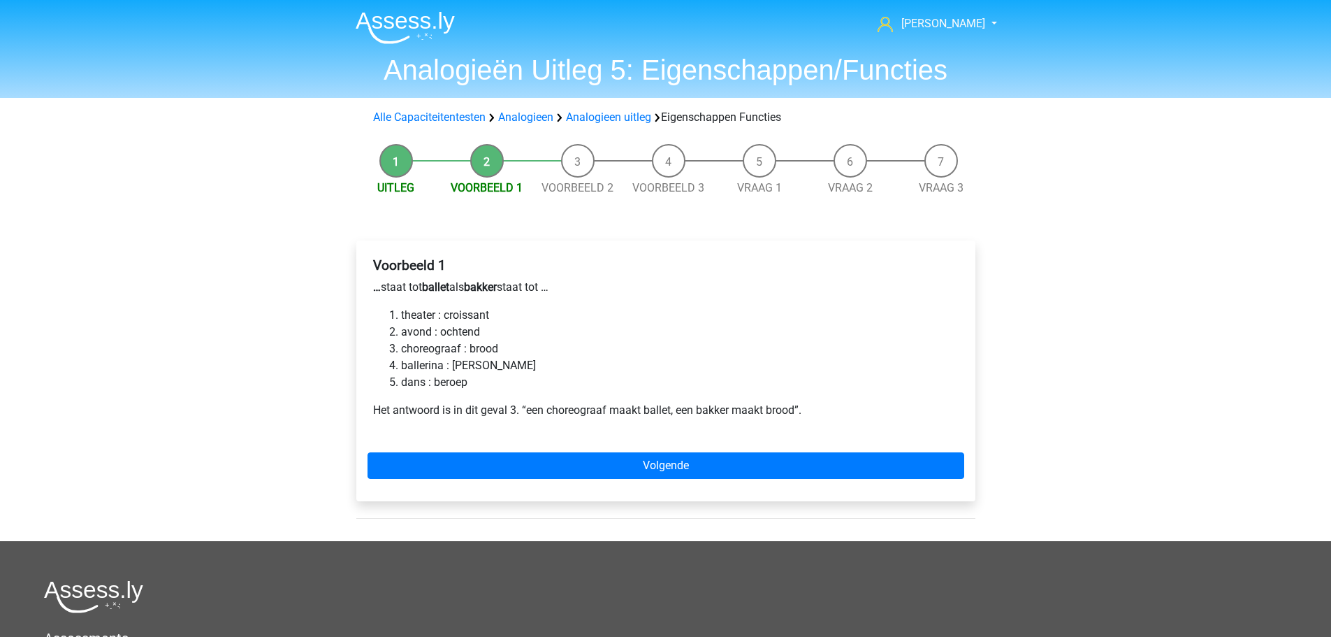
click at [440, 366] on li "ballerina : [PERSON_NAME]" at bounding box center [680, 365] width 558 height 17
click at [446, 288] on b "ballet" at bounding box center [435, 286] width 27 height 13
click at [470, 286] on p "… staat tot ballet als bakker staat tot …" at bounding box center [666, 287] width 586 height 17
click at [459, 366] on li "ballerina : meel" at bounding box center [680, 365] width 558 height 17
click at [422, 365] on li "ballerina : meel" at bounding box center [680, 365] width 558 height 17
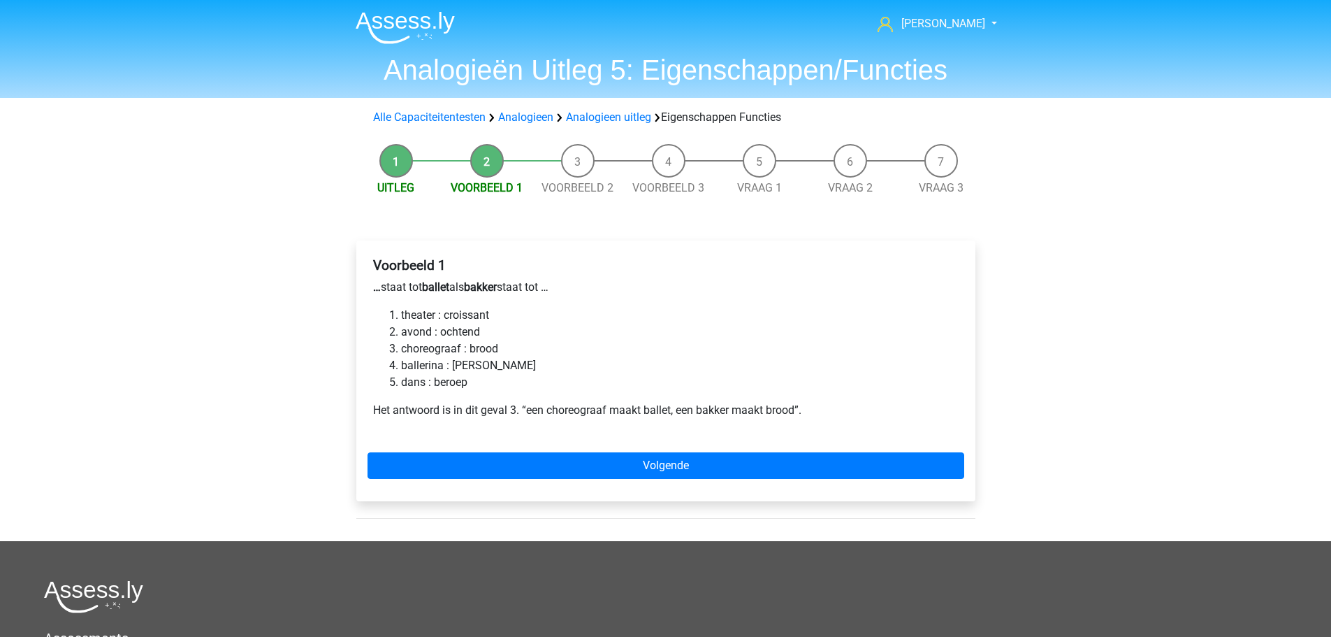
click at [421, 353] on li "choreograaf : brood" at bounding box center [680, 348] width 558 height 17
click at [444, 290] on b "ballet" at bounding box center [435, 286] width 27 height 13
click at [485, 283] on b "bakker" at bounding box center [480, 286] width 33 height 13
click at [479, 340] on li "choreograaf : brood" at bounding box center [680, 348] width 558 height 17
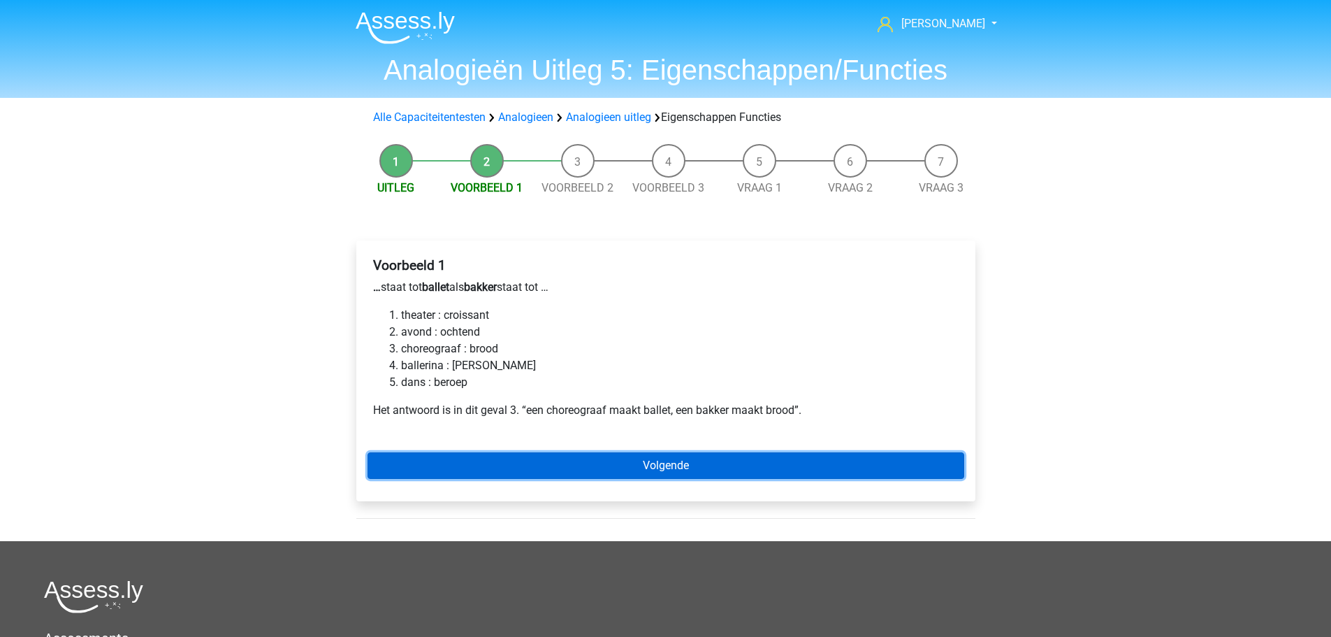
click at [607, 452] on link "Volgende" at bounding box center [666, 465] width 597 height 27
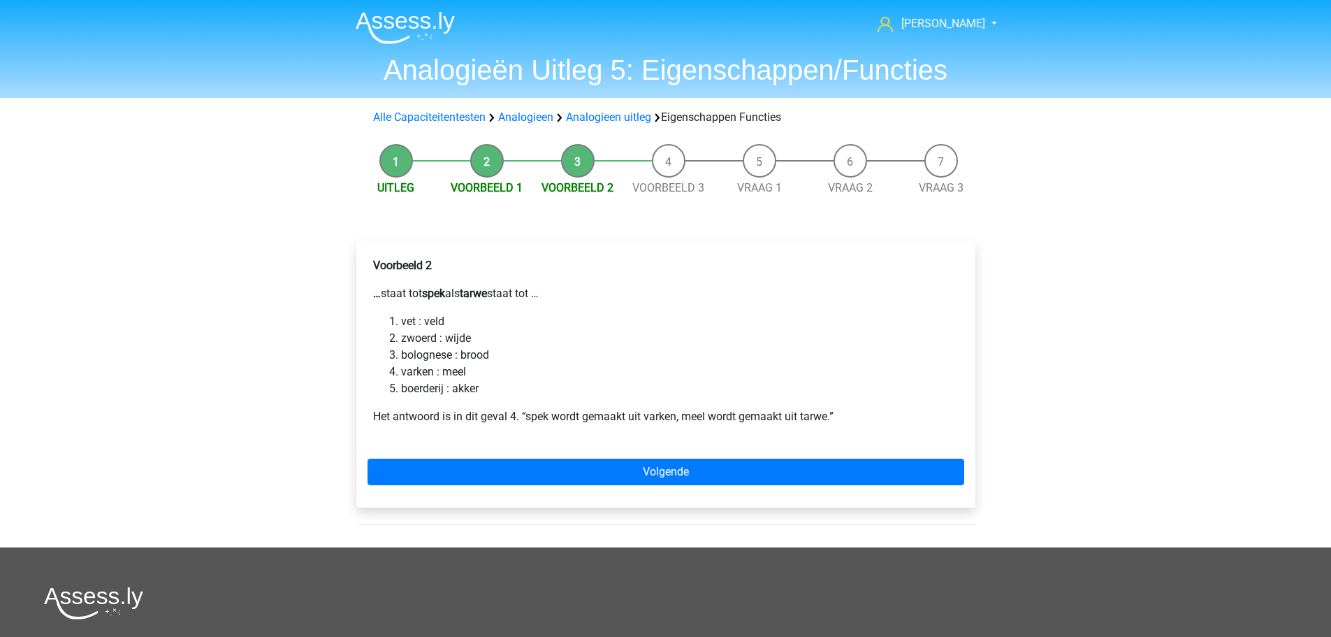
click at [444, 295] on b "spek" at bounding box center [433, 292] width 23 height 13
click at [405, 365] on li "varken : meel" at bounding box center [680, 371] width 558 height 17
click at [451, 368] on li "varken : meel" at bounding box center [680, 371] width 558 height 17
click at [472, 282] on div "Voorbeeld 2 … staat tot spek als tarwe staat tot … vet : veld zwoerd : wijde bo…" at bounding box center [666, 347] width 597 height 190
click at [576, 458] on div "Voorbeeld 2 … staat tot spek als tarwe staat tot … vet : veld zwoerd : wijde bo…" at bounding box center [665, 373] width 619 height 267
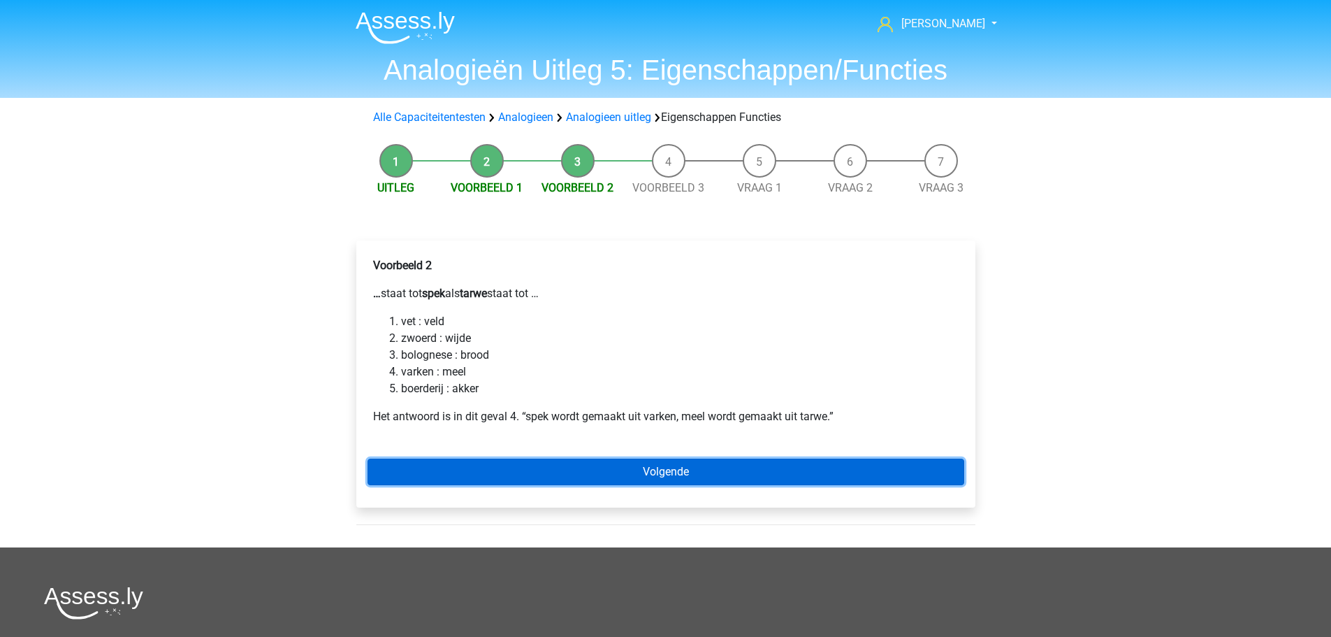
click at [573, 472] on link "Volgende" at bounding box center [666, 471] width 597 height 27
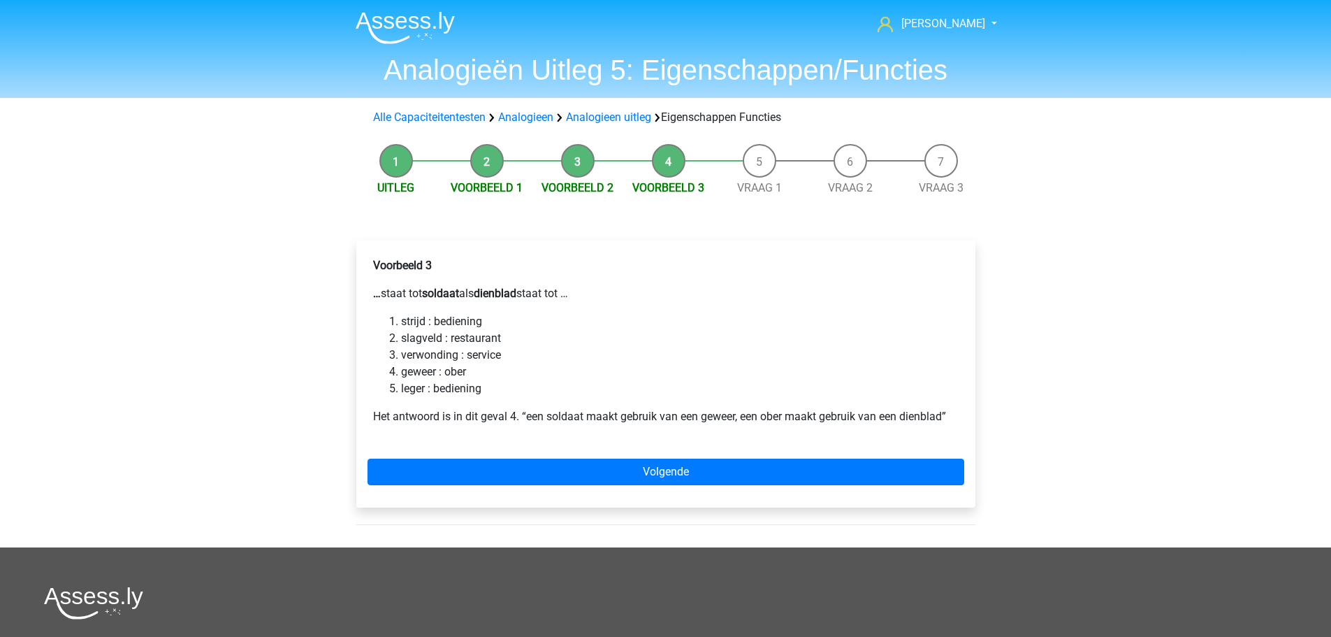
click at [439, 293] on b "soldaat" at bounding box center [440, 292] width 37 height 13
click at [407, 386] on li "leger : bediening" at bounding box center [680, 388] width 558 height 17
click at [410, 370] on li "geweer : ober" at bounding box center [680, 371] width 558 height 17
click at [470, 367] on li "geweer : ober" at bounding box center [680, 371] width 558 height 17
click at [525, 273] on p "Voorbeeld 3" at bounding box center [666, 265] width 586 height 17
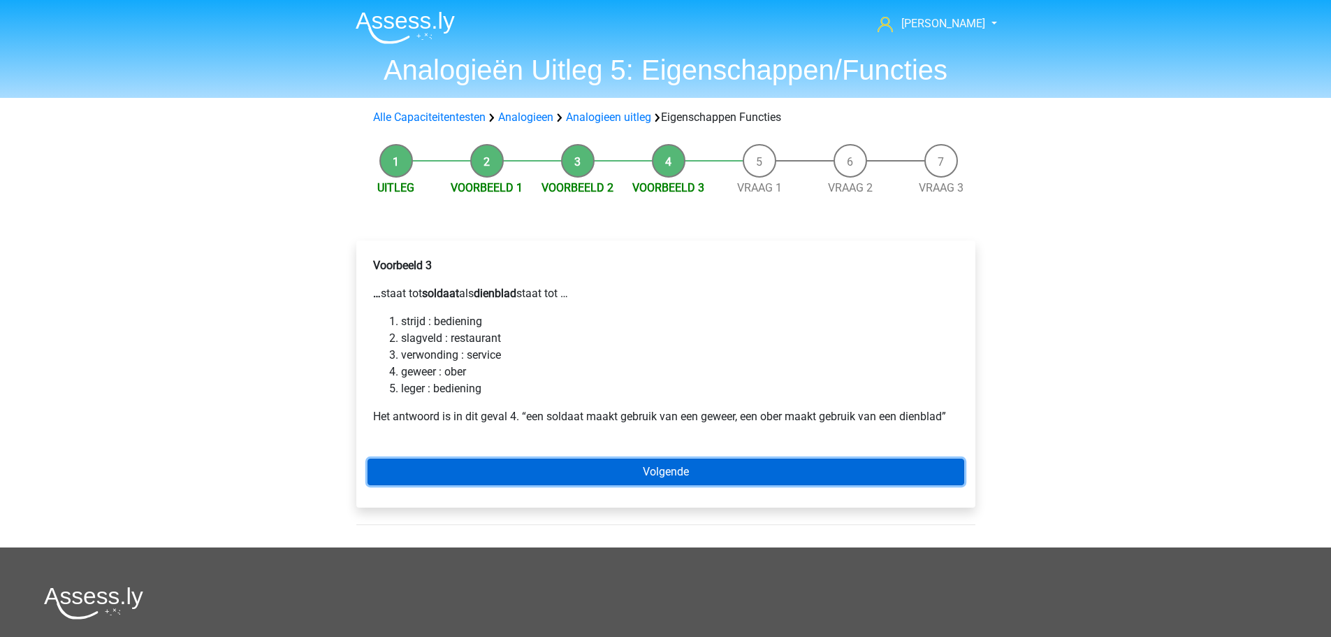
click at [655, 458] on link "Volgende" at bounding box center [666, 471] width 597 height 27
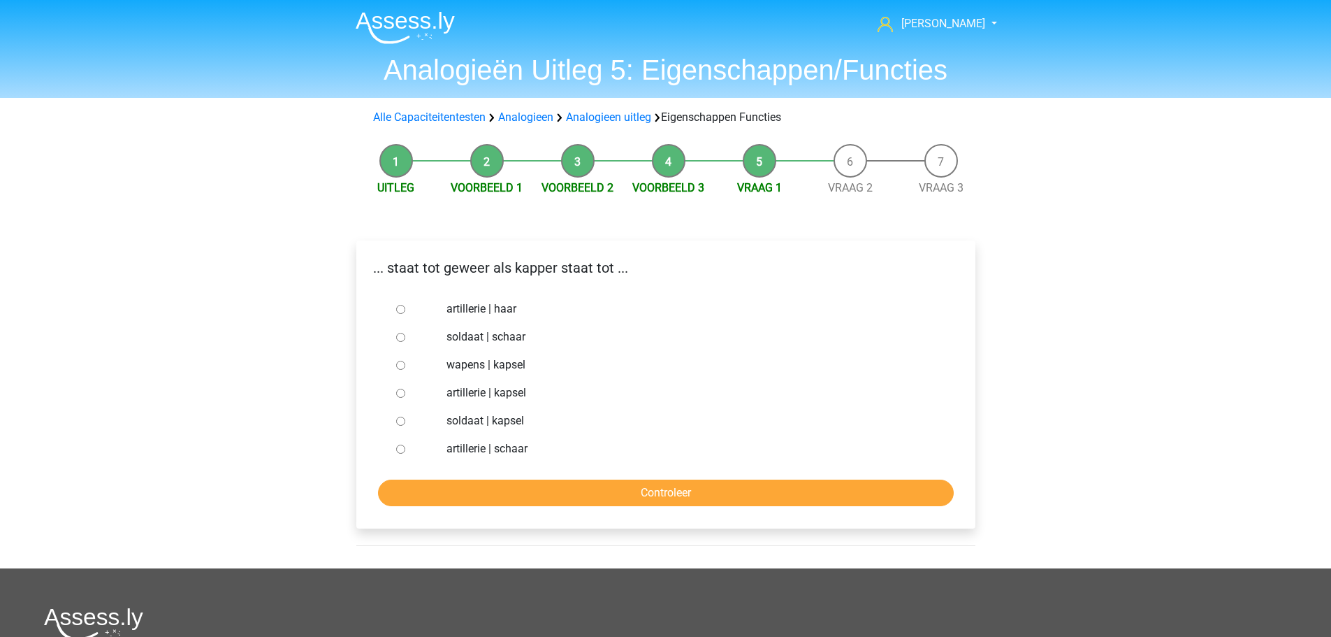
click at [471, 368] on label "wapens | kapsel" at bounding box center [688, 364] width 484 height 17
click at [405, 368] on input "wapens | kapsel" at bounding box center [400, 365] width 9 height 9
radio input "true"
click at [474, 422] on label "soldaat | kapsel" at bounding box center [688, 420] width 484 height 17
click at [405, 422] on input "soldaat | kapsel" at bounding box center [400, 420] width 9 height 9
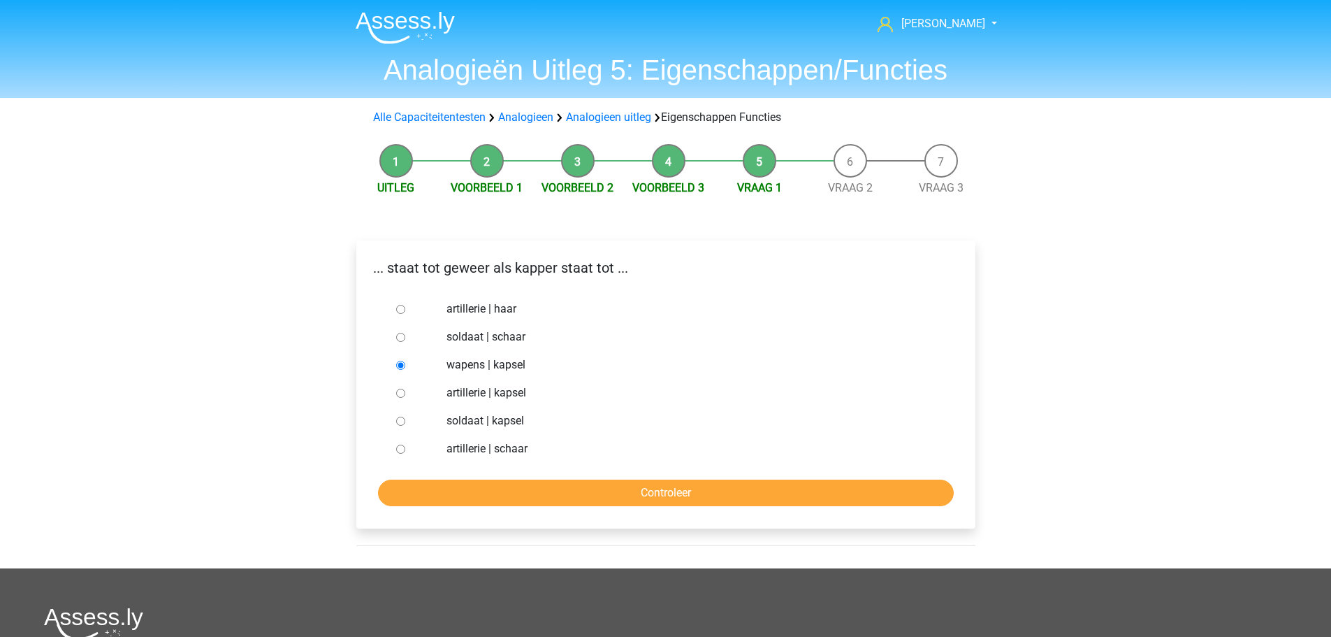
radio input "true"
click at [477, 335] on label "soldaat | schaar" at bounding box center [688, 336] width 484 height 17
click at [405, 335] on input "soldaat | schaar" at bounding box center [400, 337] width 9 height 9
radio input "true"
click at [618, 500] on input "Controleer" at bounding box center [666, 492] width 576 height 27
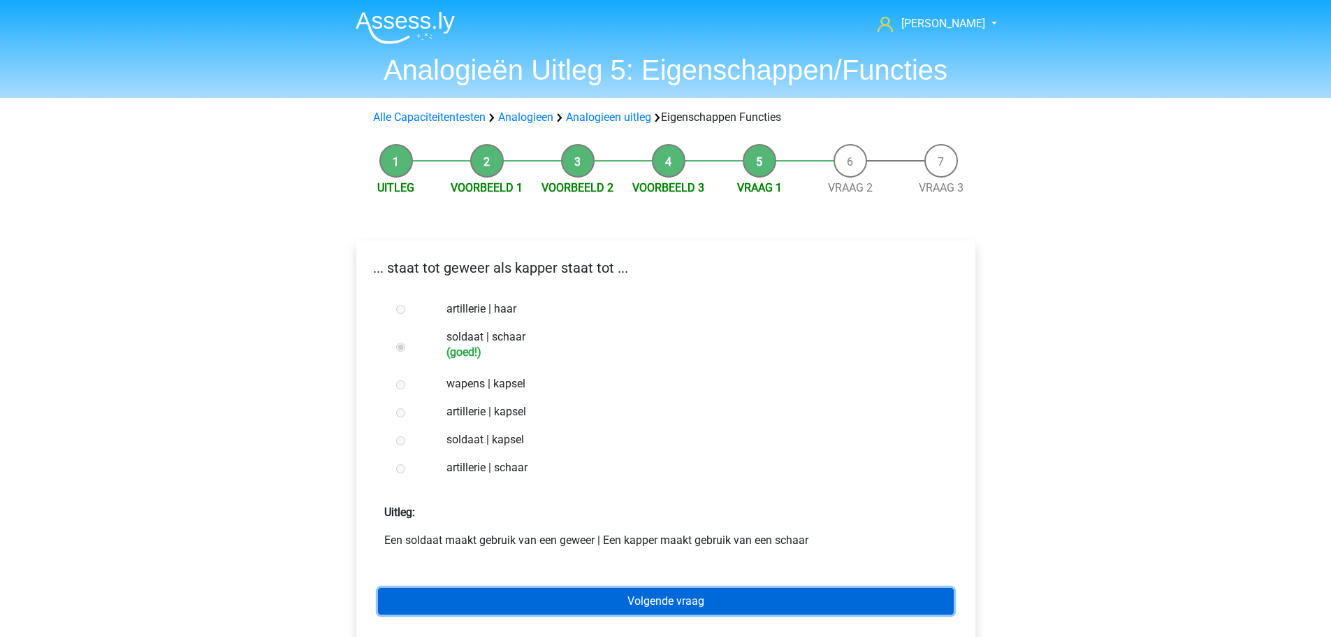
click at [570, 591] on link "Volgende vraag" at bounding box center [666, 601] width 576 height 27
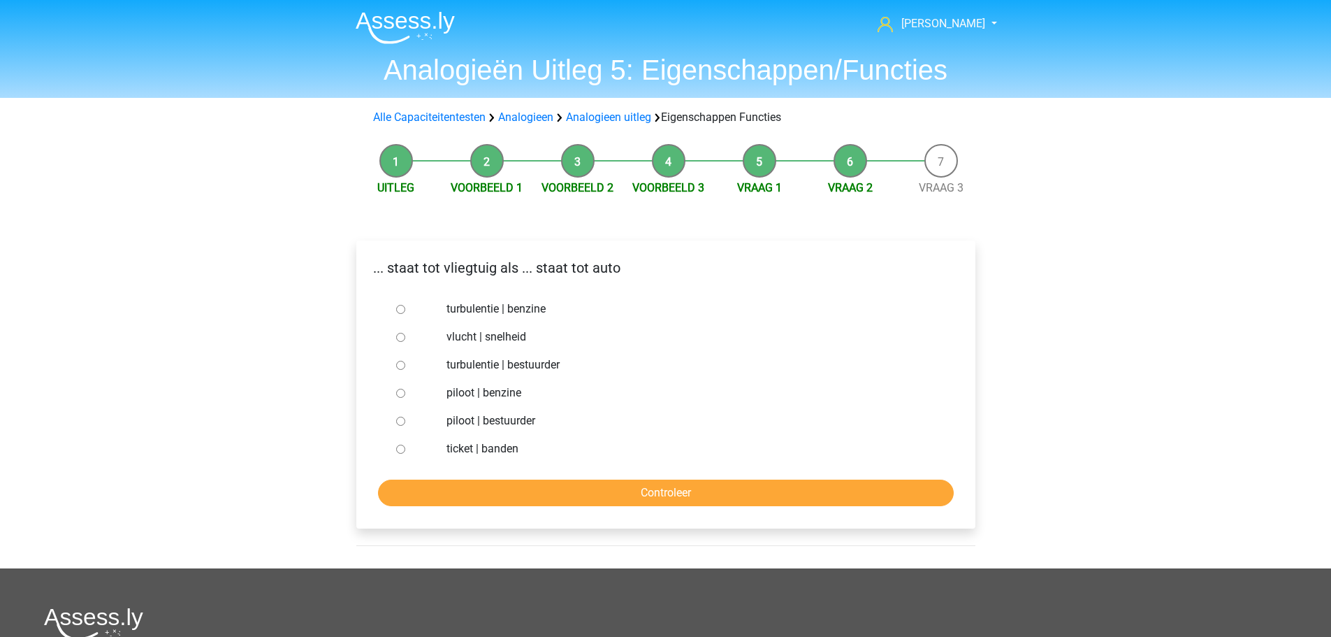
click at [457, 424] on label "piloot | bestuurder" at bounding box center [688, 420] width 484 height 17
click at [405, 424] on input "piloot | bestuurder" at bounding box center [400, 420] width 9 height 9
radio input "true"
click at [470, 337] on label "vlucht | snelheid" at bounding box center [688, 336] width 484 height 17
click at [405, 337] on input "vlucht | snelheid" at bounding box center [400, 337] width 9 height 9
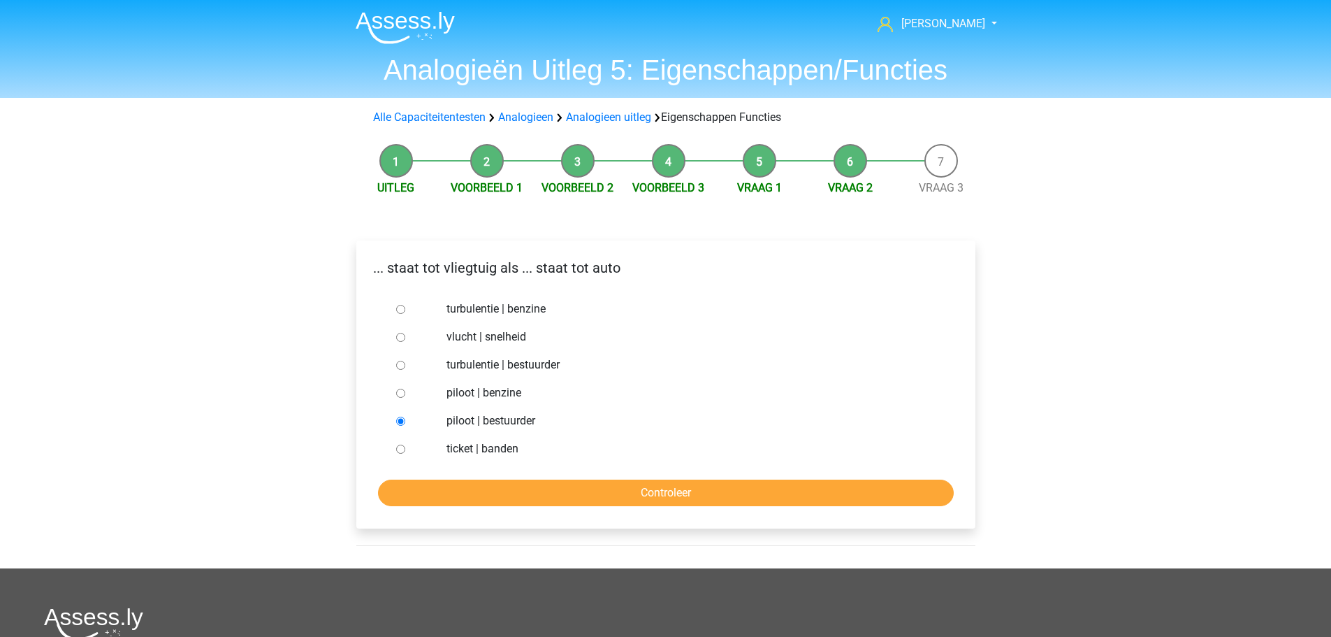
radio input "true"
click at [472, 318] on div "turbulentie | benzine" at bounding box center [688, 309] width 504 height 28
click at [474, 313] on label "turbulentie | benzine" at bounding box center [688, 308] width 484 height 17
click at [405, 313] on input "turbulentie | benzine" at bounding box center [400, 309] width 9 height 9
radio input "true"
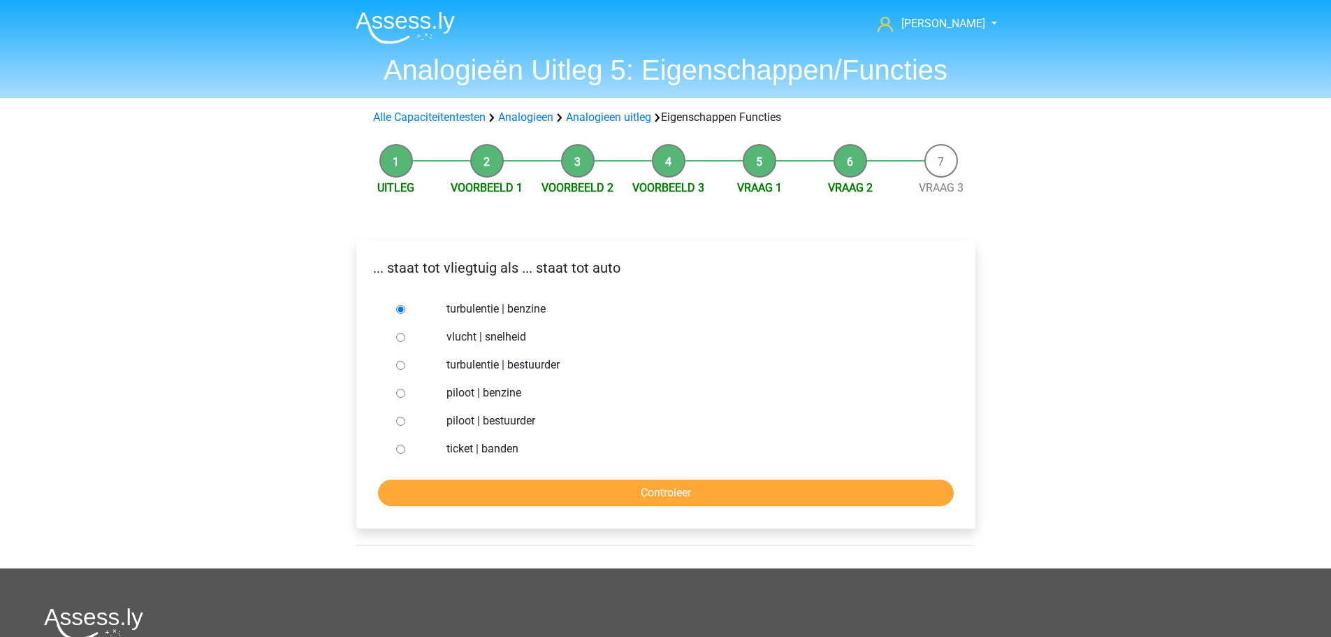
click at [459, 429] on label "piloot | bestuurder" at bounding box center [688, 420] width 484 height 17
click at [405, 426] on input "piloot | bestuurder" at bounding box center [400, 420] width 9 height 9
radio input "true"
click at [693, 488] on input "Controleer" at bounding box center [666, 492] width 576 height 27
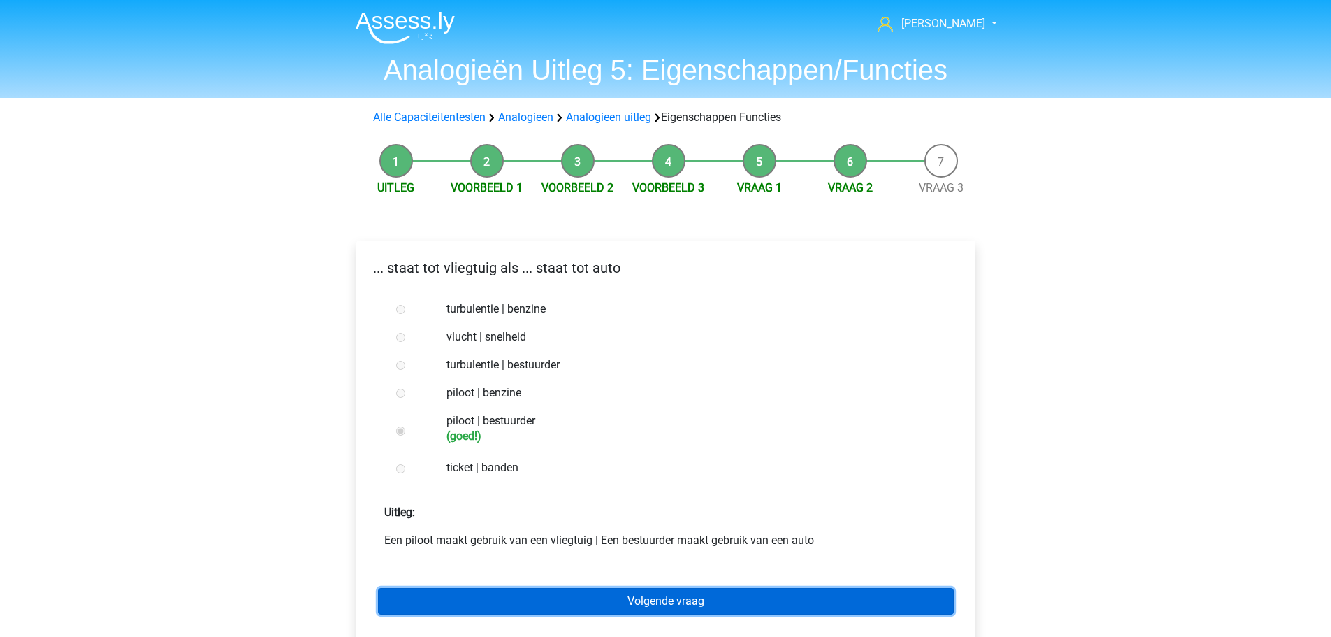
click at [651, 597] on link "Volgende vraag" at bounding box center [666, 601] width 576 height 27
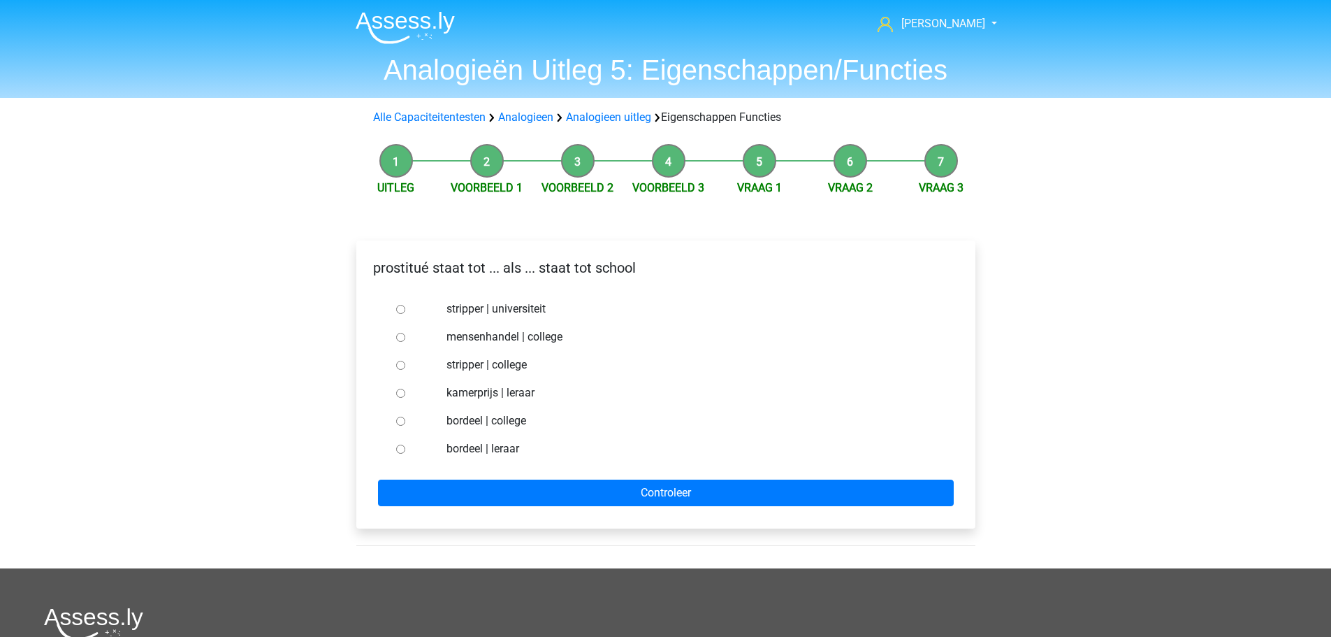
click at [453, 451] on label "bordeel | leraar" at bounding box center [688, 448] width 484 height 17
click at [405, 451] on input "bordeel | leraar" at bounding box center [400, 448] width 9 height 9
radio input "true"
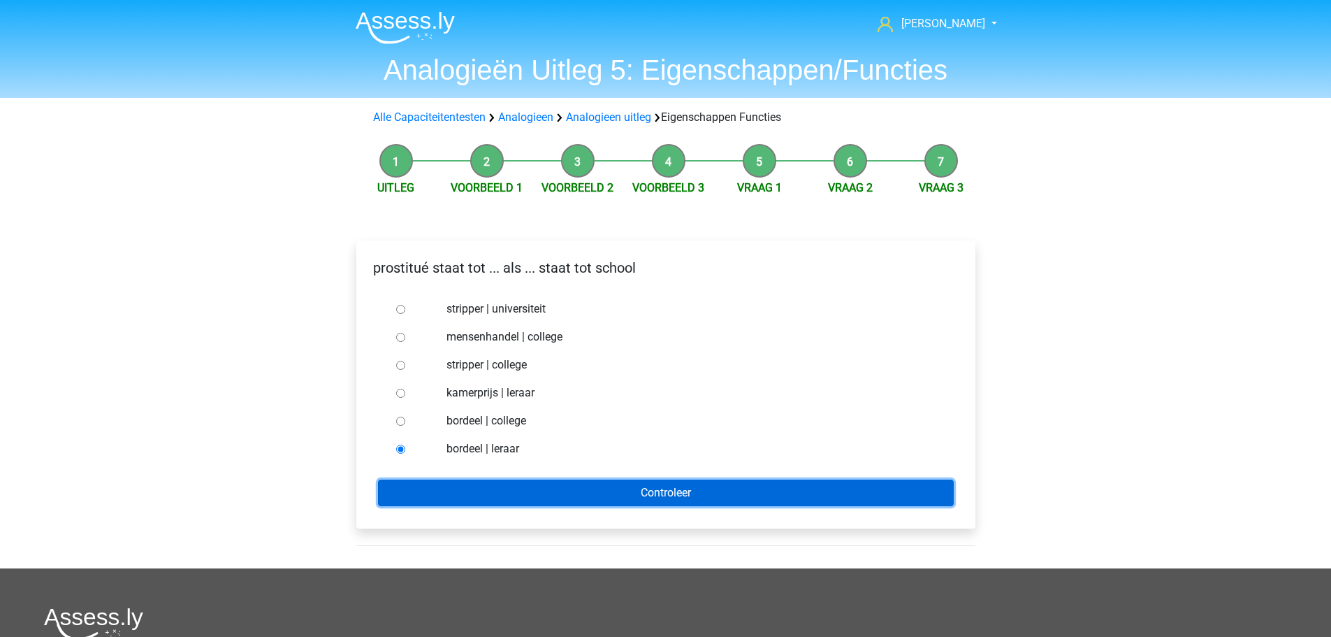
click at [558, 492] on input "Controleer" at bounding box center [666, 492] width 576 height 27
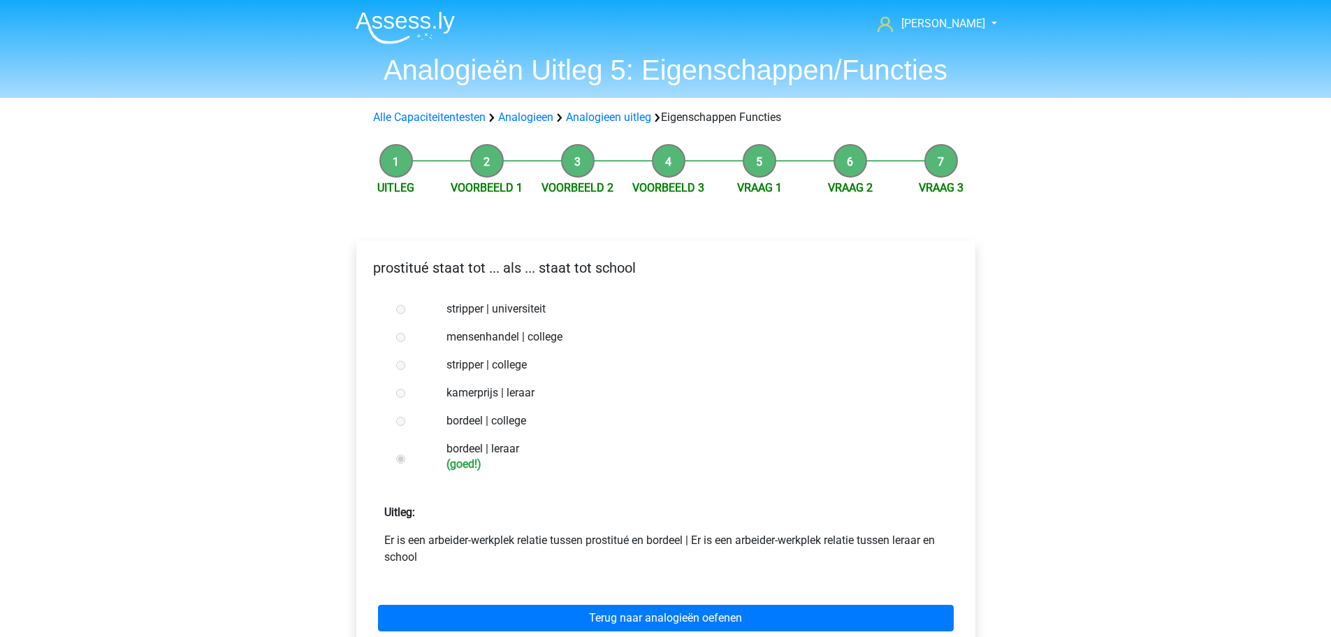
click at [625, 596] on div "Terug naar analogieën oefenen" at bounding box center [666, 614] width 597 height 77
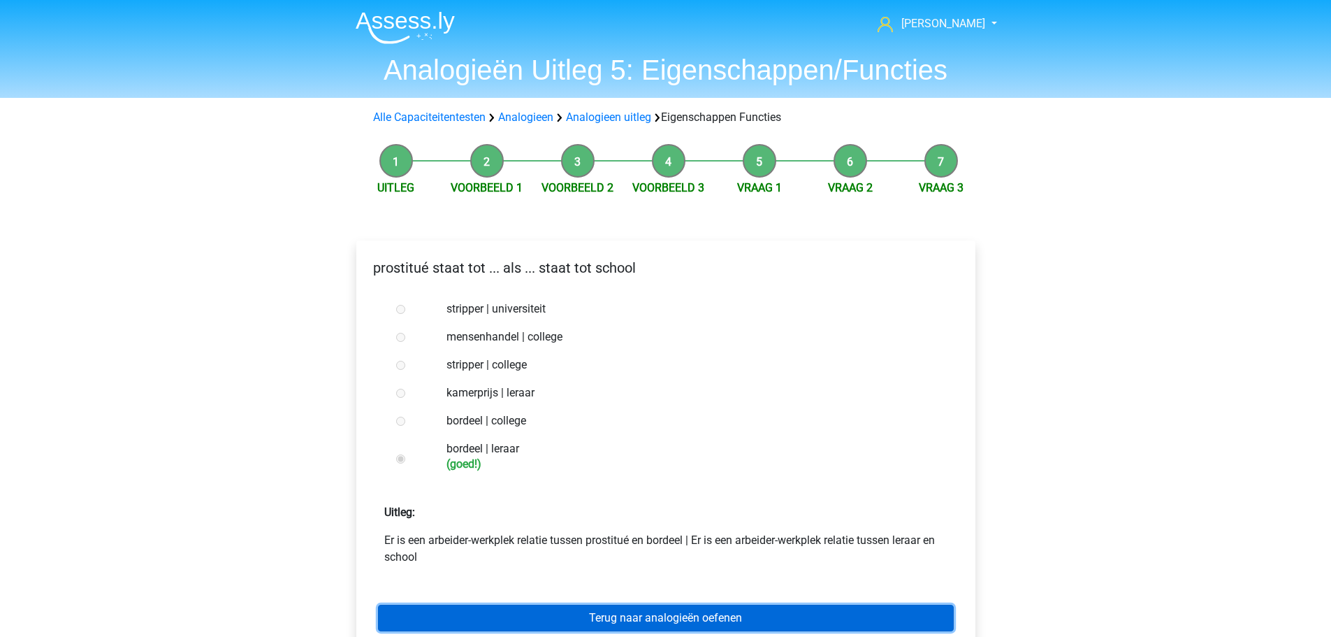
click at [617, 614] on link "Terug naar analogieën oefenen" at bounding box center [666, 617] width 576 height 27
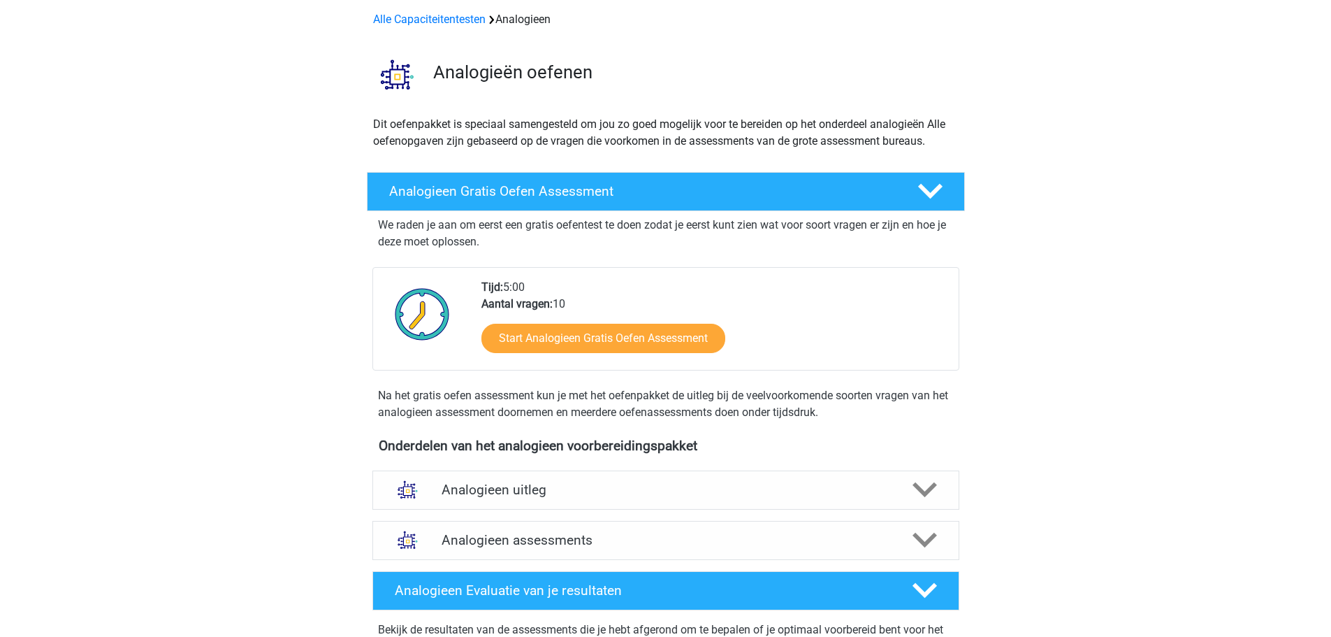
scroll to position [140, 0]
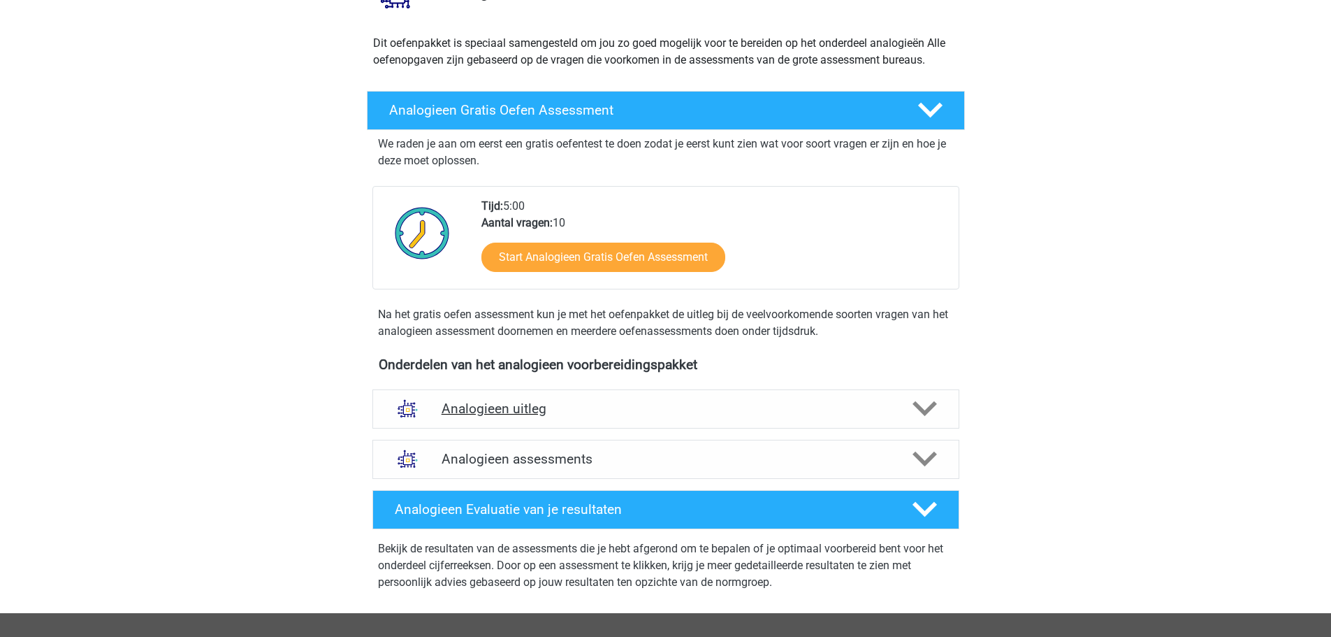
click at [470, 398] on div "Analogieen uitleg" at bounding box center [665, 408] width 587 height 39
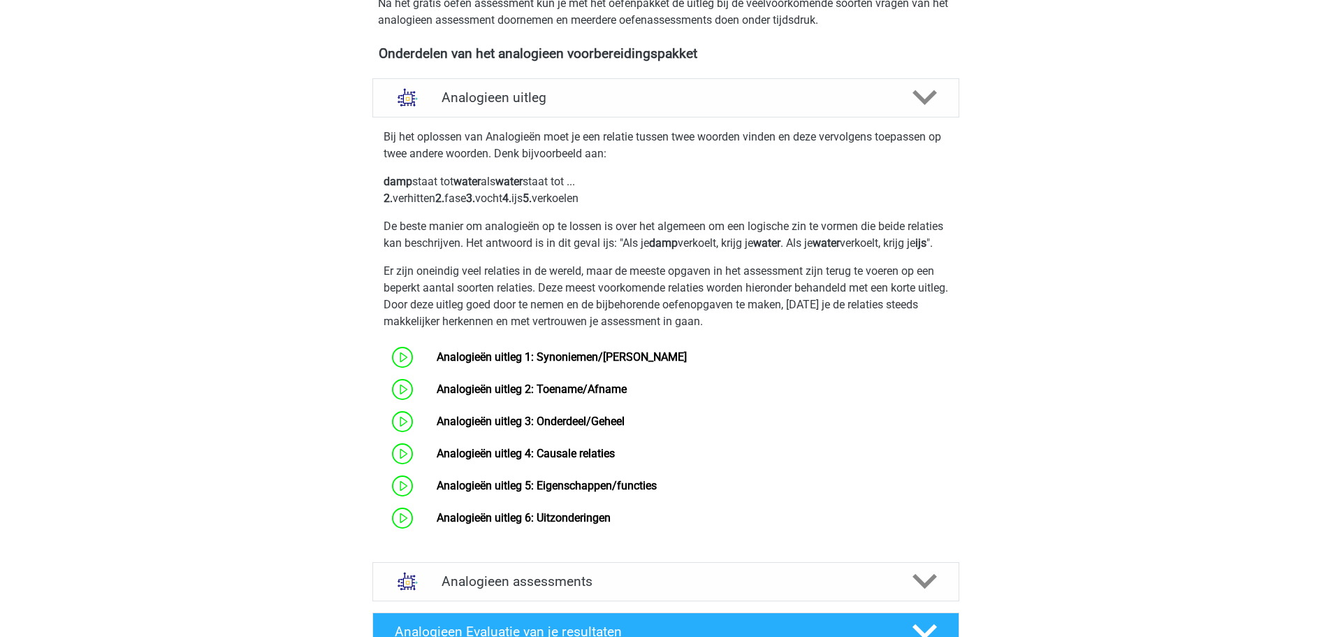
scroll to position [559, 0]
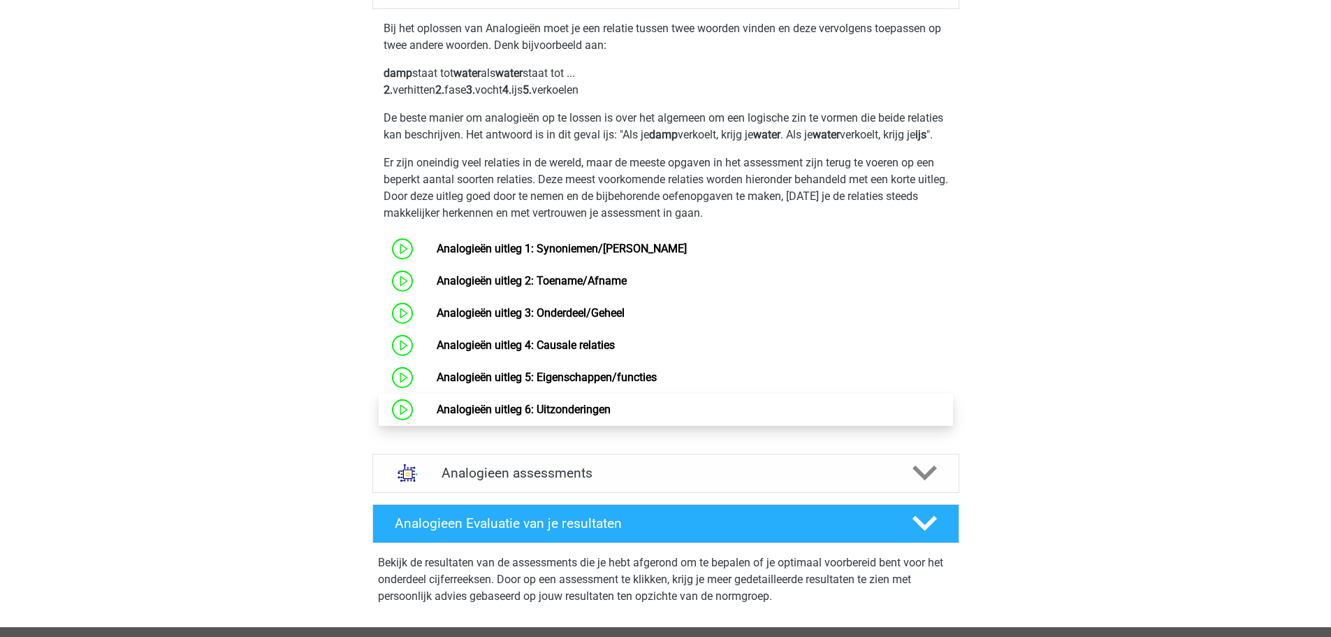
click at [494, 416] on link "Analogieën uitleg 6: Uitzonderingen" at bounding box center [524, 408] width 174 height 13
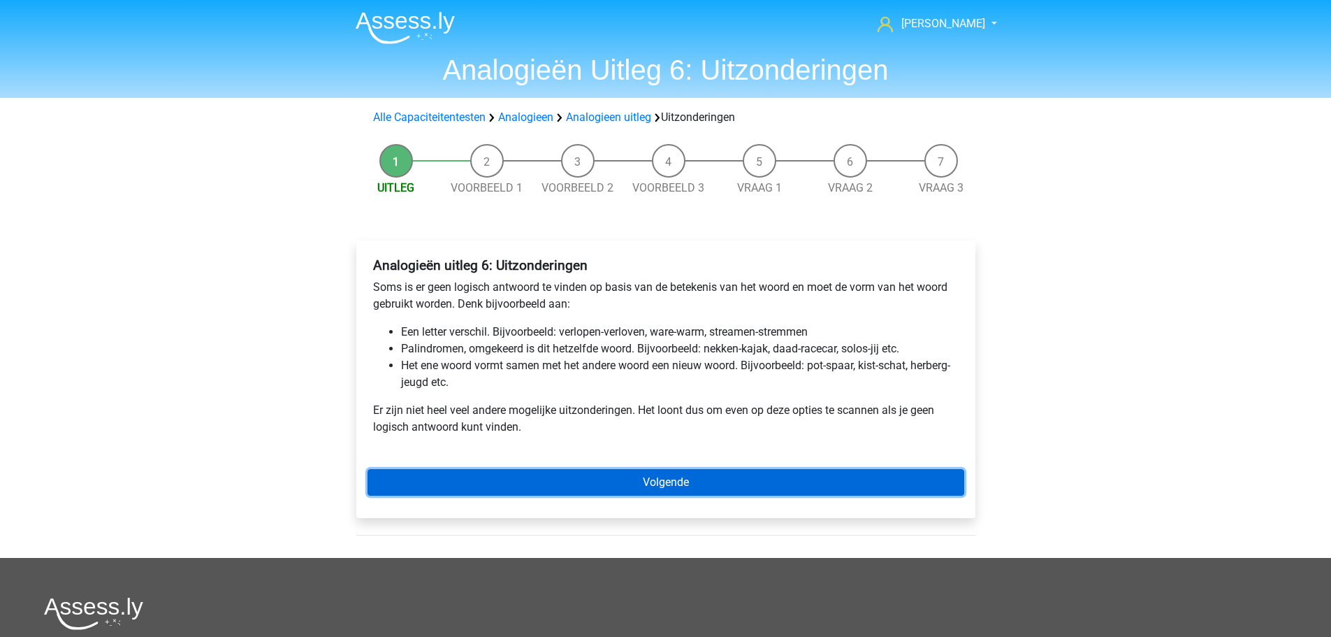
click at [533, 483] on link "Volgende" at bounding box center [666, 482] width 597 height 27
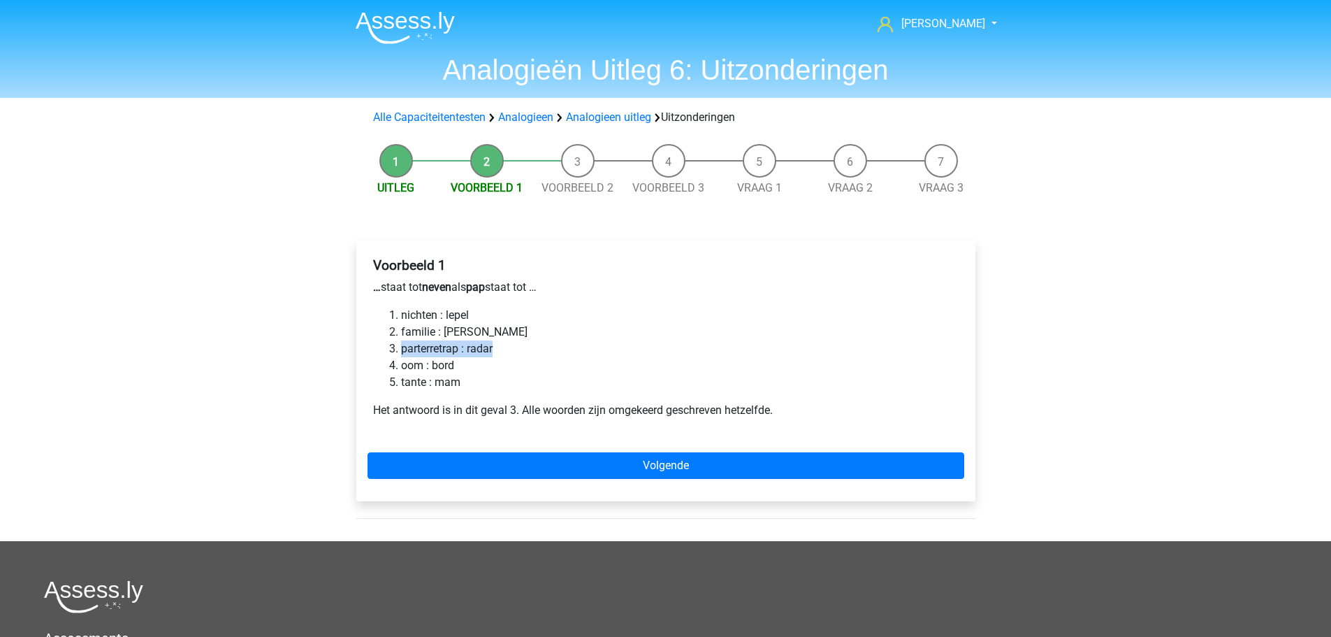
drag, startPoint x: 402, startPoint y: 346, endPoint x: 548, endPoint y: 349, distance: 146.1
click at [548, 349] on li "parterretrap : radar" at bounding box center [680, 348] width 558 height 17
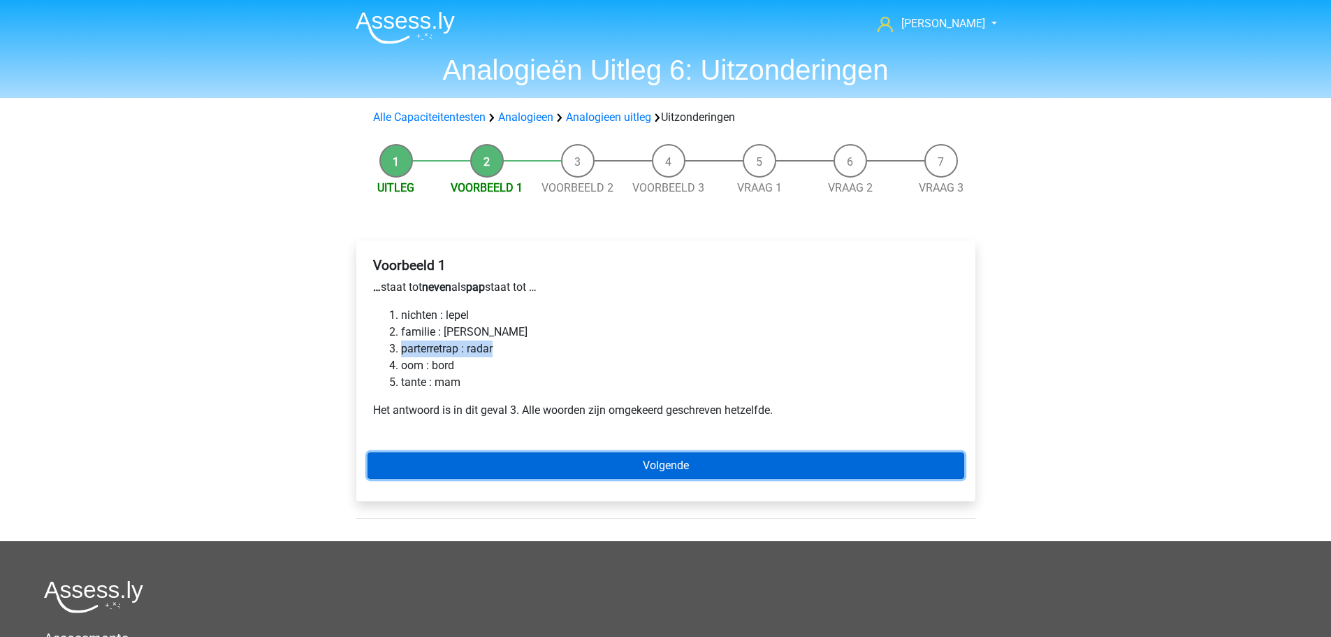
click at [611, 457] on link "Volgende" at bounding box center [666, 465] width 597 height 27
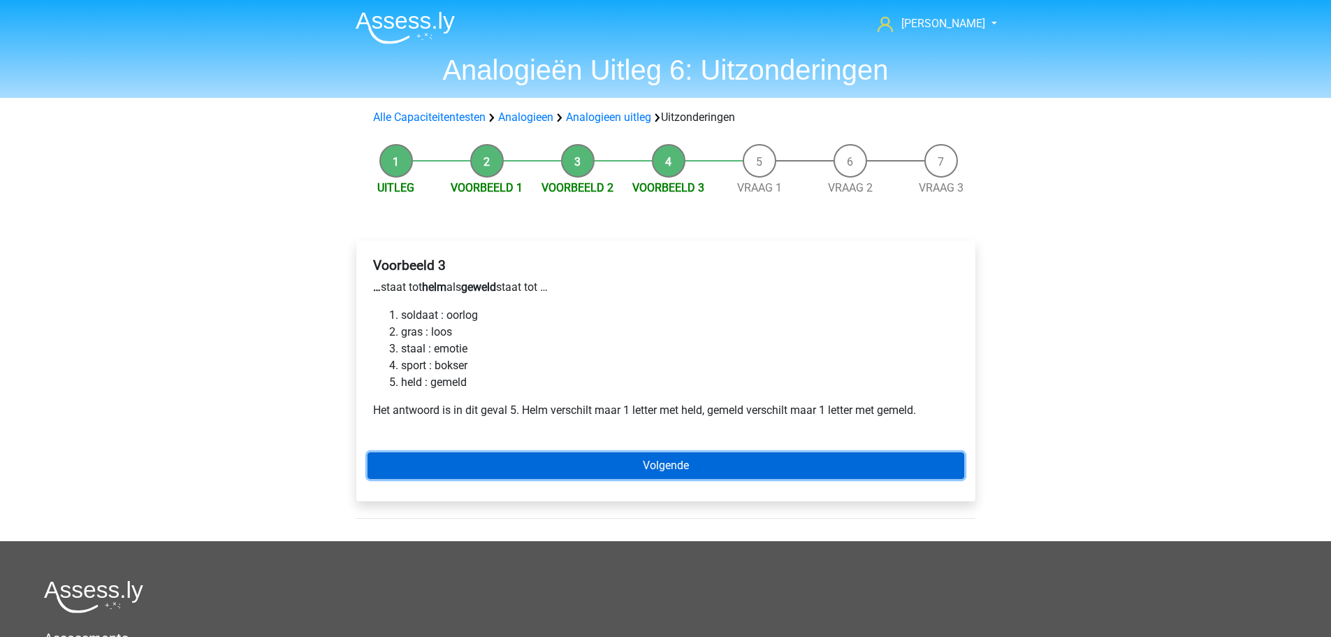
click at [611, 457] on link "Volgende" at bounding box center [666, 465] width 597 height 27
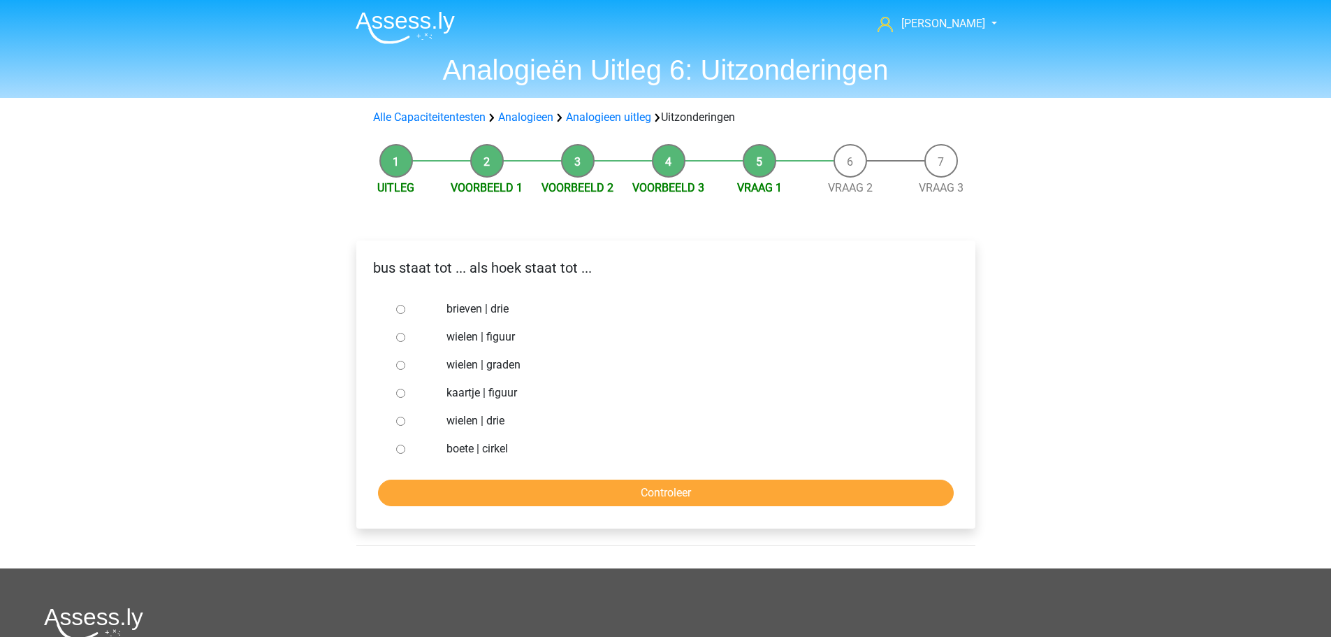
click at [474, 374] on div "wielen | graden" at bounding box center [688, 365] width 504 height 28
click at [479, 365] on label "wielen | graden" at bounding box center [688, 364] width 484 height 17
click at [405, 365] on input "wielen | graden" at bounding box center [400, 365] width 9 height 9
radio input "true"
click at [580, 479] on input "Controleer" at bounding box center [666, 492] width 576 height 27
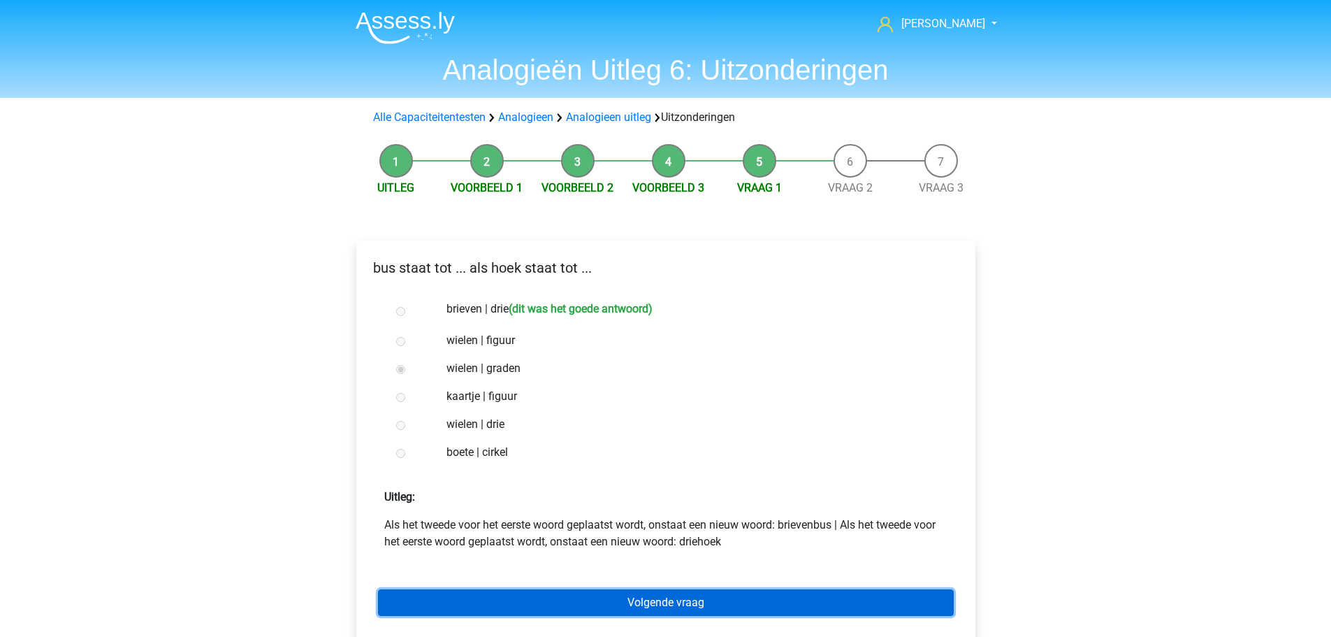
click at [683, 606] on link "Volgende vraag" at bounding box center [666, 602] width 576 height 27
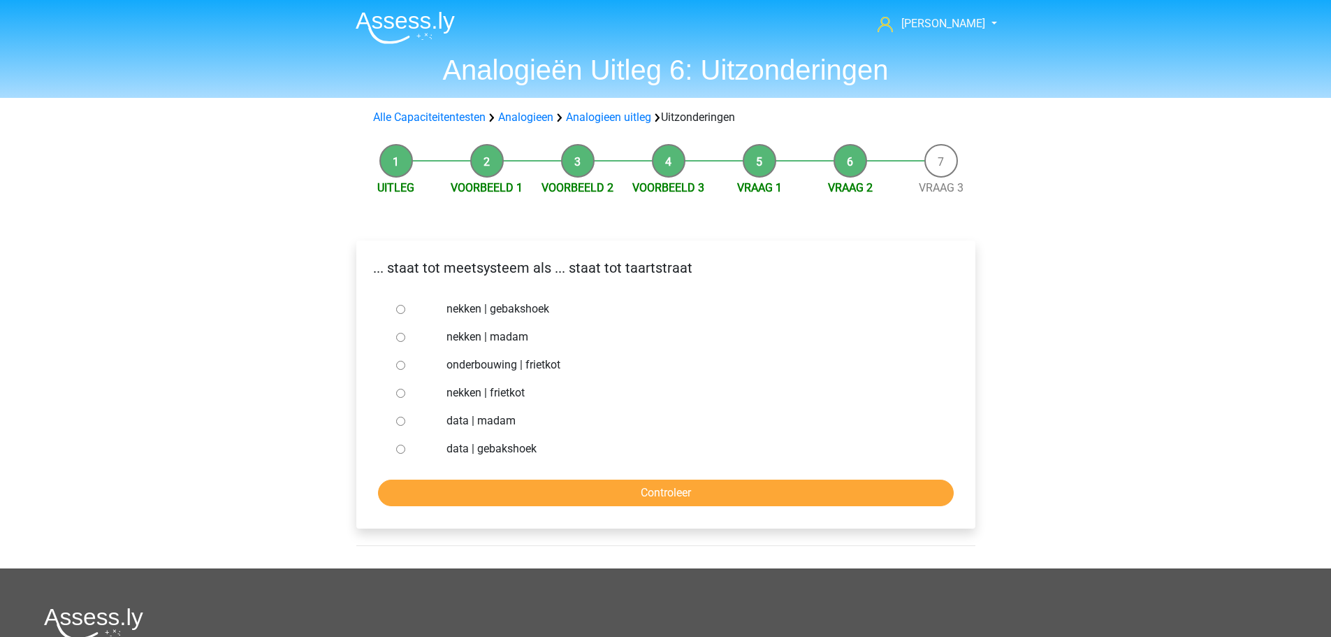
click at [453, 337] on label "nekken | madam" at bounding box center [688, 336] width 484 height 17
click at [405, 337] on input "nekken | madam" at bounding box center [400, 337] width 9 height 9
radio input "true"
click at [584, 498] on input "Controleer" at bounding box center [666, 492] width 576 height 27
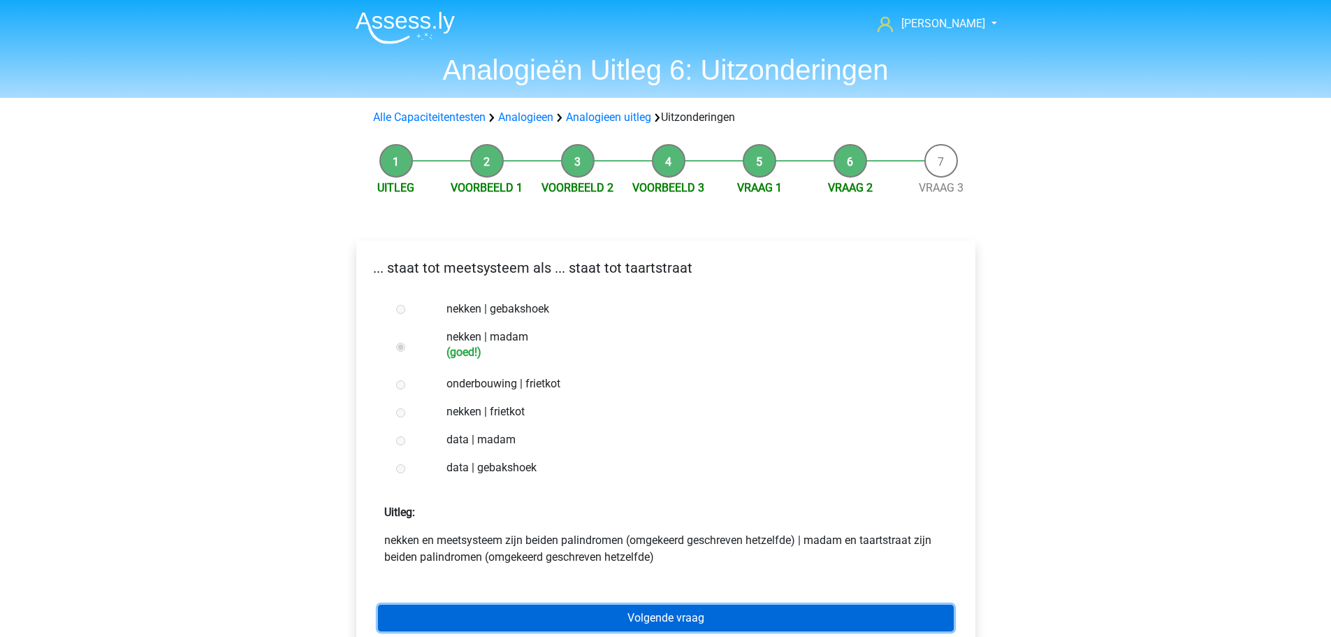
click at [676, 624] on link "Volgende vraag" at bounding box center [666, 617] width 576 height 27
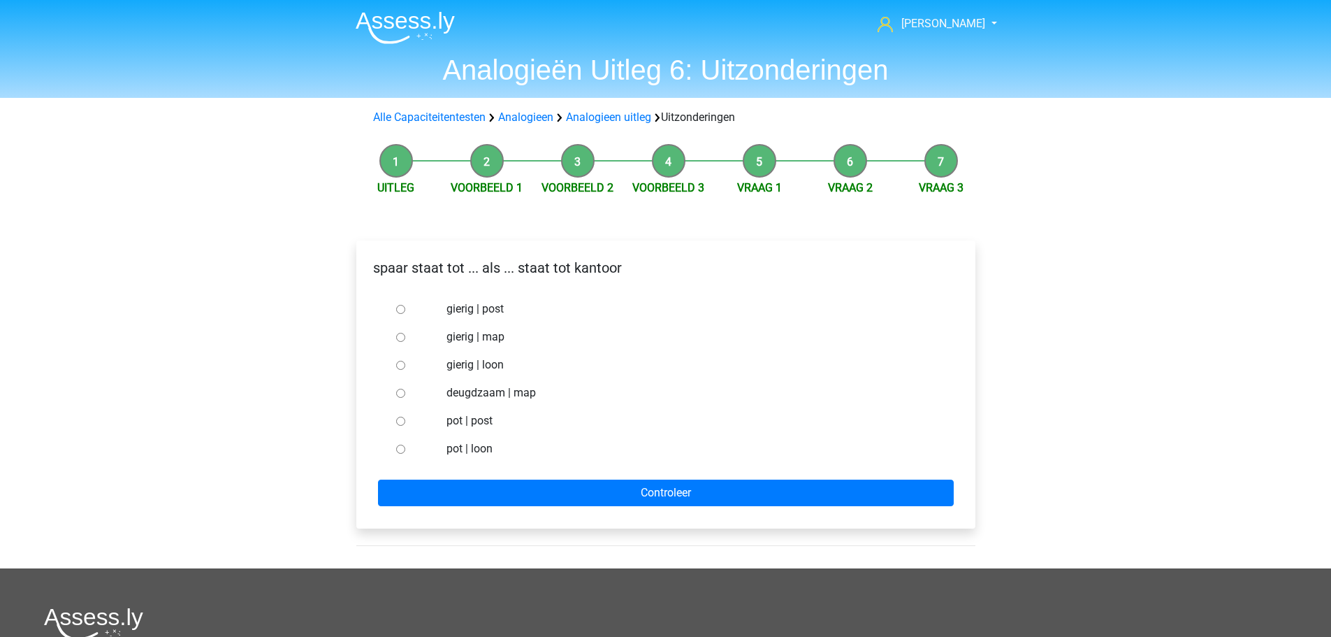
click at [503, 420] on label "pot | post" at bounding box center [688, 420] width 484 height 17
click at [405, 420] on input "pot | post" at bounding box center [400, 420] width 9 height 9
radio input "true"
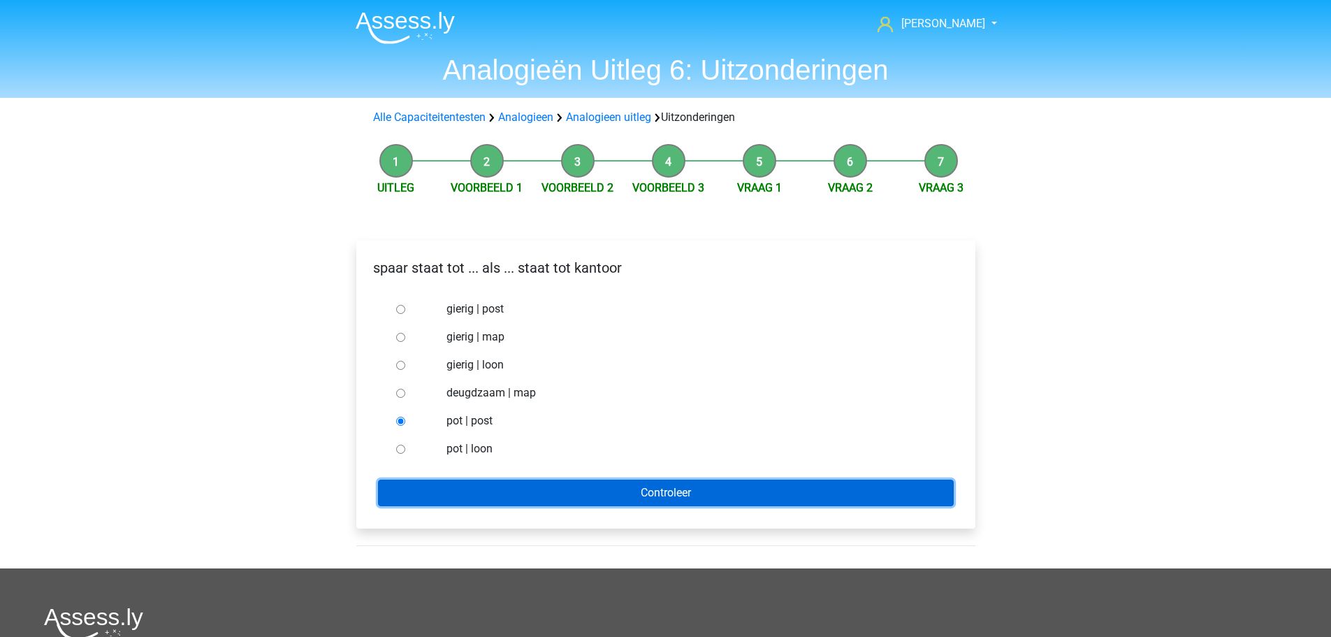
click at [537, 496] on input "Controleer" at bounding box center [666, 492] width 576 height 27
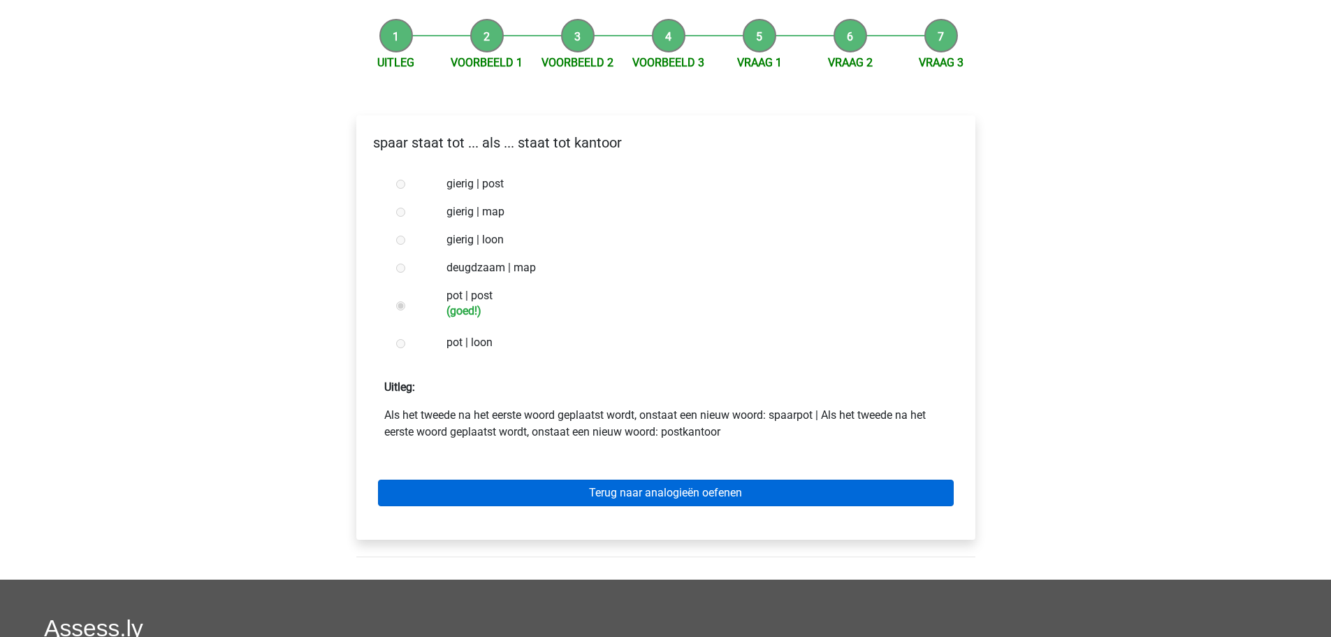
scroll to position [140, 0]
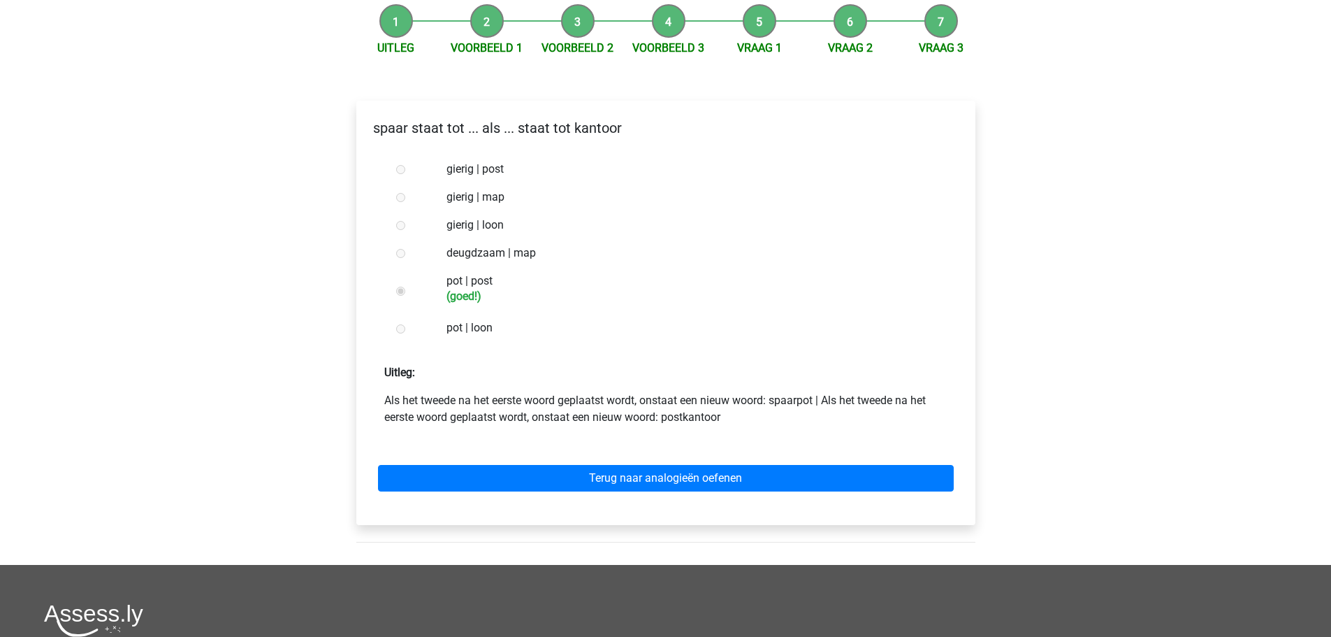
click at [601, 495] on div "Terug naar analogieën oefenen" at bounding box center [666, 475] width 597 height 77
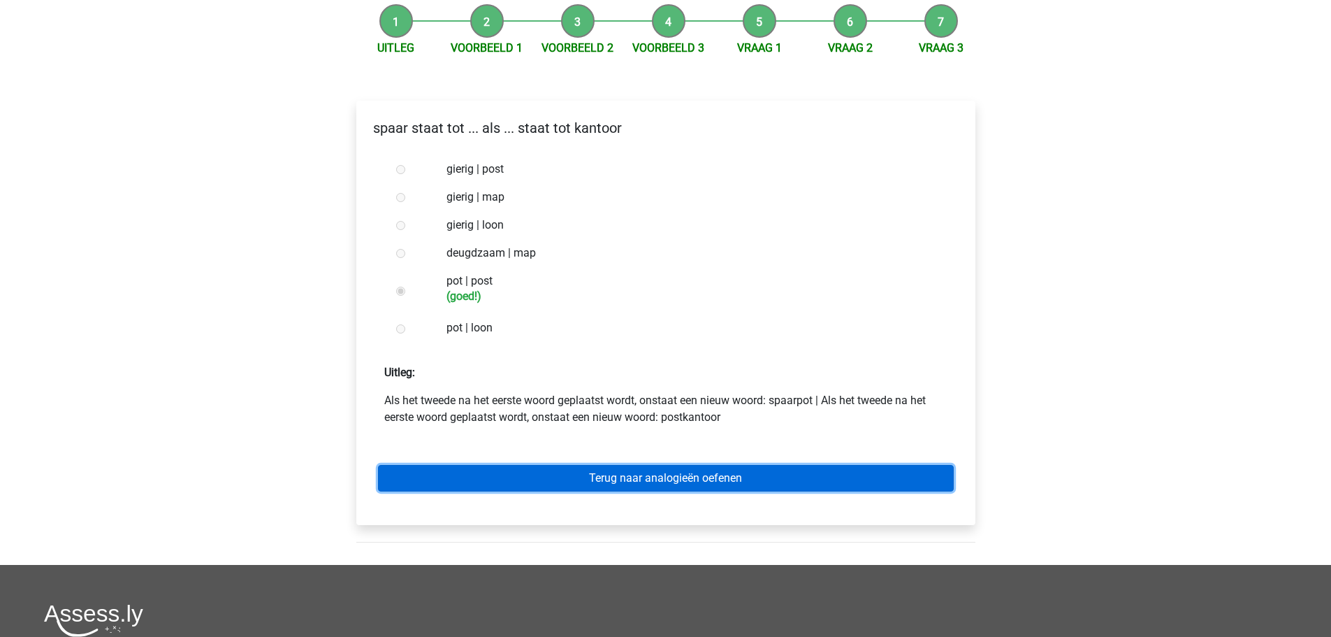
click at [603, 480] on link "Terug naar analogieën oefenen" at bounding box center [666, 478] width 576 height 27
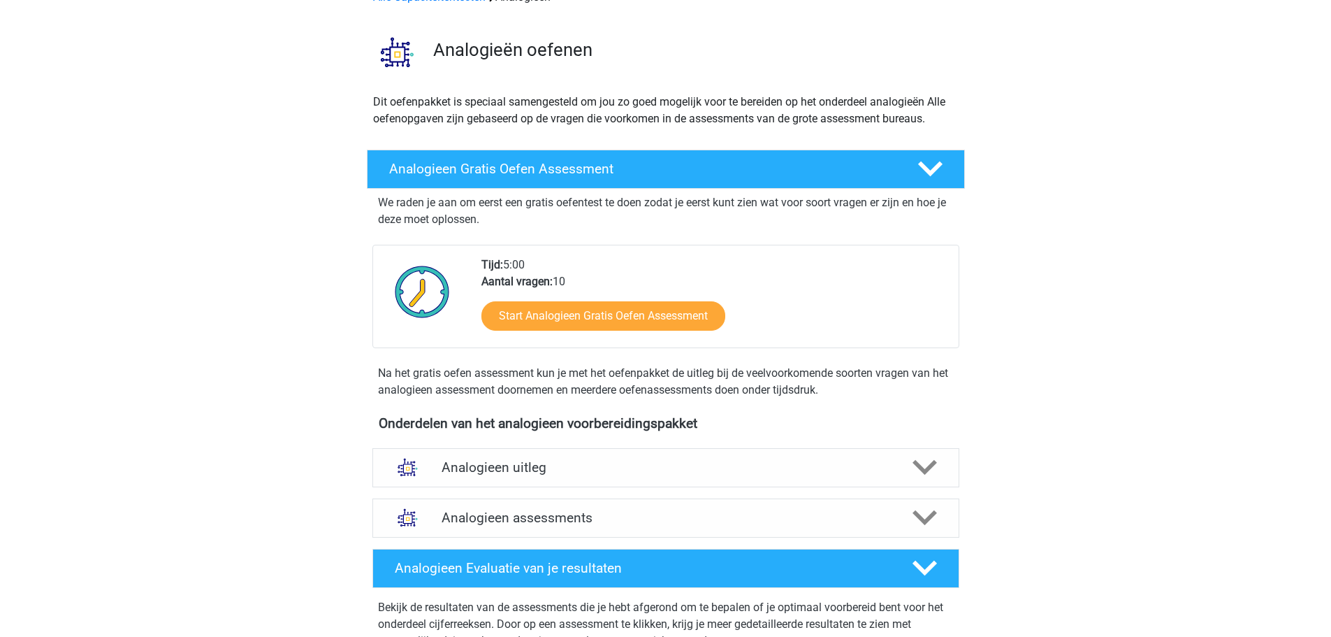
scroll to position [210, 0]
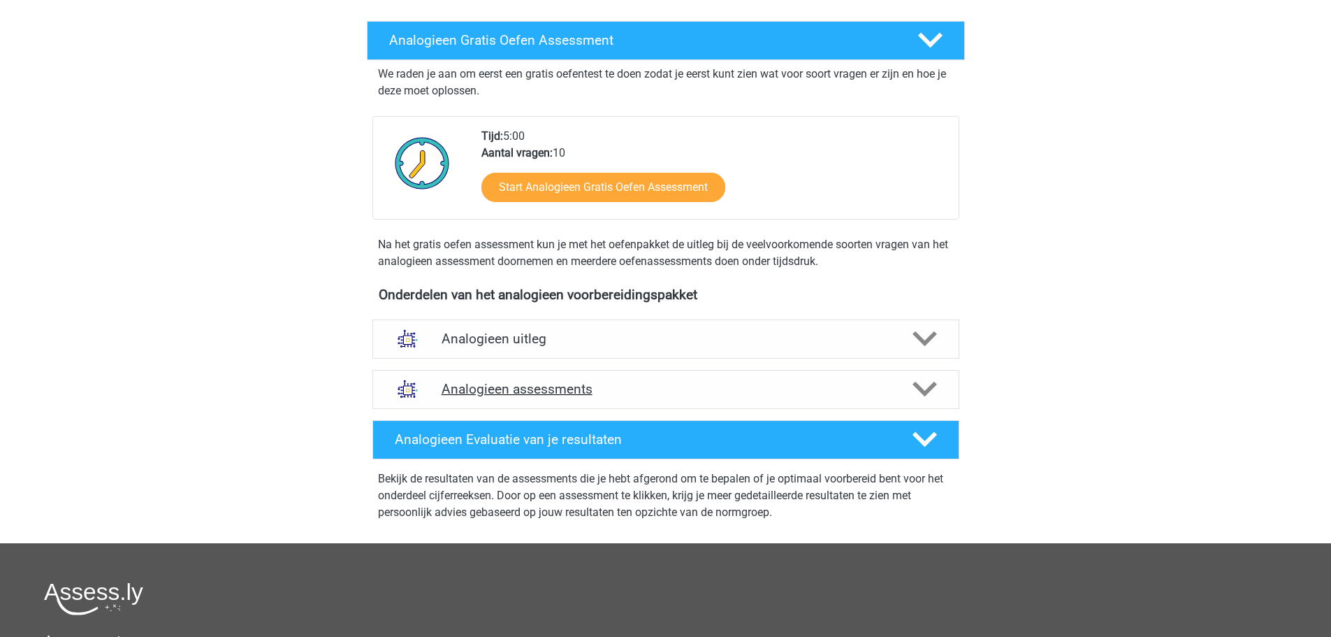
click at [502, 400] on div "Analogieen assessments" at bounding box center [665, 389] width 587 height 39
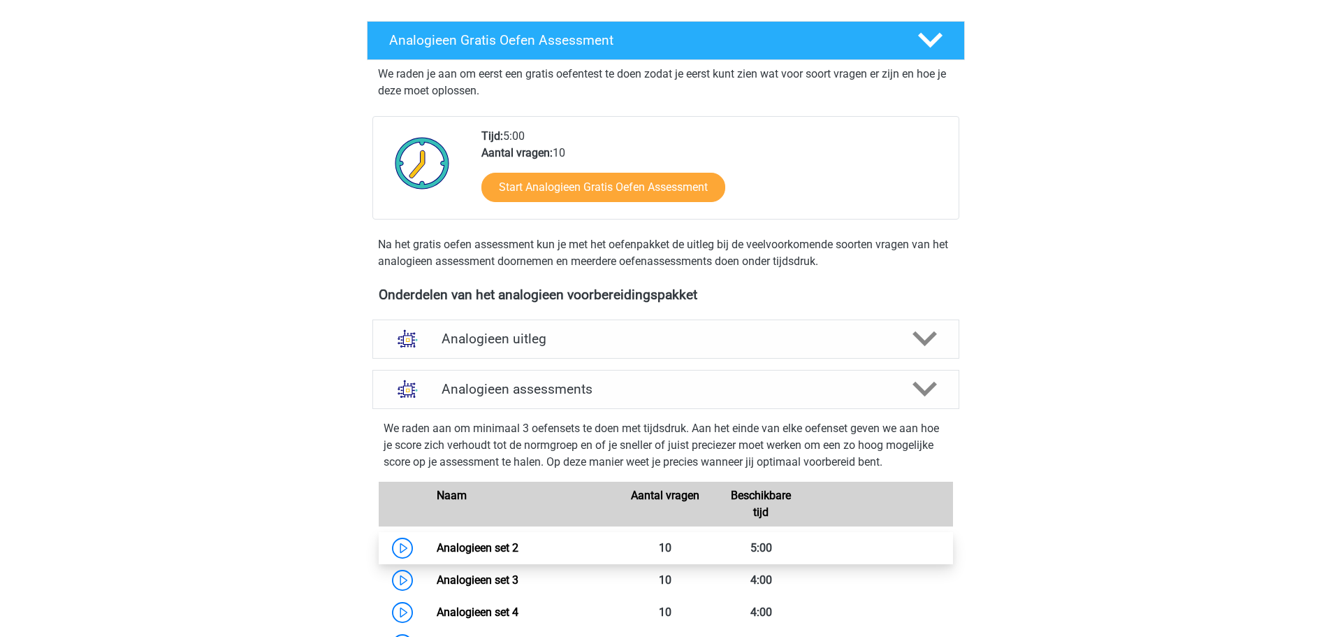
click at [496, 541] on link "Analogieen set 2" at bounding box center [478, 547] width 82 height 13
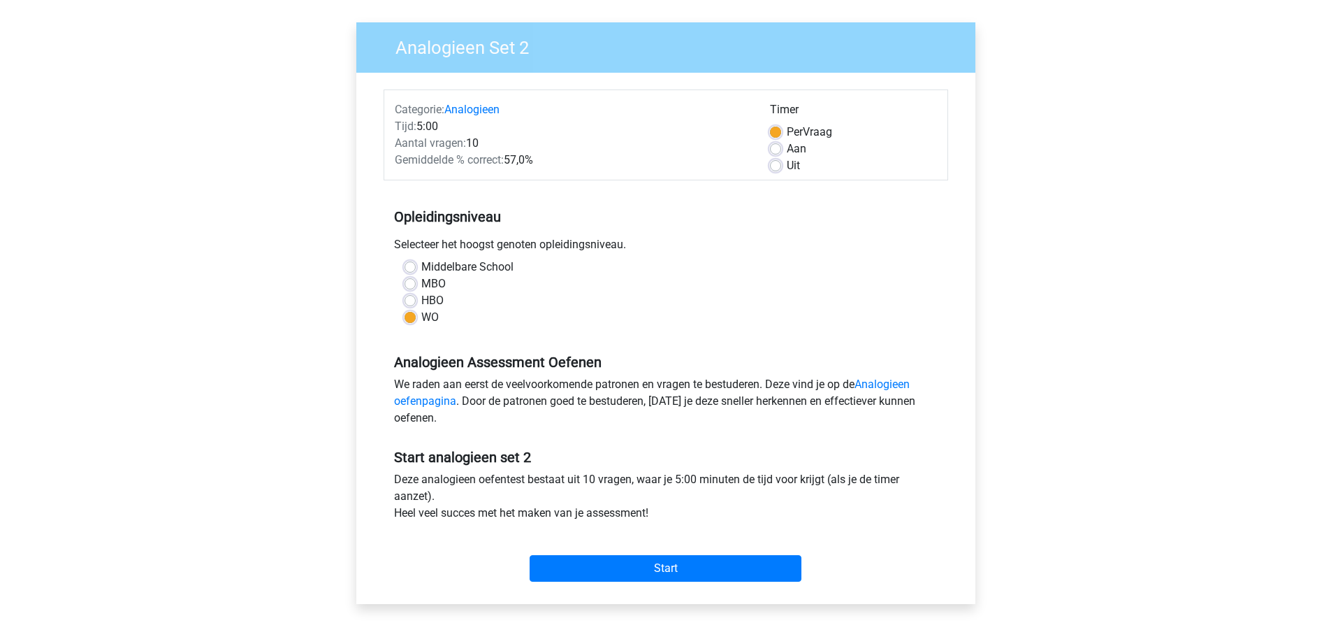
scroll to position [210, 0]
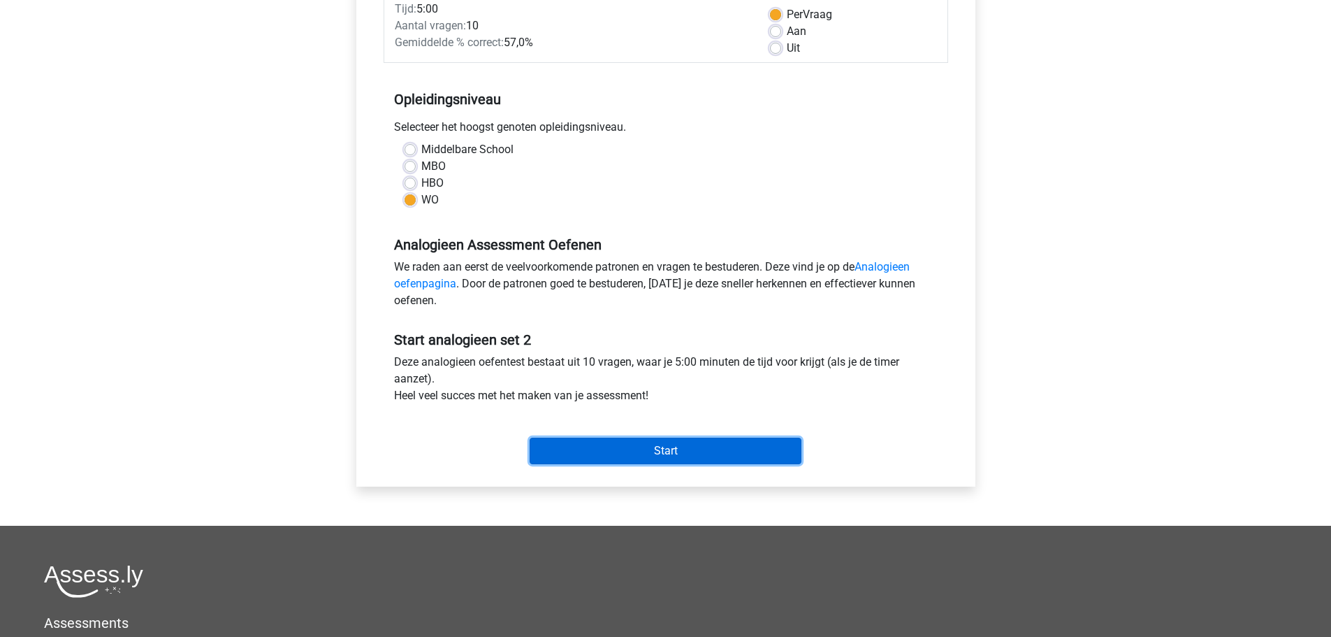
click at [641, 445] on input "Start" at bounding box center [666, 450] width 272 height 27
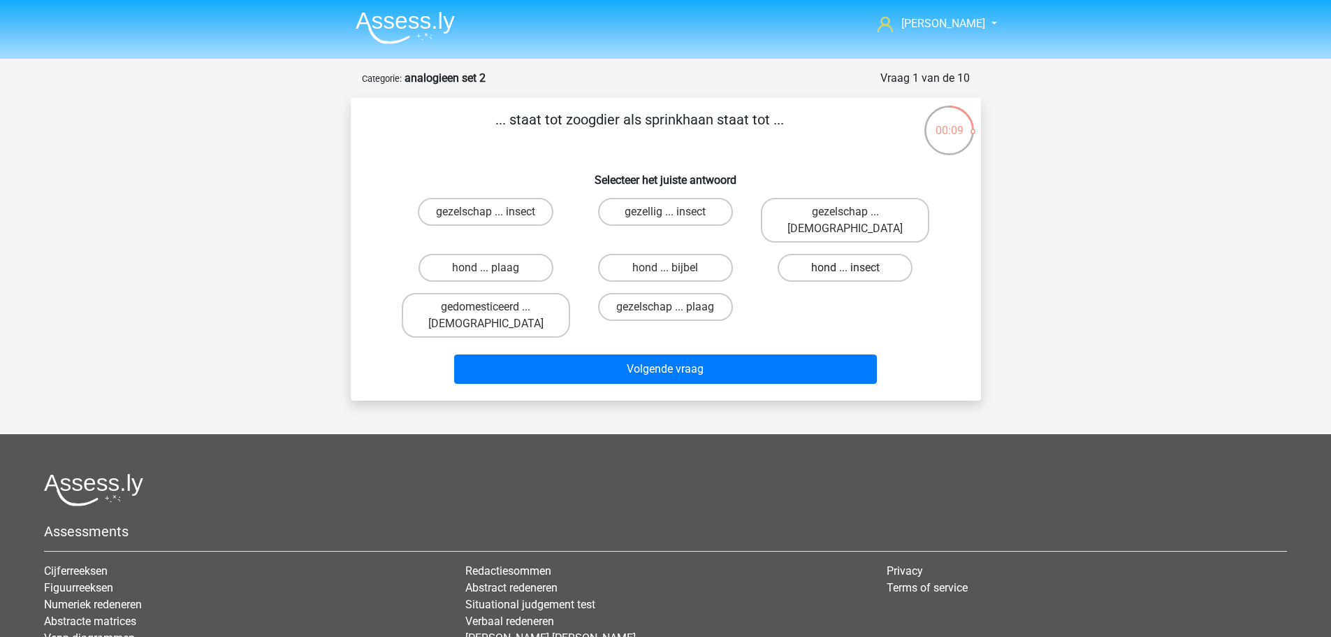
click at [825, 254] on label "hond ... insect" at bounding box center [845, 268] width 135 height 28
click at [845, 268] on input "hond ... insect" at bounding box center [849, 272] width 9 height 9
radio input "true"
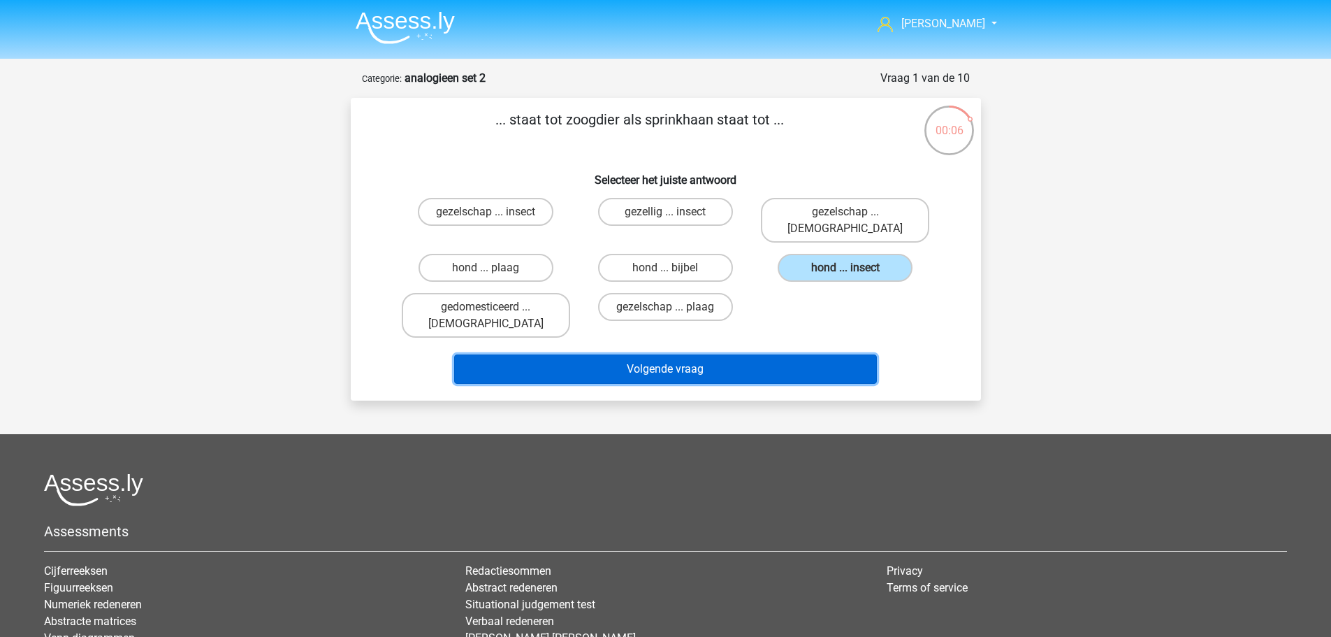
click at [757, 354] on button "Volgende vraag" at bounding box center [665, 368] width 423 height 29
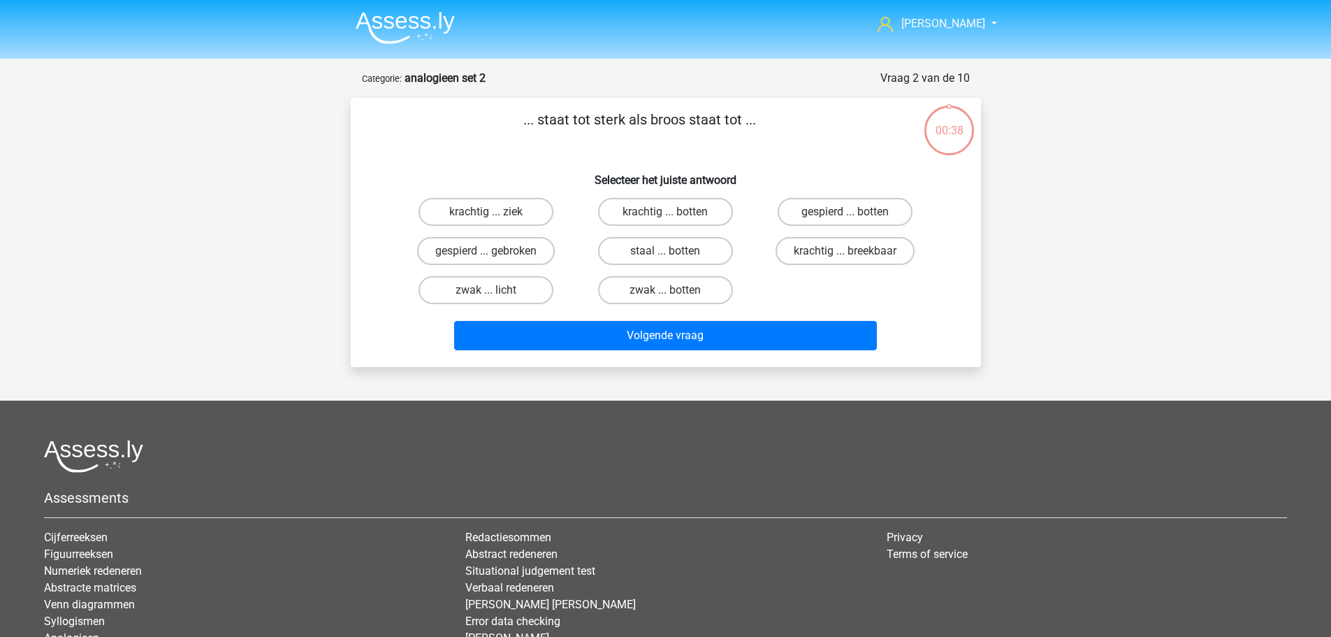
scroll to position [70, 0]
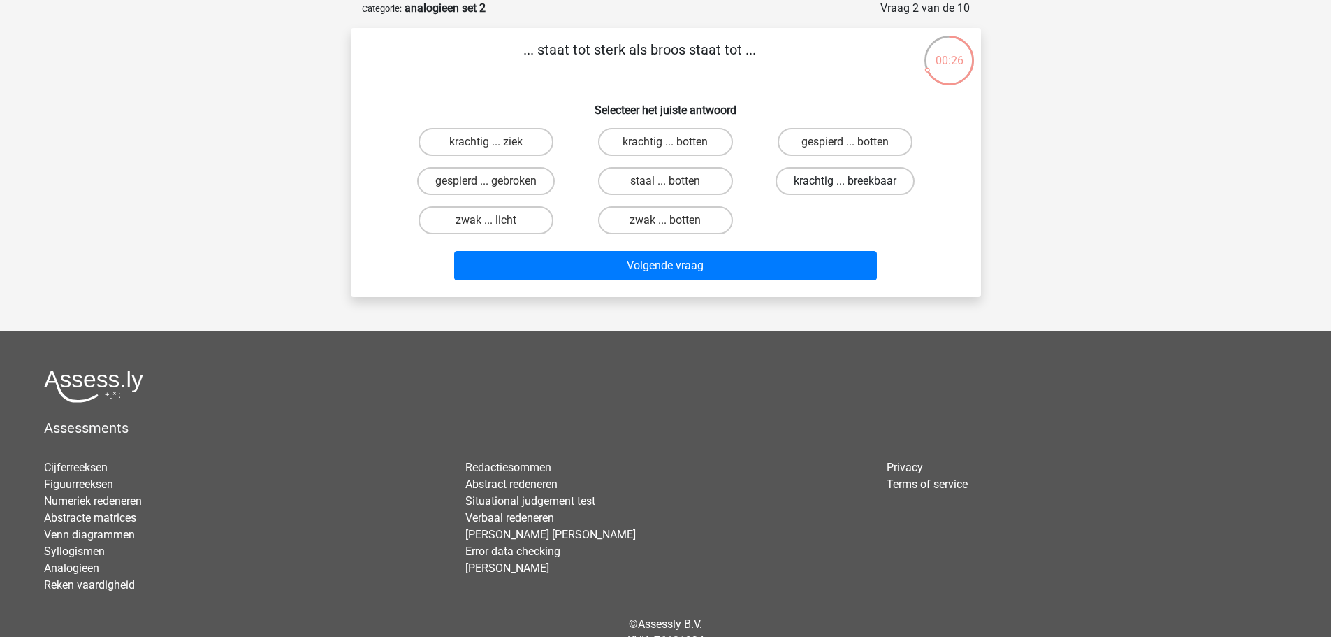
click at [829, 178] on label "krachtig ... breekbaar" at bounding box center [845, 181] width 139 height 28
click at [845, 181] on input "krachtig ... breekbaar" at bounding box center [849, 185] width 9 height 9
radio input "true"
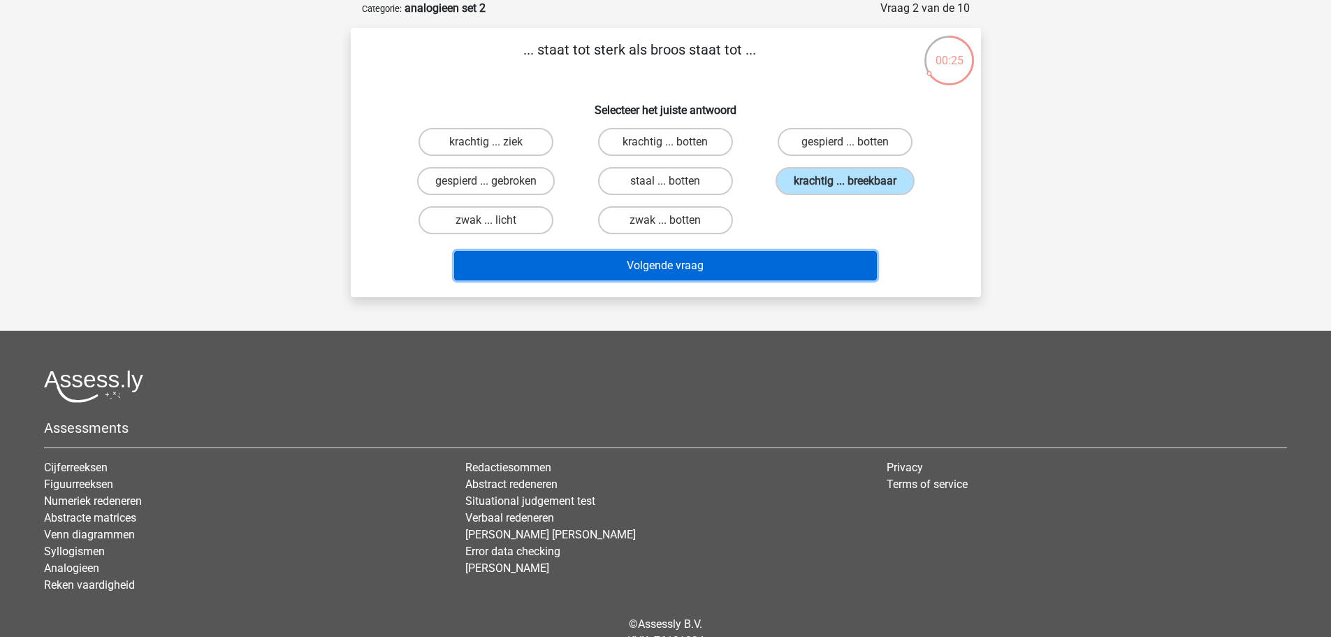
click at [786, 261] on button "Volgende vraag" at bounding box center [665, 265] width 423 height 29
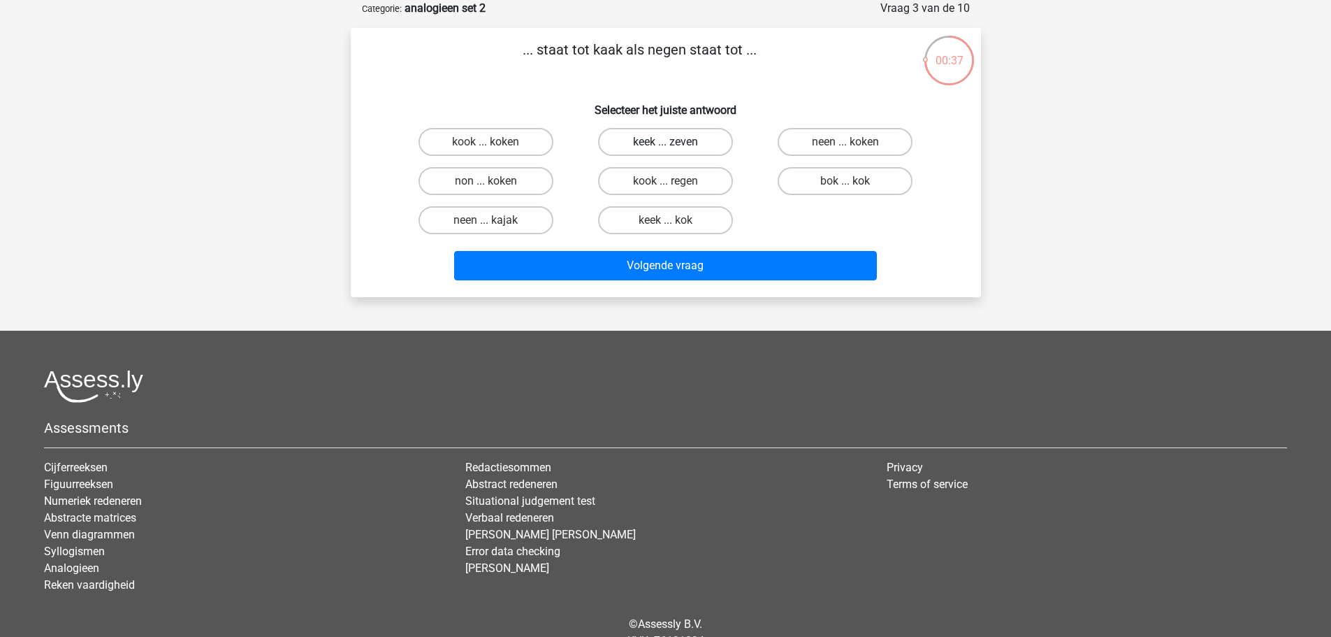
click at [623, 136] on label "keek ... zeven" at bounding box center [665, 142] width 135 height 28
click at [665, 142] on input "keek ... zeven" at bounding box center [669, 146] width 9 height 9
radio input "true"
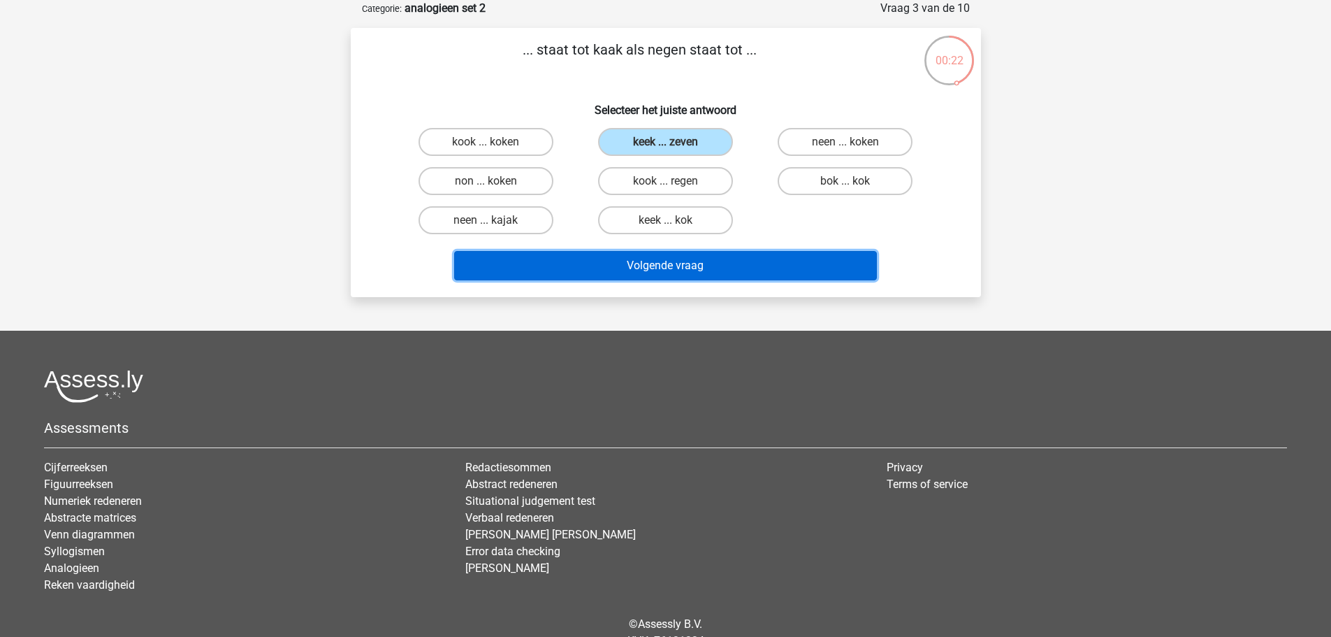
click at [699, 264] on button "Volgende vraag" at bounding box center [665, 265] width 423 height 29
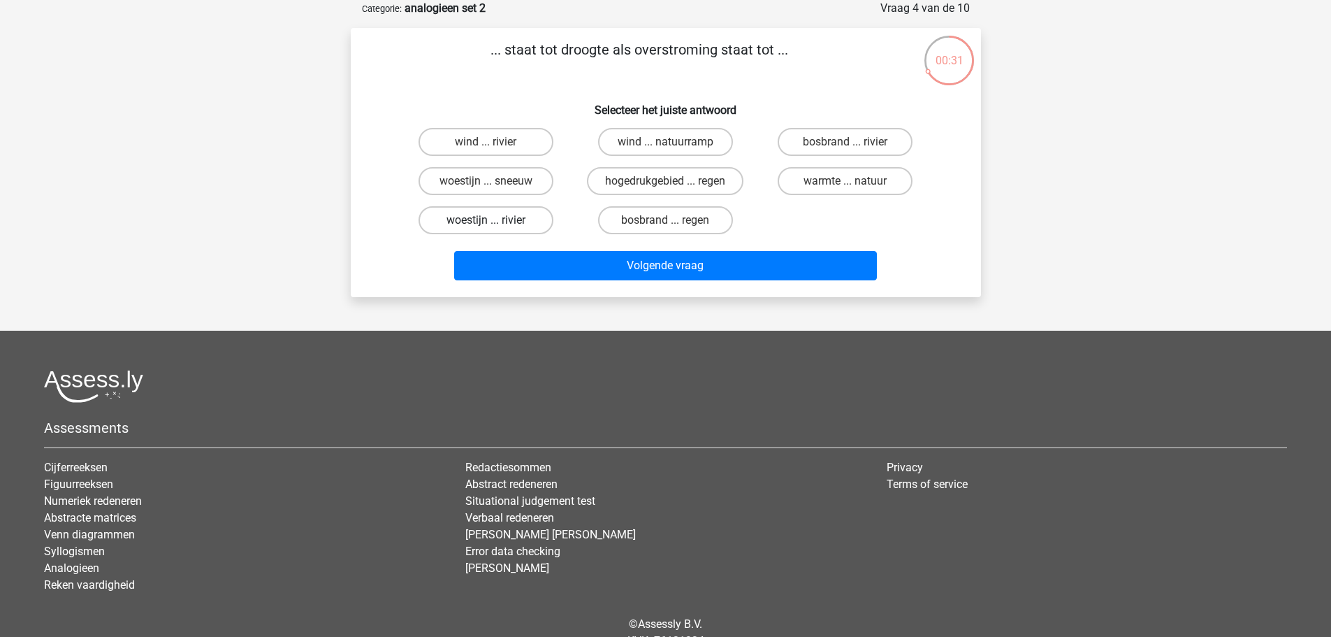
click at [471, 222] on label "woestijn ... rivier" at bounding box center [486, 220] width 135 height 28
click at [486, 222] on input "woestijn ... rivier" at bounding box center [490, 224] width 9 height 9
radio input "true"
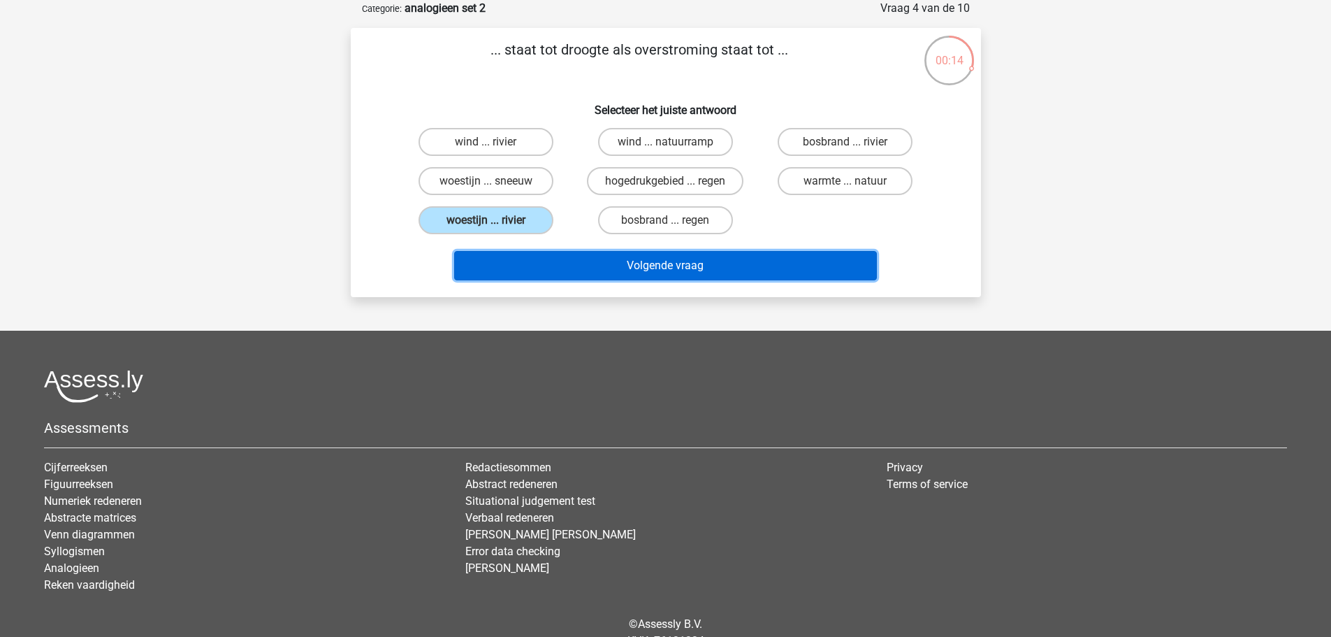
click at [601, 266] on button "Volgende vraag" at bounding box center [665, 265] width 423 height 29
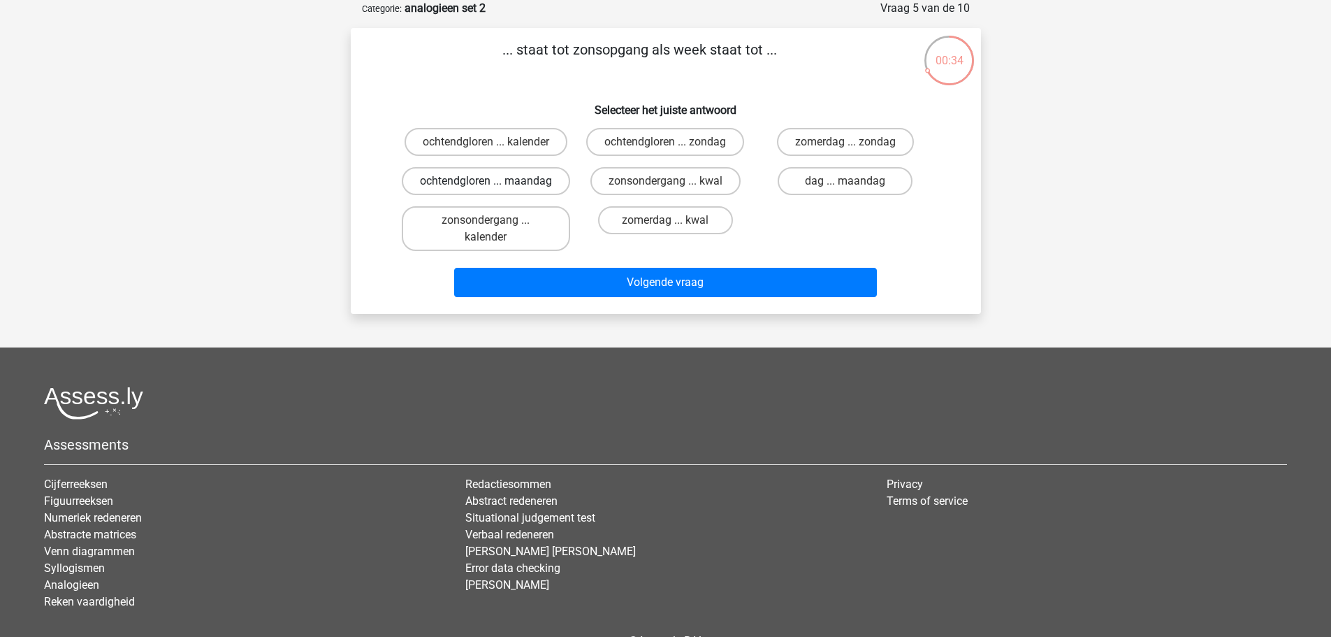
click at [551, 177] on label "ochtendgloren ... maandag" at bounding box center [486, 181] width 168 height 28
click at [495, 181] on input "ochtendgloren ... maandag" at bounding box center [490, 185] width 9 height 9
radio input "true"
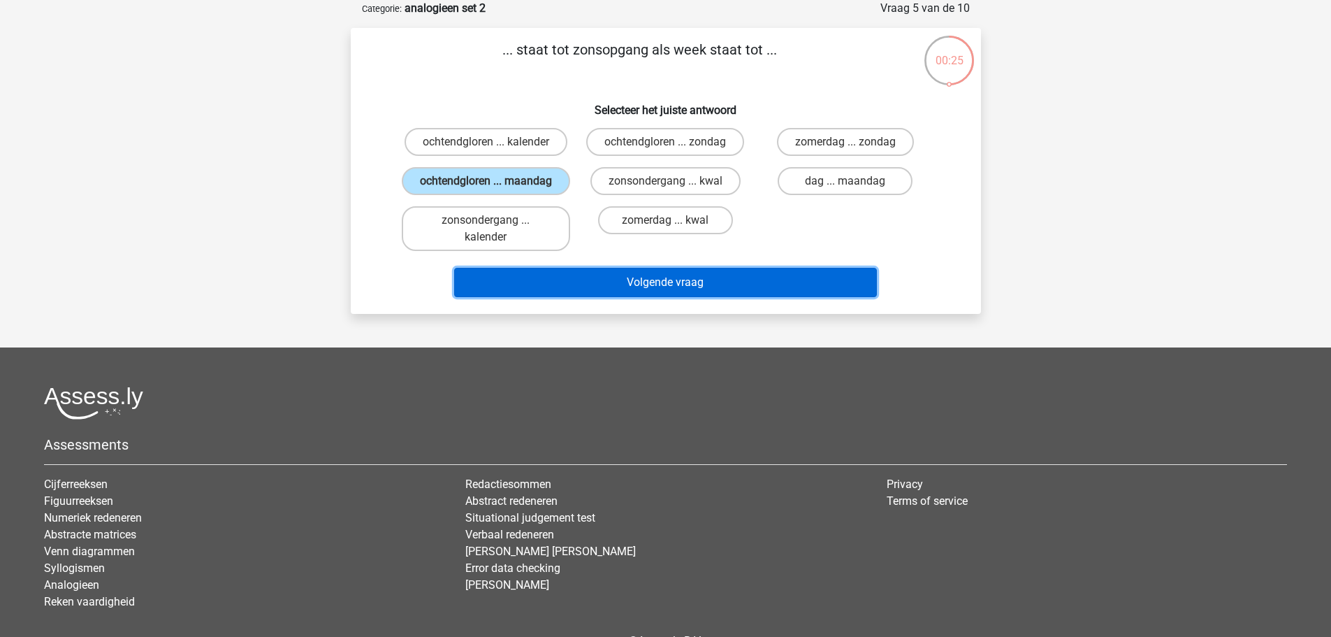
click at [729, 293] on button "Volgende vraag" at bounding box center [665, 282] width 423 height 29
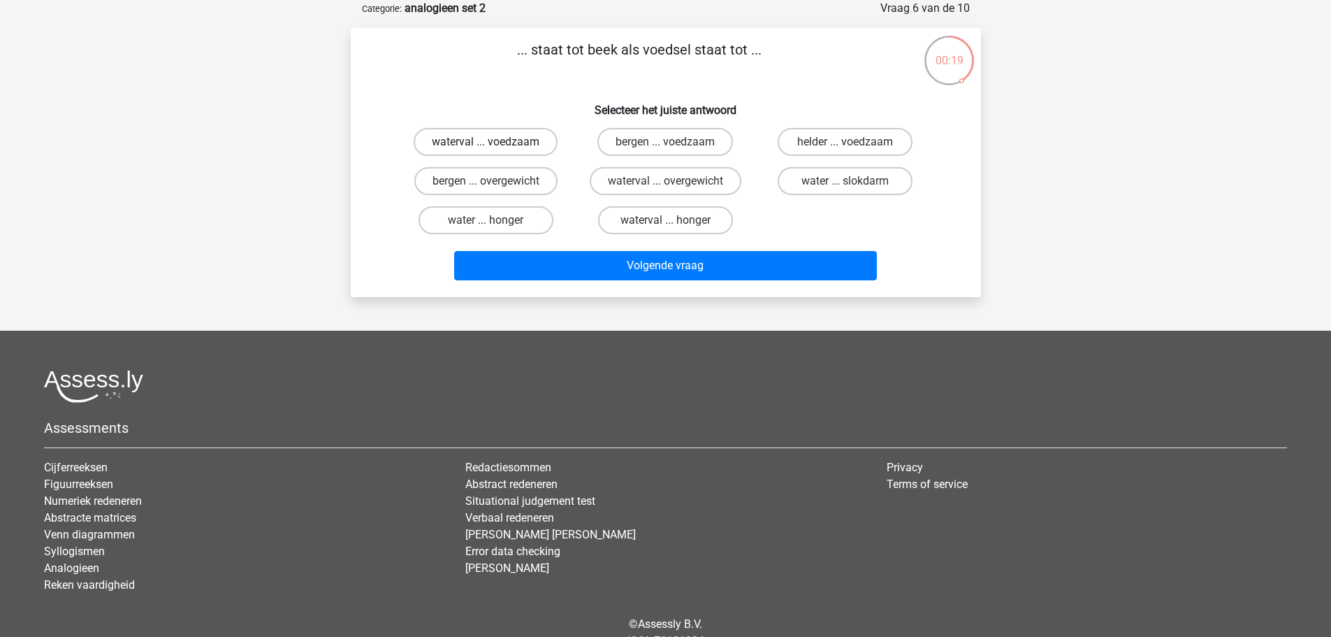
click at [479, 142] on label "waterval ... voedzaam" at bounding box center [486, 142] width 144 height 28
click at [486, 142] on input "waterval ... voedzaam" at bounding box center [490, 146] width 9 height 9
radio input "true"
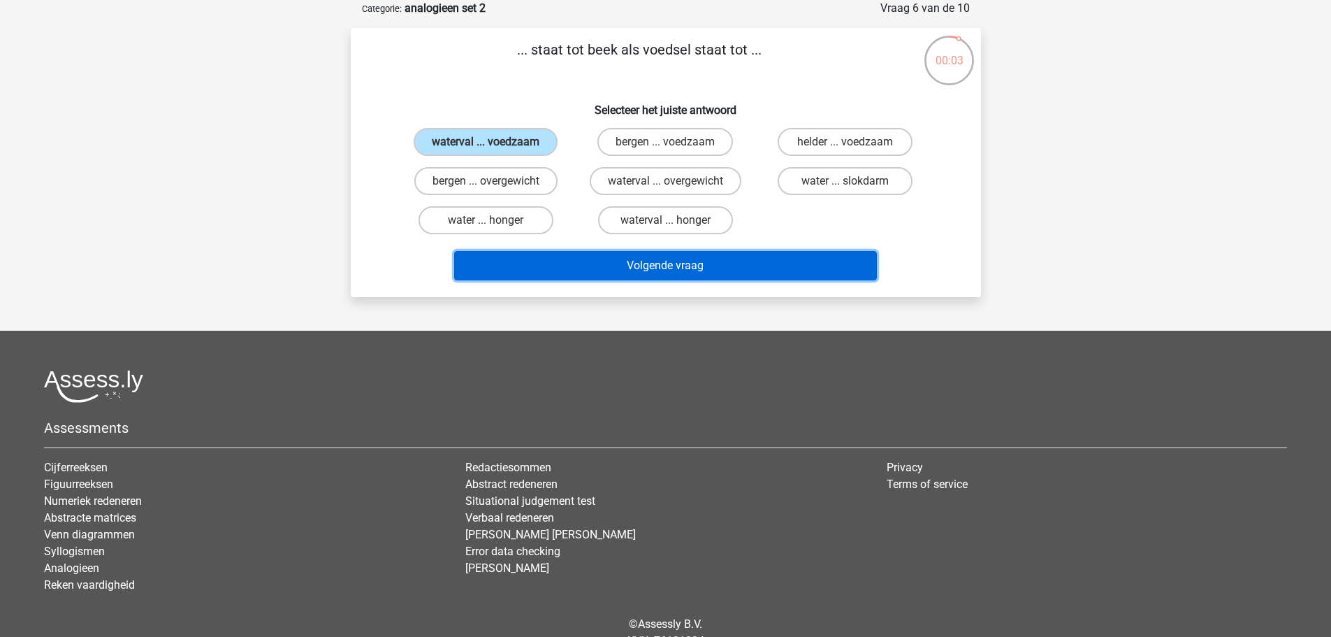
click at [759, 261] on button "Volgende vraag" at bounding box center [665, 265] width 423 height 29
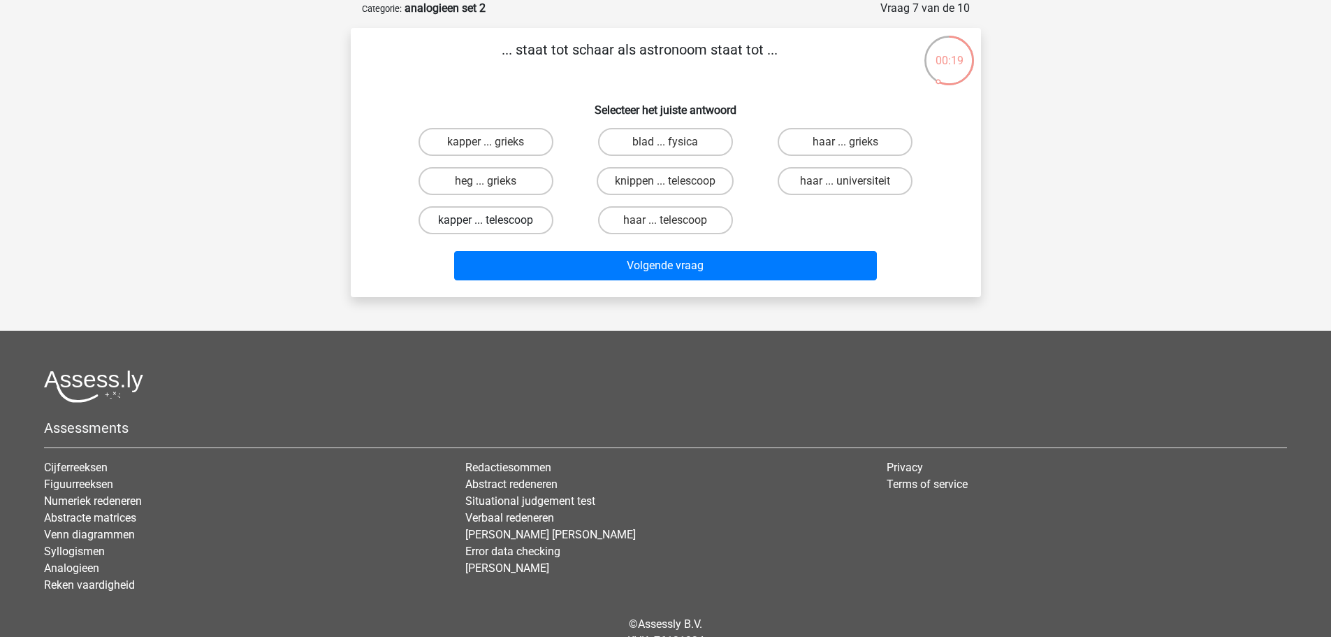
click at [506, 220] on label "kapper ... telescoop" at bounding box center [486, 220] width 135 height 28
click at [495, 220] on input "kapper ... telescoop" at bounding box center [490, 224] width 9 height 9
radio input "true"
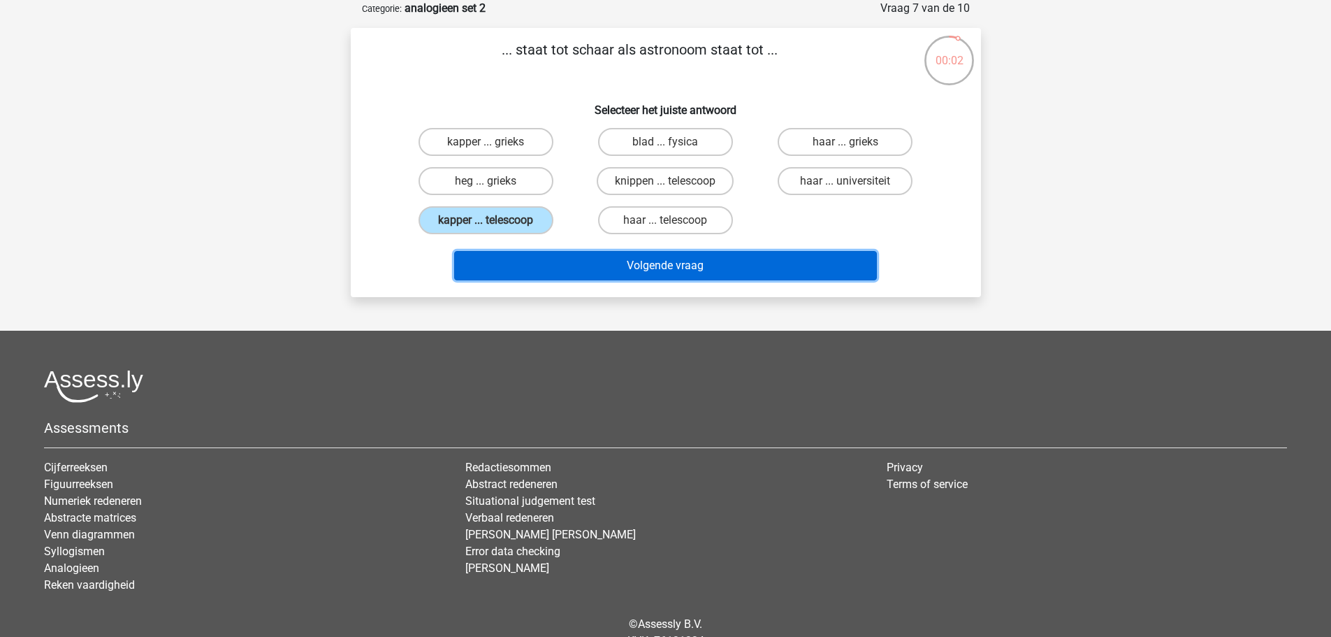
click at [586, 259] on button "Volgende vraag" at bounding box center [665, 265] width 423 height 29
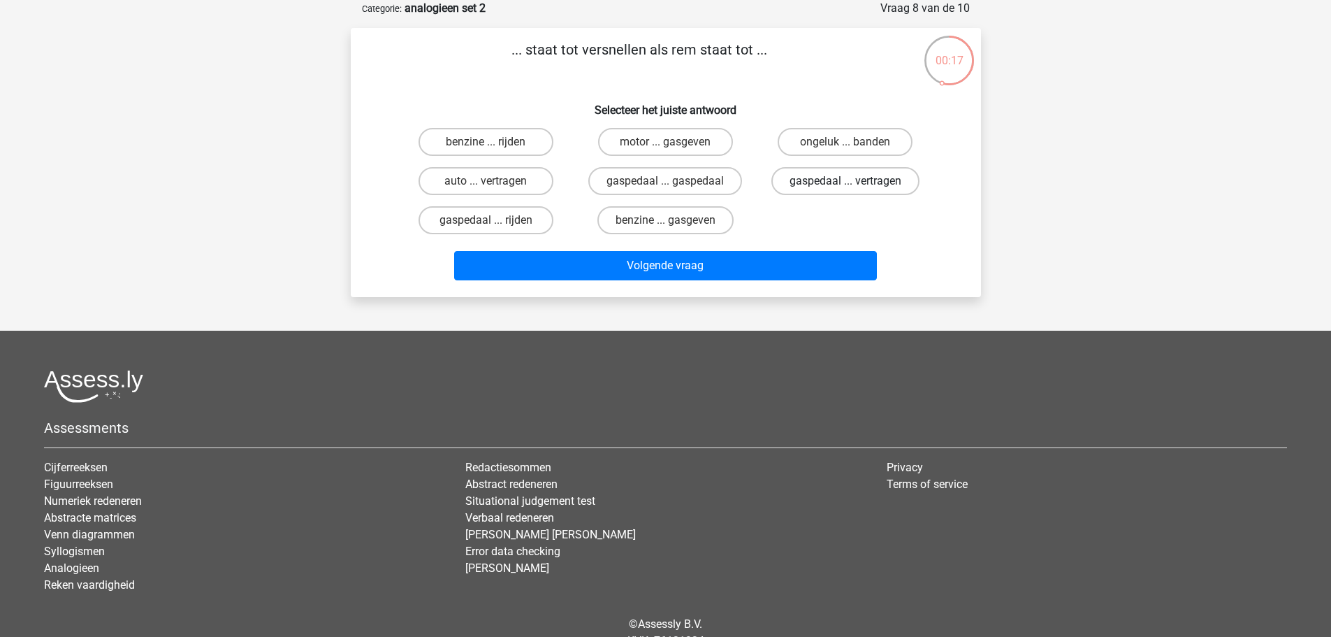
click at [824, 184] on label "gaspedaal ... vertragen" at bounding box center [845, 181] width 148 height 28
click at [845, 184] on input "gaspedaal ... vertragen" at bounding box center [849, 185] width 9 height 9
radio input "true"
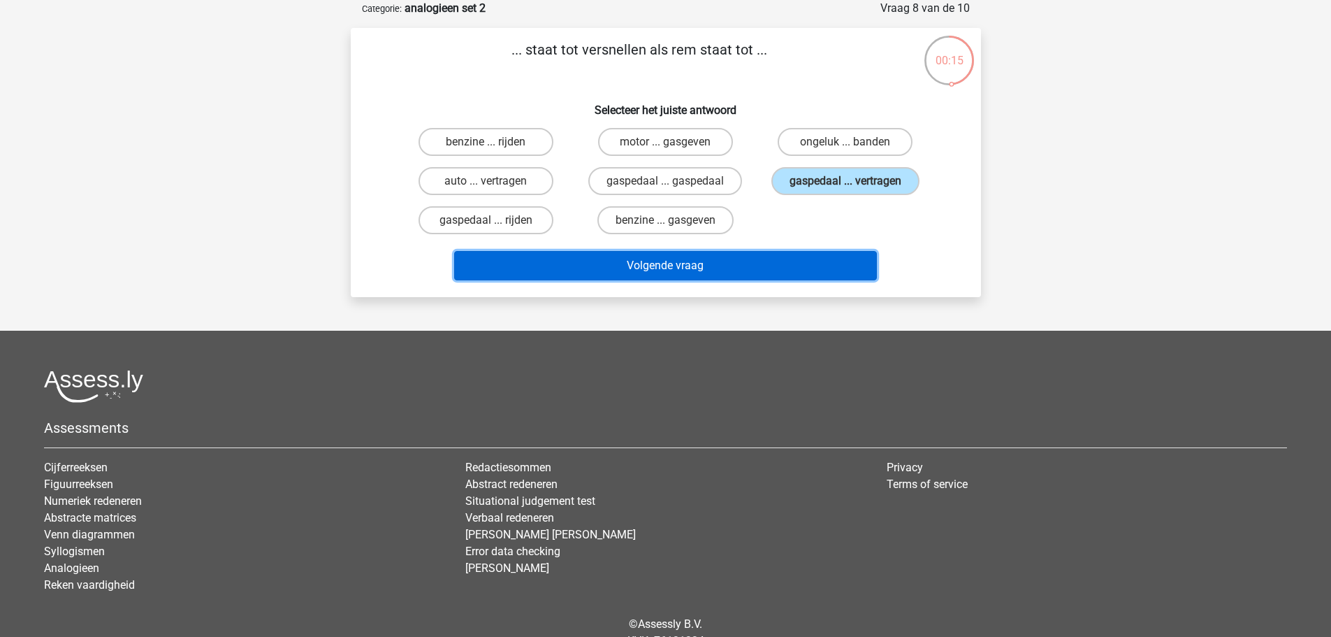
click at [754, 271] on button "Volgende vraag" at bounding box center [665, 265] width 423 height 29
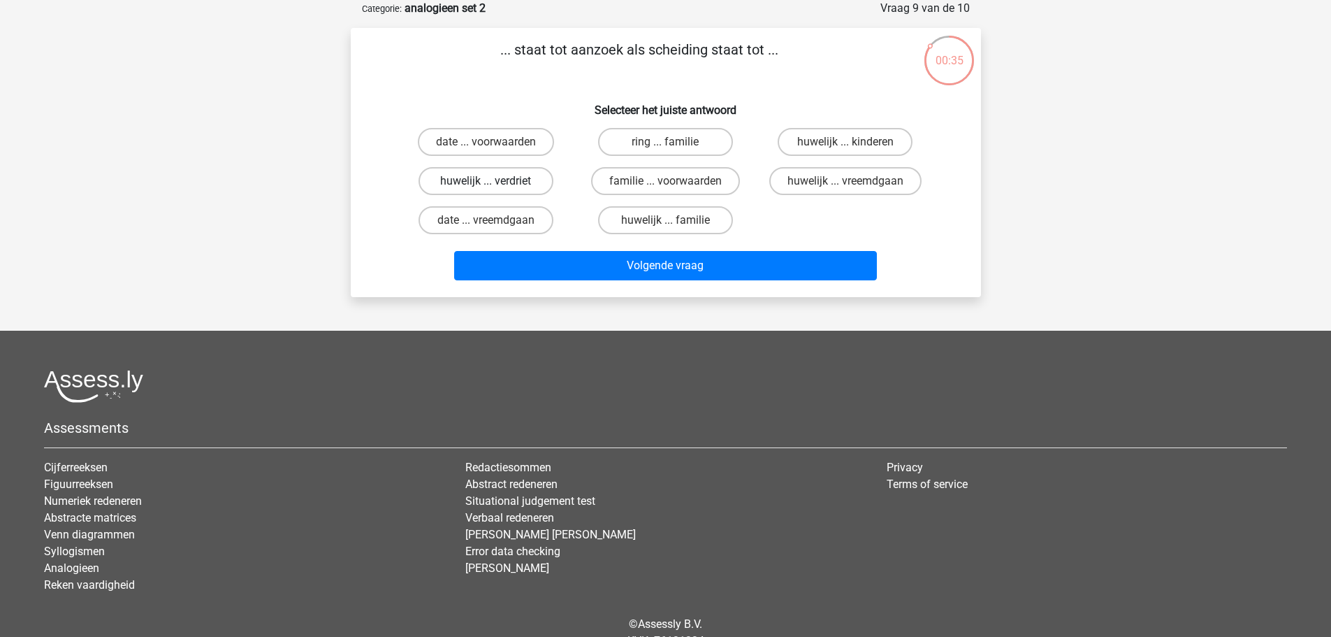
click at [499, 181] on label "huwelijk ... verdriet" at bounding box center [486, 181] width 135 height 28
click at [495, 181] on input "huwelijk ... verdriet" at bounding box center [490, 185] width 9 height 9
radio input "true"
drag, startPoint x: 859, startPoint y: 189, endPoint x: 848, endPoint y: 198, distance: 14.4
click at [864, 195] on label "huwelijk ... vreemdgaan" at bounding box center [845, 181] width 152 height 28
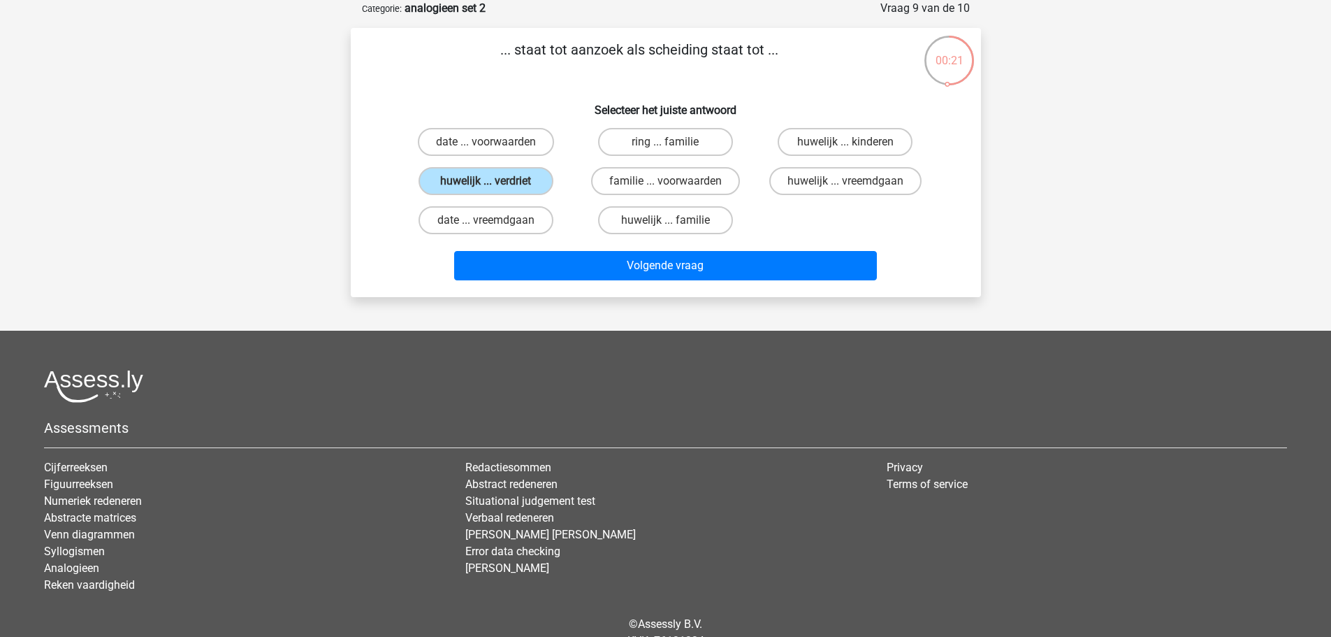
click at [855, 190] on input "huwelijk ... vreemdgaan" at bounding box center [849, 185] width 9 height 9
radio input "true"
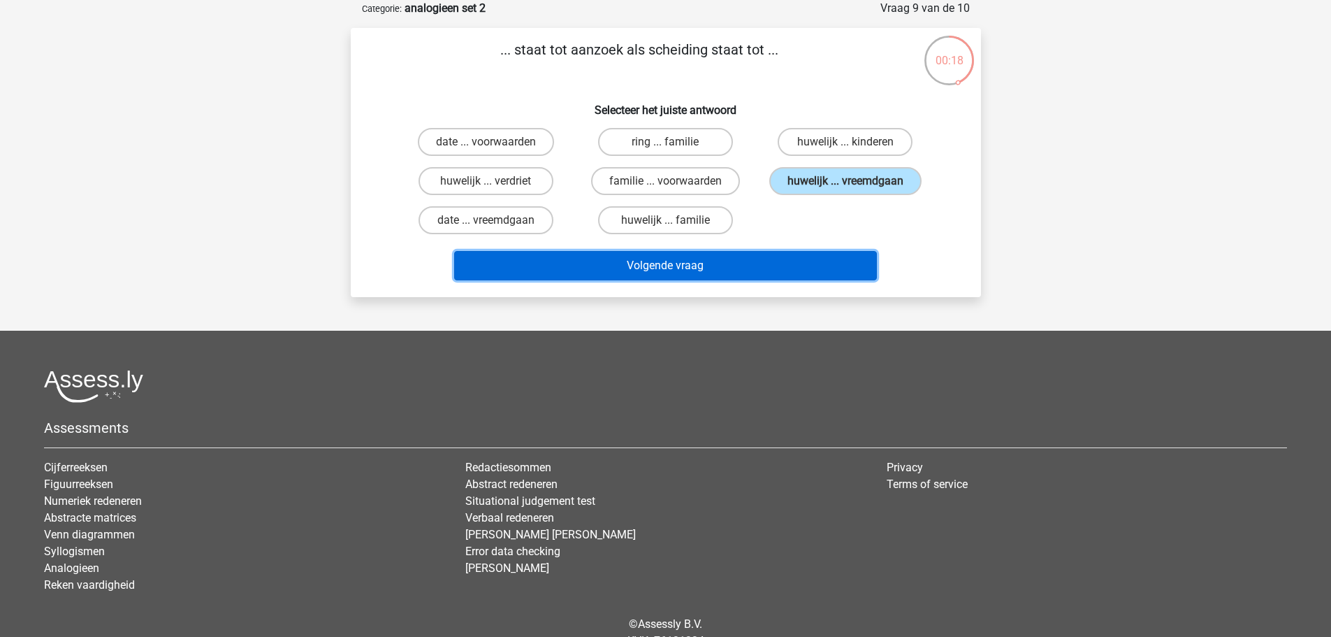
click at [764, 262] on button "Volgende vraag" at bounding box center [665, 265] width 423 height 29
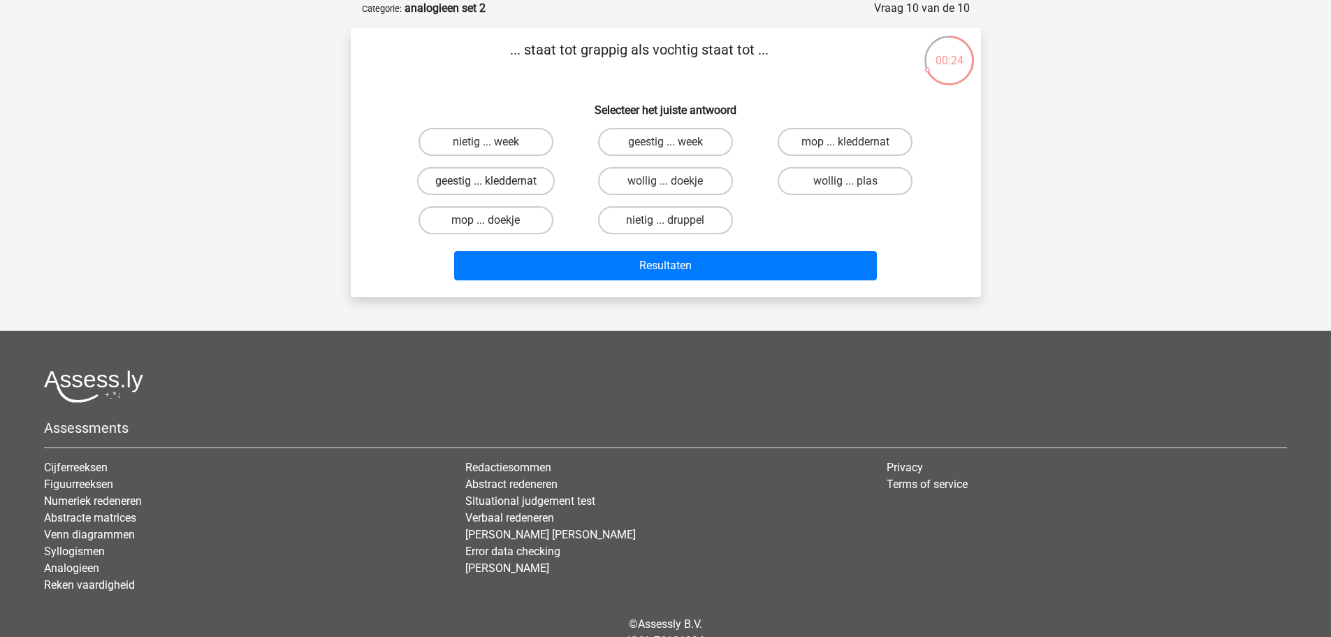
click at [453, 185] on label "geestig ... kleddernat" at bounding box center [486, 181] width 138 height 28
click at [486, 185] on input "geestig ... kleddernat" at bounding box center [490, 185] width 9 height 9
radio input "true"
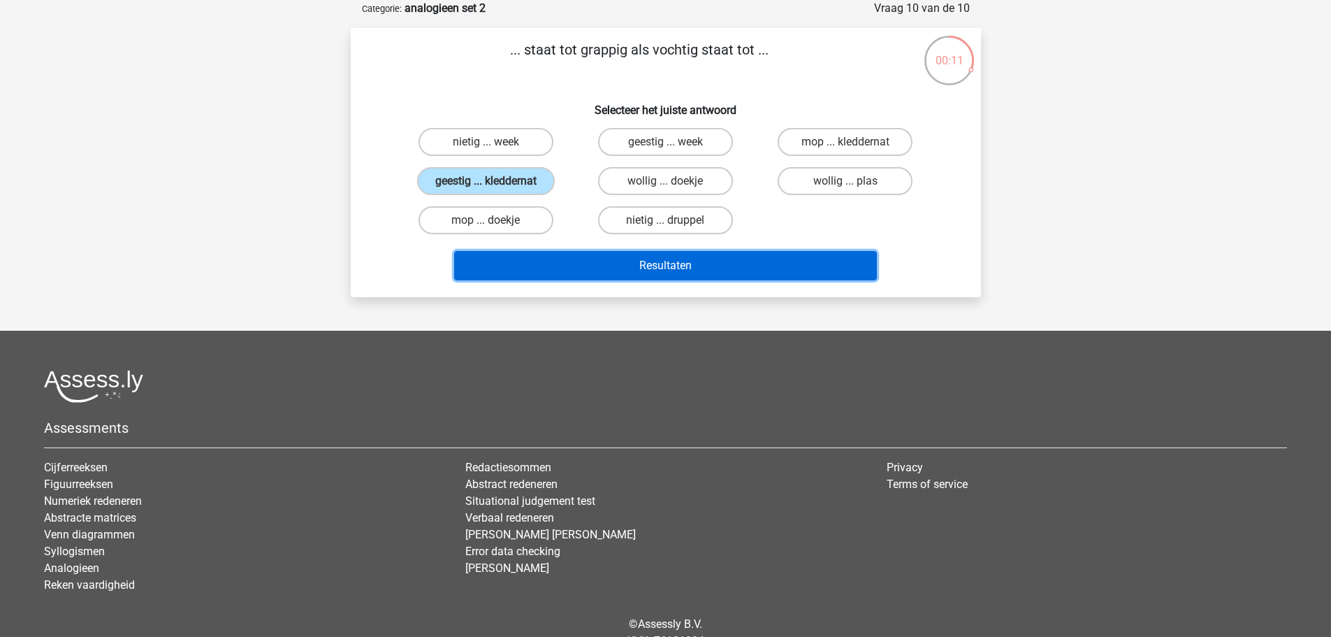
click at [737, 265] on button "Resultaten" at bounding box center [665, 265] width 423 height 29
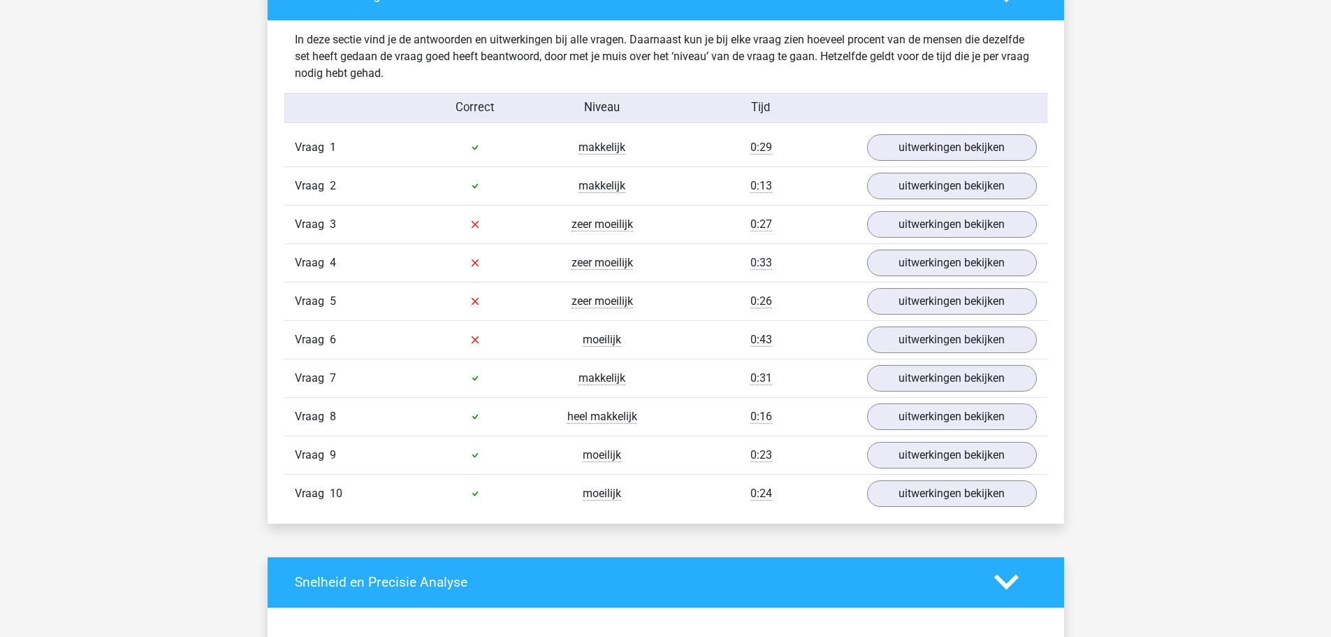
scroll to position [908, 0]
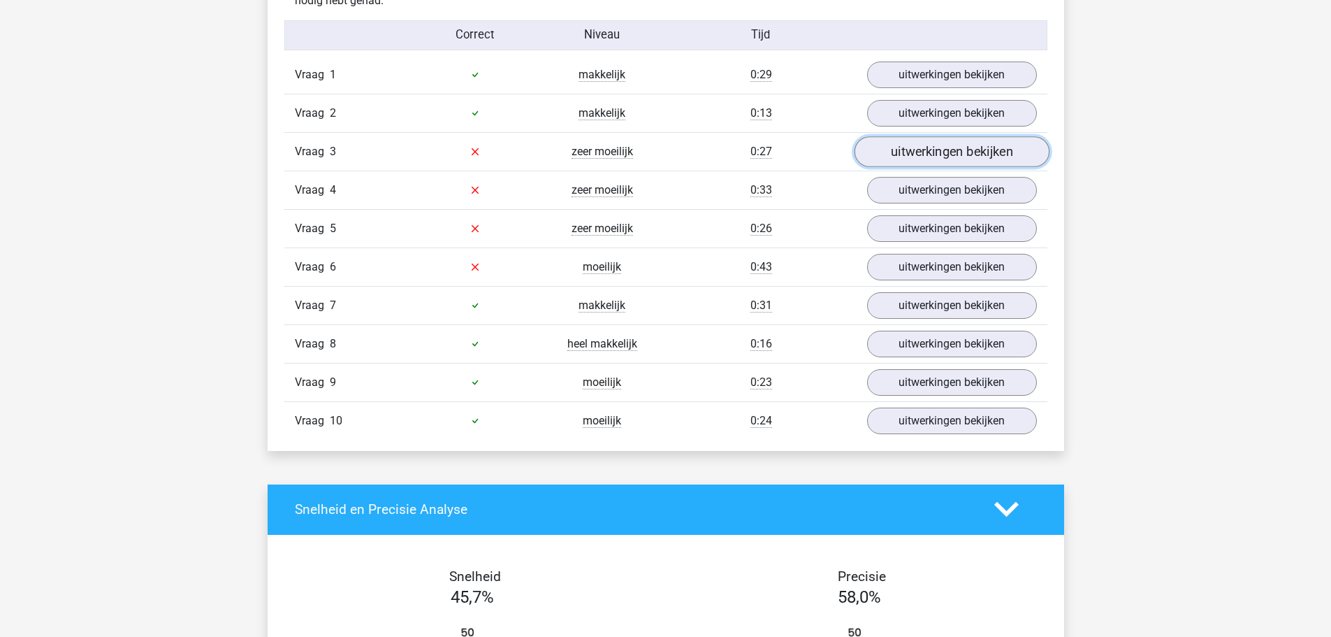
click at [933, 155] on link "uitwerkingen bekijken" at bounding box center [951, 151] width 195 height 31
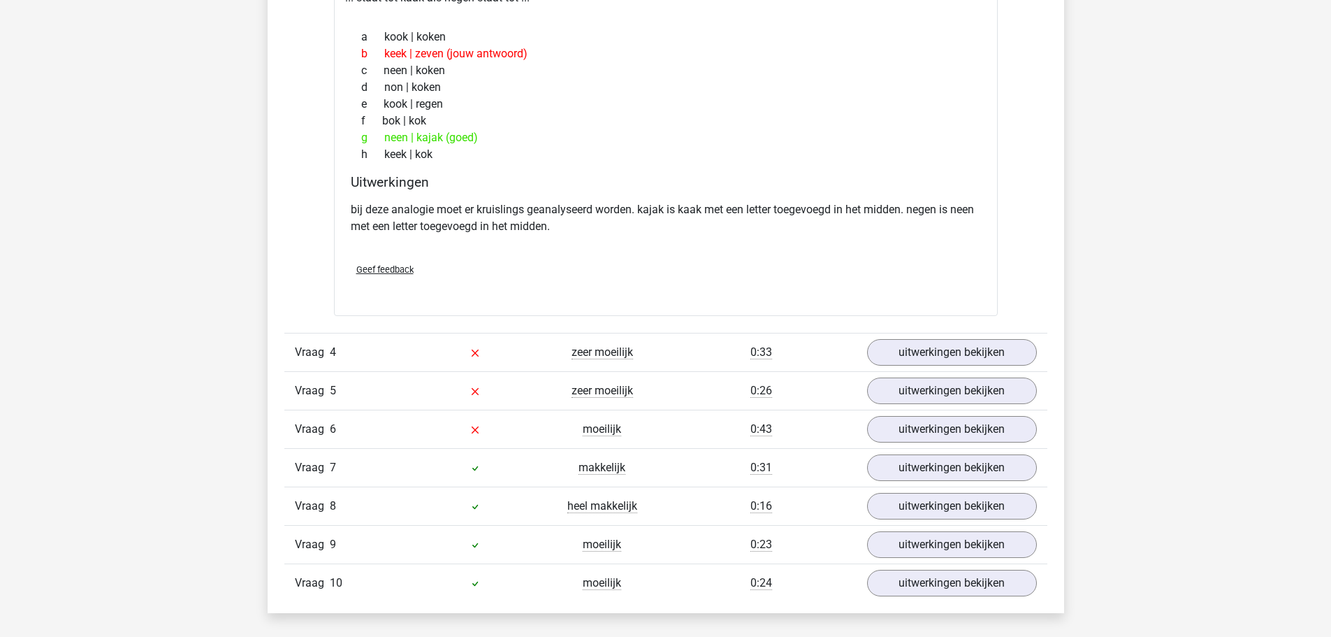
scroll to position [1118, 0]
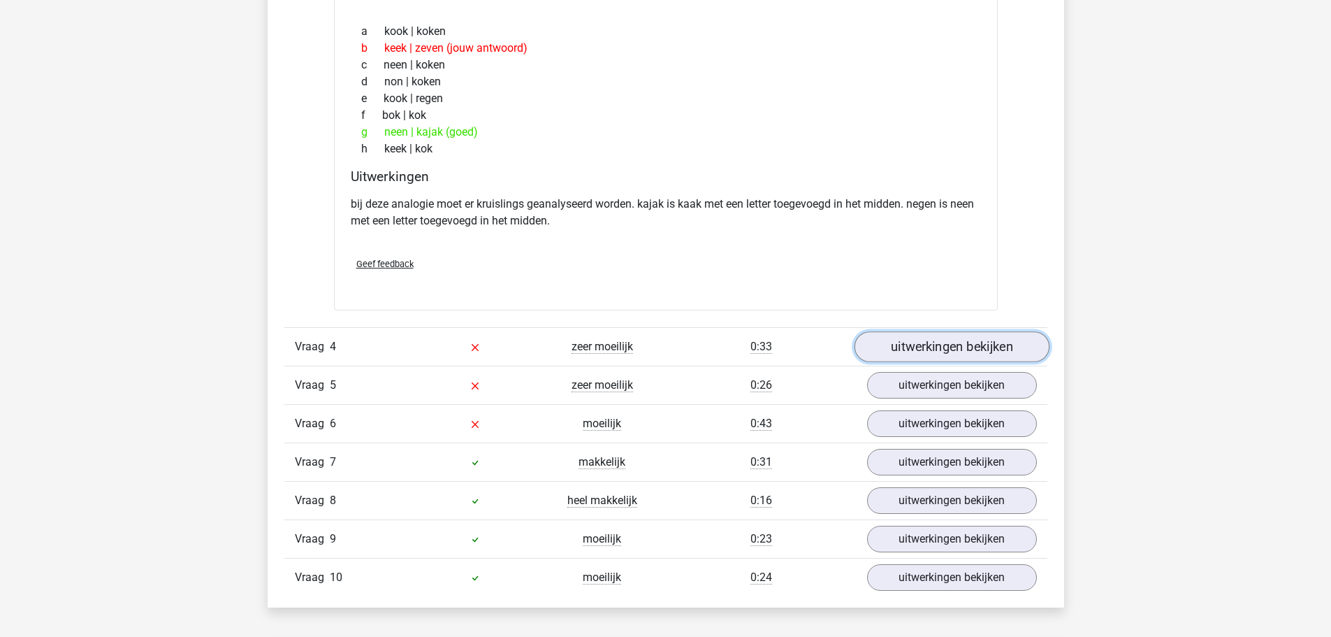
click at [910, 334] on link "uitwerkingen bekijken" at bounding box center [951, 346] width 195 height 31
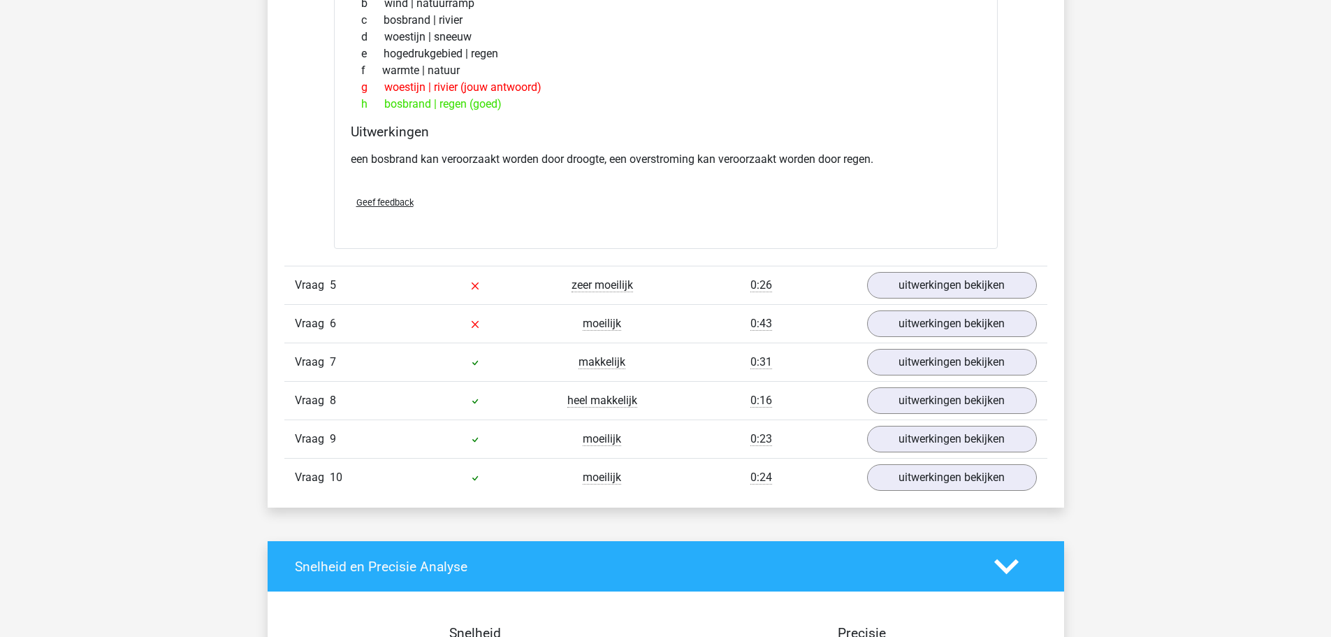
scroll to position [1607, 0]
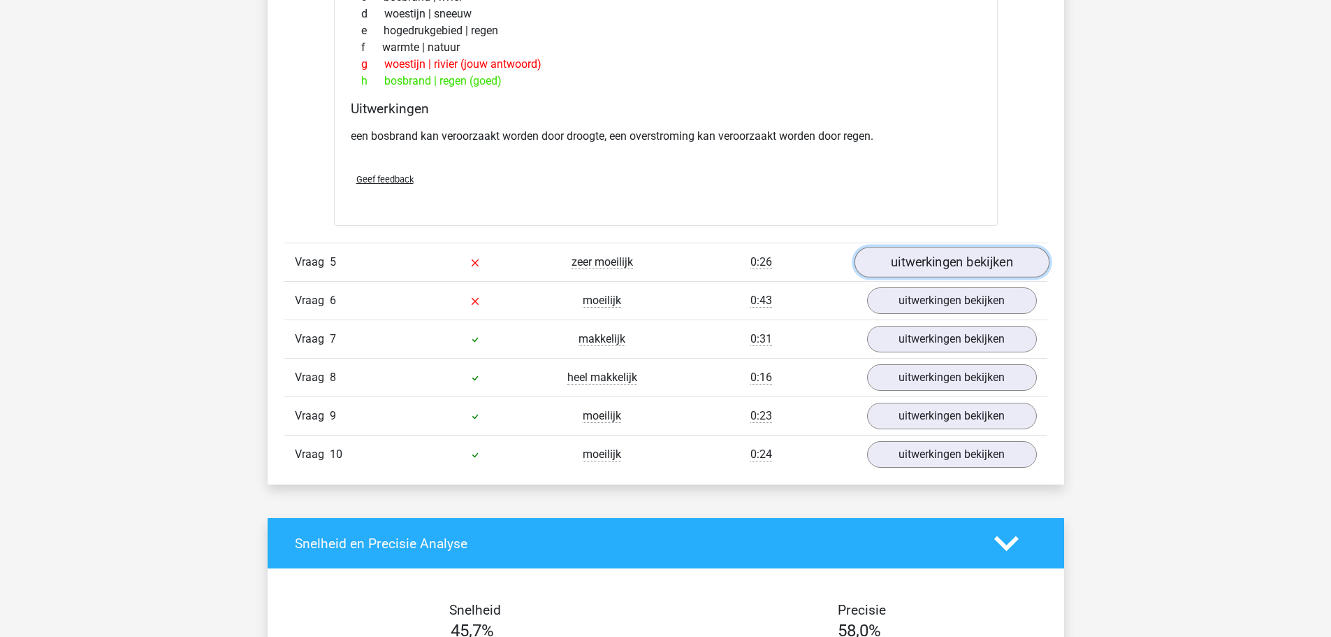
click at [922, 263] on link "uitwerkingen bekijken" at bounding box center [951, 262] width 195 height 31
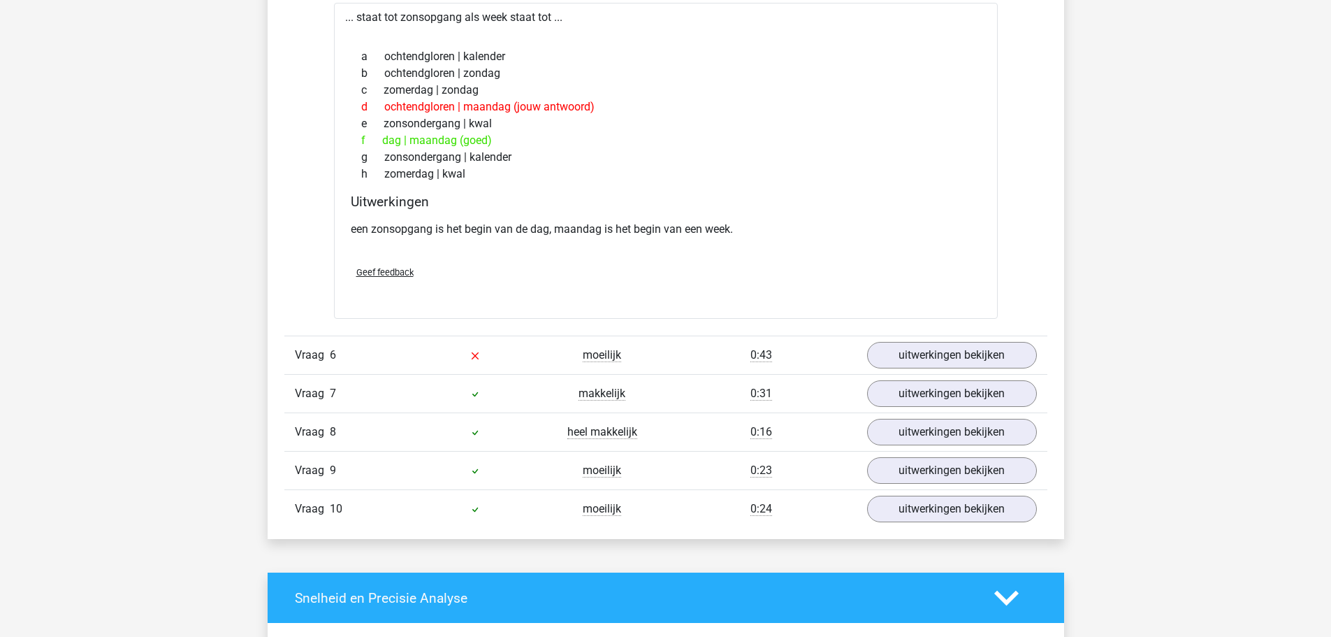
scroll to position [1956, 0]
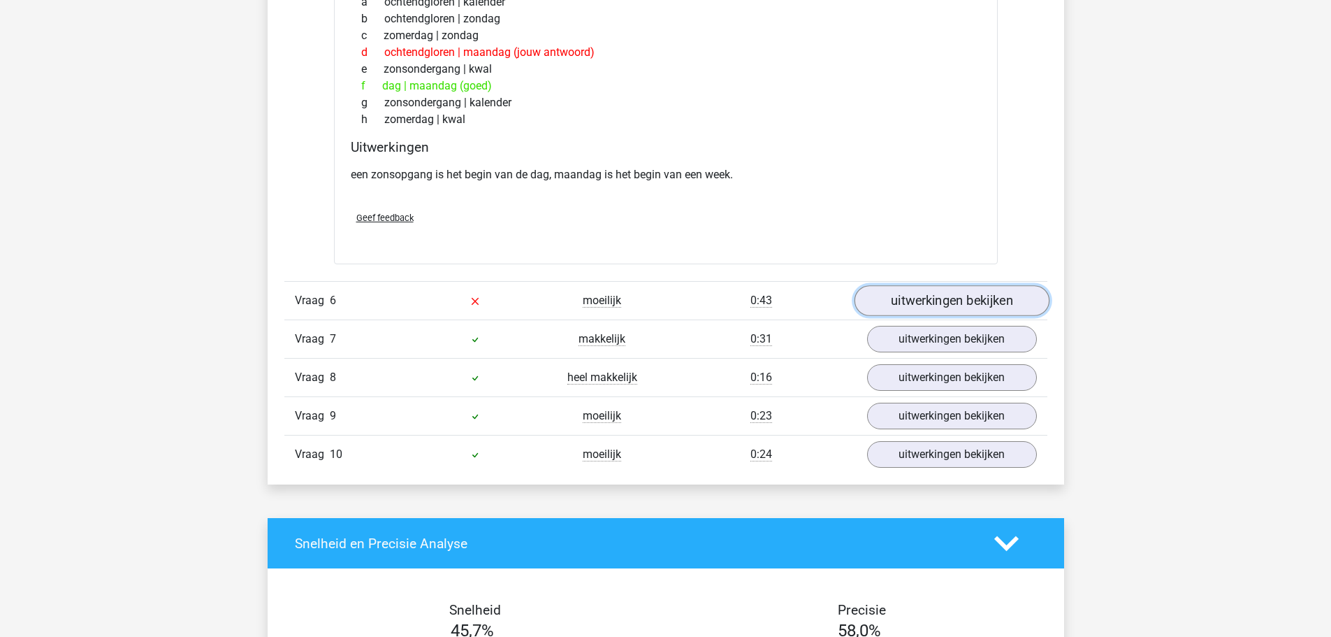
click at [960, 308] on link "uitwerkingen bekijken" at bounding box center [951, 300] width 195 height 31
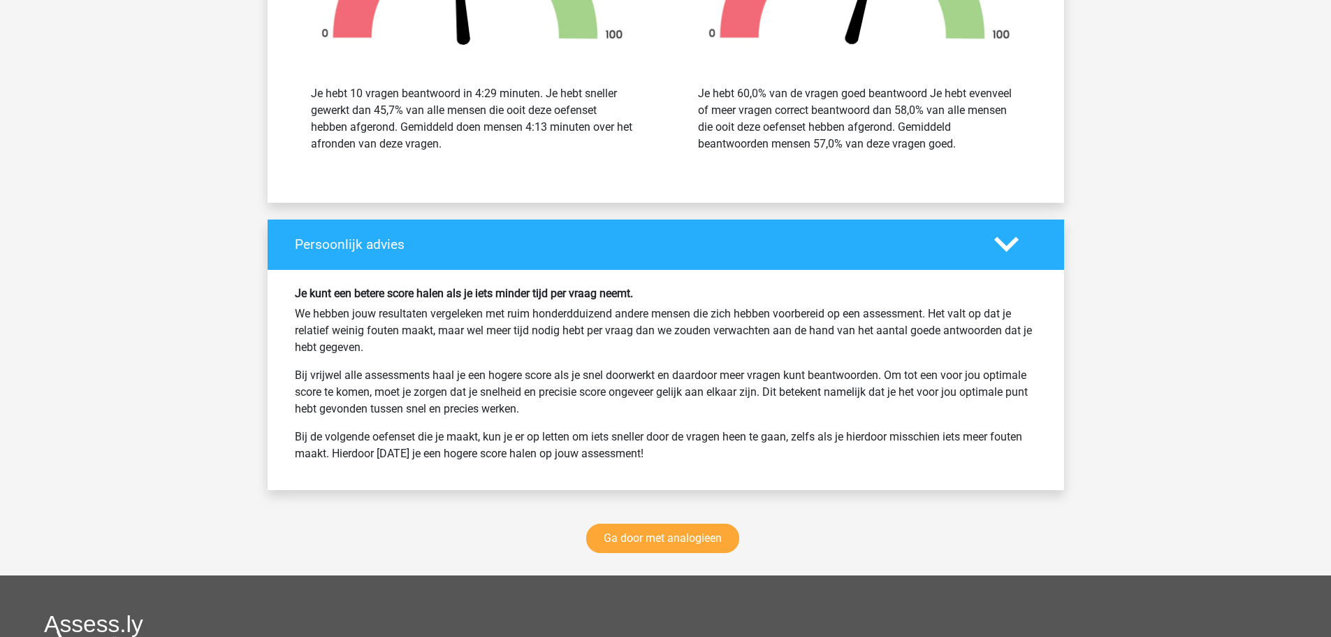
scroll to position [3214, 0]
